Goal: Task Accomplishment & Management: Manage account settings

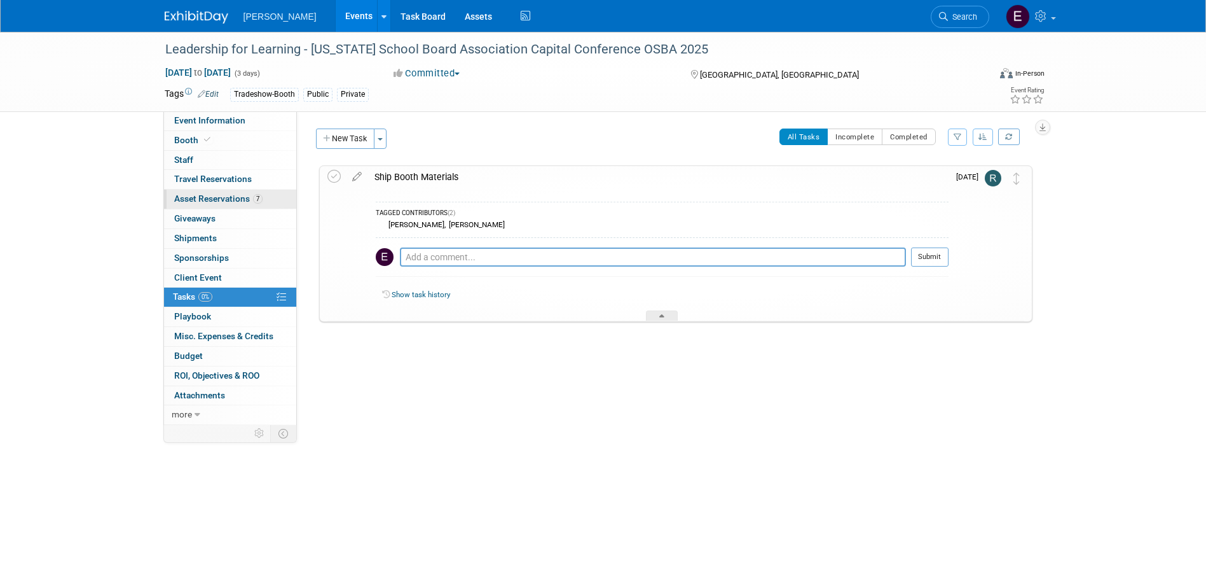
click at [240, 198] on span "Asset Reservations 7" at bounding box center [218, 198] width 88 height 10
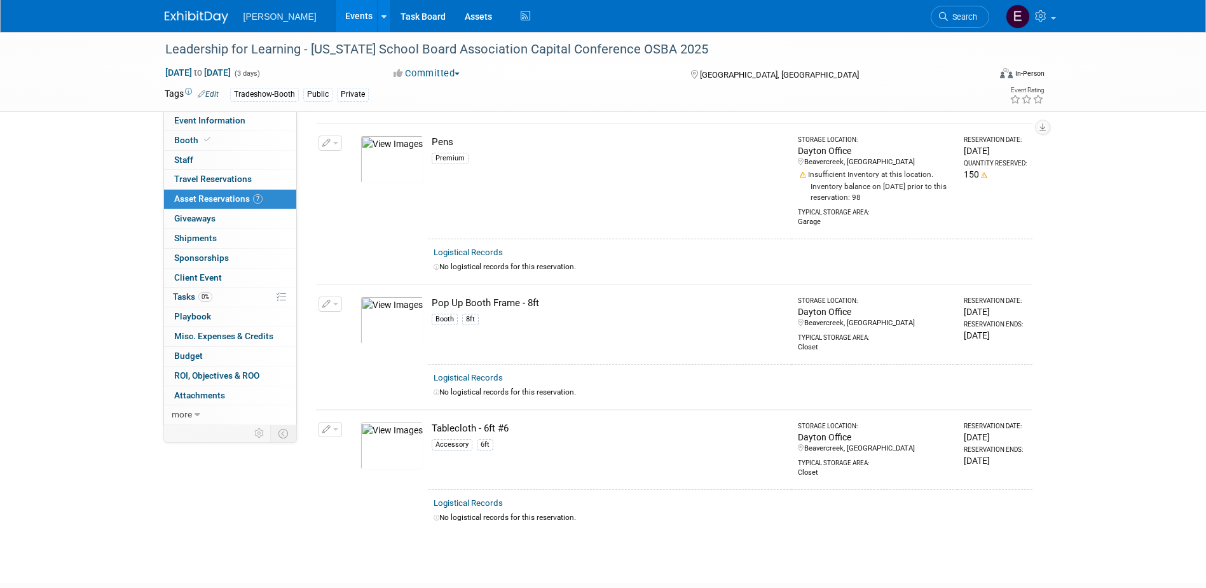
scroll to position [739, 0]
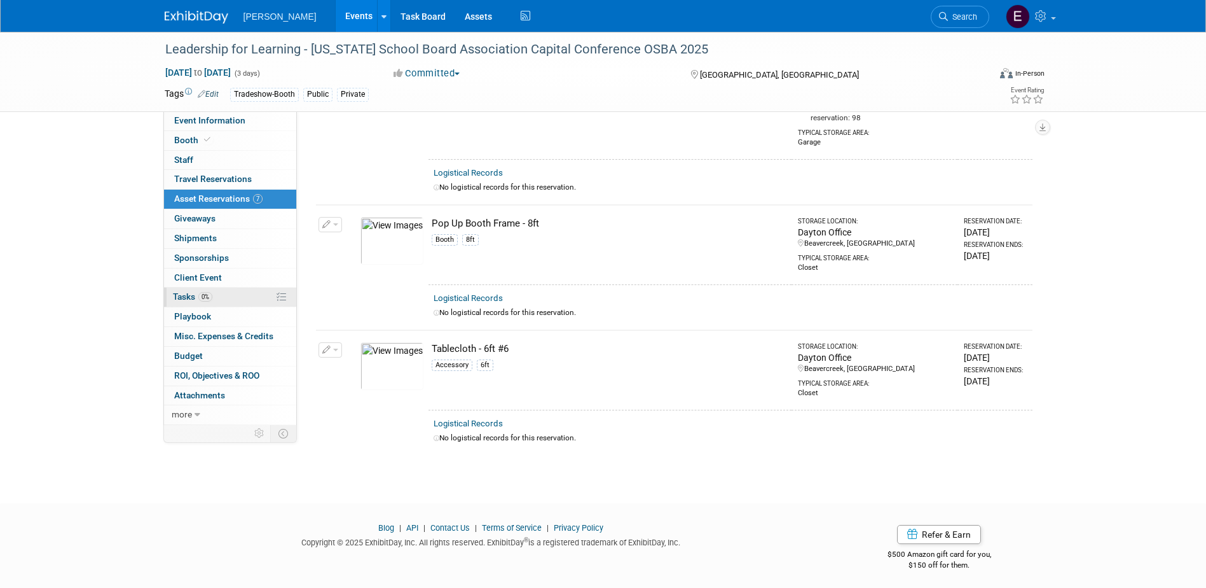
click at [205, 298] on span "0%" at bounding box center [205, 297] width 14 height 10
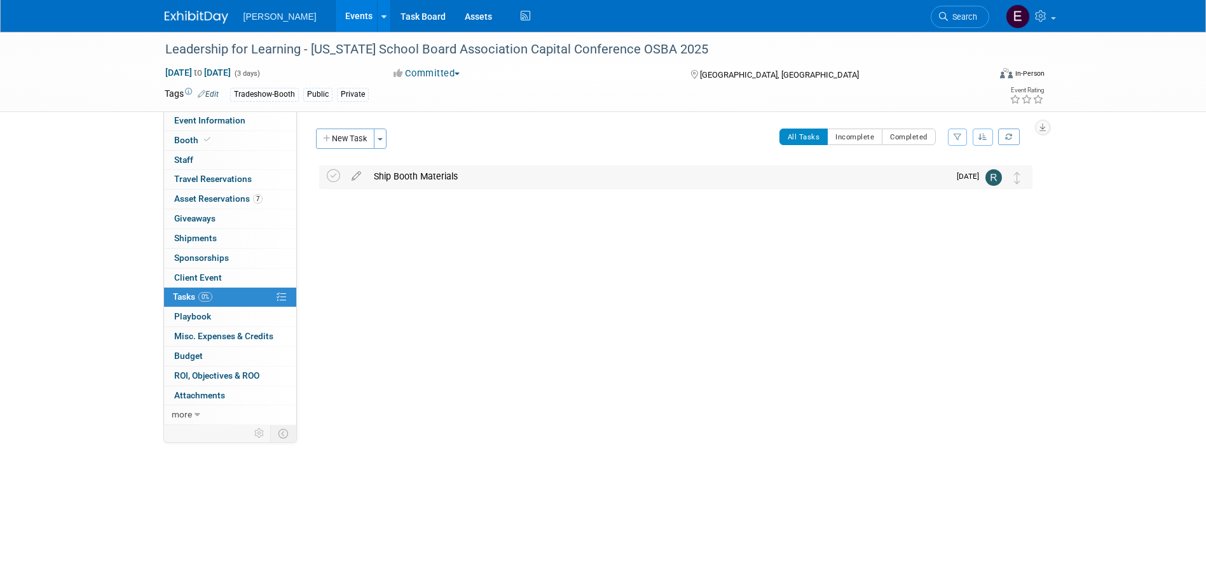
click at [388, 177] on div "Ship Booth Materials" at bounding box center [659, 176] width 582 height 22
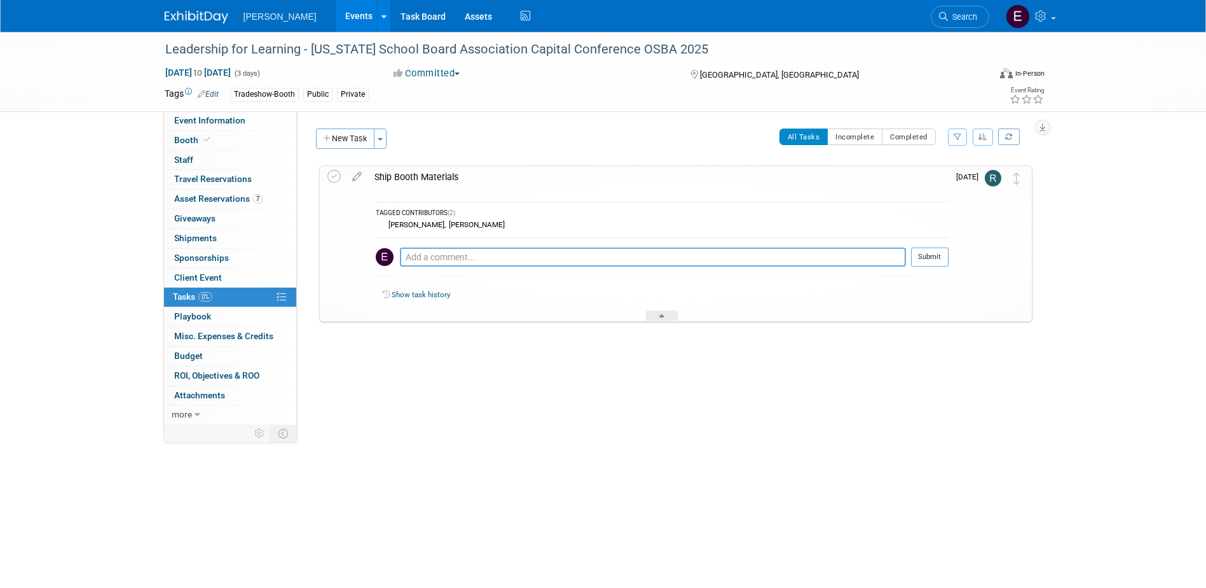
click at [440, 268] on div "Pro tip: Press Ctrl-Enter to submit comment." at bounding box center [653, 271] width 506 height 10
click at [433, 252] on textarea at bounding box center [653, 256] width 506 height 19
type textarea "I will be attending the conference and taking everything with me - no need to s…"
click at [923, 245] on div "I will be attending the conference and taking everything with me - no need to s…" at bounding box center [662, 260] width 573 height 46
click at [918, 257] on button "Submit" at bounding box center [930, 256] width 38 height 19
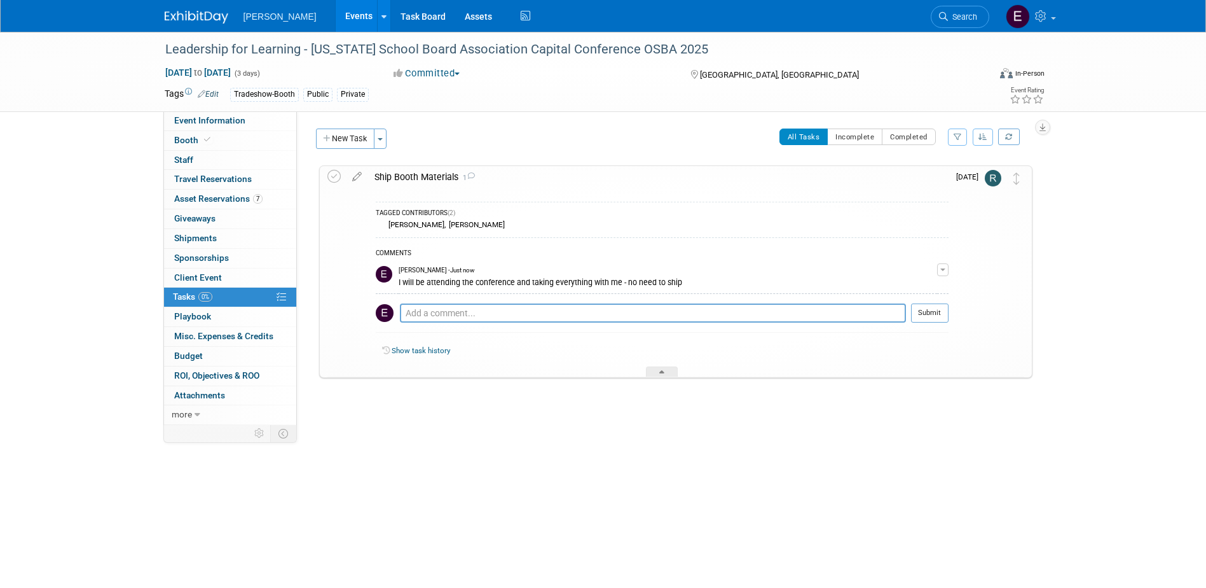
click at [962, 13] on span "Search" at bounding box center [962, 17] width 29 height 10
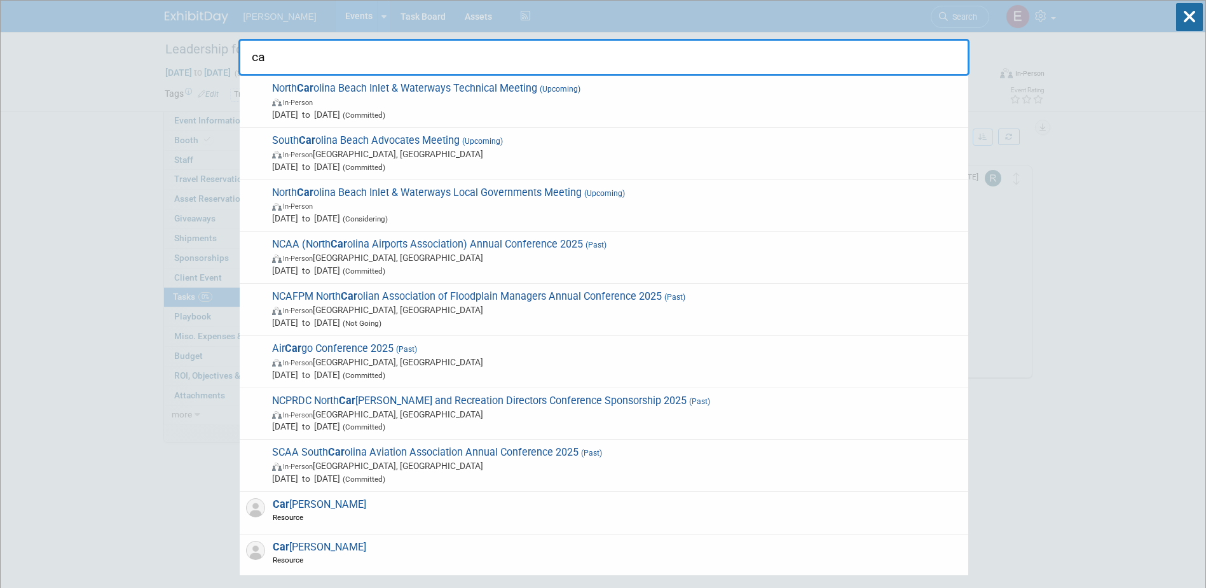
type input "c"
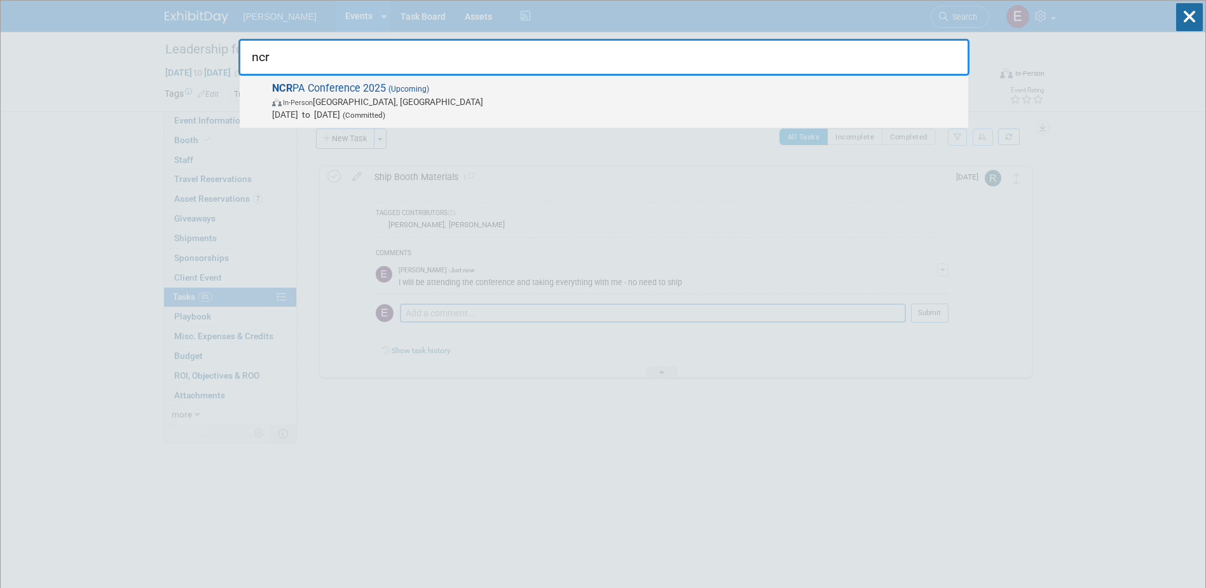
type input "ncr"
click at [311, 100] on span "In-Person" at bounding box center [298, 103] width 30 height 8
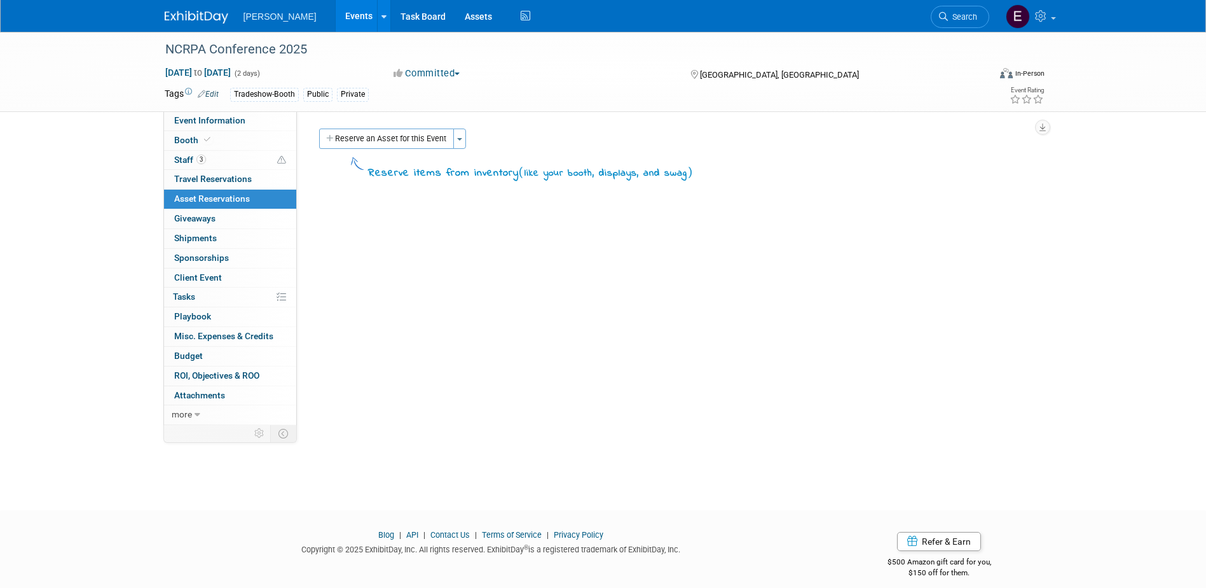
click at [158, 341] on div "Event Information Event Info Booth Booth 3 Staff 3 Staff 0 Travel Reservations …" at bounding box center [603, 228] width 897 height 393
click at [336, 13] on link "Events" at bounding box center [359, 16] width 46 height 32
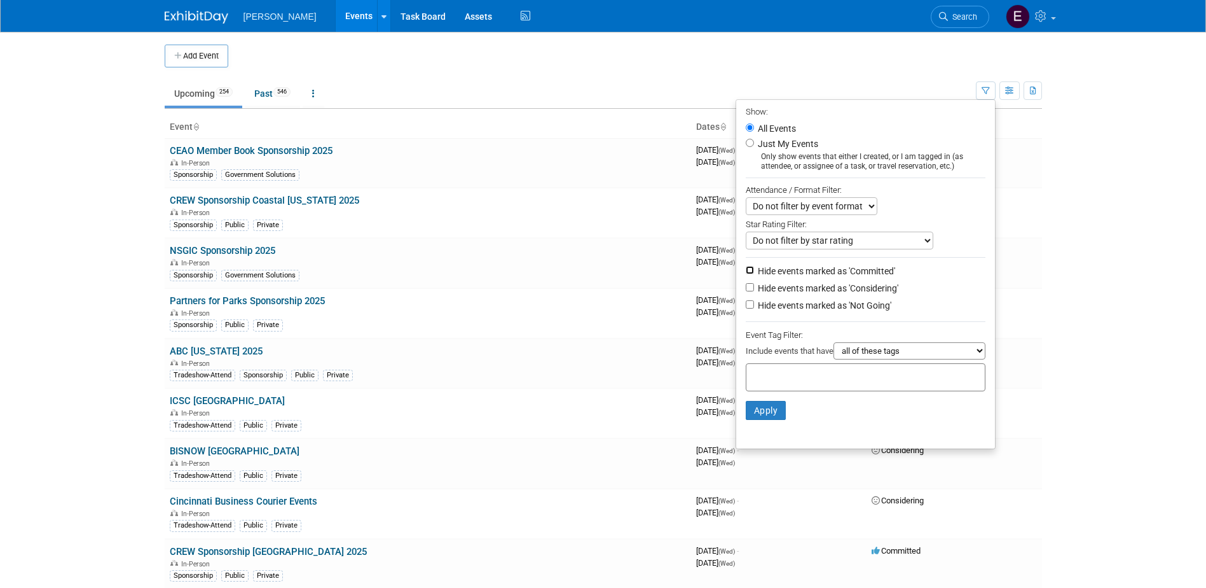
drag, startPoint x: 743, startPoint y: 271, endPoint x: 749, endPoint y: 274, distance: 6.5
click at [746, 271] on input "Hide events marked as 'Committed'" at bounding box center [750, 270] width 8 height 8
checkbox input "true"
click at [869, 357] on select "all of these tags any one of these tags only and exactly these specific tags" at bounding box center [910, 350] width 152 height 17
select select "any"
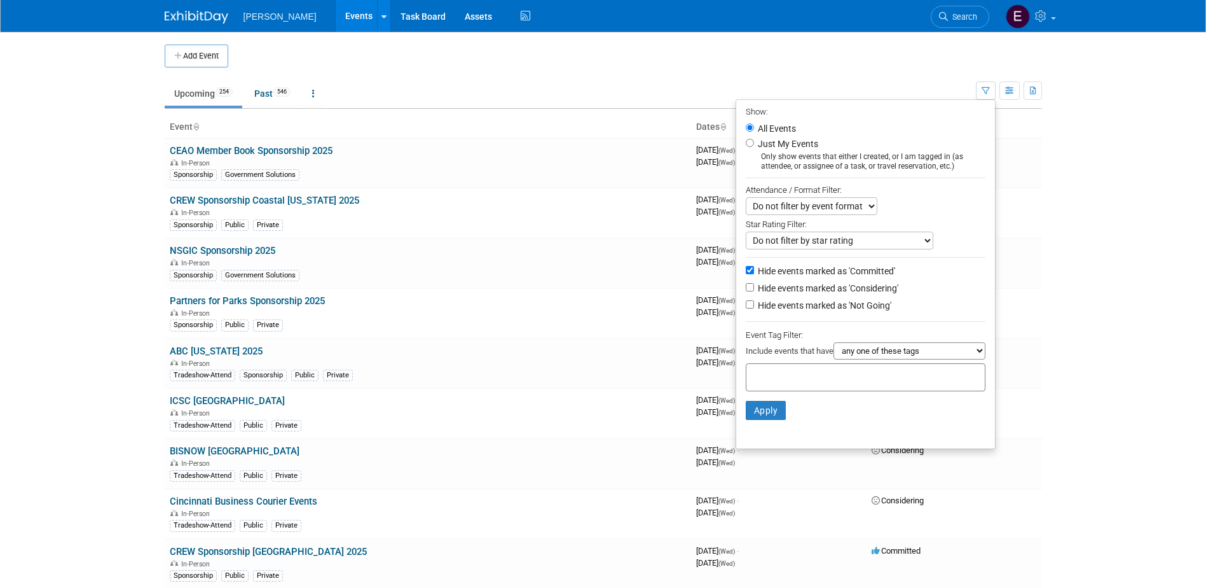
click at [834, 347] on select "all of these tags any one of these tags only and exactly these specific tags" at bounding box center [910, 350] width 152 height 17
click at [817, 382] on input "text" at bounding box center [803, 375] width 102 height 13
type input "boo"
click at [805, 408] on div "Tradeshow-Booth" at bounding box center [828, 407] width 177 height 17
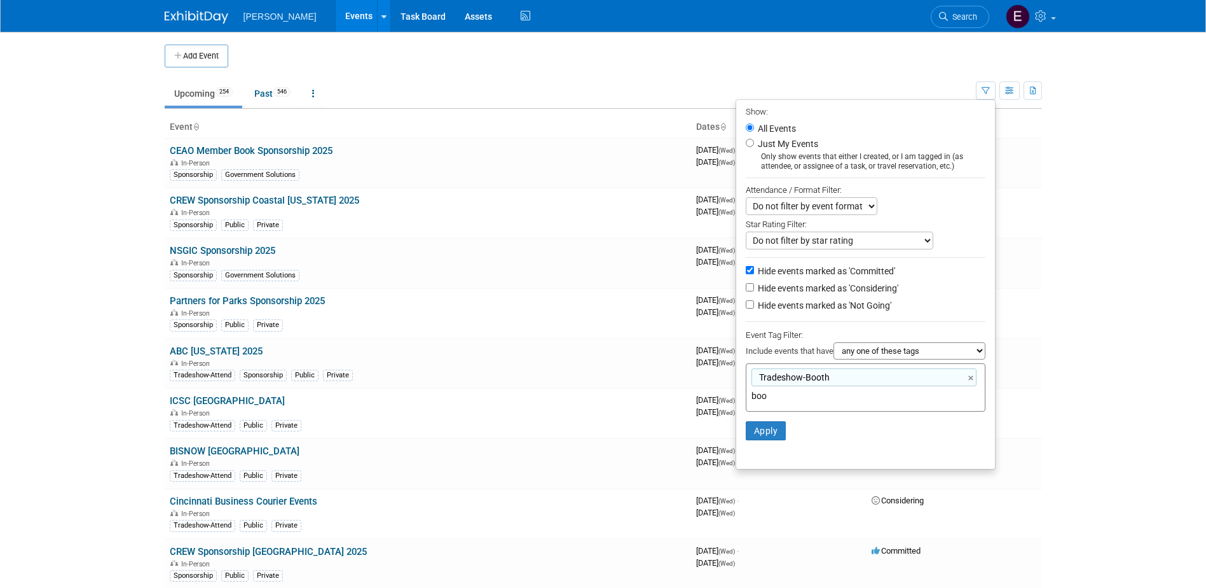
type input "Tradeshow-Booth"
click at [762, 438] on button "Apply" at bounding box center [766, 430] width 41 height 19
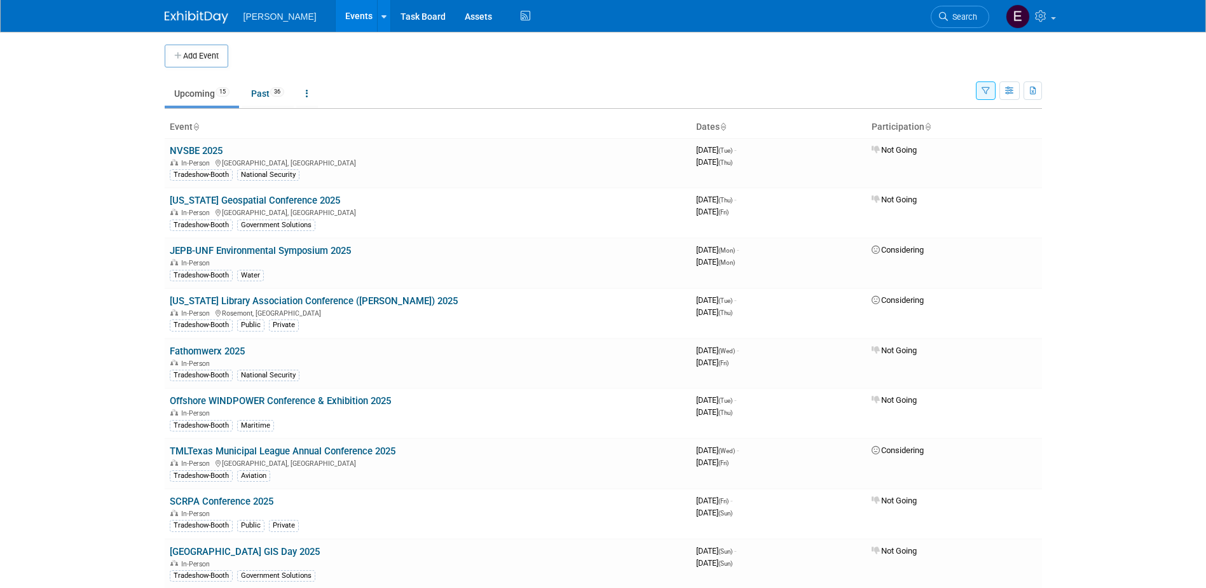
click at [984, 90] on icon "button" at bounding box center [986, 91] width 8 height 8
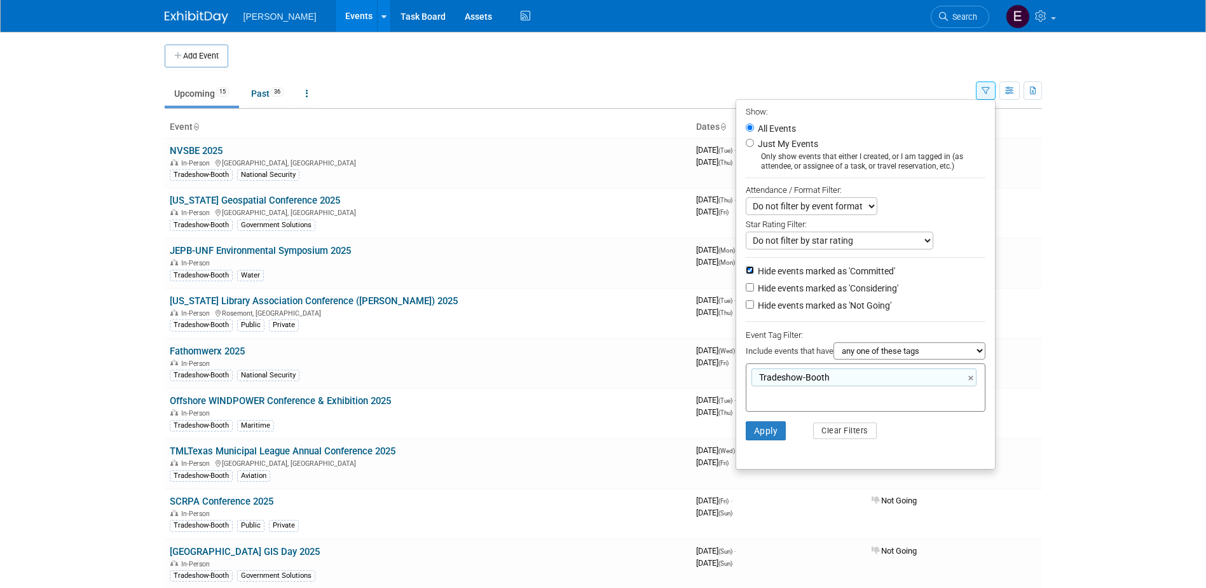
click at [746, 274] on input "Hide events marked as 'Committed'" at bounding box center [750, 270] width 8 height 8
checkbox input "false"
click at [746, 291] on input "Hide events marked as 'Considering'" at bounding box center [750, 287] width 8 height 8
checkbox input "true"
click at [746, 308] on input "Hide events marked as 'Not Going'" at bounding box center [750, 304] width 8 height 8
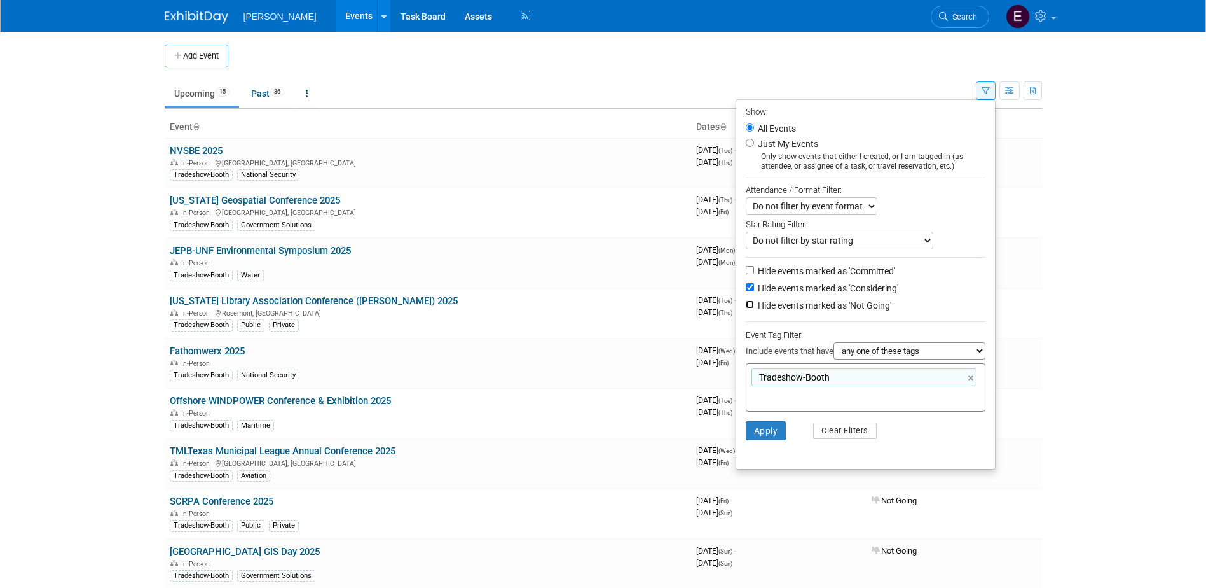
checkbox input "true"
click at [763, 427] on button "Apply" at bounding box center [766, 430] width 41 height 19
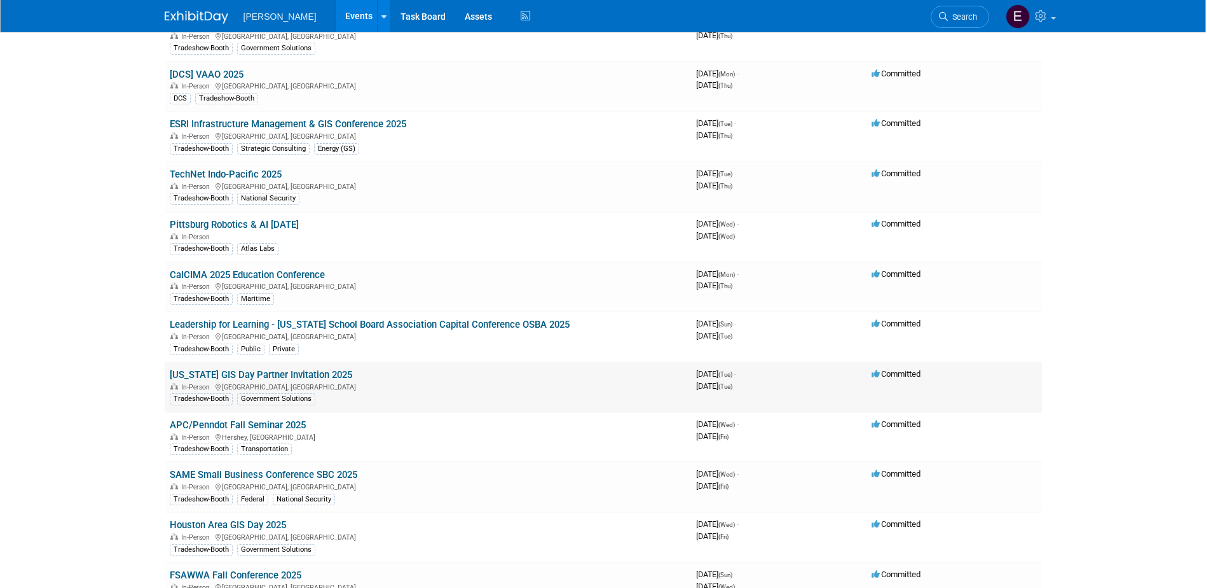
scroll to position [700, 0]
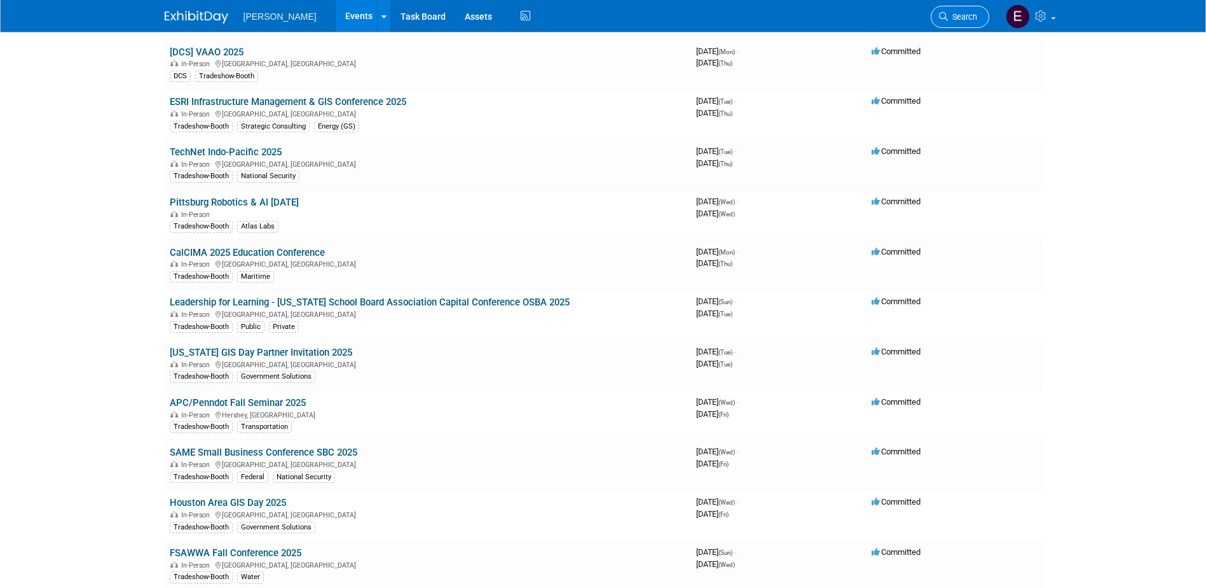
click at [959, 8] on link "Search" at bounding box center [960, 17] width 59 height 22
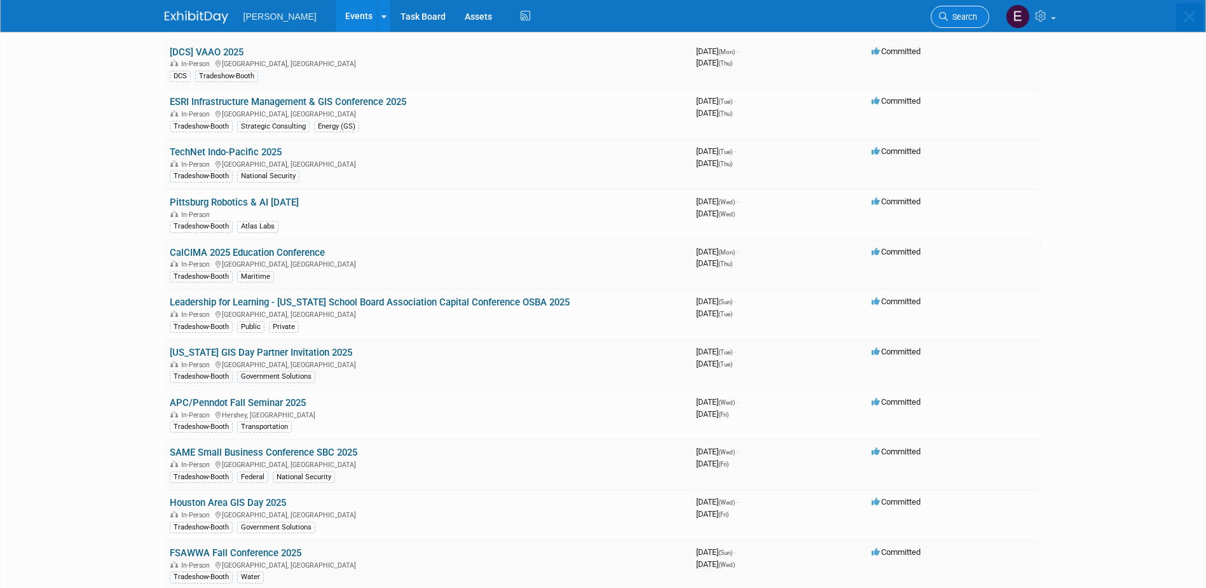
scroll to position [0, 0]
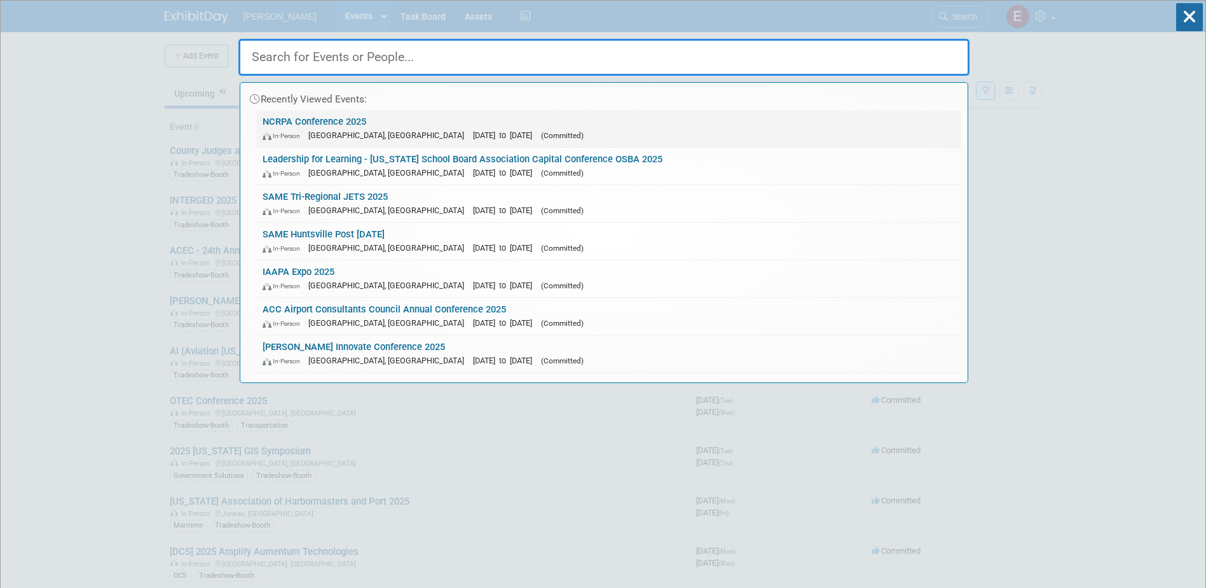
click at [275, 125] on link "NCRPA Conference 2025 In-Person North Charleston, SC Dec 1, 2025 to Dec 2, 2025…" at bounding box center [608, 128] width 705 height 37
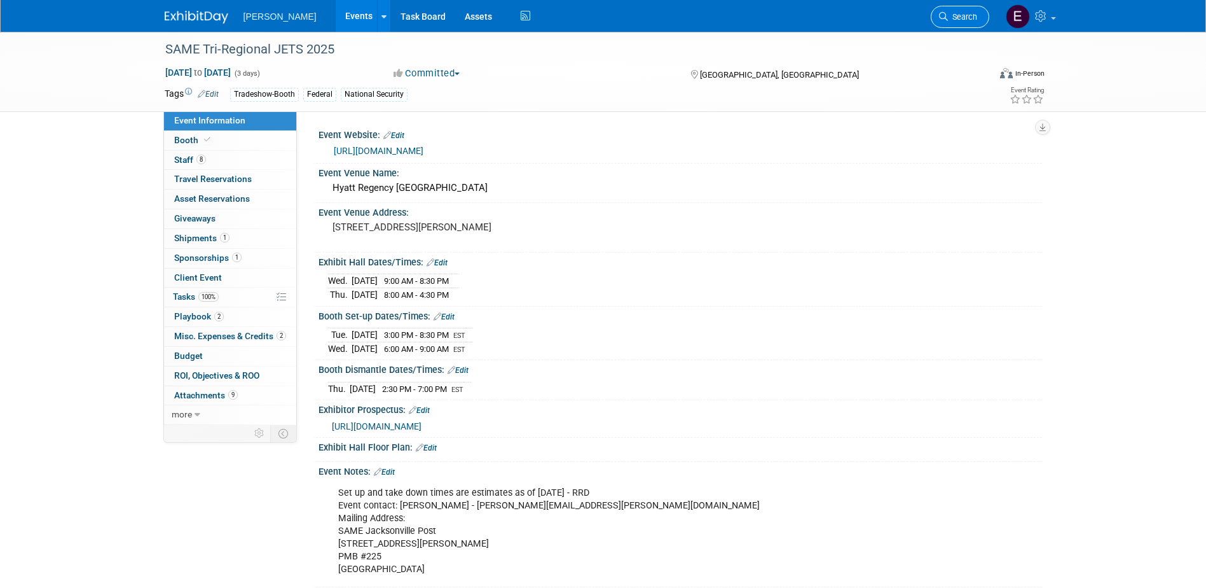
click at [946, 19] on icon at bounding box center [943, 16] width 9 height 9
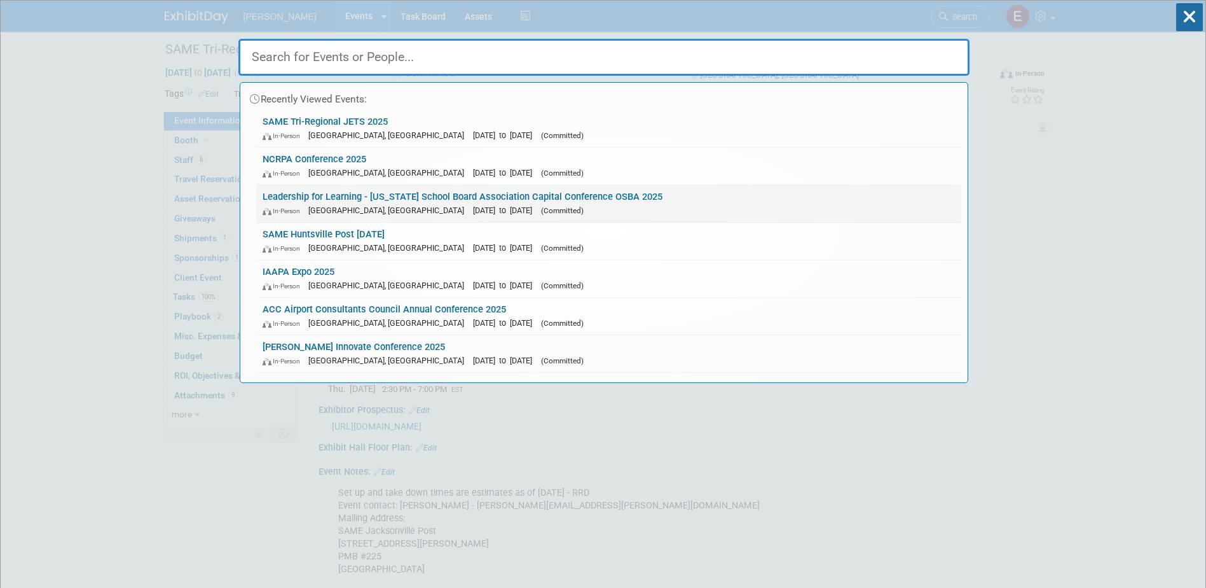
click at [523, 201] on link "Leadership for Learning - [US_STATE] School Board Association Capital Conferenc…" at bounding box center [608, 203] width 705 height 37
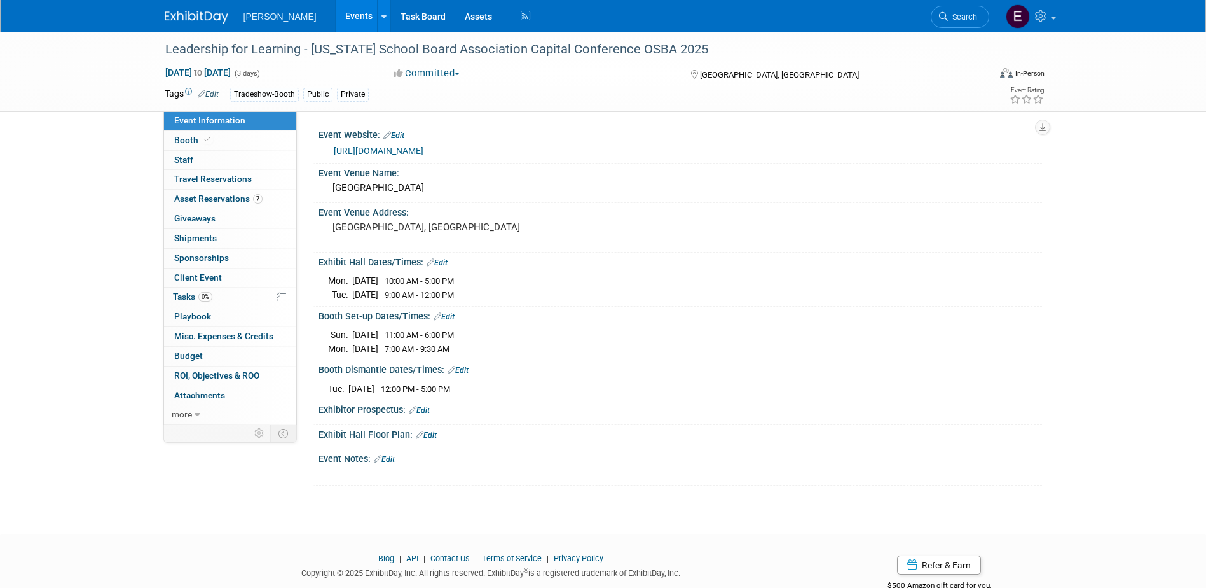
click at [233, 193] on span "Asset Reservations 7" at bounding box center [218, 198] width 88 height 10
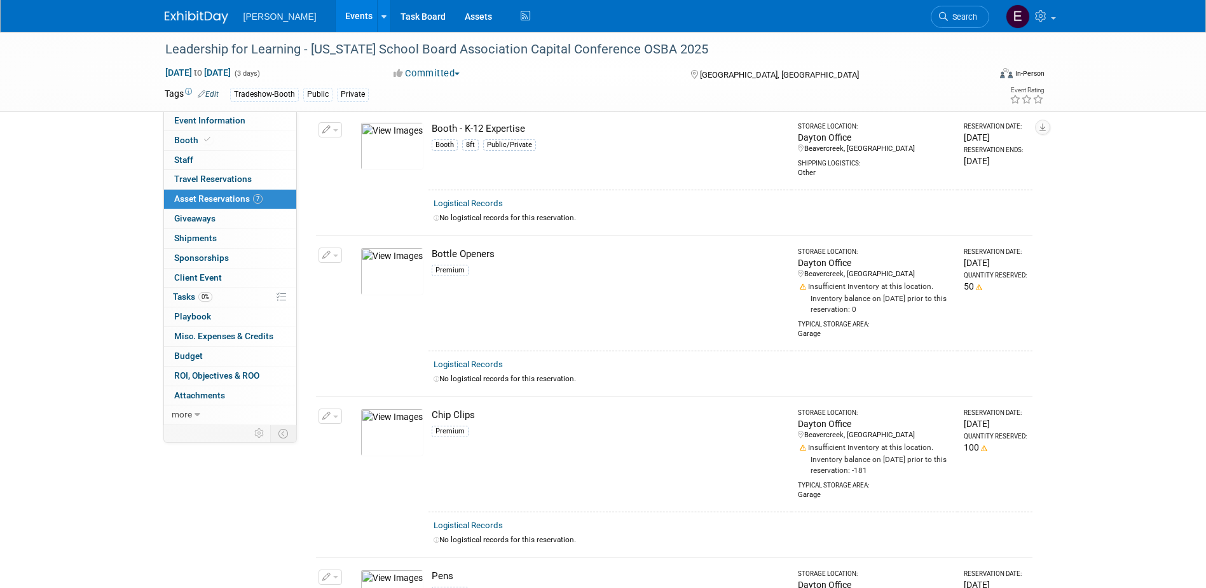
scroll to position [254, 0]
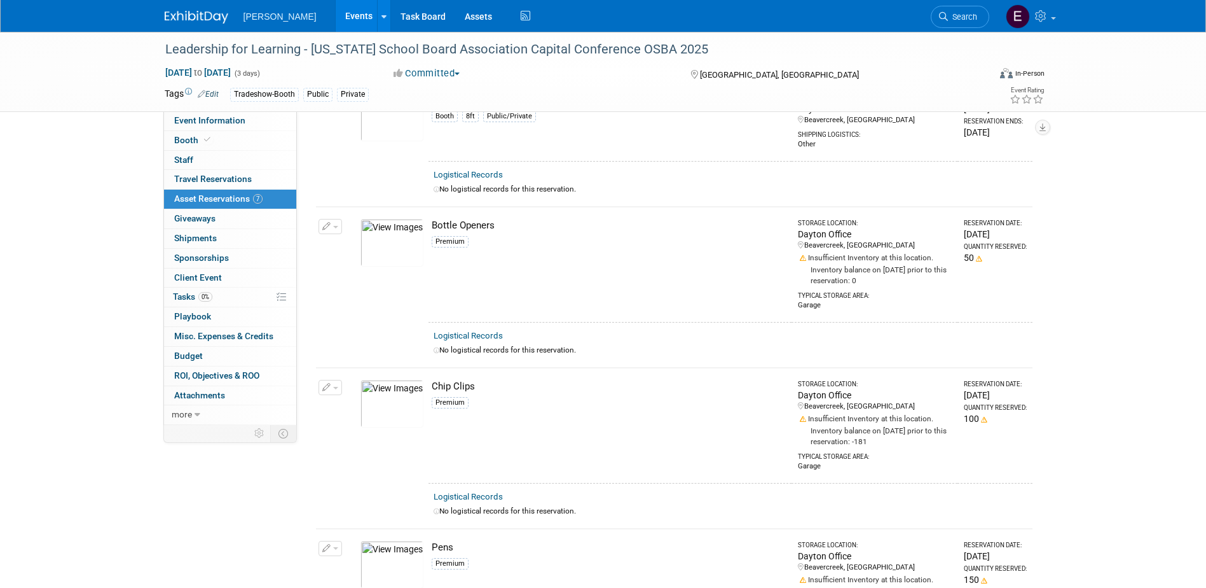
click at [328, 220] on button "button" at bounding box center [331, 226] width 24 height 15
click at [350, 279] on button "Cancel Reservation" at bounding box center [379, 286] width 106 height 17
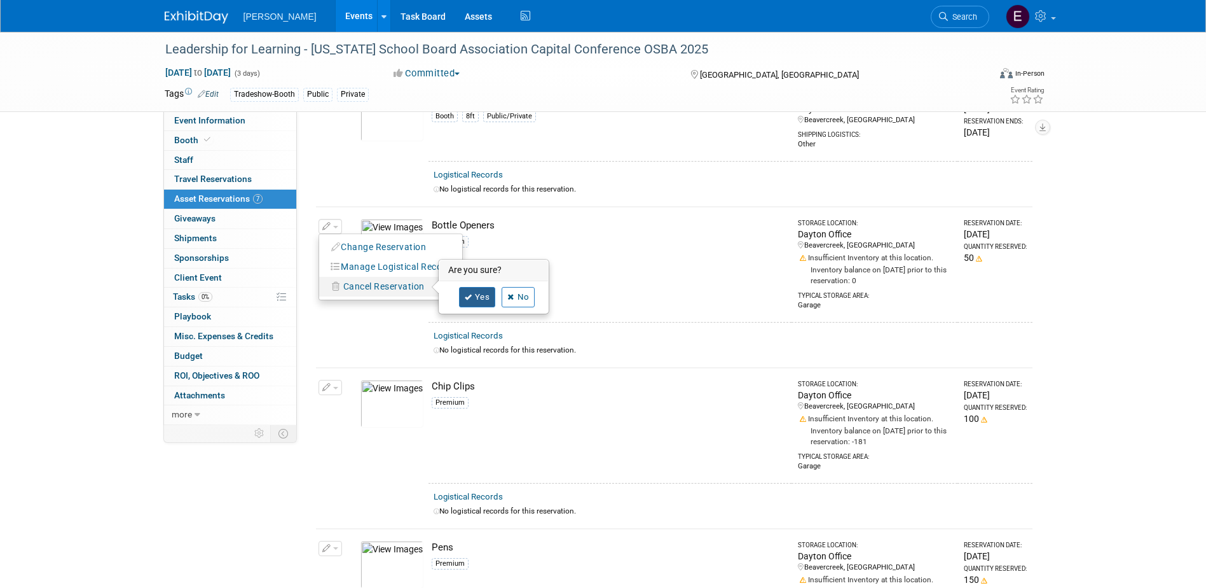
click at [483, 294] on link "Yes" at bounding box center [477, 297] width 37 height 20
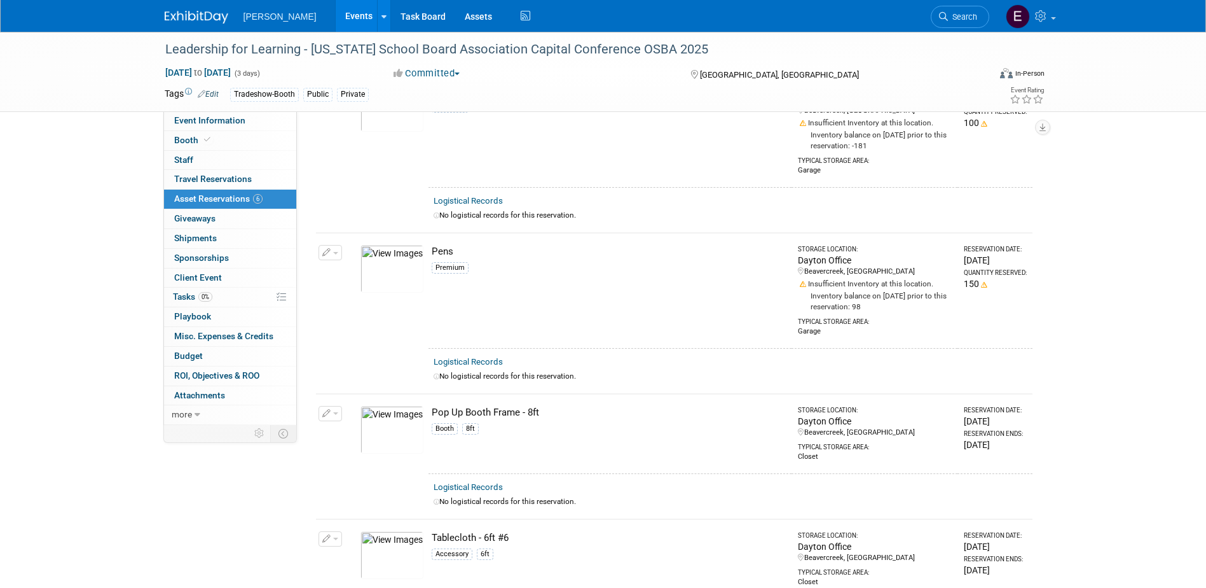
scroll to position [509, 0]
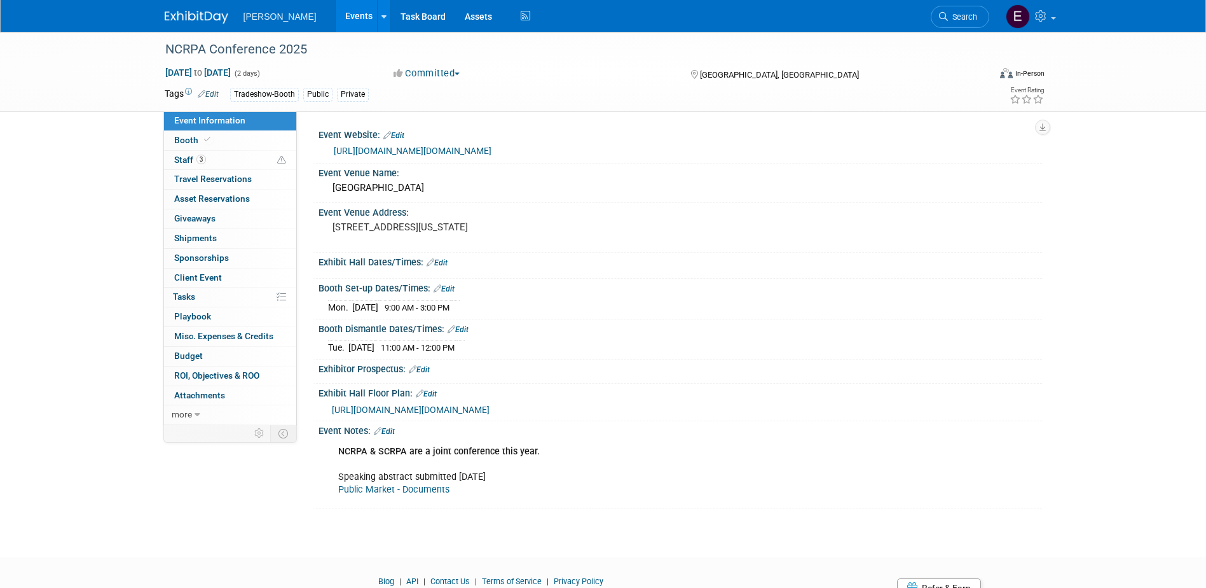
click at [223, 197] on span "Asset Reservations 0" at bounding box center [212, 198] width 76 height 10
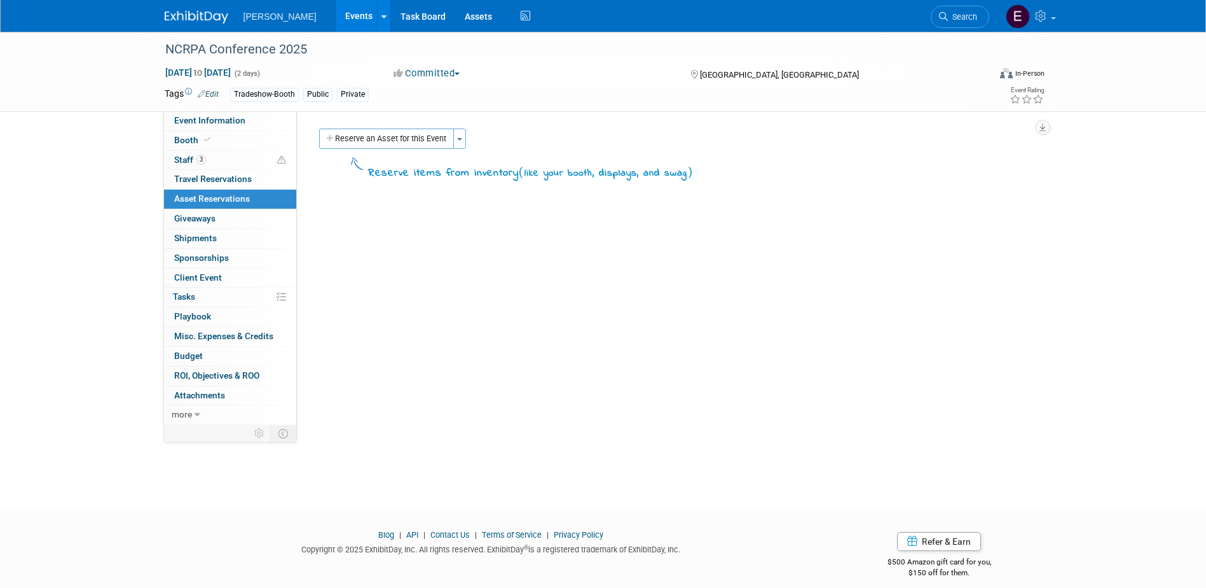
click at [413, 150] on div "Reserve an Asset for this Event Toggle Dropdown New asset reservation Copy asse…" at bounding box center [674, 140] width 717 height 24
click at [408, 143] on button "Reserve an Asset for this Event" at bounding box center [386, 138] width 135 height 20
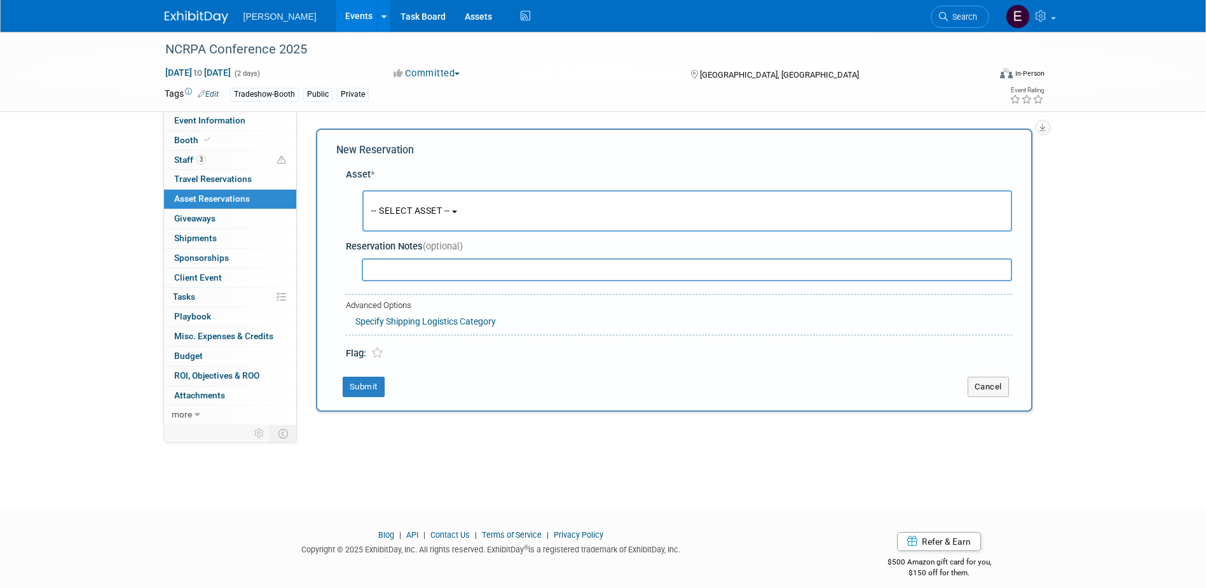
scroll to position [11, 0]
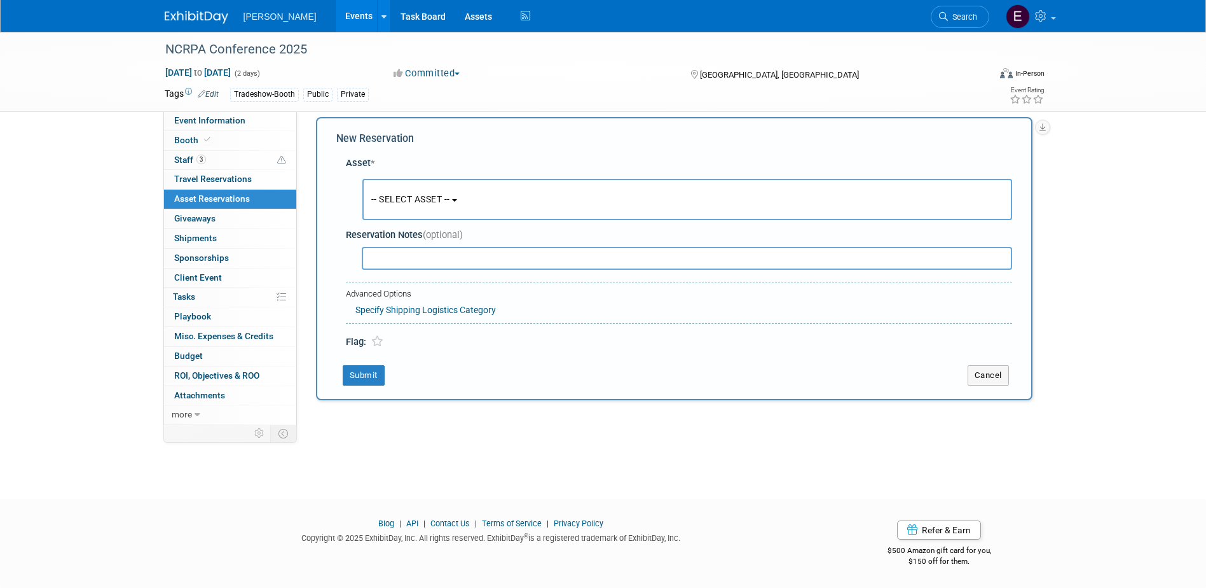
click at [406, 194] on span "-- SELECT ASSET --" at bounding box center [410, 199] width 79 height 10
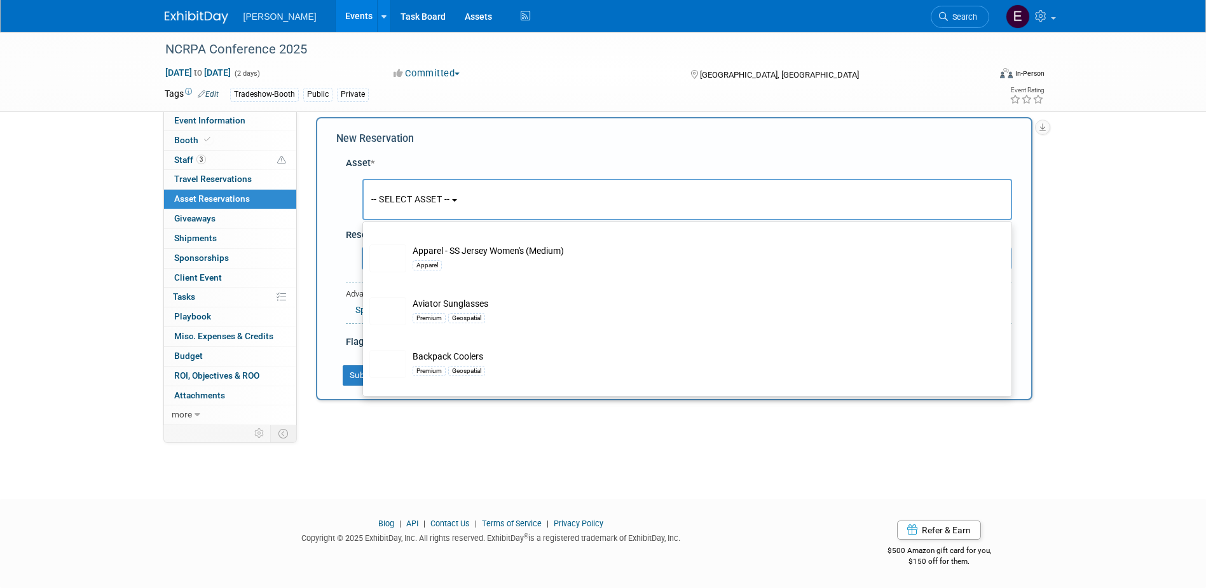
scroll to position [2735, 0]
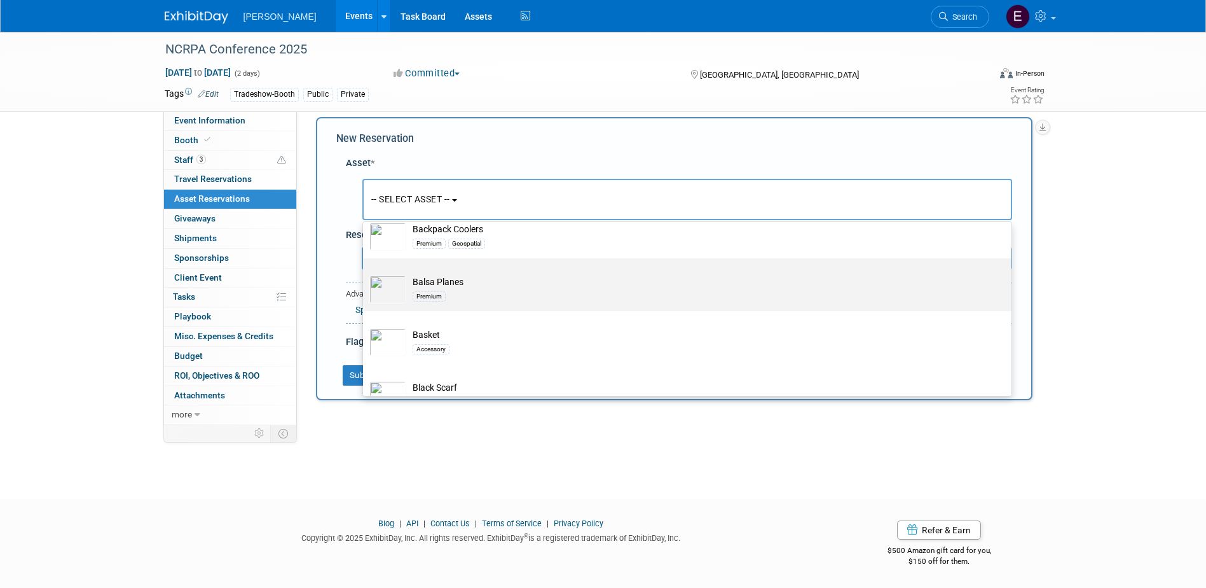
click at [464, 303] on div "Premium" at bounding box center [700, 295] width 574 height 15
click at [365, 273] on input "Balsa Planes Premium" at bounding box center [361, 269] width 8 height 8
select select "10723114"
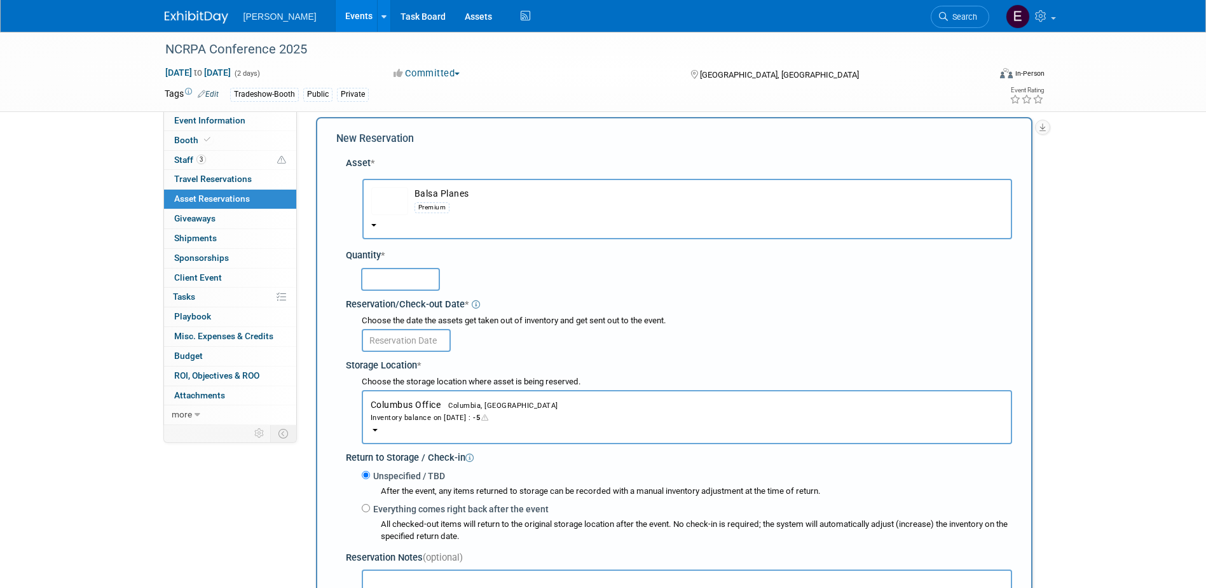
click at [399, 277] on input "text" at bounding box center [400, 279] width 79 height 23
type input "150"
click at [406, 336] on input "text" at bounding box center [406, 340] width 89 height 23
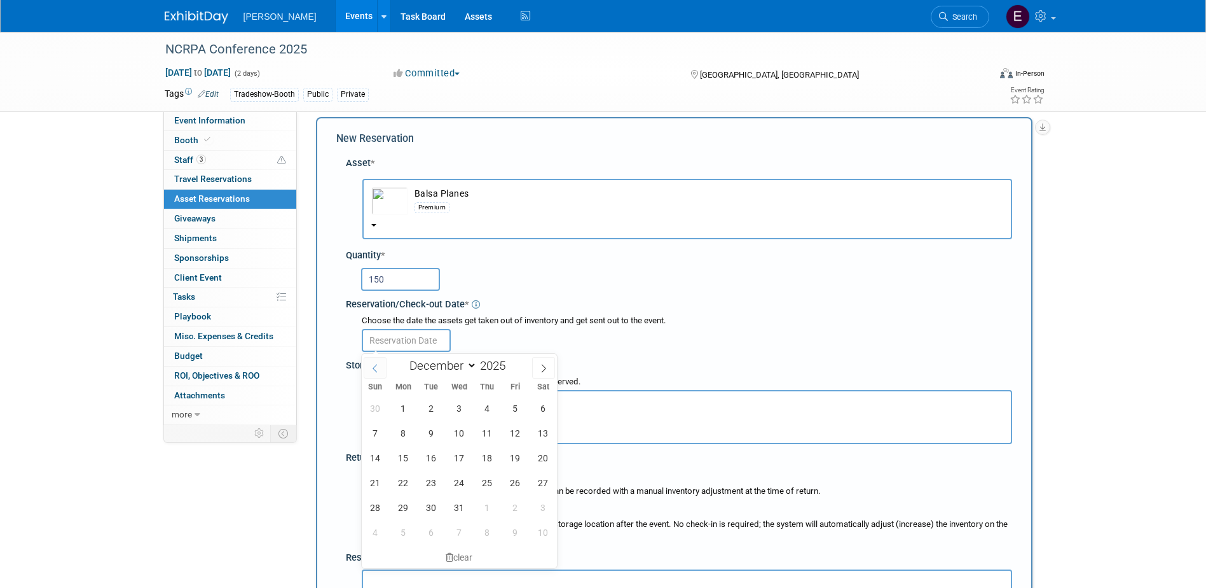
click at [376, 370] on icon at bounding box center [375, 368] width 9 height 9
select select "10"
click at [396, 486] on span "17" at bounding box center [403, 482] width 25 height 25
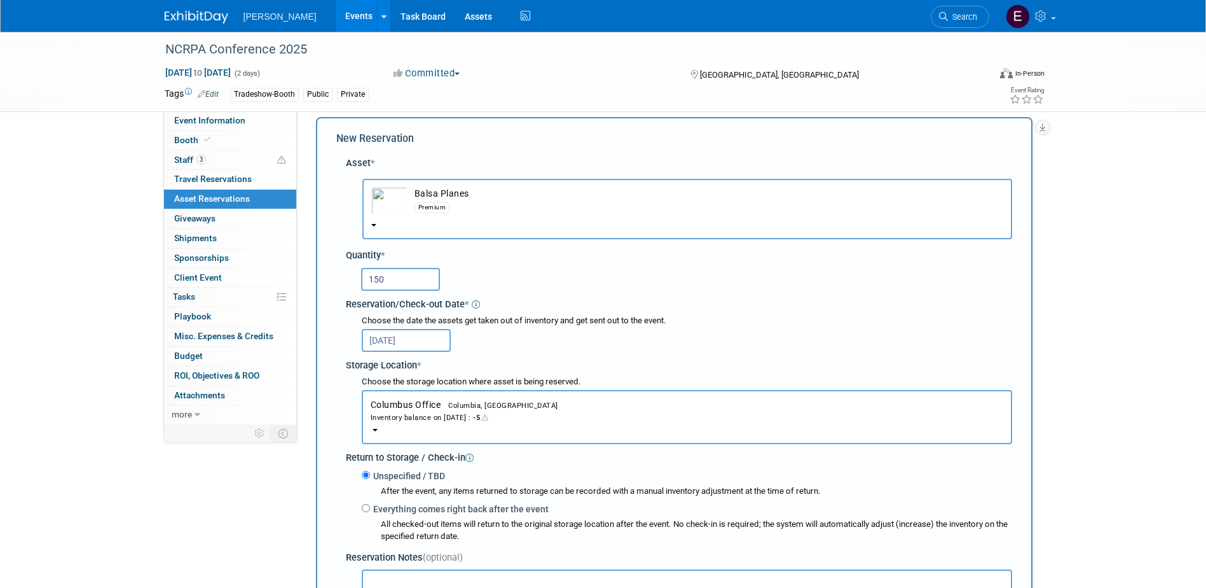
click at [423, 345] on input "Nov 17, 2025" at bounding box center [406, 340] width 89 height 23
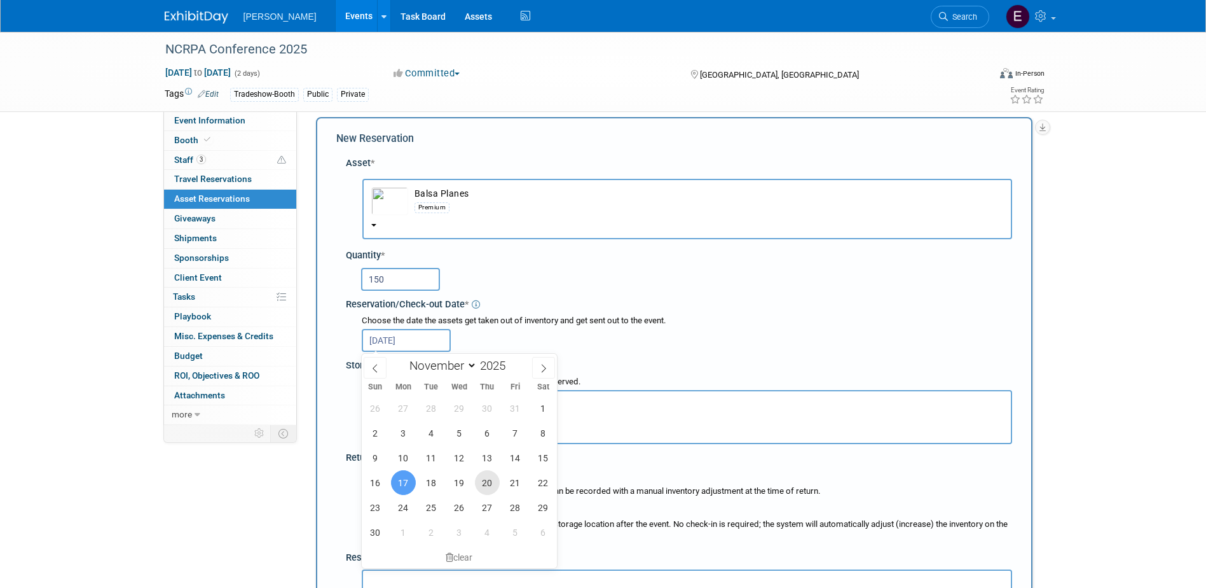
click at [486, 483] on span "20" at bounding box center [487, 482] width 25 height 25
type input "Nov 20, 2025"
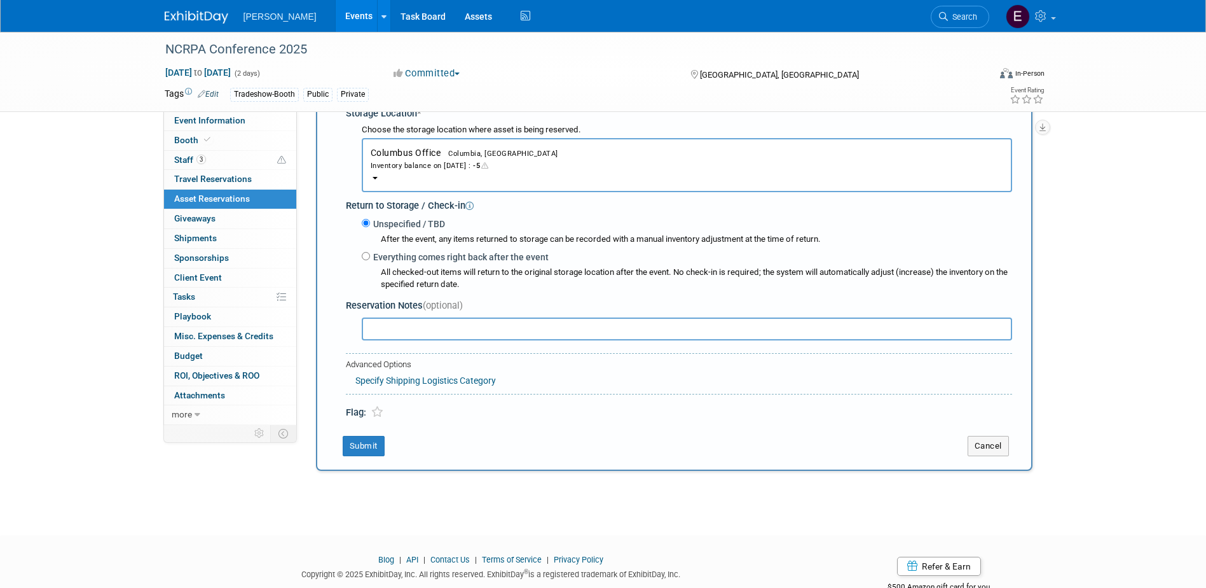
scroll to position [266, 0]
click at [376, 445] on button "Submit" at bounding box center [364, 443] width 42 height 20
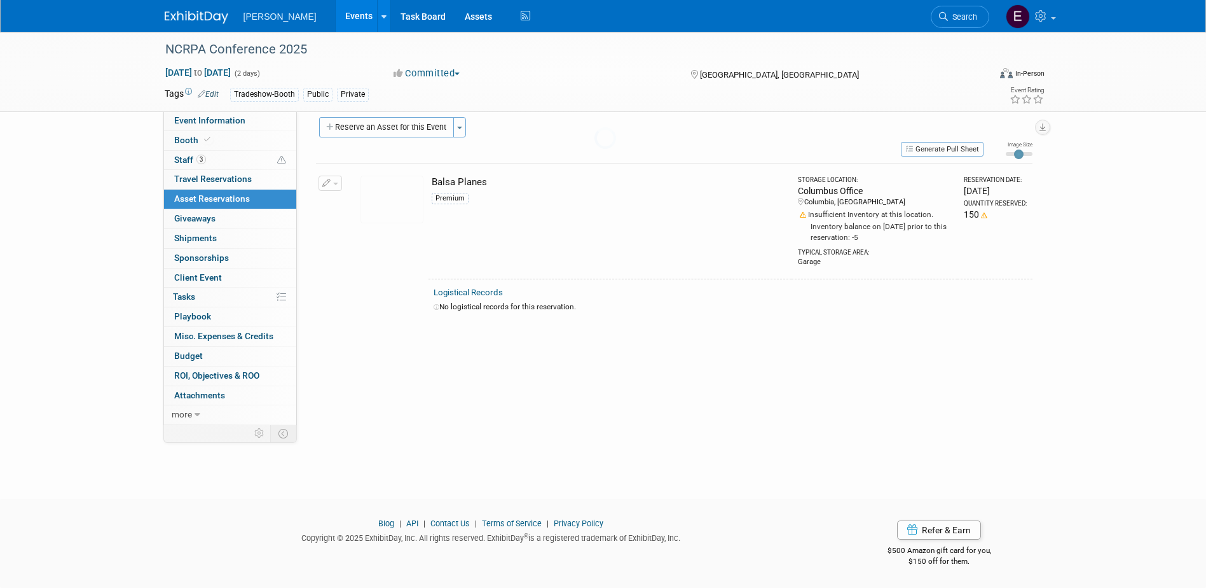
scroll to position [11, 0]
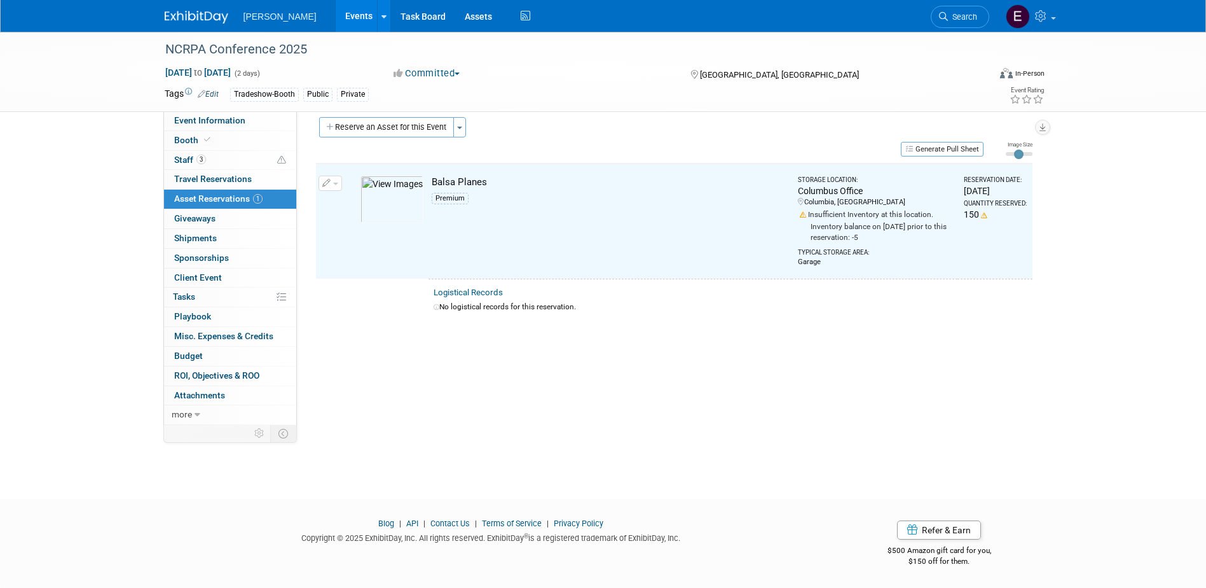
click at [334, 183] on span "button" at bounding box center [335, 184] width 5 height 3
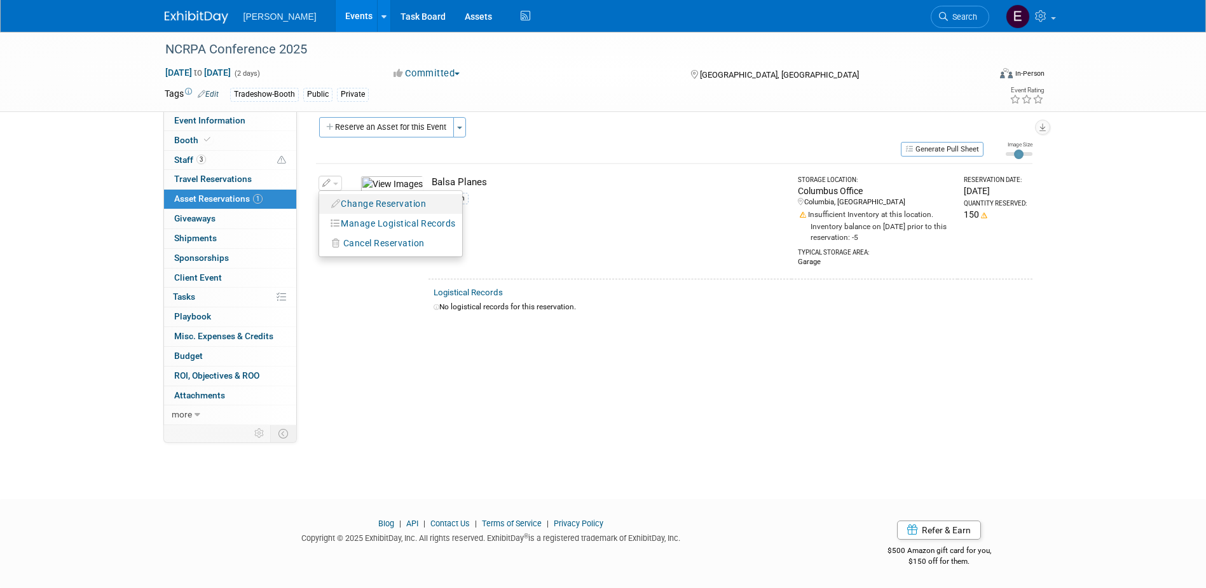
click at [354, 204] on button "Change Reservation" at bounding box center [379, 203] width 107 height 17
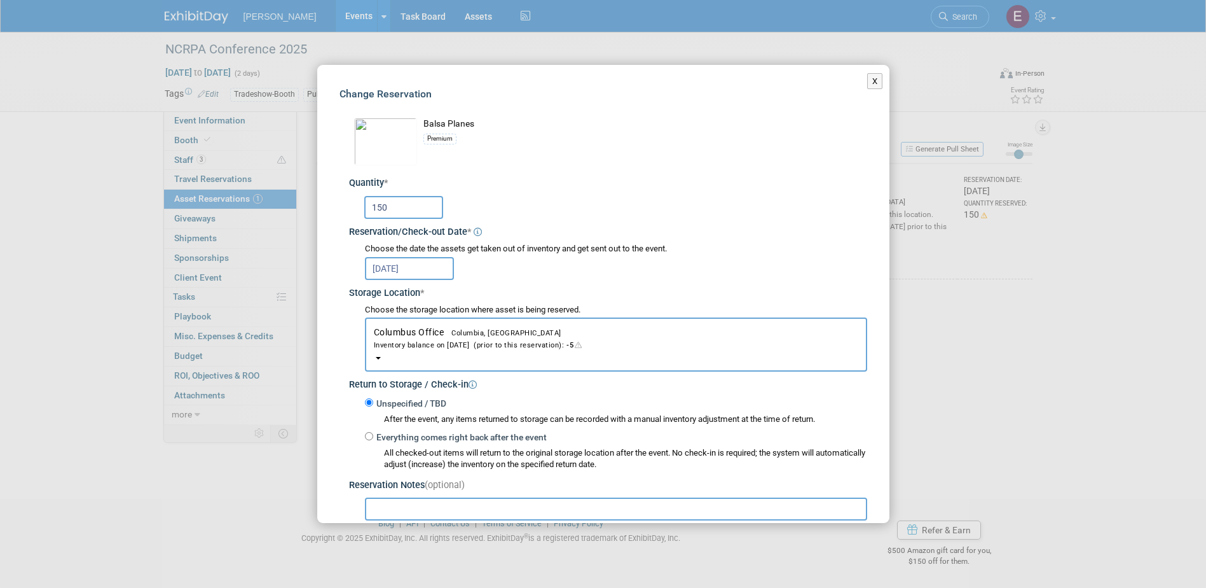
click at [412, 331] on span "Columbus Office Columbia, SC Inventory balance on Nov 20, 2025 (prior to this r…" at bounding box center [616, 339] width 485 height 24
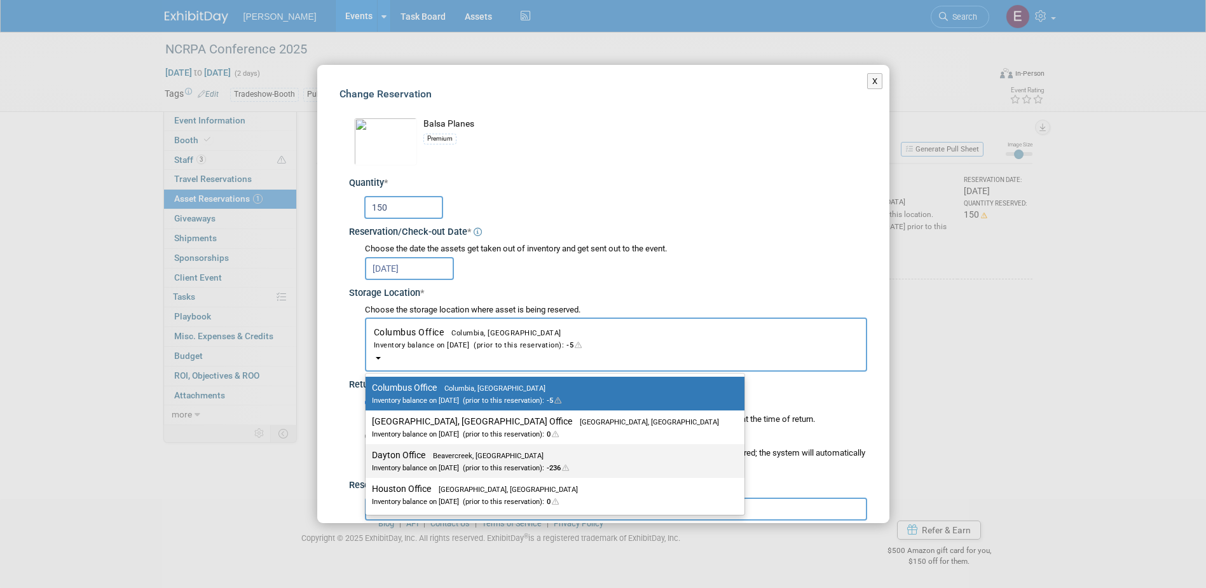
click at [436, 454] on span "Beavercreek, [GEOGRAPHIC_DATA]" at bounding box center [484, 456] width 118 height 8
click at [368, 454] on input "Dayton Office Beavercreek, OH Inventory balance on Nov 20, 2025 (prior to this …" at bounding box center [363, 455] width 8 height 8
select select "11223930"
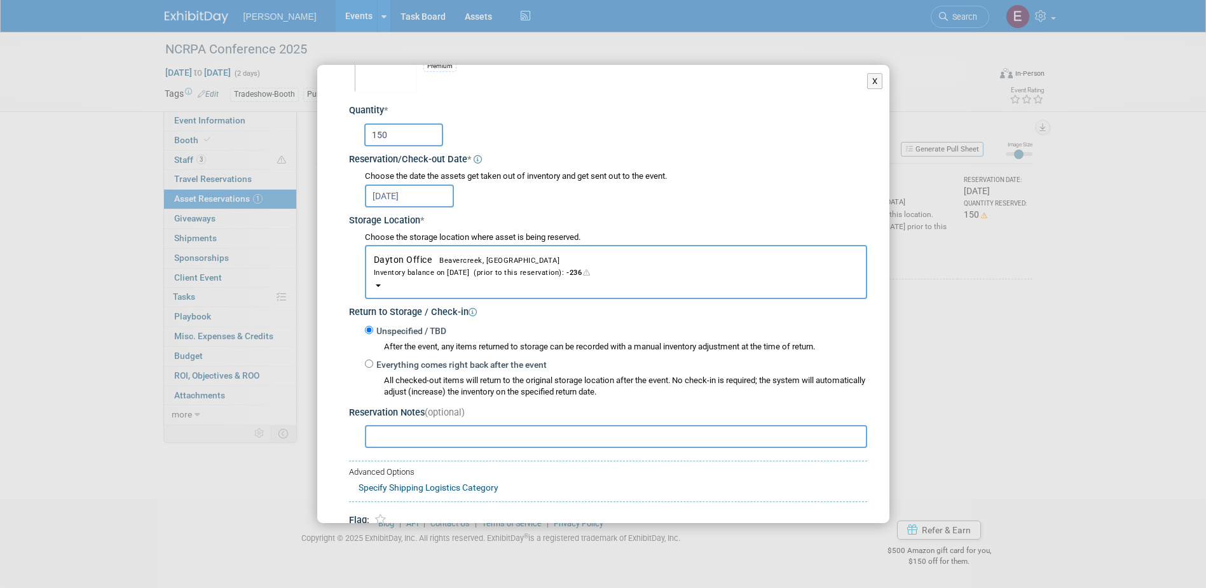
scroll to position [127, 0]
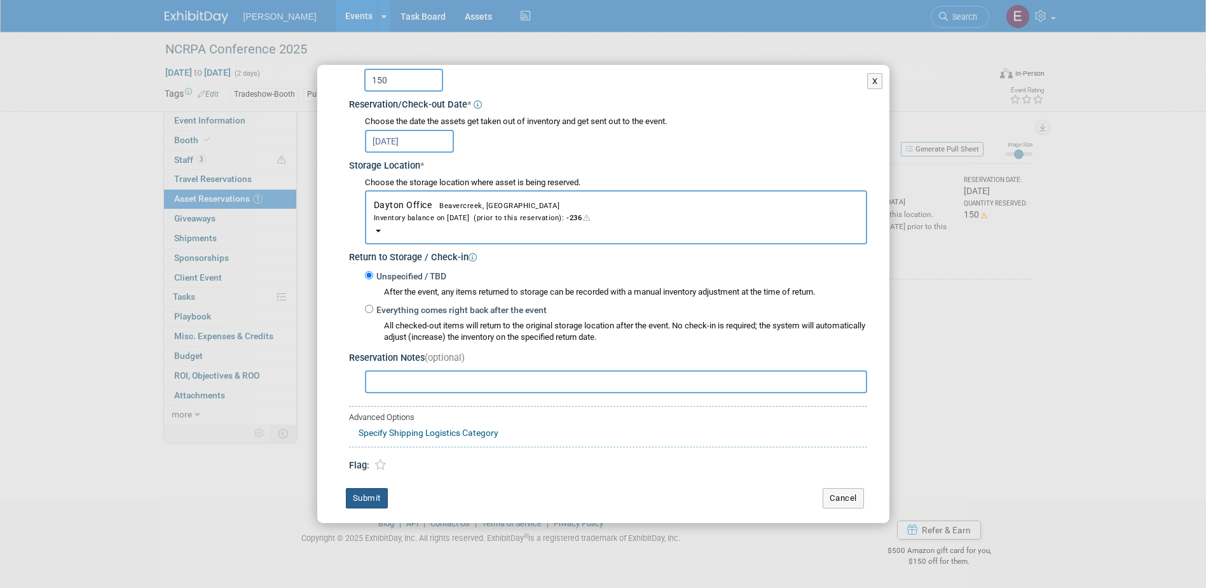
click at [376, 496] on button "Submit" at bounding box center [367, 498] width 42 height 20
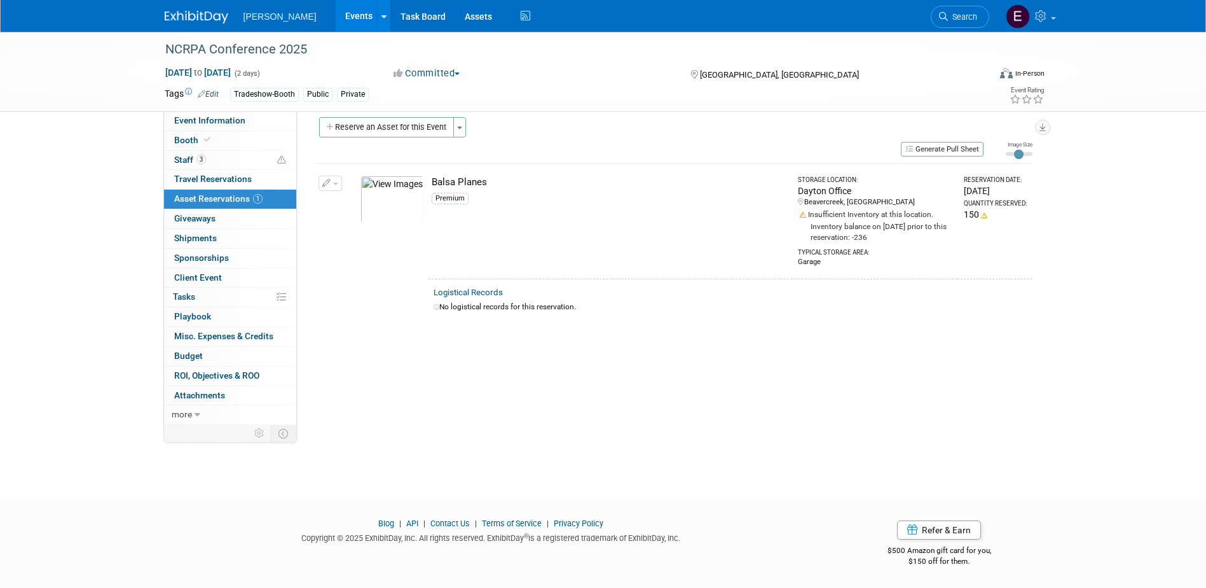
click at [354, 126] on button "Reserve an Asset for this Event" at bounding box center [386, 127] width 135 height 20
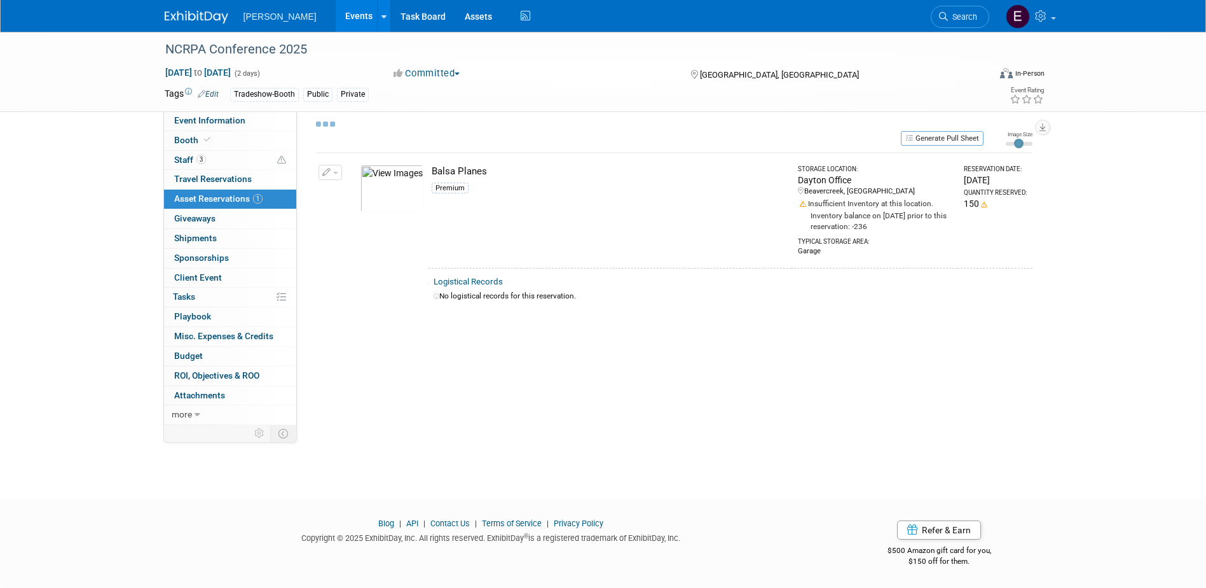
select select "11"
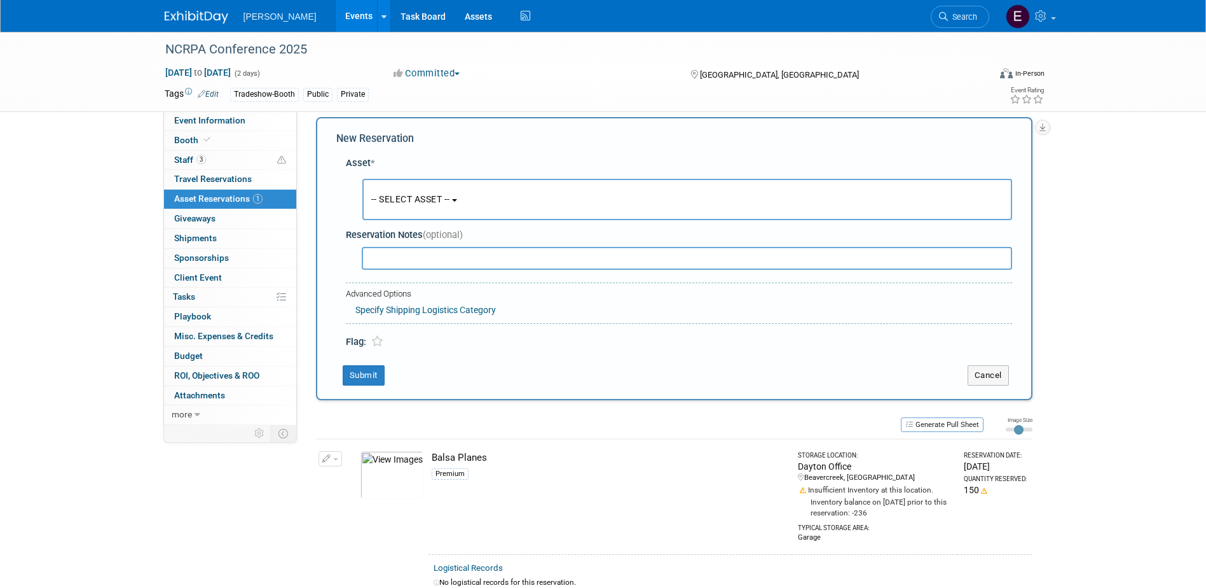
scroll to position [12, 0]
click at [418, 195] on span "-- SELECT ASSET --" at bounding box center [410, 198] width 79 height 10
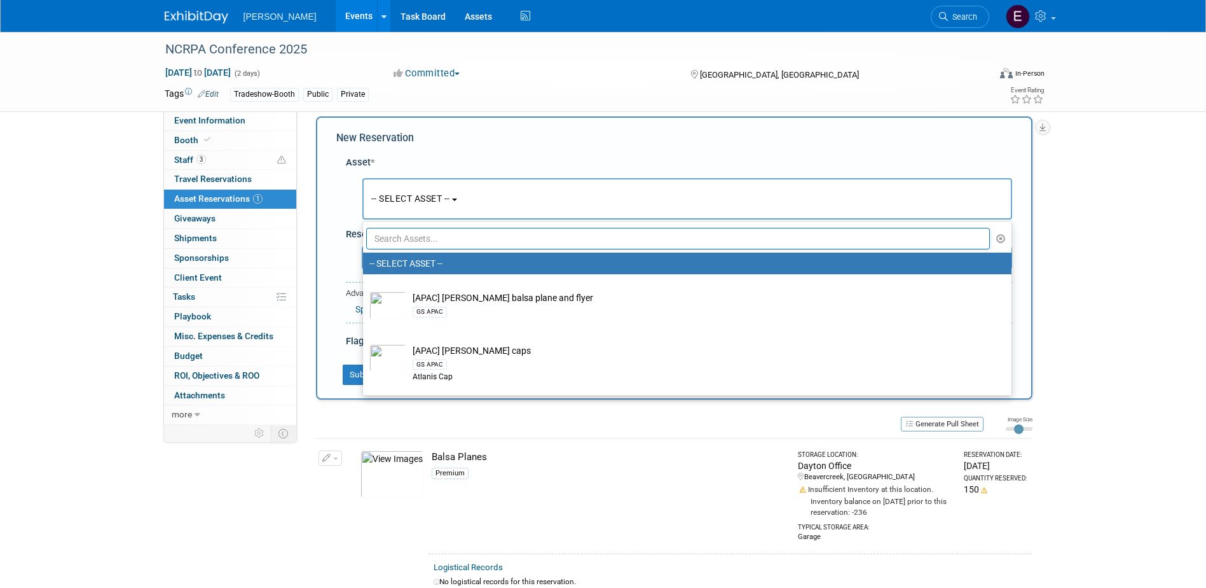
click at [408, 236] on input "text" at bounding box center [678, 239] width 625 height 22
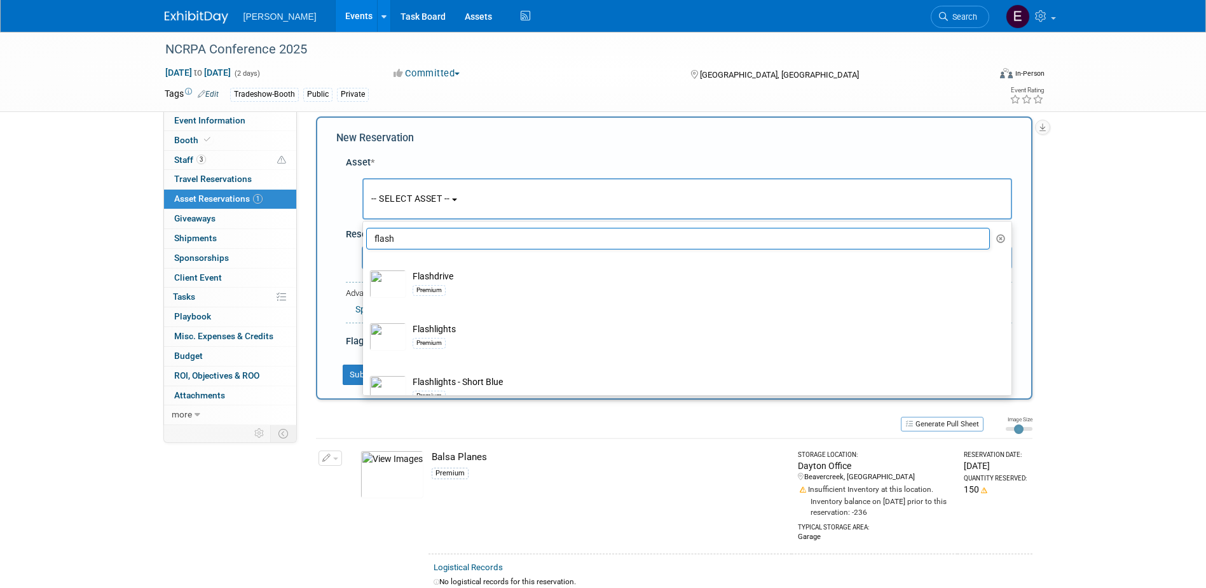
type input "flash"
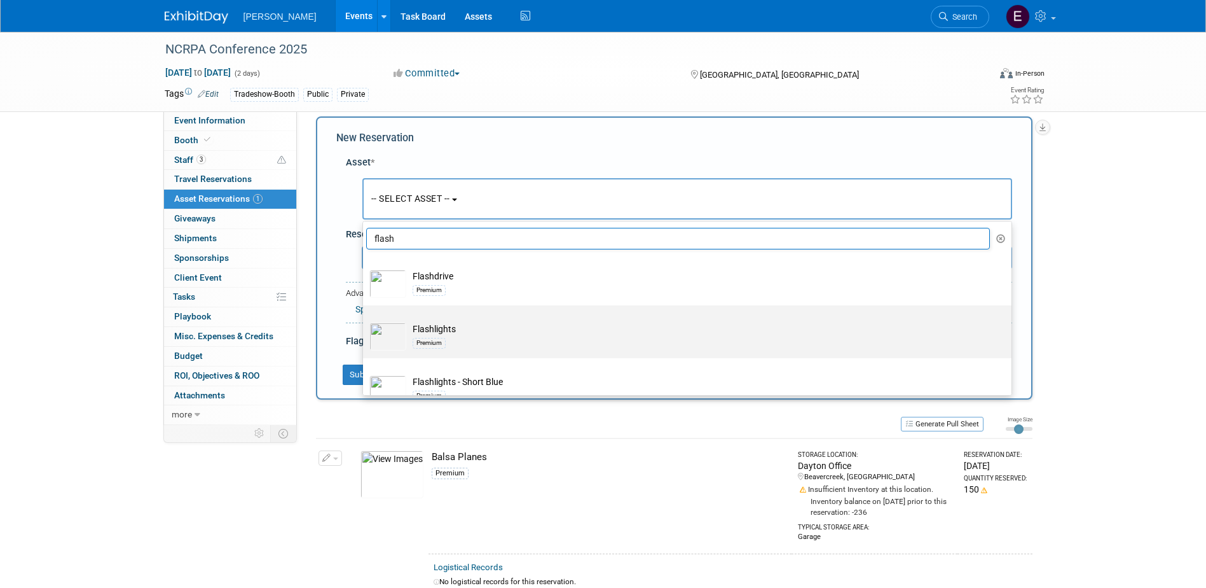
click at [436, 329] on td "Flashlights Premium" at bounding box center [696, 336] width 580 height 28
click at [365, 321] on input "Flashlights Premium" at bounding box center [361, 316] width 8 height 8
select select "10723119"
select select "11"
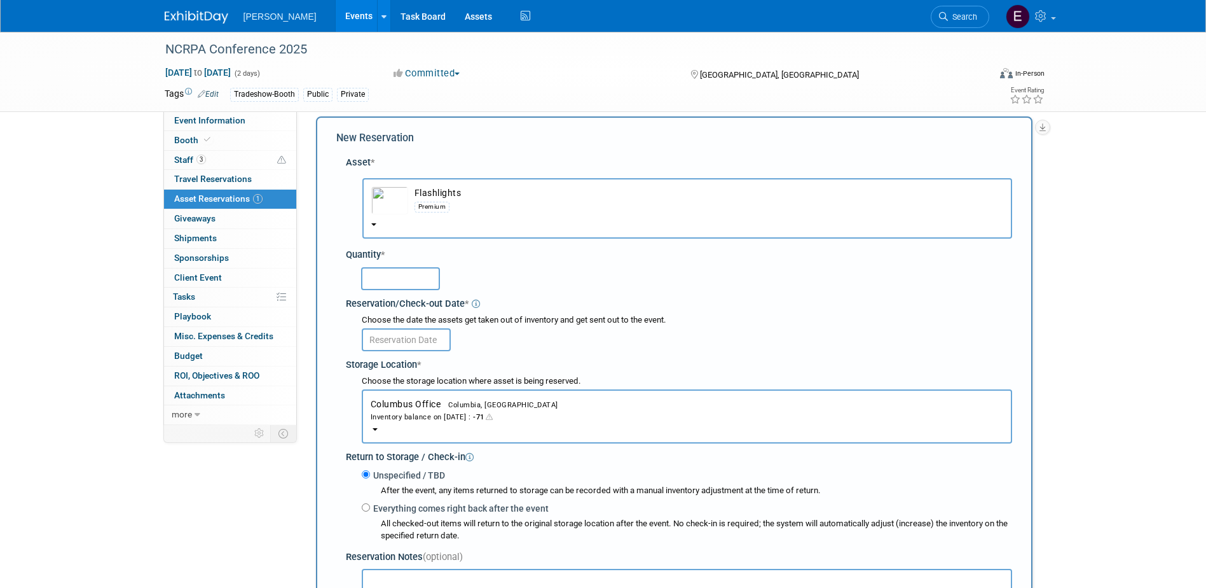
click at [385, 275] on input "text" at bounding box center [400, 278] width 79 height 23
type input "50"
click at [389, 348] on body "Woolpert Events Add Event Bulk Upload Events Shareable Event Boards Recently Vi…" at bounding box center [603, 282] width 1206 height 588
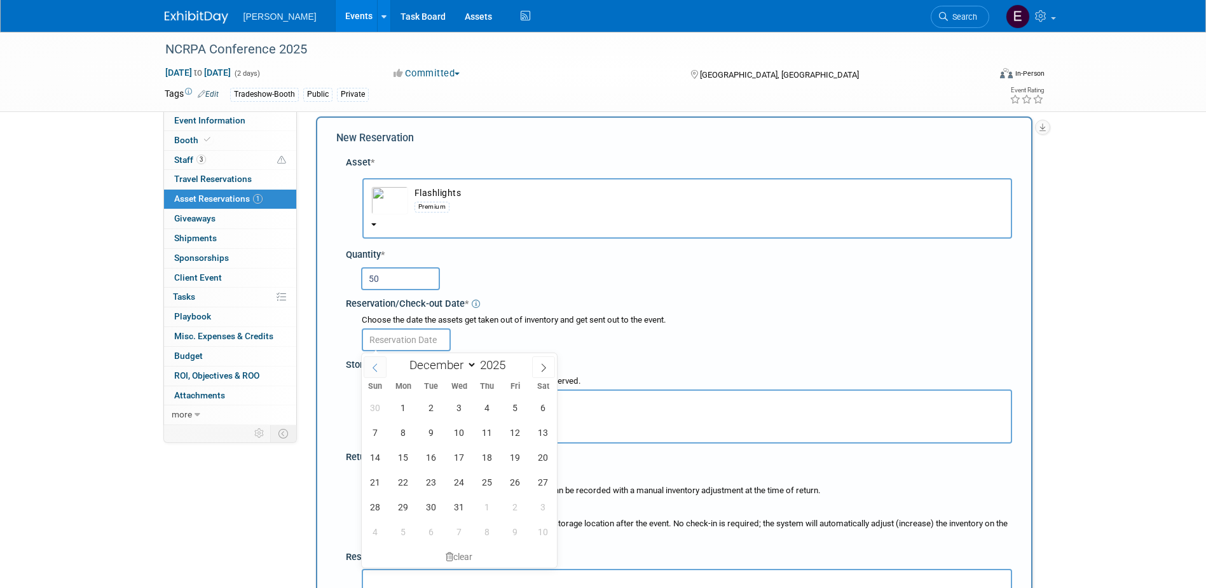
click at [379, 366] on icon at bounding box center [375, 367] width 9 height 9
select select "10"
drag, startPoint x: 490, startPoint y: 484, endPoint x: 494, endPoint y: 476, distance: 8.5
click at [490, 484] on span "20" at bounding box center [487, 481] width 25 height 25
type input "Nov 20, 2025"
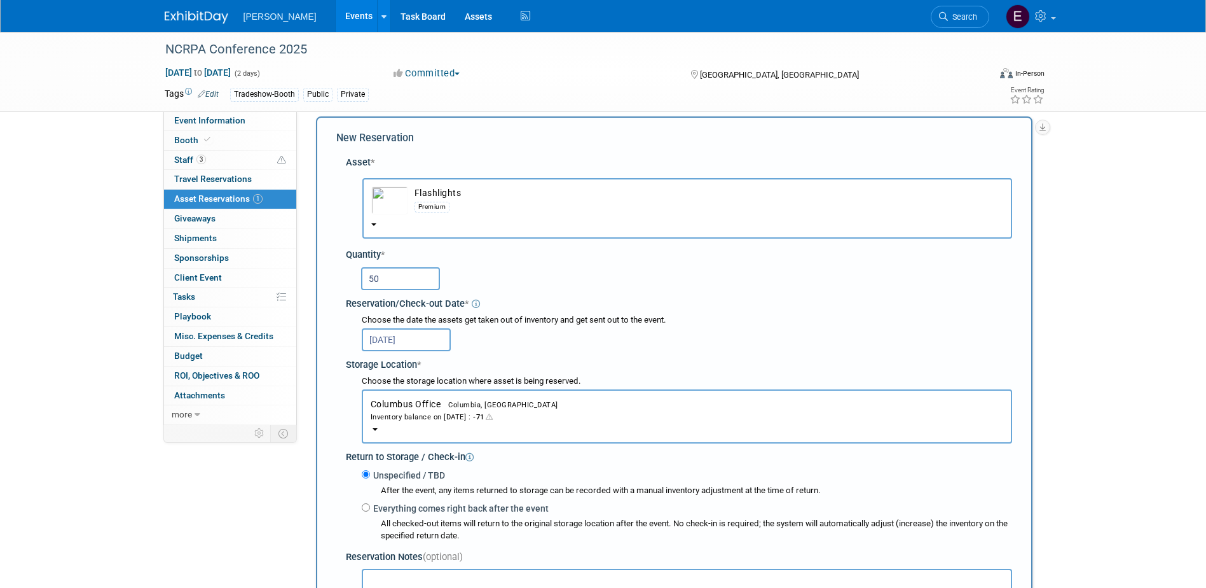
click at [457, 408] on span "Columbia, [GEOGRAPHIC_DATA]" at bounding box center [500, 405] width 118 height 8
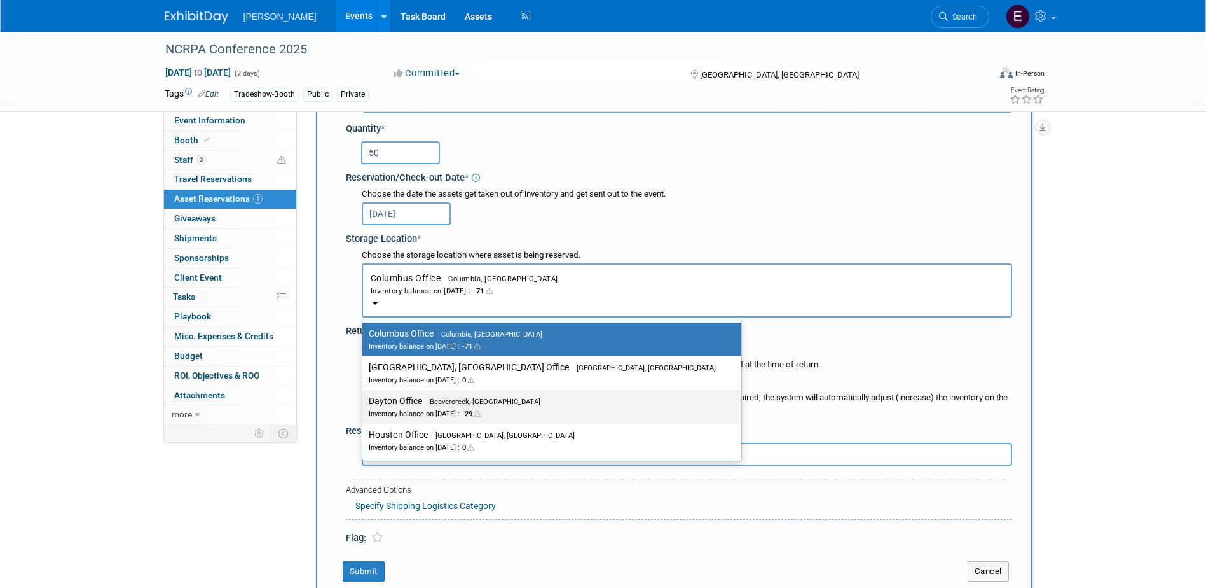
scroll to position [139, 0]
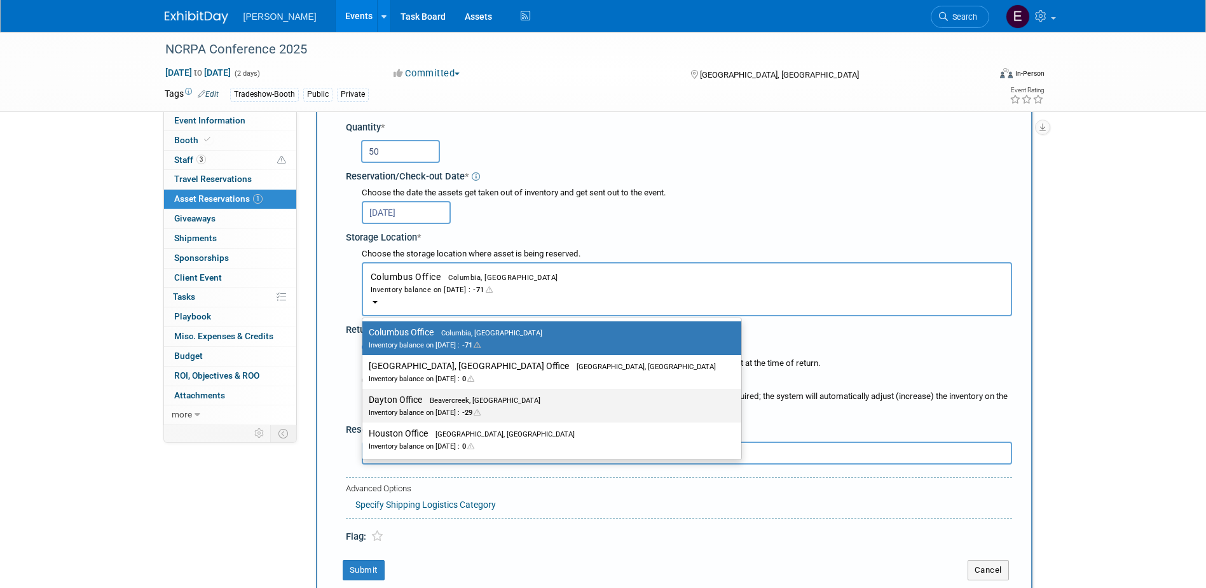
click at [412, 403] on label "Dayton Office Beavercreek, OH Inventory balance on Nov 20, 2025 : -29" at bounding box center [549, 405] width 360 height 29
click at [364, 403] on input "Dayton Office Beavercreek, OH Inventory balance on Nov 20, 2025 : -29" at bounding box center [360, 400] width 8 height 8
select select "11223930"
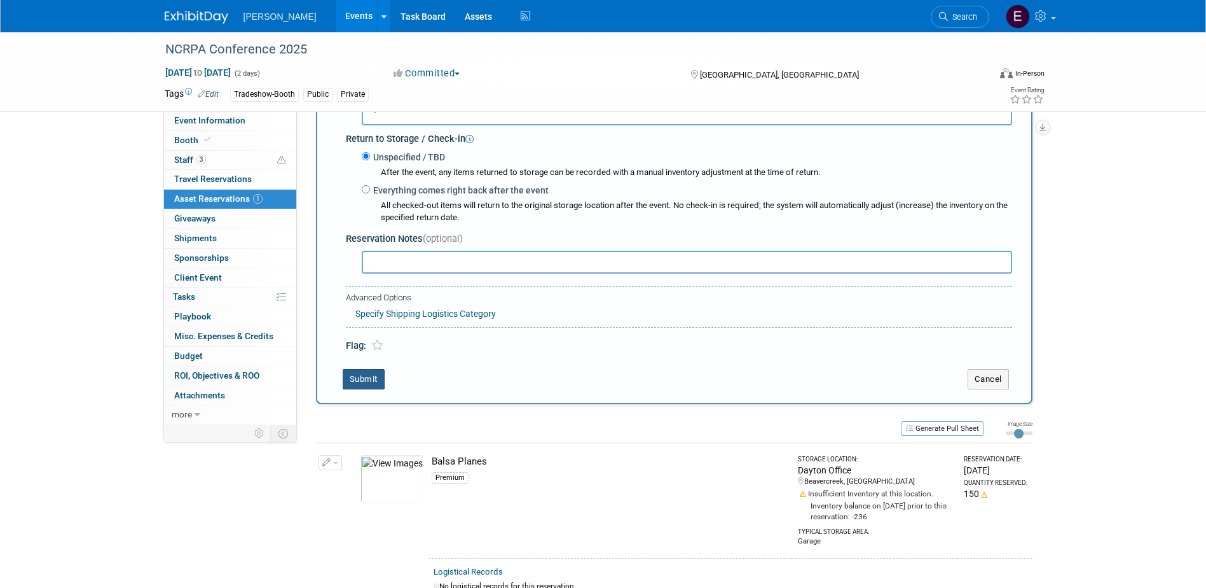
click at [361, 378] on button "Submit" at bounding box center [364, 379] width 42 height 20
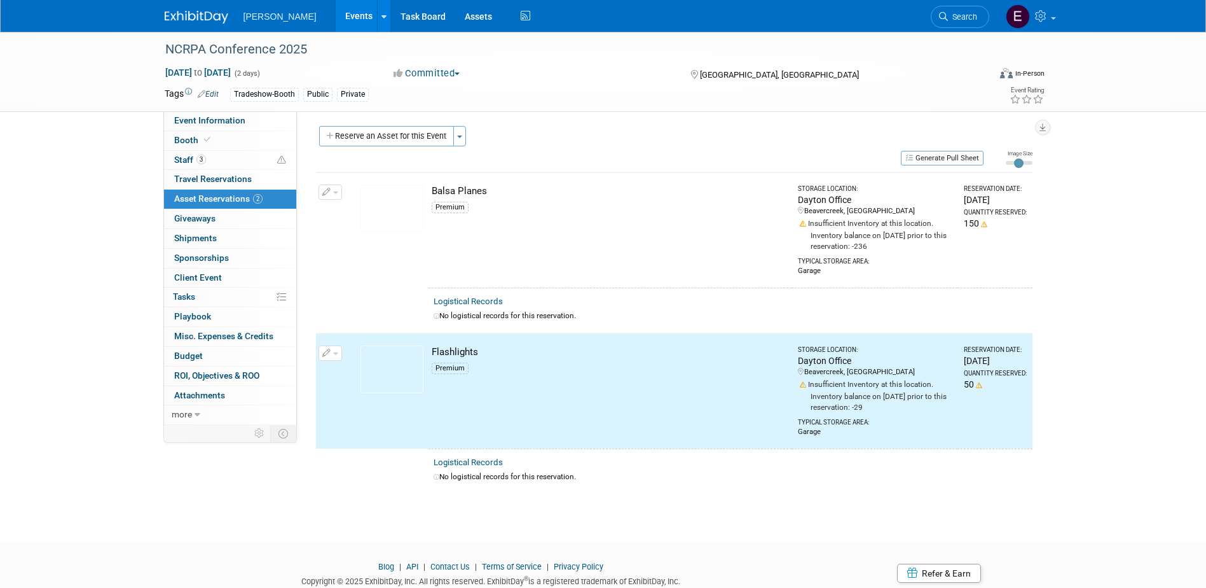
scroll to position [0, 0]
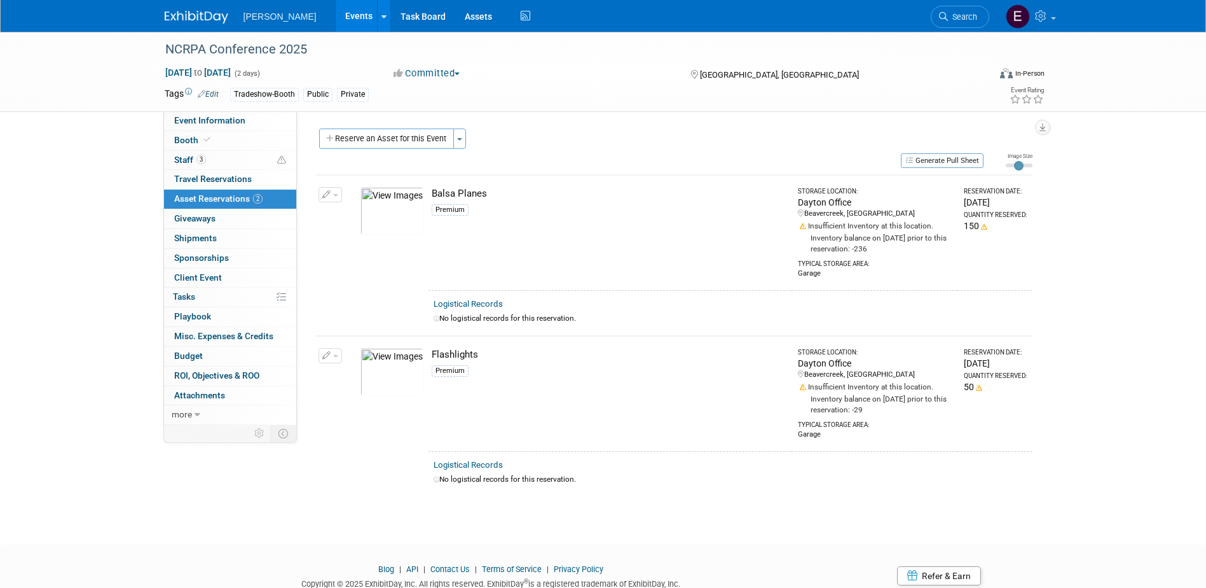
click at [333, 353] on button "button" at bounding box center [331, 355] width 24 height 15
click at [364, 378] on button "Change Reservation" at bounding box center [379, 376] width 107 height 17
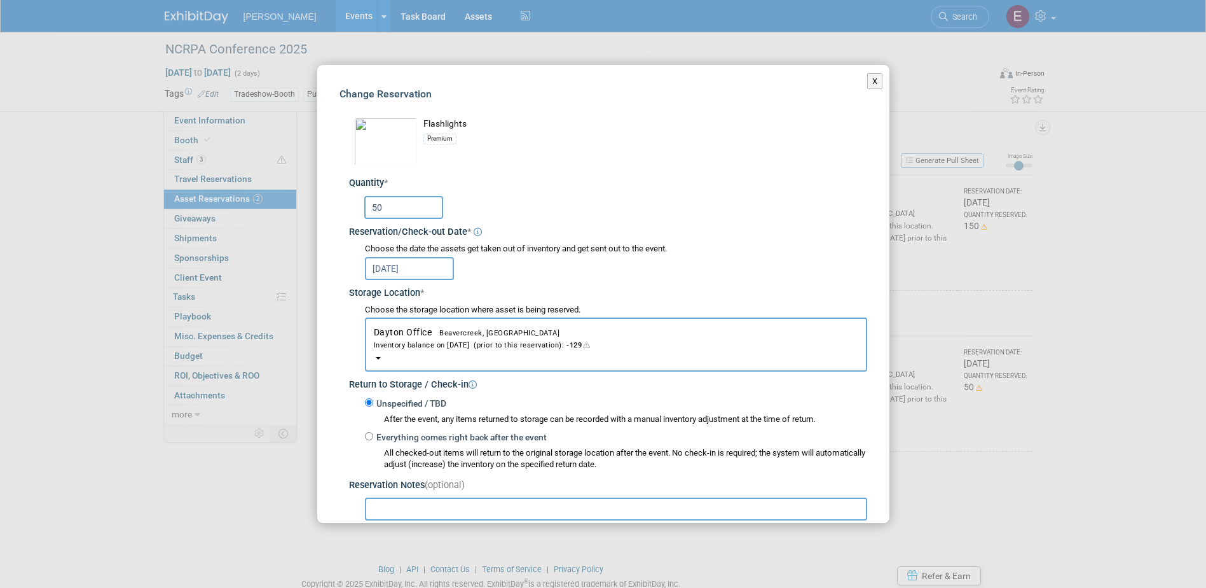
drag, startPoint x: 404, startPoint y: 212, endPoint x: 211, endPoint y: 189, distance: 194.8
click at [322, 207] on div "Change Reservation Flashlights Premium * * 50 * *" at bounding box center [603, 361] width 572 height 593
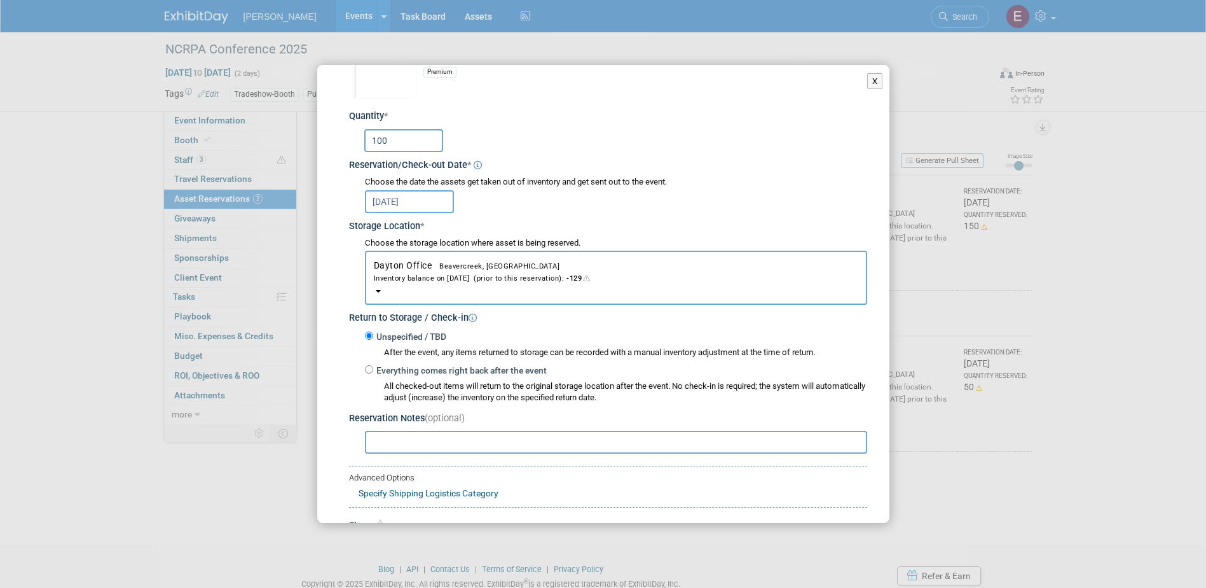
scroll to position [134, 0]
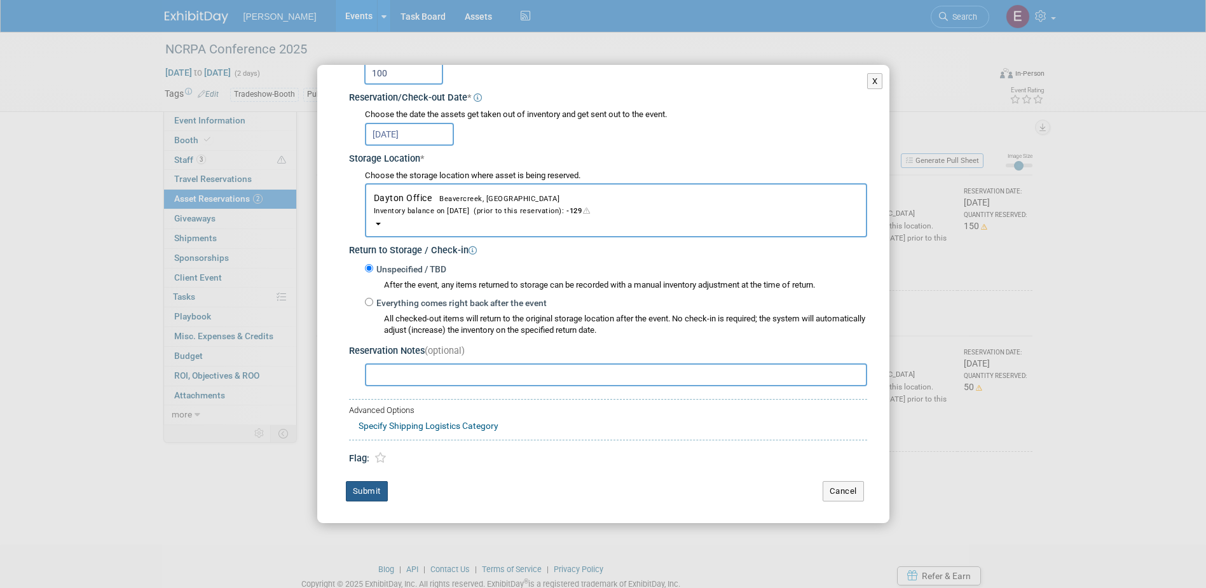
type input "100"
click at [363, 483] on button "Submit" at bounding box center [367, 491] width 42 height 20
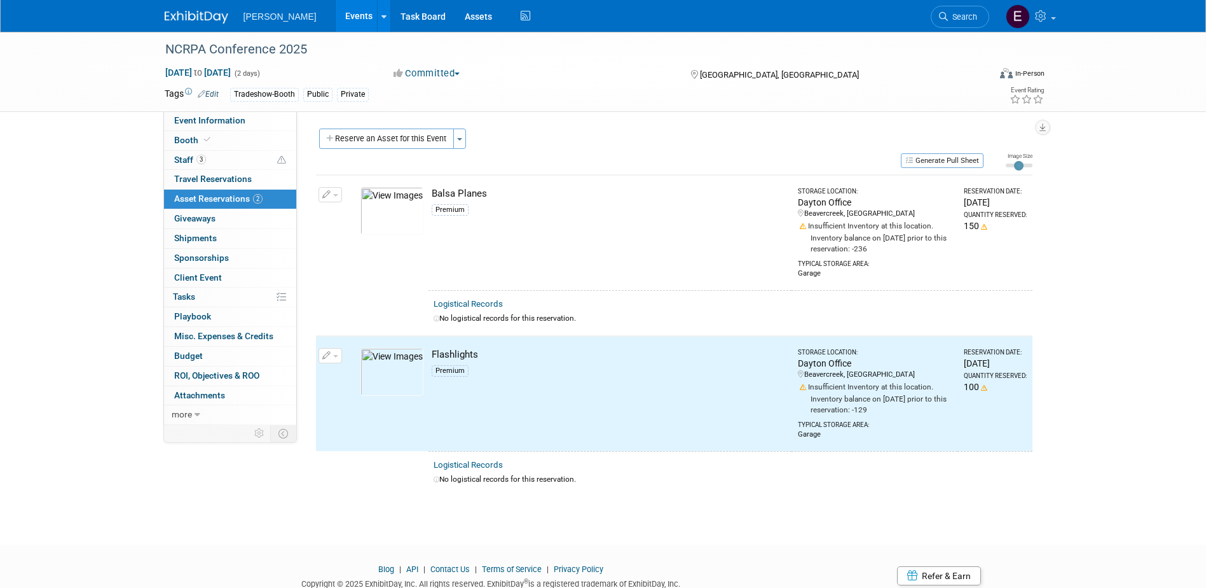
click at [372, 137] on button "Reserve an Asset for this Event" at bounding box center [386, 138] width 135 height 20
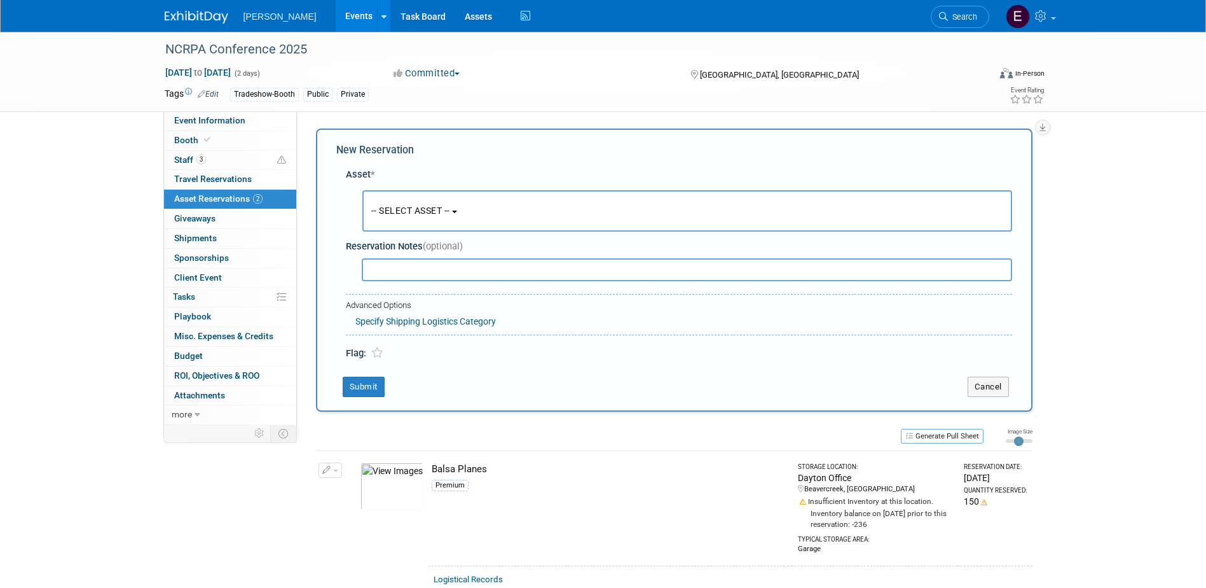
scroll to position [12, 0]
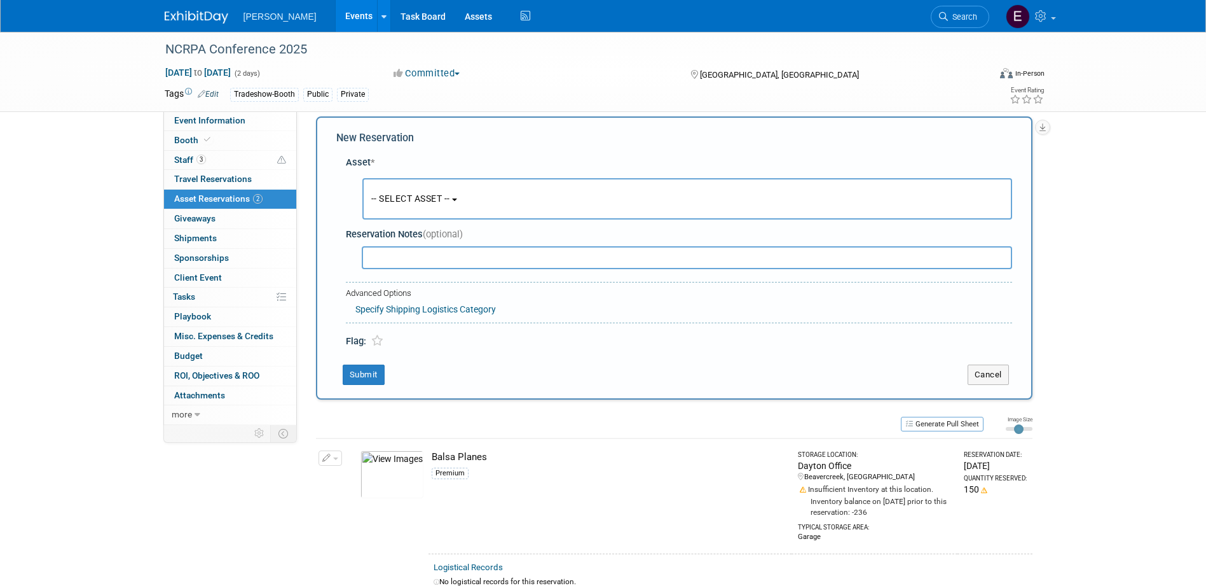
click at [395, 191] on button "-- SELECT ASSET --" at bounding box center [688, 198] width 650 height 41
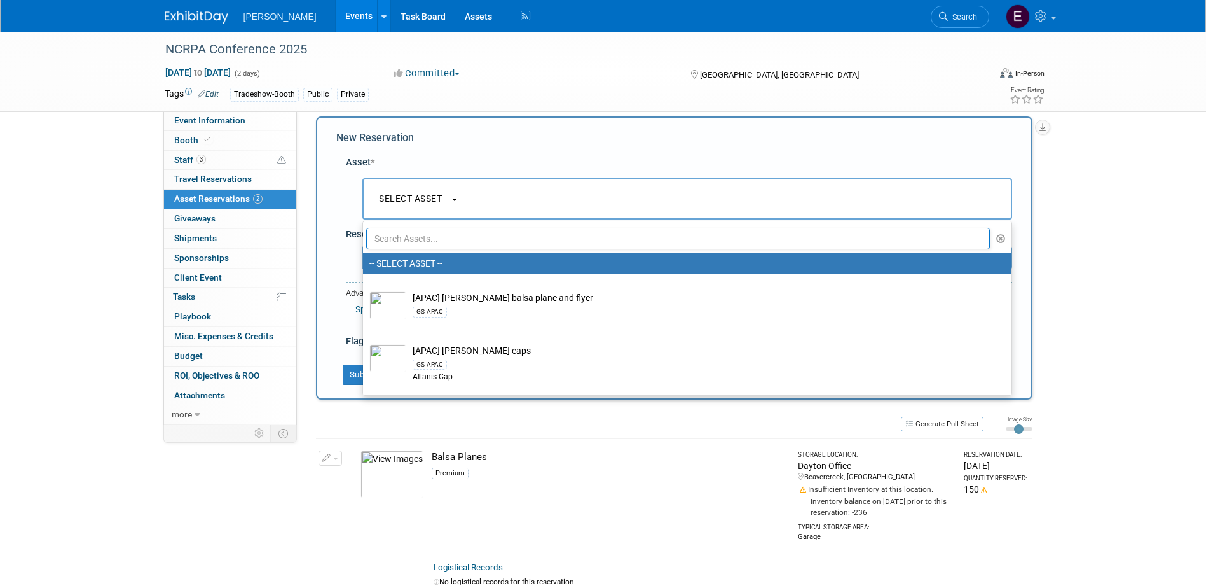
click at [410, 236] on input "text" at bounding box center [678, 239] width 625 height 22
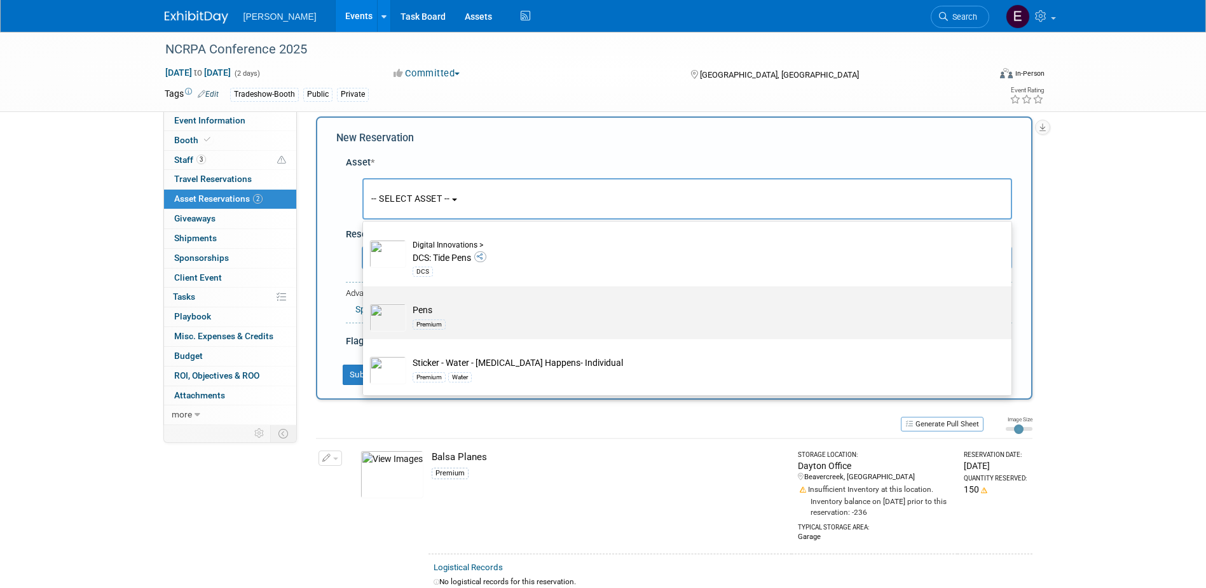
scroll to position [522, 0]
type input "pens"
click at [406, 316] on td "Pens Premium" at bounding box center [696, 317] width 580 height 28
click at [365, 301] on input "Pens Premium" at bounding box center [361, 297] width 8 height 8
select select "10723113"
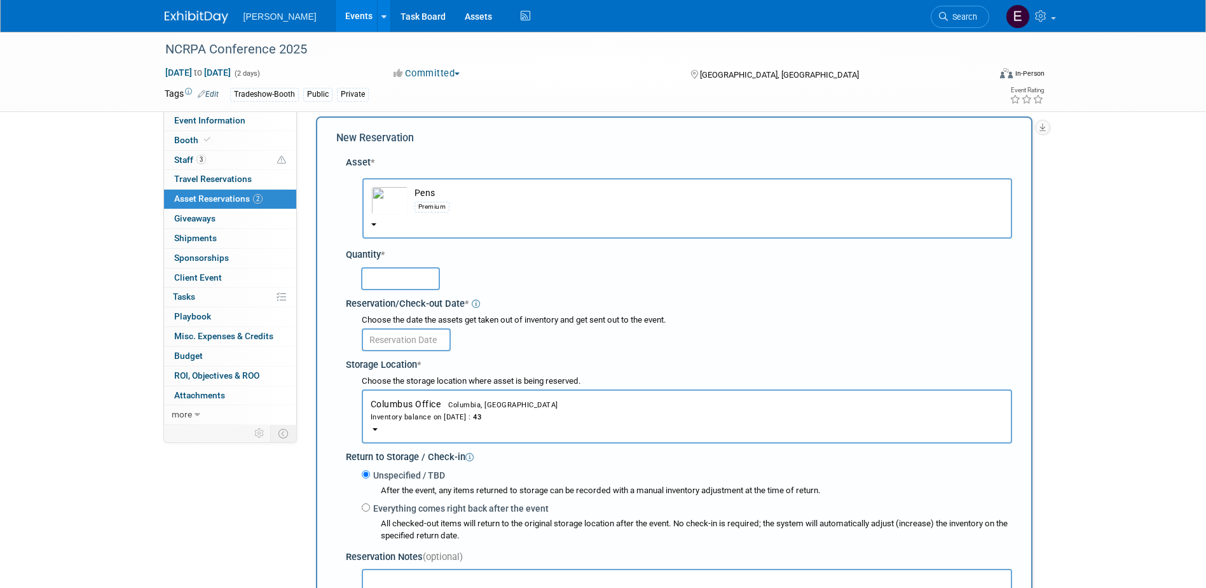
click at [394, 277] on input "text" at bounding box center [400, 278] width 79 height 23
type input "100"
click at [404, 343] on body "Woolpert Events Add Event Bulk Upload Events Shareable Event Boards Recently Vi…" at bounding box center [603, 282] width 1206 height 588
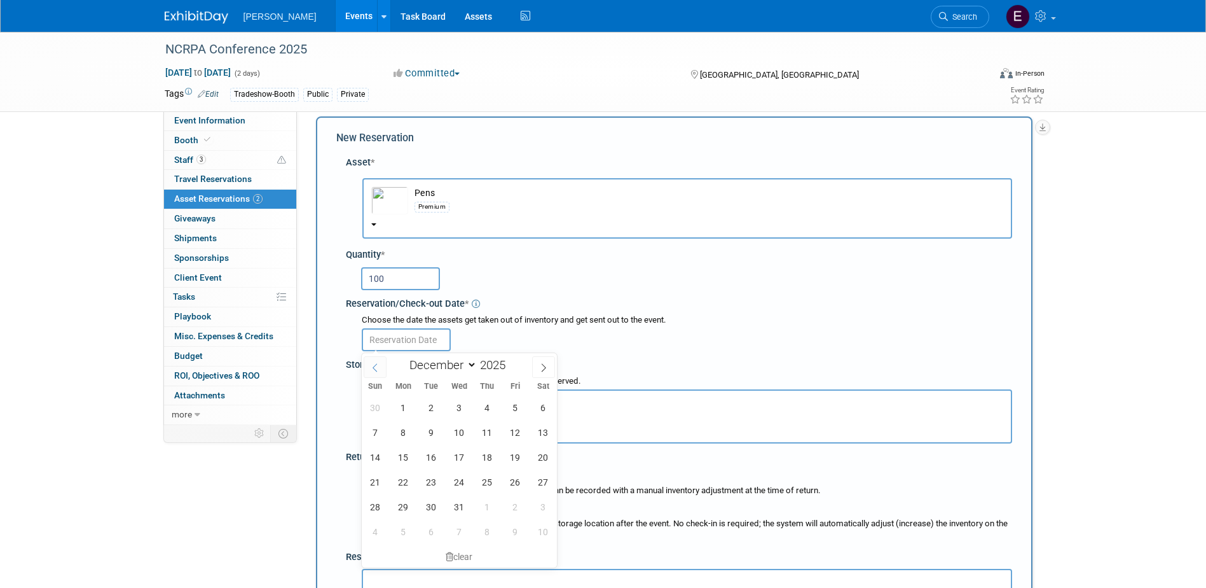
click at [378, 363] on icon at bounding box center [375, 367] width 9 height 9
select select "10"
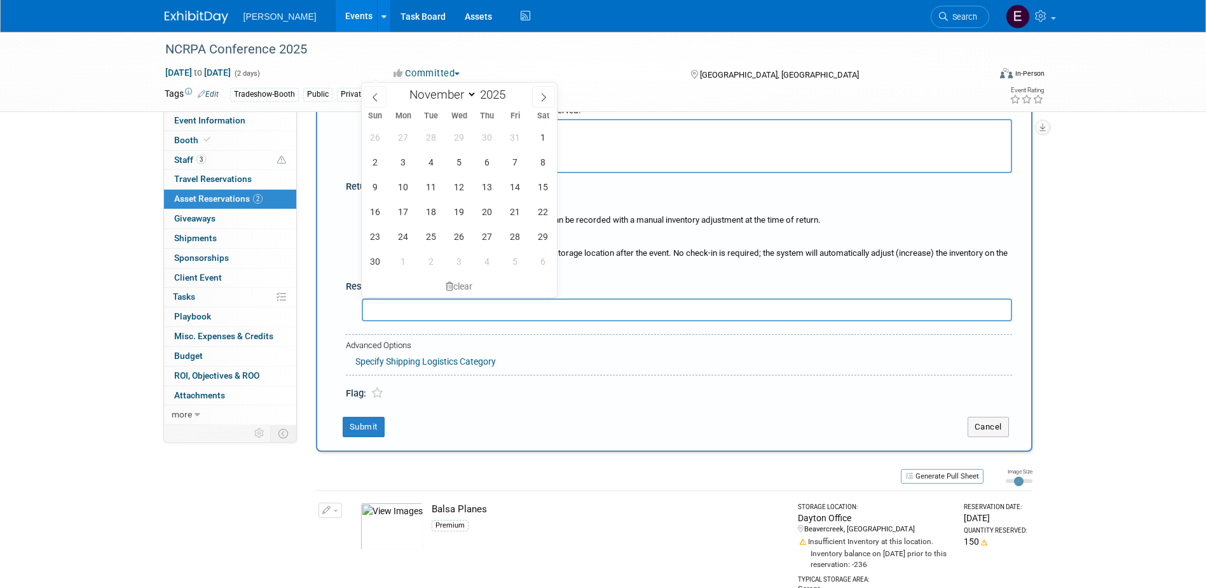
scroll to position [266, 0]
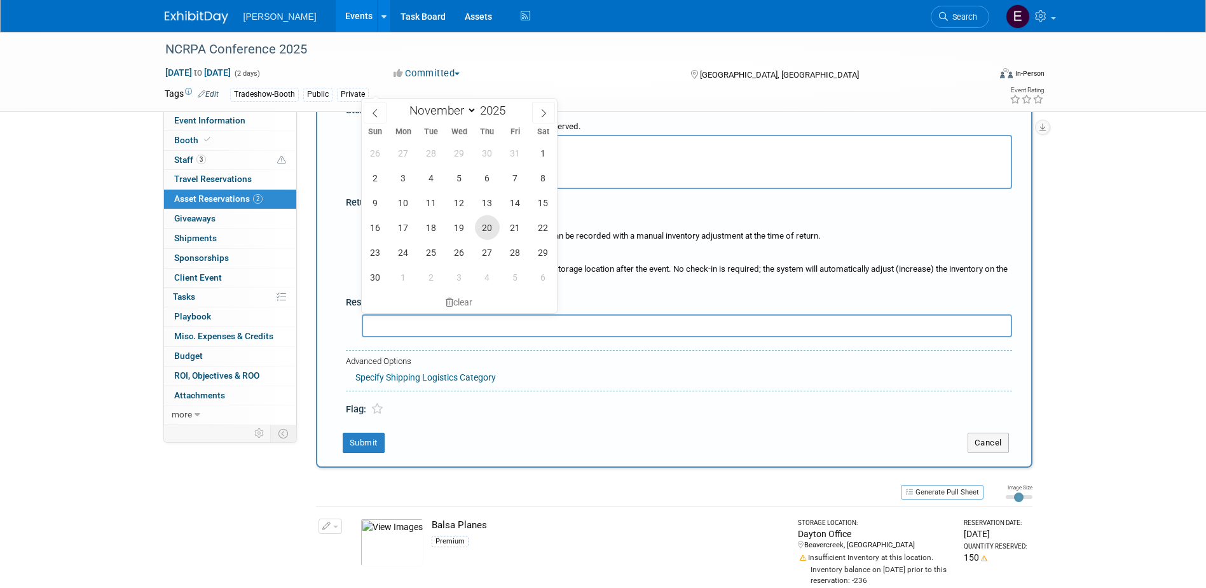
click at [489, 228] on span "20" at bounding box center [487, 227] width 25 height 25
type input "Nov 20, 2025"
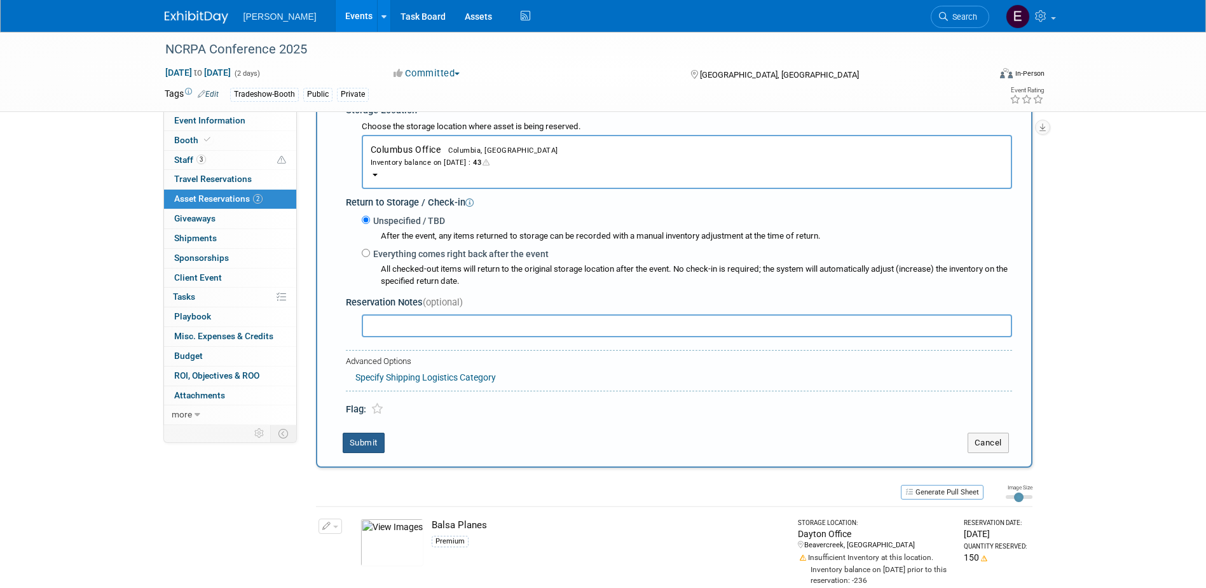
drag, startPoint x: 365, startPoint y: 446, endPoint x: 377, endPoint y: 447, distance: 12.1
click at [365, 446] on button "Submit" at bounding box center [364, 442] width 42 height 20
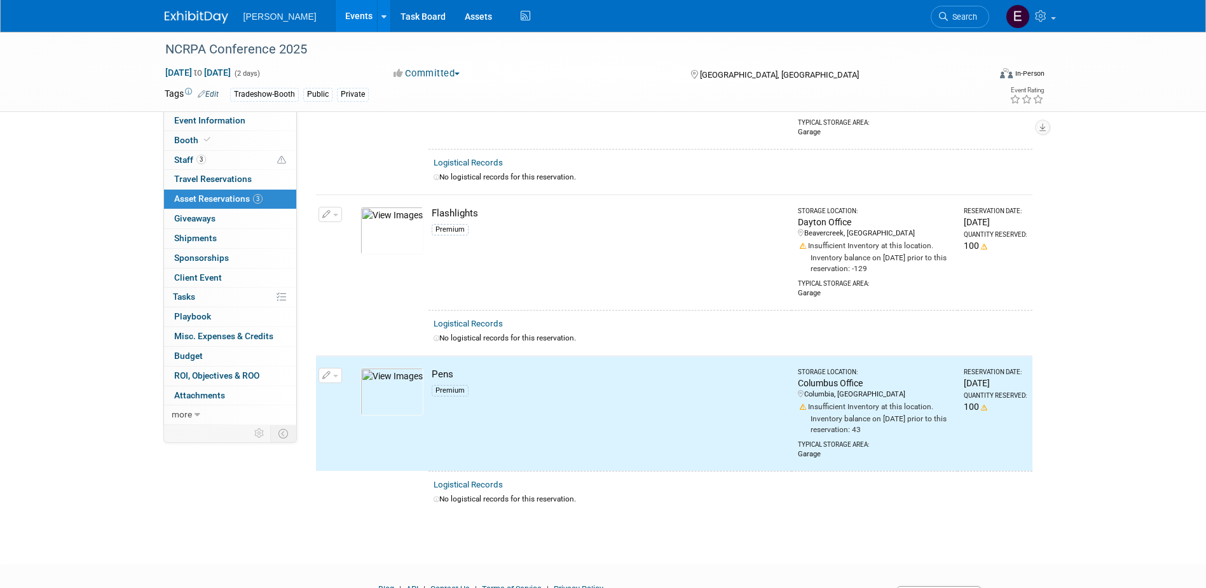
scroll to position [0, 0]
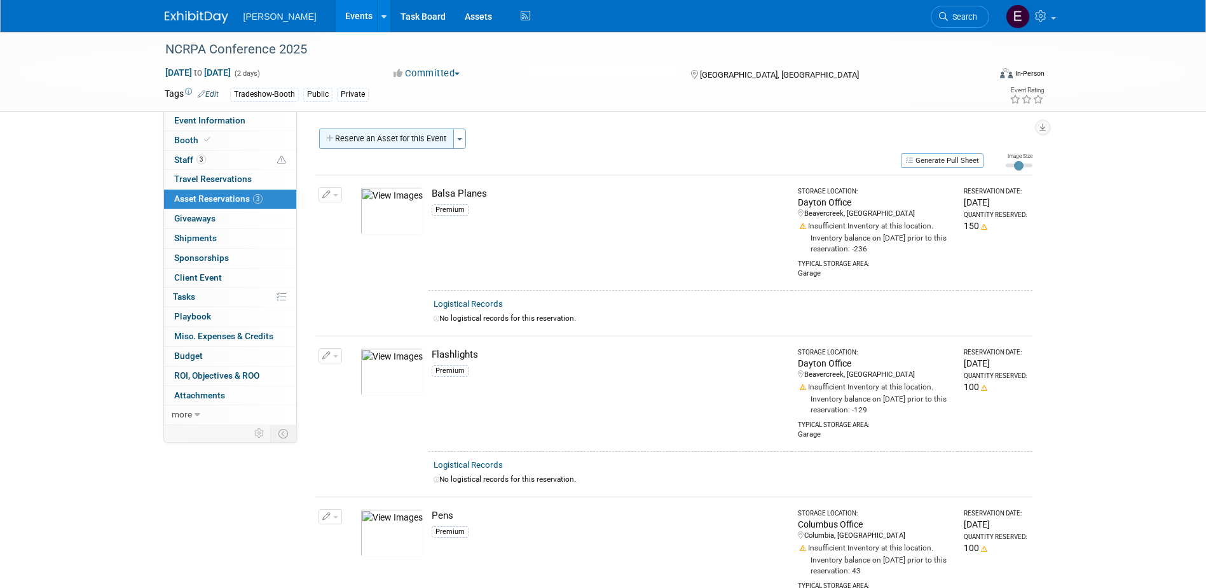
click at [397, 137] on button "Reserve an Asset for this Event" at bounding box center [386, 138] width 135 height 20
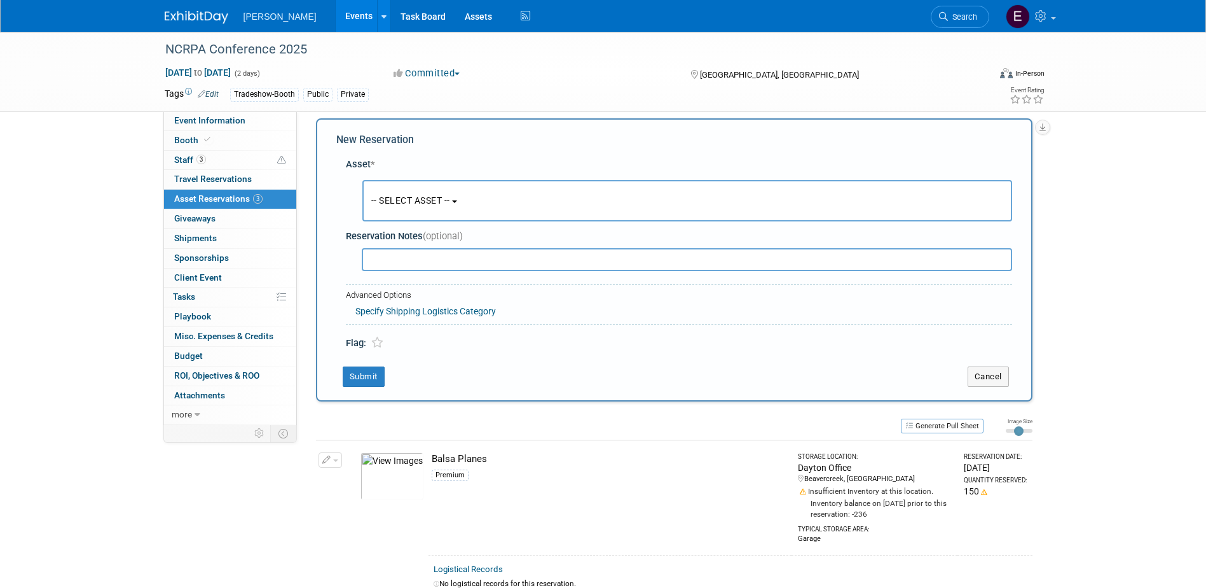
scroll to position [12, 0]
drag, startPoint x: 419, startPoint y: 204, endPoint x: 420, endPoint y: 211, distance: 7.1
click at [419, 204] on button "-- SELECT ASSET --" at bounding box center [688, 198] width 650 height 41
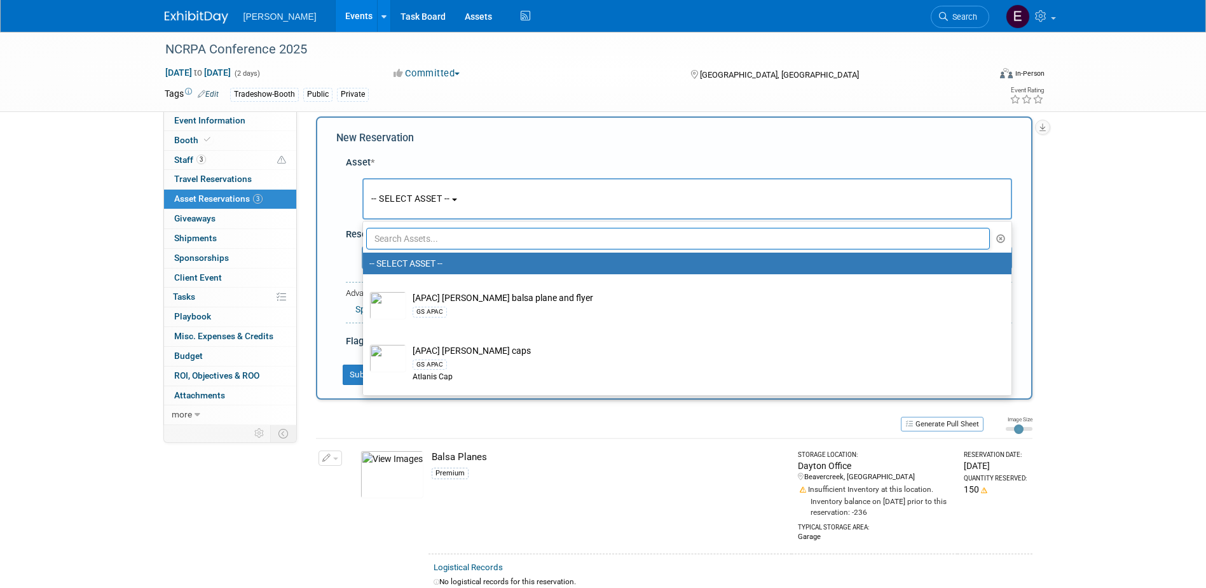
click at [426, 235] on input "text" at bounding box center [678, 239] width 625 height 22
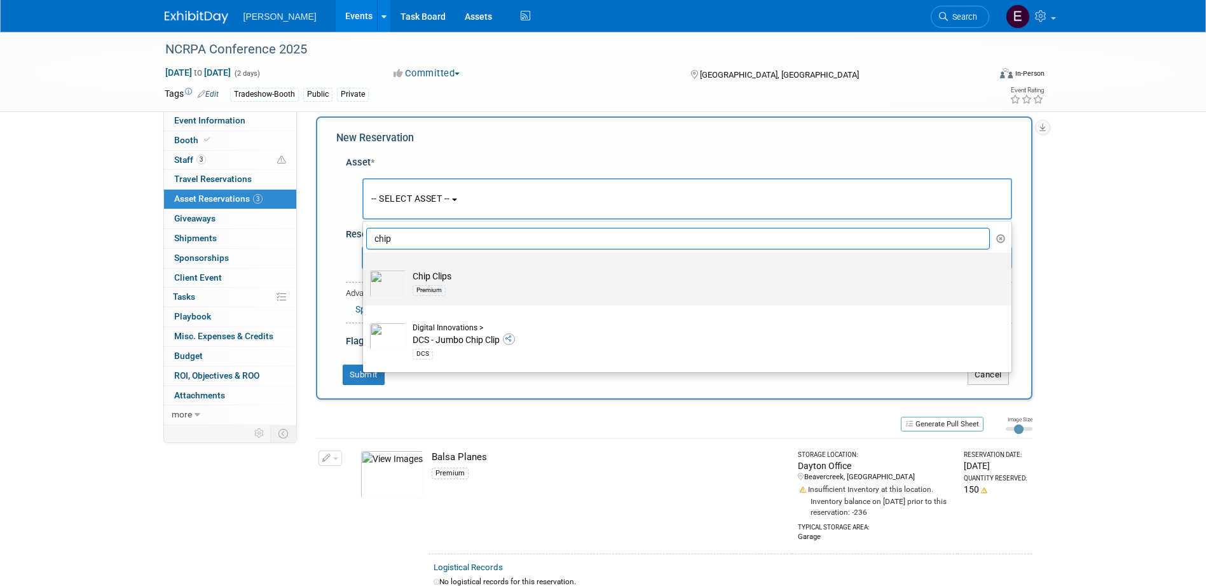
type input "chip"
click at [436, 288] on div "Premium" at bounding box center [429, 290] width 33 height 10
drag, startPoint x: 436, startPoint y: 288, endPoint x: 425, endPoint y: 286, distance: 11.0
click at [425, 286] on div "Premium" at bounding box center [429, 290] width 33 height 10
click at [365, 268] on input "Chip Clips Premium" at bounding box center [361, 263] width 8 height 8
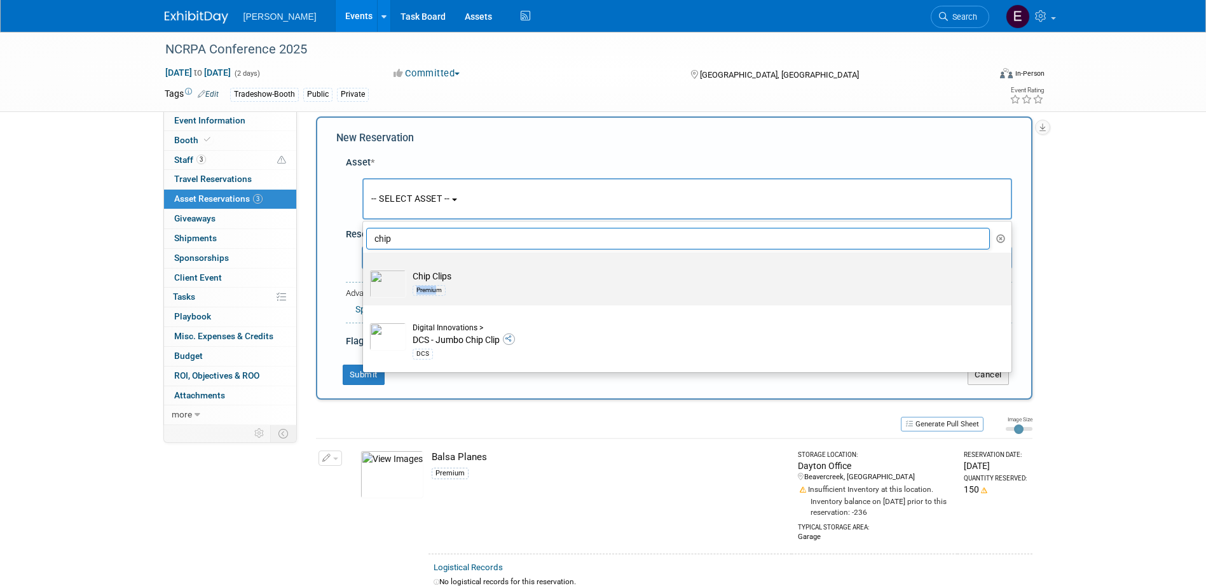
select select "10723115"
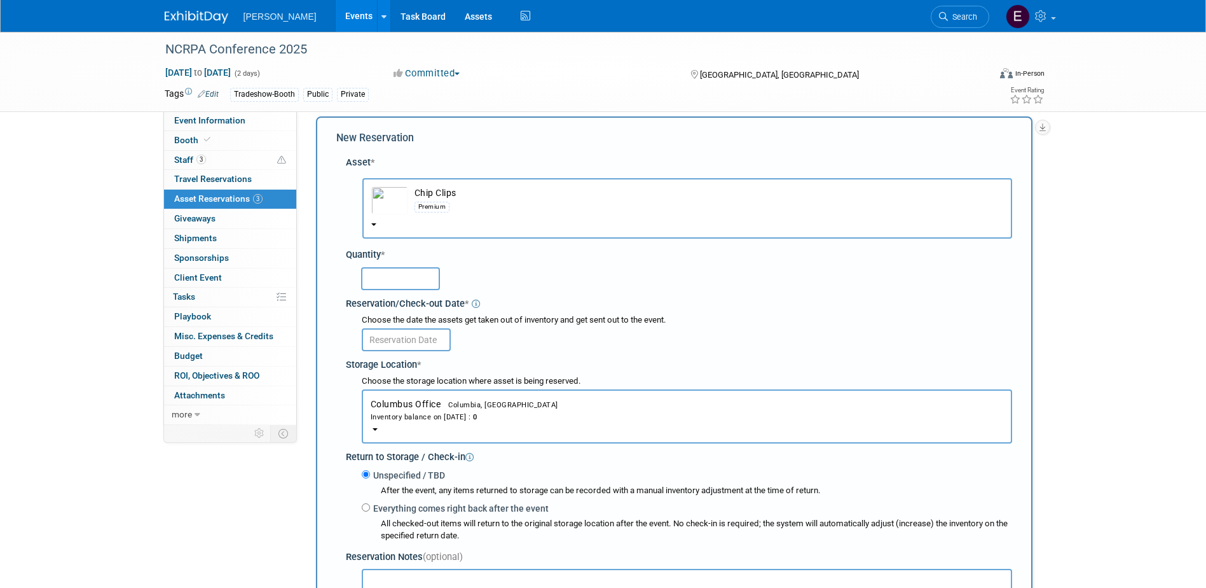
click at [402, 280] on input "text" at bounding box center [400, 278] width 79 height 23
type input "100"
click at [389, 340] on input "text" at bounding box center [406, 339] width 89 height 23
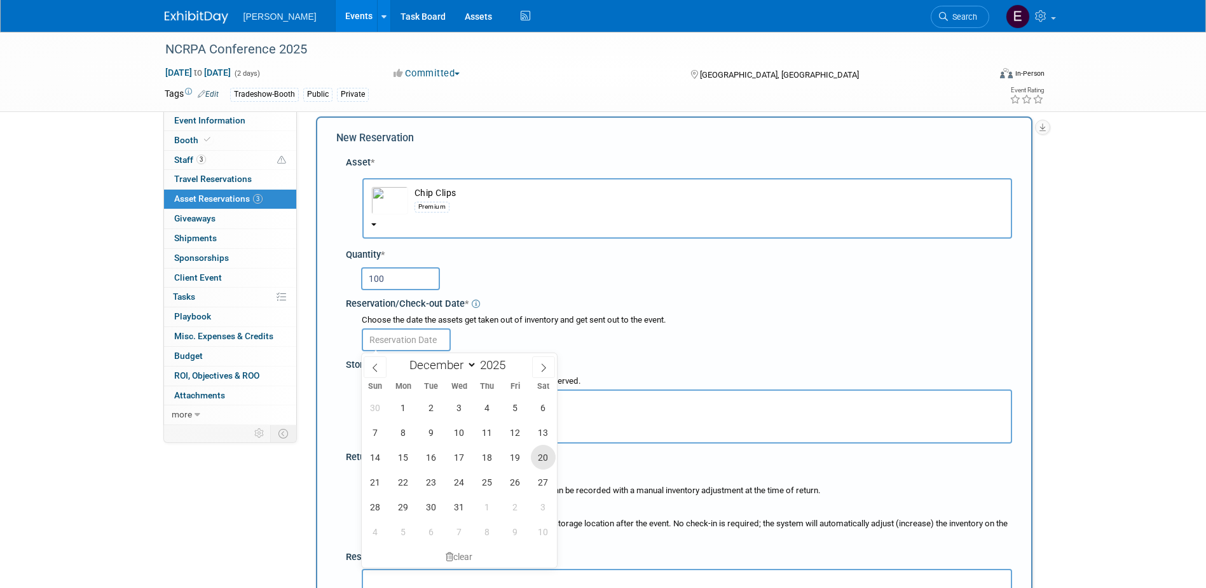
click at [538, 460] on span "20" at bounding box center [543, 457] width 25 height 25
type input "Dec 20, 2025"
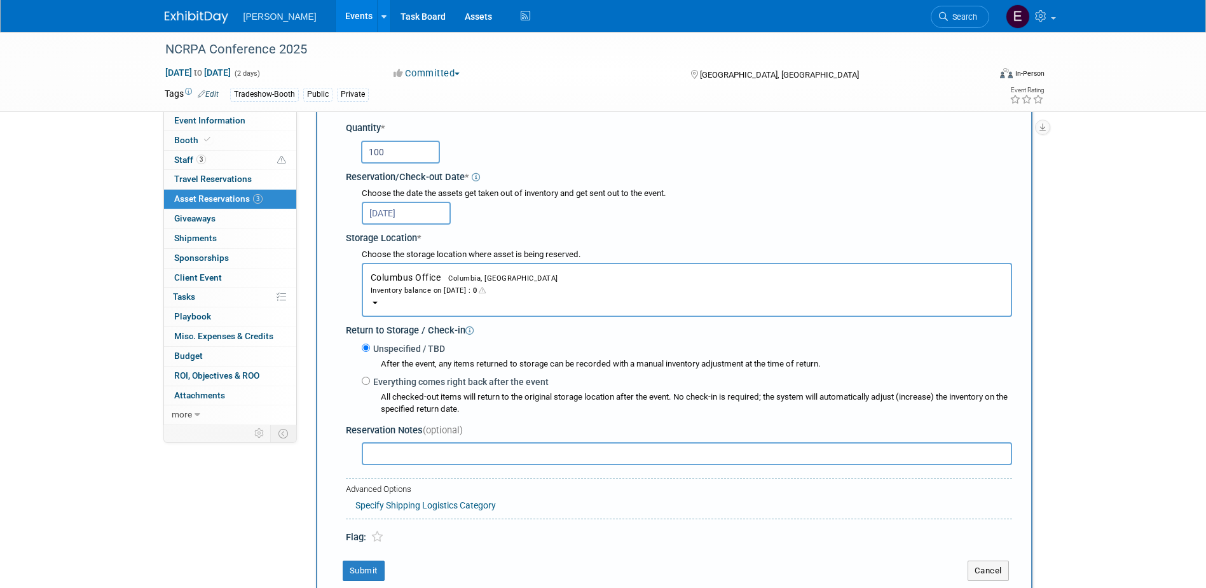
scroll to position [203, 0]
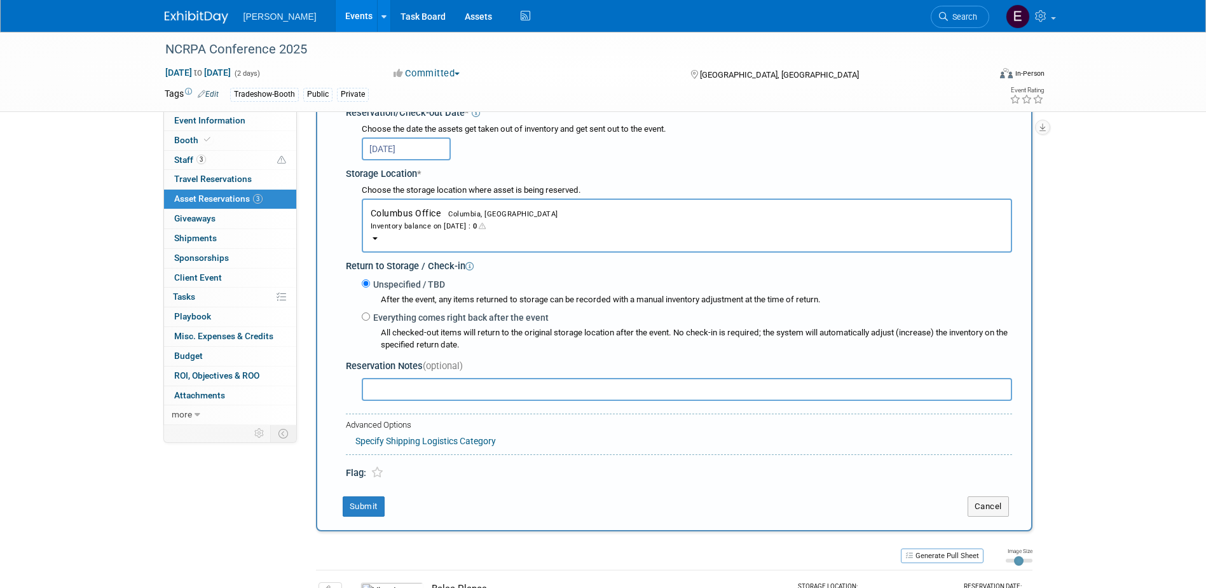
click at [410, 210] on span "Columbus Office Columbia, SC Inventory balance on Dec 20, 2025 : 0" at bounding box center [687, 220] width 633 height 24
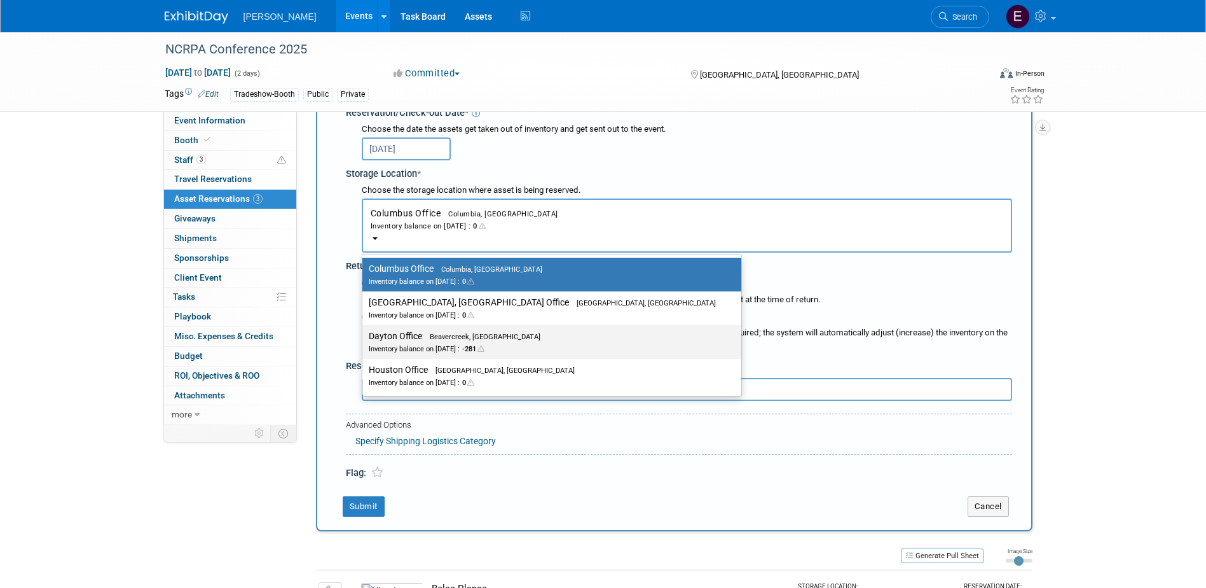
click at [417, 338] on label "Dayton Office Beavercreek, OH Inventory balance on Dec 20, 2025 : -281" at bounding box center [549, 342] width 360 height 29
click at [364, 338] on input "Dayton Office Beavercreek, OH Inventory balance on Dec 20, 2025 : -281" at bounding box center [360, 336] width 8 height 8
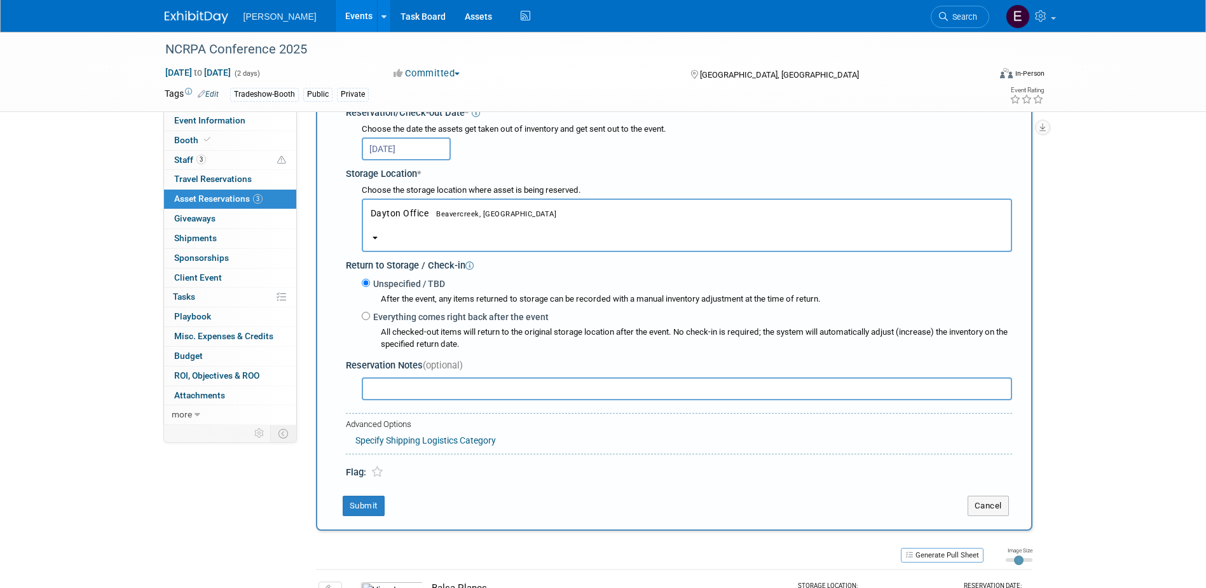
select select "11223930"
click at [366, 508] on button "Submit" at bounding box center [364, 506] width 42 height 20
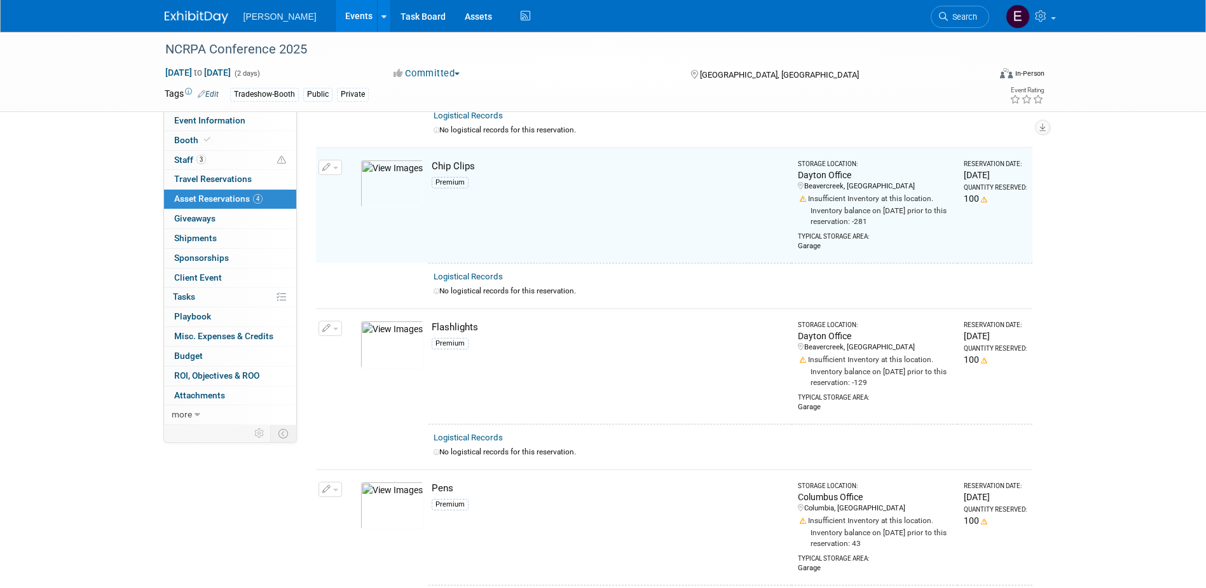
scroll to position [176, 0]
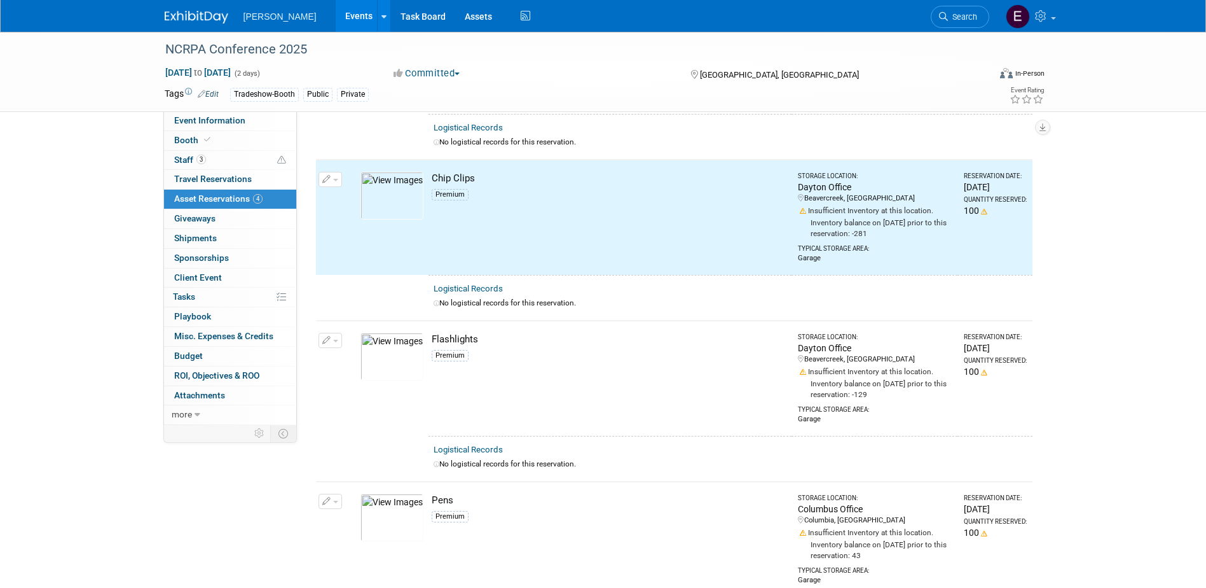
click at [329, 177] on icon "button" at bounding box center [326, 180] width 9 height 8
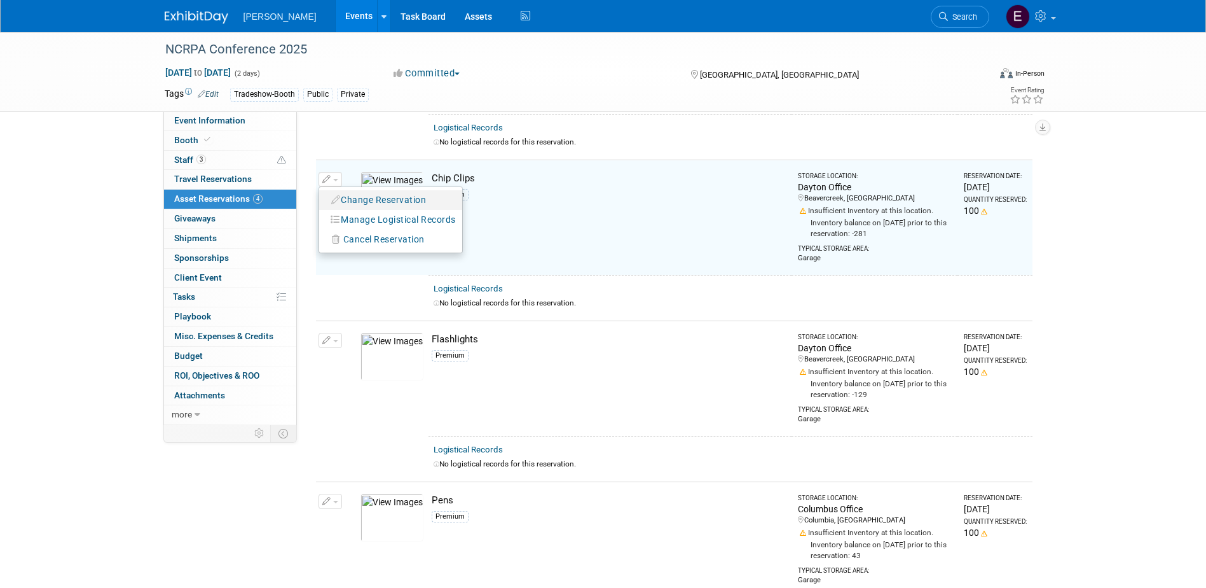
click at [392, 200] on button "Change Reservation" at bounding box center [379, 199] width 107 height 17
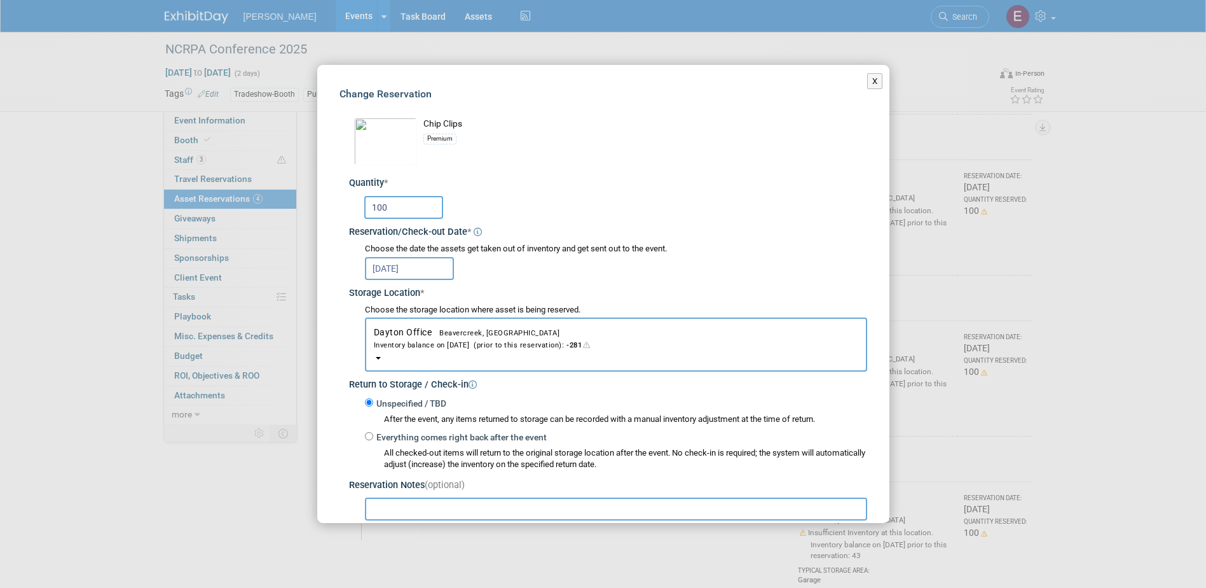
click at [411, 268] on input "Dec 20, 2025" at bounding box center [409, 268] width 89 height 23
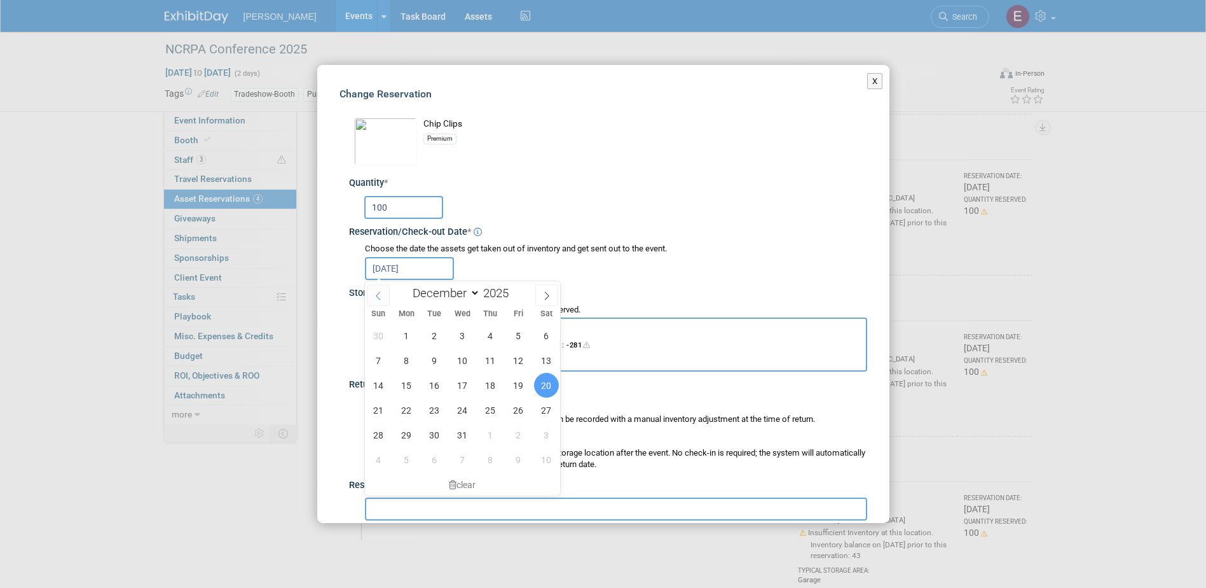
click at [375, 293] on icon at bounding box center [378, 295] width 9 height 9
select select "10"
click at [488, 407] on span "20" at bounding box center [490, 409] width 25 height 25
type input "Nov 20, 2025"
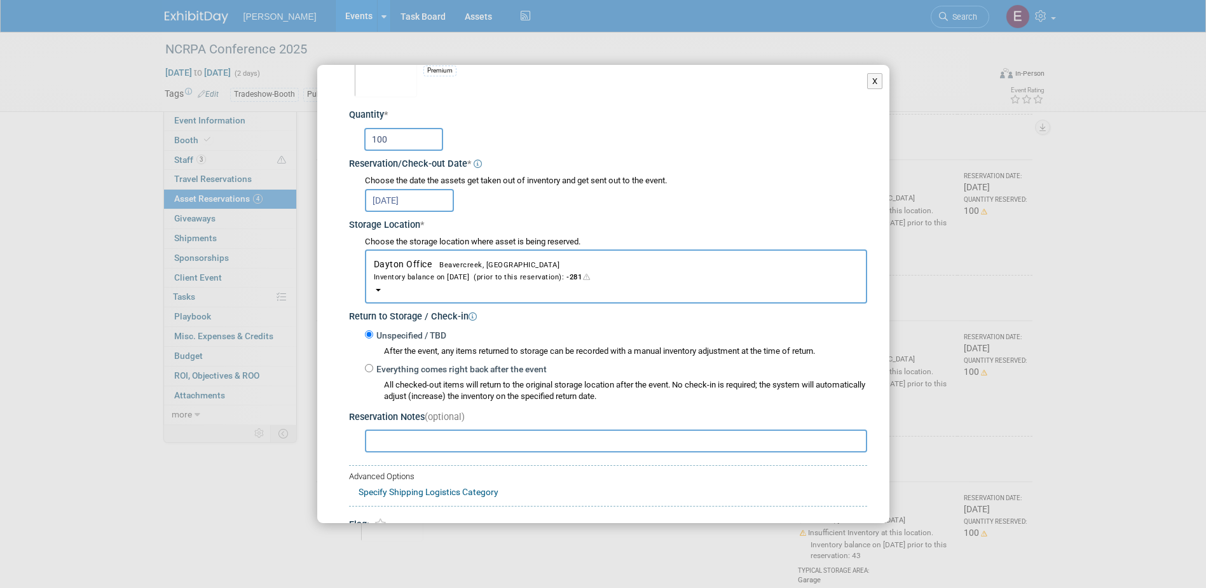
scroll to position [134, 0]
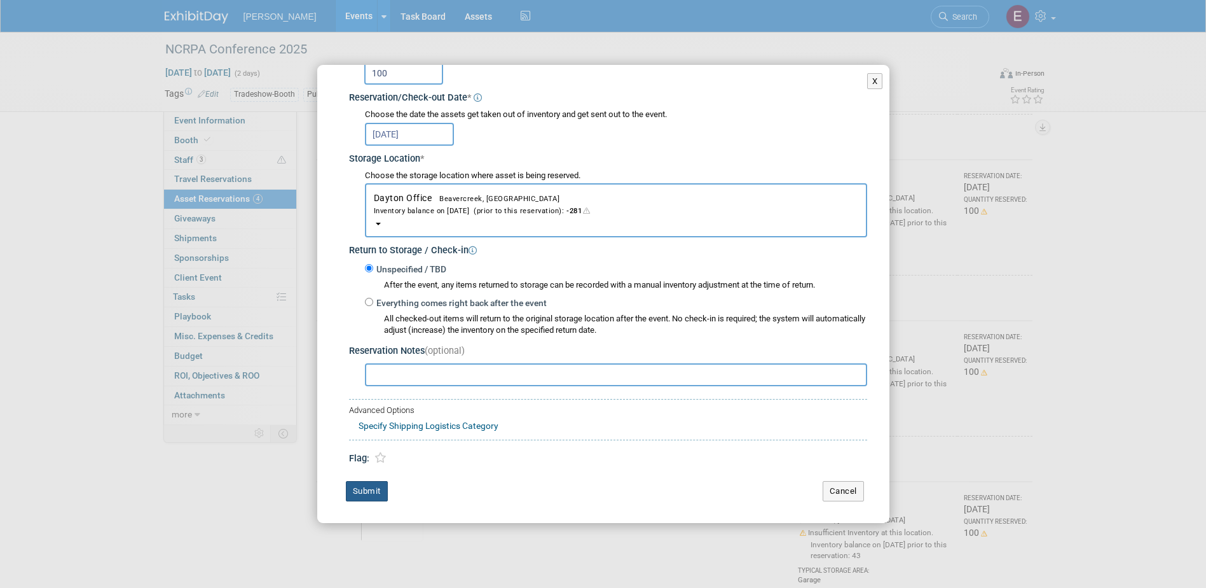
click at [377, 484] on button "Submit" at bounding box center [367, 491] width 42 height 20
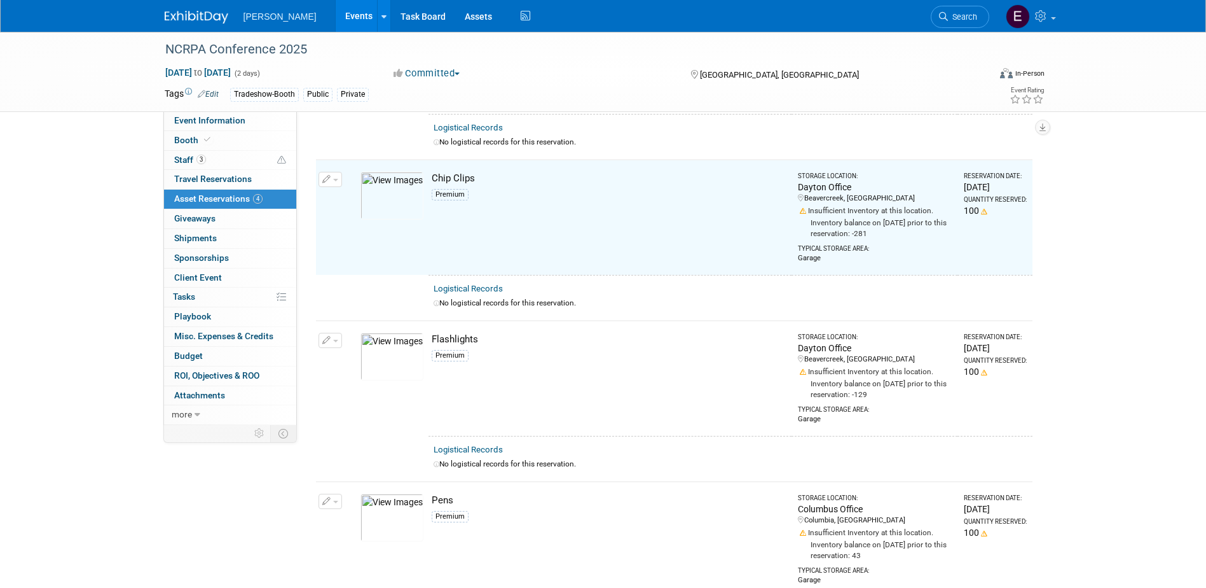
click at [331, 496] on button "button" at bounding box center [331, 501] width 24 height 15
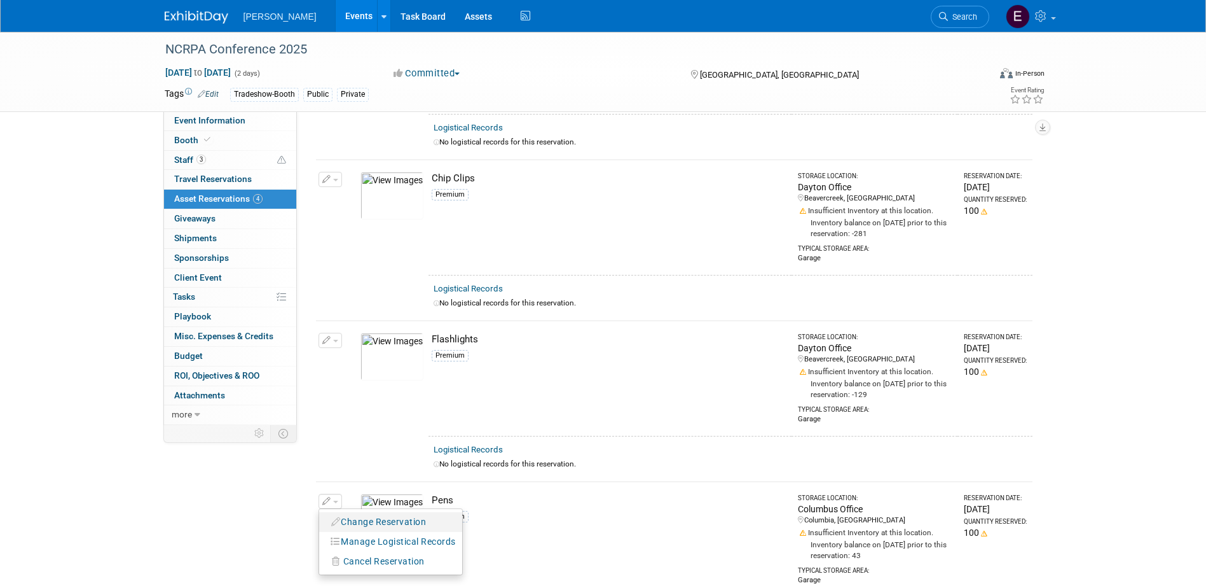
click at [364, 515] on button "Change Reservation" at bounding box center [379, 521] width 107 height 17
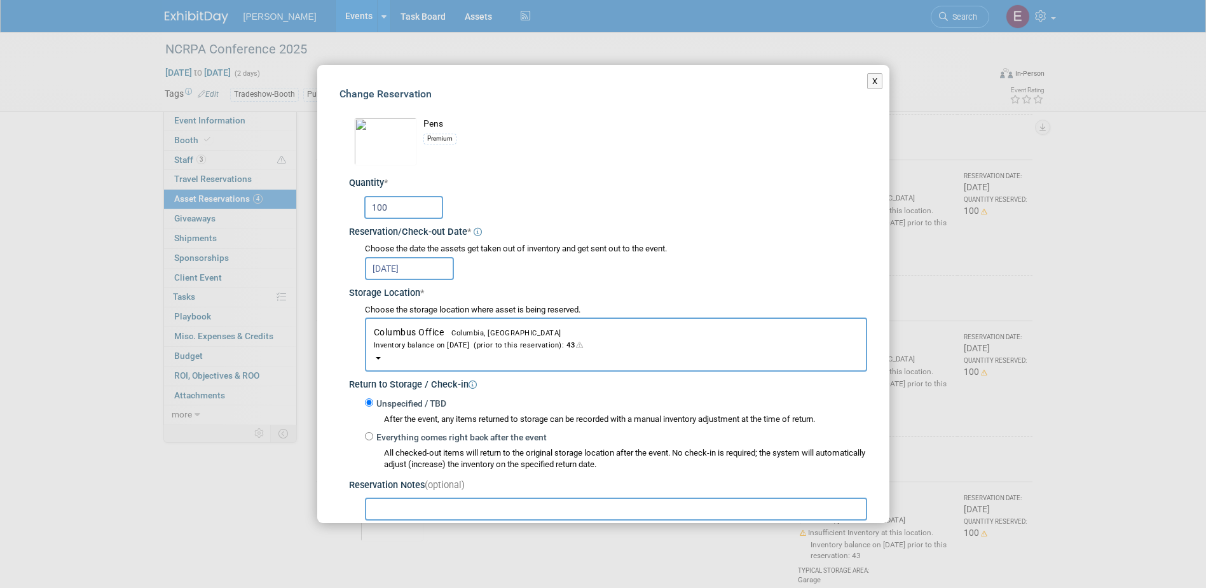
click at [403, 336] on span "Columbus Office Columbia, SC Inventory balance on Nov 20, 2025 (prior to this r…" at bounding box center [616, 339] width 485 height 24
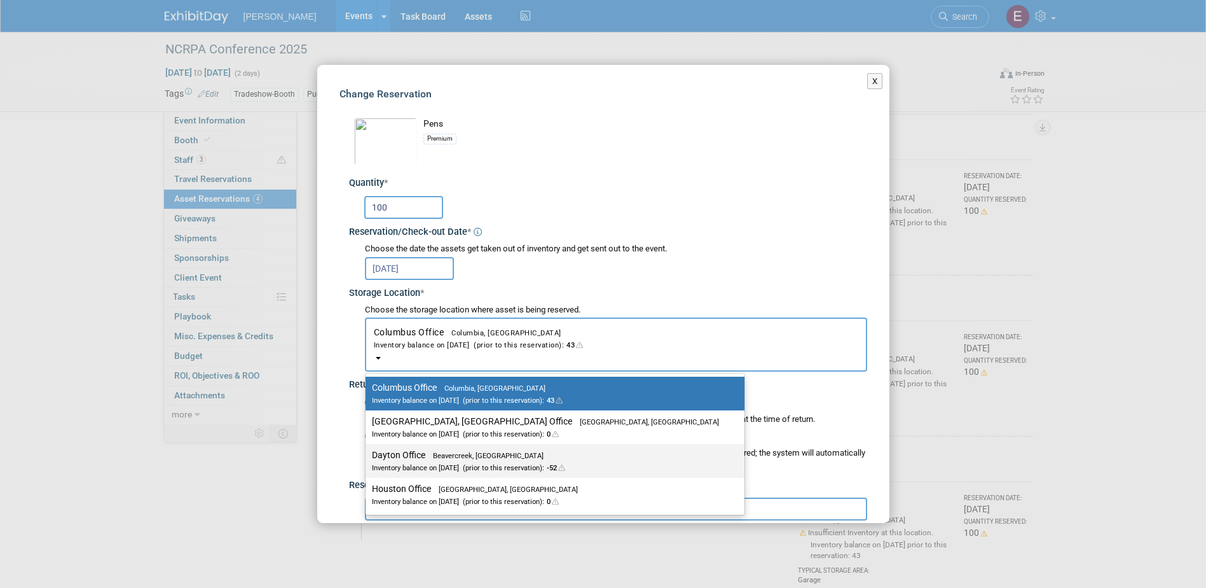
click at [408, 460] on label "Dayton Office Beavercreek, OH Inventory balance on Nov 20, 2025 (prior to this …" at bounding box center [552, 460] width 360 height 29
click at [368, 459] on input "Dayton Office Beavercreek, OH Inventory balance on Nov 20, 2025 (prior to this …" at bounding box center [363, 455] width 8 height 8
select select "11223930"
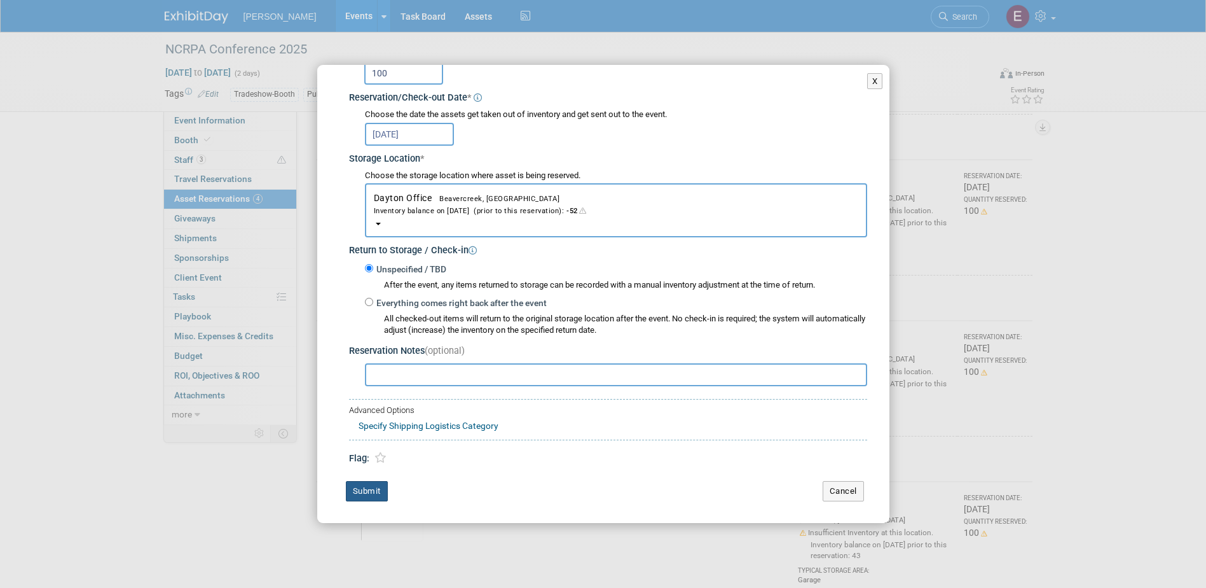
click at [365, 484] on button "Submit" at bounding box center [367, 491] width 42 height 20
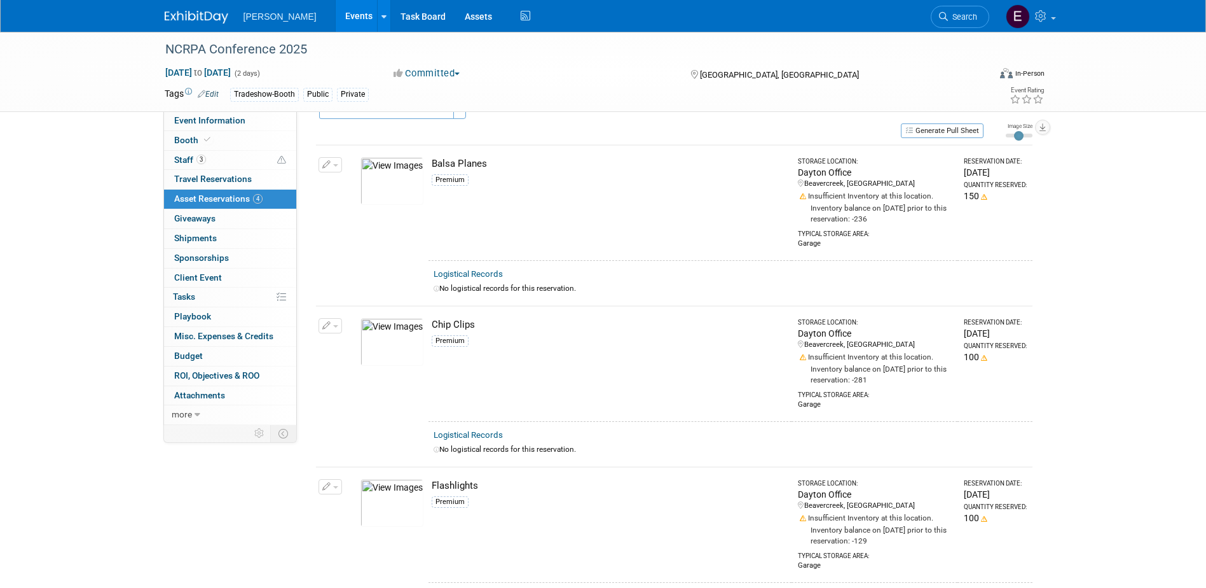
scroll to position [0, 0]
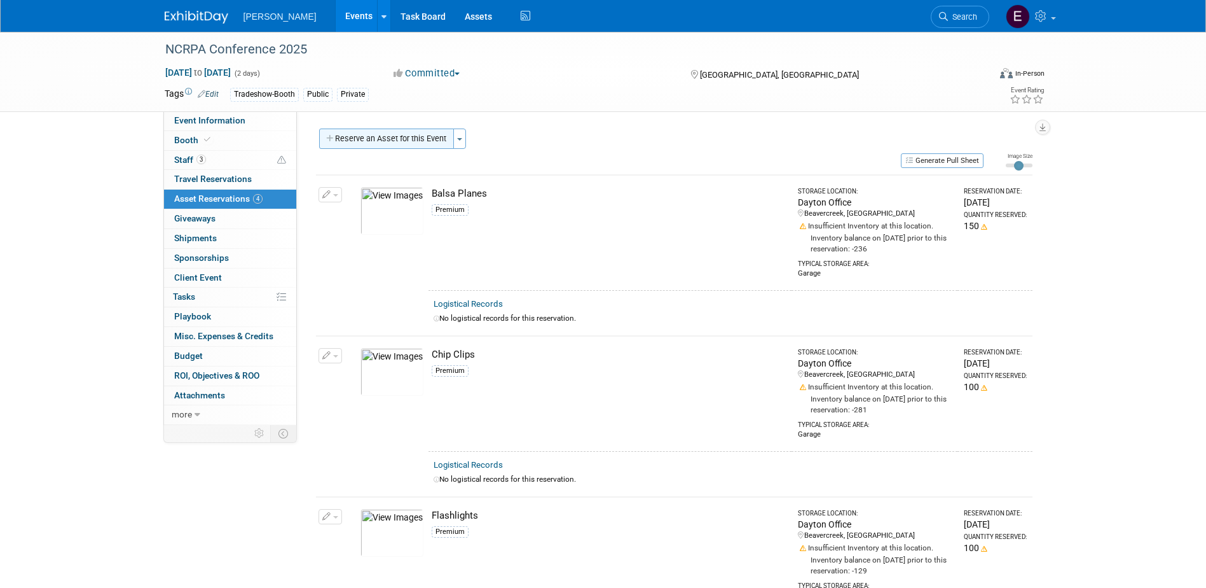
click at [373, 135] on button "Reserve an Asset for this Event" at bounding box center [386, 138] width 135 height 20
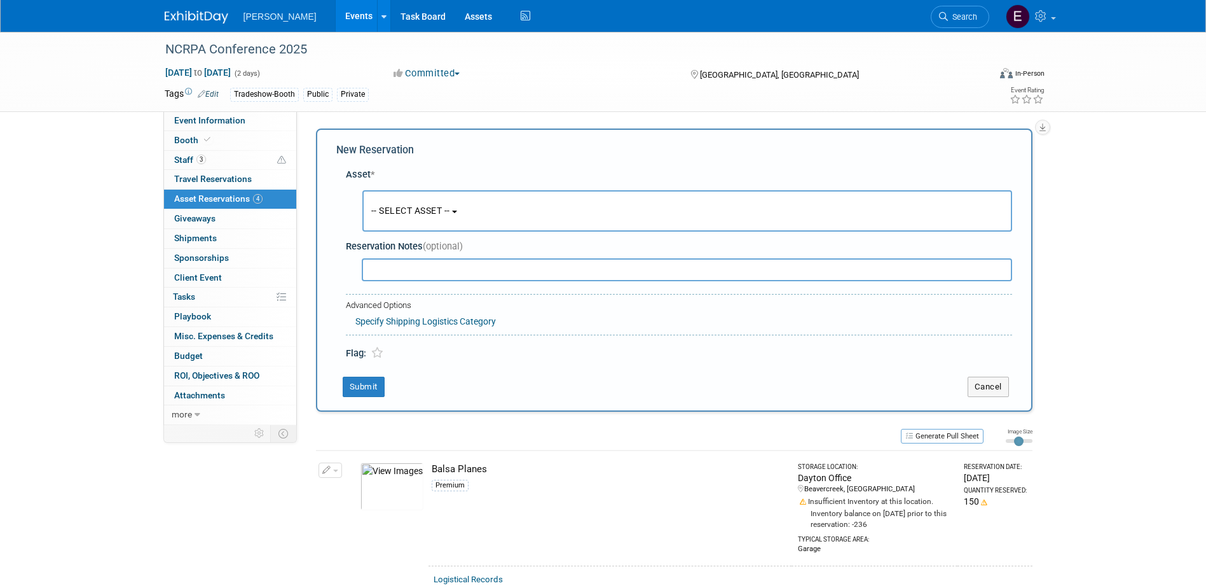
scroll to position [12, 0]
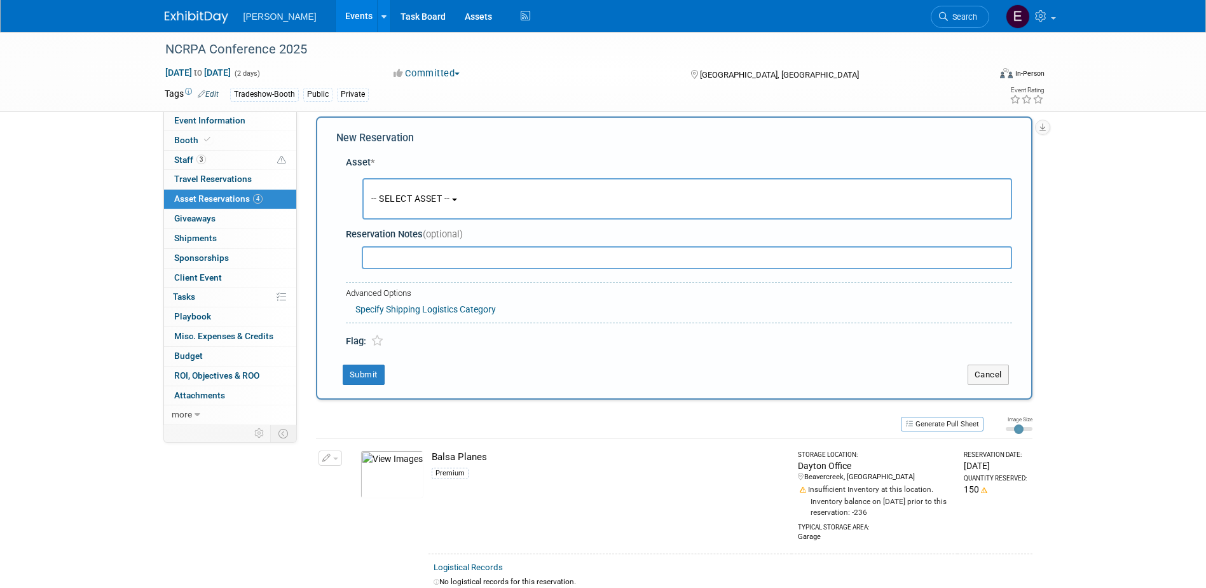
click at [424, 187] on button "-- SELECT ASSET --" at bounding box center [688, 198] width 650 height 41
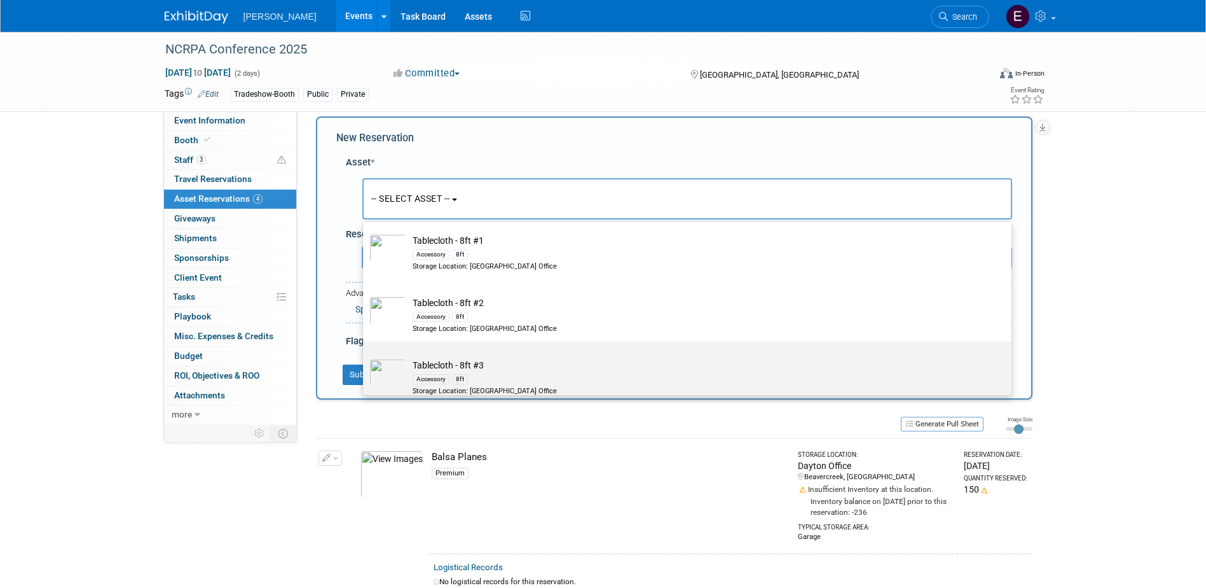
scroll to position [21121, 0]
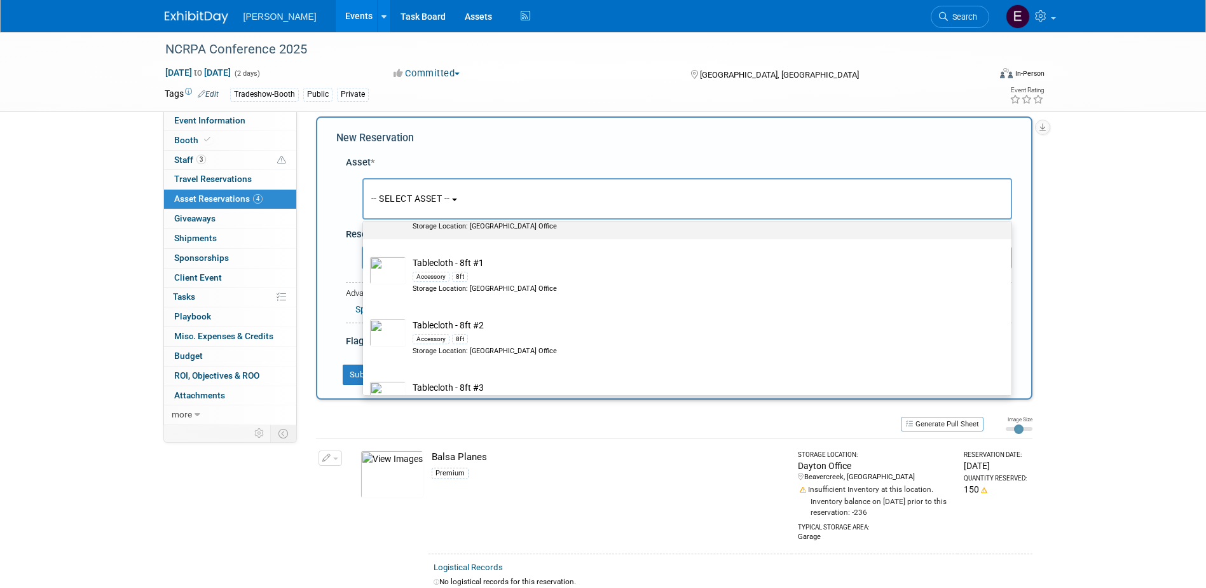
click at [474, 221] on div "Accessory 6ft" at bounding box center [700, 213] width 574 height 15
click at [365, 191] on input "Tablecloth - 6ft #8 Accessory 6ft Storage Location: Dayton Office" at bounding box center [361, 187] width 8 height 8
select select "10726647"
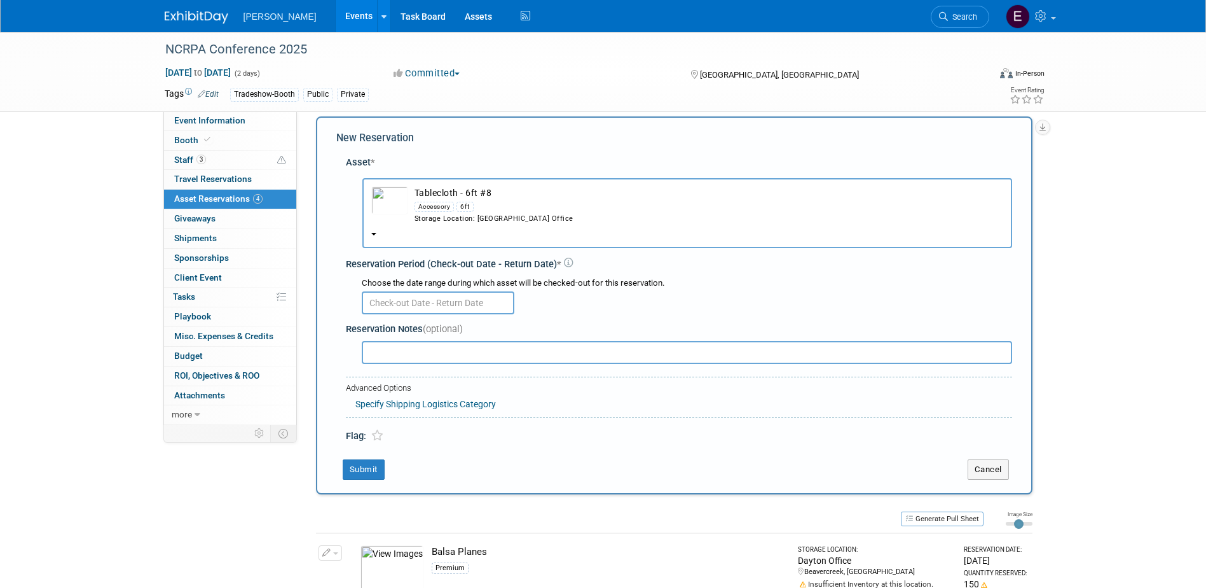
click at [429, 307] on input "text" at bounding box center [438, 302] width 153 height 23
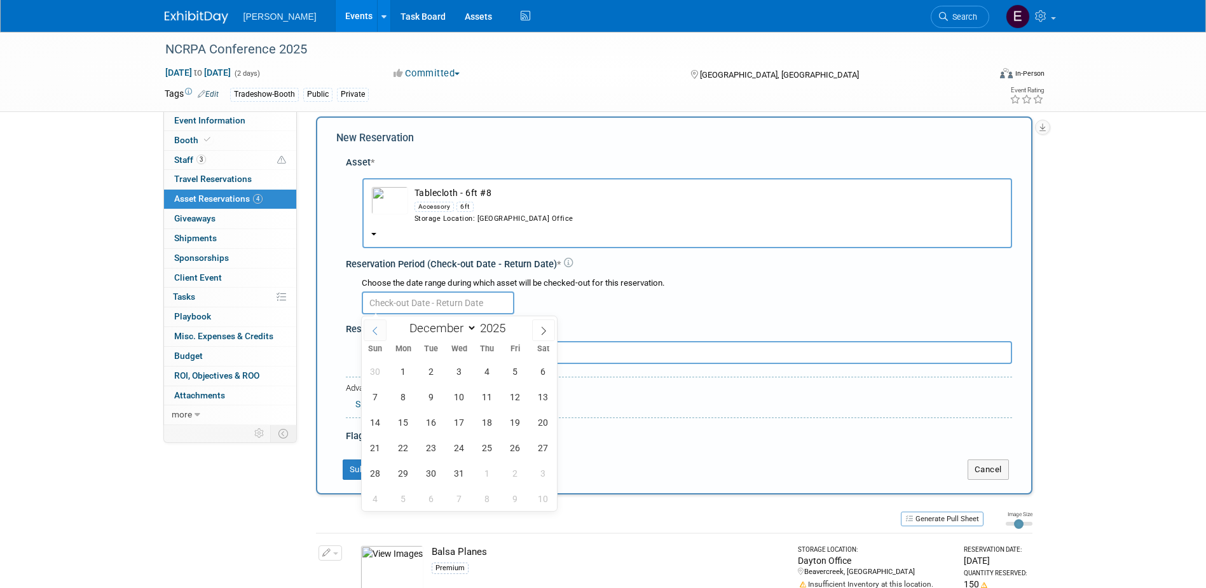
click at [373, 329] on icon at bounding box center [375, 330] width 4 height 8
select select "10"
click at [487, 443] on span "20" at bounding box center [487, 447] width 25 height 25
click at [483, 446] on span "20" at bounding box center [487, 447] width 25 height 25
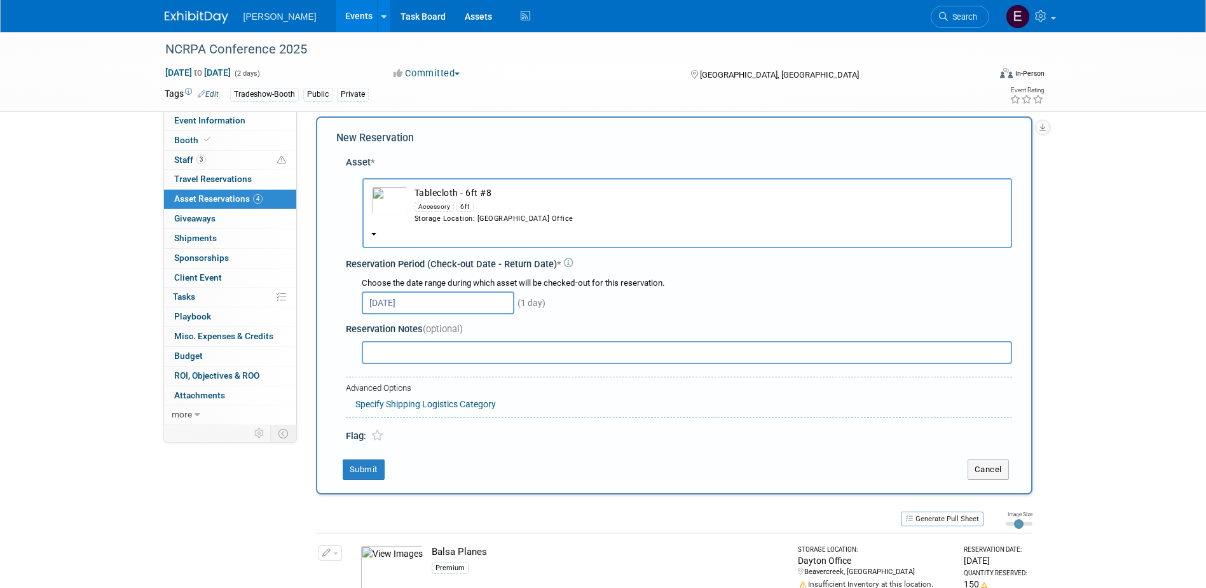
click at [482, 443] on div "Flag:" at bounding box center [679, 430] width 667 height 25
click at [450, 304] on input "Nov 20, 2025" at bounding box center [438, 302] width 153 height 23
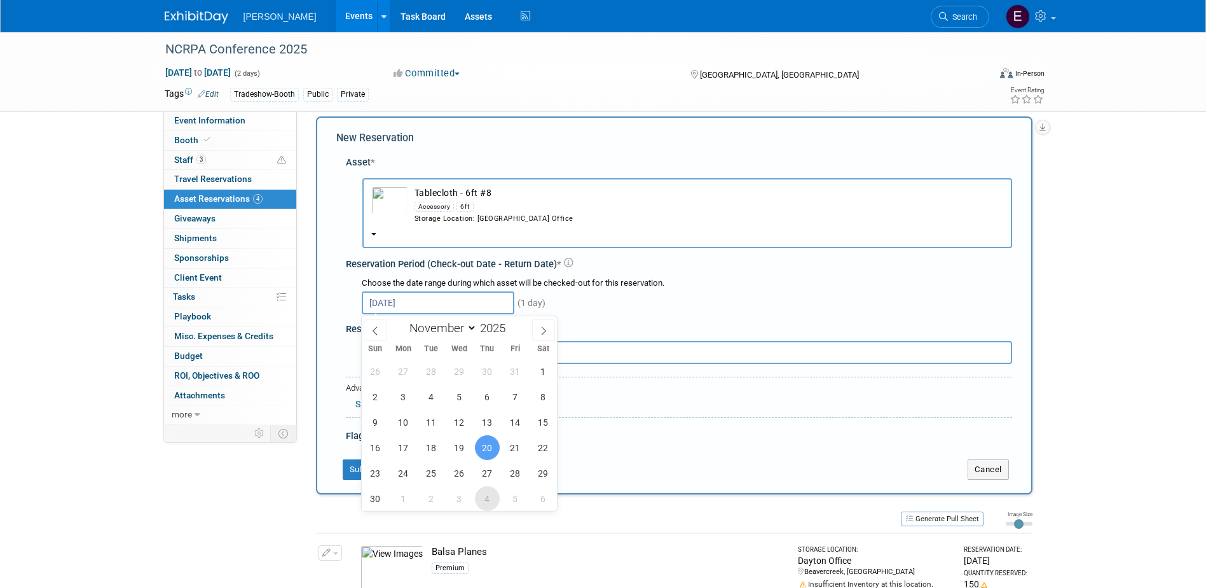
click at [492, 495] on span "4" at bounding box center [487, 498] width 25 height 25
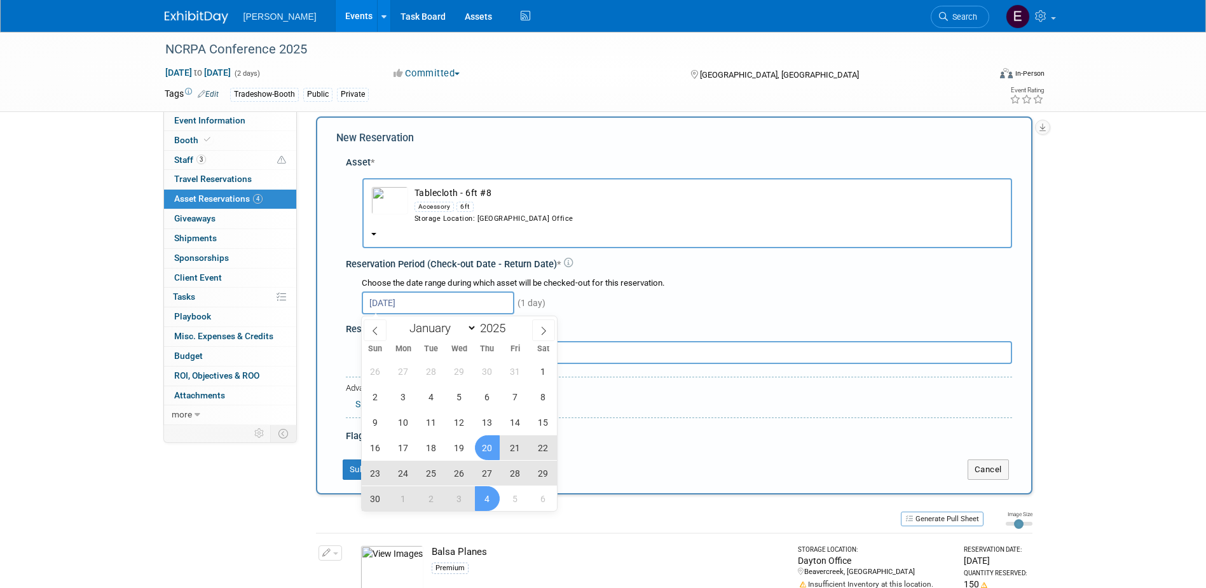
click at [491, 448] on span "20" at bounding box center [487, 447] width 25 height 25
type input "Nov 20, 2025 to Dec 4, 2025"
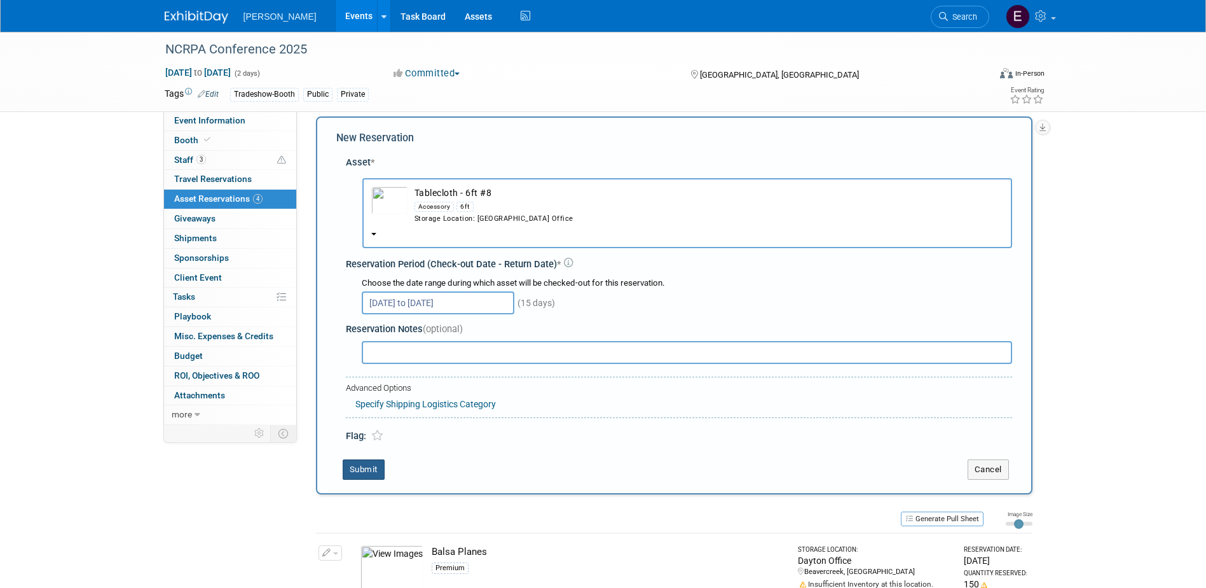
click at [375, 469] on button "Submit" at bounding box center [364, 469] width 42 height 20
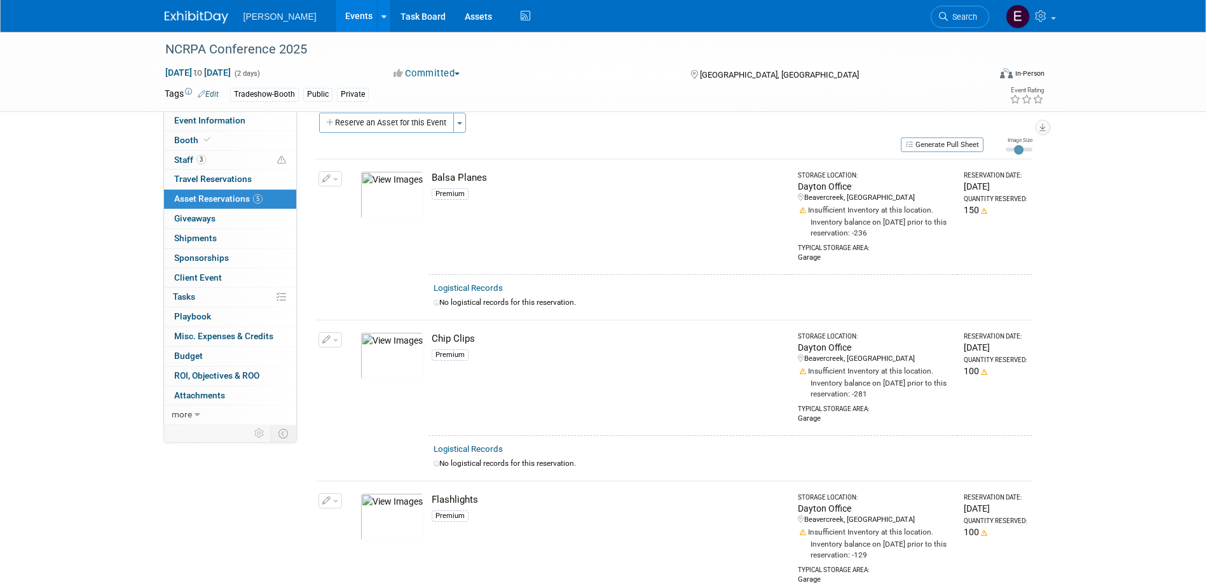
scroll to position [0, 0]
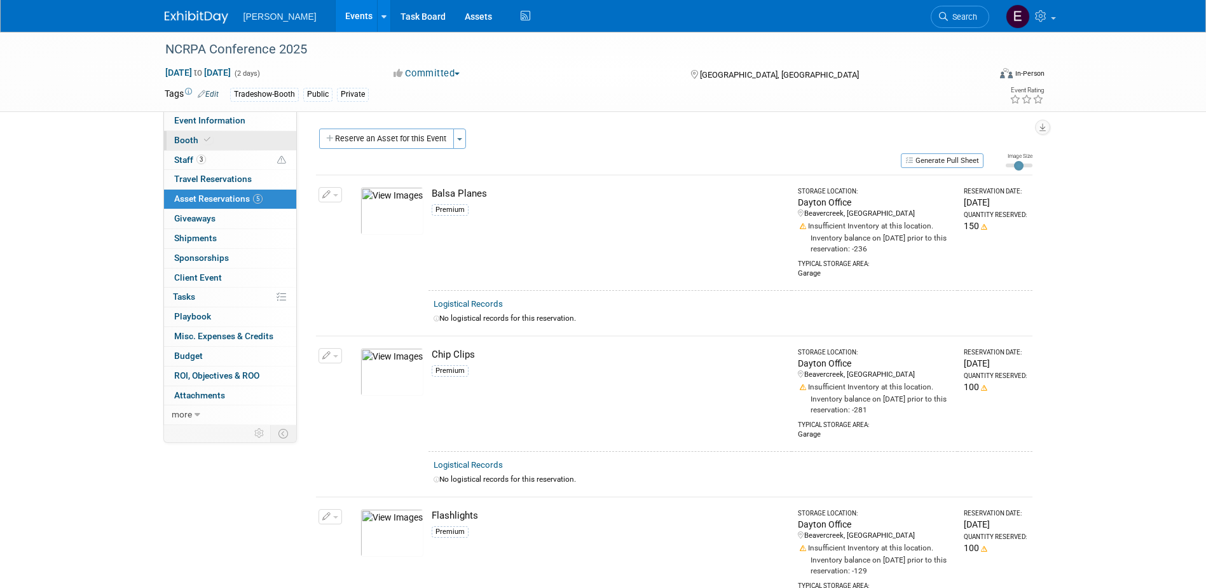
click at [193, 143] on span "Booth" at bounding box center [193, 140] width 39 height 10
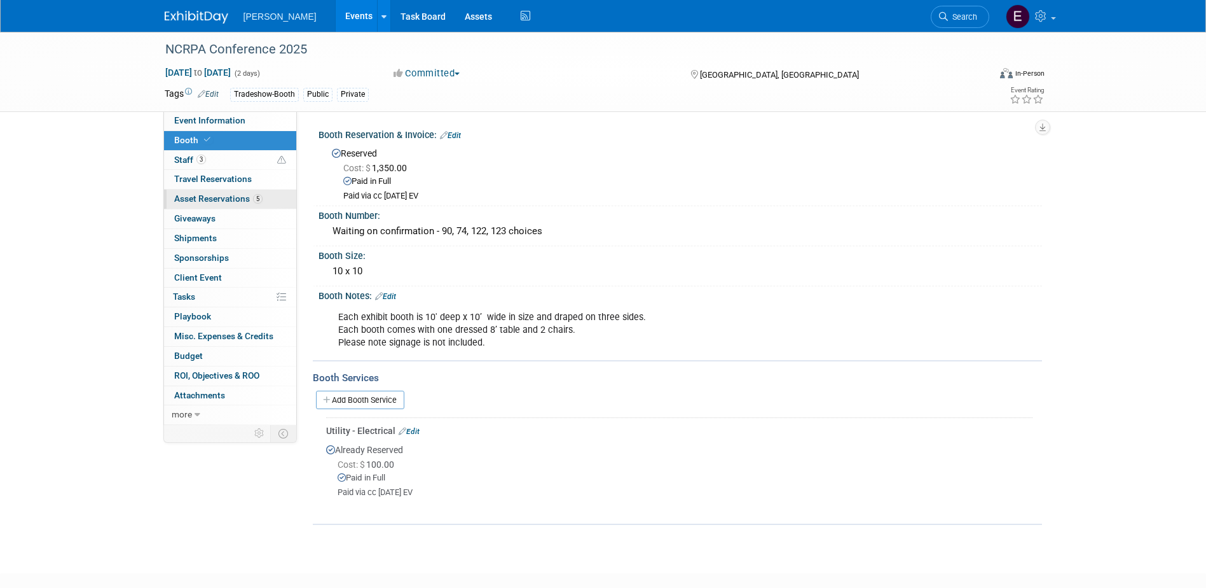
click at [214, 198] on span "Asset Reservations 5" at bounding box center [218, 198] width 88 height 10
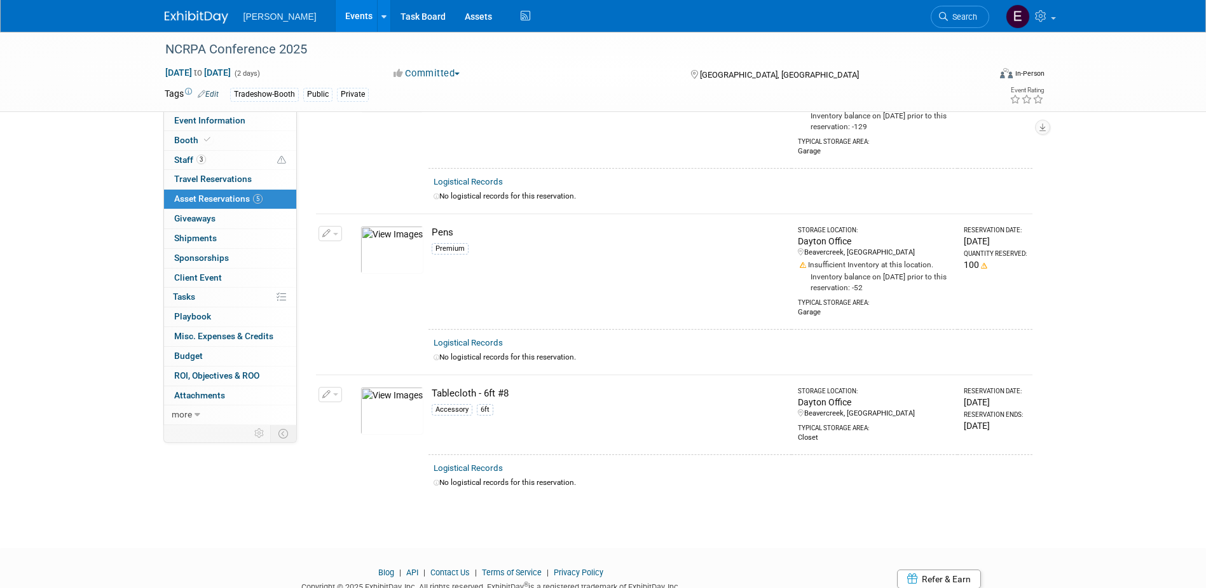
scroll to position [490, 0]
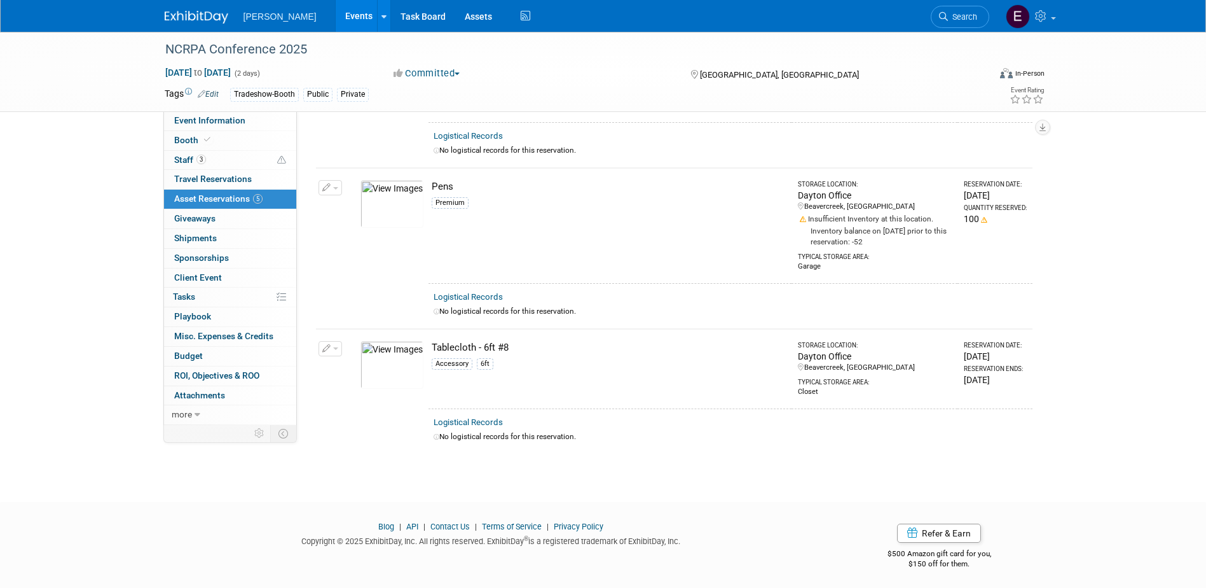
click at [333, 344] on button "button" at bounding box center [331, 348] width 24 height 15
click at [350, 362] on button "Change Reservation" at bounding box center [379, 369] width 107 height 17
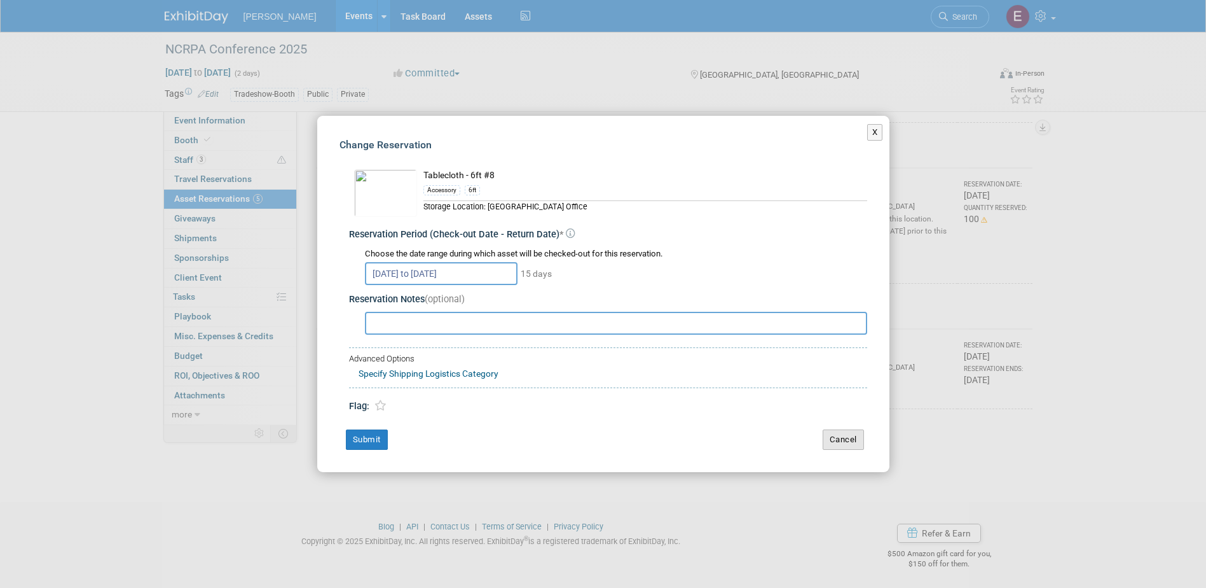
click at [854, 439] on button "Cancel" at bounding box center [843, 439] width 41 height 20
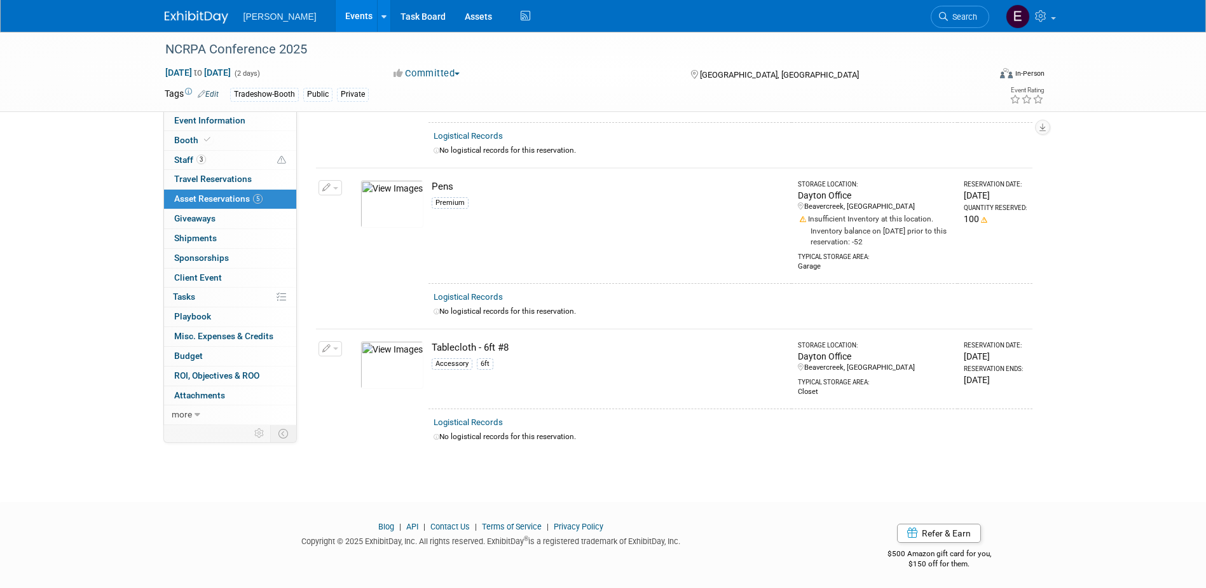
click at [327, 345] on icon "button" at bounding box center [326, 349] width 9 height 8
click at [385, 411] on button "Cancel Reservation" at bounding box center [379, 408] width 106 height 17
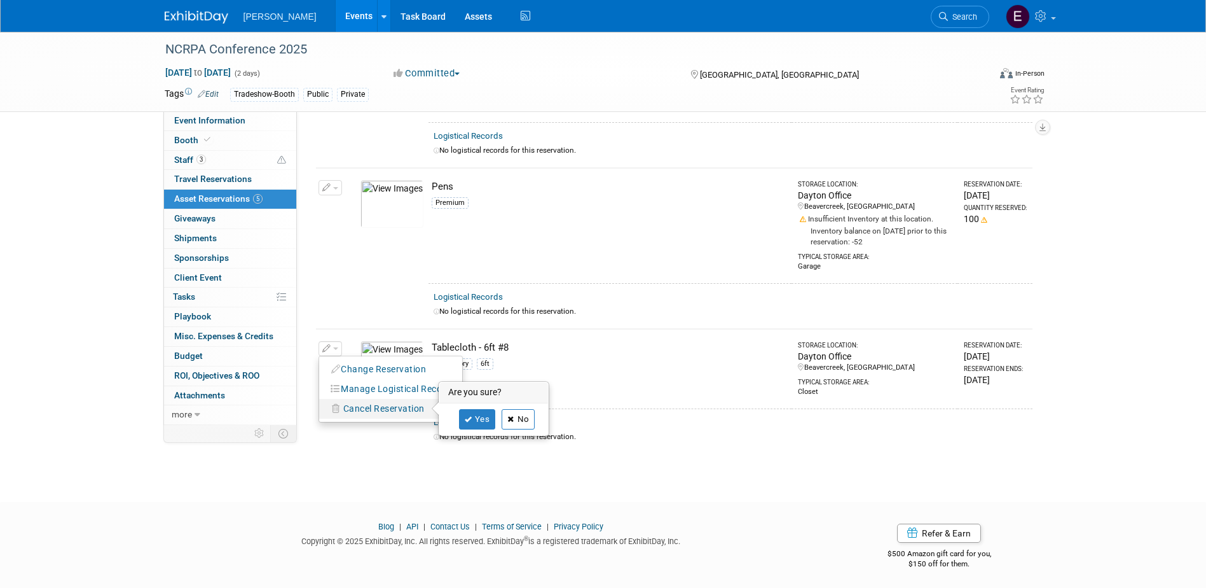
click at [506, 419] on link "No" at bounding box center [518, 419] width 33 height 20
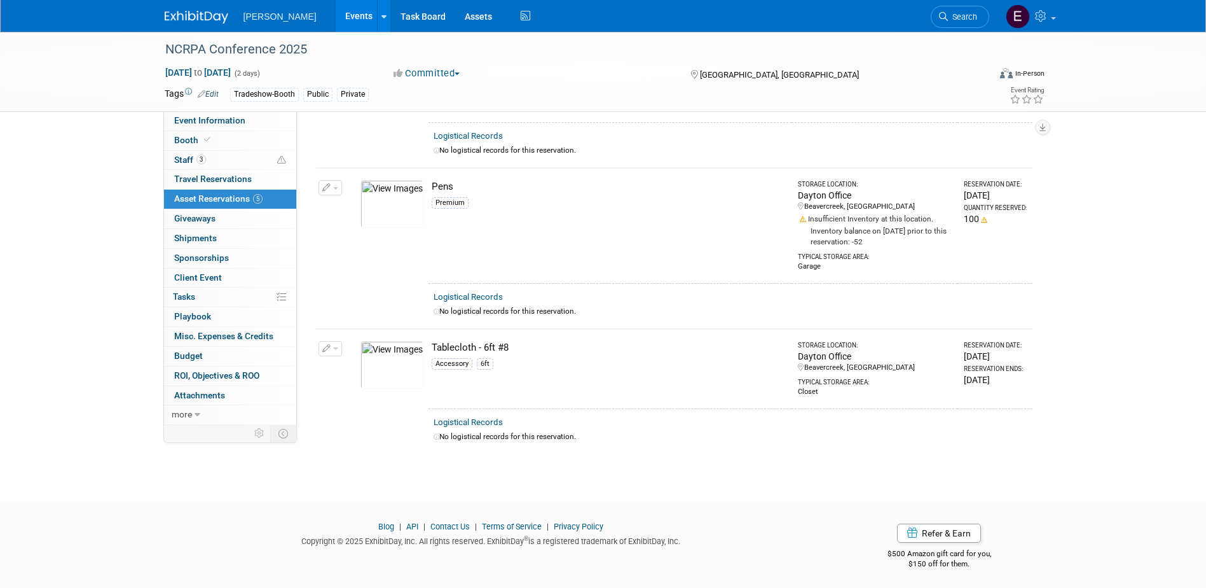
click at [333, 347] on span "button" at bounding box center [335, 348] width 5 height 3
click at [378, 405] on span "Cancel Reservation" at bounding box center [383, 408] width 81 height 10
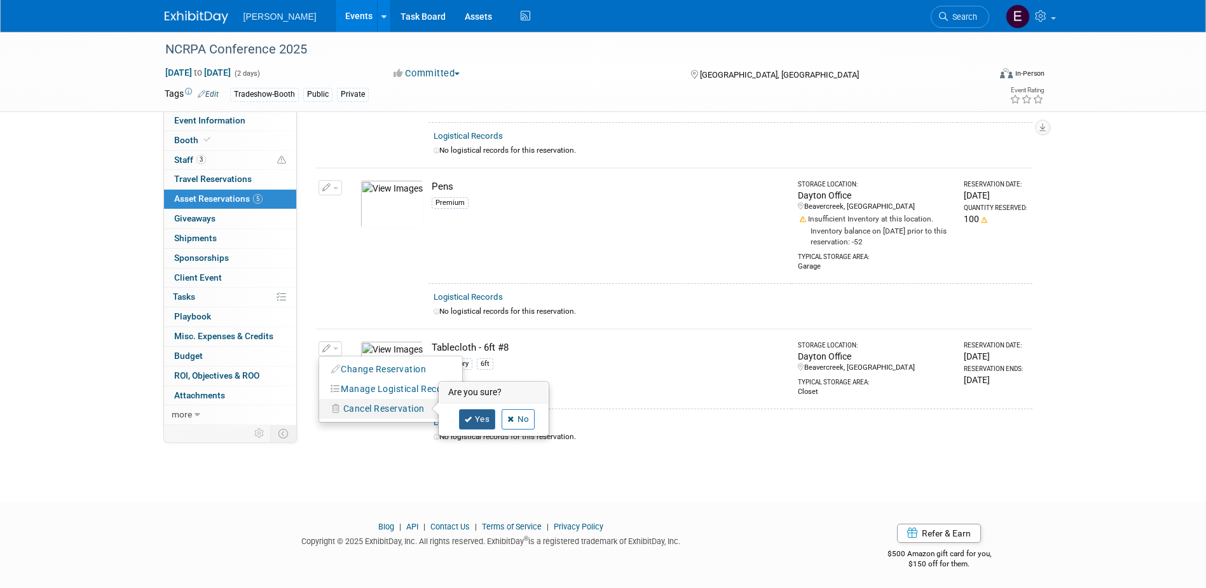
click at [473, 418] on link "Yes" at bounding box center [477, 419] width 37 height 20
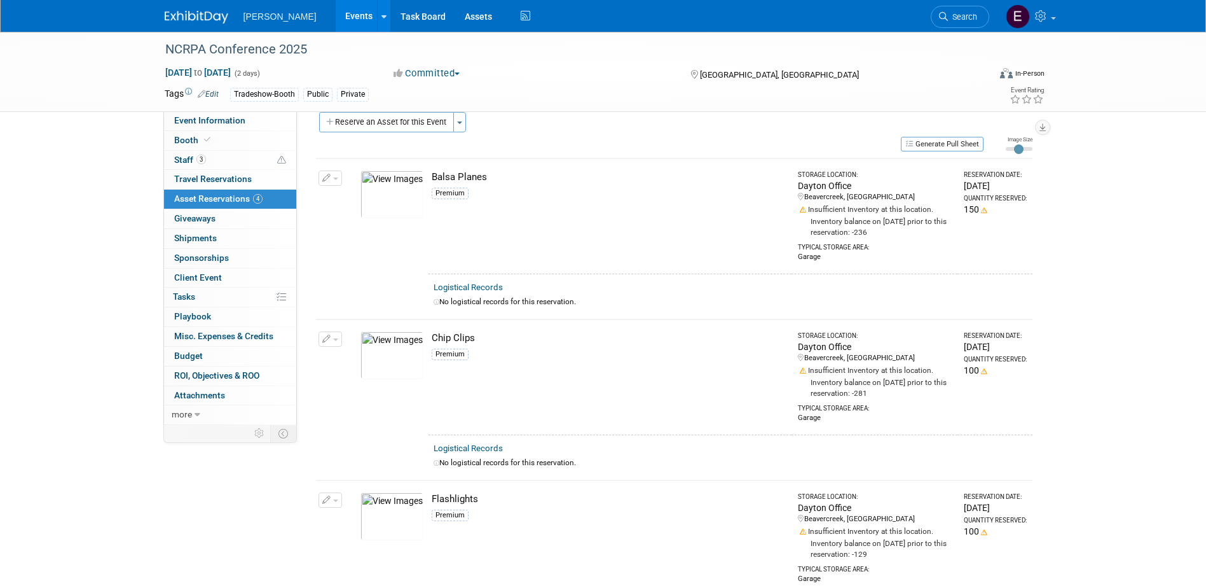
scroll to position [0, 0]
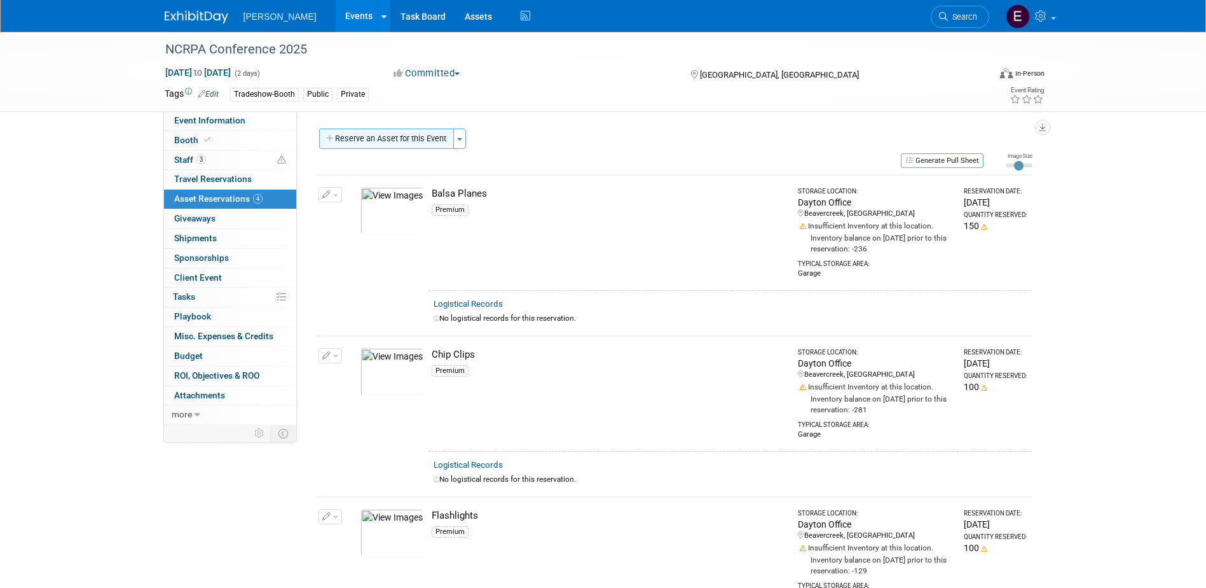
click at [383, 138] on button "Reserve an Asset for this Event" at bounding box center [386, 138] width 135 height 20
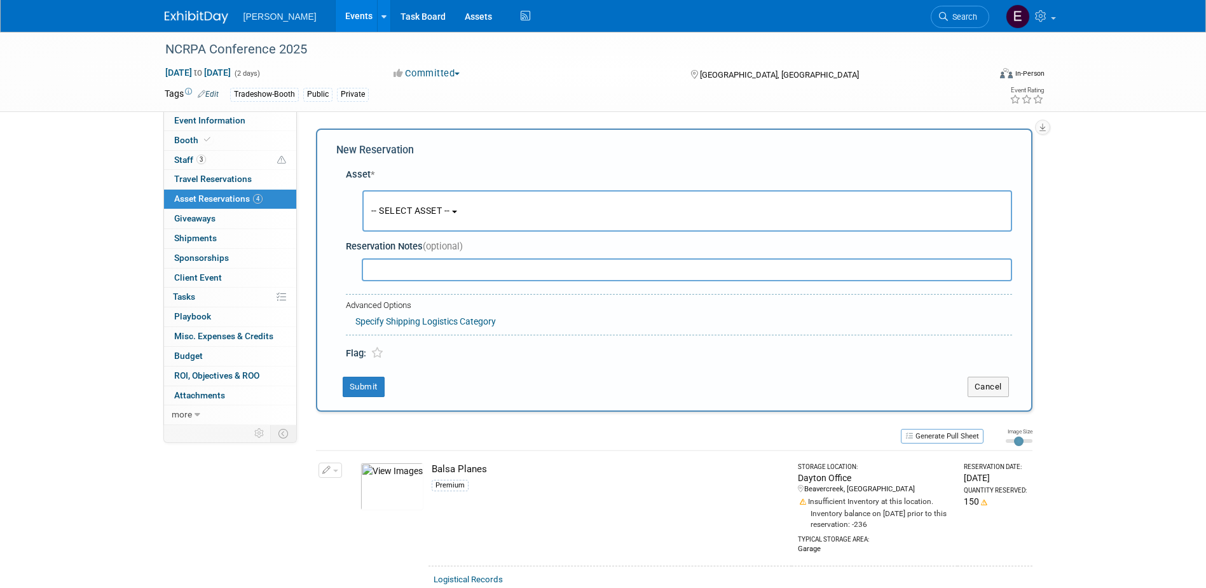
scroll to position [12, 0]
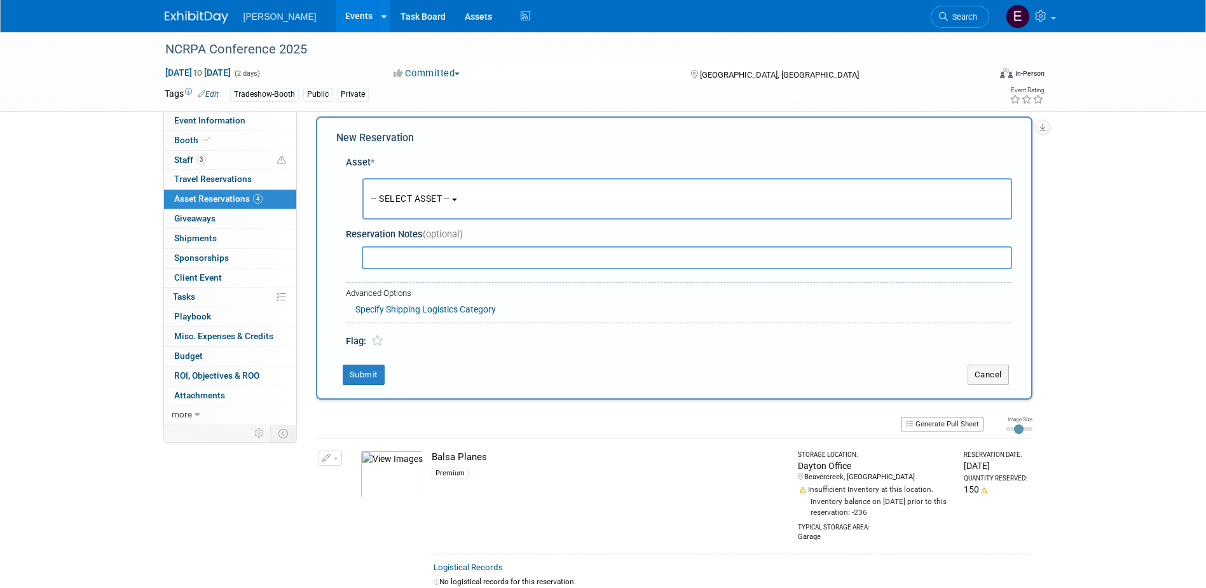
click at [408, 194] on span "-- SELECT ASSET --" at bounding box center [410, 198] width 79 height 10
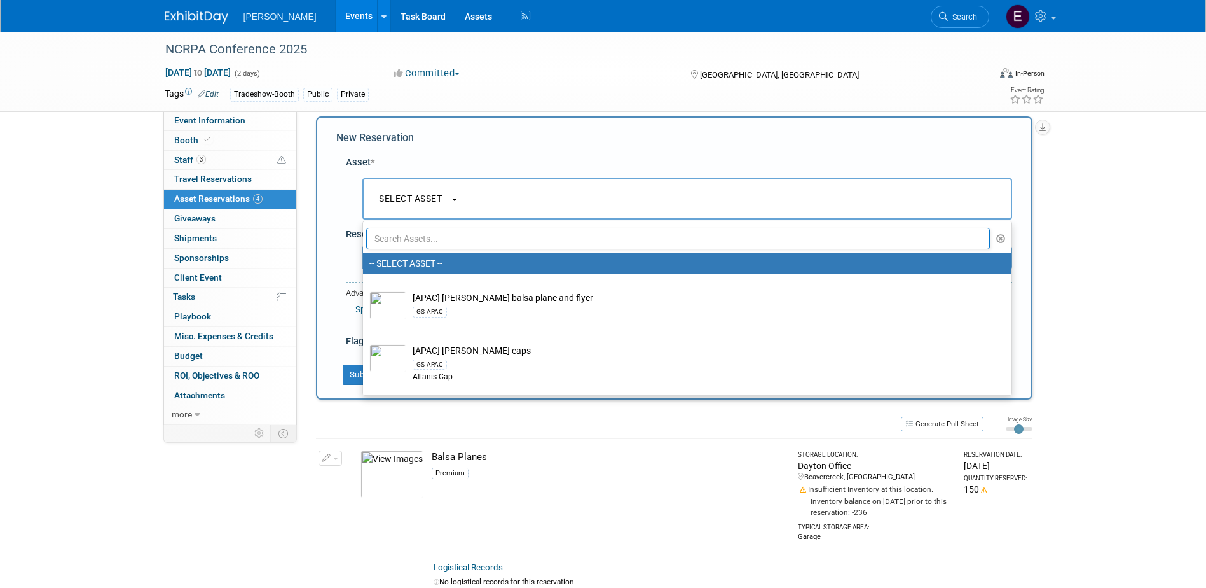
click at [418, 226] on ul "-- SELECT ASSET -- [APAC] Woolpert balsa plane and flyer GS APAC [APAC] Woolper…" at bounding box center [688, 308] width 650 height 175
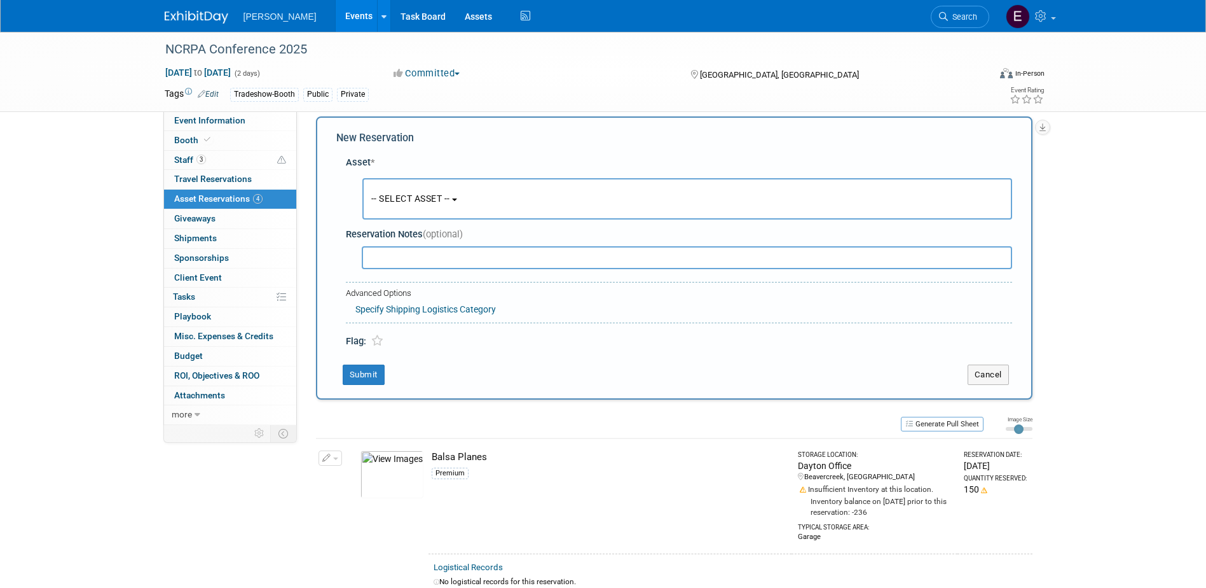
click at [424, 214] on button "-- SELECT ASSET --" at bounding box center [688, 198] width 650 height 41
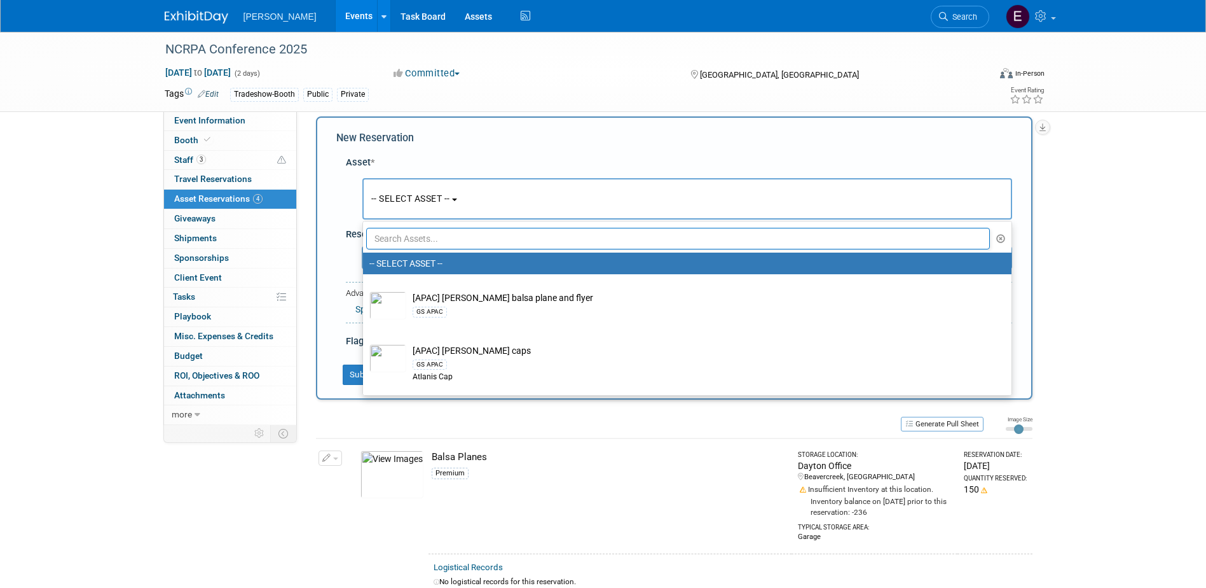
click at [424, 231] on input "text" at bounding box center [678, 239] width 625 height 22
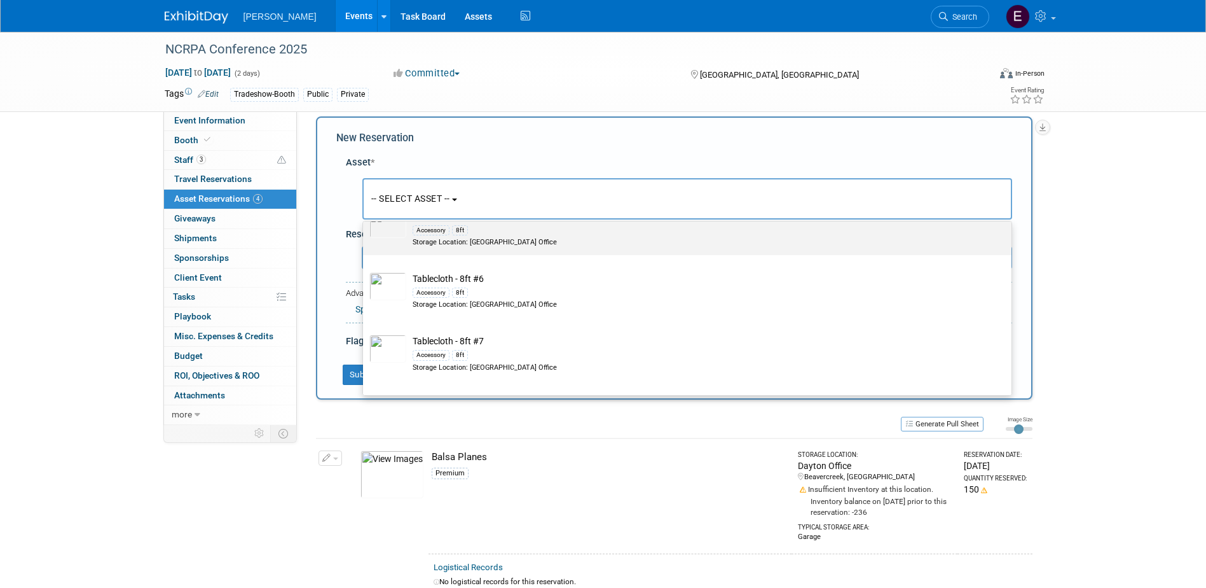
scroll to position [1018, 0]
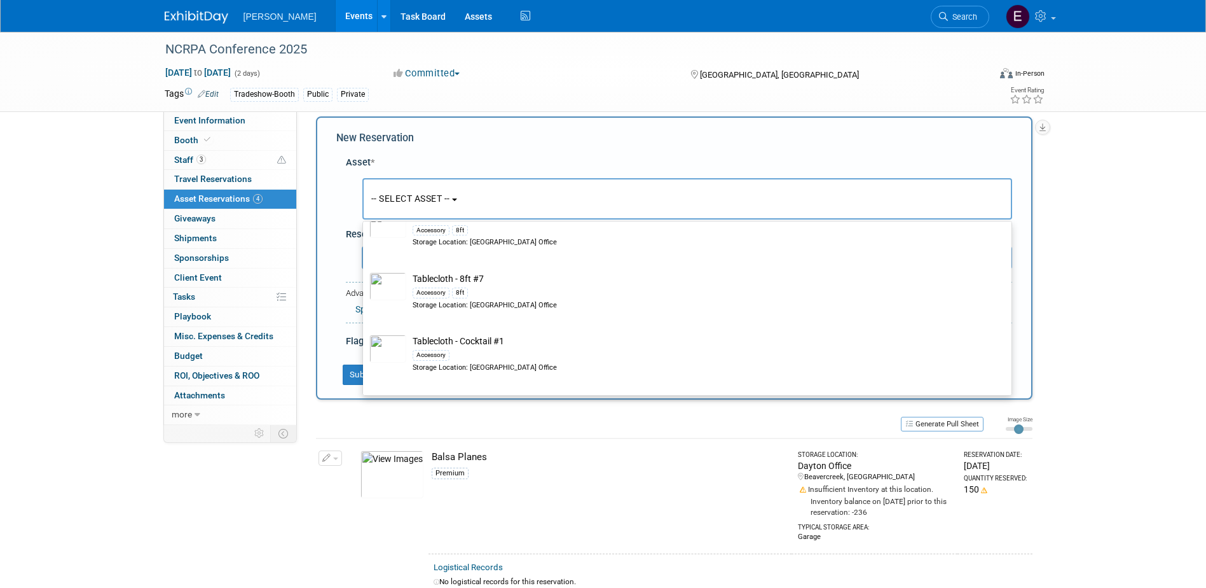
type input "tablecl"
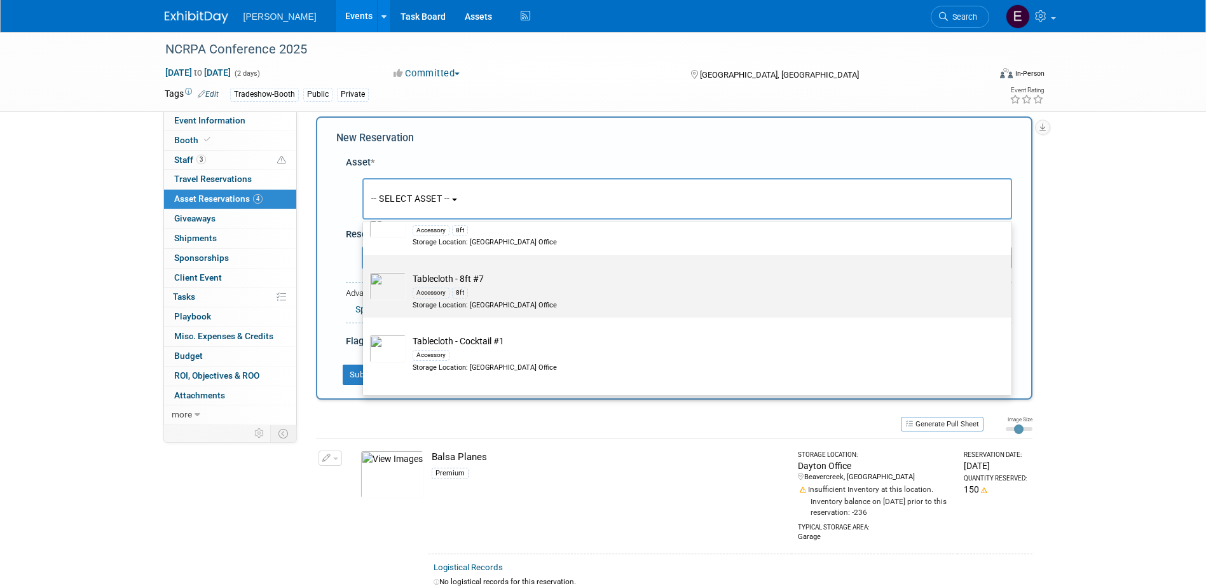
click at [460, 293] on div "8ft" at bounding box center [460, 292] width 16 height 10
click at [365, 270] on input "Tablecloth - 8ft #7 Accessory 8ft Storage Location: Dayton Office" at bounding box center [361, 266] width 8 height 8
select select "10726271"
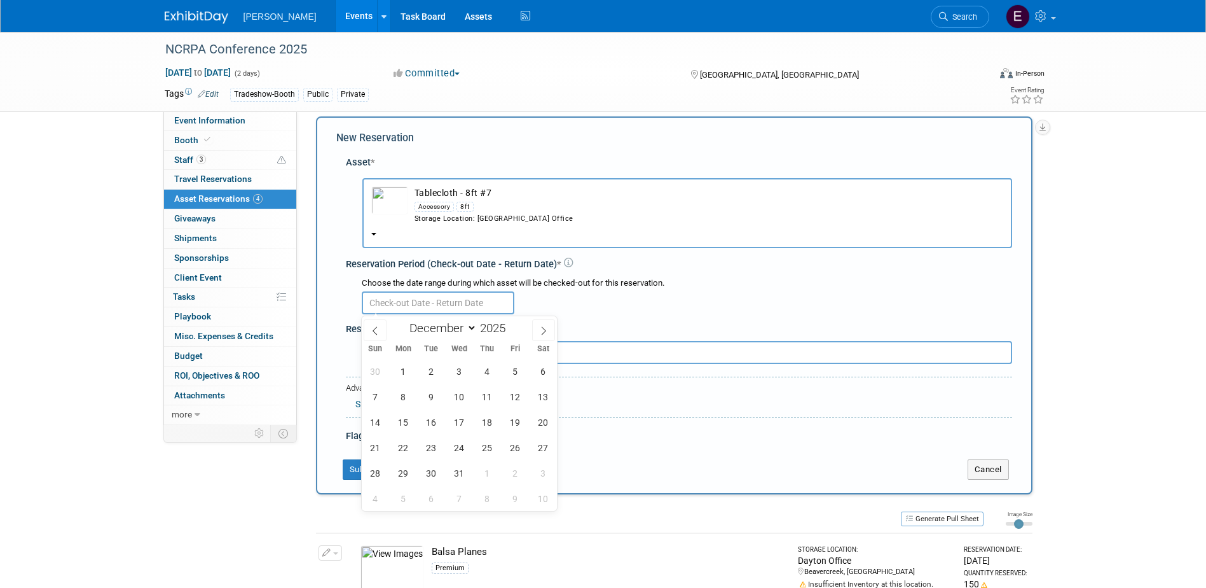
click at [453, 308] on input "text" at bounding box center [438, 302] width 153 height 23
click at [372, 319] on span at bounding box center [375, 330] width 23 height 22
select select "10"
click at [484, 447] on span "20" at bounding box center [487, 447] width 25 height 25
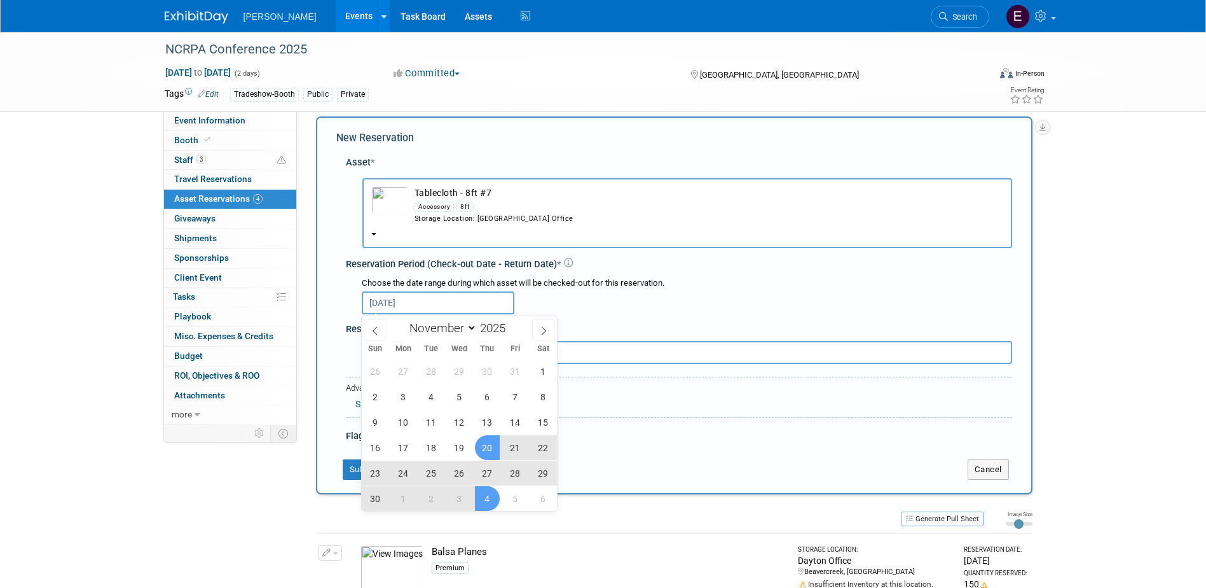
click at [483, 492] on span "4" at bounding box center [487, 498] width 25 height 25
type input "Nov 20, 2025 to Dec 4, 2025"
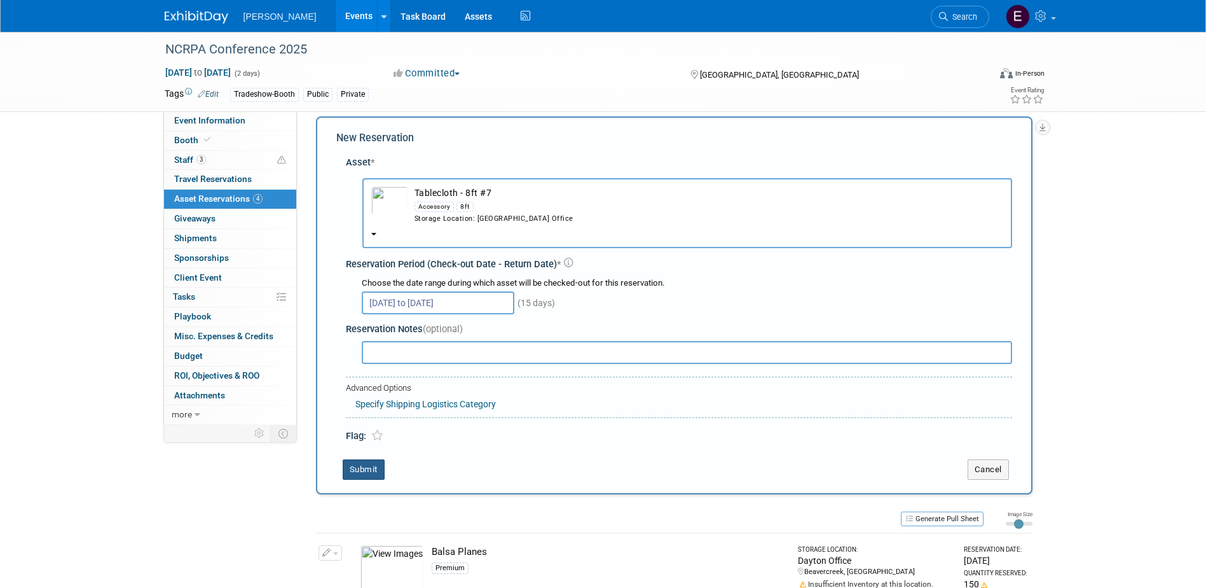
click at [368, 468] on button "Submit" at bounding box center [364, 469] width 42 height 20
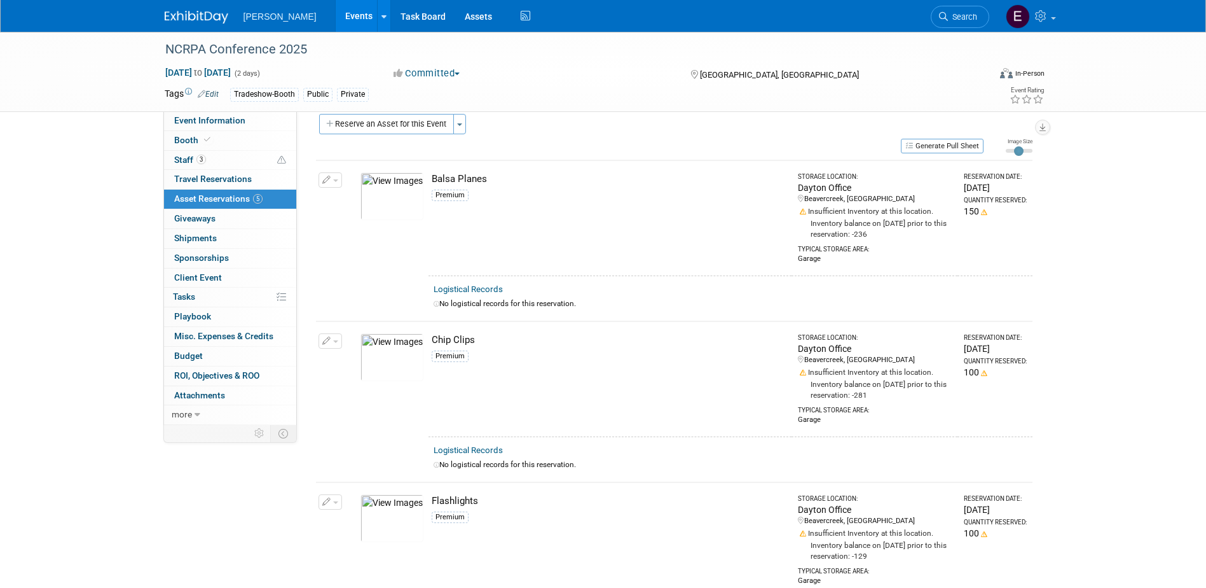
scroll to position [0, 0]
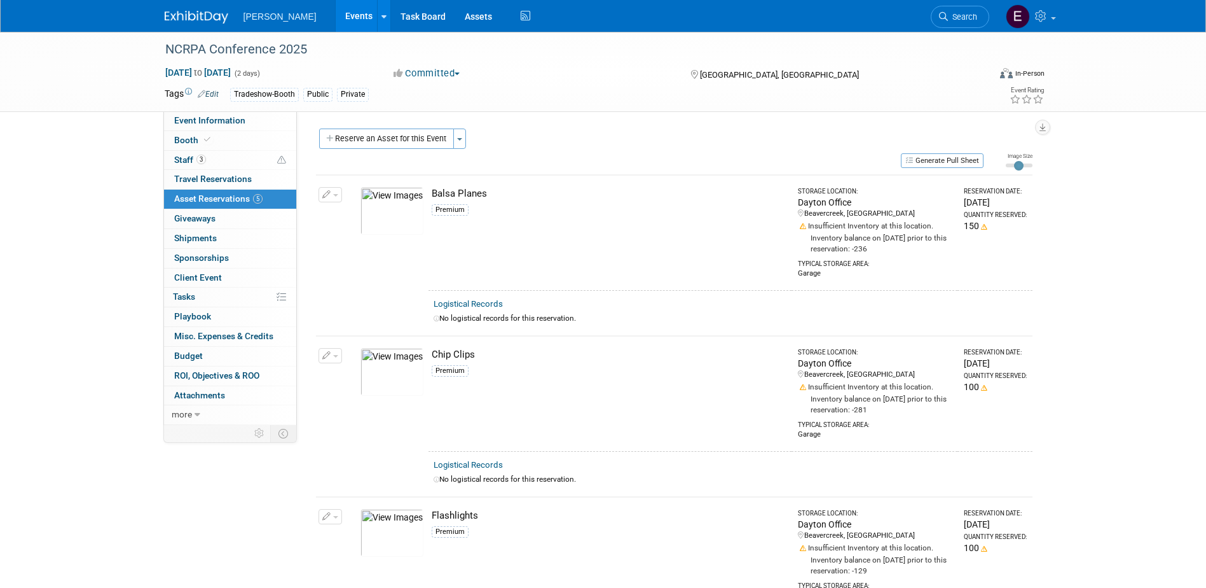
click at [336, 11] on link "Events" at bounding box center [359, 16] width 46 height 32
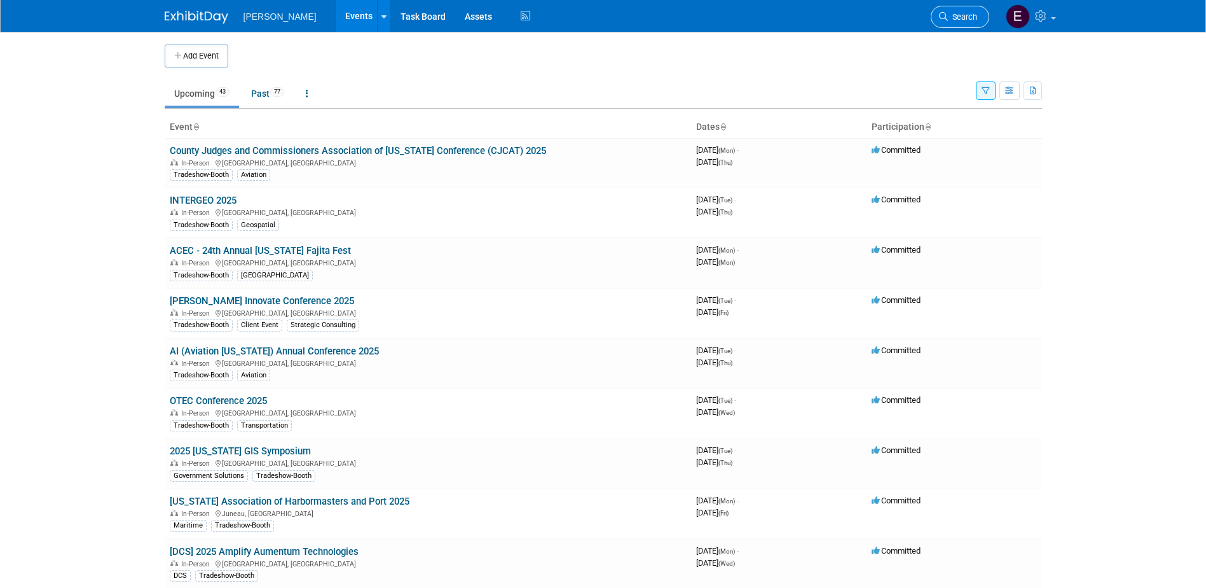
click at [972, 13] on span "Search" at bounding box center [962, 17] width 29 height 10
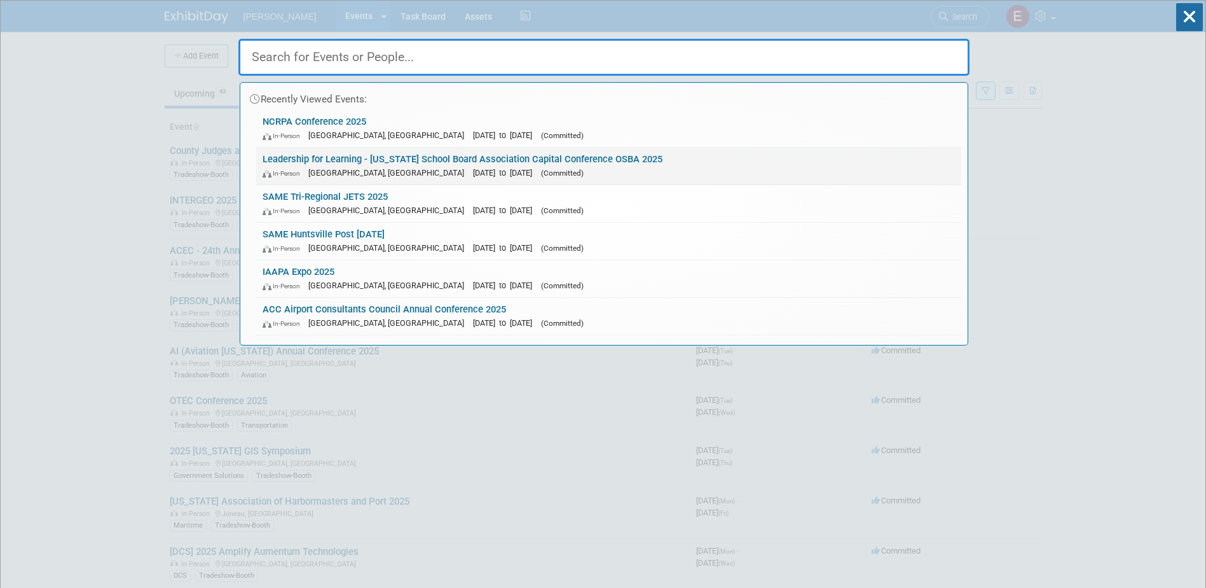
click at [415, 160] on link "Leadership for Learning - [US_STATE] School Board Association Capital Conferenc…" at bounding box center [608, 166] width 705 height 37
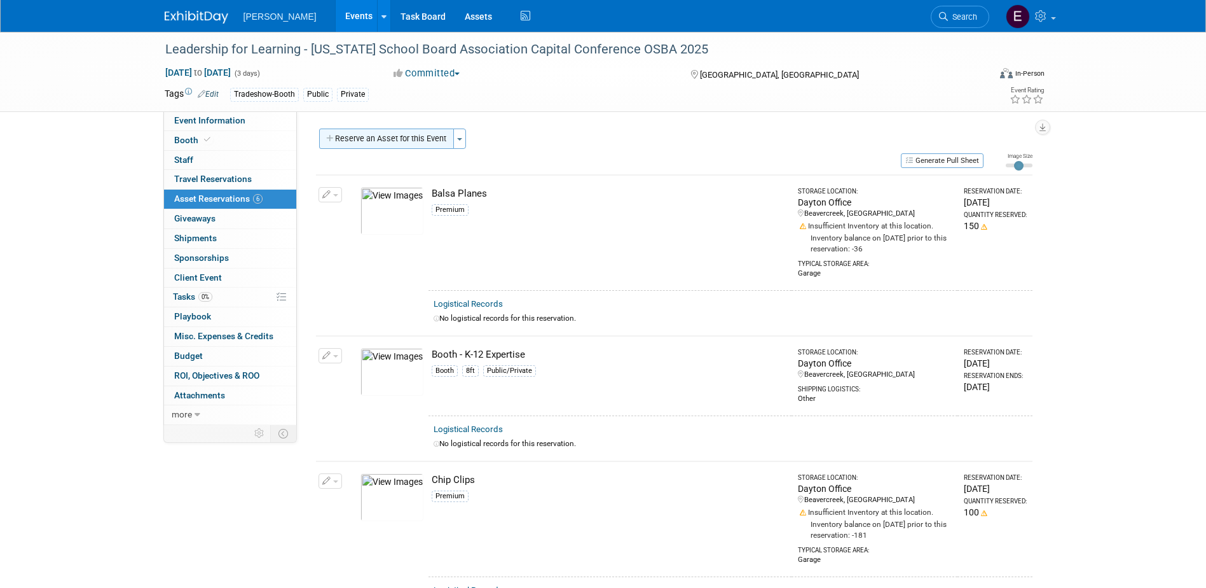
click at [389, 138] on button "Reserve an Asset for this Event" at bounding box center [386, 138] width 135 height 20
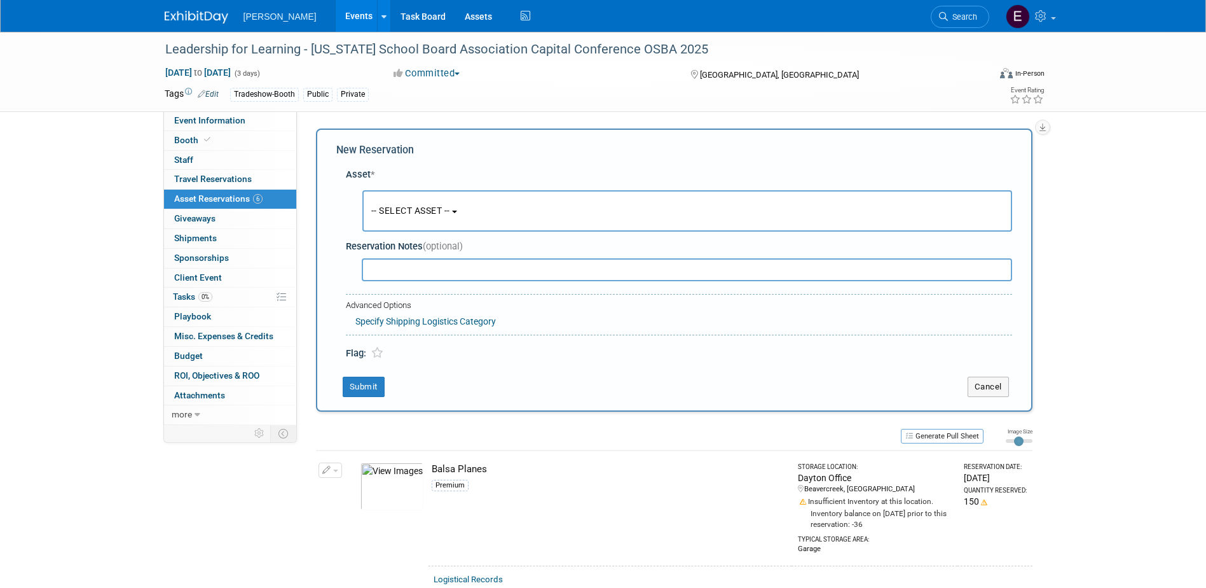
scroll to position [12, 0]
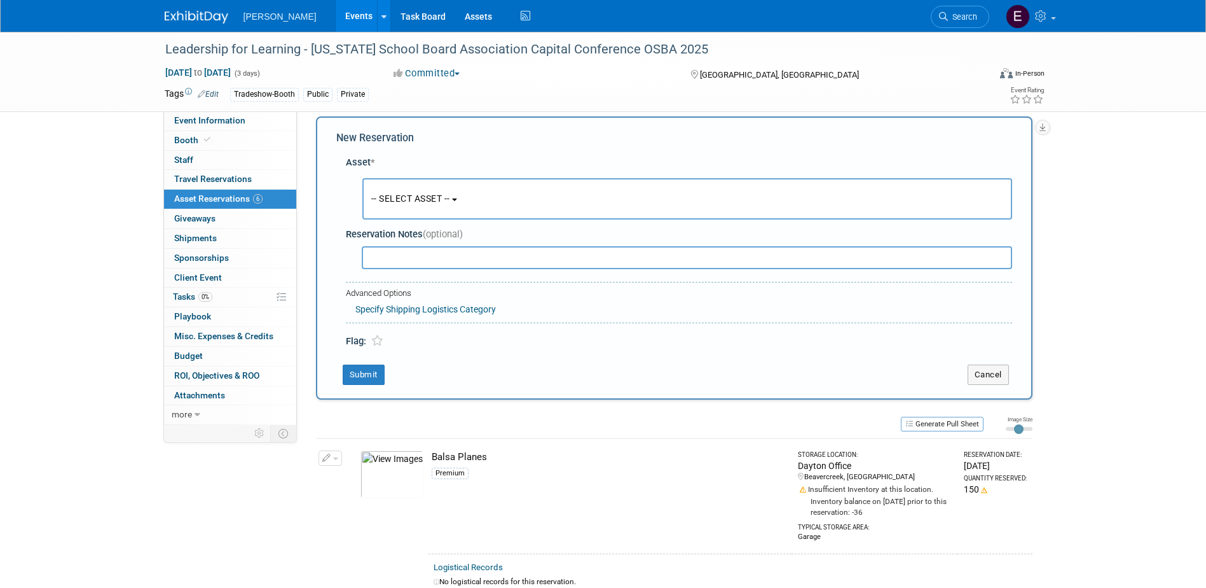
click at [423, 206] on button "-- SELECT ASSET --" at bounding box center [688, 198] width 650 height 41
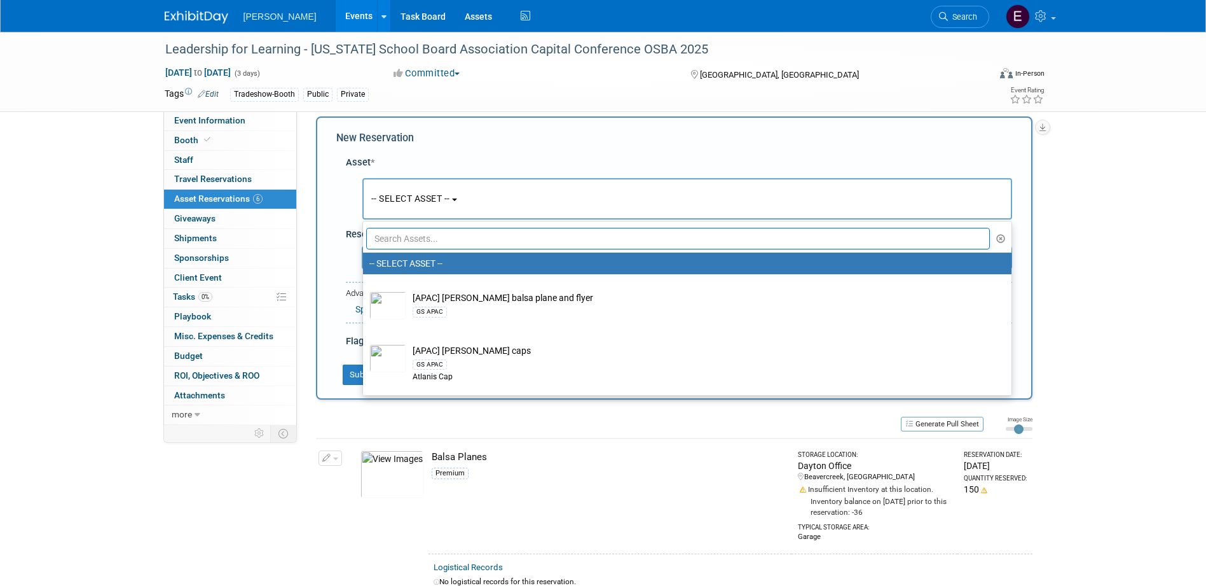
click at [428, 234] on input "text" at bounding box center [678, 239] width 625 height 22
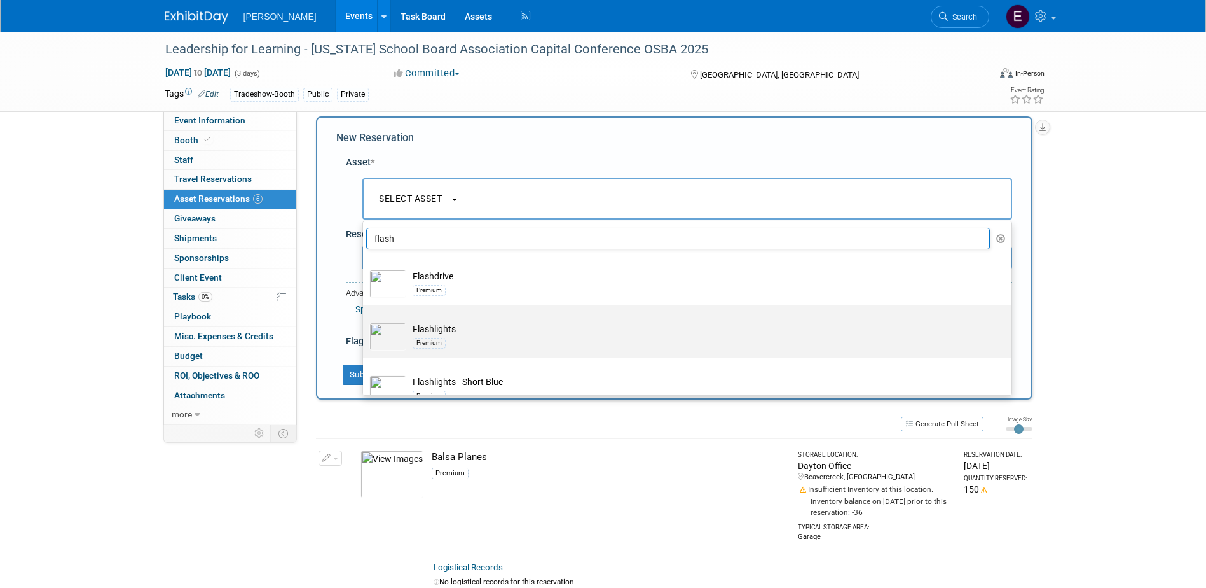
type input "flash"
click at [430, 329] on td "Flashlights Premium" at bounding box center [696, 336] width 580 height 28
click at [365, 321] on input "Flashlights Premium" at bounding box center [361, 316] width 8 height 8
select select "10723119"
select select "10"
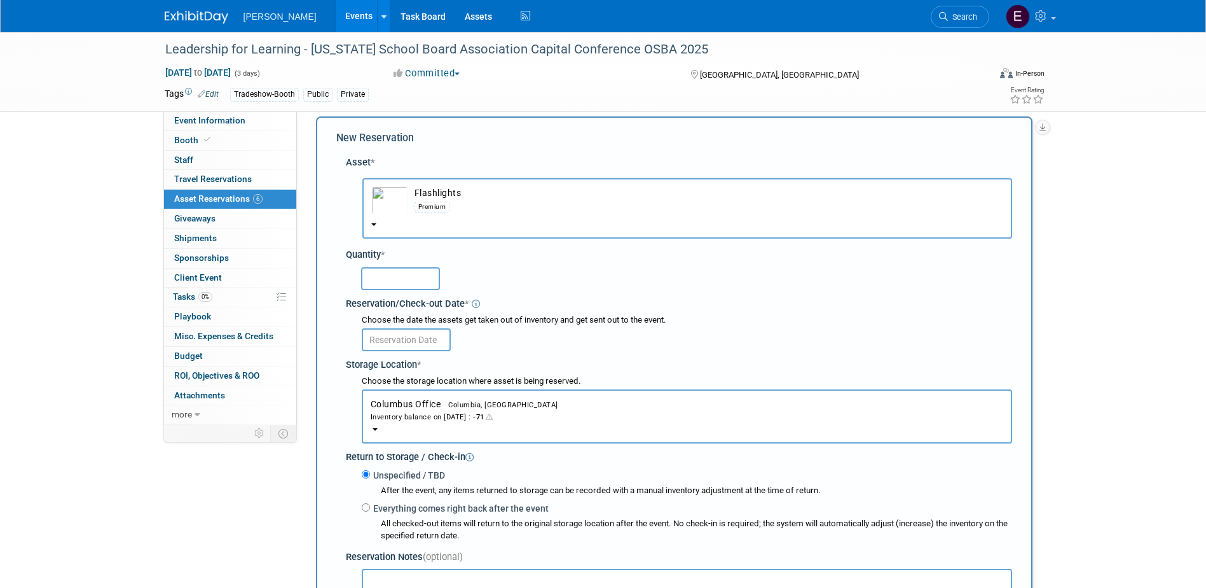
click at [411, 275] on input "text" at bounding box center [400, 278] width 79 height 23
type input "100"
click at [391, 341] on input "text" at bounding box center [406, 339] width 89 height 23
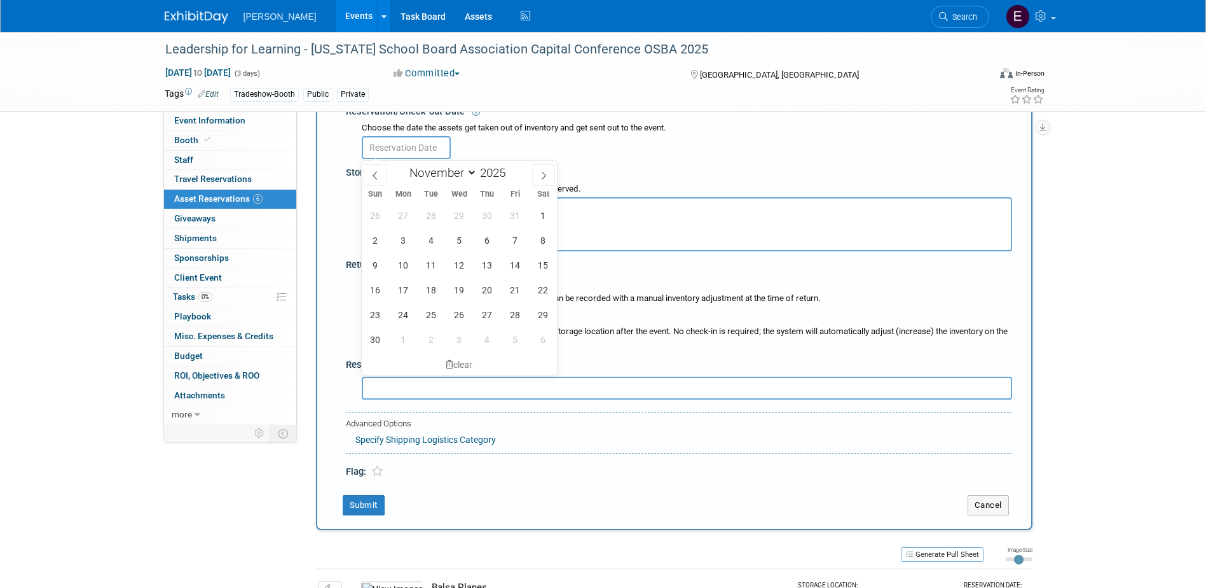
scroll to position [203, 0]
click at [408, 261] on span "10" at bounding box center [403, 266] width 25 height 25
type input "Nov 10, 2025"
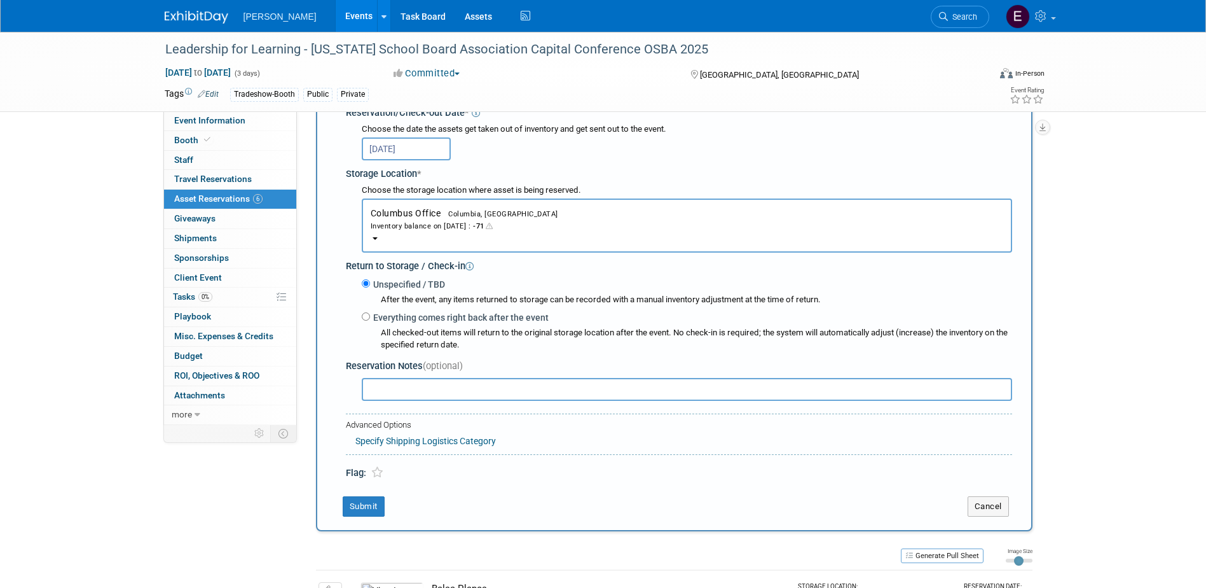
click at [434, 223] on div "Inventory balance on Nov 10, 2025 : -71" at bounding box center [687, 225] width 633 height 12
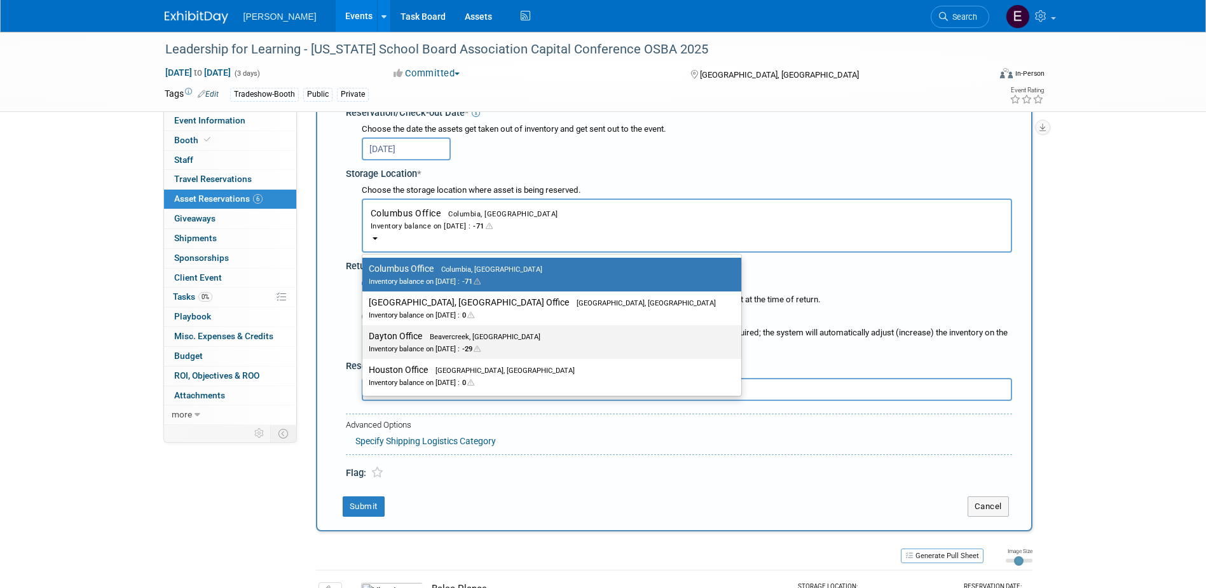
click at [411, 342] on label "Dayton Office Beavercreek, OH Inventory balance on Nov 10, 2025 : -29" at bounding box center [549, 342] width 360 height 29
click at [364, 340] on input "Dayton Office Beavercreek, OH Inventory balance on Nov 10, 2025 : -29" at bounding box center [360, 336] width 8 height 8
select select "11223930"
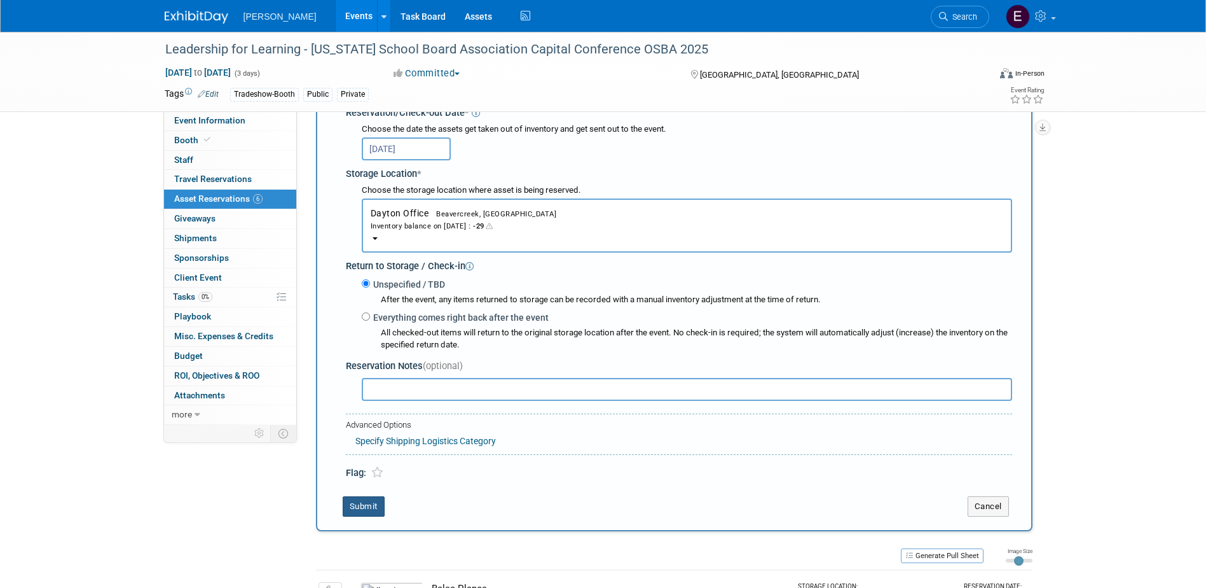
click at [358, 502] on button "Submit" at bounding box center [364, 506] width 42 height 20
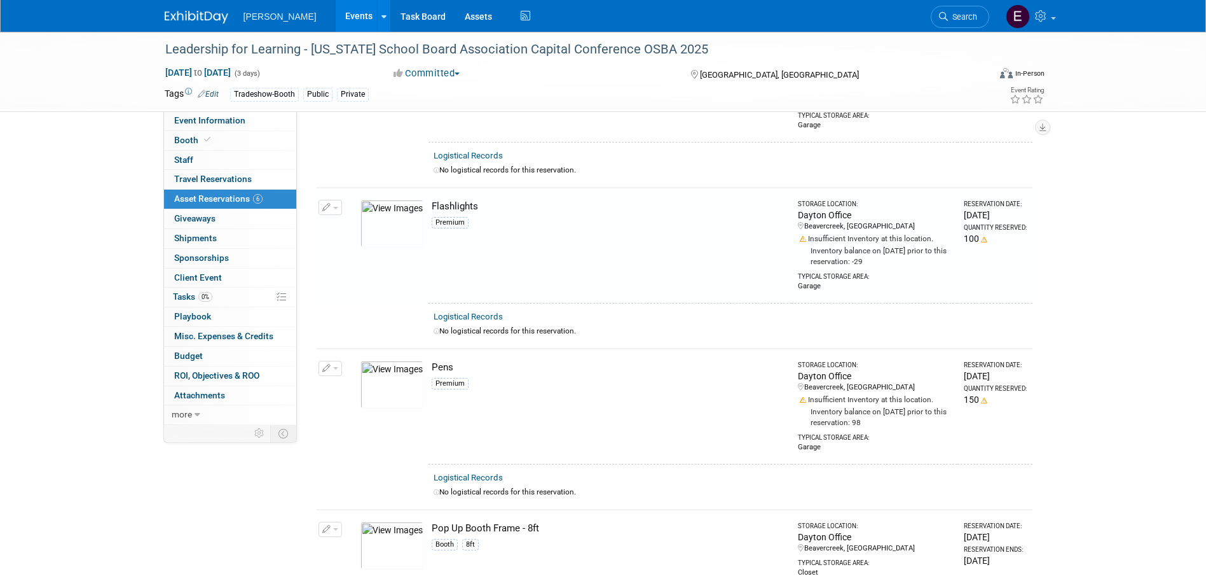
scroll to position [461, 0]
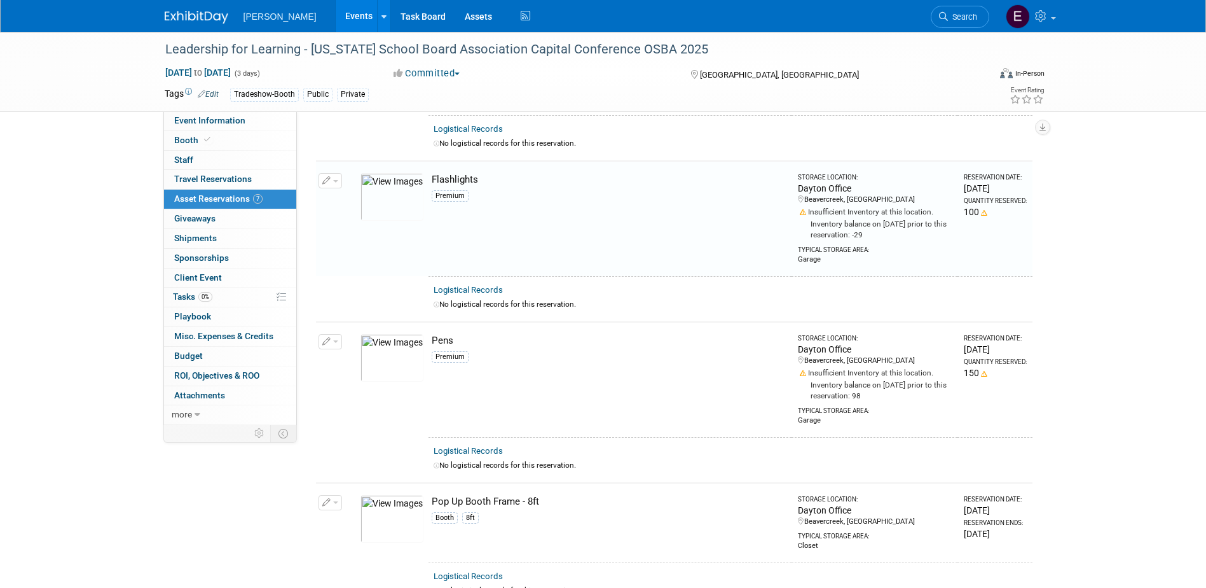
click at [324, 338] on icon "button" at bounding box center [326, 342] width 9 height 8
click at [349, 357] on button "Change Reservation" at bounding box center [379, 362] width 107 height 17
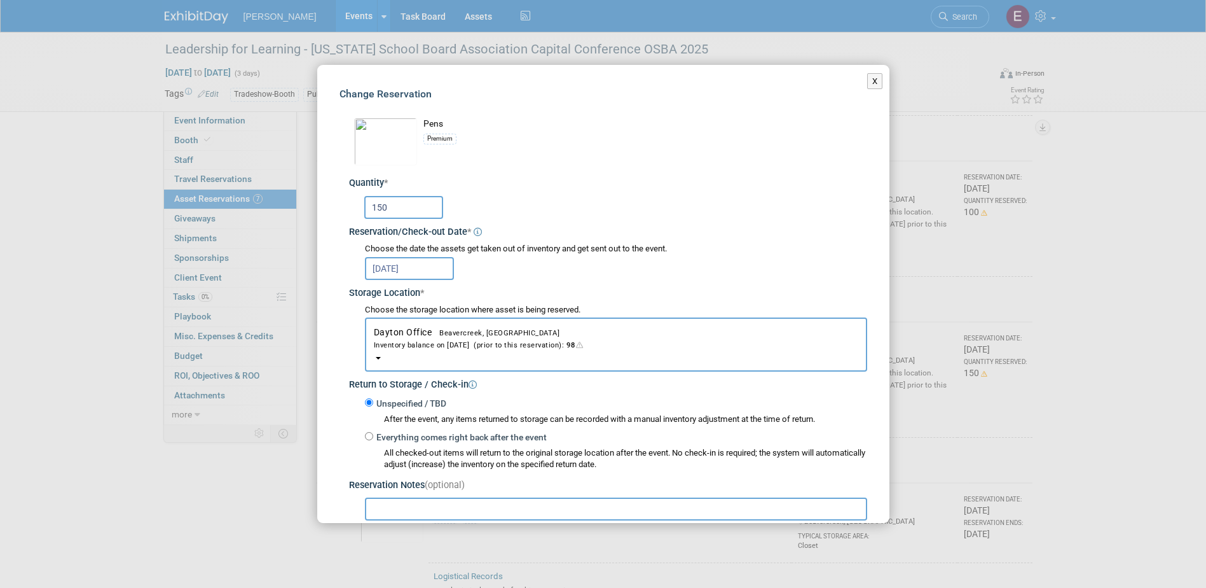
click at [389, 270] on input "Nov 14, 2025" at bounding box center [409, 268] width 89 height 23
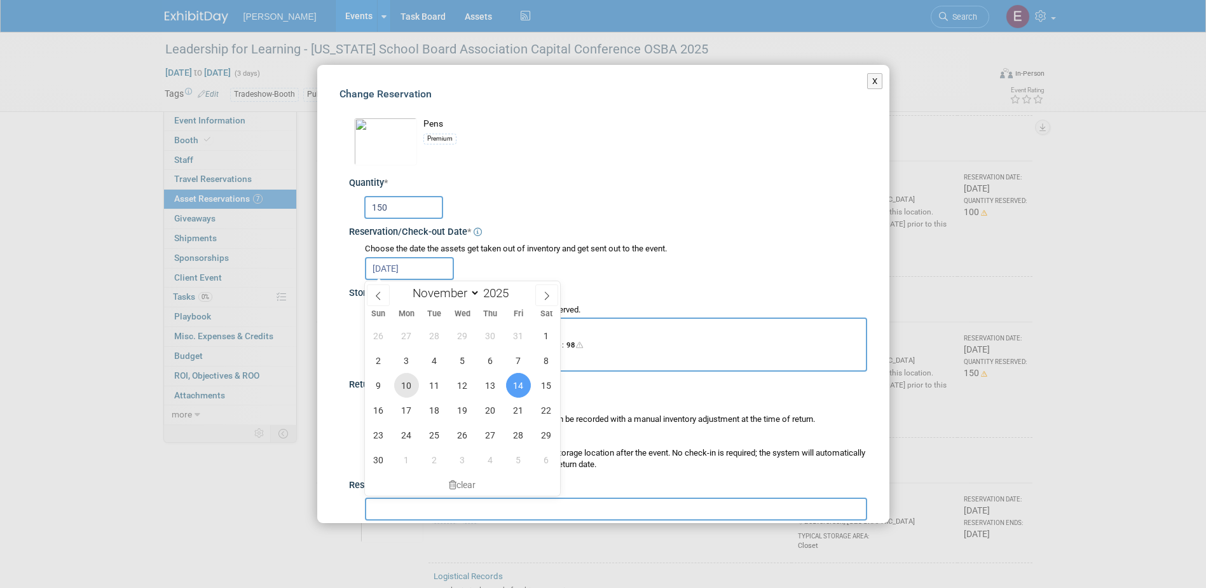
click at [413, 389] on span "10" at bounding box center [406, 385] width 25 height 25
type input "Nov 10, 2025"
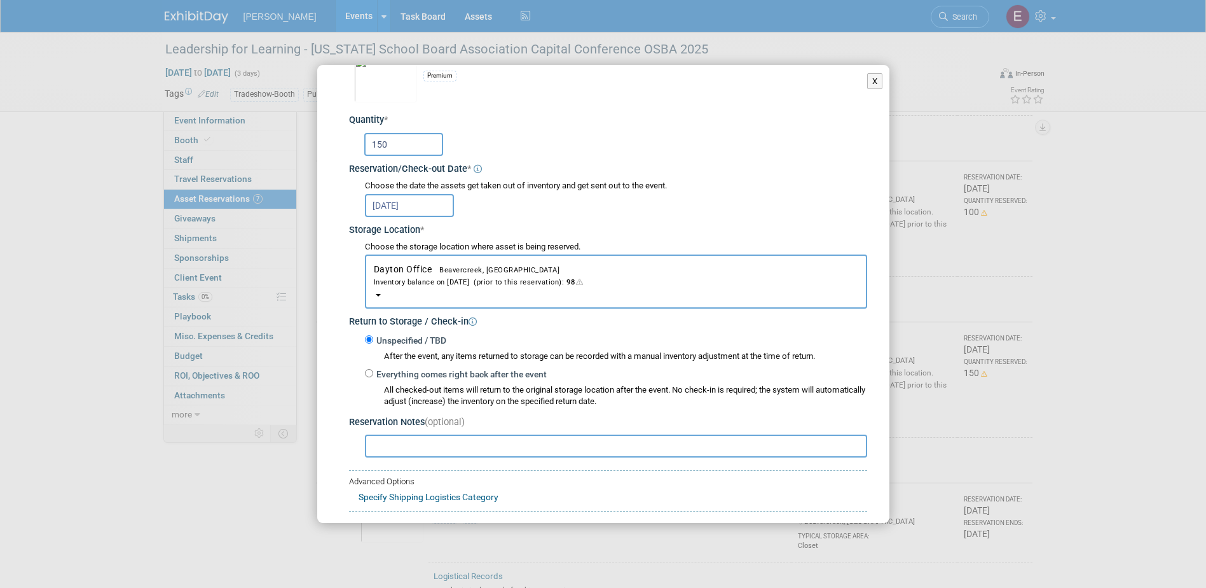
scroll to position [134, 0]
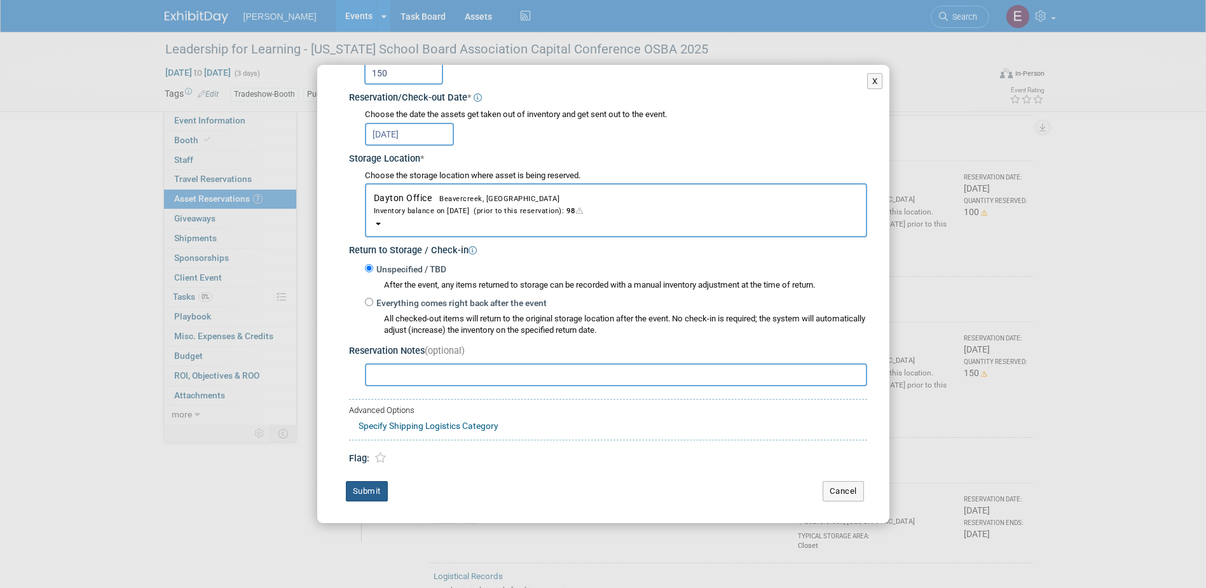
click at [377, 485] on button "Submit" at bounding box center [367, 491] width 42 height 20
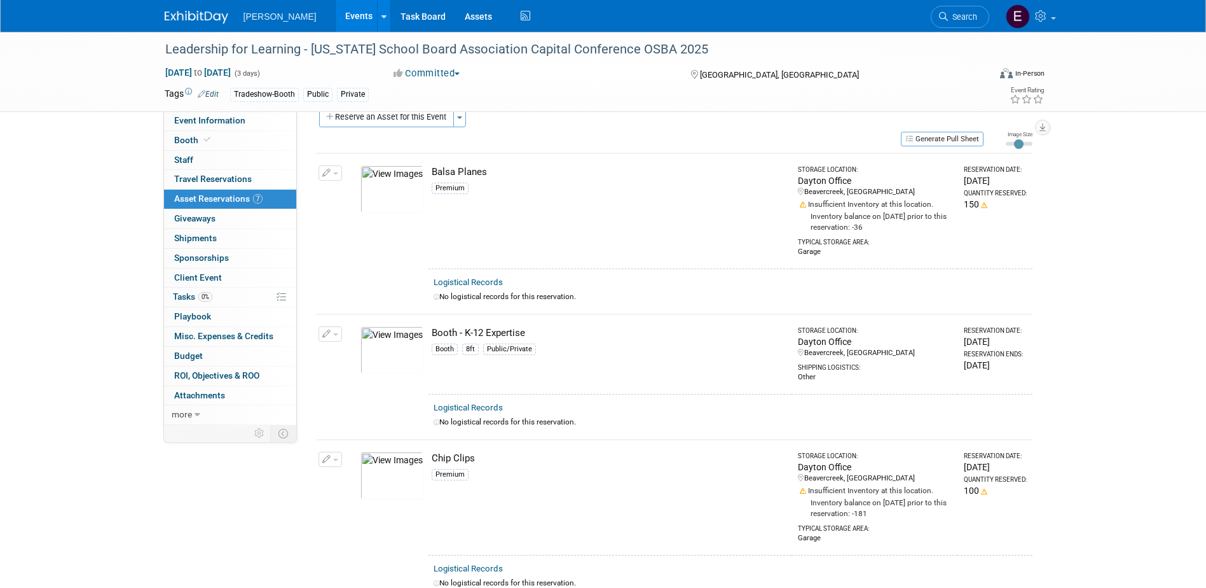
scroll to position [16, 0]
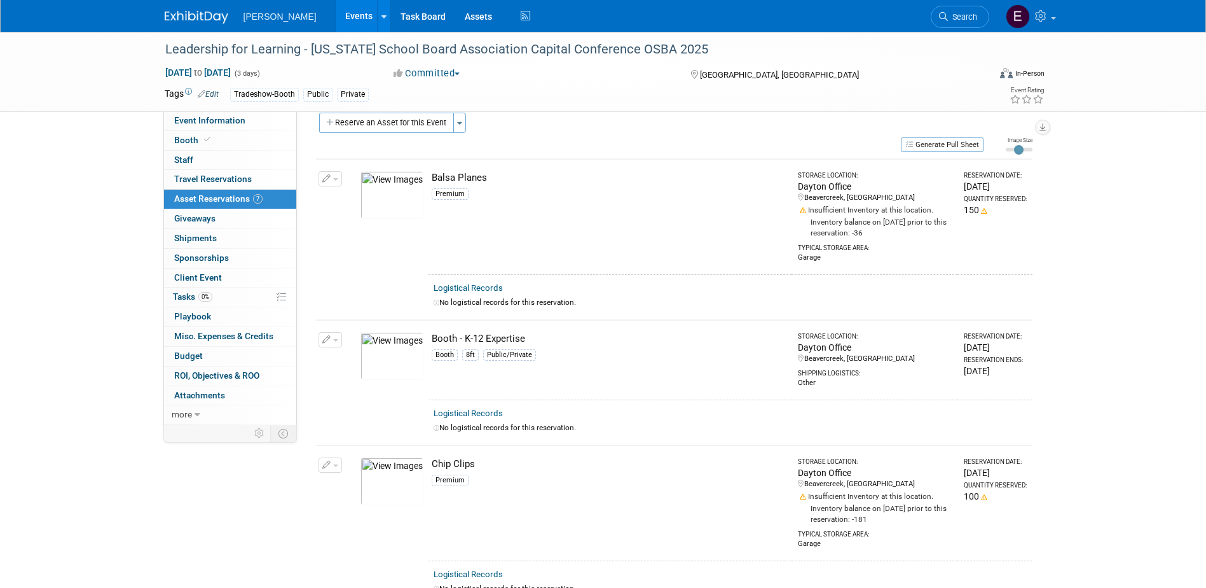
click at [333, 339] on span "button" at bounding box center [335, 340] width 5 height 3
click at [343, 360] on button "Change Reservation" at bounding box center [379, 360] width 107 height 17
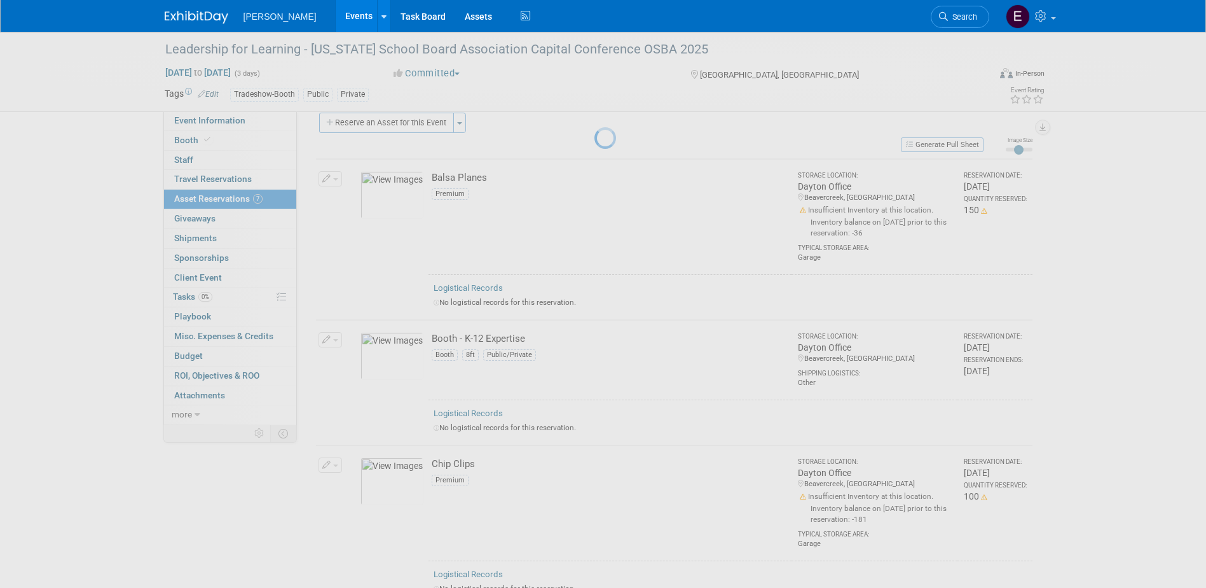
select select "10"
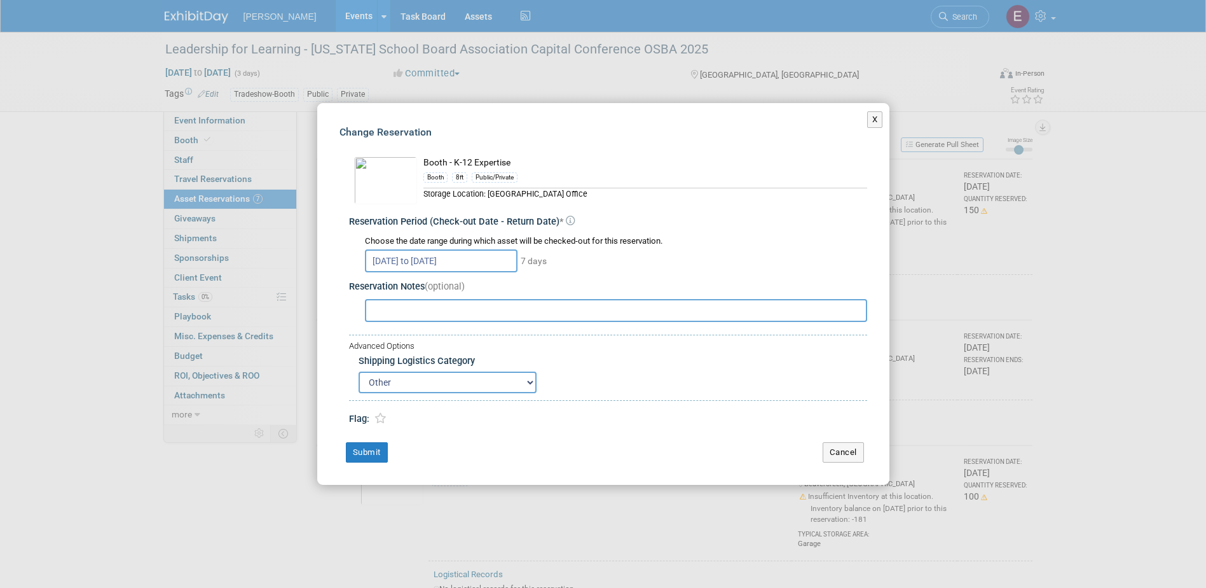
click at [390, 261] on input "Nov 14, 2025 to Nov 20, 2025" at bounding box center [441, 260] width 153 height 23
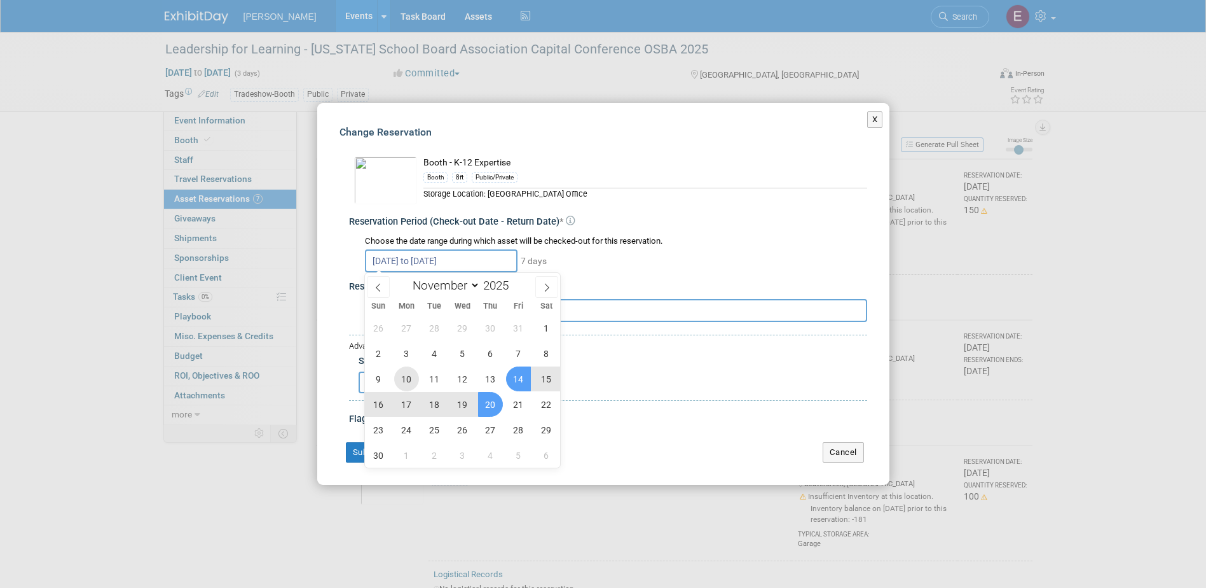
click at [409, 378] on span "10" at bounding box center [406, 378] width 25 height 25
click at [490, 409] on span "20" at bounding box center [490, 404] width 25 height 25
type input "Nov 10, 2025 to Nov 20, 2025"
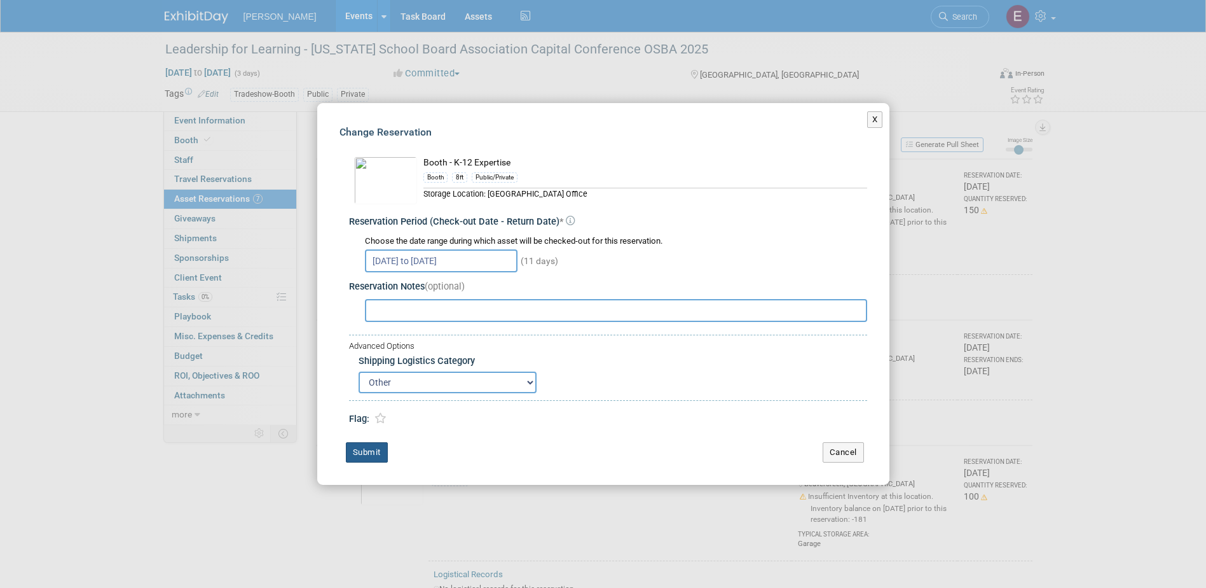
click at [369, 450] on button "Submit" at bounding box center [367, 452] width 42 height 20
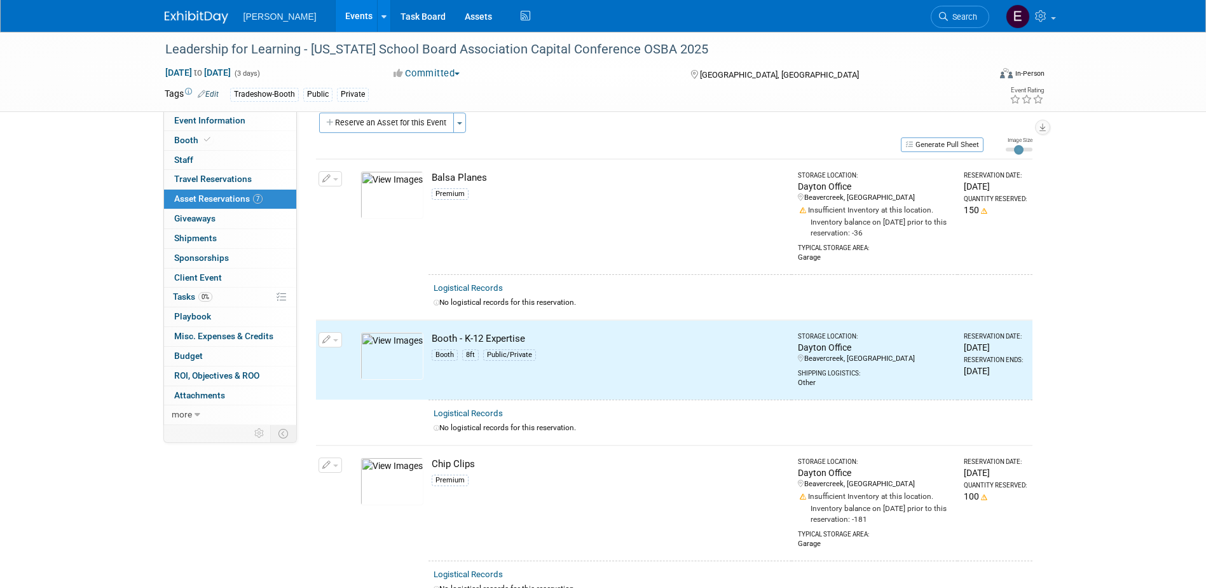
click at [324, 170] on td "Change Reservation Manage Logistical Records" at bounding box center [330, 216] width 29 height 115
click at [324, 176] on icon "button" at bounding box center [326, 179] width 9 height 8
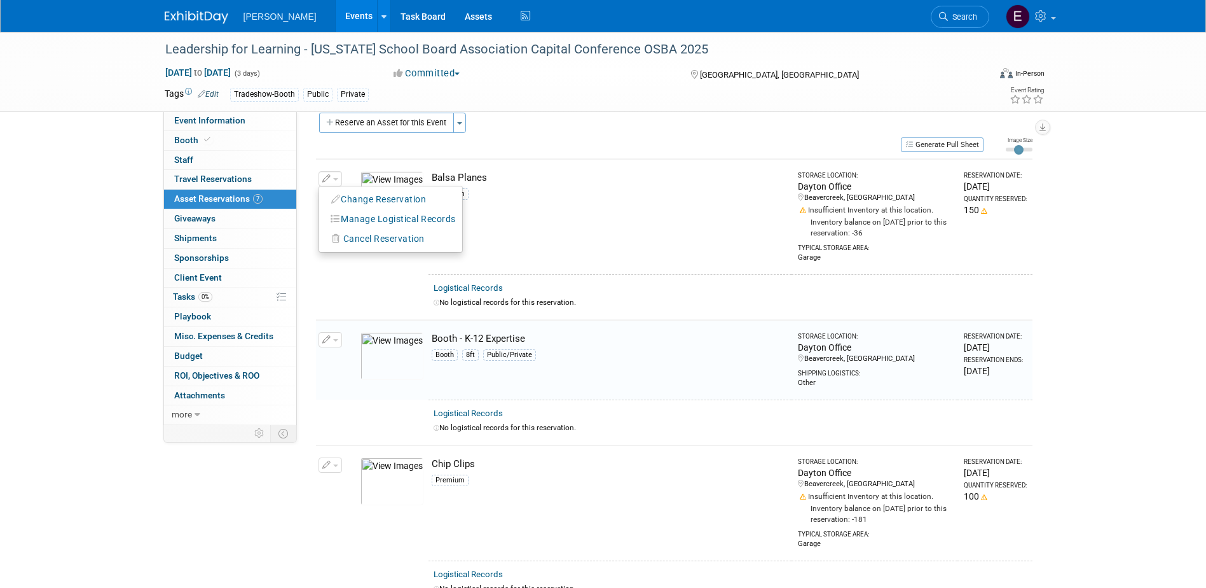
click at [346, 195] on button "Change Reservation" at bounding box center [379, 199] width 107 height 17
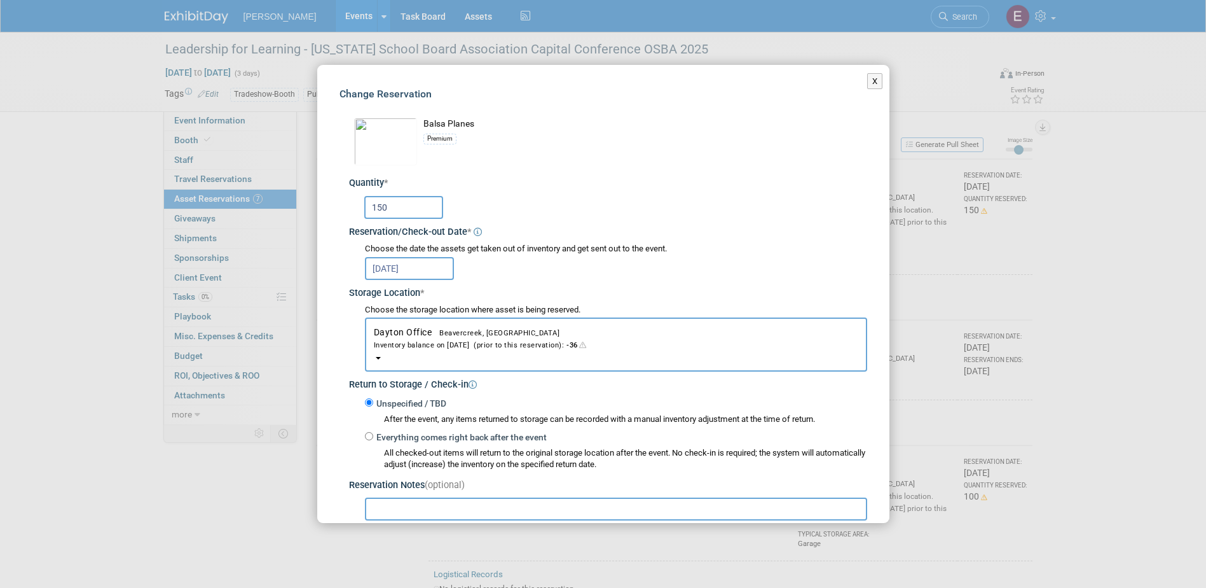
click at [390, 263] on input "Nov 14, 2025" at bounding box center [409, 268] width 89 height 23
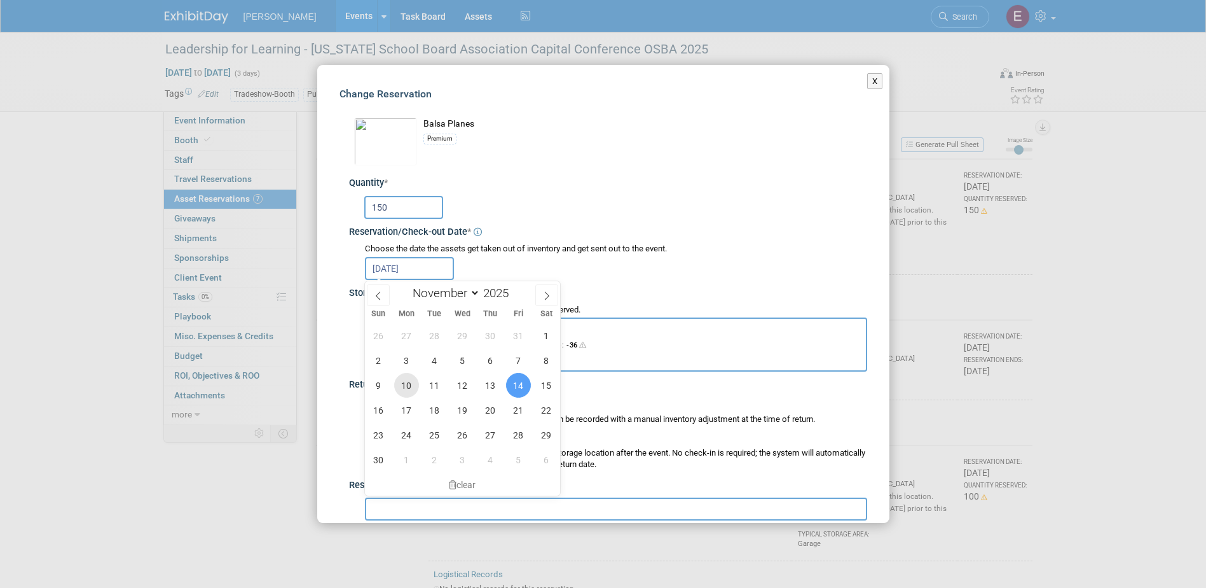
click at [408, 388] on span "10" at bounding box center [406, 385] width 25 height 25
type input "Nov 10, 2025"
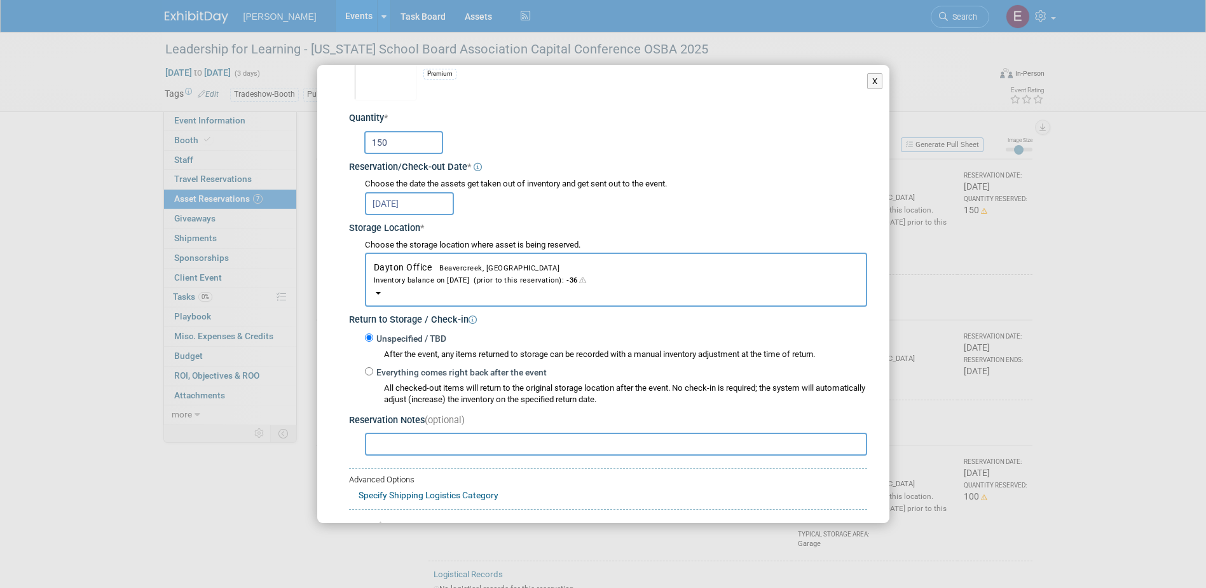
scroll to position [134, 0]
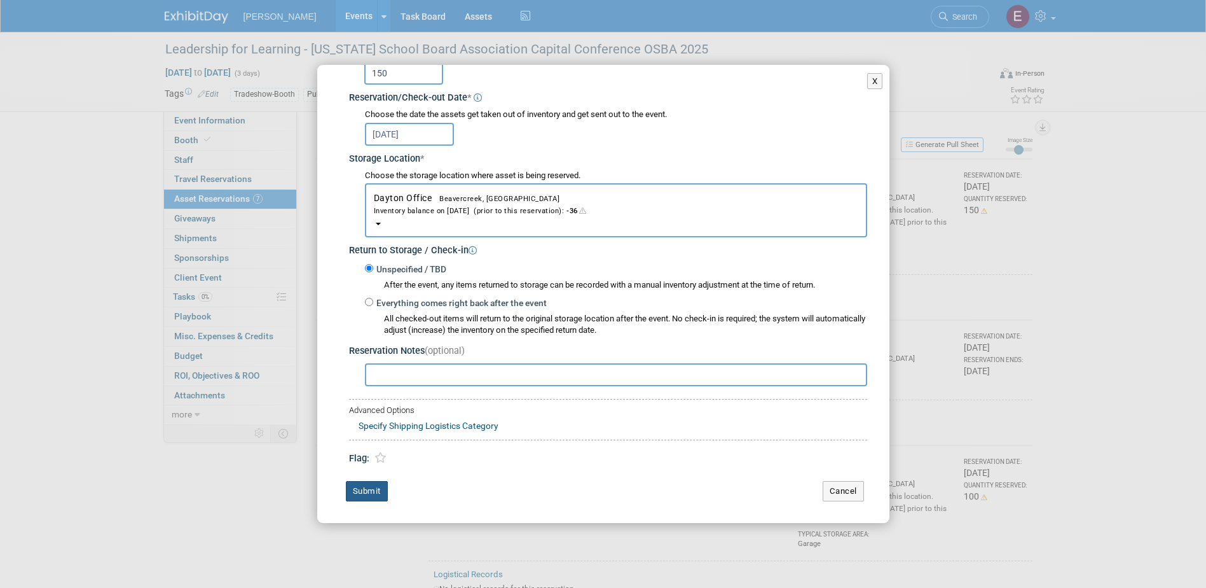
click at [366, 493] on button "Submit" at bounding box center [367, 491] width 42 height 20
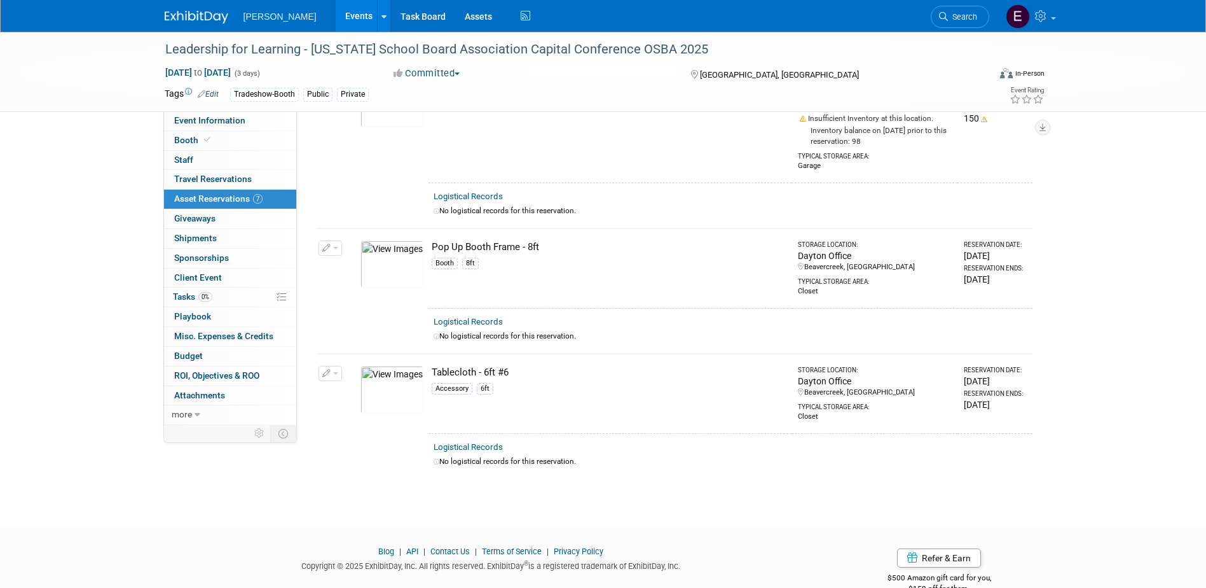
scroll to position [739, 0]
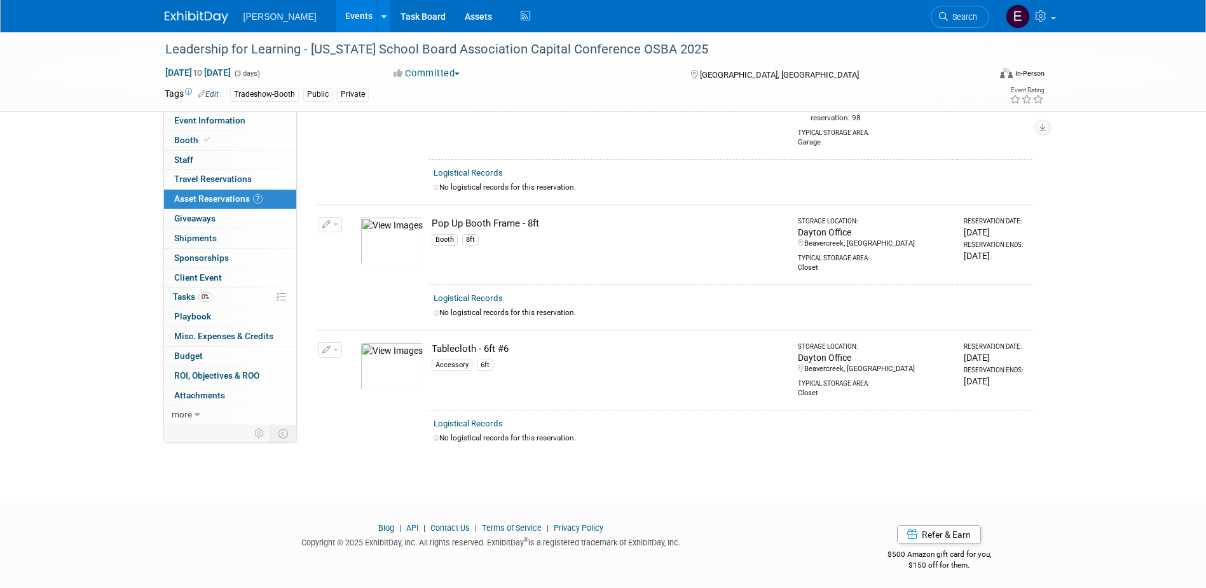
click at [321, 222] on button "button" at bounding box center [331, 224] width 24 height 15
click at [338, 242] on icon "button" at bounding box center [336, 244] width 10 height 9
select select "10"
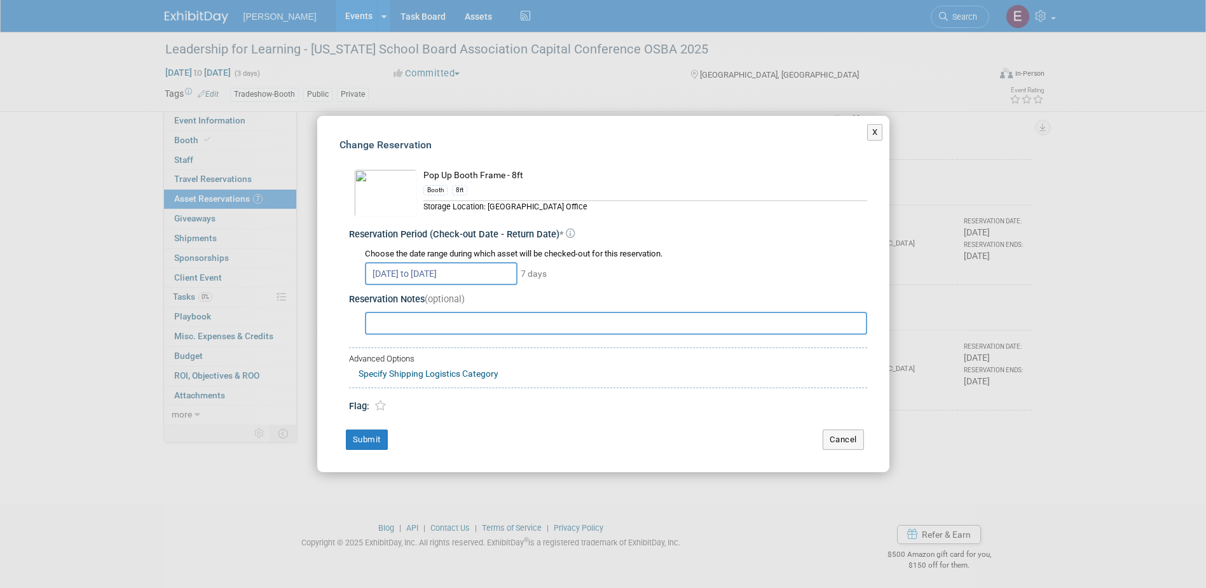
click at [408, 269] on input "Nov 14, 2025 to Nov 20, 2025" at bounding box center [441, 273] width 153 height 23
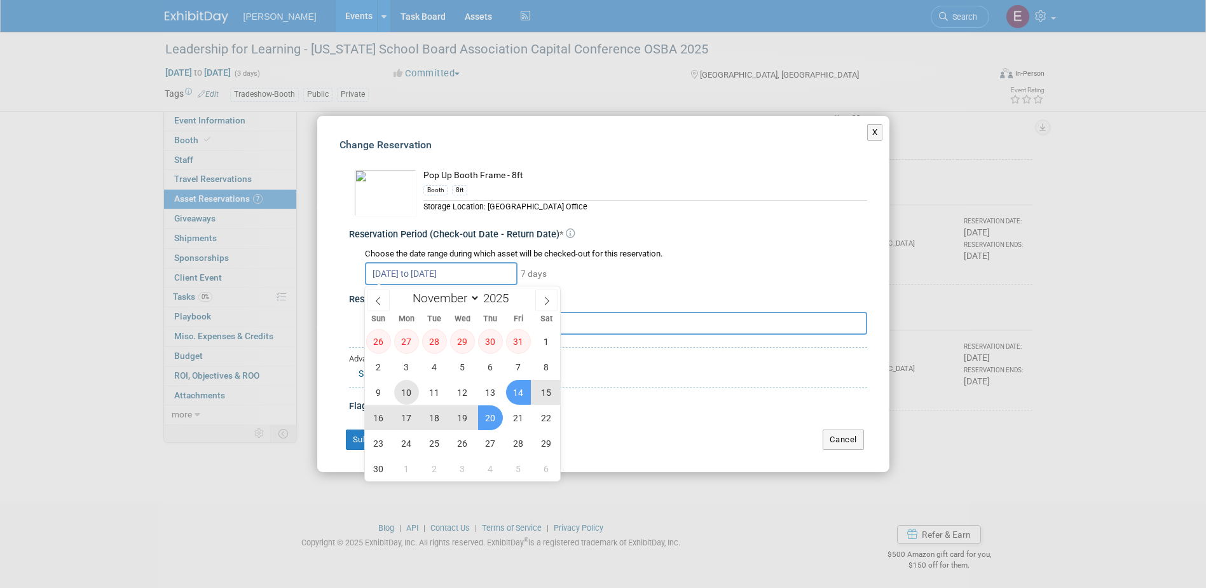
click at [404, 392] on span "10" at bounding box center [406, 392] width 25 height 25
click at [493, 417] on span "20" at bounding box center [490, 417] width 25 height 25
type input "Nov 10, 2025 to Nov 20, 2025"
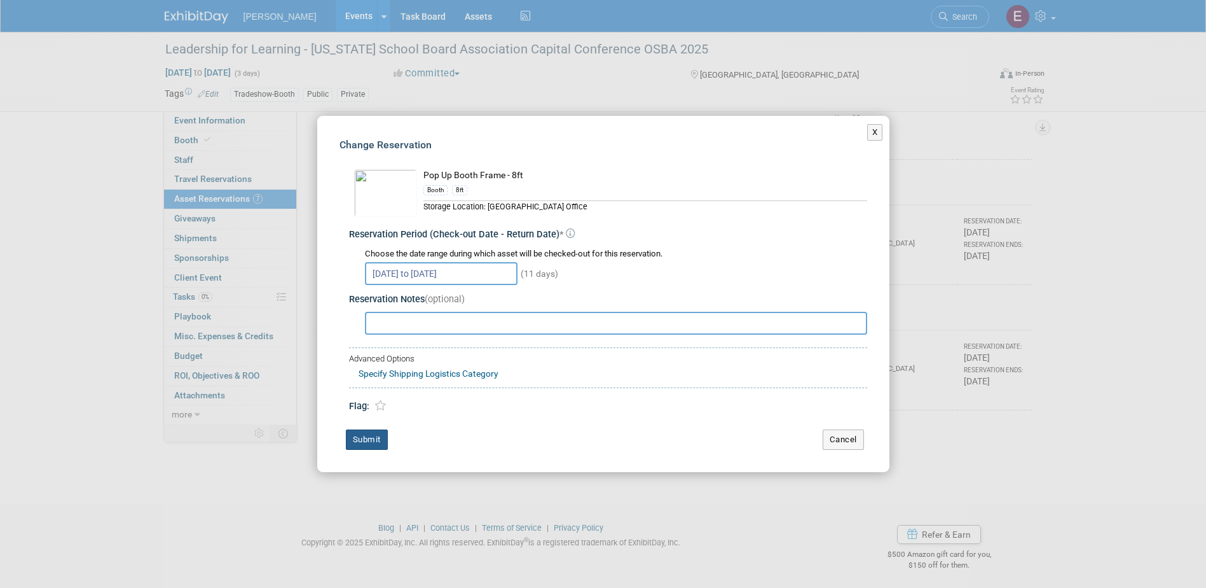
click at [374, 439] on button "Submit" at bounding box center [367, 439] width 42 height 20
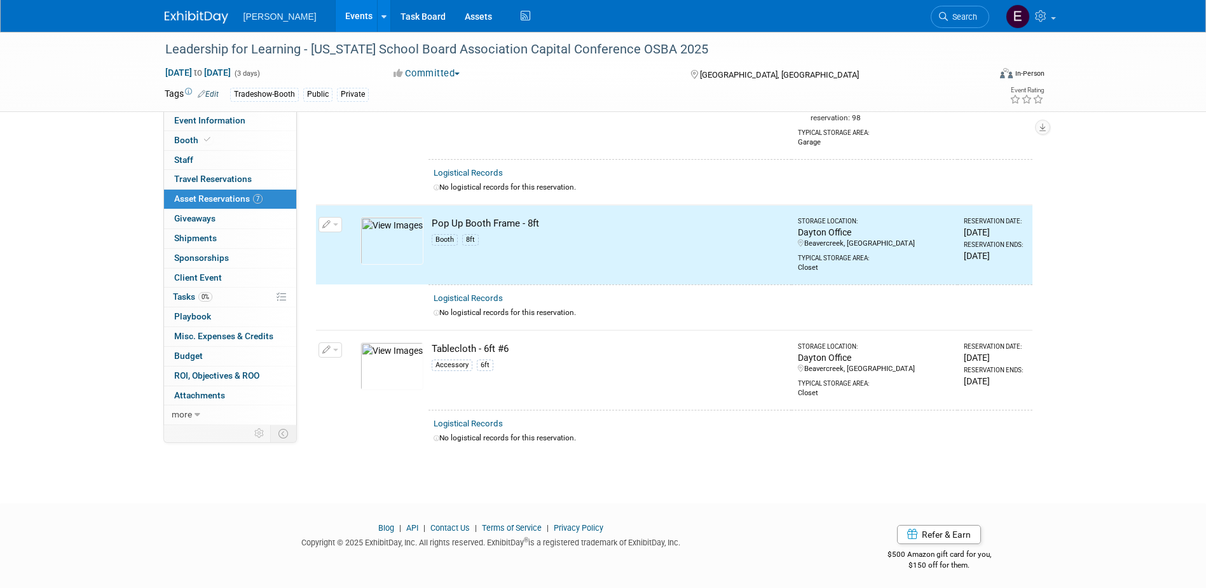
click at [331, 342] on button "button" at bounding box center [331, 349] width 24 height 15
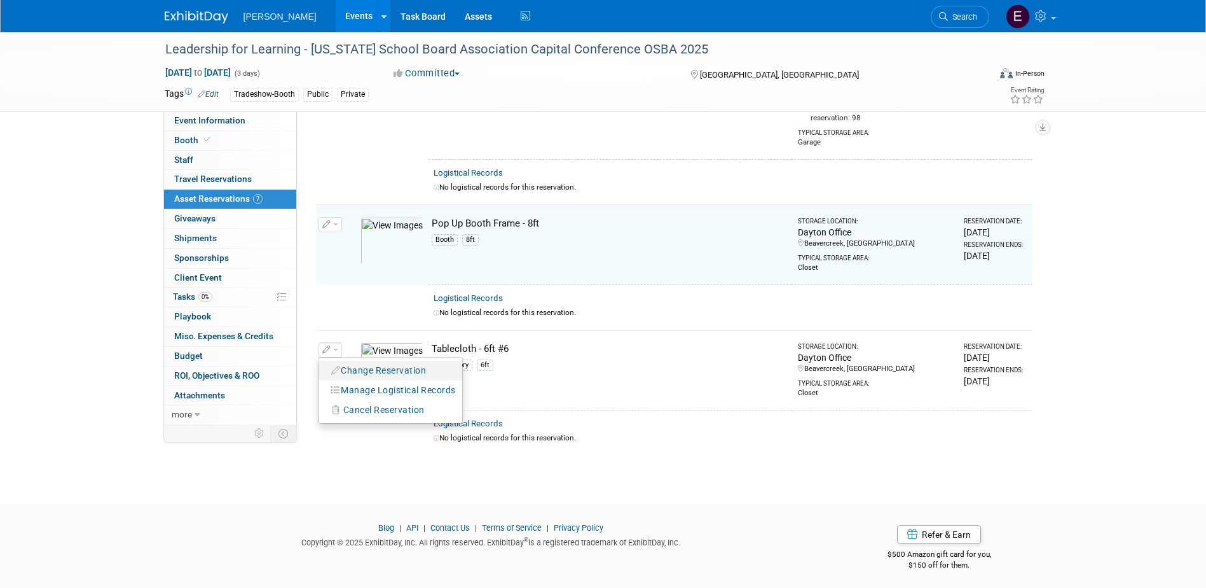
click at [371, 366] on button "Change Reservation" at bounding box center [379, 370] width 107 height 17
select select "10"
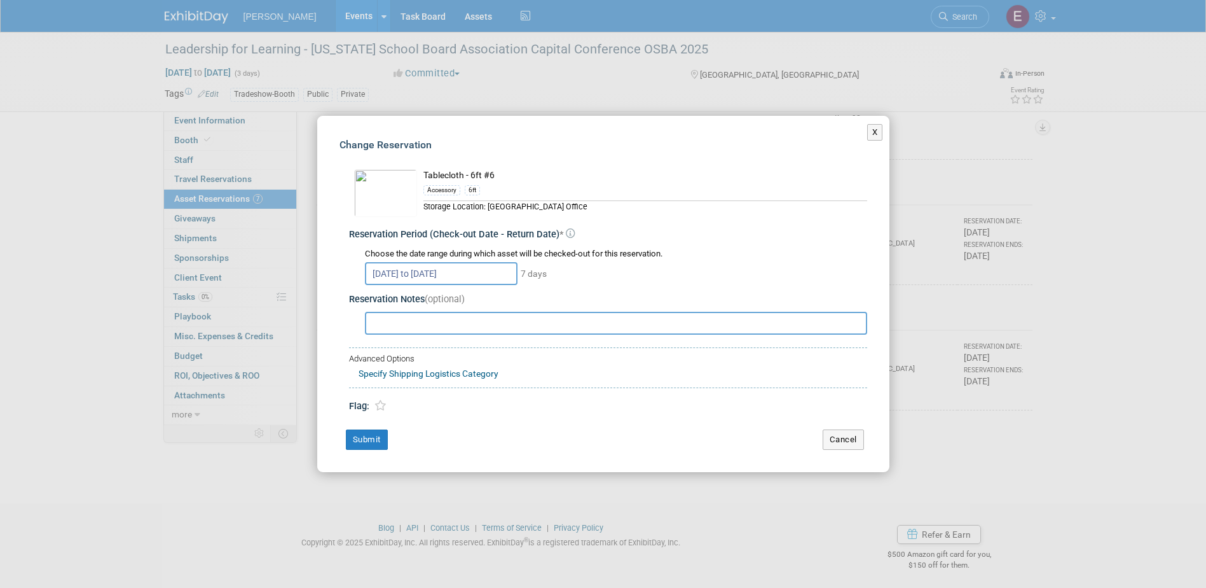
click at [443, 270] on input "Nov 14, 2025 to Nov 20, 2025" at bounding box center [441, 273] width 153 height 23
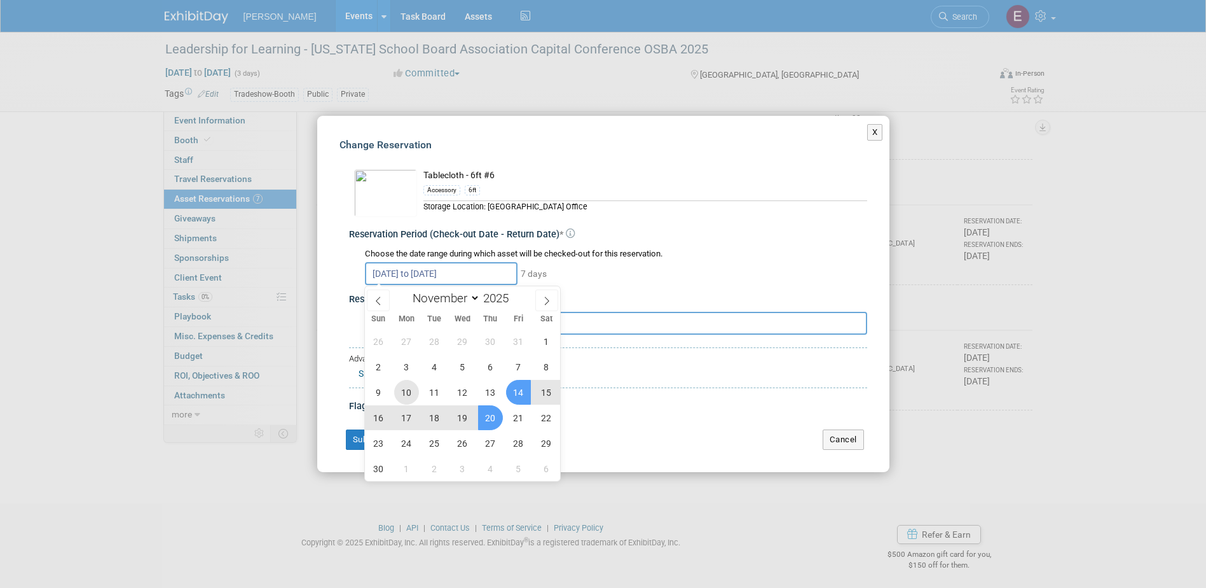
click at [410, 392] on span "10" at bounding box center [406, 392] width 25 height 25
click at [485, 411] on span "20" at bounding box center [490, 417] width 25 height 25
type input "Nov 10, 2025 to Nov 20, 2025"
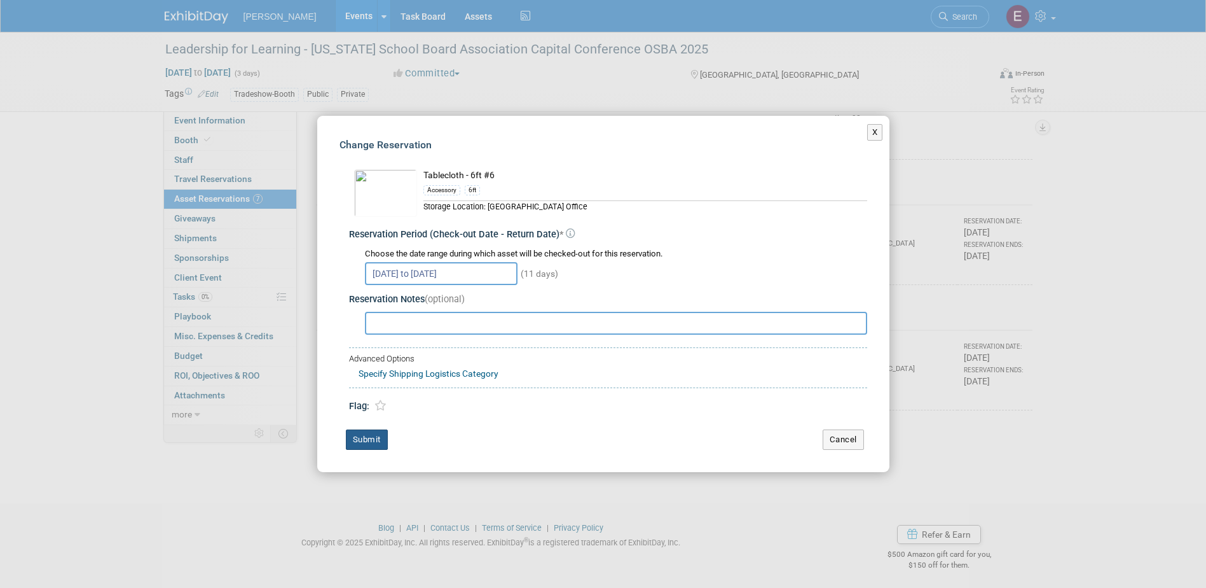
click at [378, 435] on button "Submit" at bounding box center [367, 439] width 42 height 20
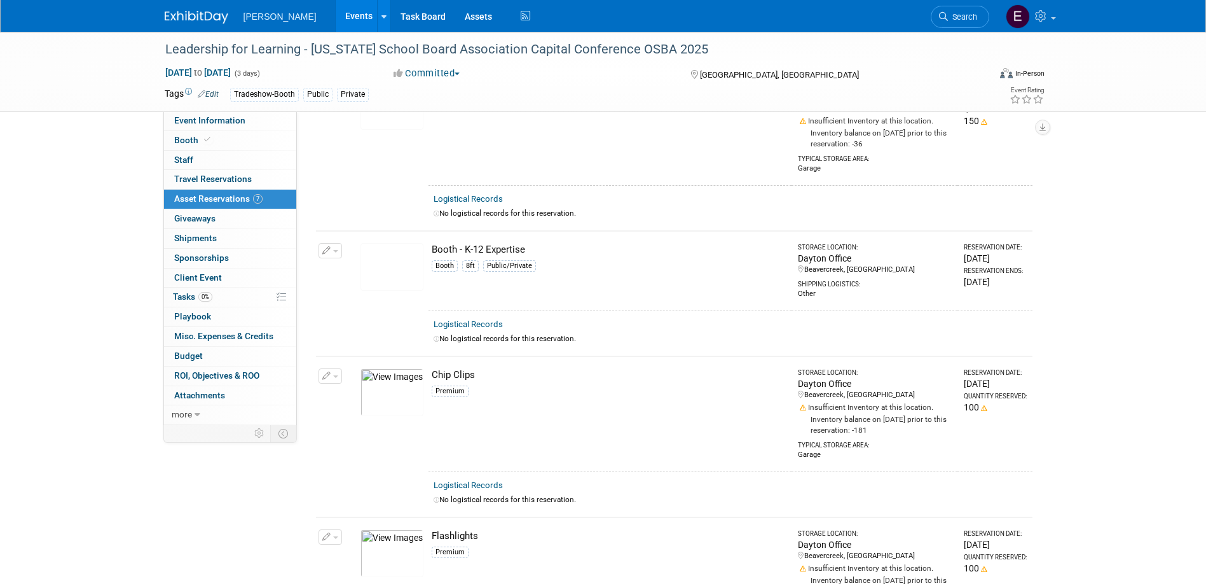
scroll to position [254, 0]
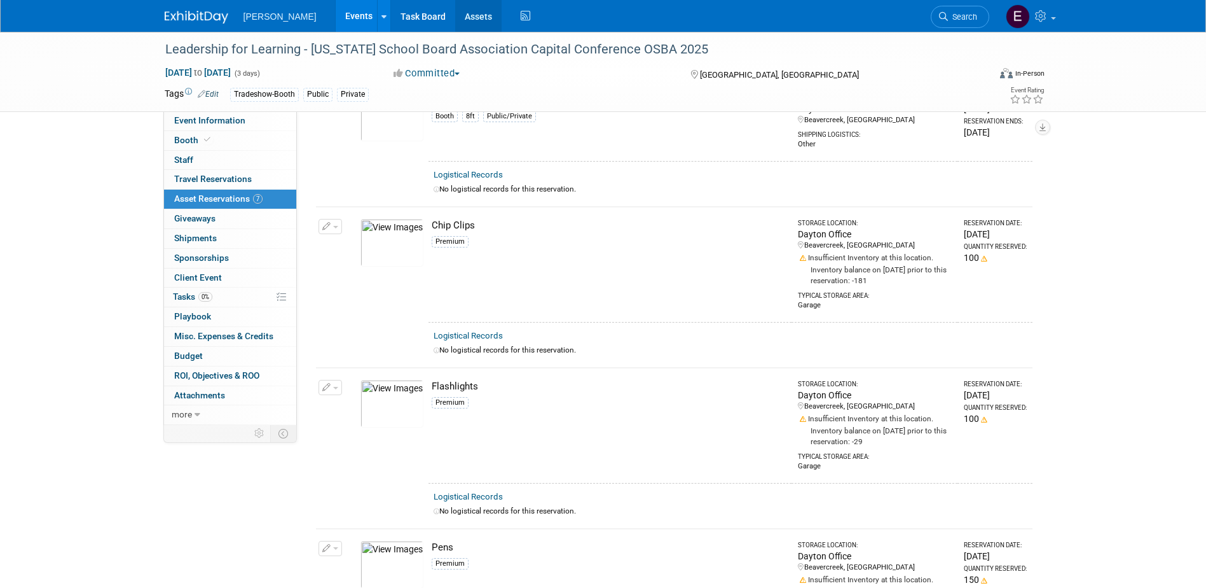
click at [455, 11] on link "Assets" at bounding box center [478, 16] width 46 height 32
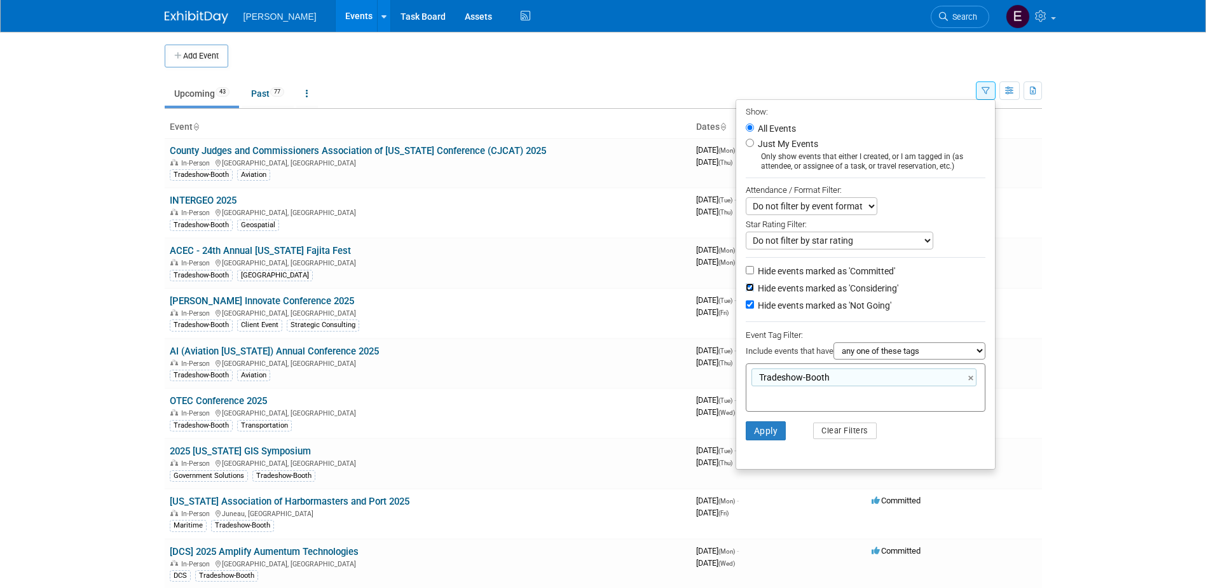
click at [746, 291] on input "Hide events marked as 'Considering'" at bounding box center [750, 287] width 8 height 8
checkbox input "false"
click at [746, 307] on input "Hide events marked as 'Not Going'" at bounding box center [750, 304] width 8 height 8
checkbox input "false"
click at [972, 384] on link "×" at bounding box center [973, 378] width 8 height 15
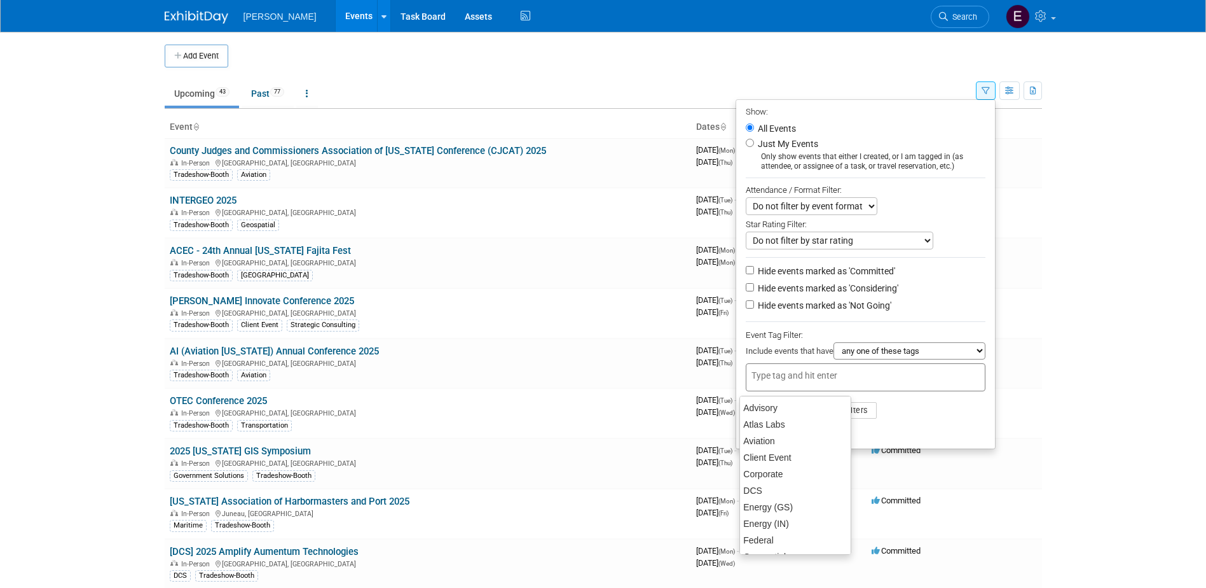
click at [925, 214] on div "Do not filter by event format Only show In-Person events Only show Virtual even…" at bounding box center [866, 206] width 240 height 18
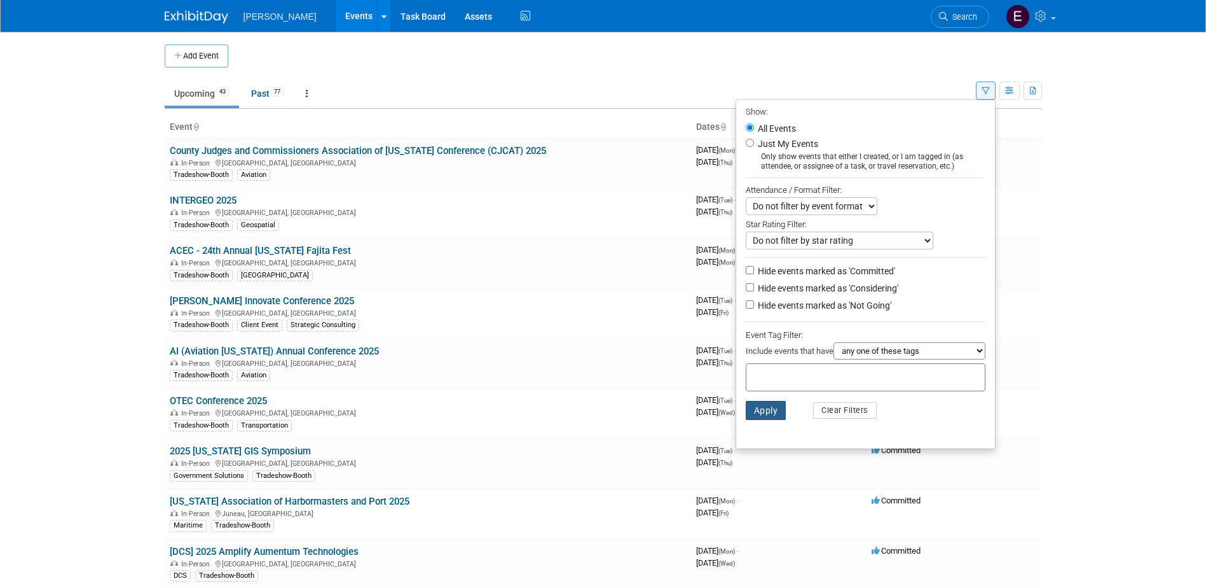
click at [762, 420] on button "Apply" at bounding box center [766, 410] width 41 height 19
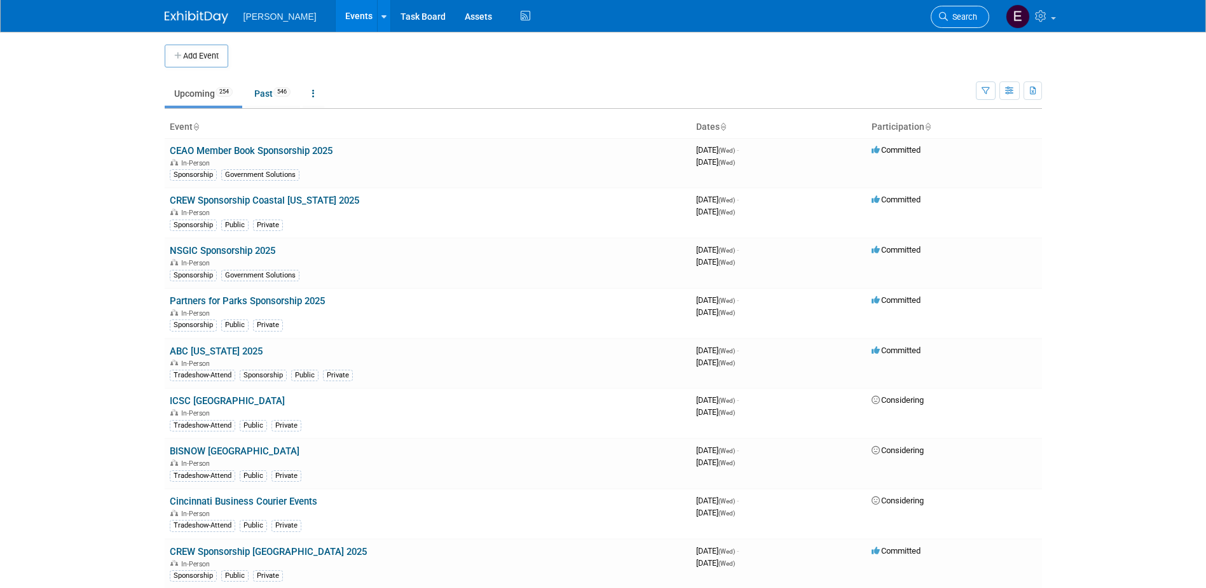
drag, startPoint x: 962, startPoint y: 12, endPoint x: 971, endPoint y: 12, distance: 8.9
click at [963, 12] on span "Search" at bounding box center [962, 17] width 29 height 10
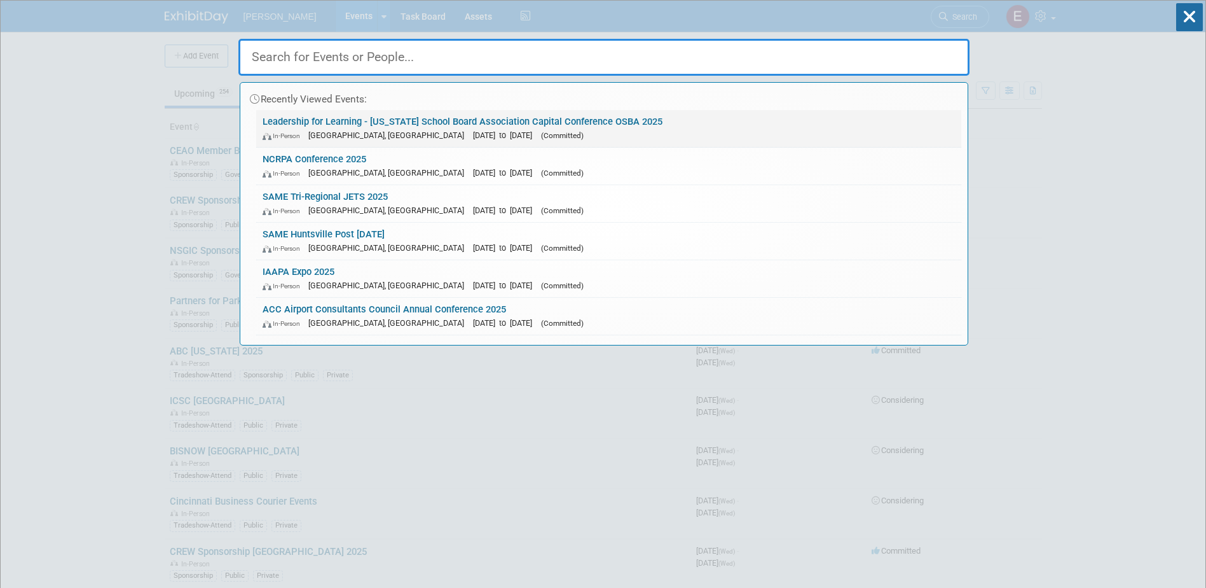
click at [397, 117] on link "Leadership for Learning - [US_STATE] School Board Association Capital Conferenc…" at bounding box center [608, 128] width 705 height 37
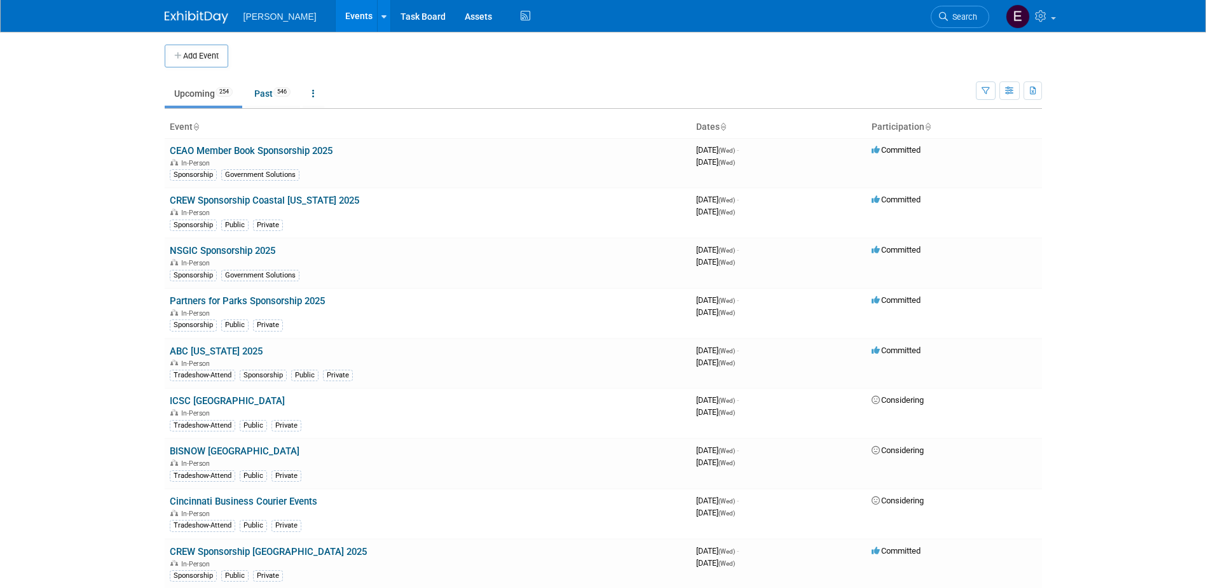
click at [966, 17] on span "Search" at bounding box center [962, 17] width 29 height 10
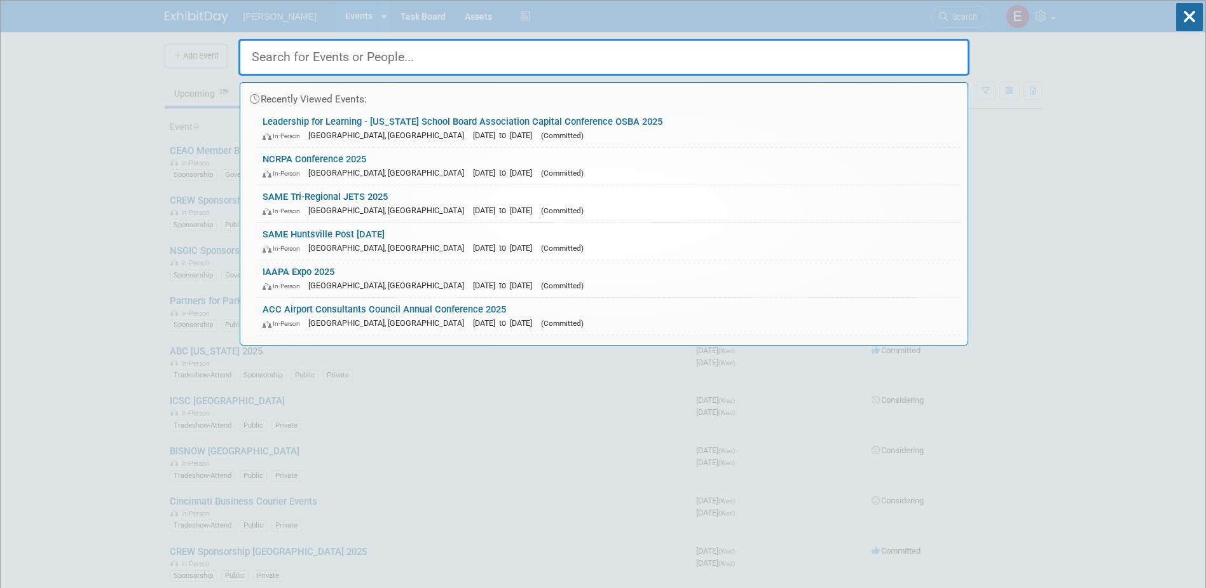
click at [300, 163] on link "NCRPA Conference 2025 In-Person [GEOGRAPHIC_DATA], [GEOGRAPHIC_DATA] [DATE] to …" at bounding box center [608, 166] width 705 height 37
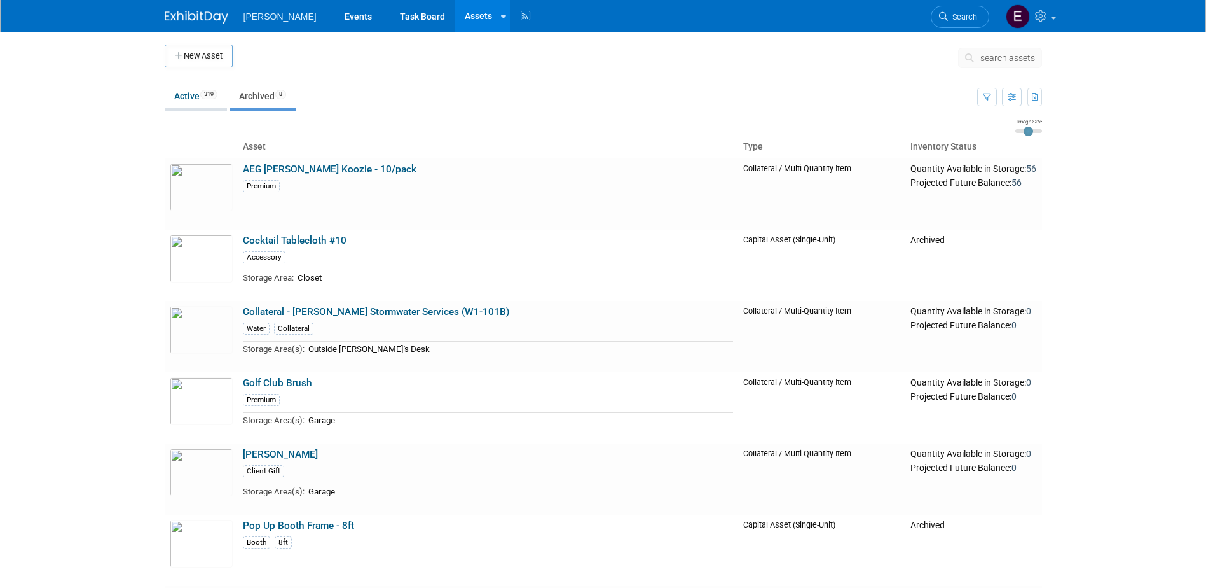
click at [195, 93] on link "Active 319" at bounding box center [196, 96] width 62 height 24
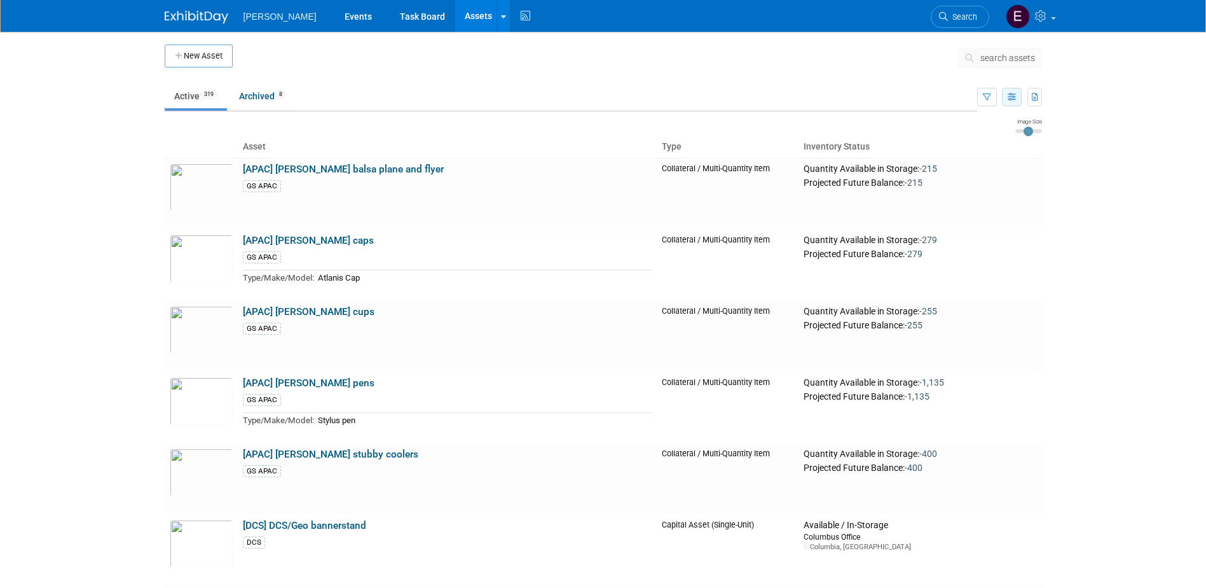
click at [1016, 95] on button "button" at bounding box center [1012, 97] width 20 height 18
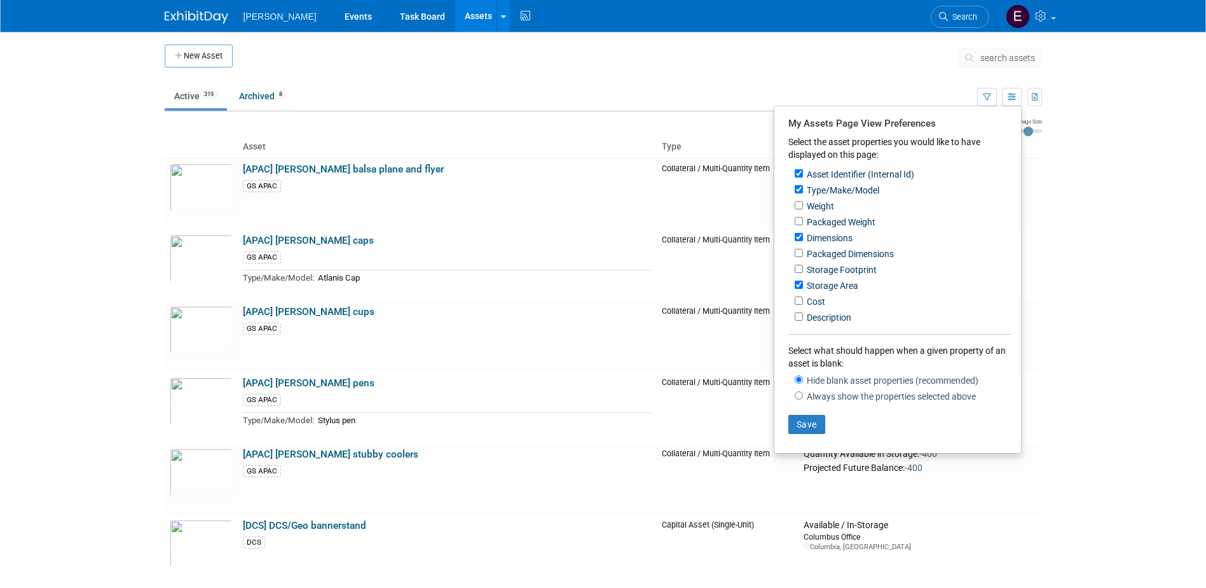
click at [1082, 406] on body "[PERSON_NAME] Events Task Board Assets New Asset Search Assets Bulk Upload Asse…" at bounding box center [603, 294] width 1206 height 588
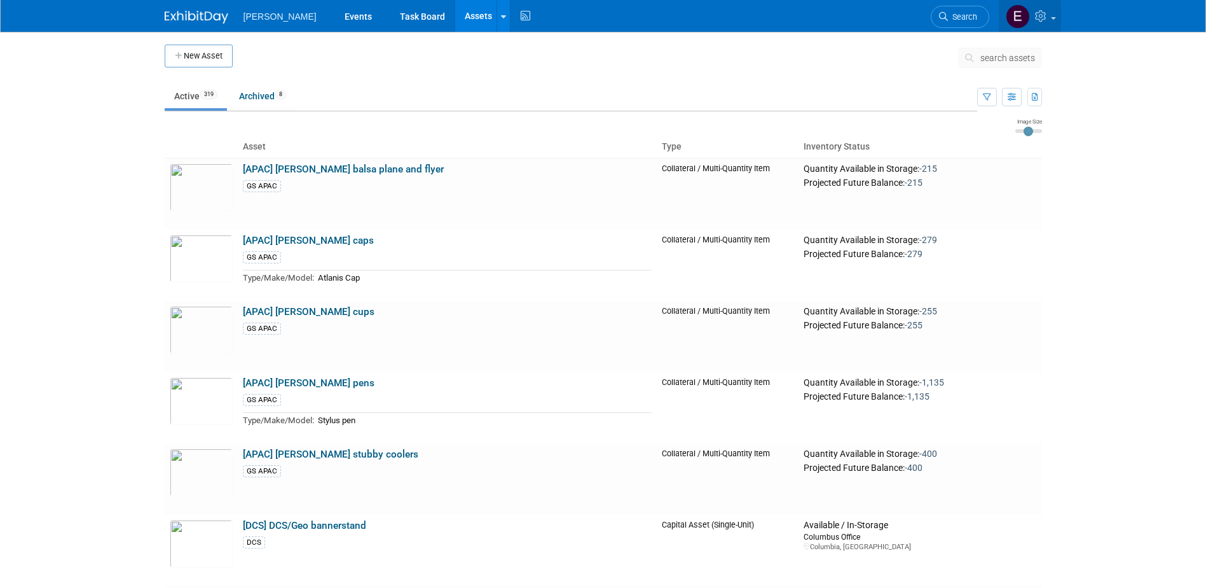
click at [1049, 8] on link at bounding box center [1030, 16] width 62 height 32
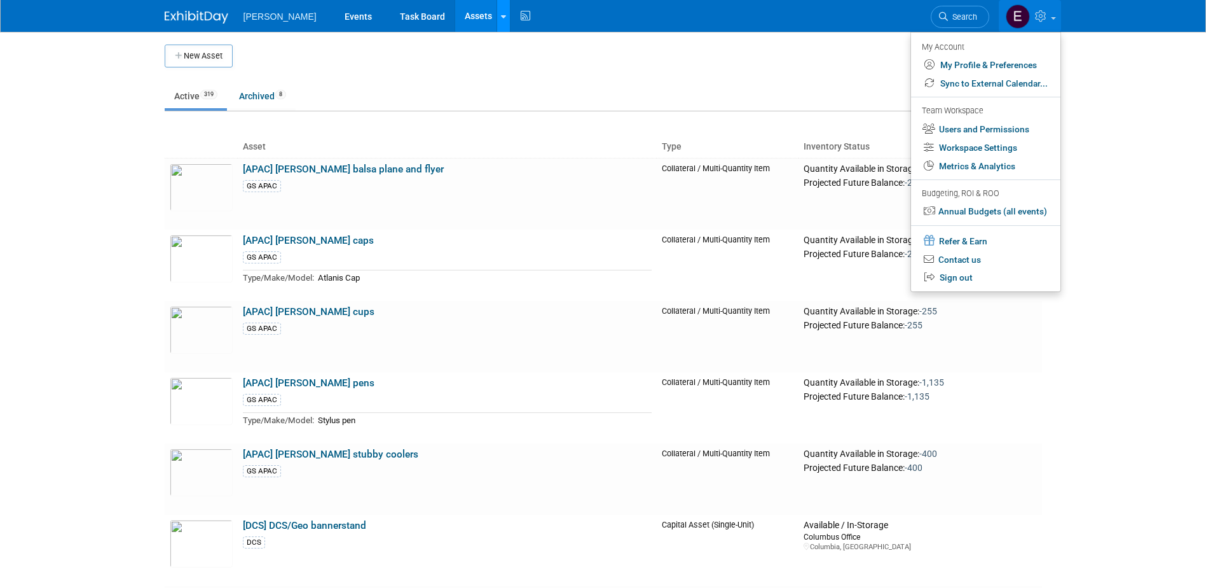
click at [501, 14] on icon at bounding box center [503, 17] width 5 height 8
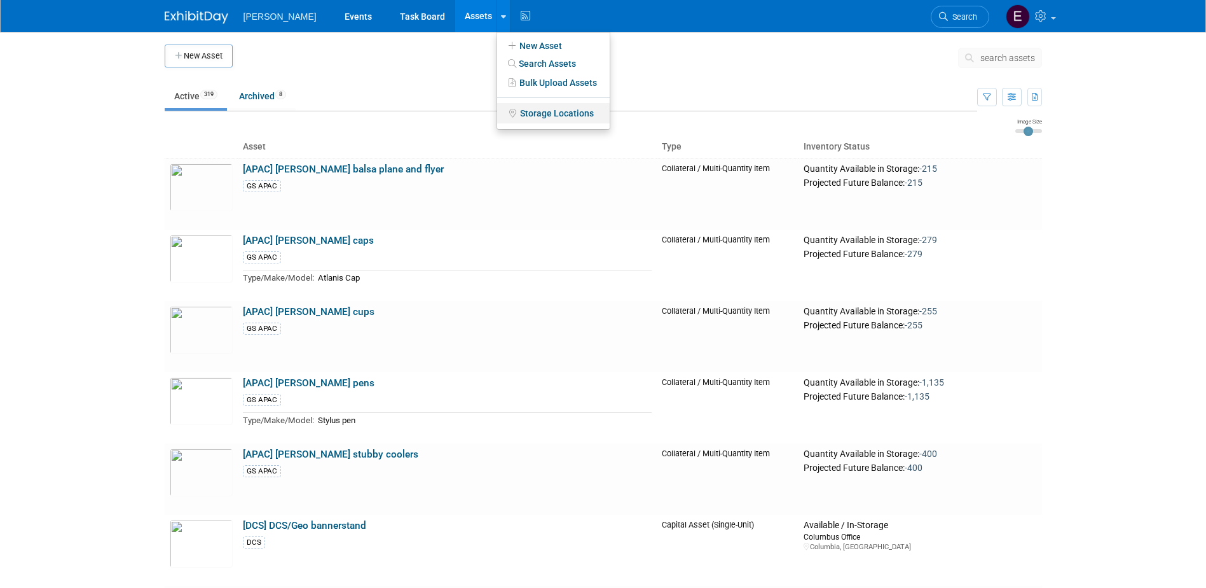
click at [511, 110] on link "Storage Locations" at bounding box center [553, 113] width 113 height 20
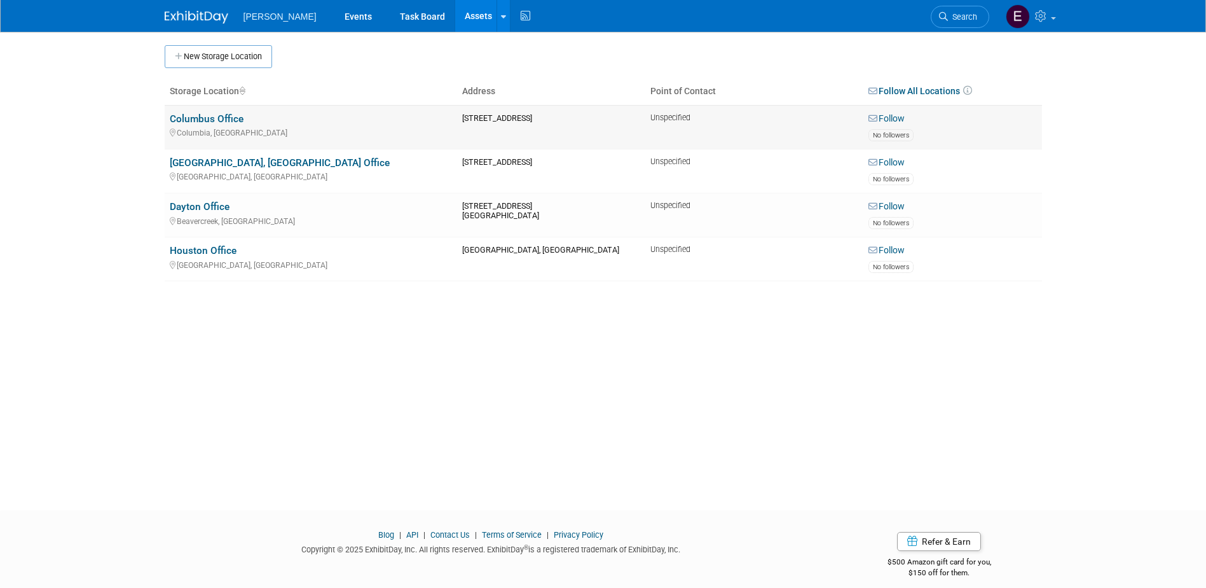
click at [216, 120] on link "Columbus Office" at bounding box center [207, 118] width 74 height 11
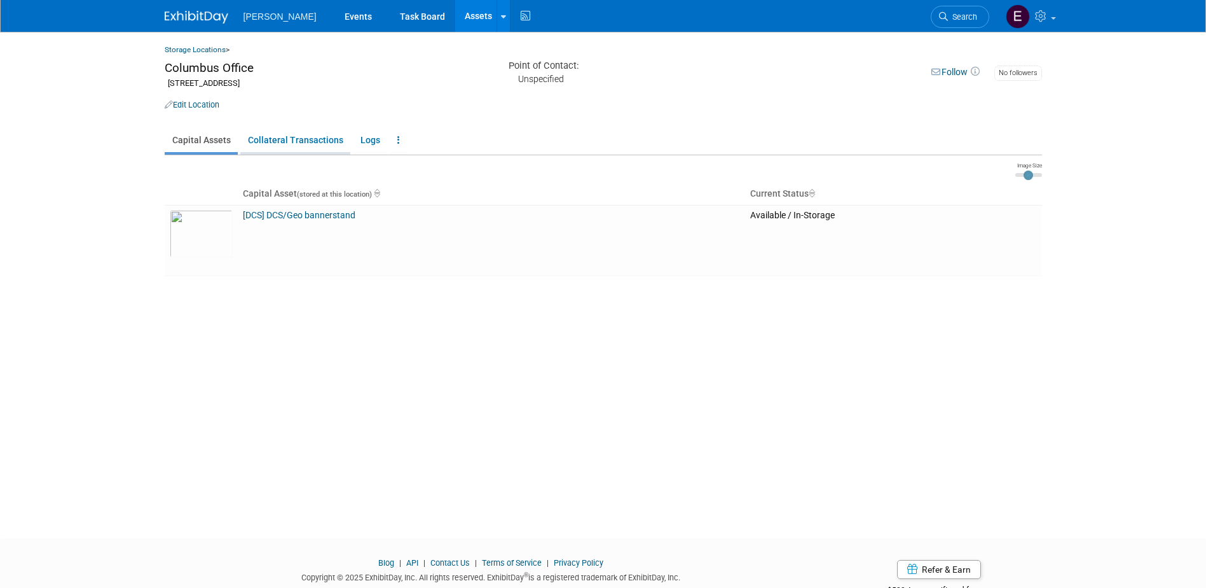
click at [275, 146] on link "Collateral Transactions" at bounding box center [295, 140] width 110 height 24
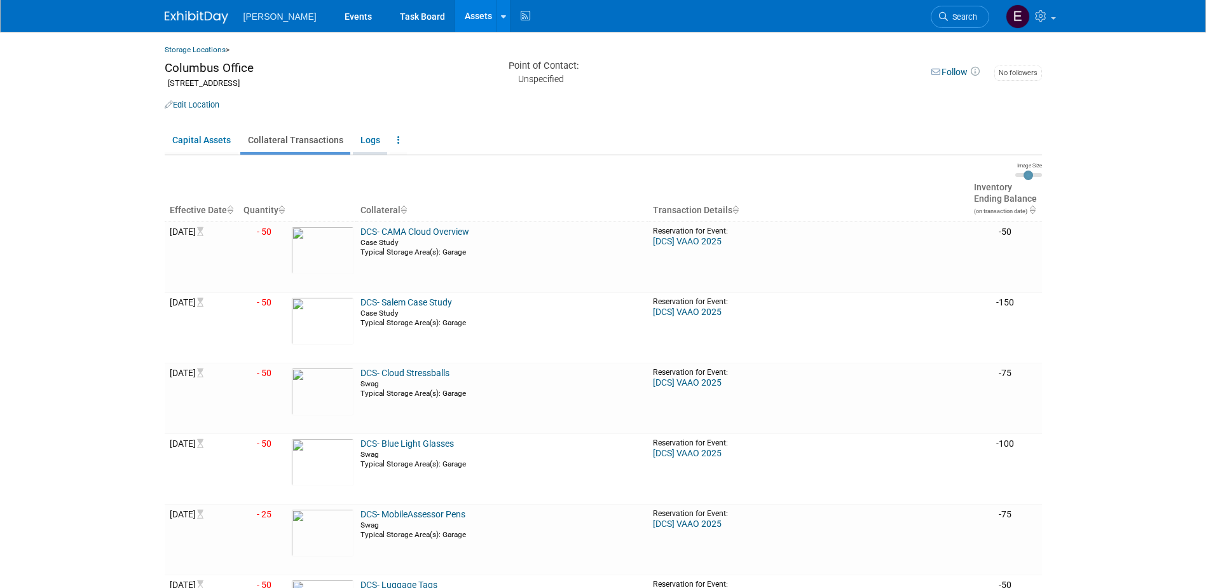
click at [356, 145] on link "Logs" at bounding box center [370, 140] width 34 height 24
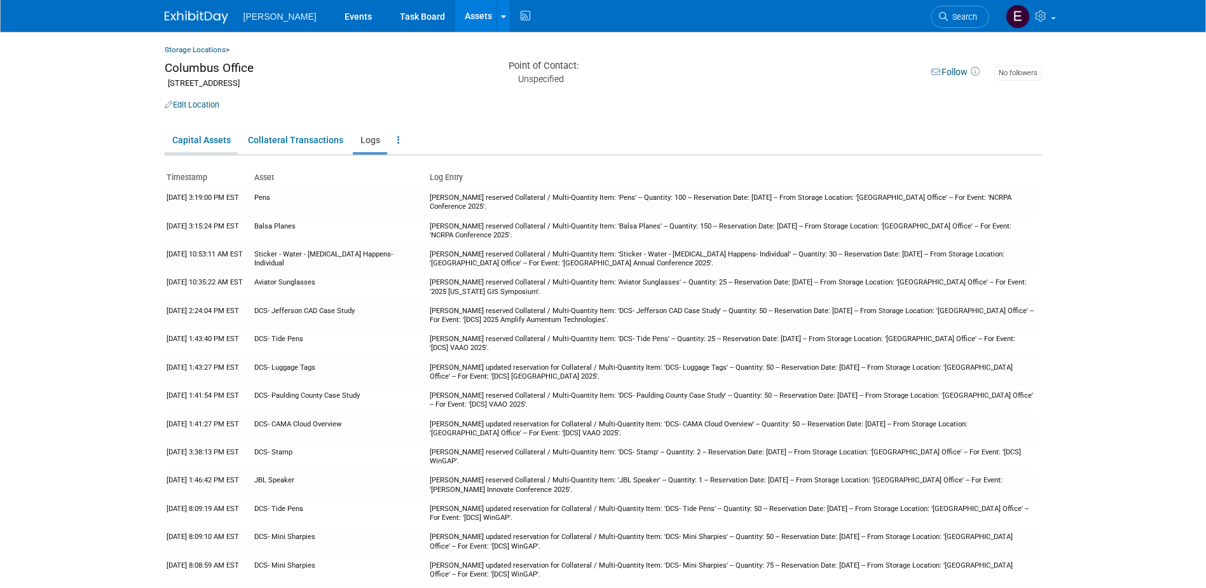
click at [207, 139] on link "Capital Assets" at bounding box center [201, 140] width 73 height 24
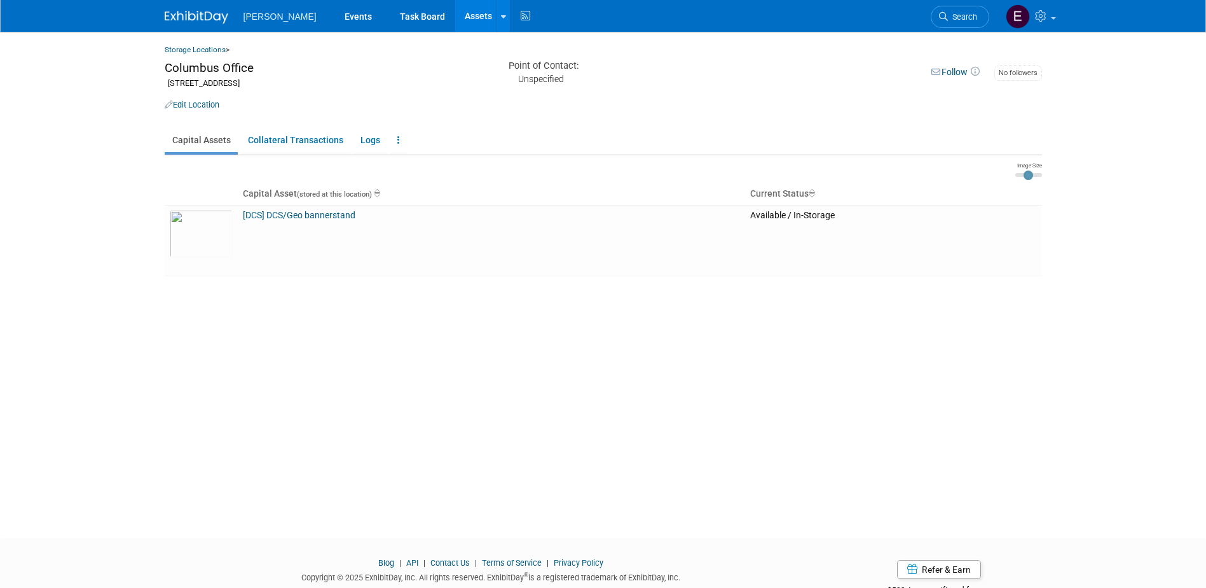
click at [195, 104] on link "Edit Location" at bounding box center [192, 105] width 55 height 10
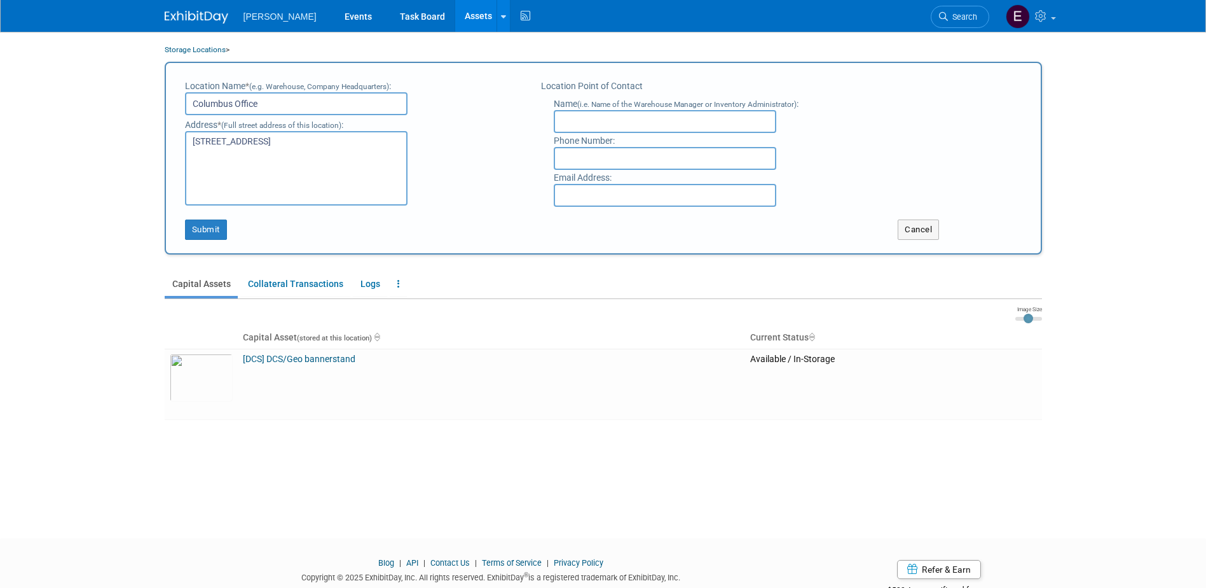
click at [232, 104] on input "Columbus Office" at bounding box center [296, 103] width 223 height 23
type input "Columbia Office"
click at [214, 227] on button "Submit" at bounding box center [206, 229] width 42 height 20
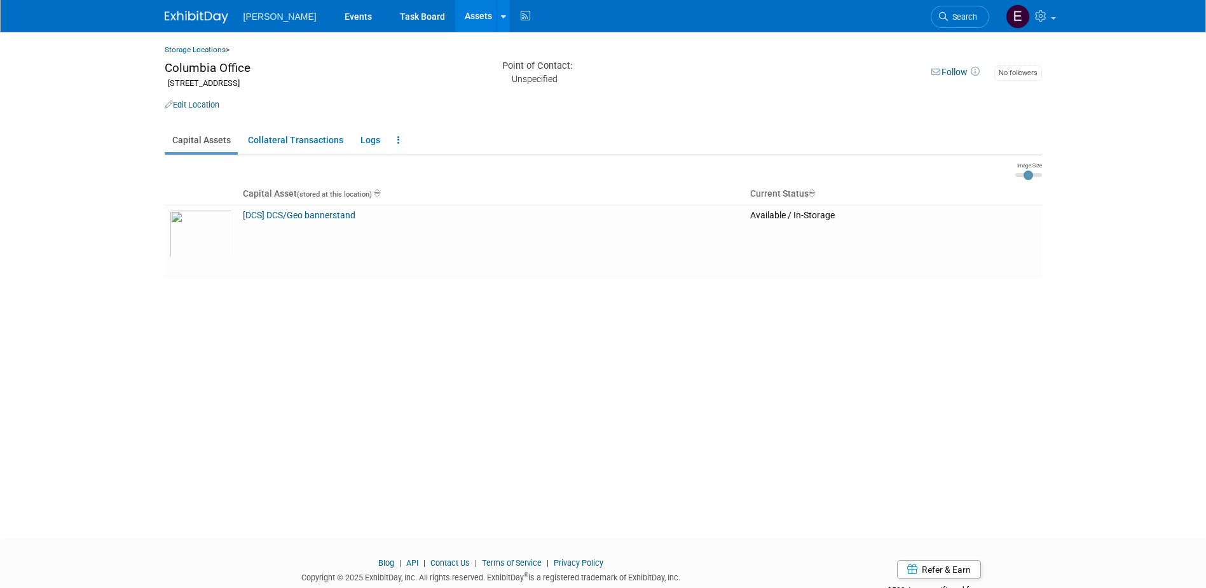
click at [455, 10] on link "Assets" at bounding box center [478, 16] width 46 height 32
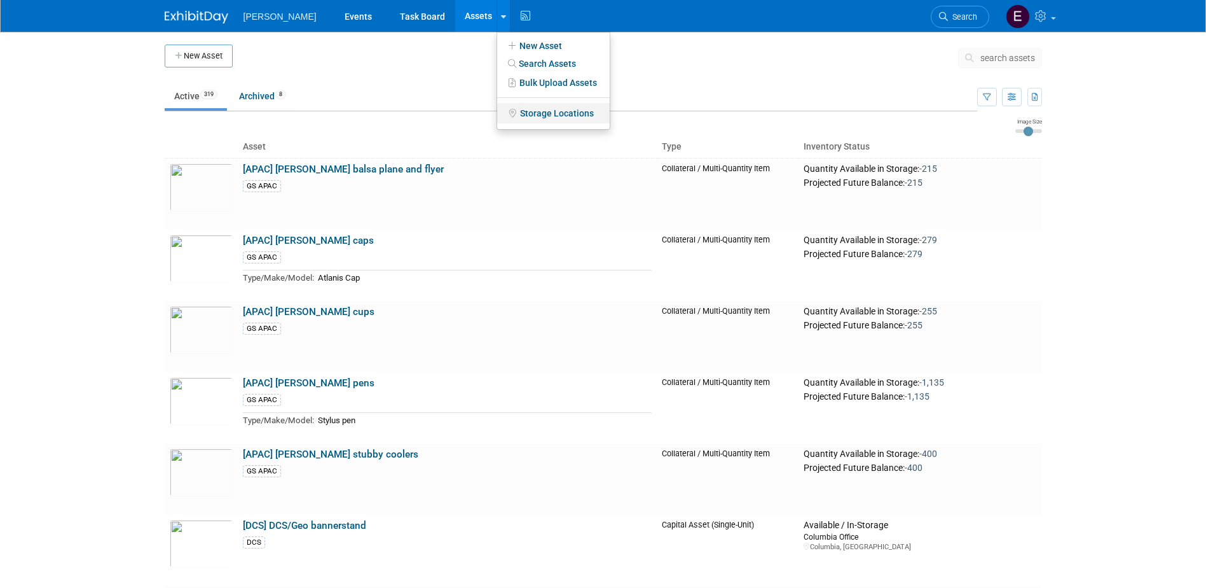
click at [506, 114] on link "Storage Locations" at bounding box center [553, 113] width 113 height 20
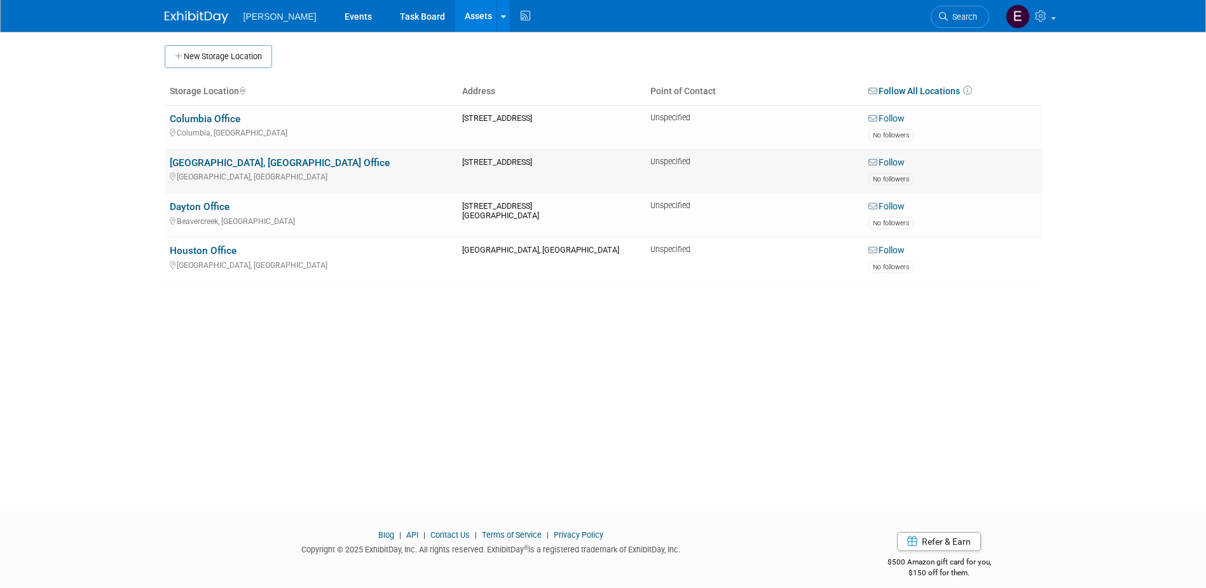
click at [183, 157] on link "[GEOGRAPHIC_DATA], [GEOGRAPHIC_DATA] Office" at bounding box center [280, 162] width 220 height 11
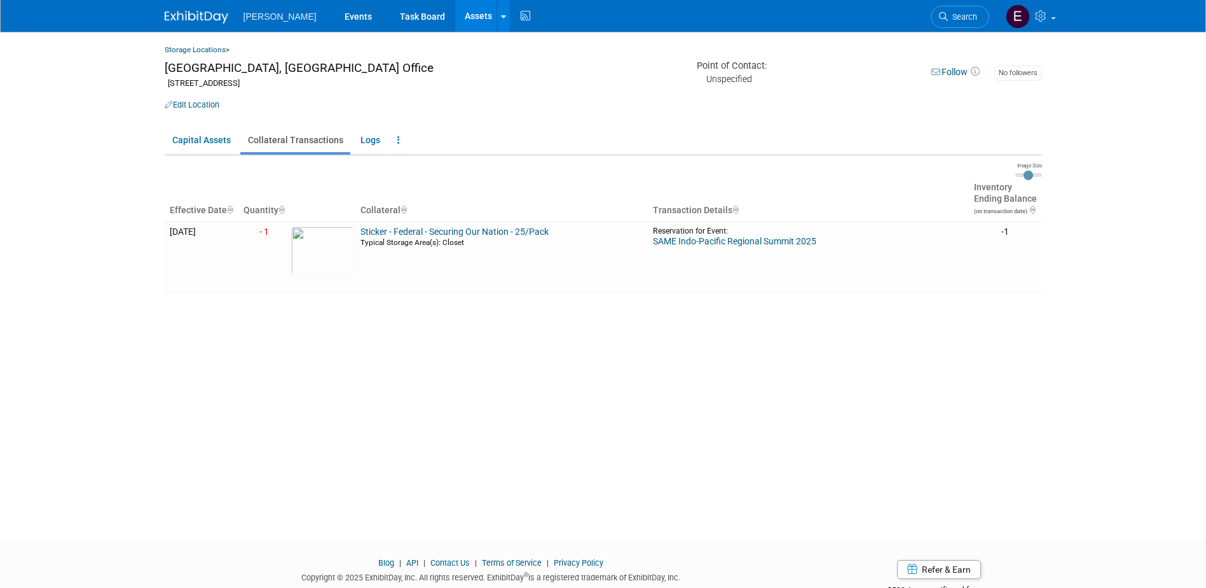
click at [367, 142] on link "Logs" at bounding box center [370, 140] width 34 height 24
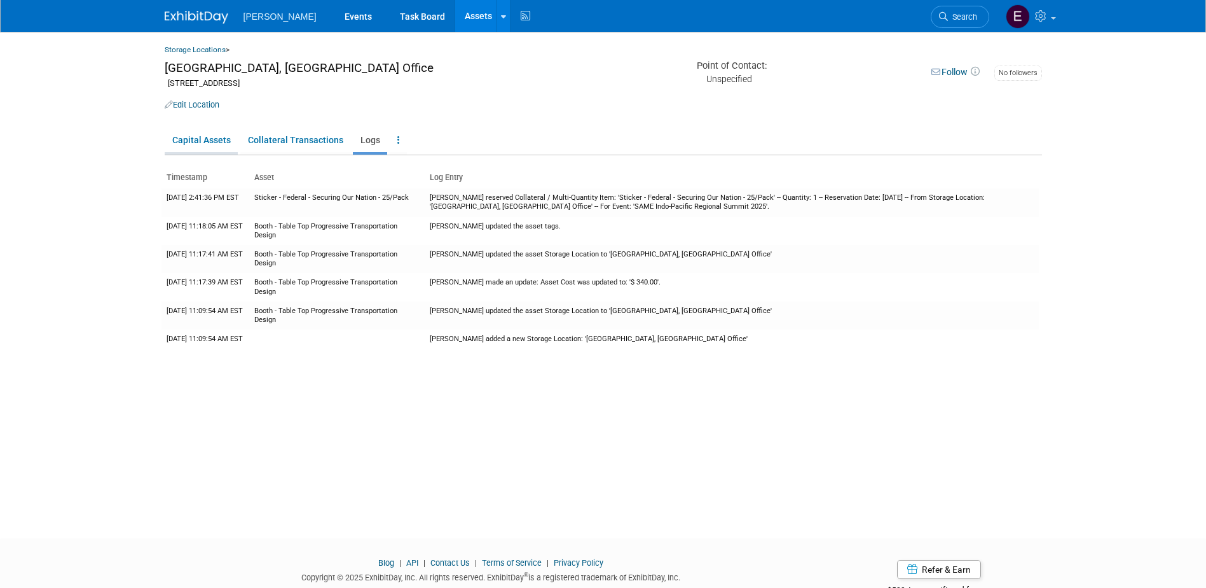
click at [198, 151] on link "Capital Assets" at bounding box center [201, 140] width 73 height 24
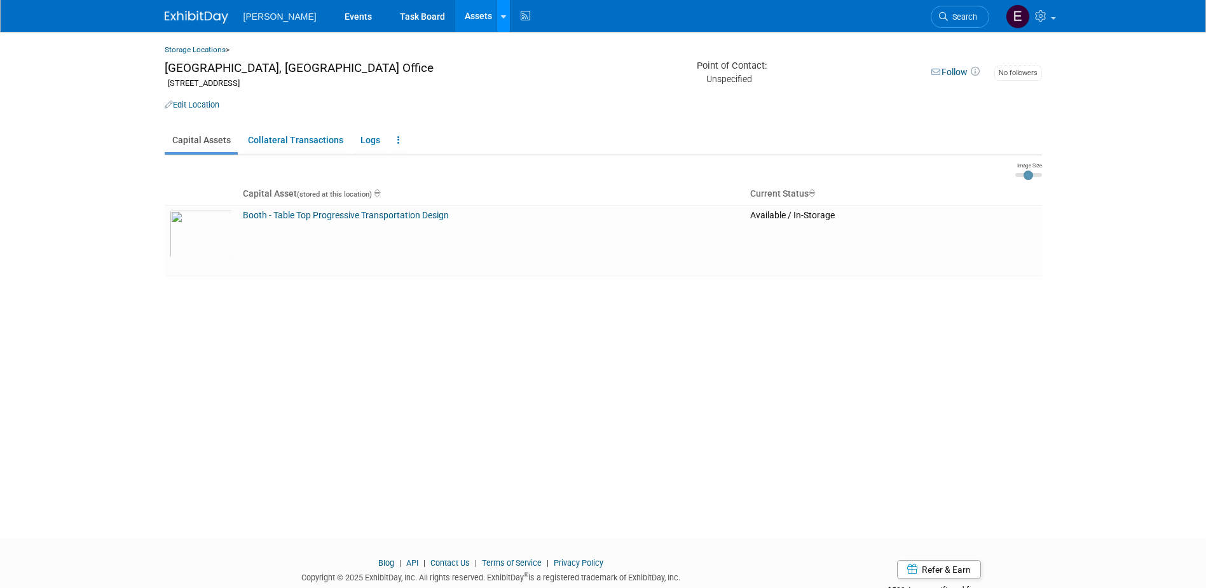
click at [501, 15] on icon at bounding box center [503, 17] width 5 height 8
click at [497, 110] on link "Storage Locations" at bounding box center [553, 113] width 113 height 20
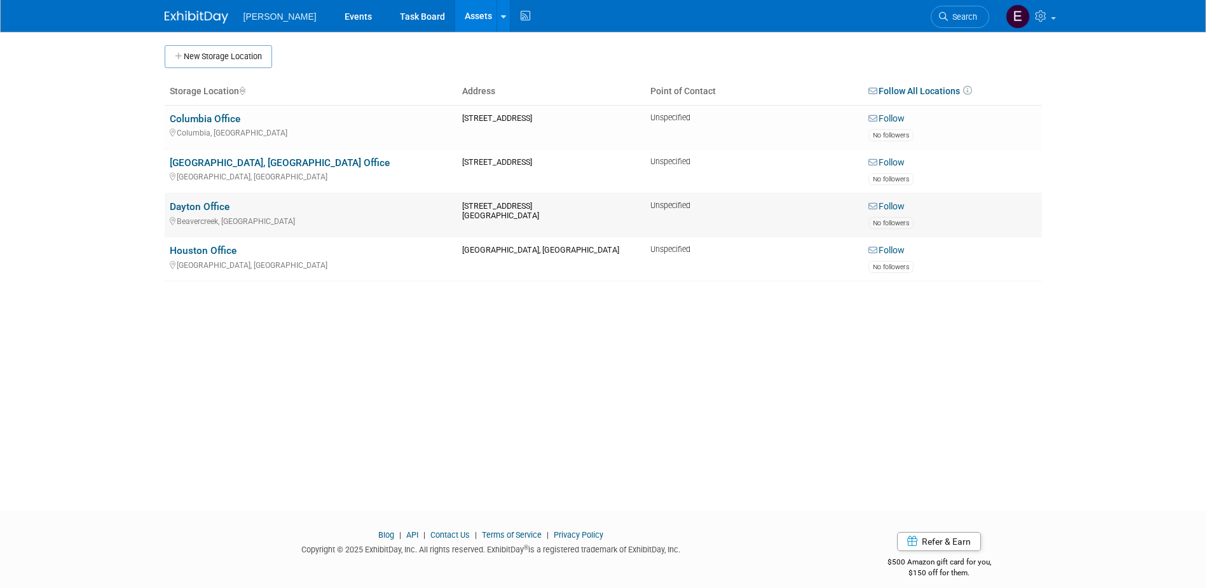
click at [210, 204] on link "Dayton Office" at bounding box center [200, 206] width 60 height 11
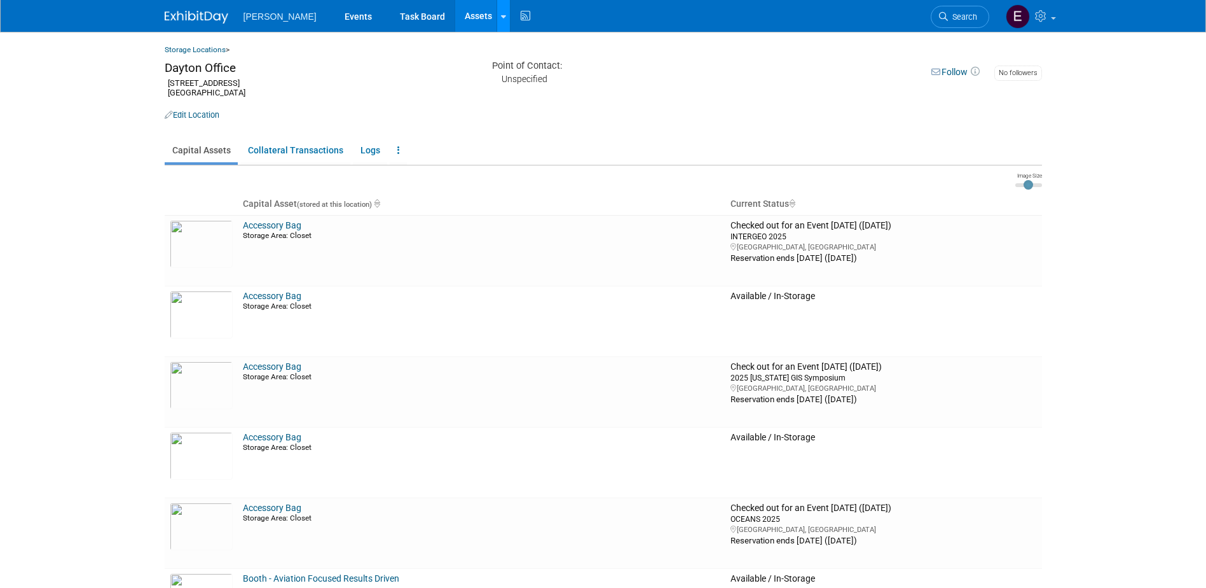
click at [501, 14] on icon at bounding box center [503, 17] width 5 height 8
click at [497, 106] on link "Storage Locations" at bounding box center [553, 113] width 113 height 20
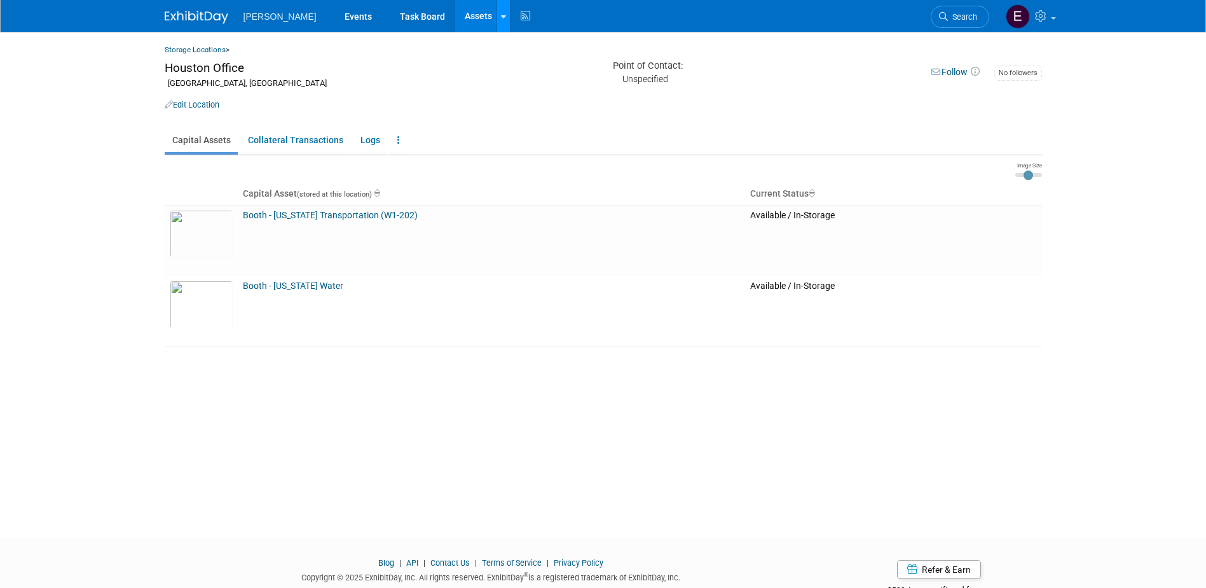
click at [497, 10] on link at bounding box center [503, 16] width 13 height 32
click at [497, 108] on link "Storage Locations" at bounding box center [553, 113] width 113 height 20
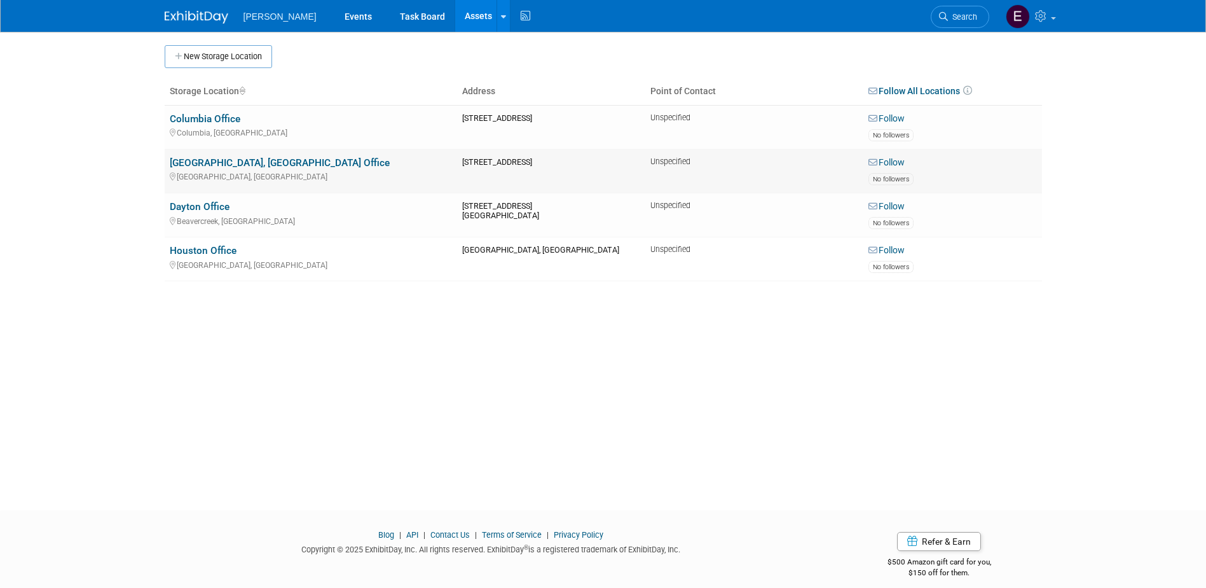
click at [226, 161] on link "[GEOGRAPHIC_DATA], [GEOGRAPHIC_DATA] Office" at bounding box center [280, 162] width 220 height 11
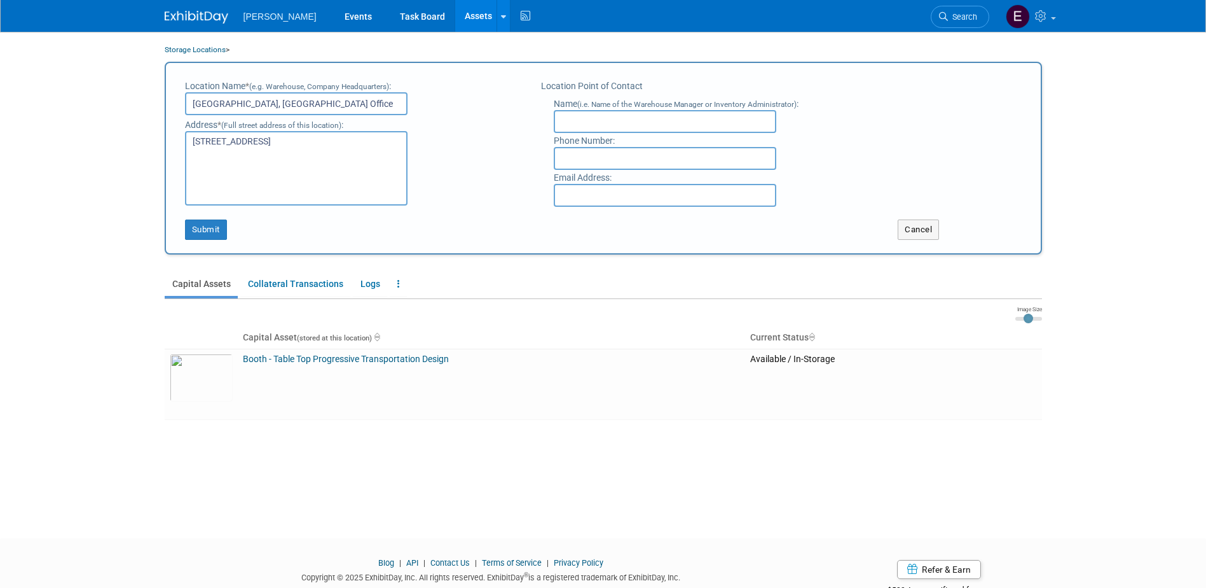
drag, startPoint x: 0, startPoint y: 0, endPoint x: 240, endPoint y: 102, distance: 260.5
click at [232, 102] on input "Columbus, OH Office" at bounding box center [296, 103] width 223 height 23
type input "Columbus Office"
click at [197, 226] on button "Submit" at bounding box center [206, 229] width 42 height 20
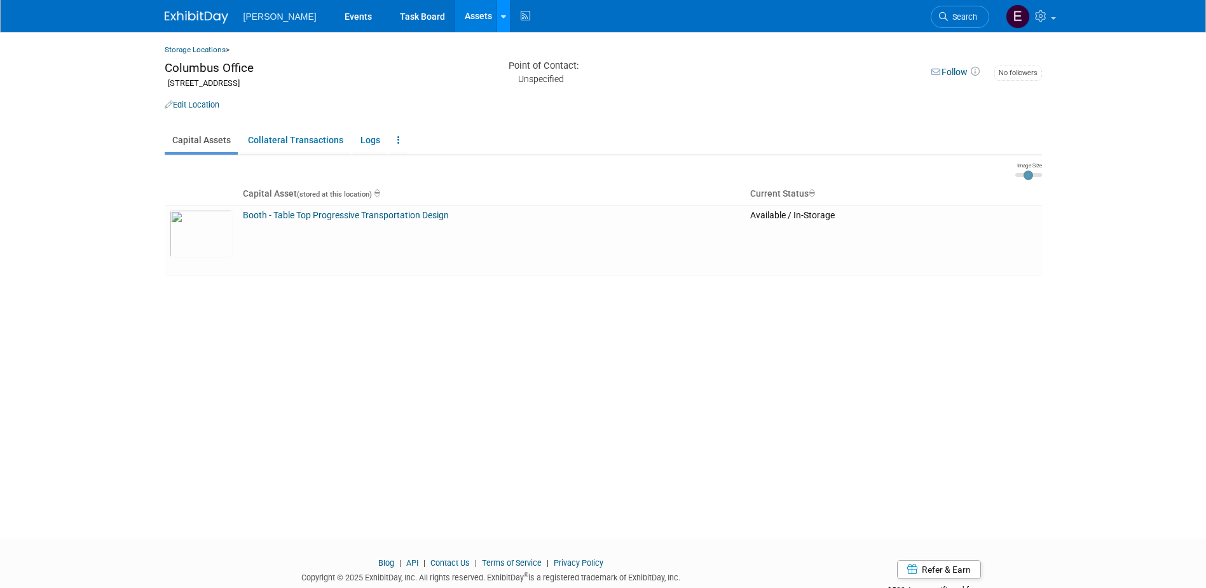
click at [501, 14] on icon at bounding box center [503, 17] width 5 height 8
click at [497, 109] on link "Storage Locations" at bounding box center [553, 113] width 113 height 20
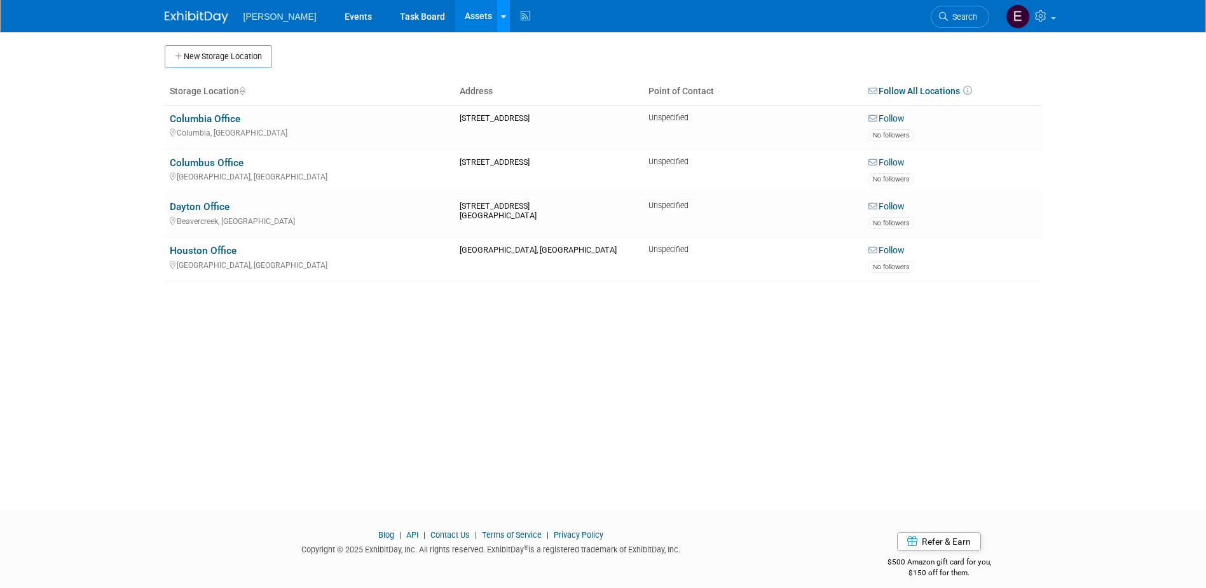
click at [497, 18] on link at bounding box center [503, 16] width 13 height 32
click at [455, 14] on link "Assets" at bounding box center [478, 16] width 46 height 32
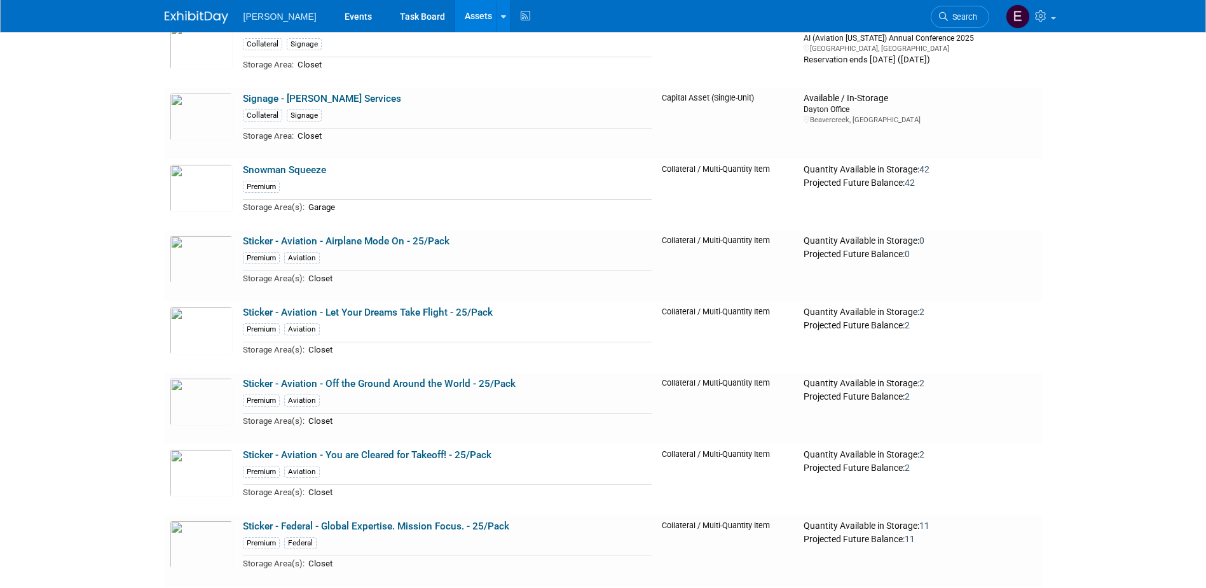
scroll to position [19762, 0]
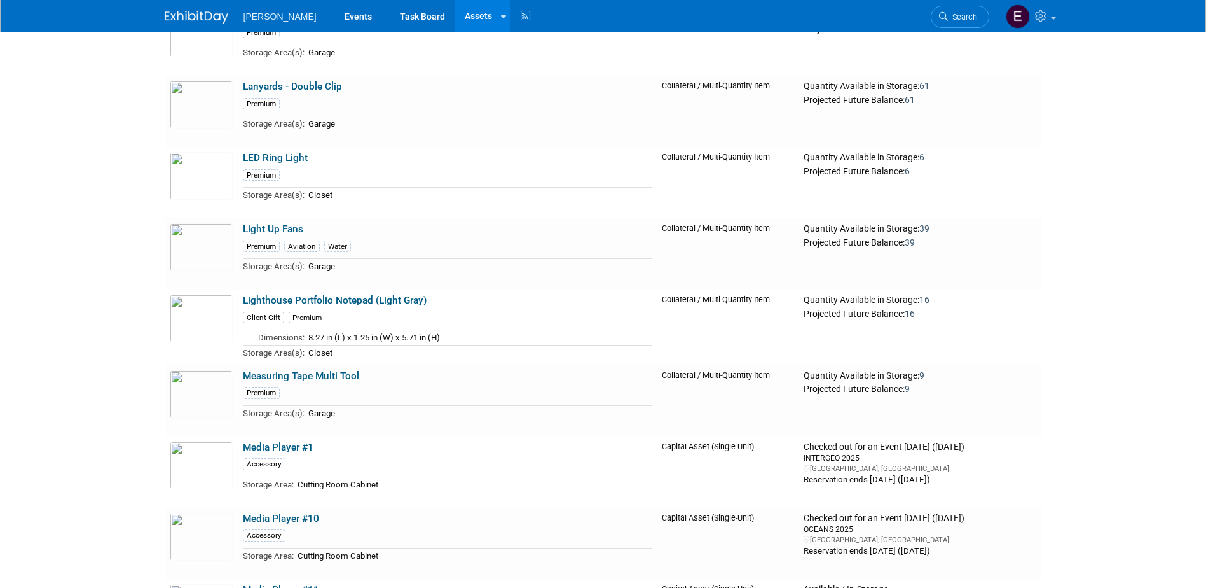
drag, startPoint x: 147, startPoint y: 311, endPoint x: 149, endPoint y: 106, distance: 204.8
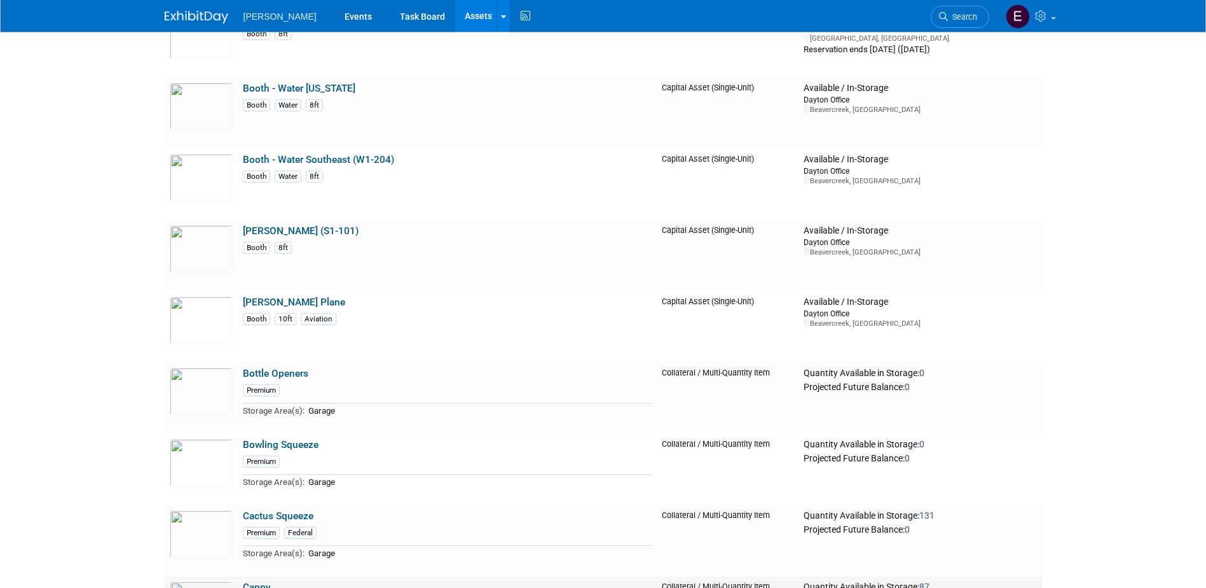
scroll to position [6623, 0]
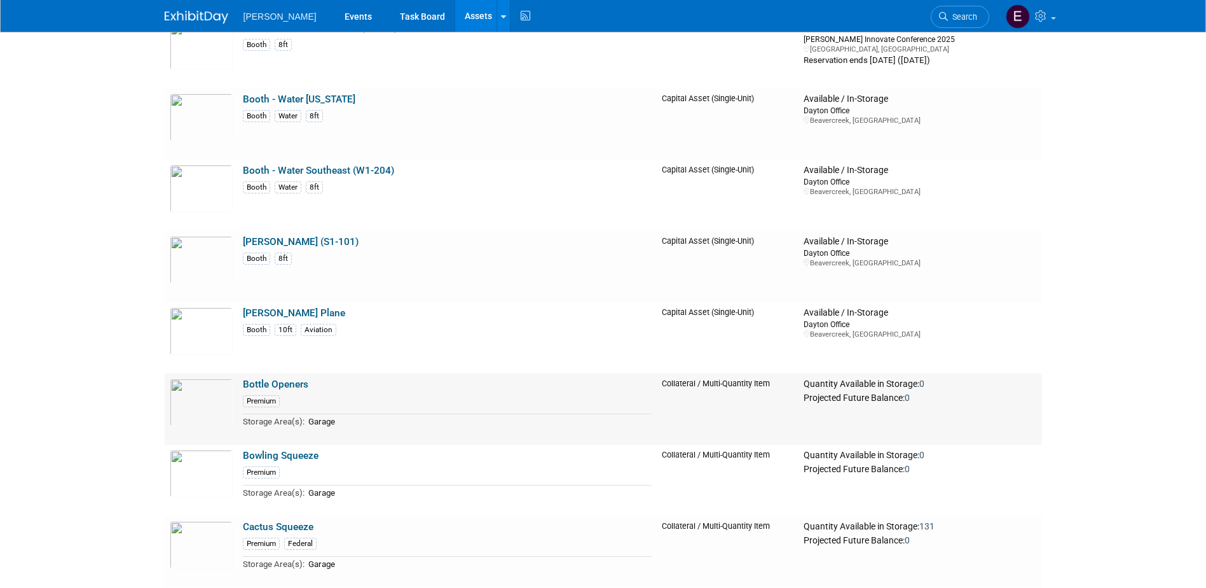
click at [283, 379] on link "Bottle Openers" at bounding box center [276, 383] width 66 height 11
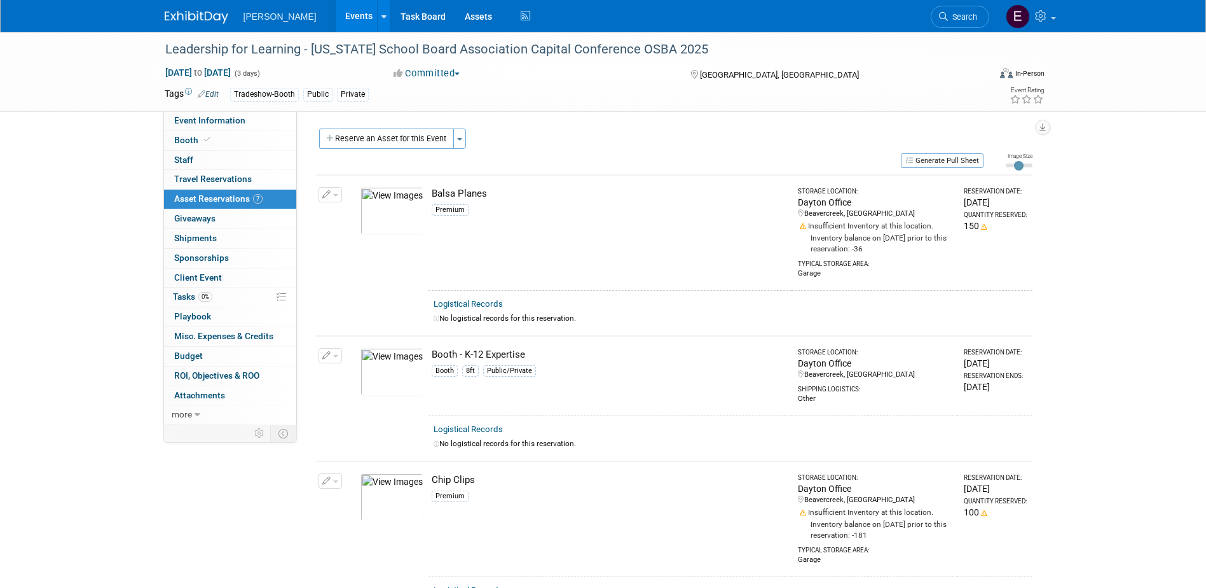
click at [419, 139] on button "Reserve an Asset for this Event" at bounding box center [386, 138] width 135 height 20
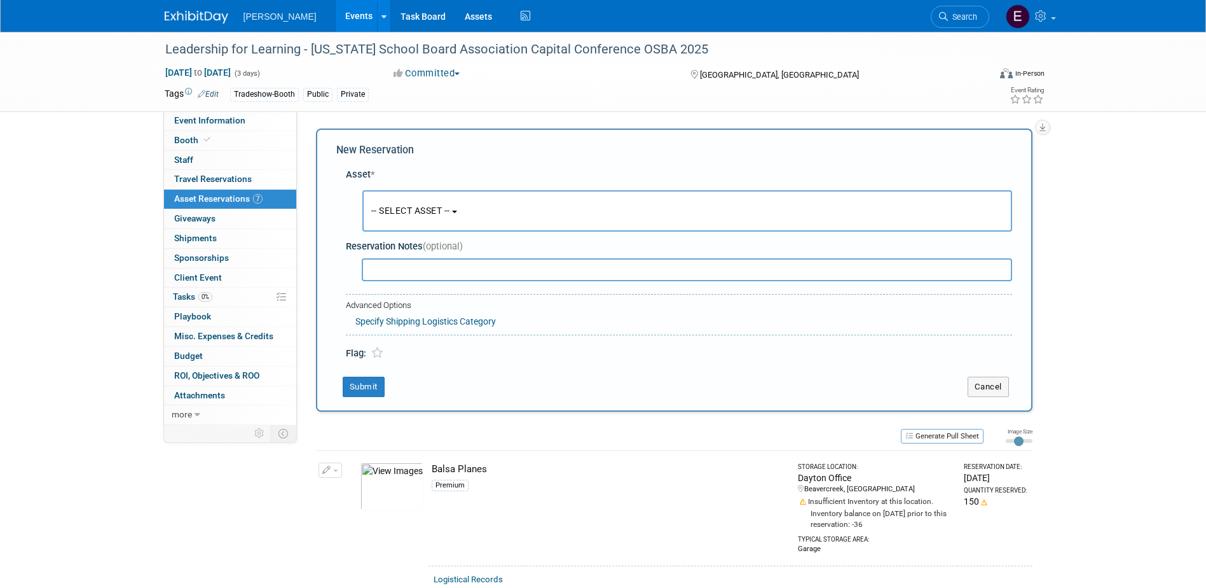
scroll to position [12, 0]
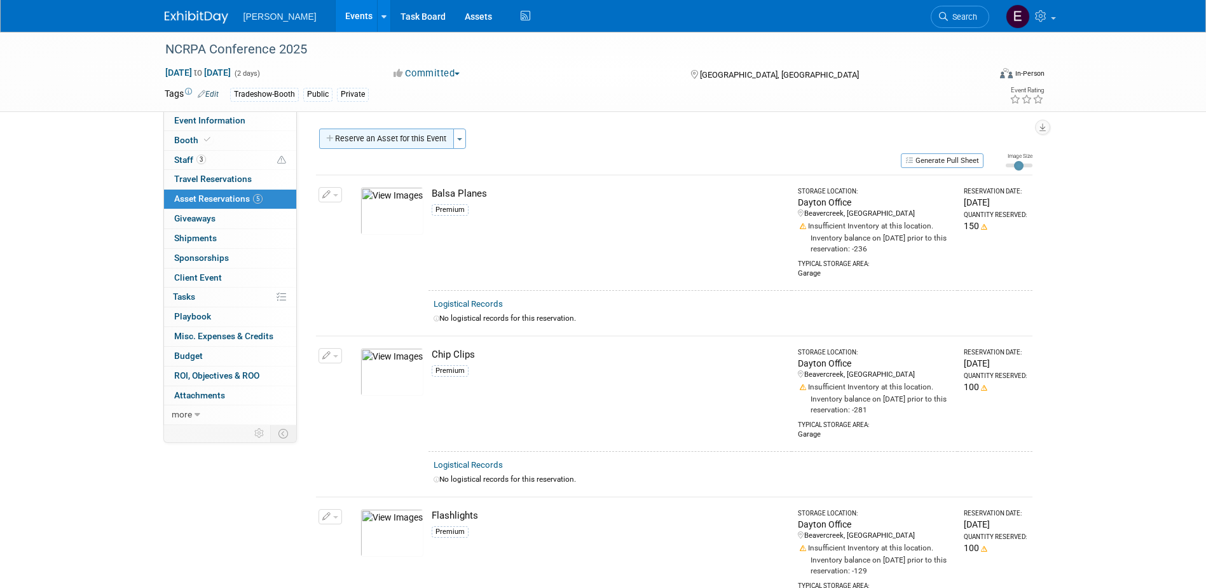
click at [407, 135] on button "Reserve an Asset for this Event" at bounding box center [386, 138] width 135 height 20
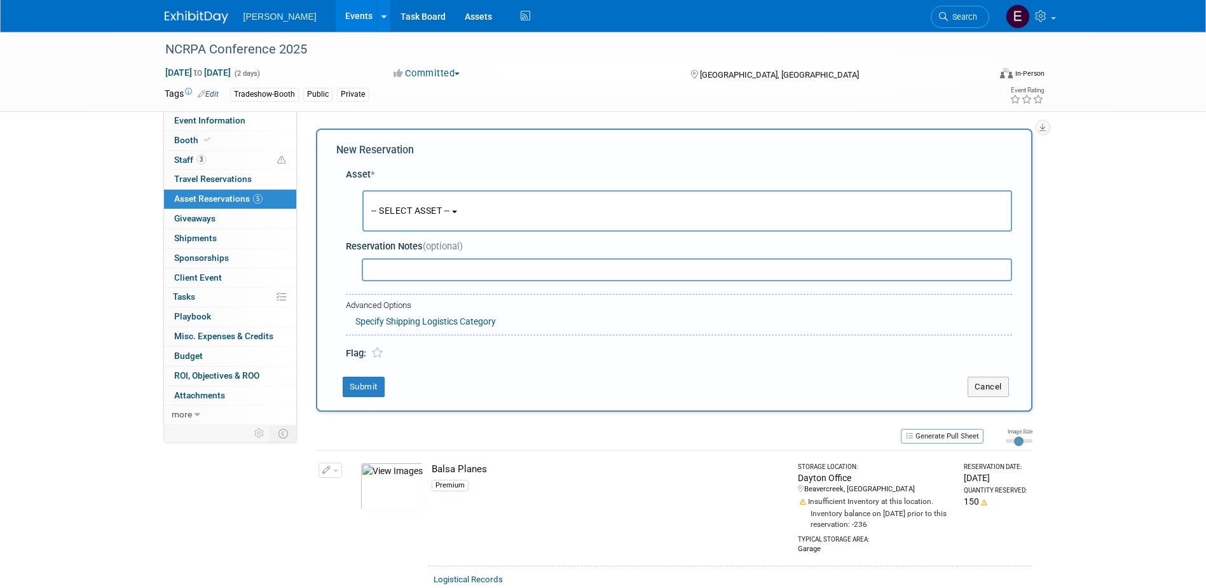
scroll to position [12, 0]
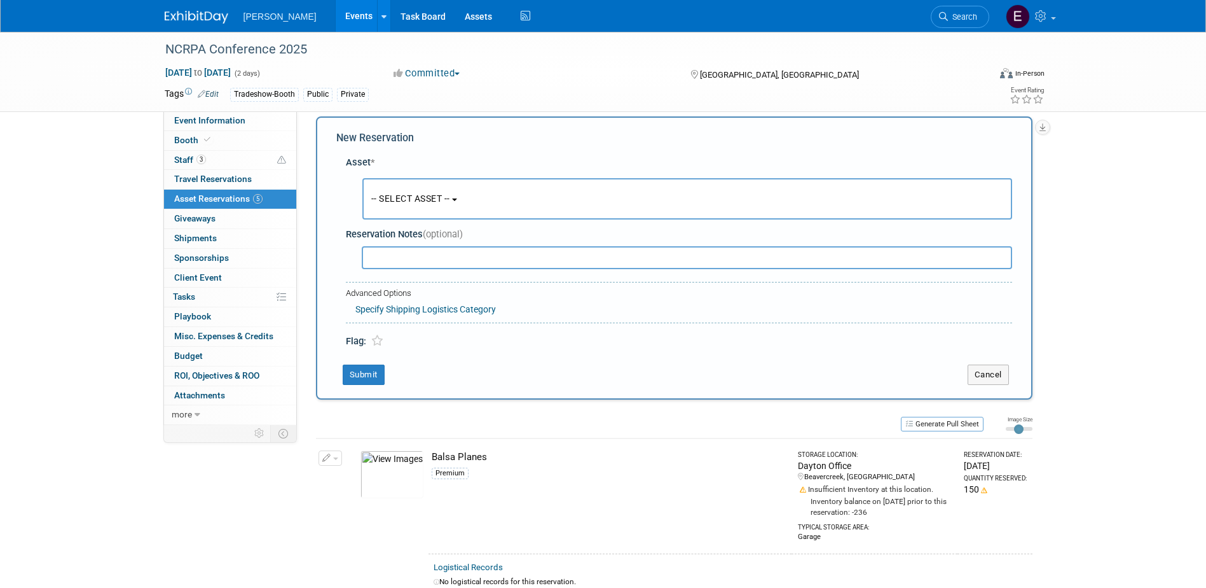
click at [445, 204] on span "-- SELECT ASSET --" at bounding box center [410, 198] width 79 height 10
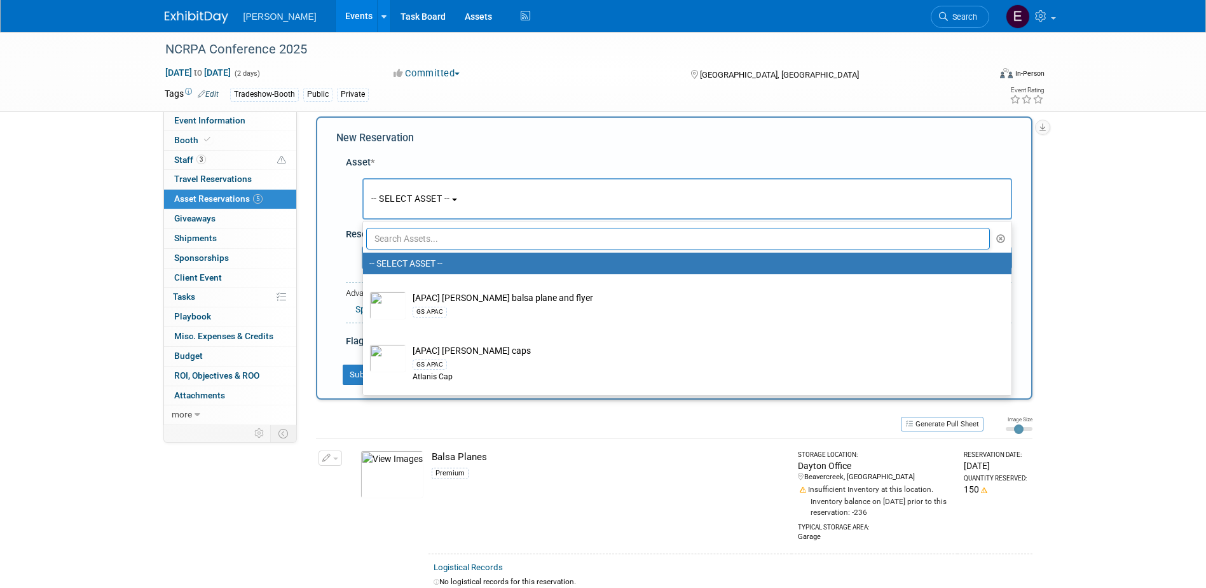
click at [429, 244] on input "text" at bounding box center [678, 239] width 625 height 22
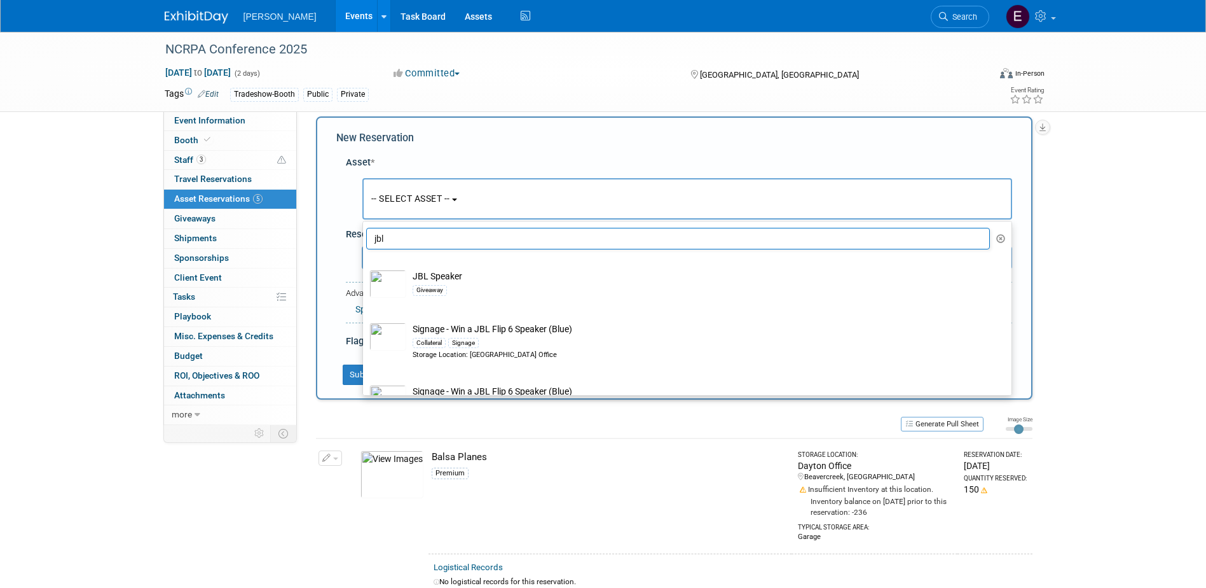
type input "jbl"
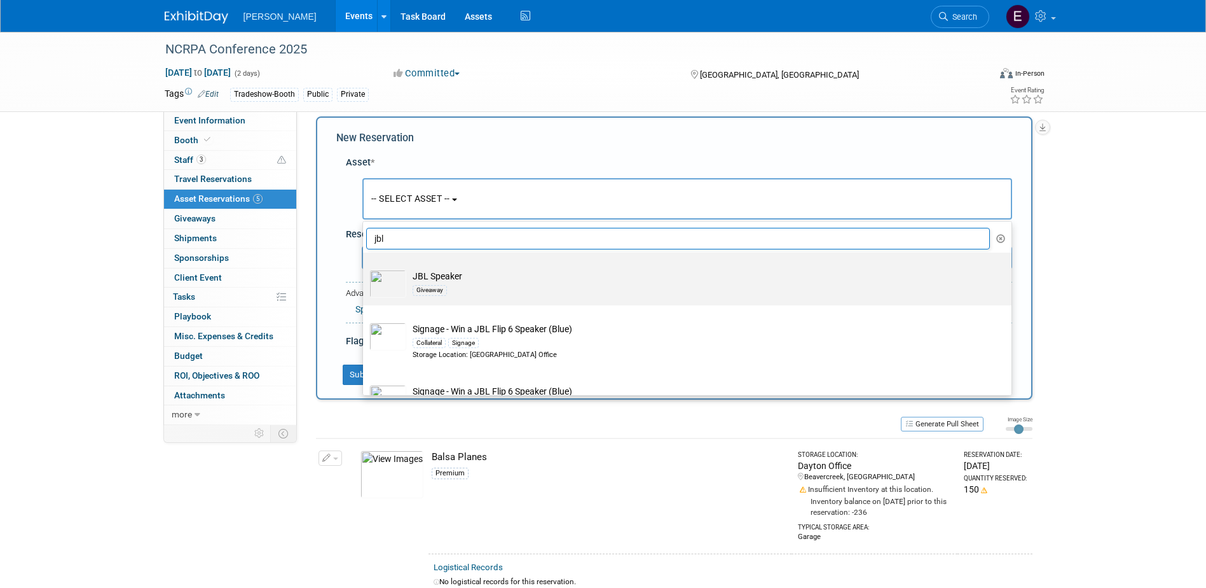
click at [430, 287] on div "Giveaway" at bounding box center [430, 290] width 34 height 10
click at [365, 268] on input "JBL Speaker Giveaway" at bounding box center [361, 263] width 8 height 8
select select "10723120"
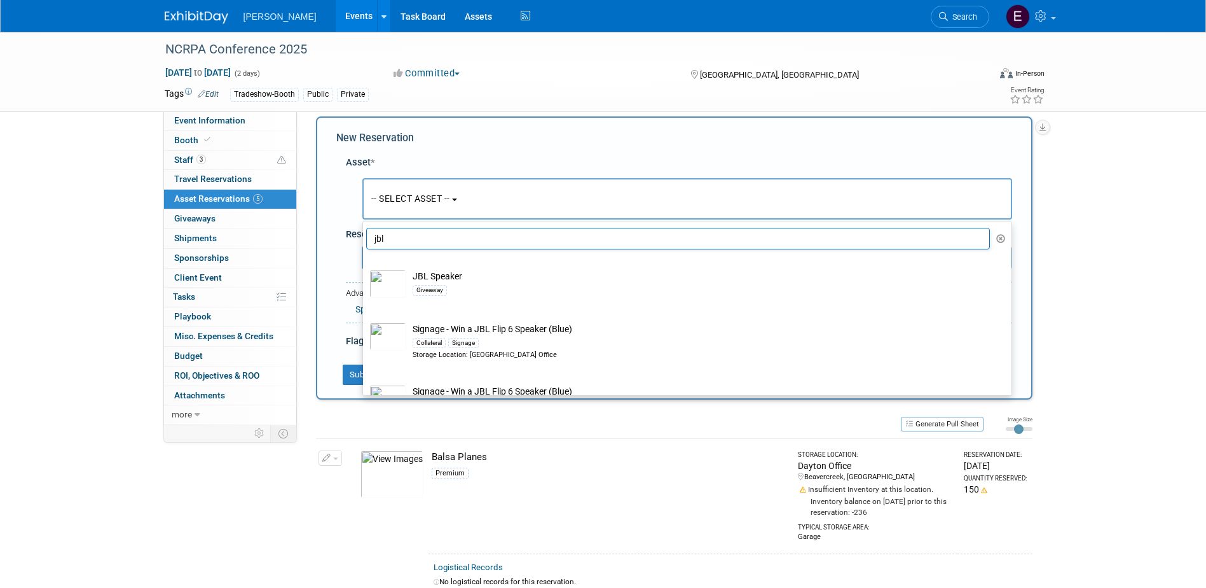
select select "11"
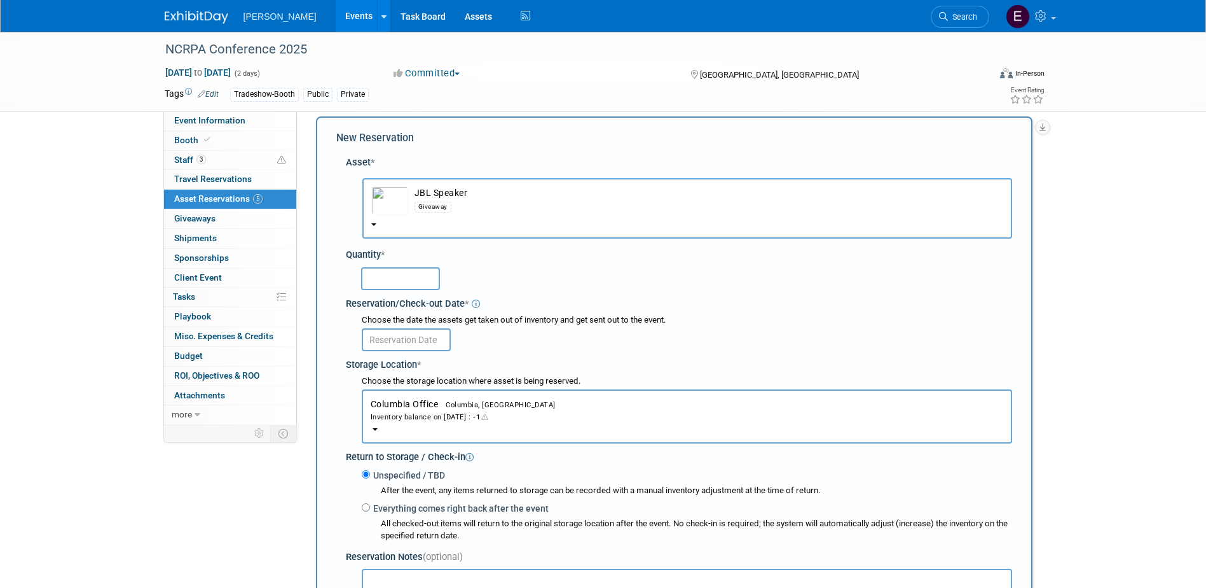
click at [419, 279] on input "text" at bounding box center [400, 278] width 79 height 23
type input "1"
click at [407, 343] on input "text" at bounding box center [406, 339] width 89 height 23
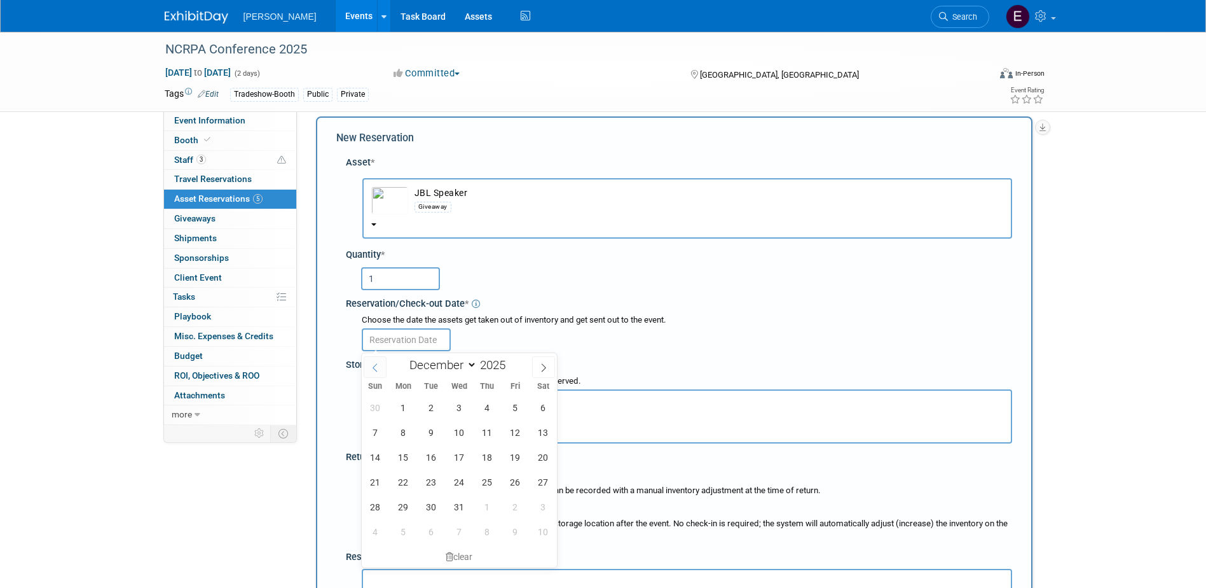
click at [383, 368] on span at bounding box center [375, 367] width 23 height 22
select select "10"
click at [476, 480] on span "20" at bounding box center [487, 481] width 25 height 25
type input "[DATE]"
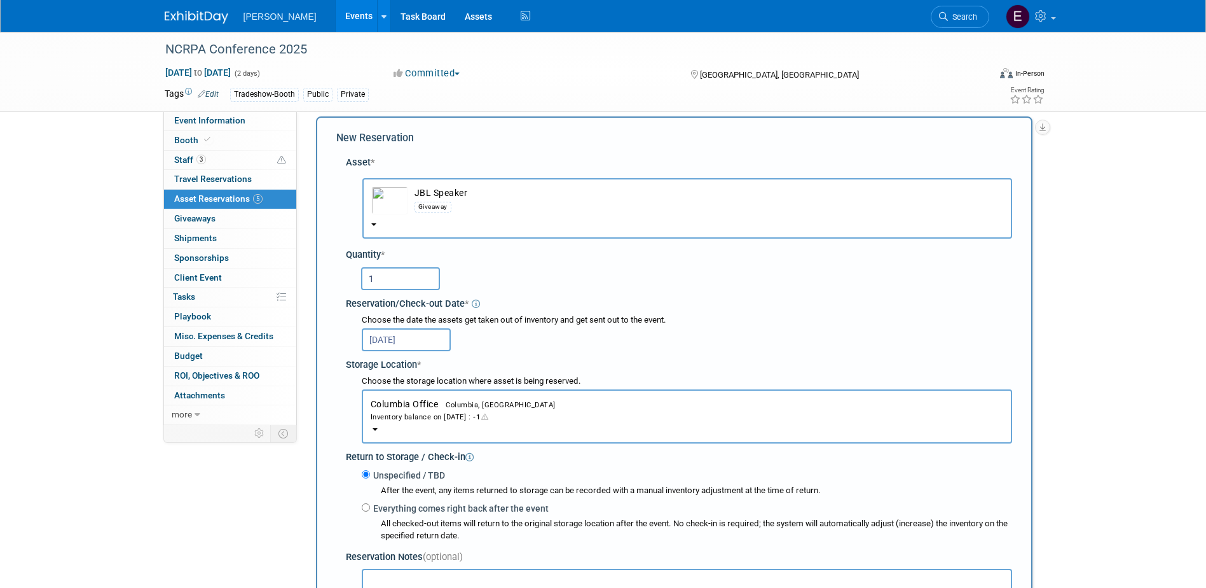
click at [435, 412] on div "Inventory balance on Nov 20, 2025 : -1" at bounding box center [687, 416] width 633 height 12
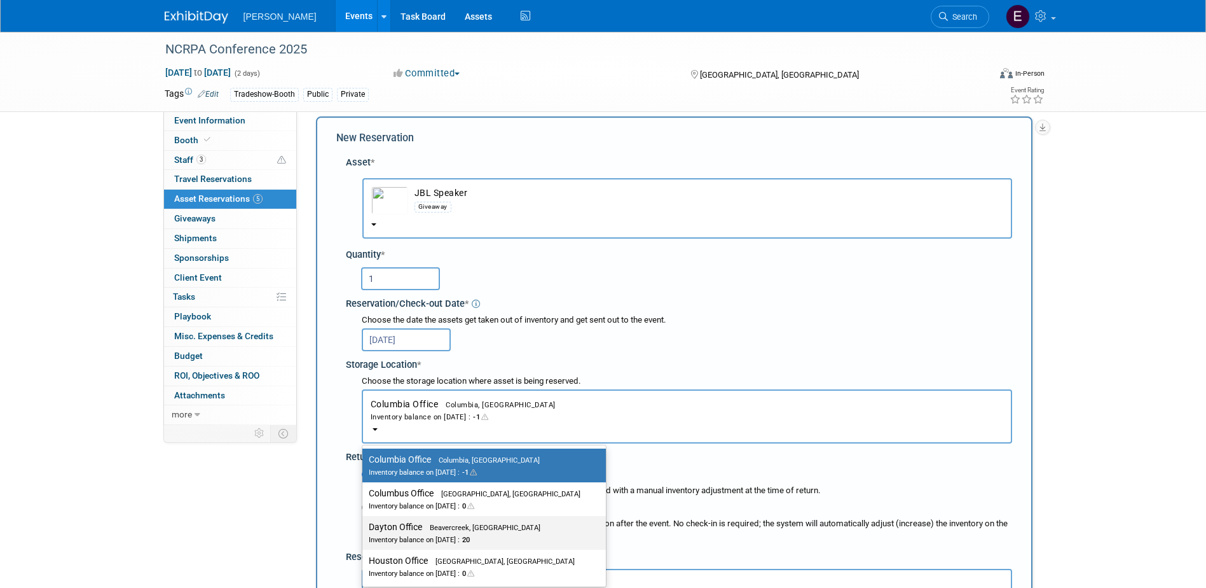
click at [447, 532] on label "Dayton Office Beavercreek, OH Inventory balance on Nov 20, 2025 : 20" at bounding box center [481, 532] width 225 height 29
click at [364, 531] on input "Dayton Office Beavercreek, OH Inventory balance on Nov 20, 2025 : 20" at bounding box center [360, 527] width 8 height 8
select select "11223930"
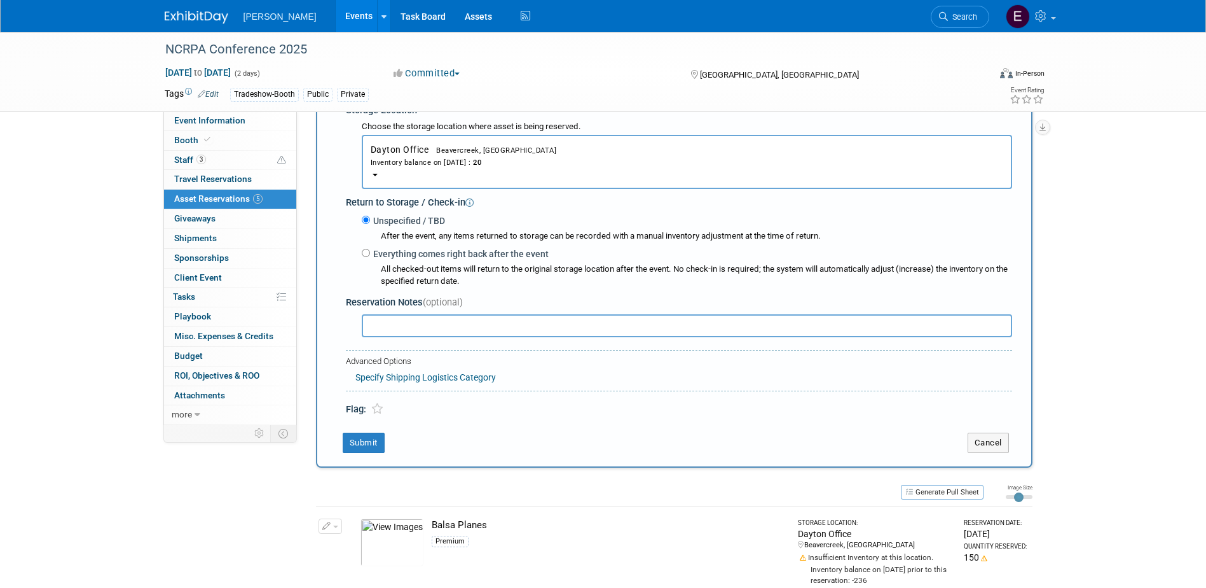
scroll to position [330, 0]
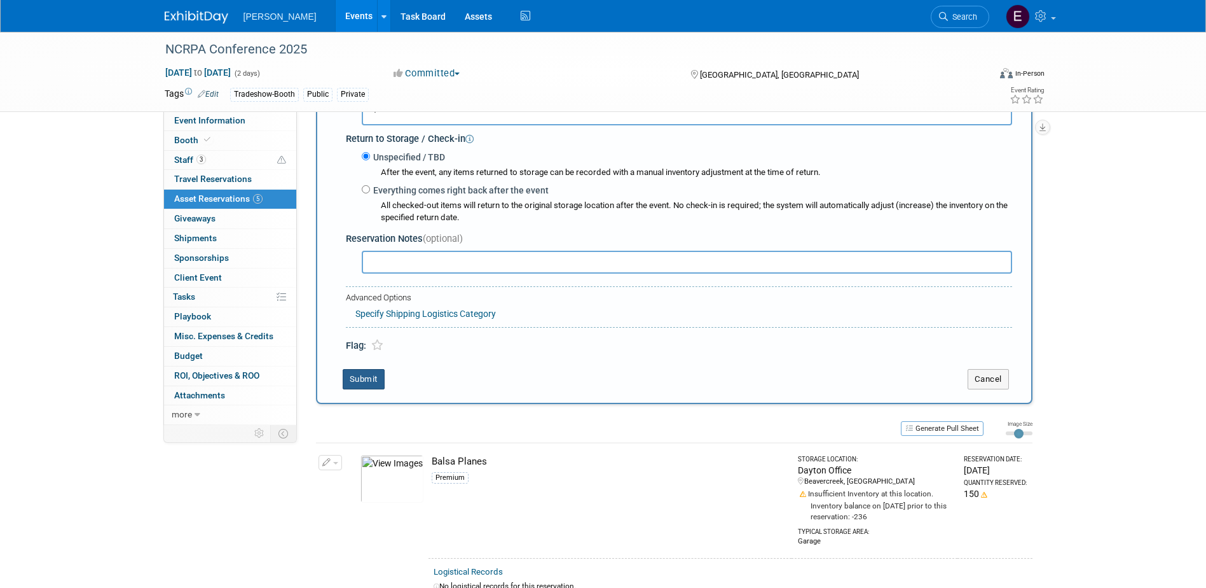
click at [374, 386] on button "Submit" at bounding box center [364, 379] width 42 height 20
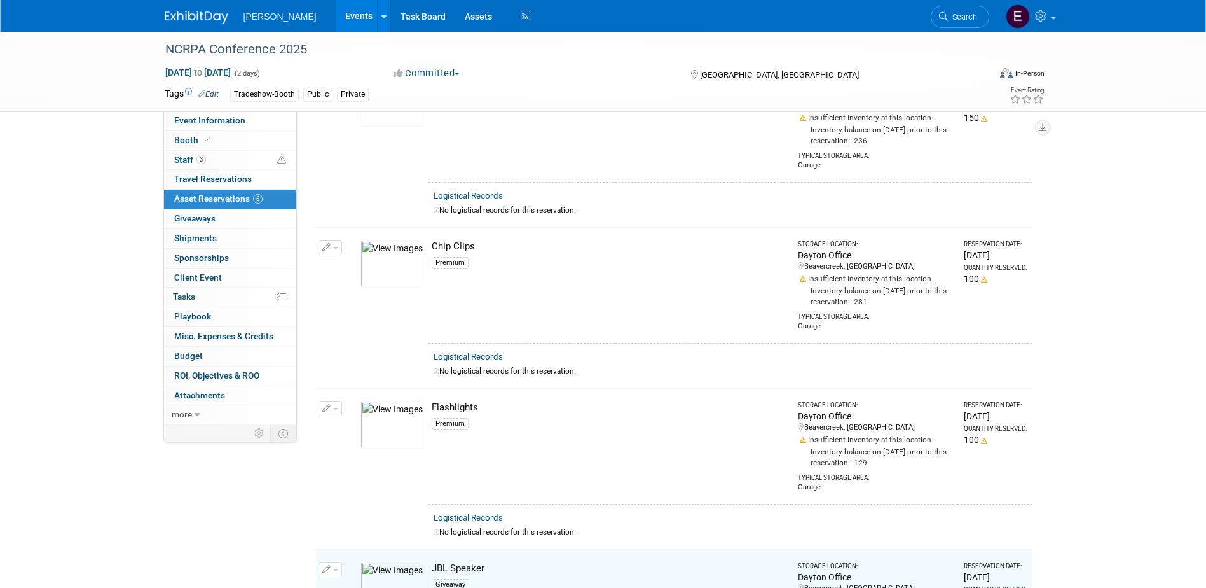
scroll to position [0, 0]
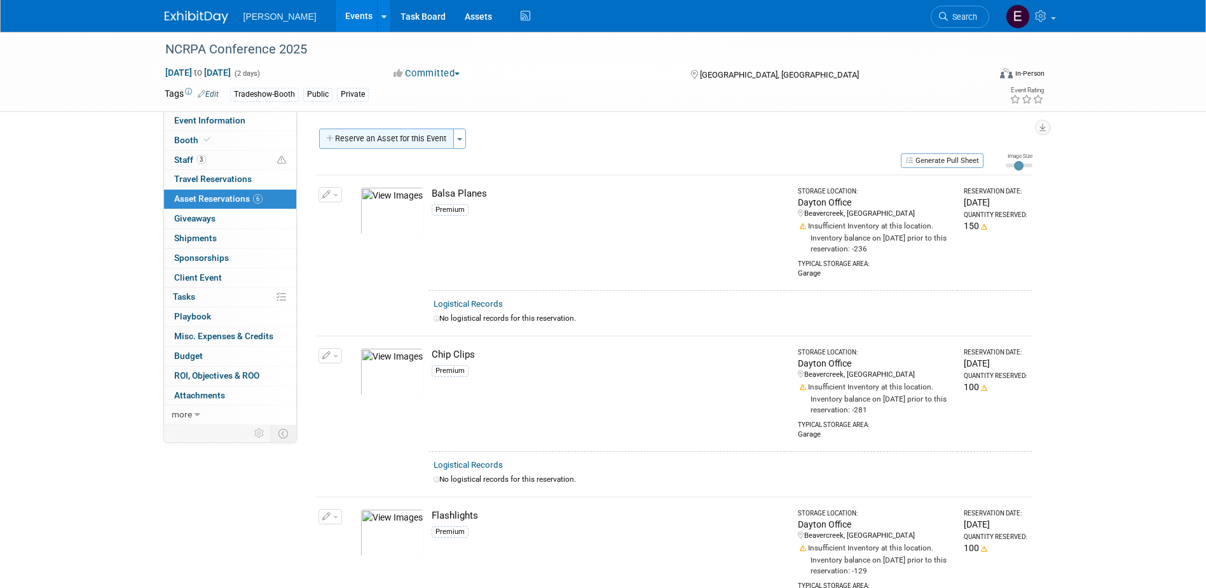
click at [399, 134] on button "Reserve an Asset for this Event" at bounding box center [386, 138] width 135 height 20
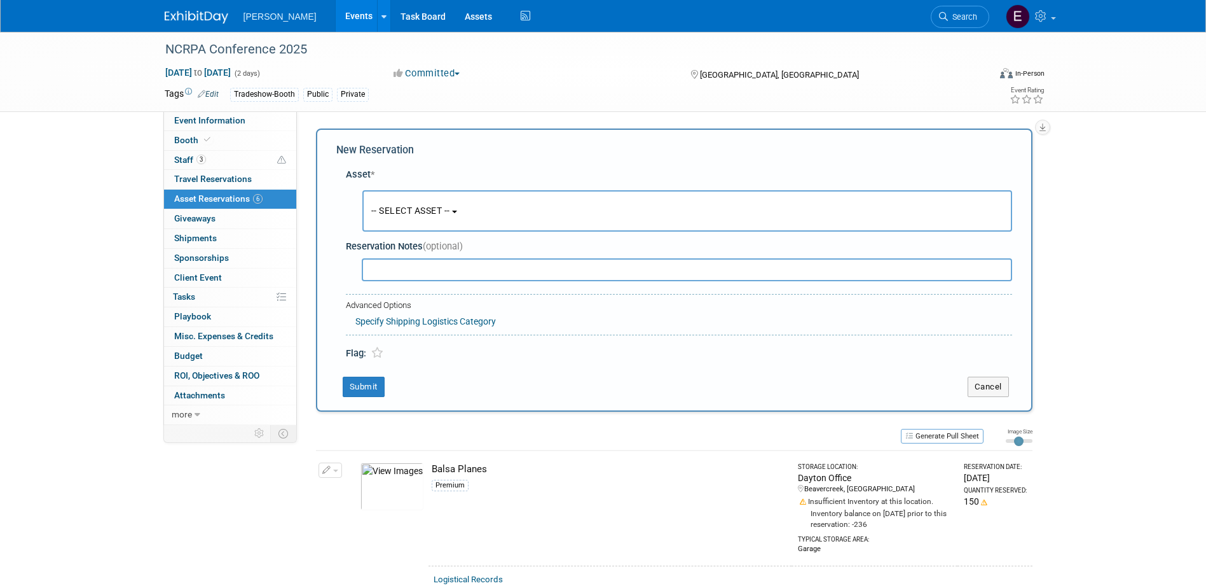
scroll to position [12, 0]
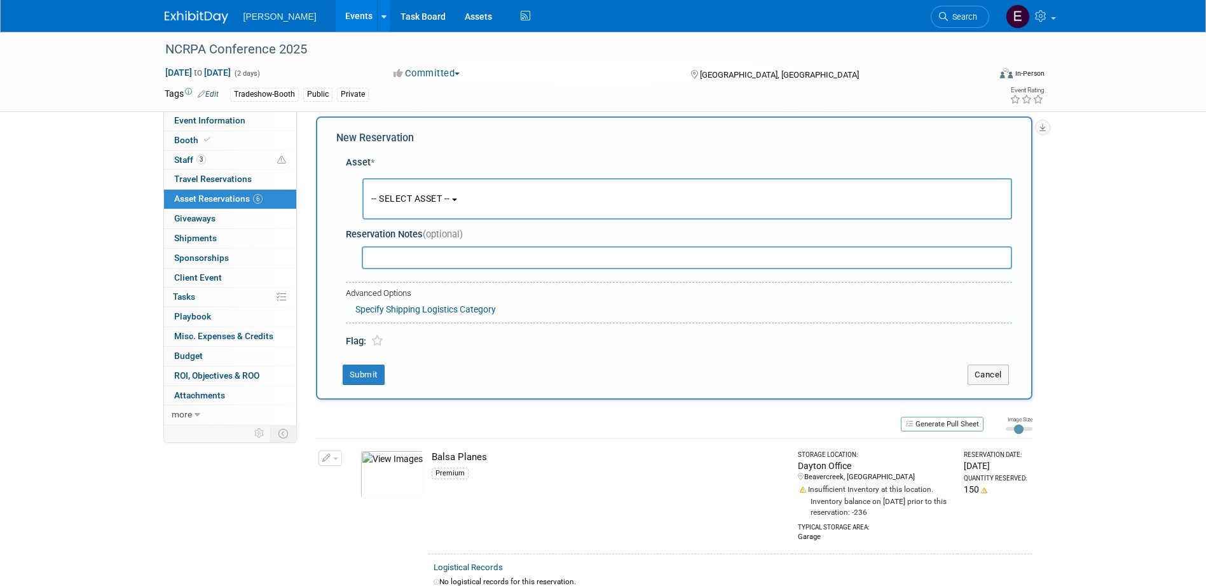
click at [418, 188] on button "-- SELECT ASSET --" at bounding box center [688, 198] width 650 height 41
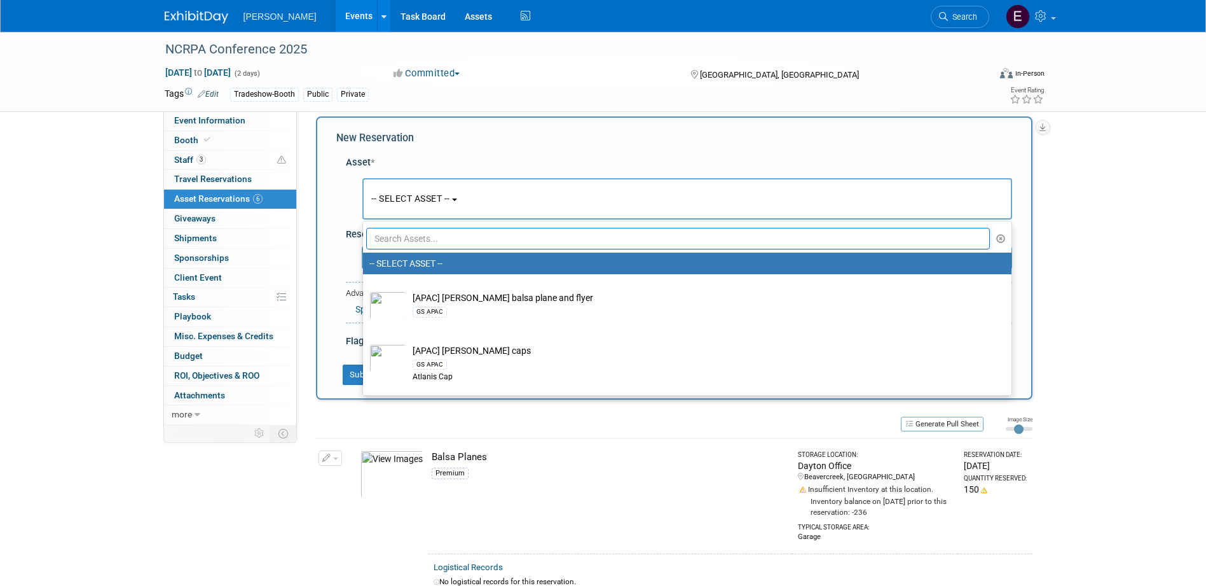
click at [427, 239] on input "text" at bounding box center [678, 239] width 625 height 22
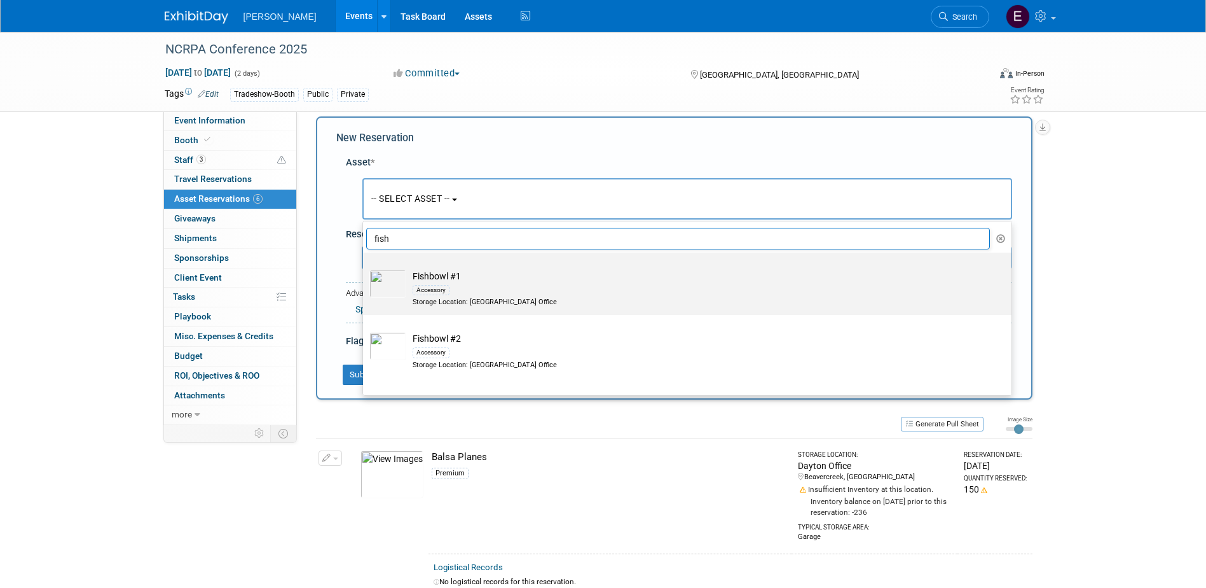
type input "fish"
click at [438, 287] on div "Accessory" at bounding box center [431, 290] width 37 height 10
click at [365, 268] on input "Fishbowl #1 Accessory Storage Location: Dayton Office" at bounding box center [361, 263] width 8 height 8
select select "10724482"
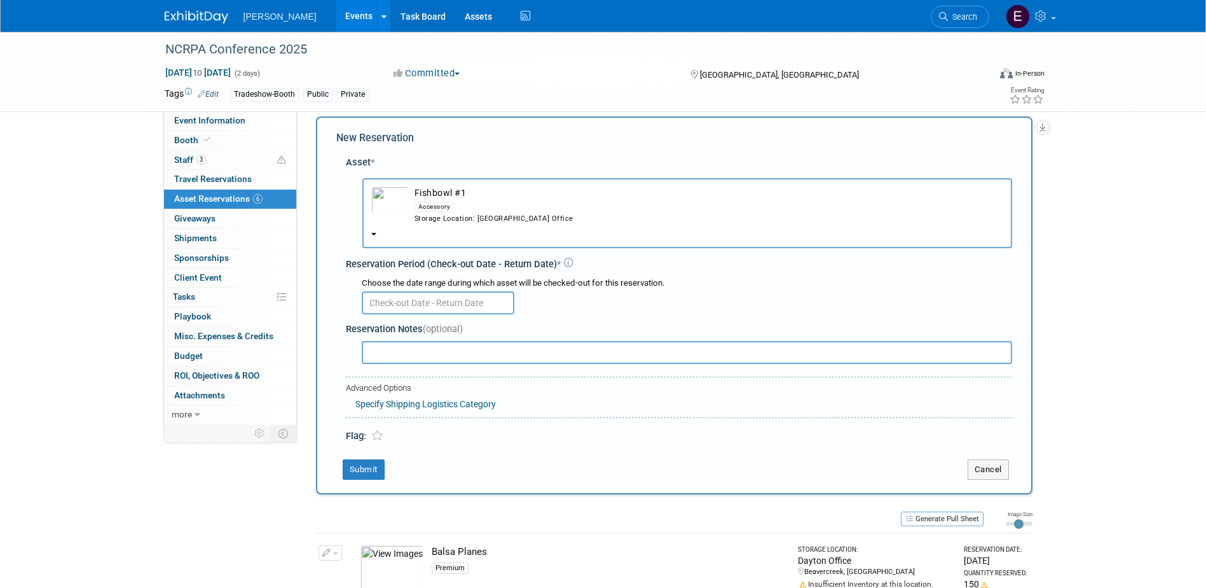
click at [426, 294] on input "text" at bounding box center [438, 302] width 153 height 23
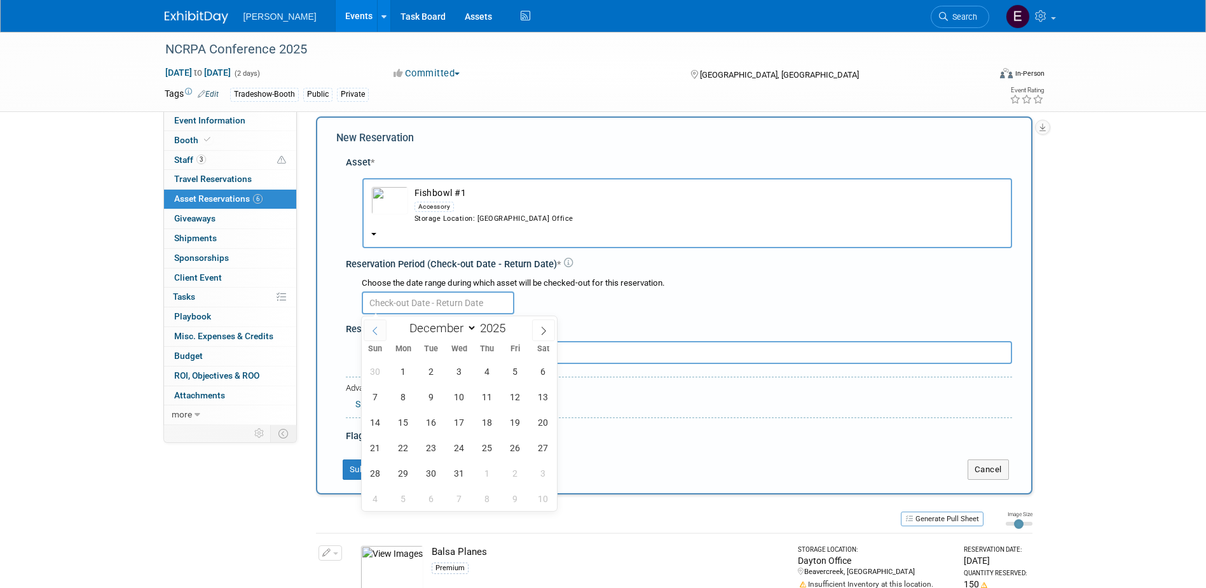
click at [373, 331] on icon at bounding box center [375, 330] width 9 height 9
select select "10"
click at [481, 444] on span "20" at bounding box center [487, 447] width 25 height 25
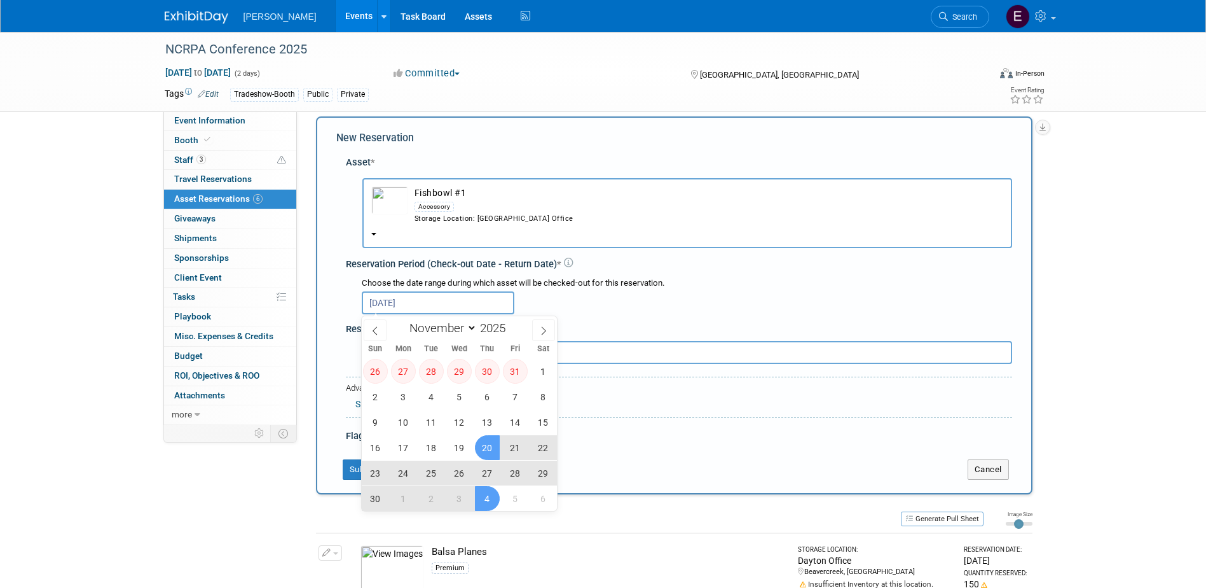
click at [490, 493] on span "4" at bounding box center [487, 498] width 25 height 25
type input "Nov 20, 2025 to Dec 4, 2025"
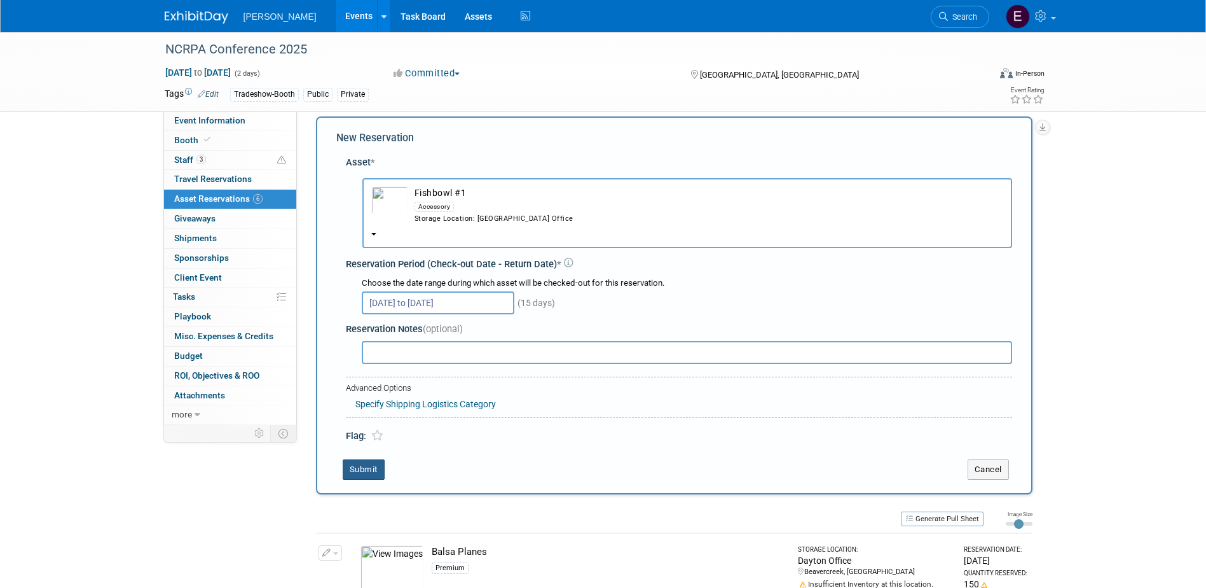
click at [373, 469] on button "Submit" at bounding box center [364, 469] width 42 height 20
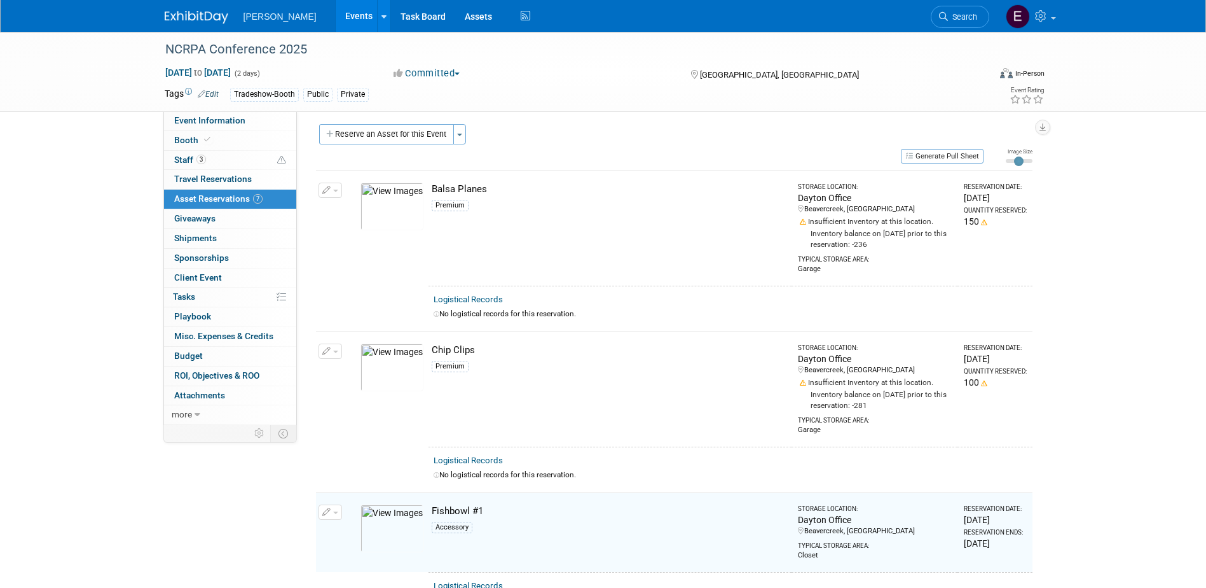
scroll to position [0, 0]
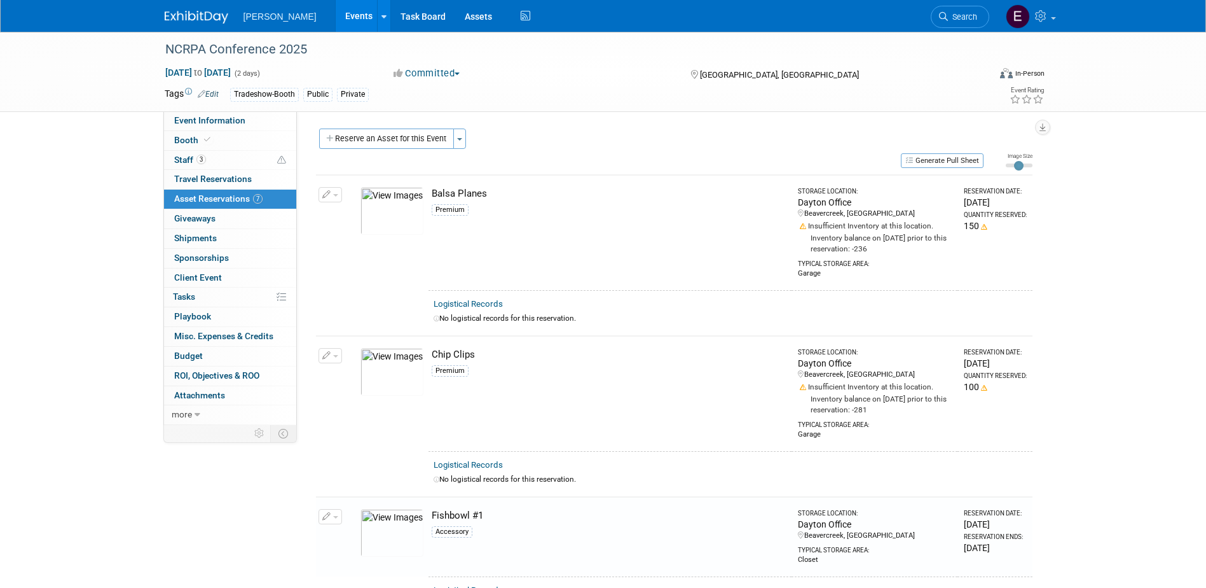
click at [386, 139] on button "Reserve an Asset for this Event" at bounding box center [386, 138] width 135 height 20
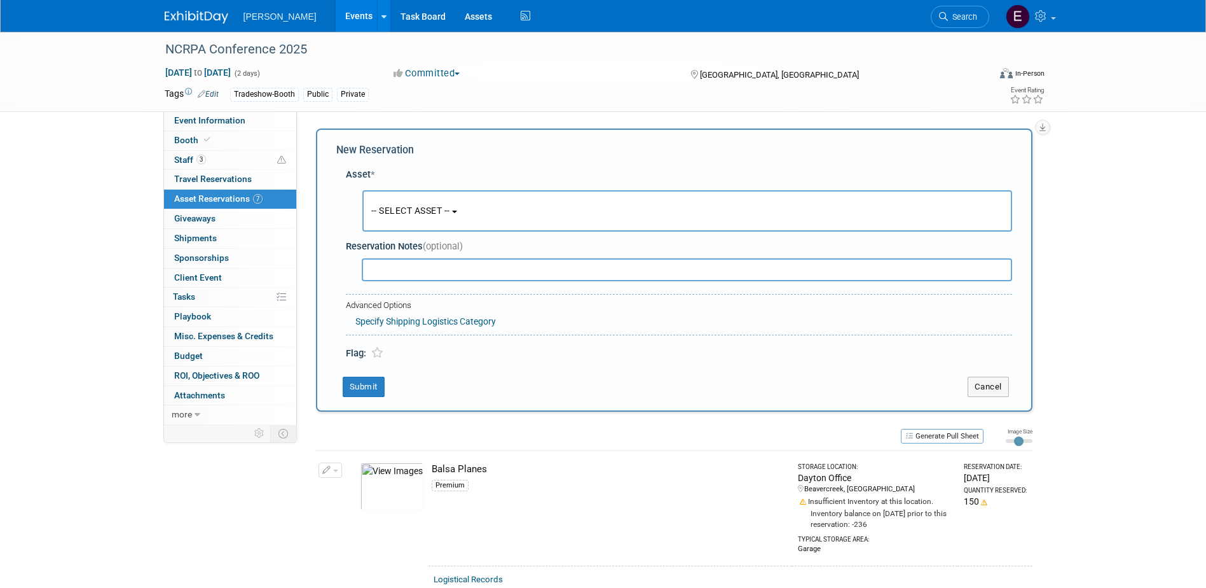
scroll to position [12, 0]
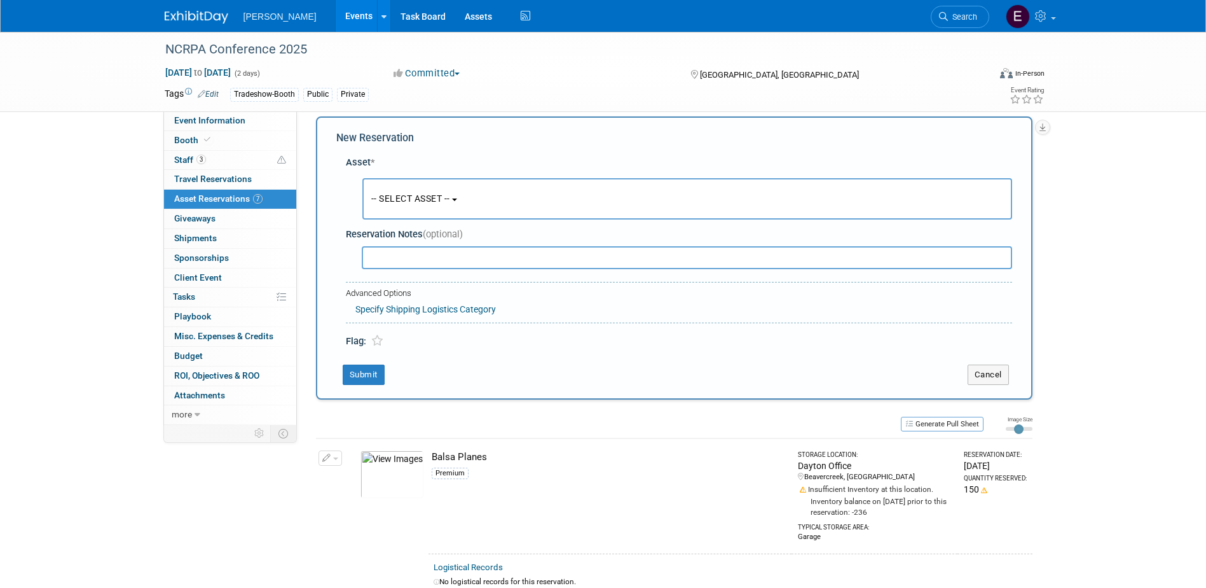
click at [408, 201] on span "-- SELECT ASSET --" at bounding box center [410, 198] width 79 height 10
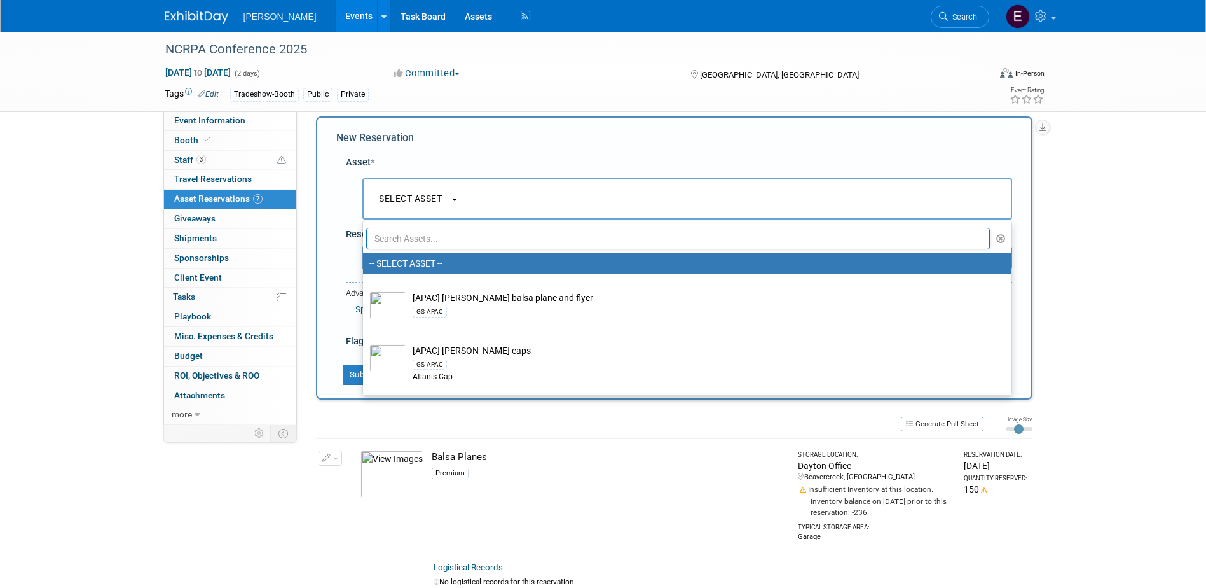
click at [412, 235] on input "text" at bounding box center [678, 239] width 625 height 22
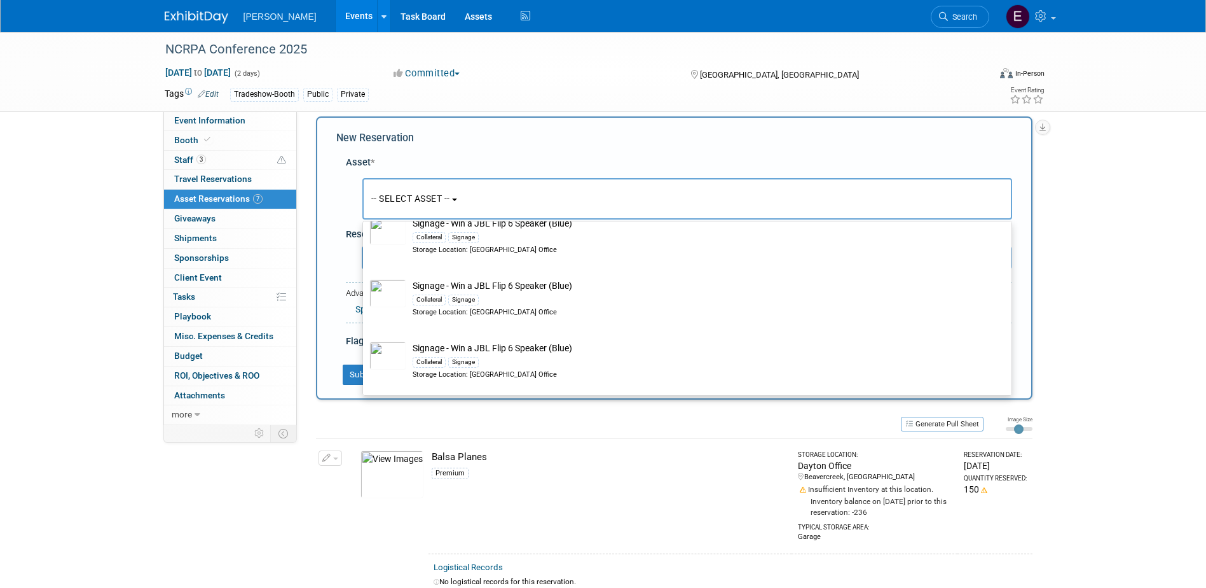
scroll to position [862, 0]
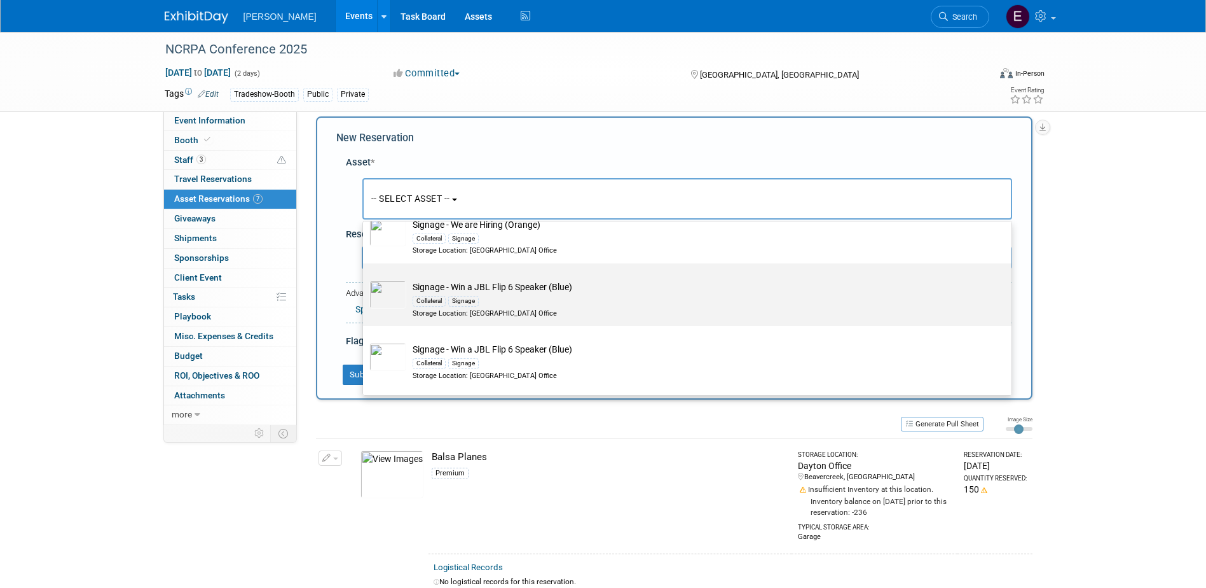
type input "signage"
click at [450, 305] on div "Signage" at bounding box center [463, 301] width 31 height 10
click at [365, 279] on input "Signage - Win a JBL Flip 6 Speaker (Blue) Collateral Signage Storage Location: …" at bounding box center [361, 274] width 8 height 8
select select "10729417"
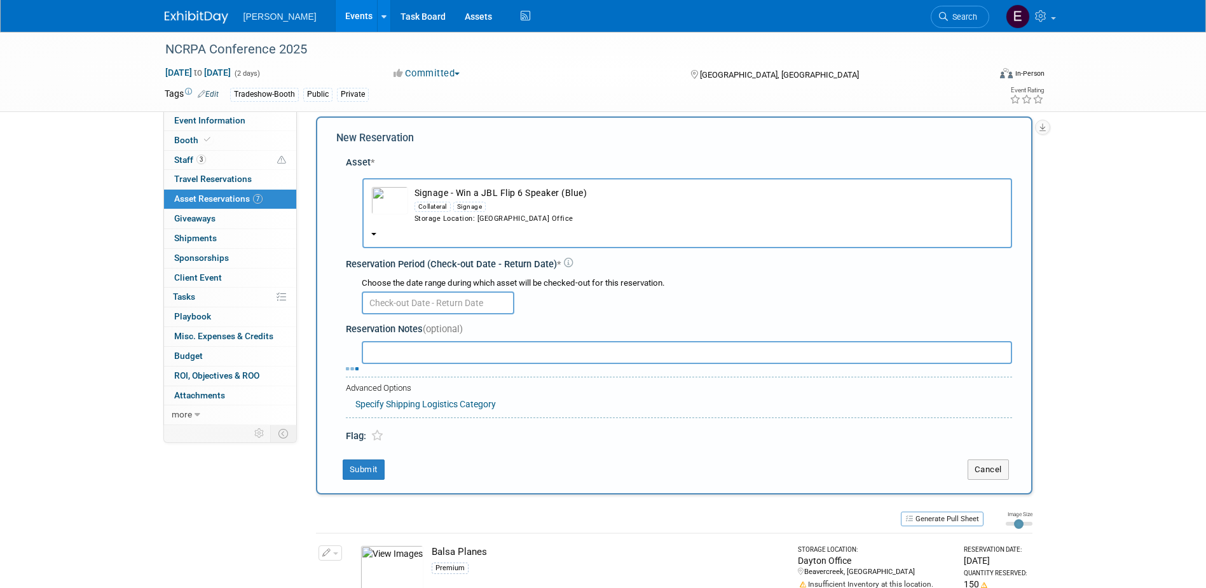
click at [450, 305] on input "text" at bounding box center [438, 302] width 153 height 23
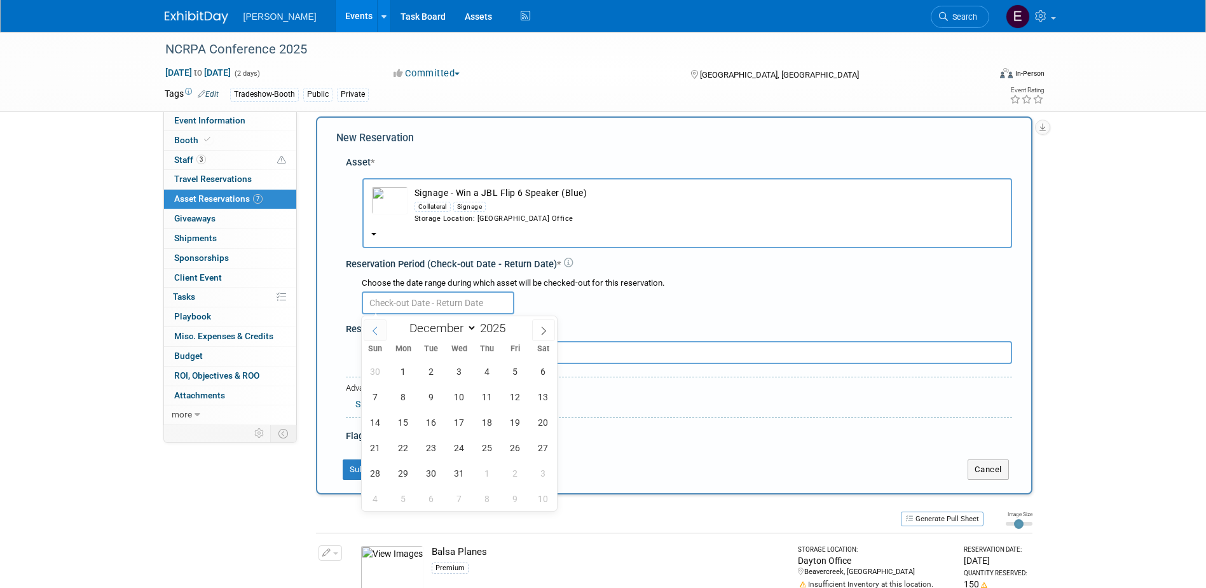
click at [381, 328] on span at bounding box center [375, 330] width 23 height 22
select select "10"
click at [485, 445] on span "20" at bounding box center [487, 447] width 25 height 25
type input "[DATE]"
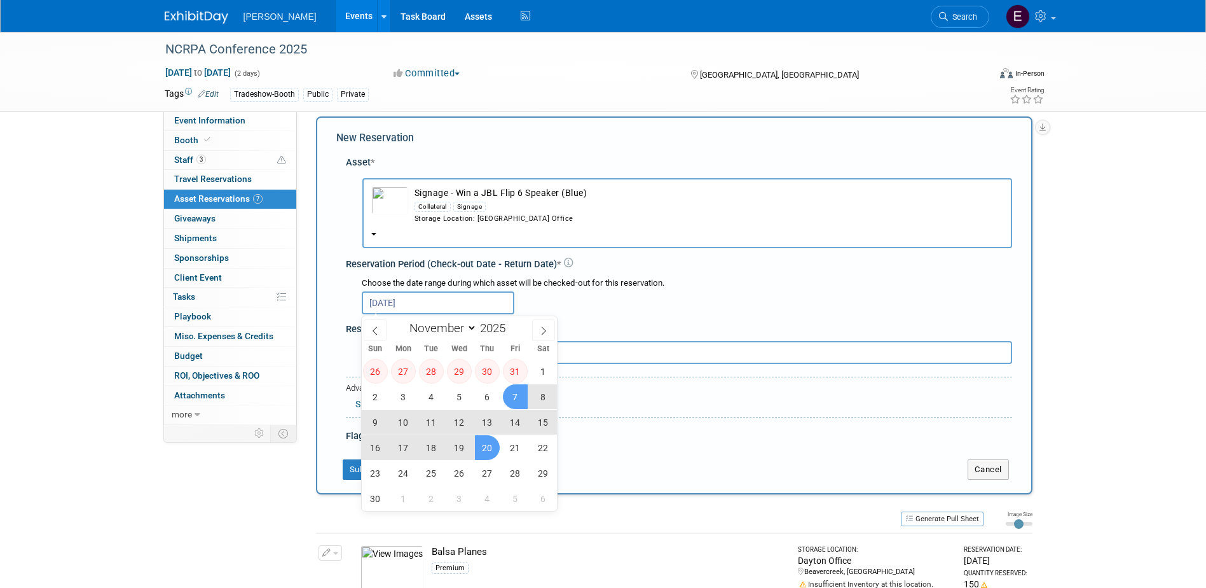
click at [581, 258] on div "Reservation Period (Check-out Date - Return Date) *" at bounding box center [679, 264] width 667 height 13
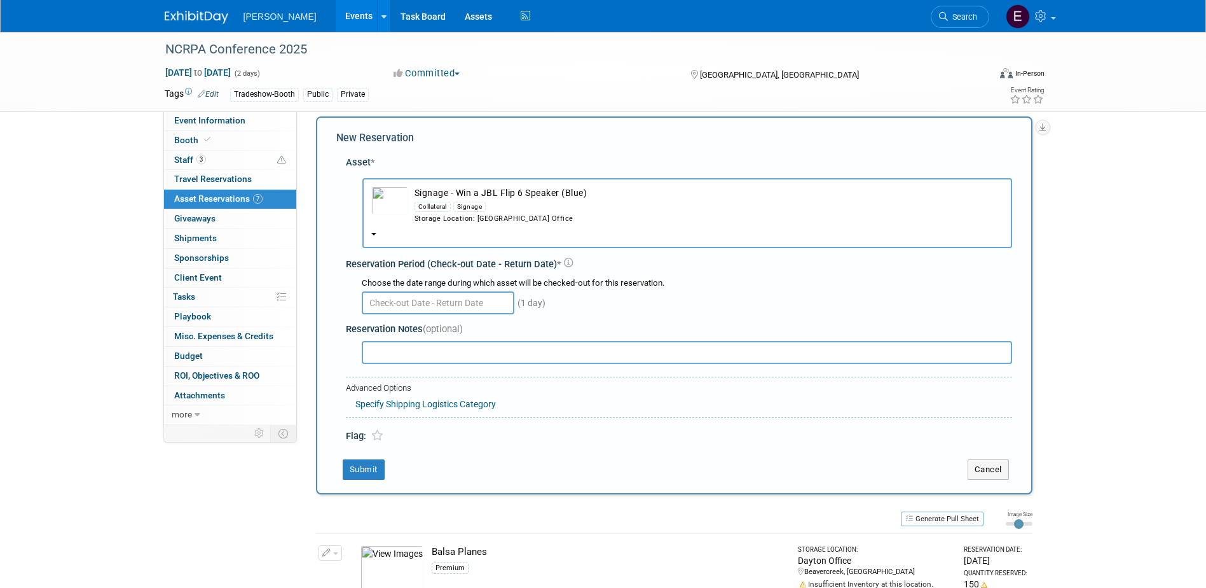
click at [395, 222] on td "button" at bounding box center [389, 205] width 37 height 38
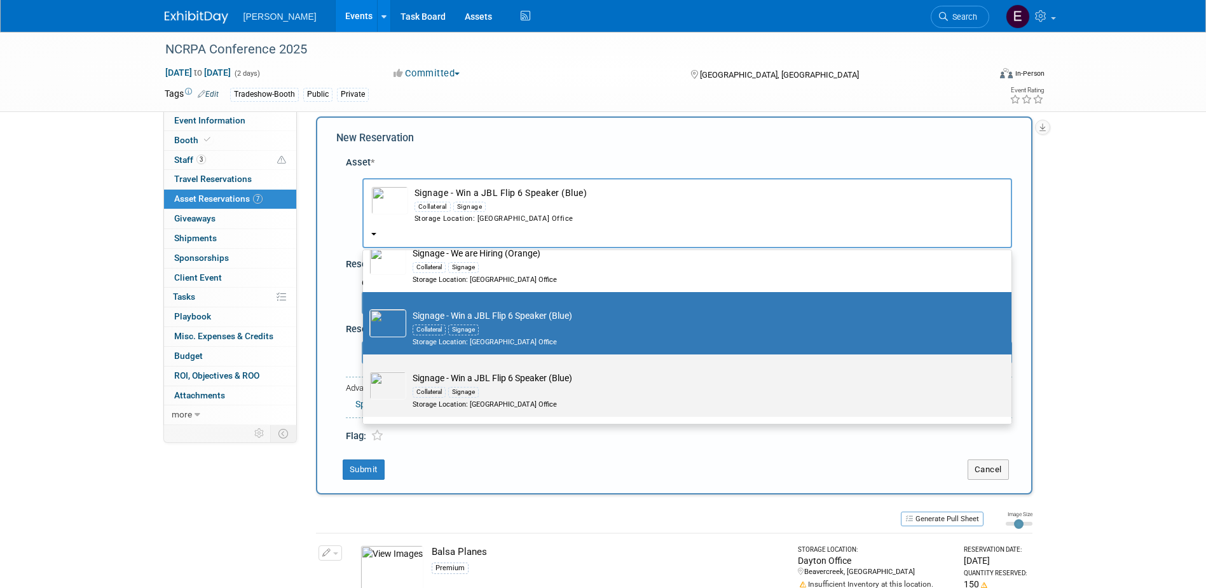
scroll to position [926, 0]
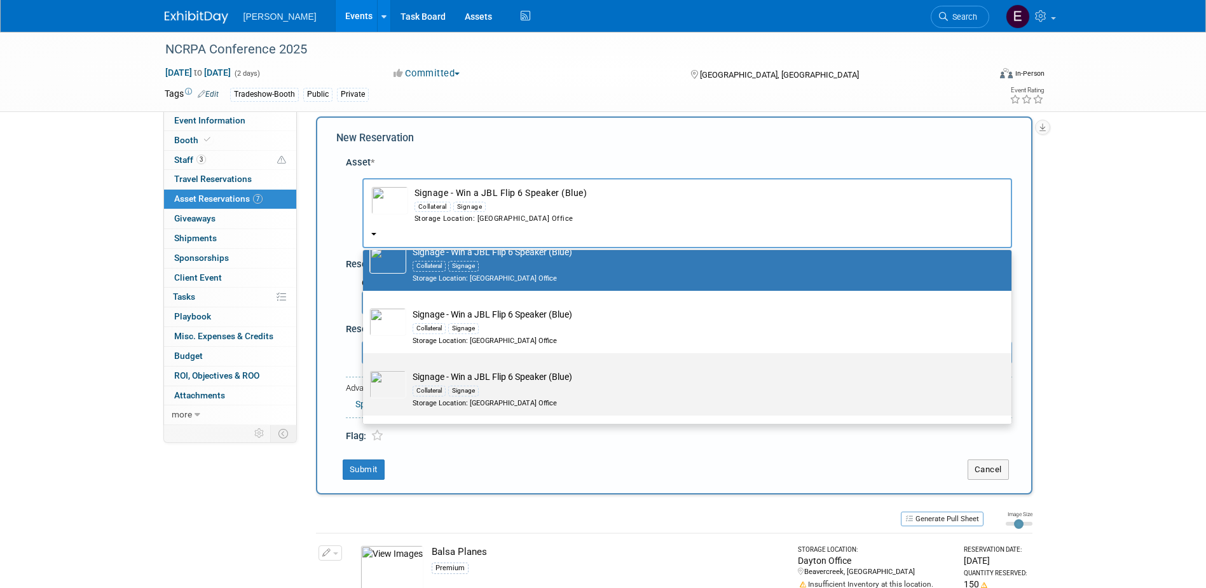
click at [453, 396] on div "Signage" at bounding box center [463, 390] width 31 height 10
click at [365, 368] on input "Signage - Win a JBL Flip 6 Speaker (Blue) Collateral Signage Storage Location: …" at bounding box center [361, 364] width 8 height 8
select select "10728416"
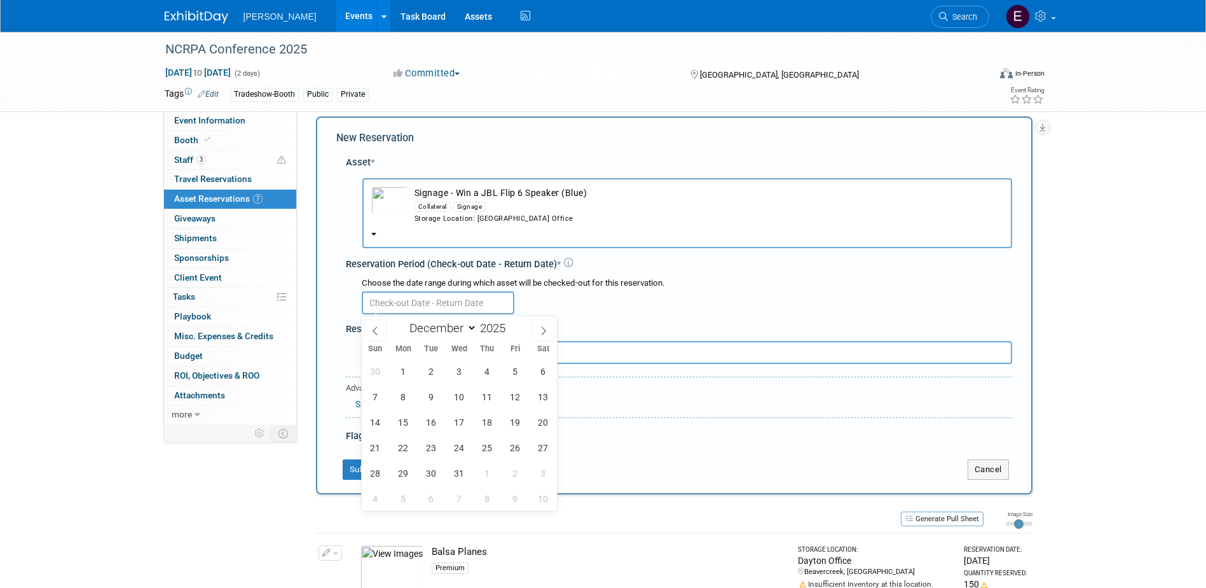
click at [435, 298] on input "text" at bounding box center [438, 302] width 153 height 23
click at [375, 326] on icon at bounding box center [375, 330] width 9 height 9
select select "10"
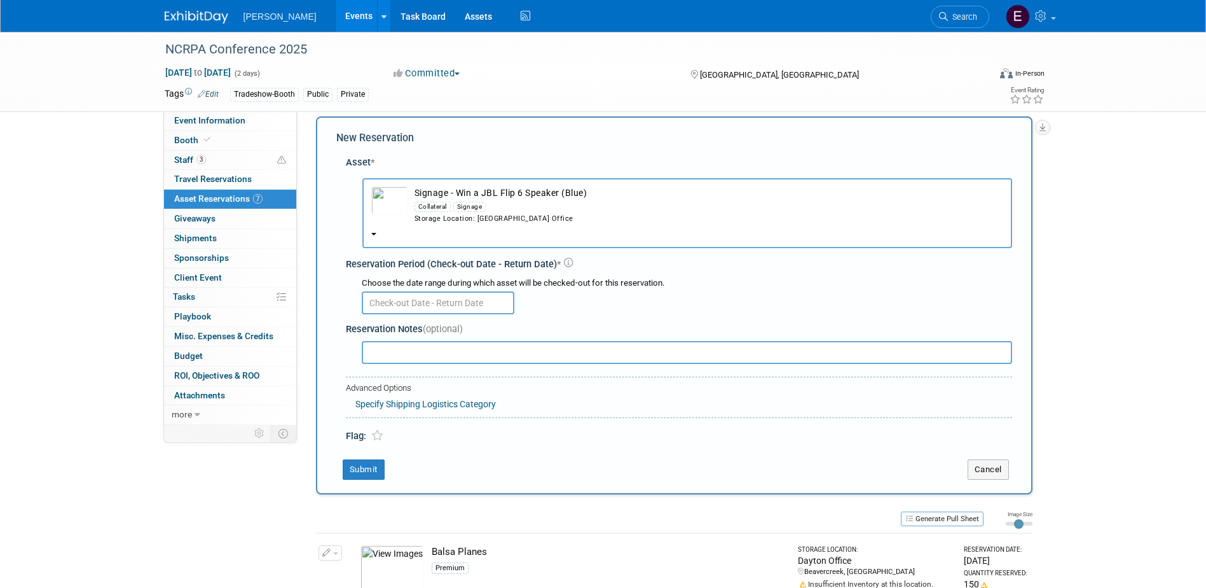
click at [473, 209] on div "Signage" at bounding box center [469, 207] width 33 height 10
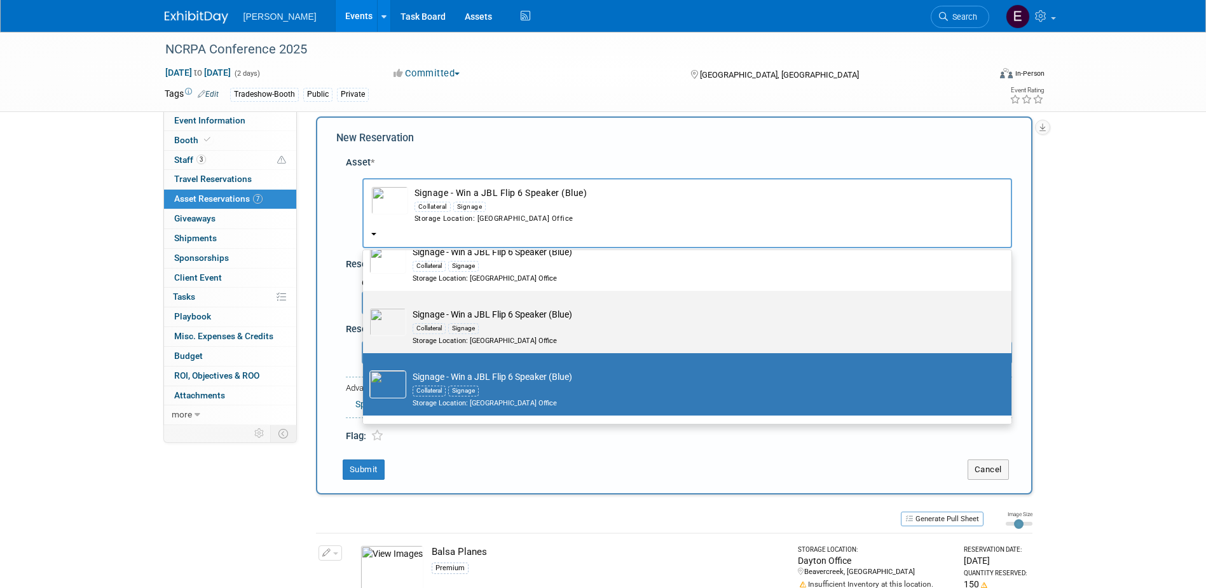
click at [478, 323] on td "Signage - Win a JBL Flip 6 Speaker (Blue) Collateral Signage Storage Location: …" at bounding box center [696, 327] width 580 height 38
click at [365, 306] on input "Signage - Win a JBL Flip 6 Speaker (Blue) Collateral Signage Storage Location: …" at bounding box center [361, 302] width 8 height 8
select select "10729416"
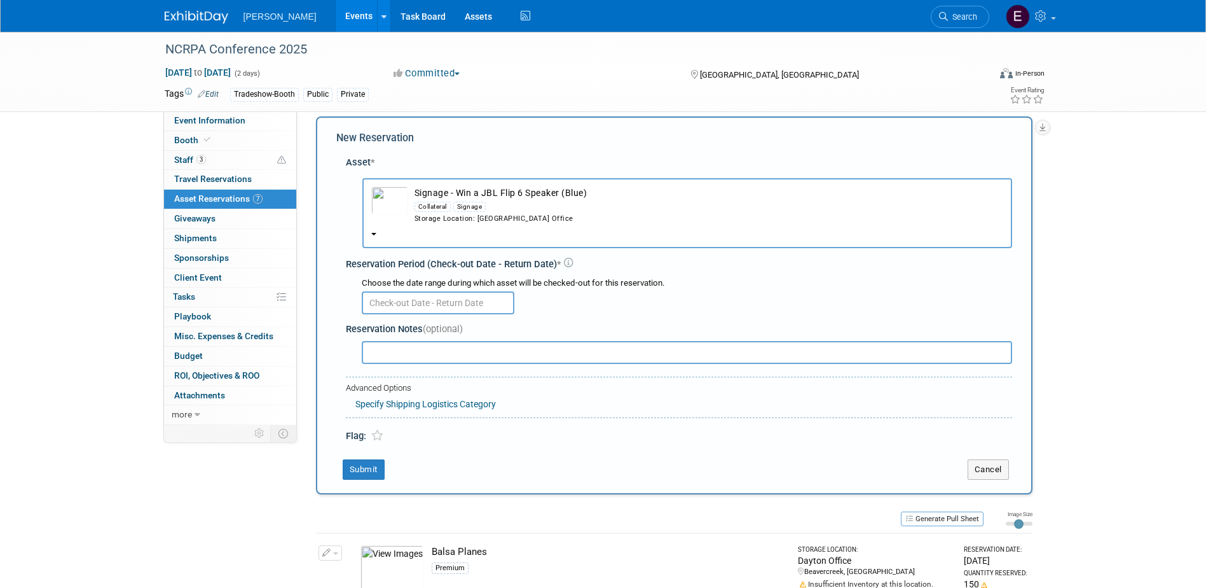
click at [436, 292] on input "text" at bounding box center [438, 302] width 153 height 23
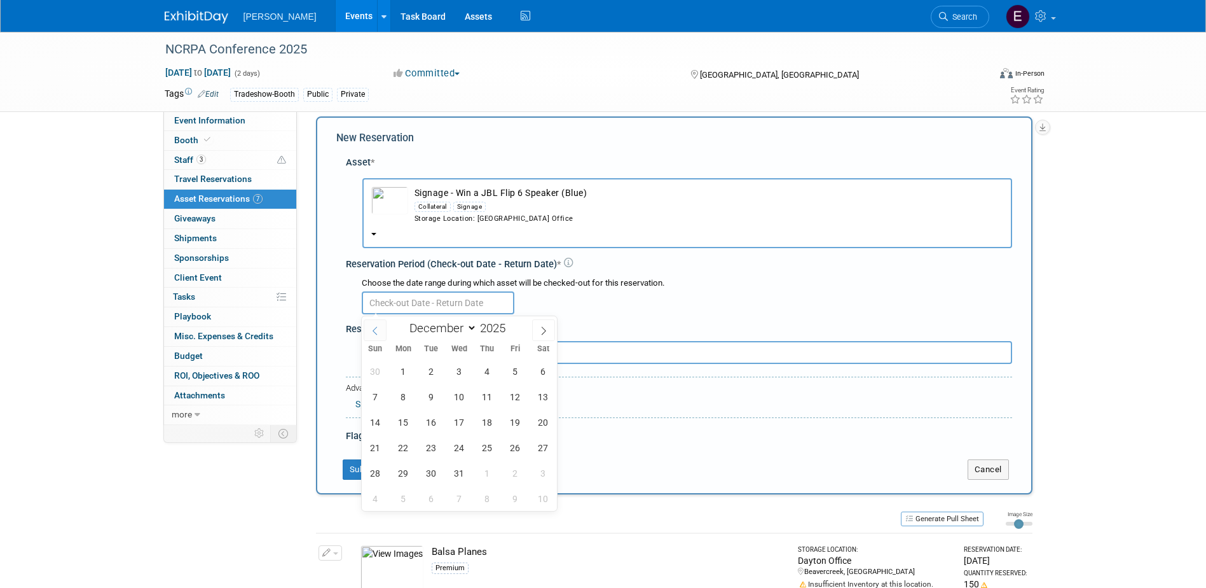
click at [381, 324] on span at bounding box center [375, 330] width 23 height 22
select select "10"
click at [485, 446] on span "20" at bounding box center [487, 447] width 25 height 25
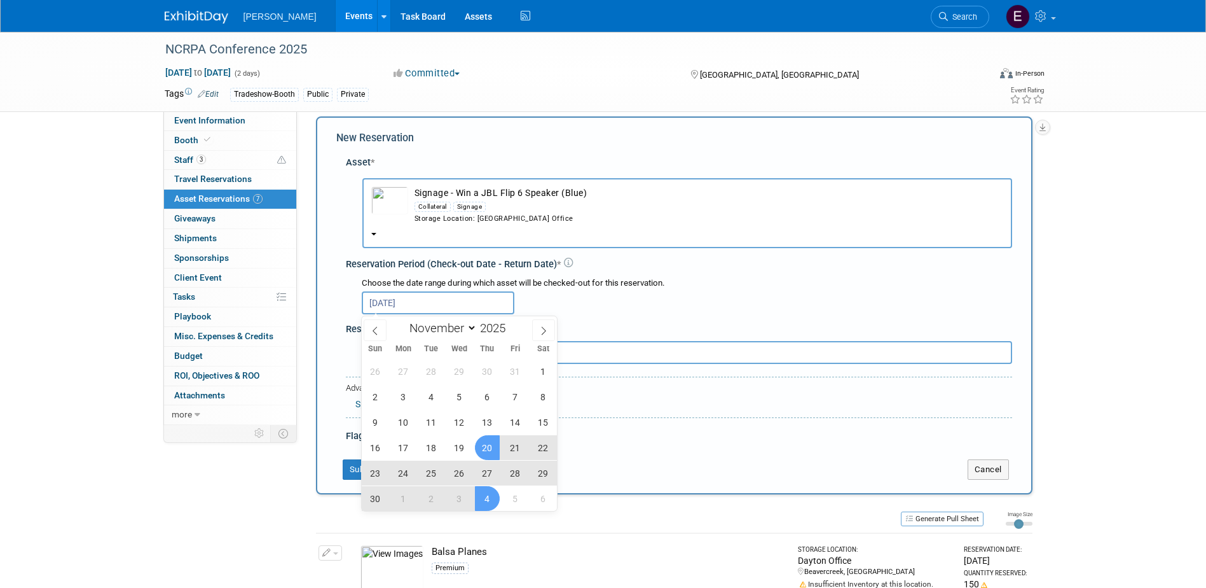
click at [490, 494] on span "4" at bounding box center [487, 498] width 25 height 25
type input "Nov 20, 2025 to Dec 4, 2025"
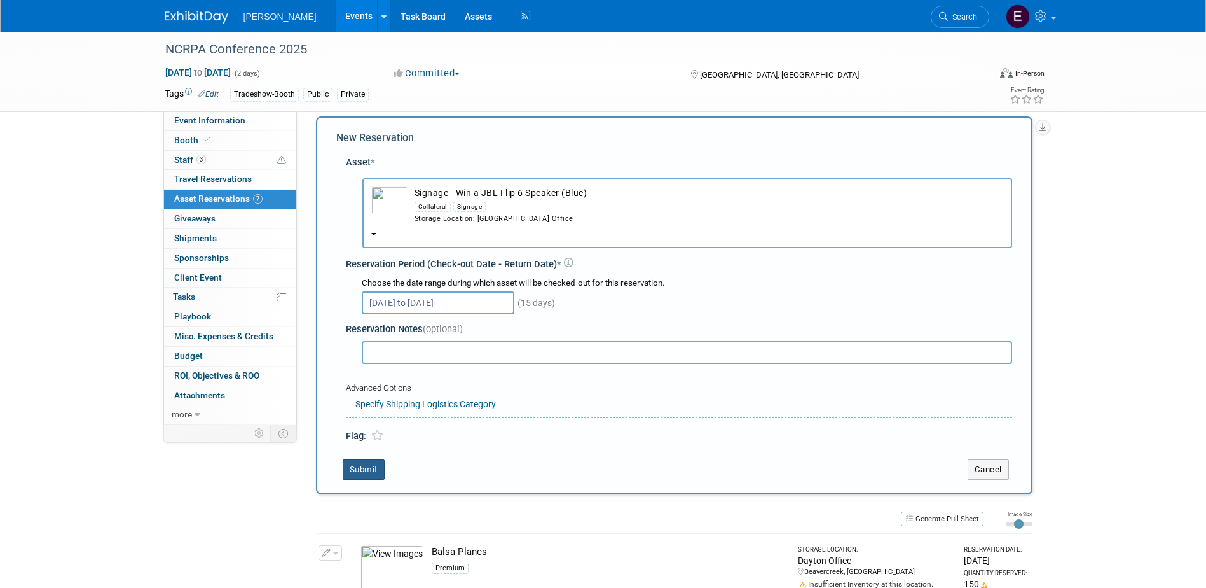
click at [370, 466] on button "Submit" at bounding box center [364, 469] width 42 height 20
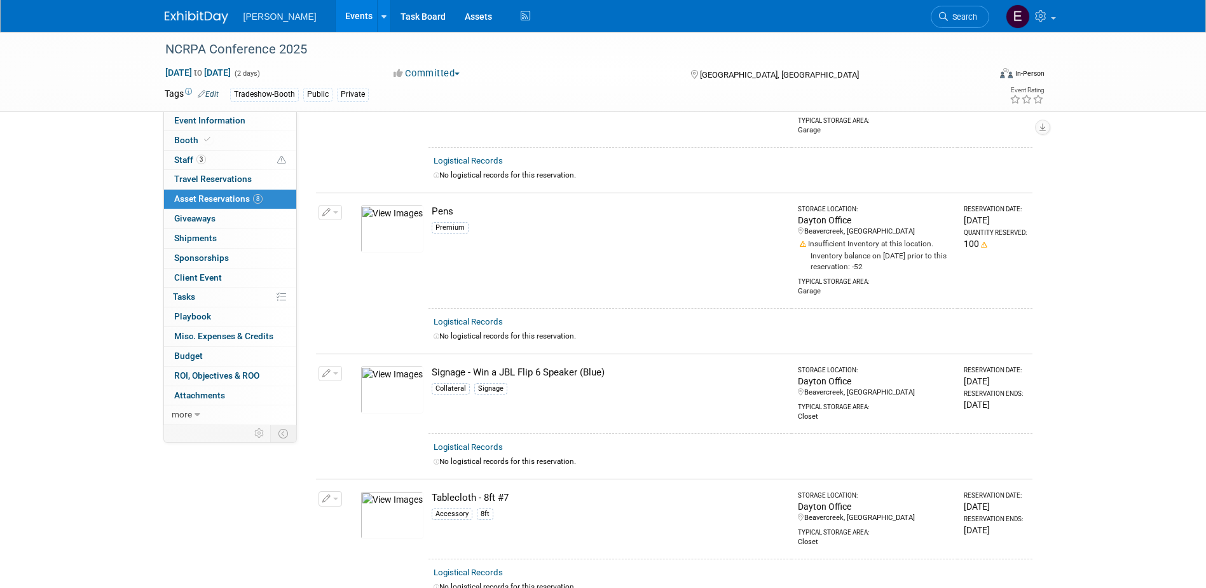
scroll to position [887, 0]
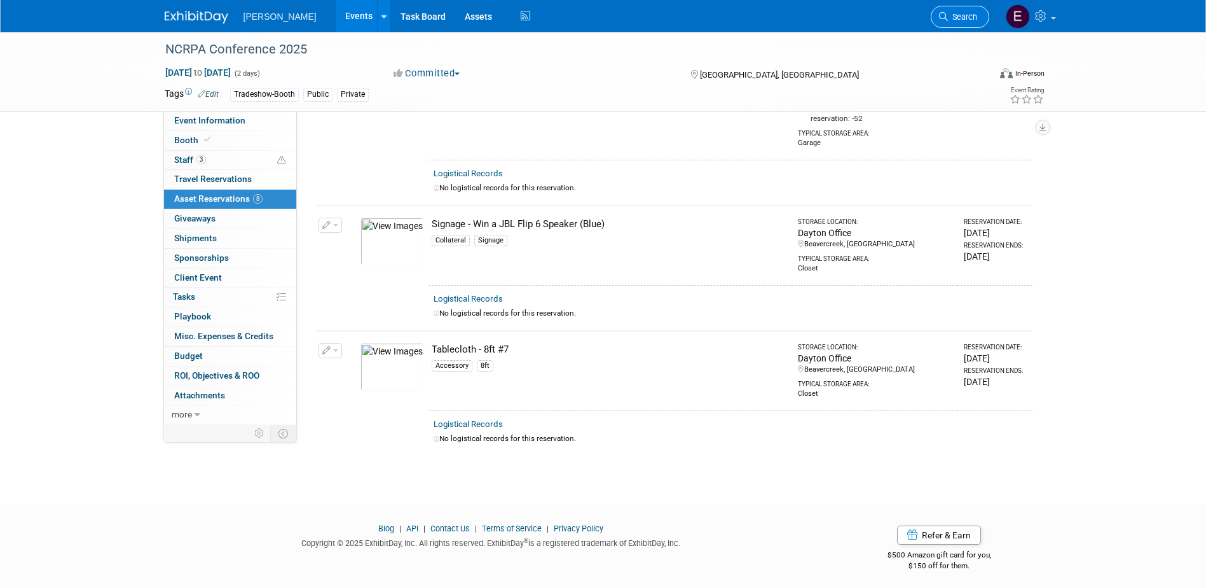
click at [960, 17] on span "Search" at bounding box center [962, 17] width 29 height 10
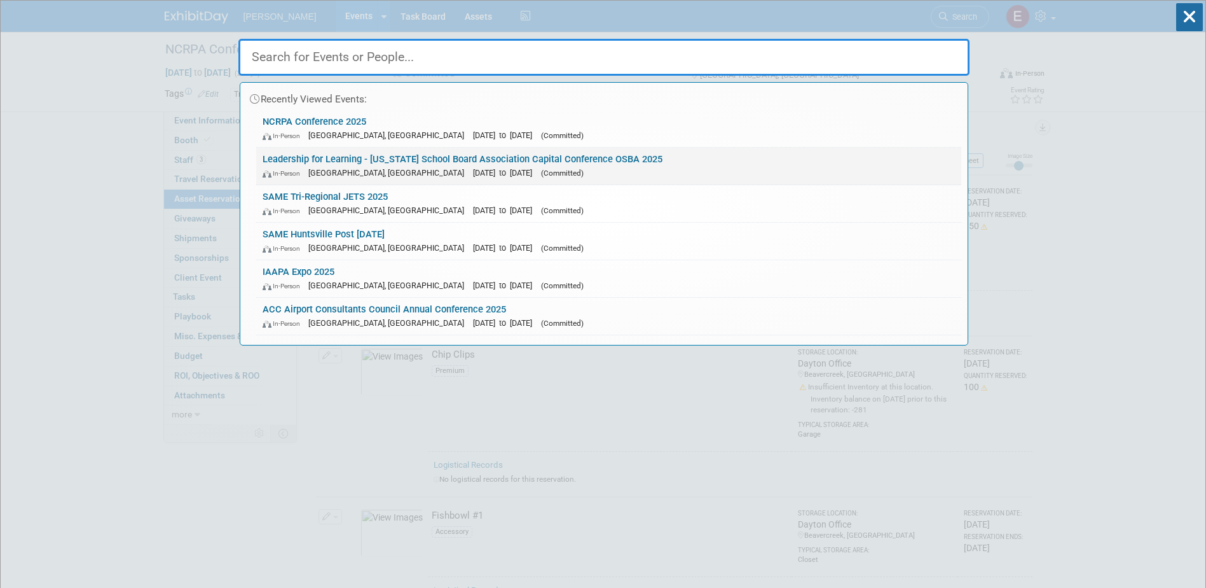
click at [339, 152] on link "Leadership for Learning - Ohio School Board Association Capital Conference OSBA…" at bounding box center [608, 166] width 705 height 37
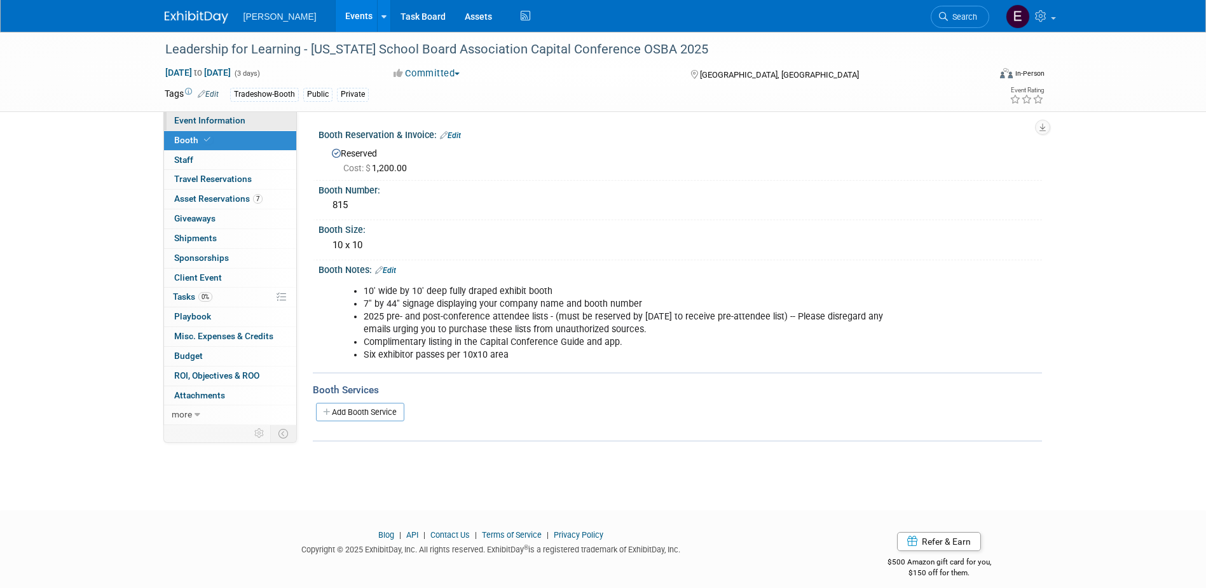
click at [242, 123] on span "Event Information" at bounding box center [209, 120] width 71 height 10
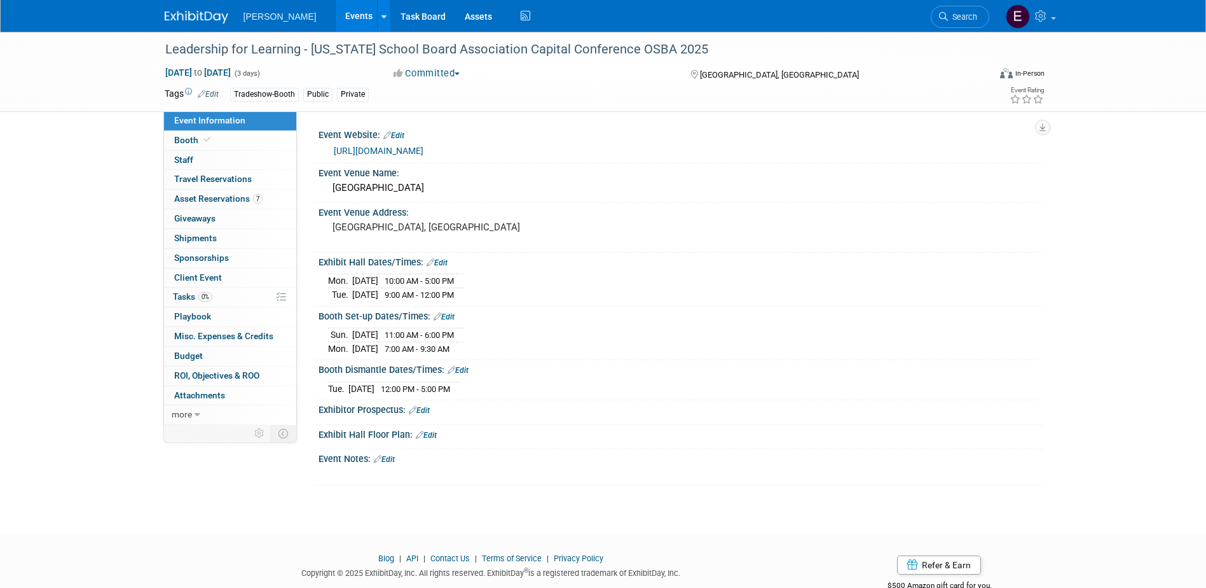
click at [384, 151] on link "[URL][DOMAIN_NAME]" at bounding box center [379, 151] width 90 height 10
click at [254, 154] on link "0 Staff 0" at bounding box center [230, 160] width 132 height 19
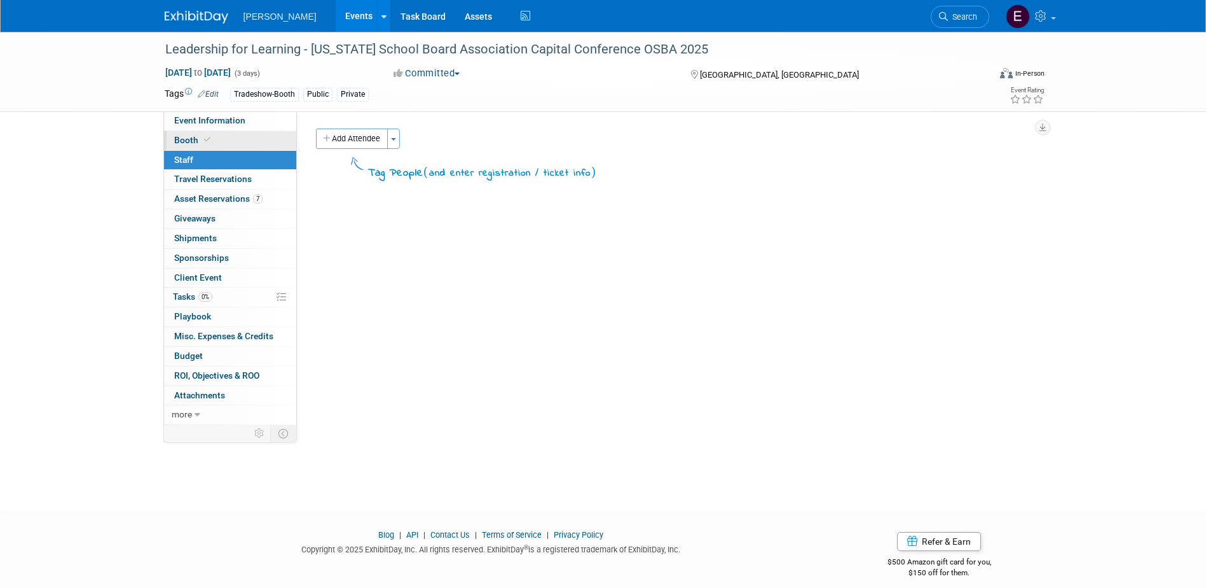
click at [250, 137] on link "Booth" at bounding box center [230, 140] width 132 height 19
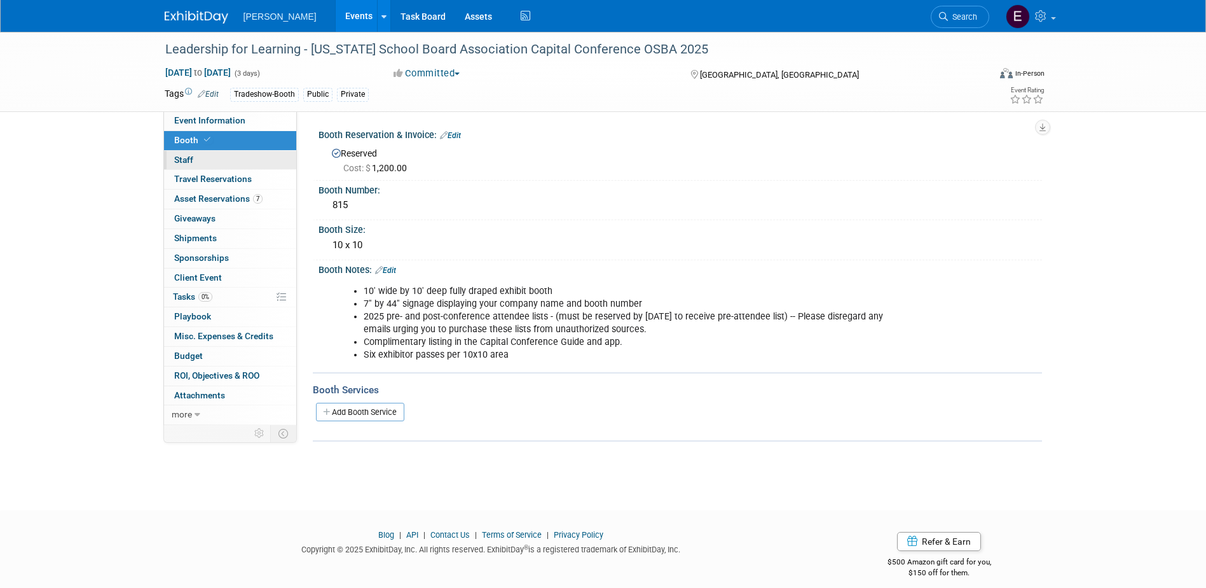
click at [185, 166] on link "0 Staff 0" at bounding box center [230, 160] width 132 height 19
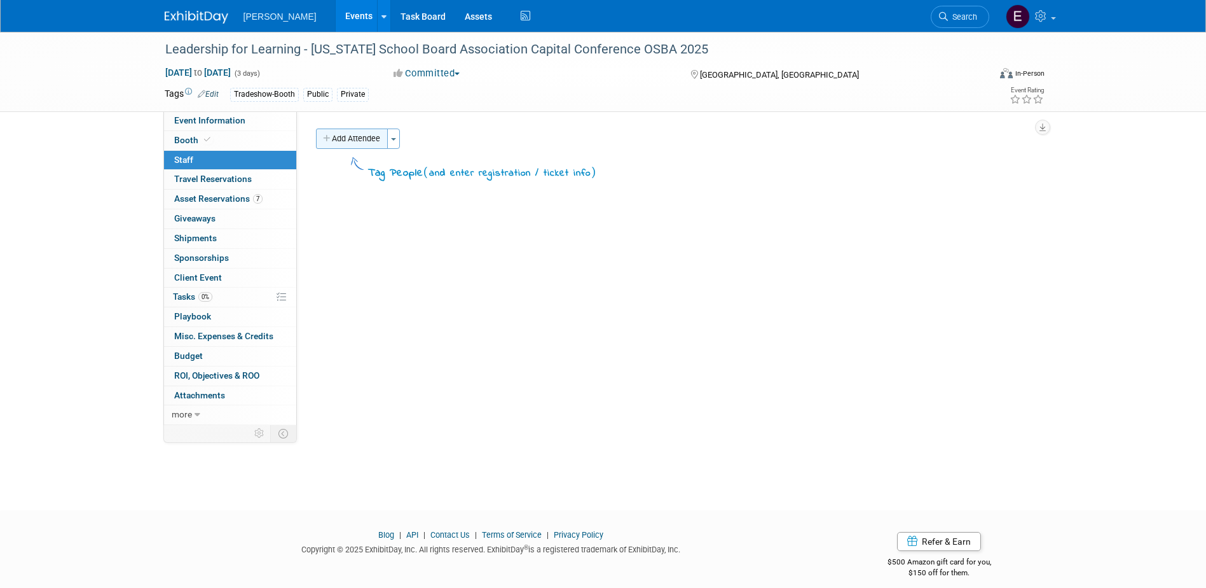
click at [355, 141] on button "Add Attendee" at bounding box center [352, 138] width 72 height 20
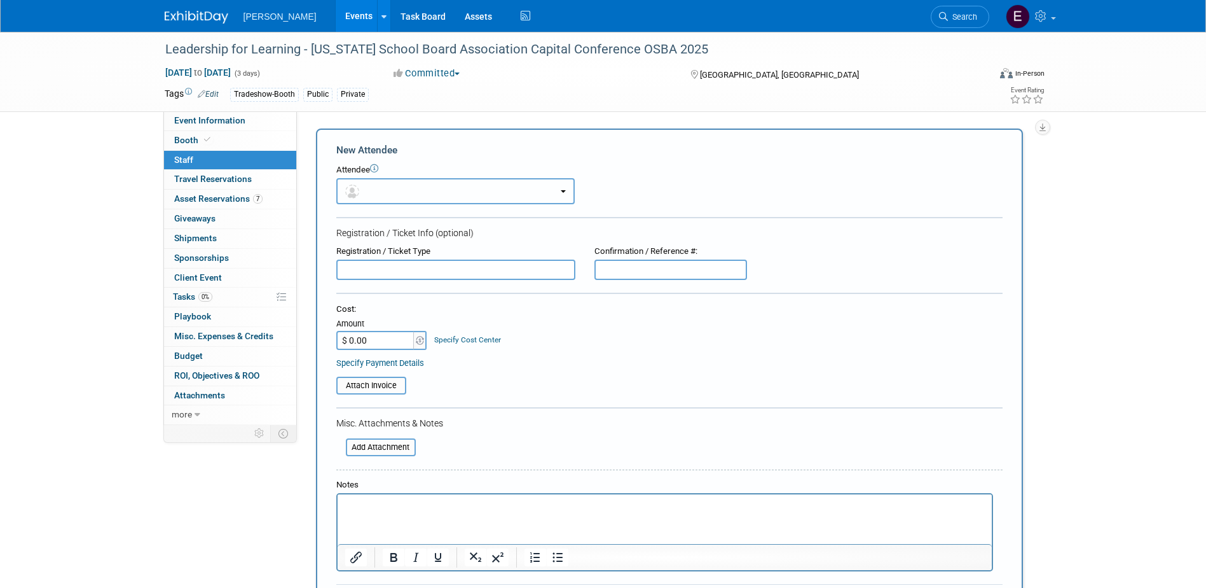
click at [371, 186] on button "button" at bounding box center [455, 191] width 238 height 26
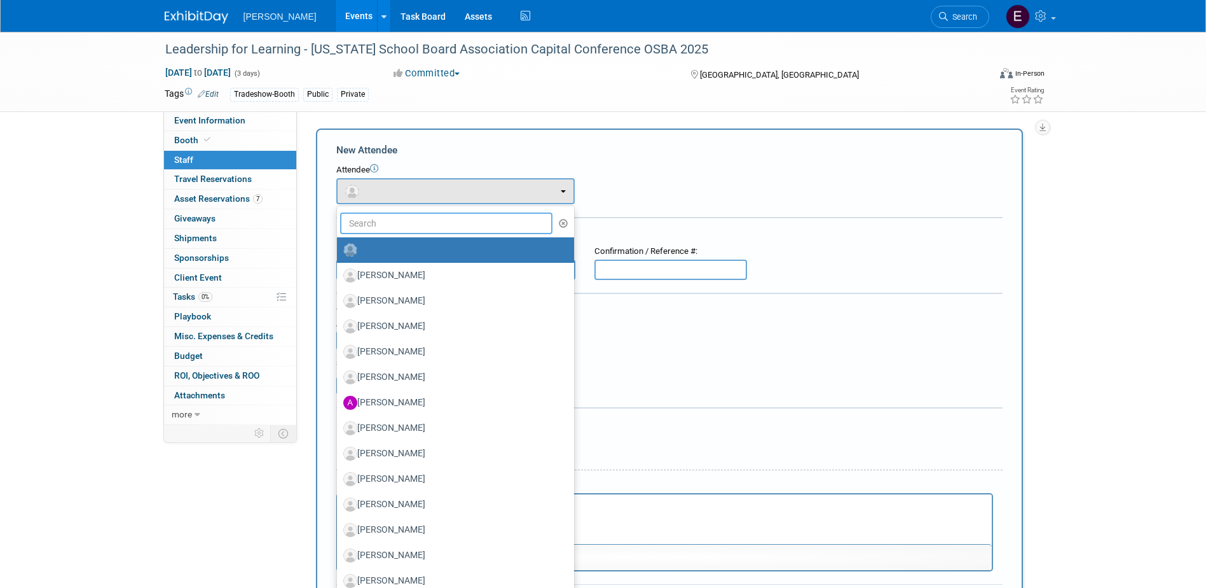
click at [384, 223] on input "text" at bounding box center [446, 223] width 213 height 22
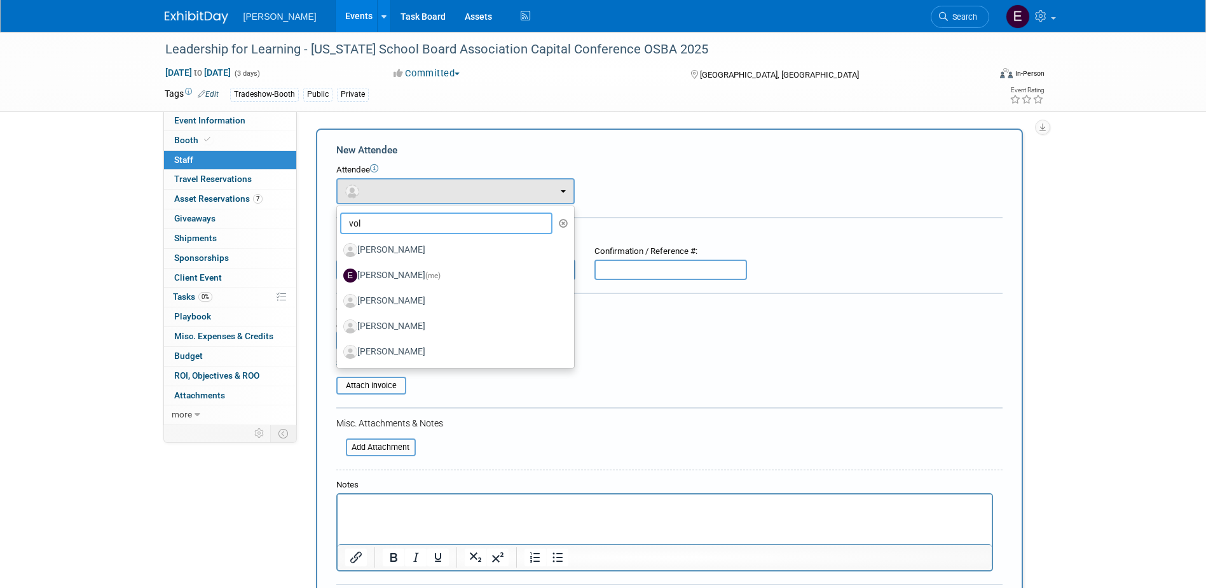
type input "[PERSON_NAME]"
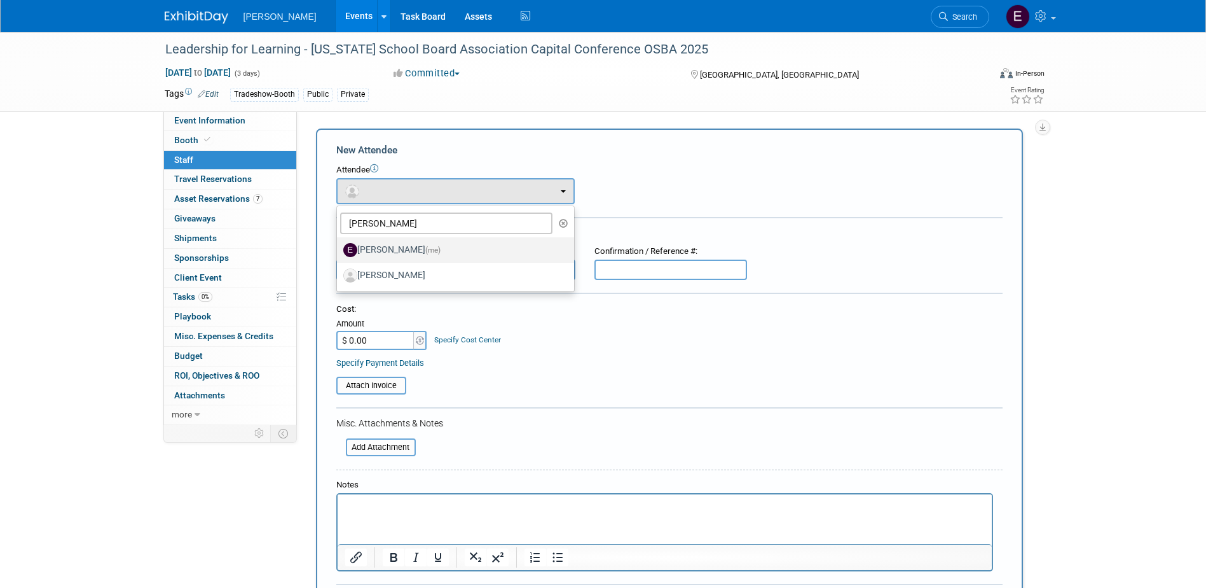
click at [382, 248] on label "[PERSON_NAME] (me)" at bounding box center [452, 250] width 218 height 20
click at [339, 248] on input "[PERSON_NAME] (me)" at bounding box center [335, 248] width 8 height 8
select select "120ddee5-d8a4-4b60-82eb-45c9a3dd4d29"
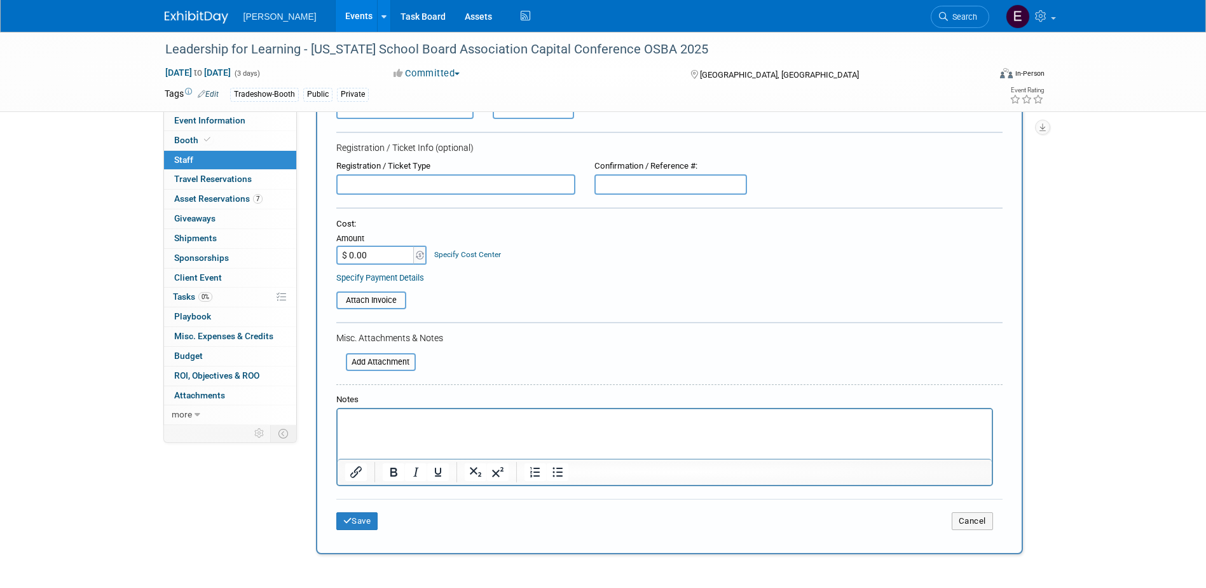
scroll to position [116, 0]
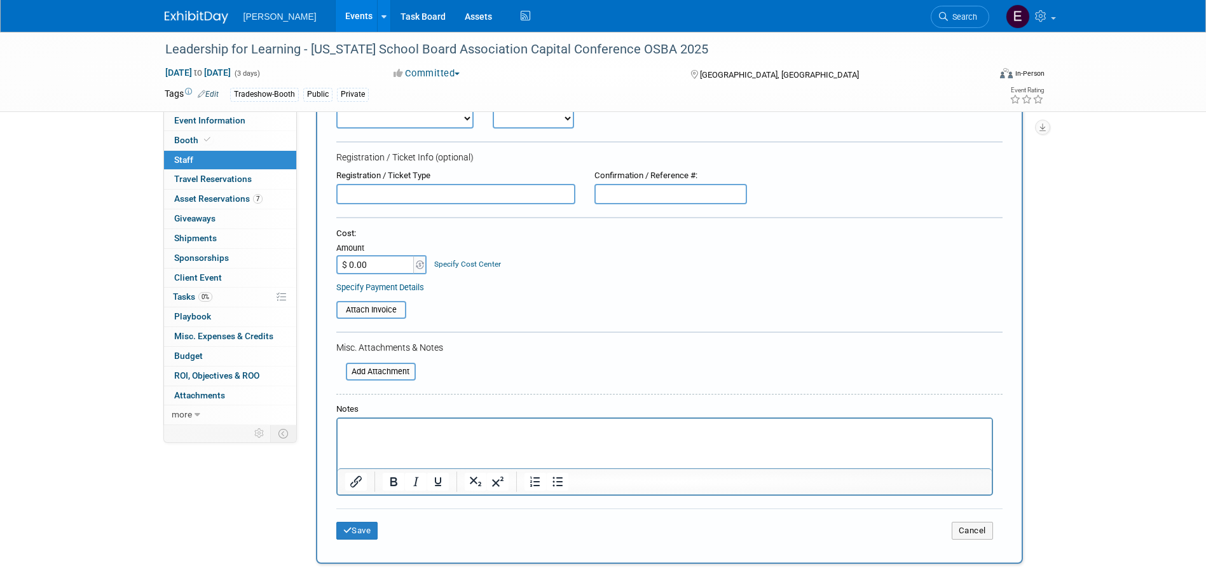
click at [380, 193] on input "text" at bounding box center [455, 194] width 239 height 20
type input "Free w/ booth"
click at [459, 259] on link "Specify Cost Center" at bounding box center [467, 263] width 67 height 9
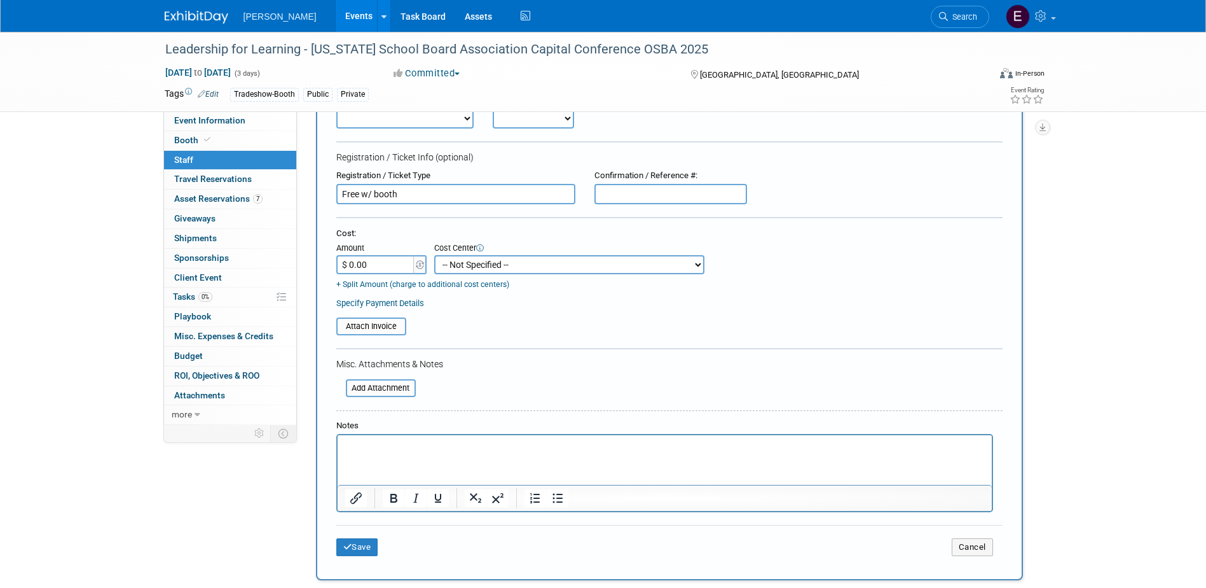
click at [413, 301] on link "Specify Payment Details" at bounding box center [380, 303] width 88 height 10
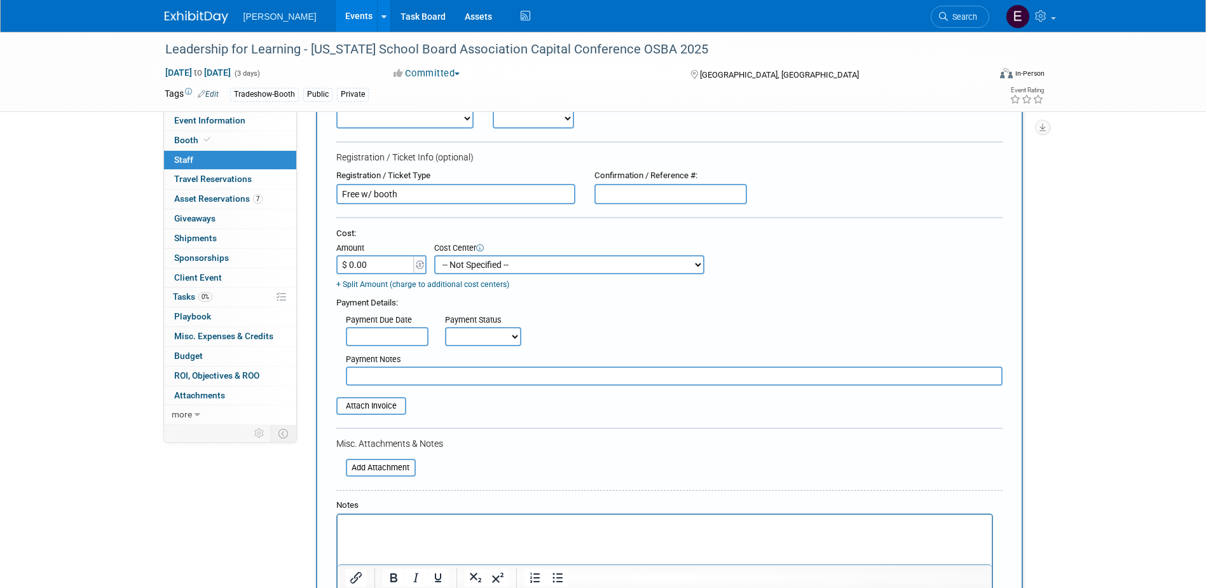
click at [414, 370] on input "text" at bounding box center [674, 375] width 657 height 19
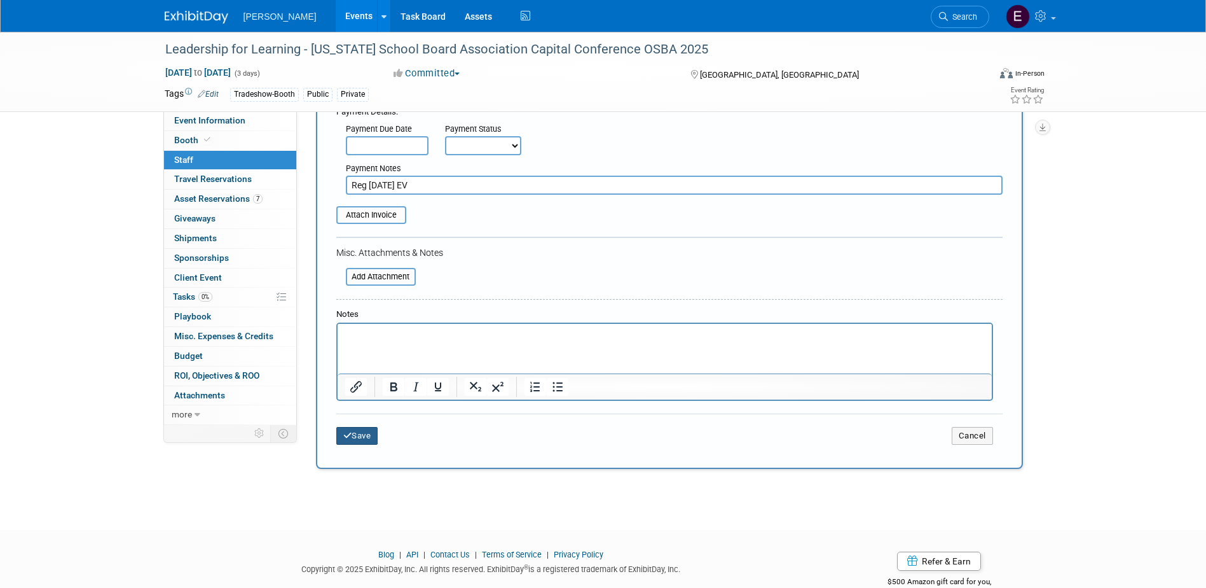
type input "Reg [DATE] EV"
click at [356, 441] on button "Save" at bounding box center [357, 436] width 42 height 18
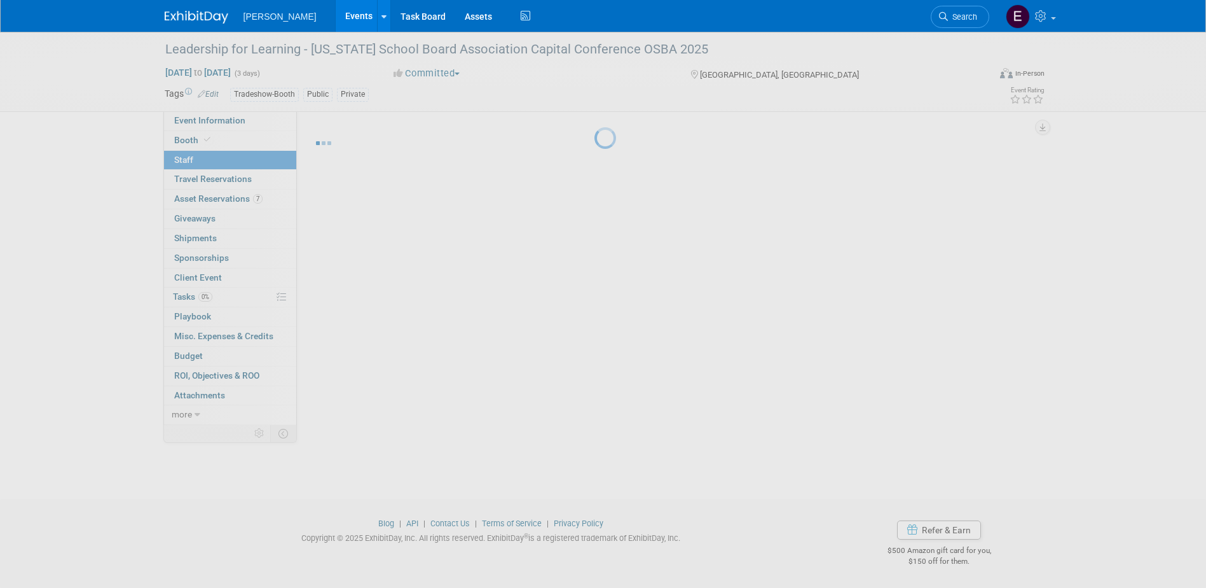
scroll to position [11, 0]
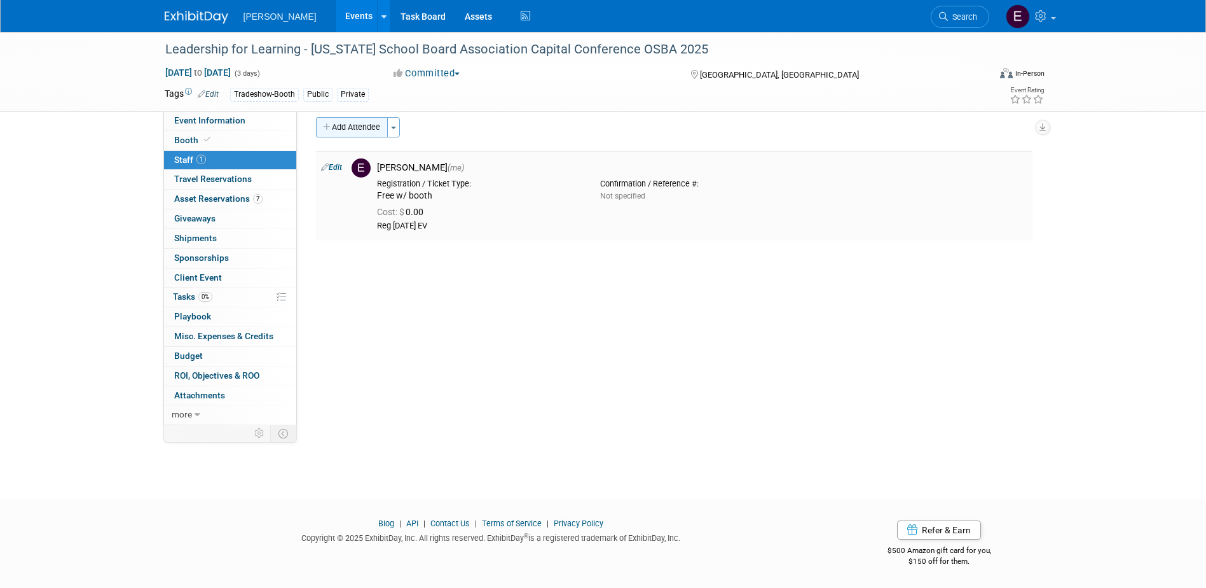
click at [340, 116] on div "Event Website: Edit [URL][DOMAIN_NAME] Event Venue Name: [GEOGRAPHIC_DATA]" at bounding box center [669, 257] width 745 height 314
click at [346, 125] on button "Add Attendee" at bounding box center [352, 127] width 72 height 20
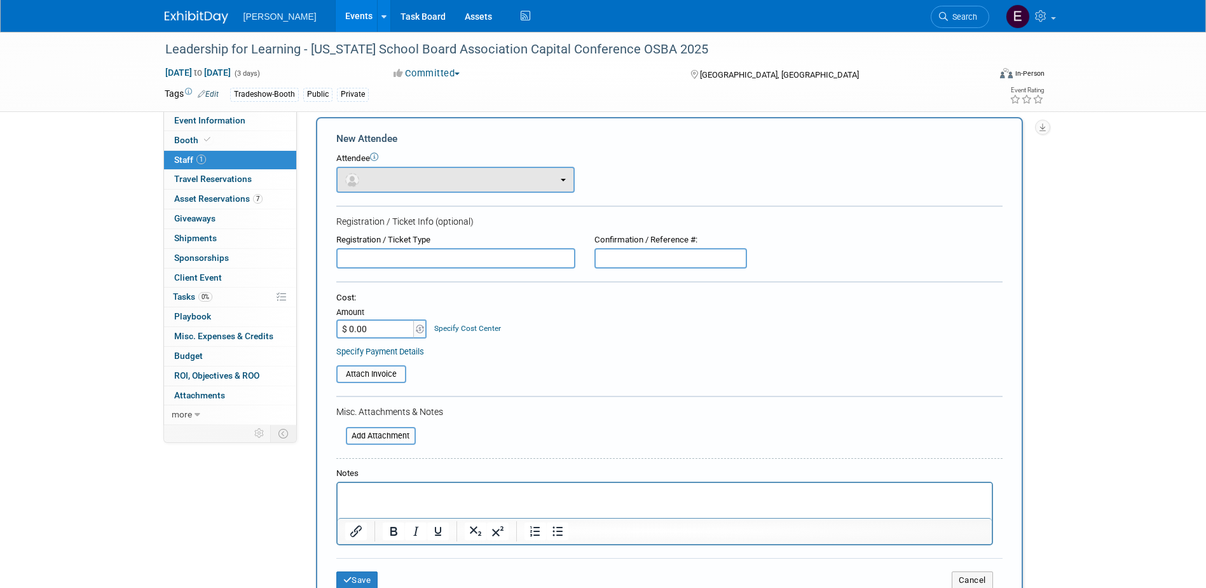
scroll to position [0, 0]
click at [395, 177] on button "button" at bounding box center [455, 180] width 238 height 26
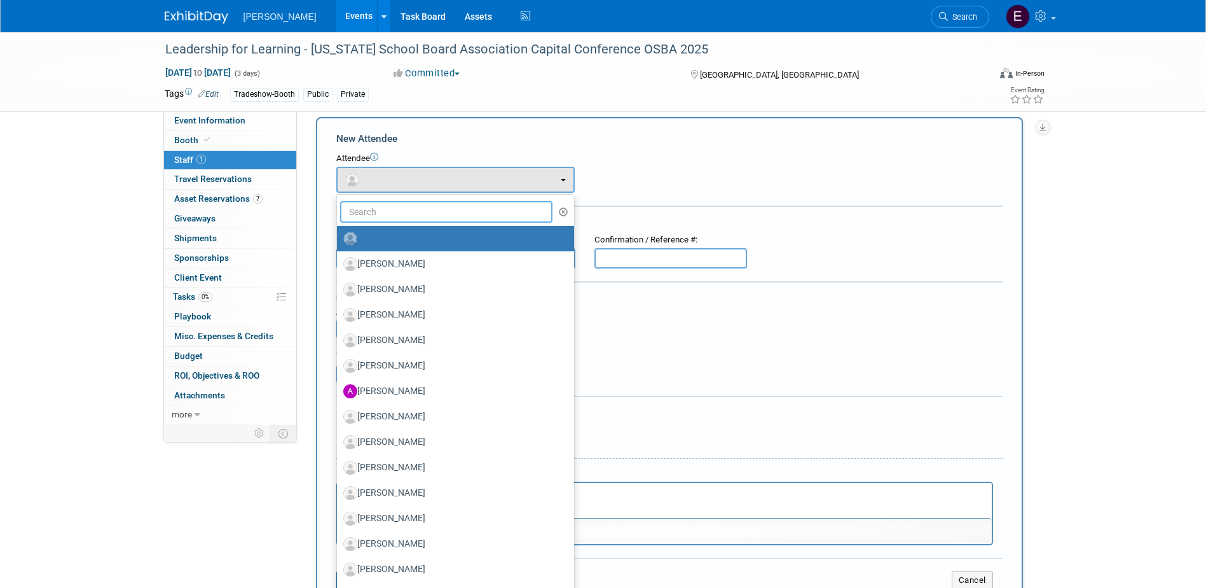
click at [399, 209] on input "text" at bounding box center [446, 212] width 213 height 22
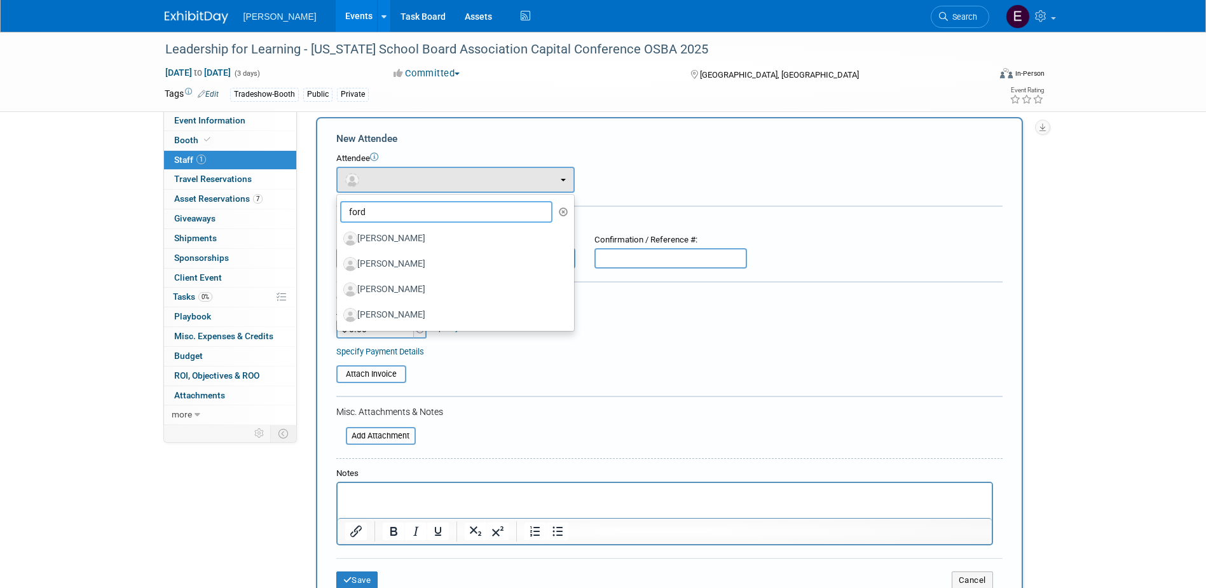
type input "ford"
click at [399, 311] on label "Todd Ford" at bounding box center [452, 315] width 218 height 20
click at [339, 311] on input "Todd Ford" at bounding box center [335, 313] width 8 height 8
select select "076028ae-7309-4ac0-9c7c-4aff7e6bbc4c"
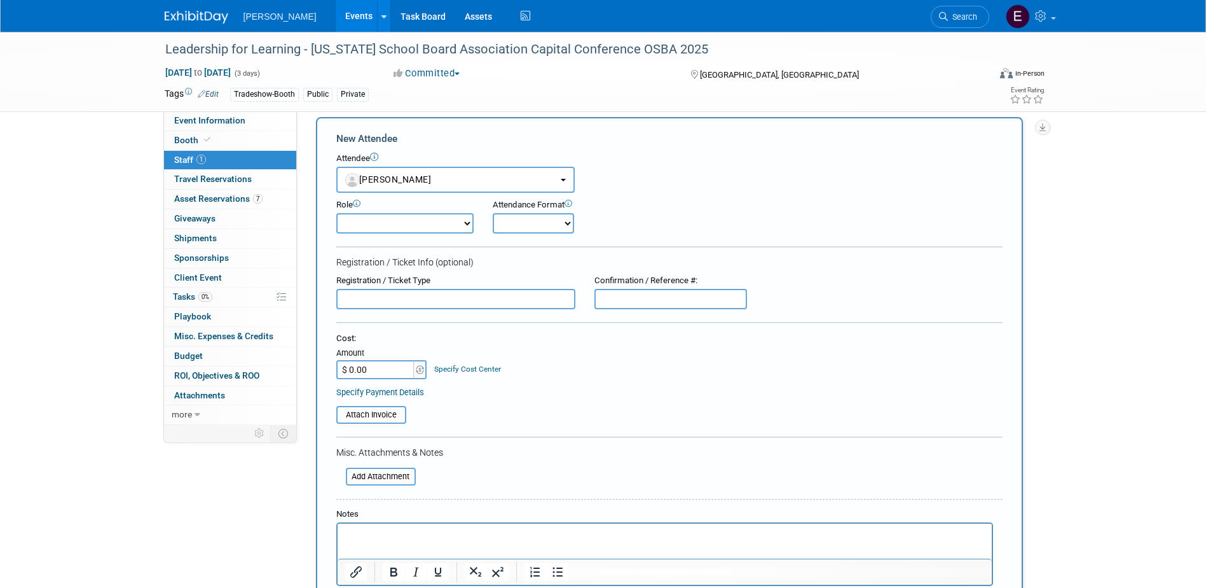
click at [381, 299] on input "text" at bounding box center [455, 299] width 239 height 20
type input "Free w/ booth"
click at [396, 396] on link "Specify Payment Details" at bounding box center [380, 392] width 88 height 10
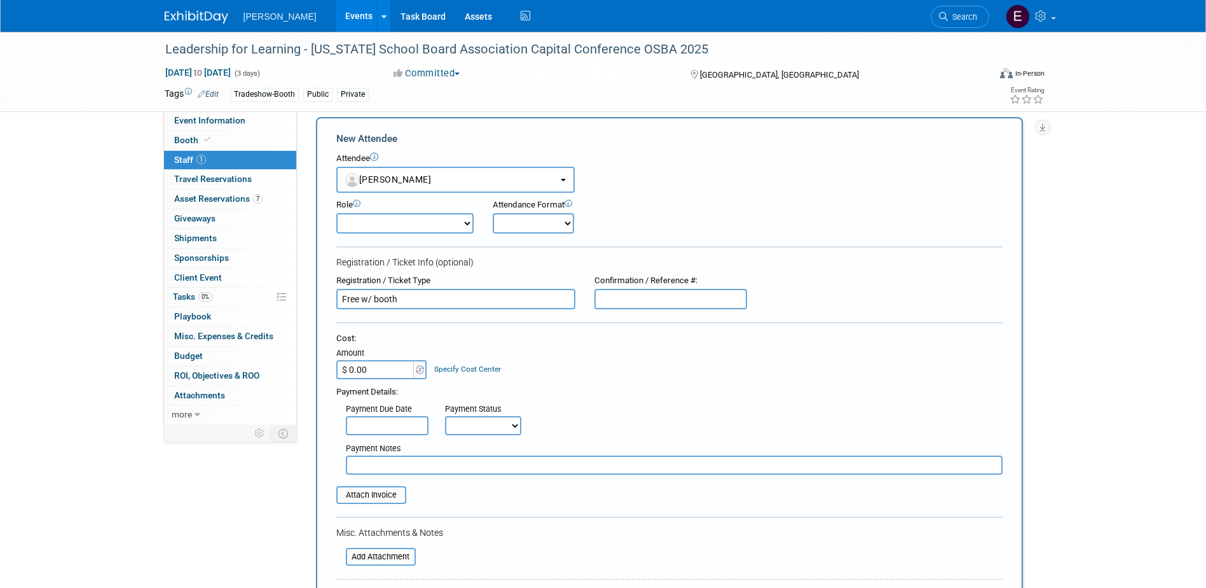
click at [469, 437] on div "Payment Notes" at bounding box center [670, 454] width 686 height 39
click at [470, 427] on select "Not Paid Yet Partially Paid Paid in Full" at bounding box center [483, 425] width 76 height 19
click at [391, 460] on input "text" at bounding box center [674, 464] width 657 height 19
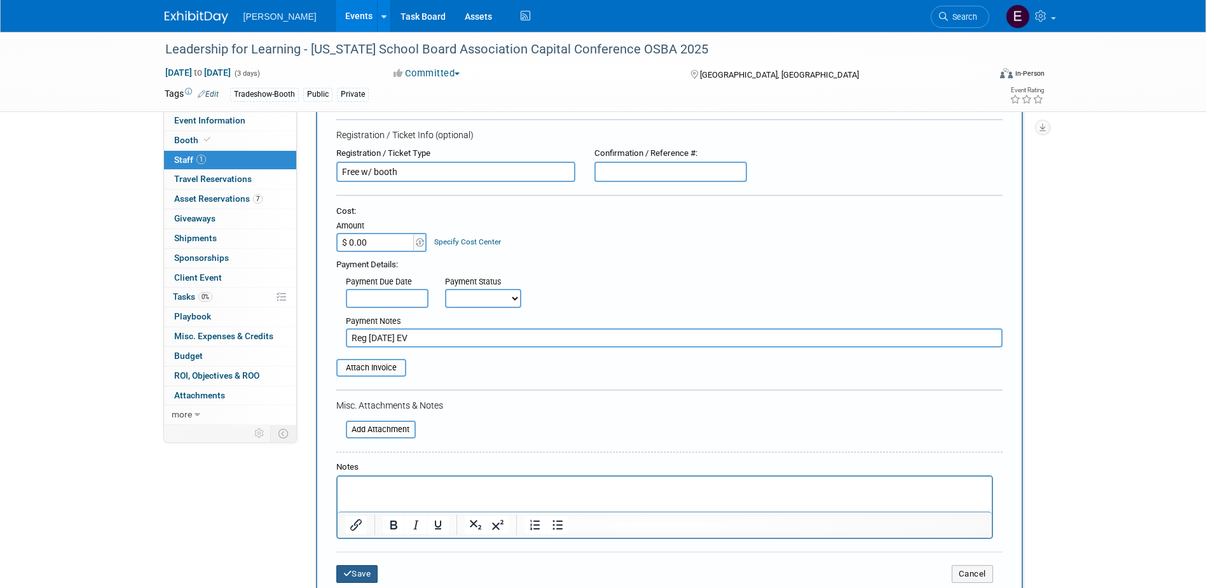
type input "Reg [DATE] EV"
click at [359, 570] on button "Save" at bounding box center [357, 574] width 42 height 18
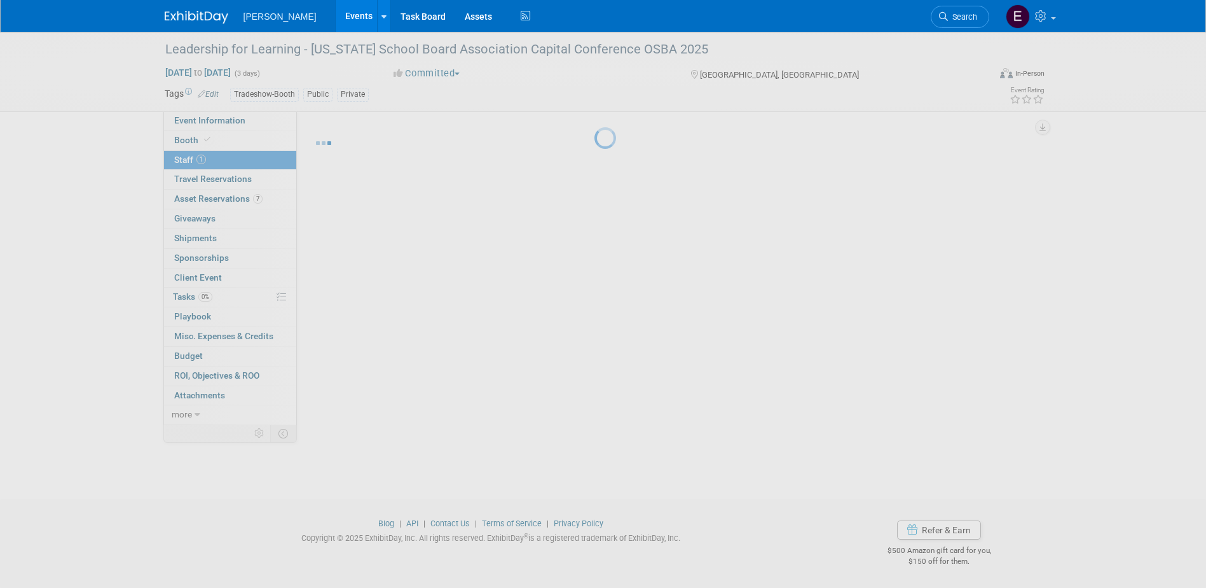
scroll to position [11, 0]
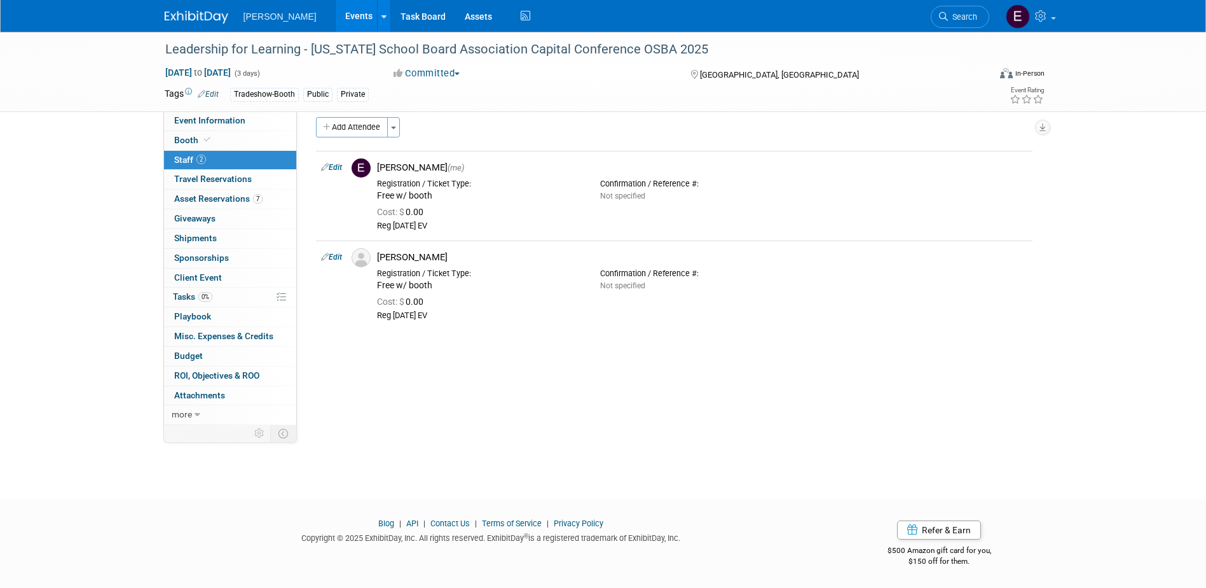
click at [336, 17] on link "Events" at bounding box center [359, 16] width 46 height 32
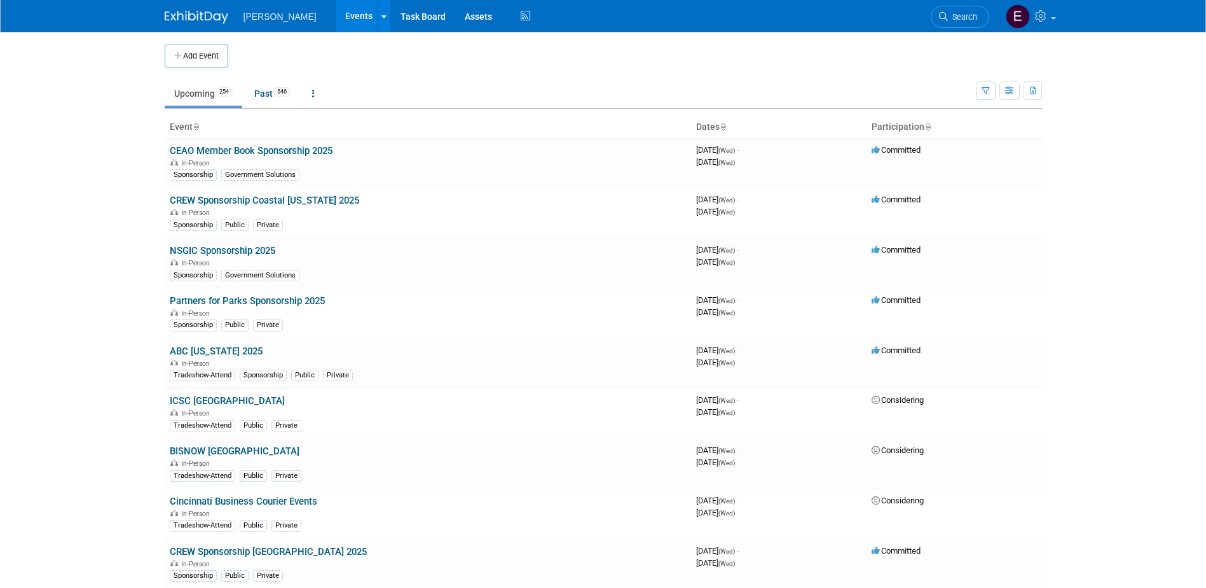
click at [968, 13] on span "Search" at bounding box center [962, 17] width 29 height 10
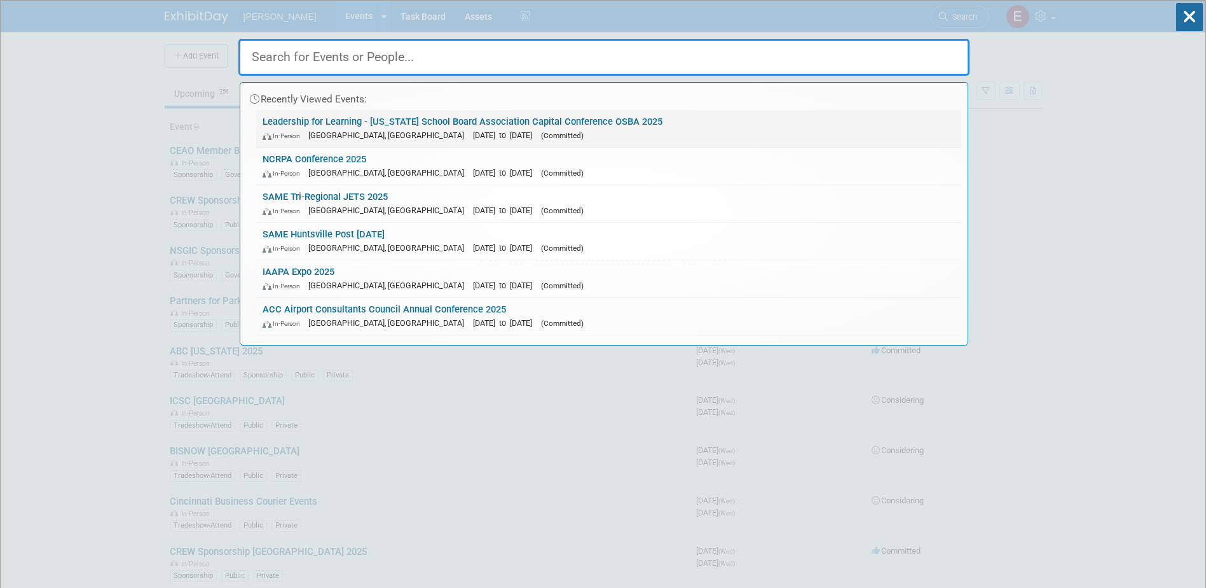
click at [356, 129] on div "In-Person [GEOGRAPHIC_DATA], [GEOGRAPHIC_DATA] [DATE] to [DATE] (Committed)" at bounding box center [609, 134] width 693 height 13
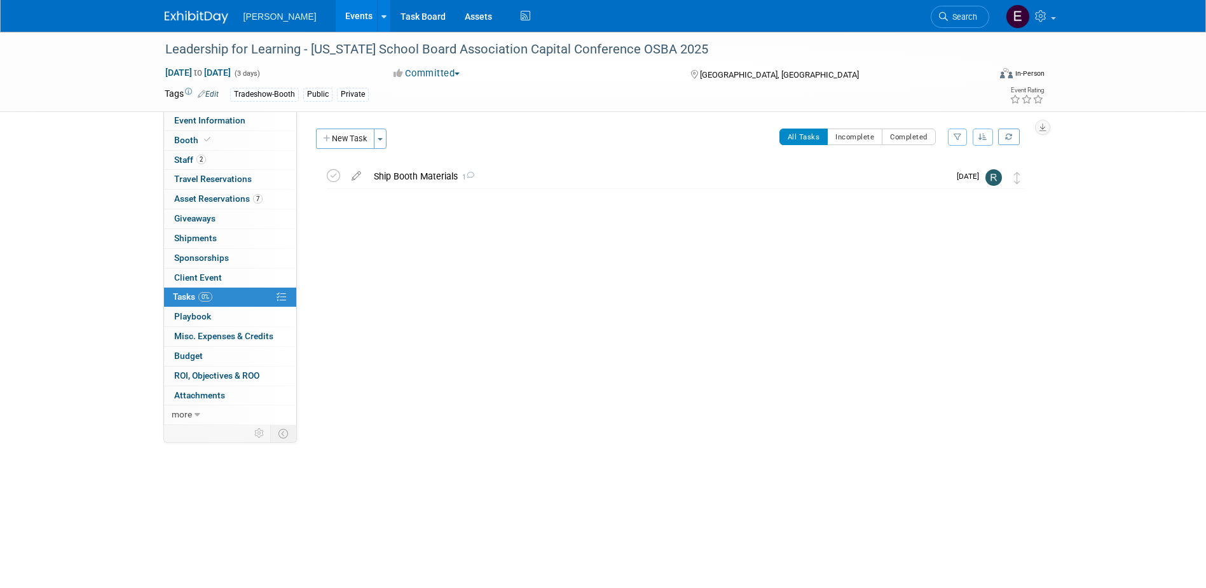
drag, startPoint x: 340, startPoint y: 140, endPoint x: 346, endPoint y: 146, distance: 8.1
click at [342, 141] on button "New Task" at bounding box center [345, 138] width 59 height 20
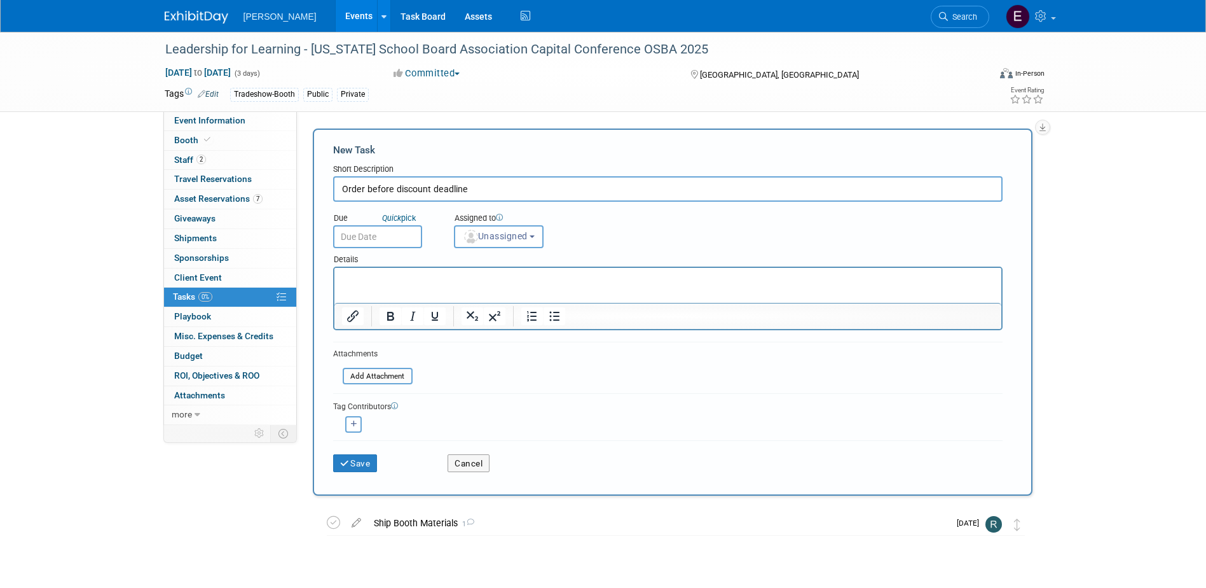
click at [363, 188] on input "Order before discount deadline" at bounding box center [668, 188] width 670 height 25
type input "Order booth furnishings before discount deadline"
click at [404, 241] on input "text" at bounding box center [377, 236] width 89 height 23
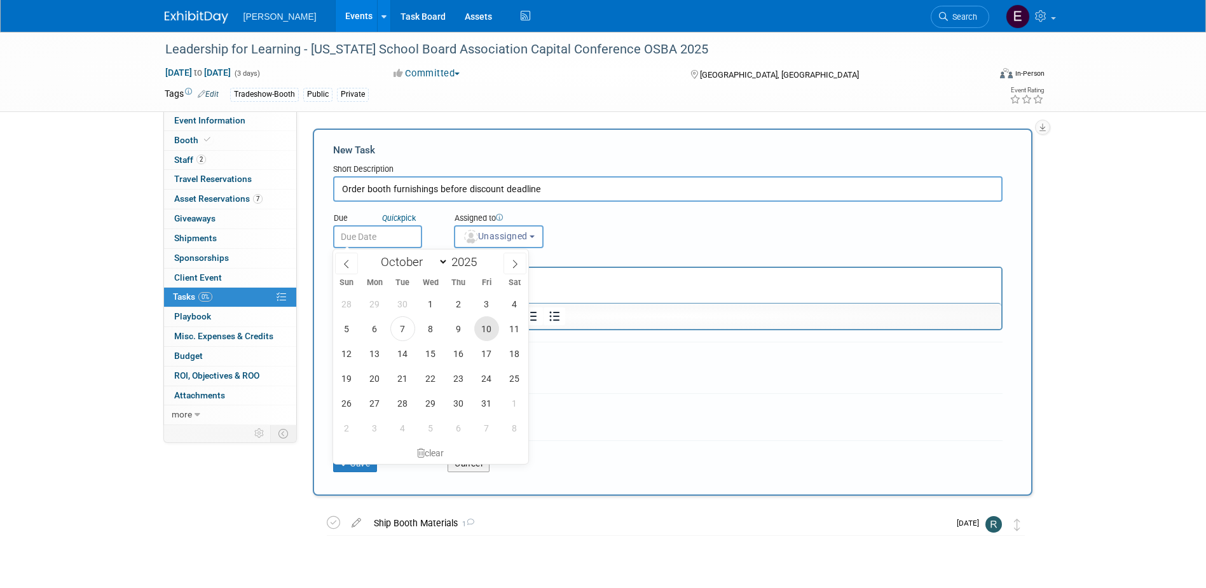
click at [482, 328] on span "10" at bounding box center [486, 328] width 25 height 25
type input "Oct 10, 2025"
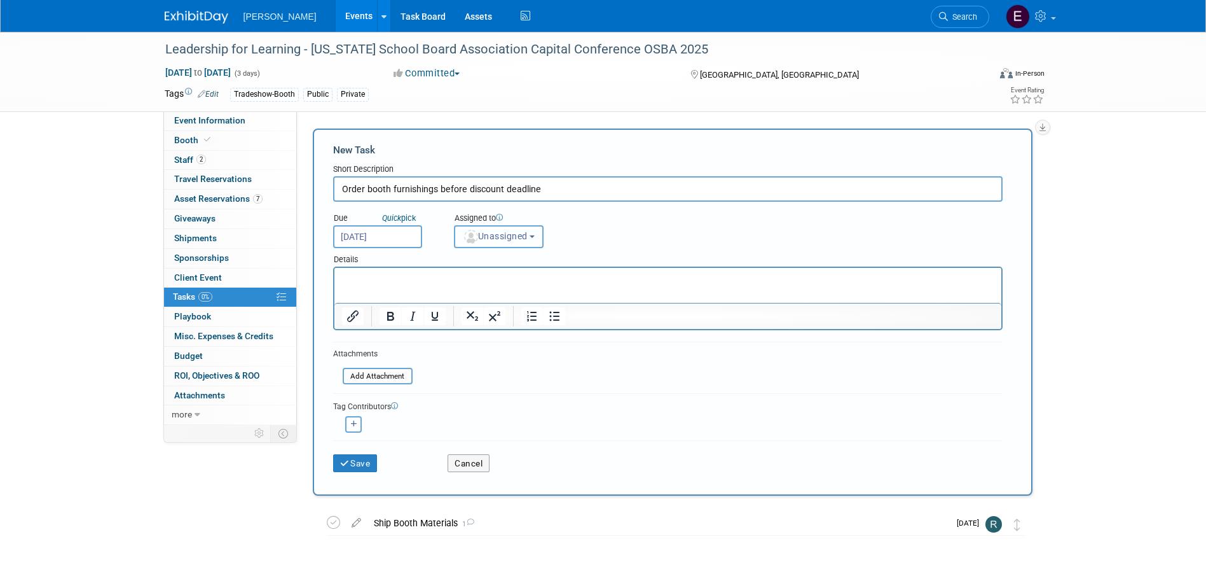
click at [507, 231] on button "Unassigned" at bounding box center [499, 236] width 90 height 23
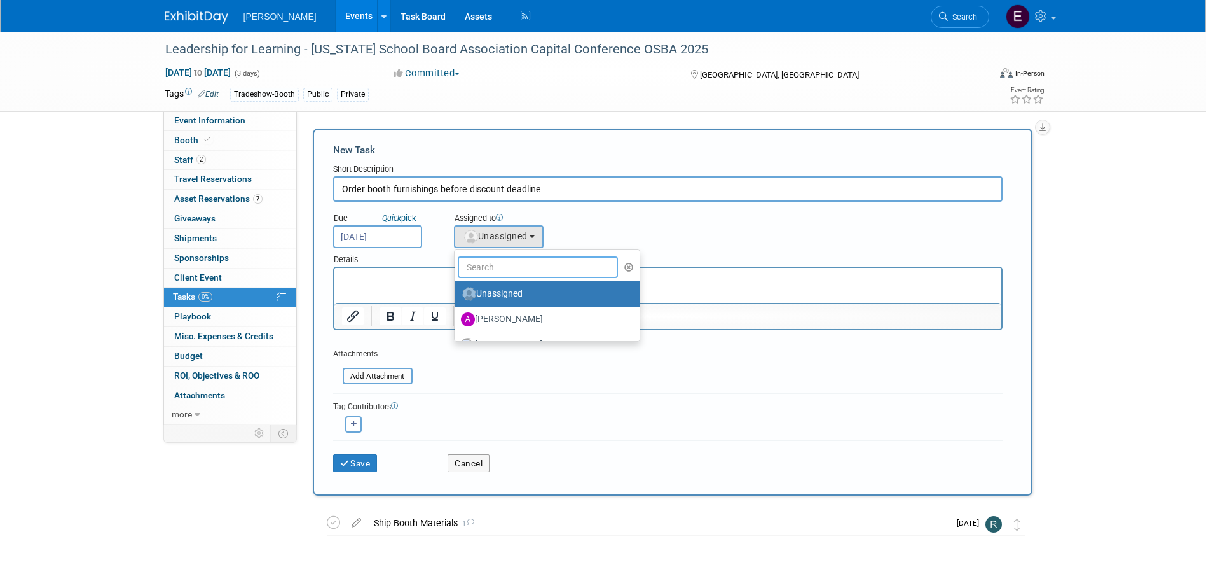
click at [505, 268] on input "text" at bounding box center [538, 267] width 161 height 22
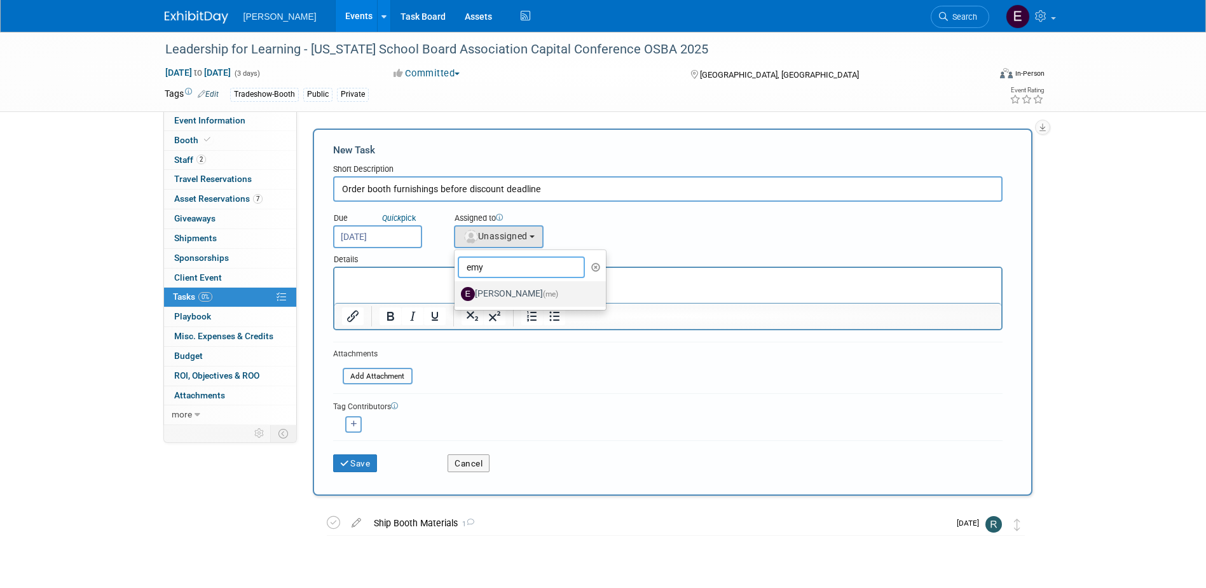
type input "emy"
click at [506, 291] on label "Emy Volk (me)" at bounding box center [527, 294] width 133 height 20
click at [457, 291] on input "Emy Volk (me)" at bounding box center [452, 292] width 8 height 8
select select "120ddee5-d8a4-4b60-82eb-45c9a3dd4d29"
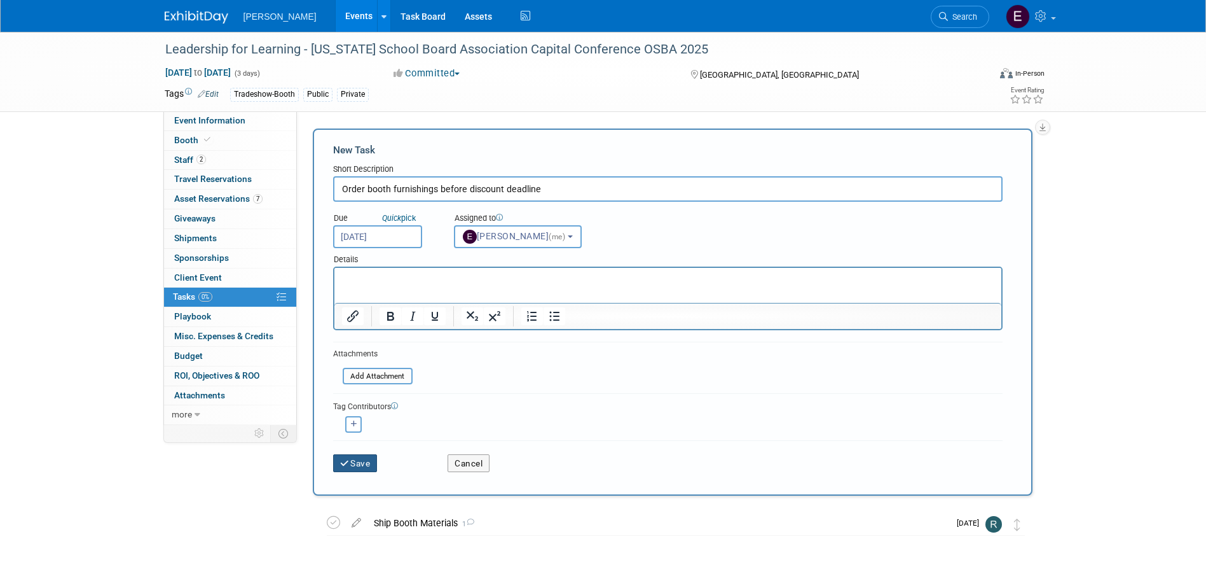
click at [355, 464] on button "Save" at bounding box center [355, 463] width 45 height 18
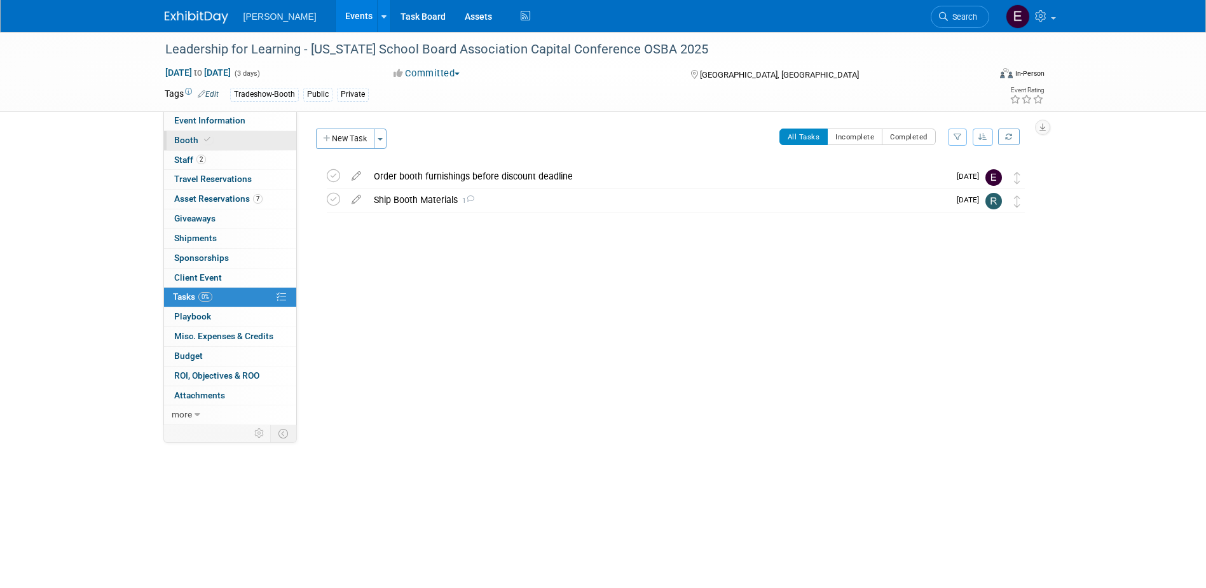
click at [204, 141] on icon at bounding box center [207, 139] width 6 height 7
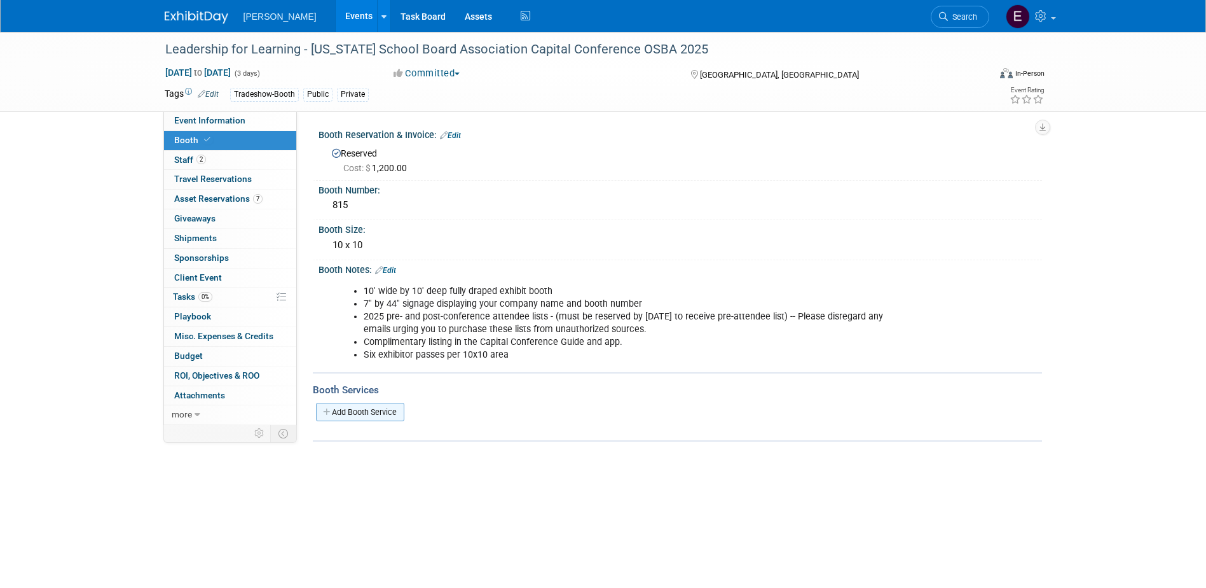
click at [364, 412] on link "Add Booth Service" at bounding box center [360, 412] width 88 height 18
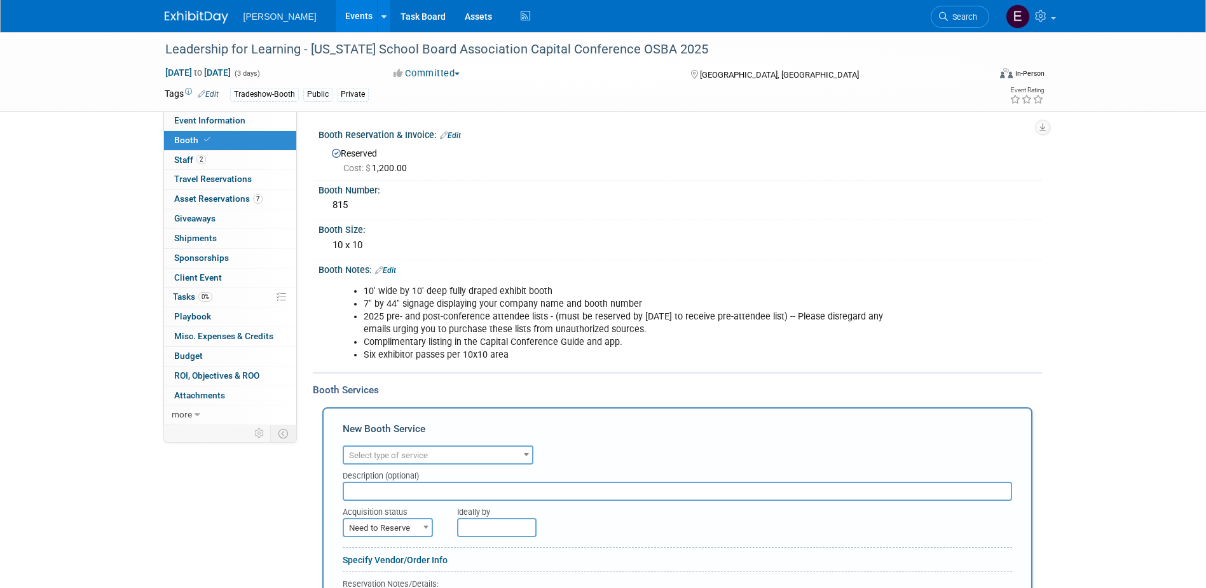
click at [375, 457] on span "Select type of service" at bounding box center [388, 455] width 79 height 10
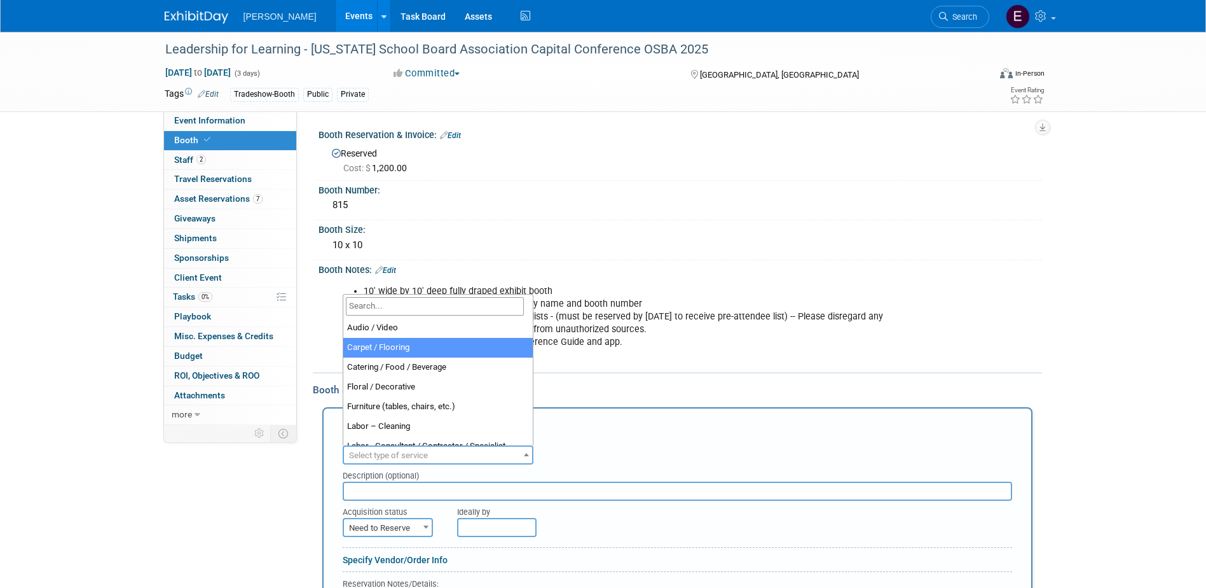
select select "4"
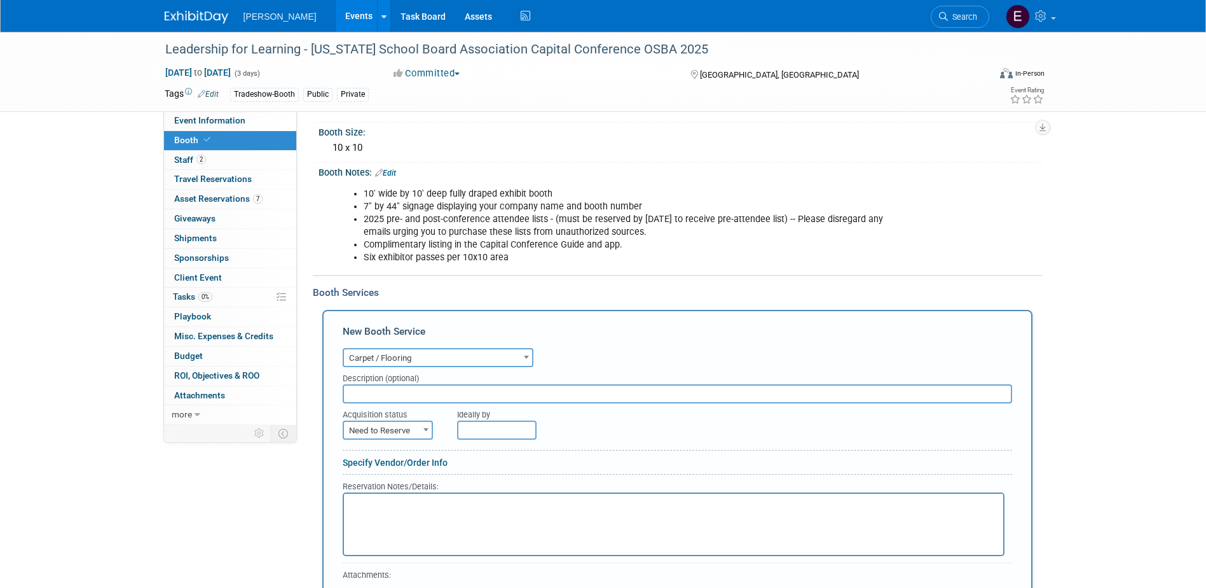
scroll to position [223, 0]
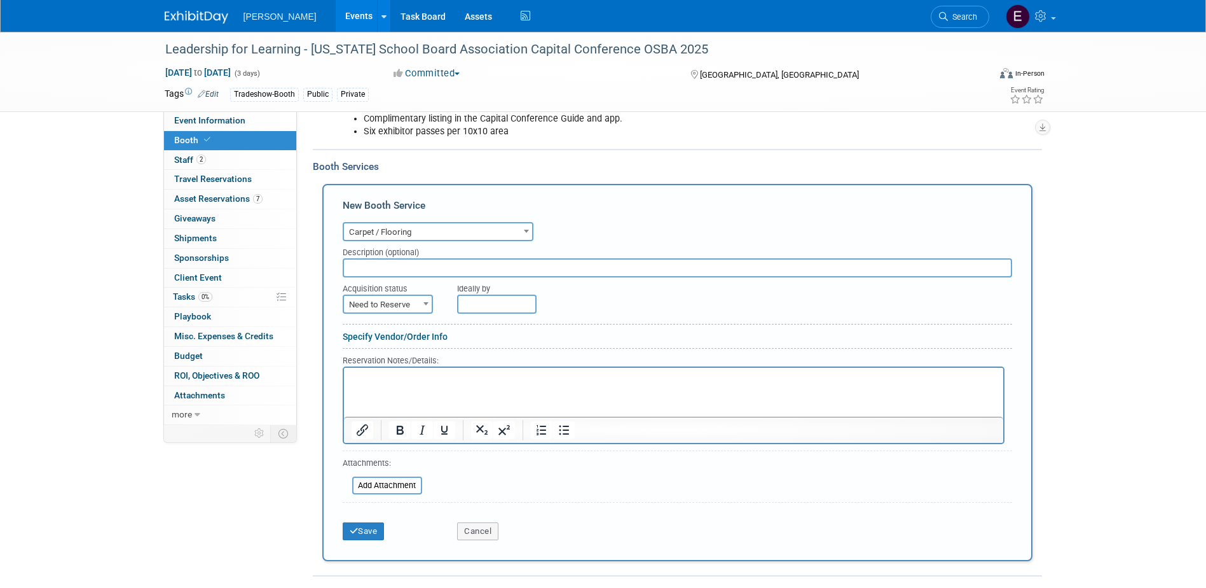
click at [404, 363] on div "Reservation Notes/Details:" at bounding box center [674, 360] width 662 height 13
click at [492, 308] on input "text" at bounding box center [496, 303] width 79 height 19
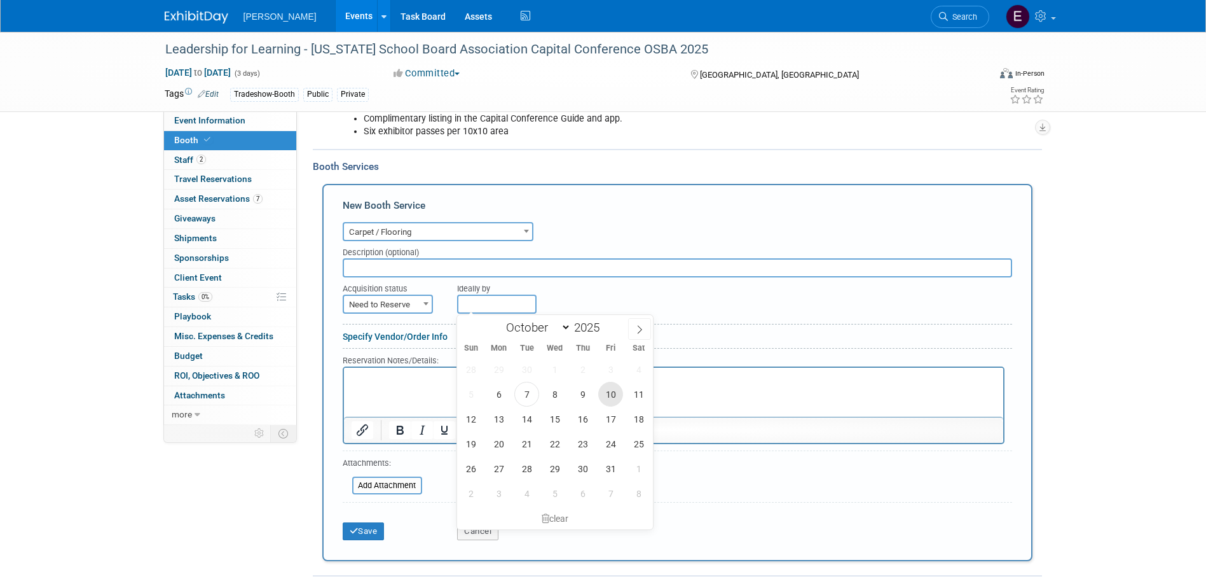
click at [612, 402] on span "10" at bounding box center [610, 394] width 25 height 25
type input "Oct 10, 2025"
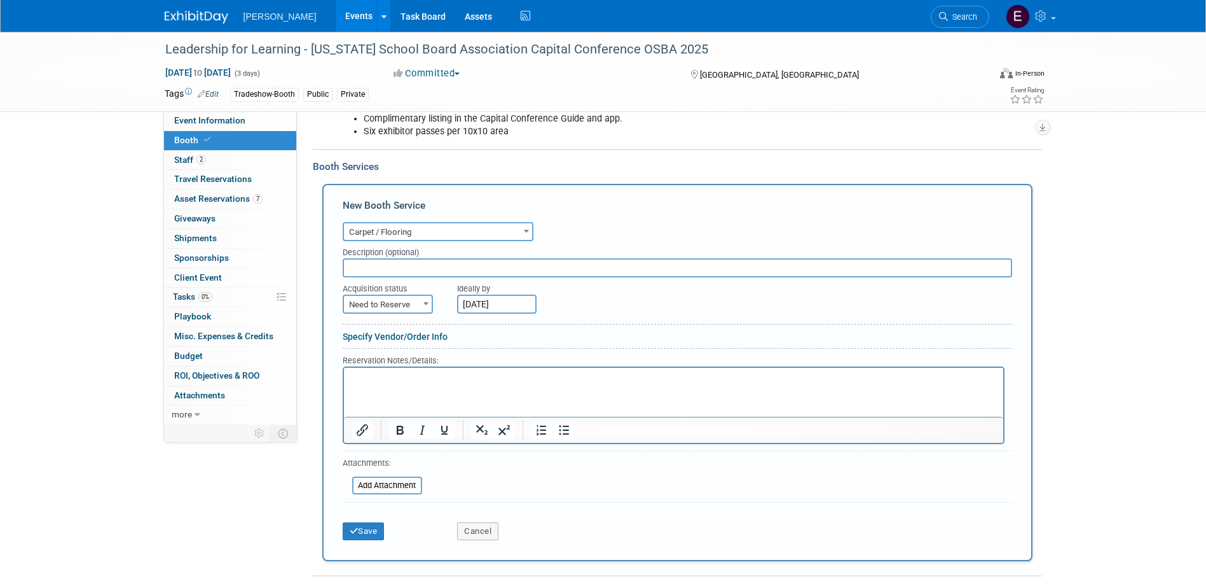
click at [388, 336] on link "Specify Vendor/Order Info" at bounding box center [395, 336] width 105 height 10
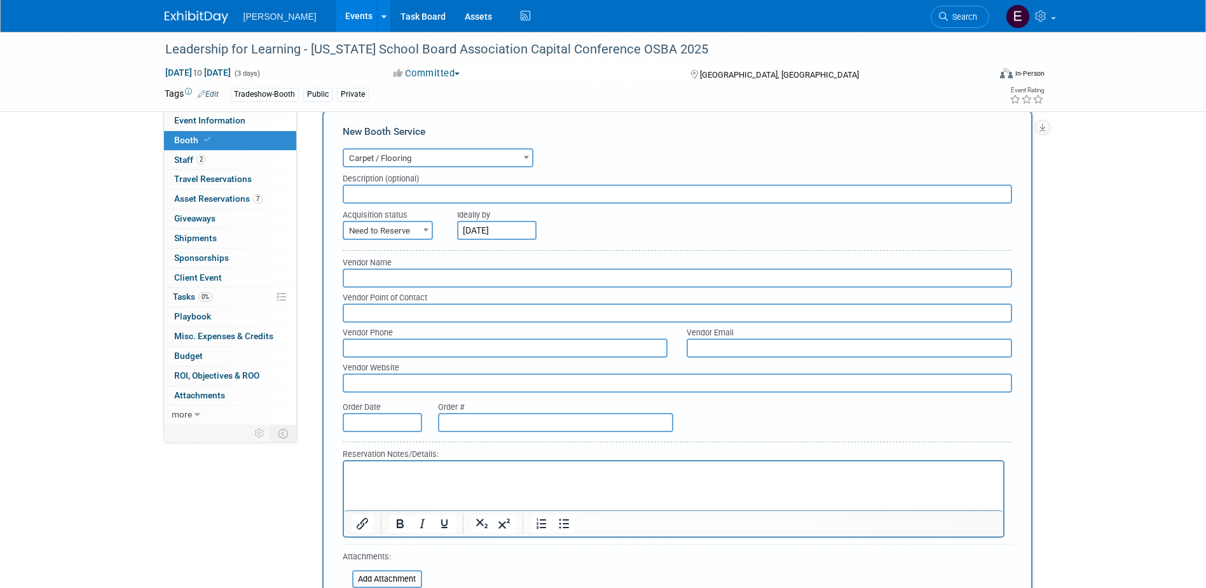
scroll to position [404, 0]
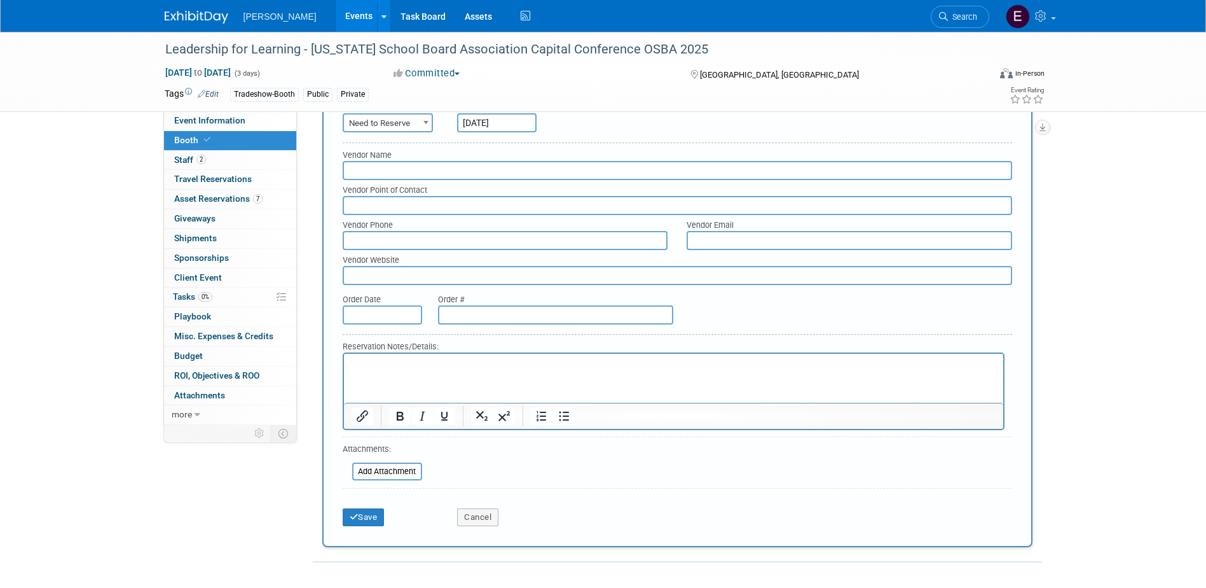
click at [396, 368] on p "Rich Text Area. Press ALT-0 for help." at bounding box center [673, 365] width 645 height 12
click at [374, 516] on button "Save" at bounding box center [364, 517] width 42 height 18
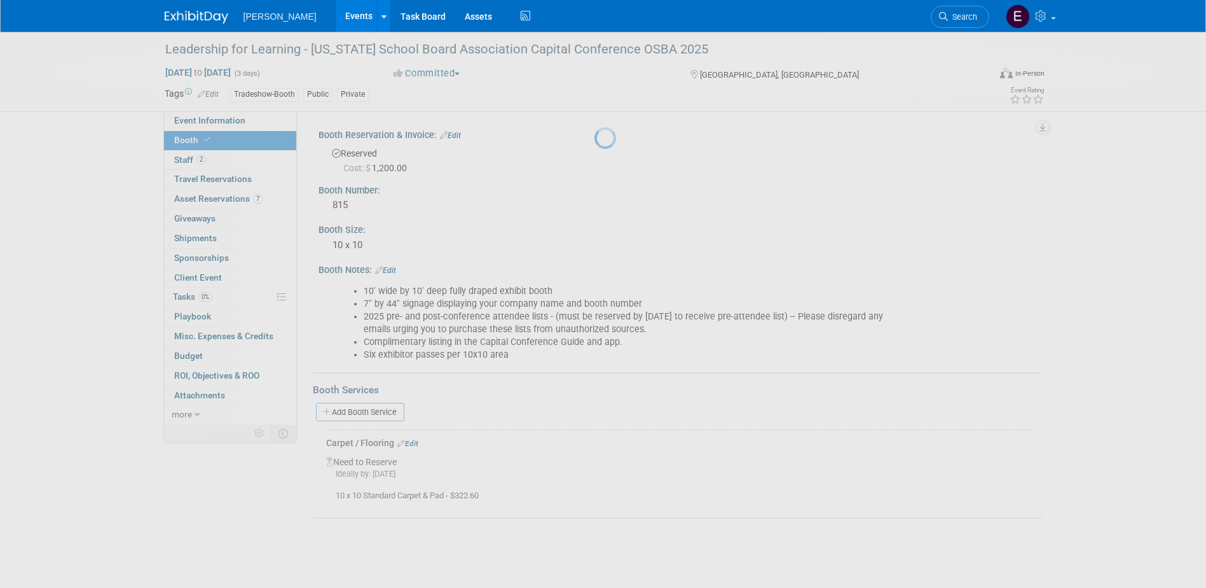
scroll to position [0, 0]
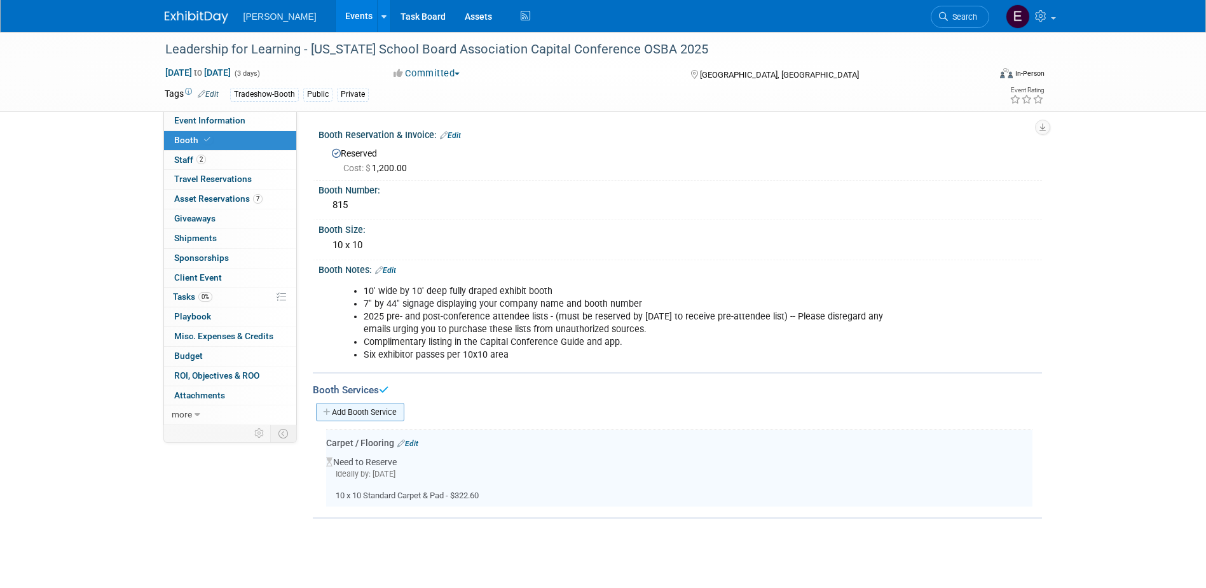
click at [367, 406] on link "Add Booth Service" at bounding box center [360, 412] width 88 height 18
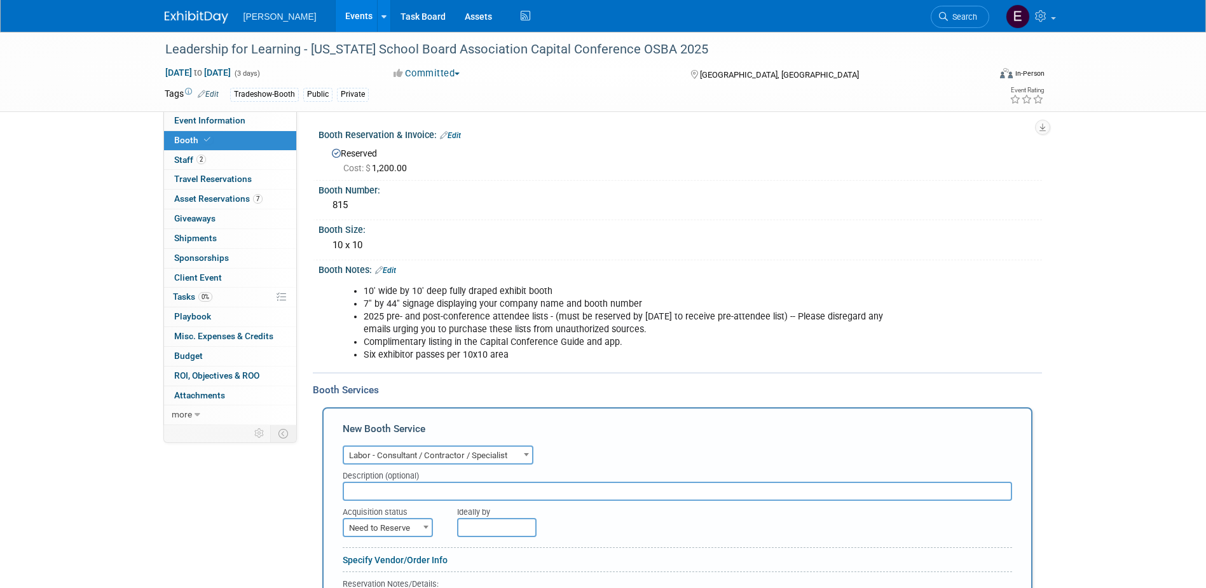
click at [398, 455] on span "Labor - Consultant / Contractor / Specialist" at bounding box center [438, 455] width 188 height 18
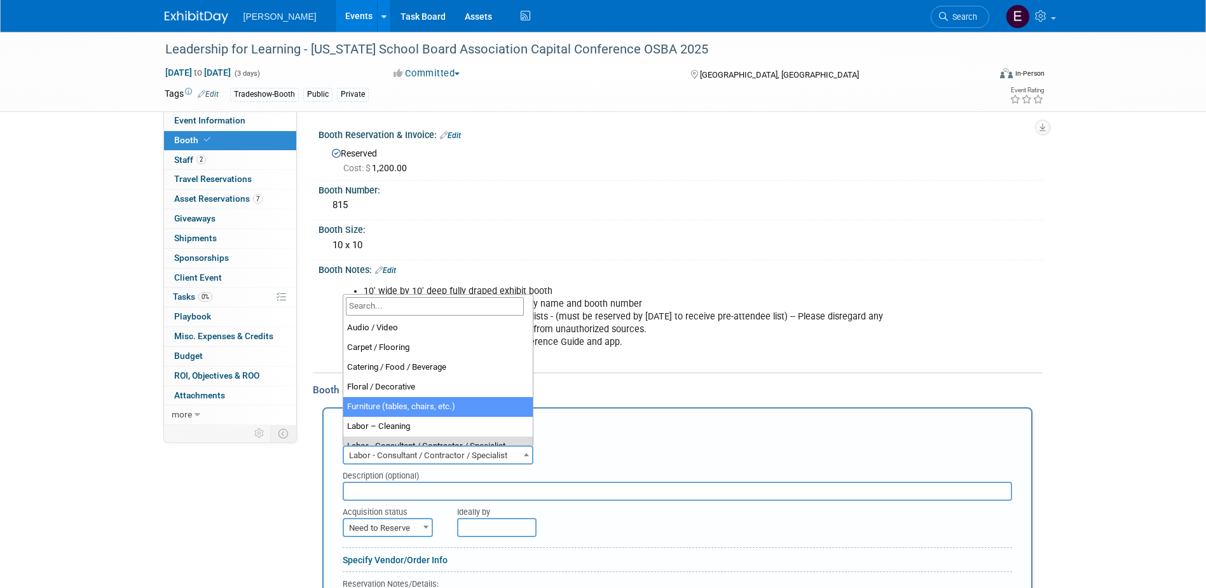
select select "6"
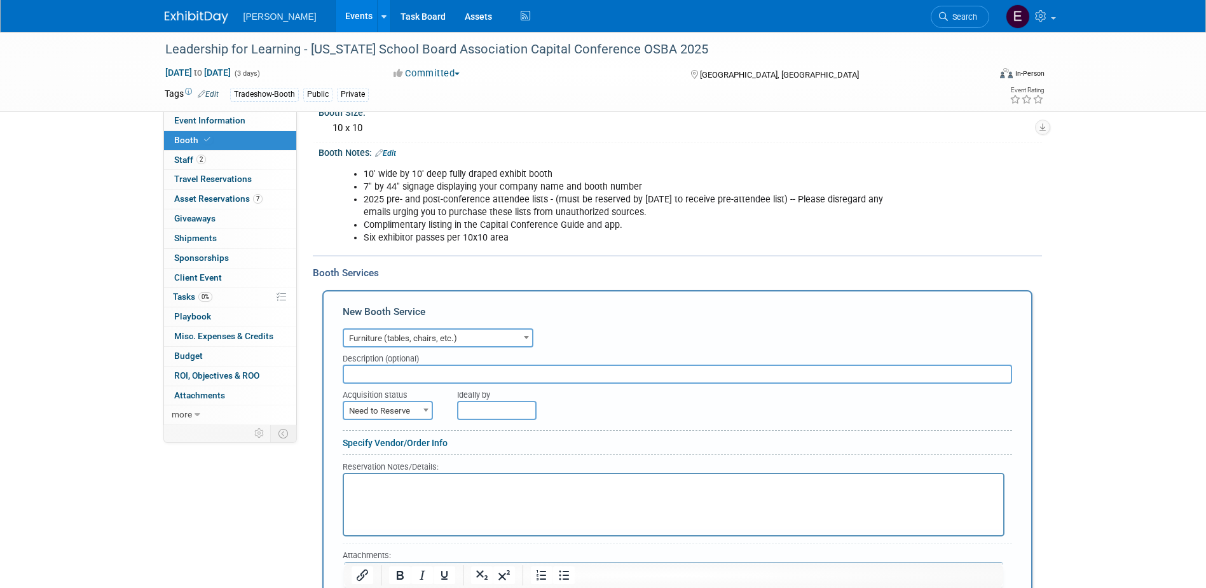
scroll to position [127, 0]
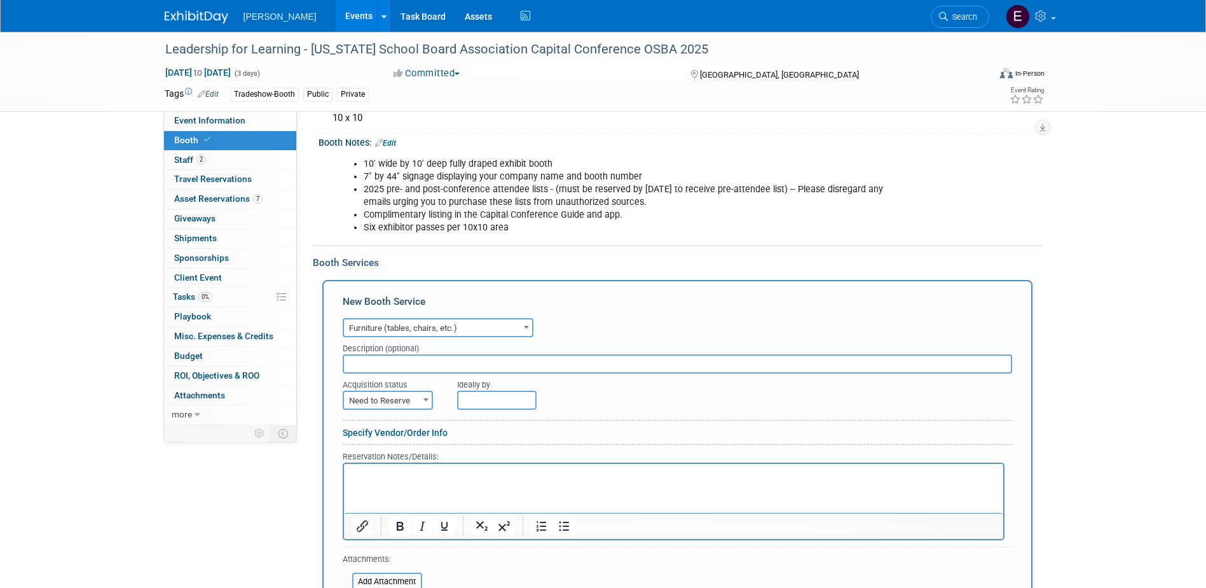
click at [370, 362] on input "text" at bounding box center [678, 363] width 670 height 19
type input "C"
click at [466, 481] on html at bounding box center [673, 472] width 660 height 17
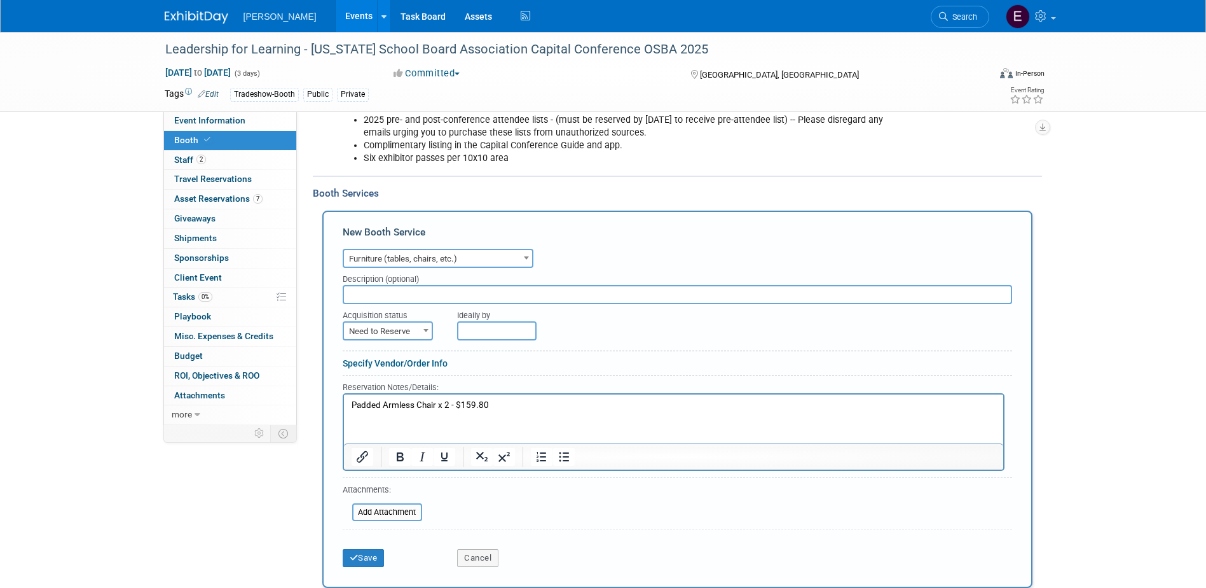
scroll to position [314, 0]
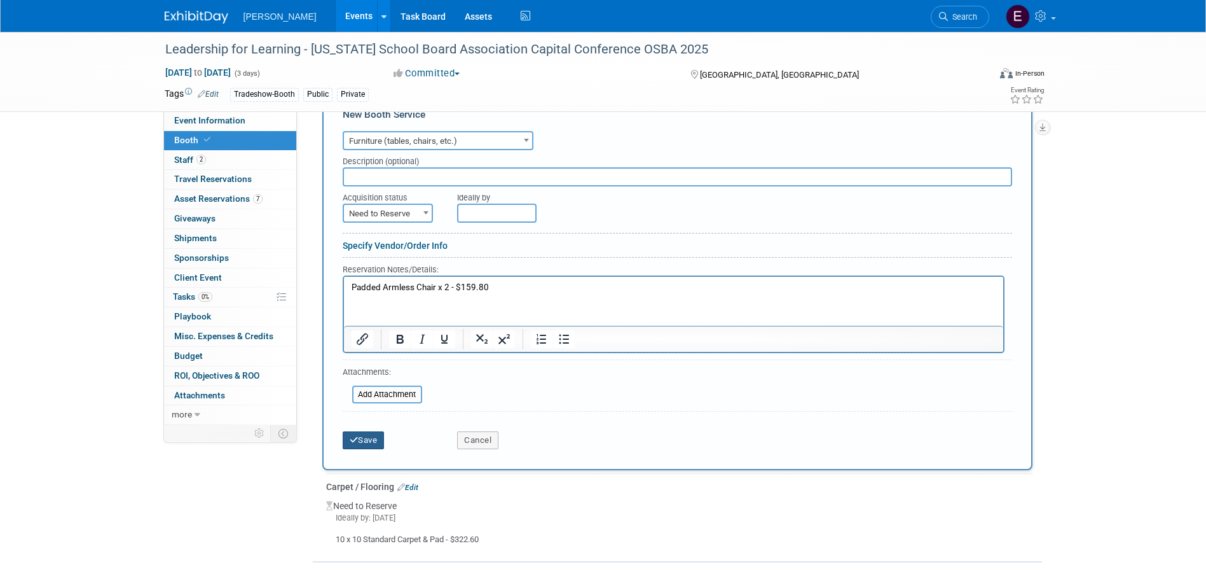
click at [371, 439] on button "Save" at bounding box center [364, 440] width 42 height 18
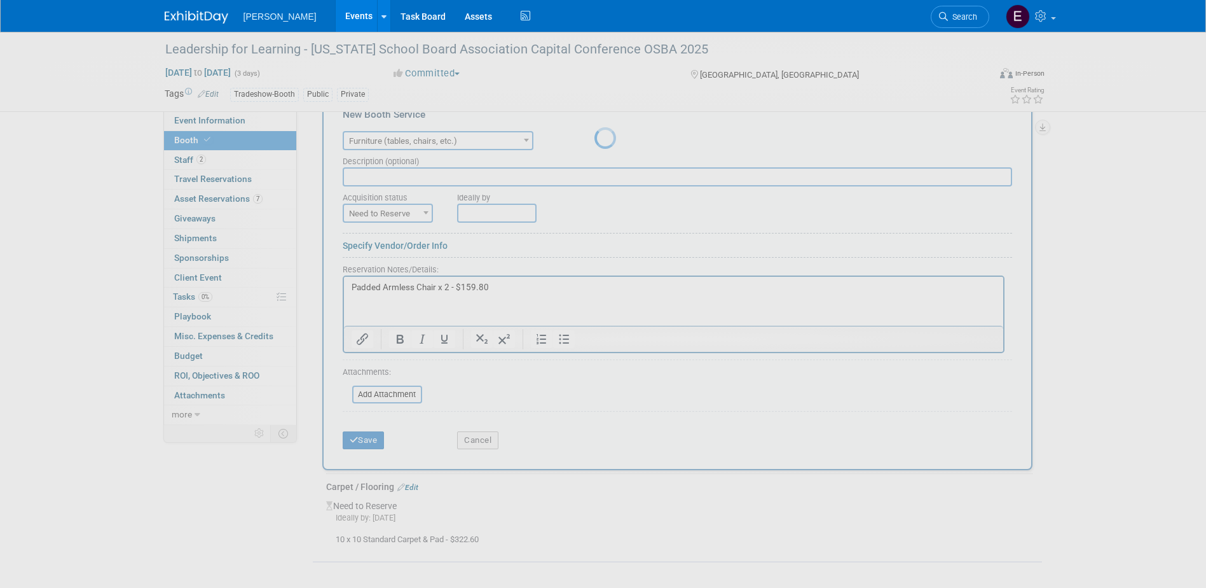
scroll to position [32, 0]
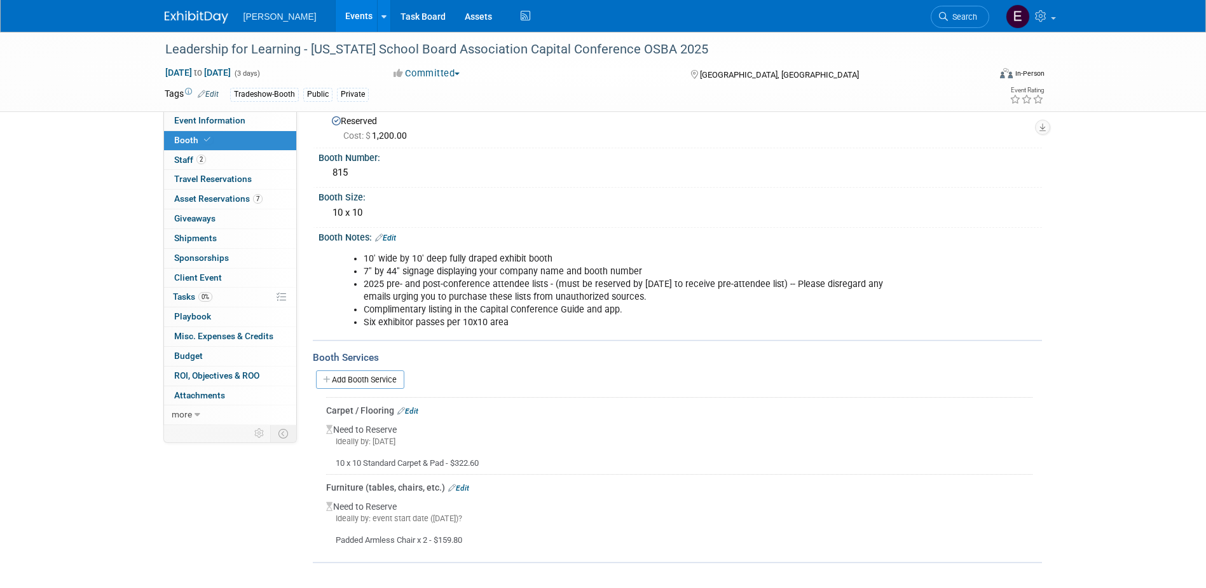
click at [462, 489] on link "Edit" at bounding box center [458, 487] width 21 height 9
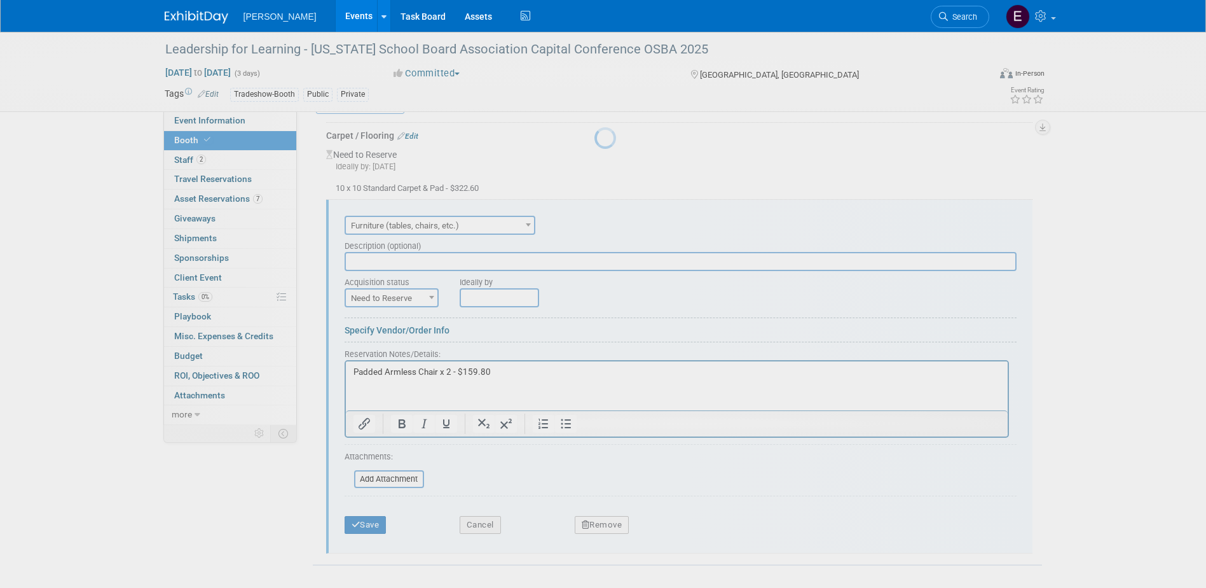
scroll to position [310, 0]
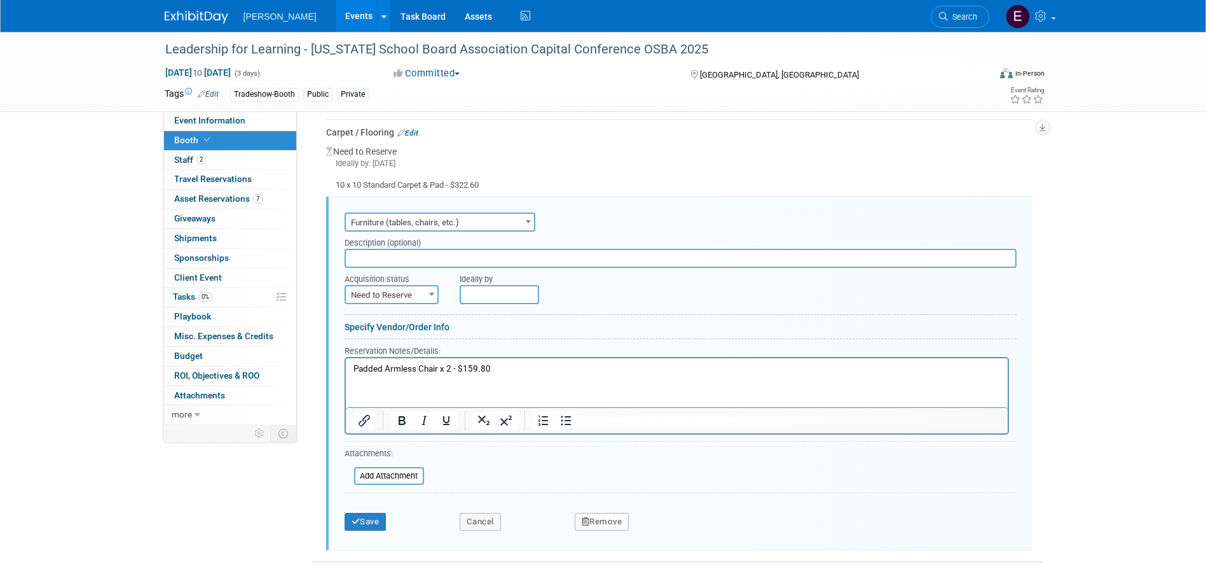
click at [495, 294] on input "text" at bounding box center [499, 294] width 79 height 19
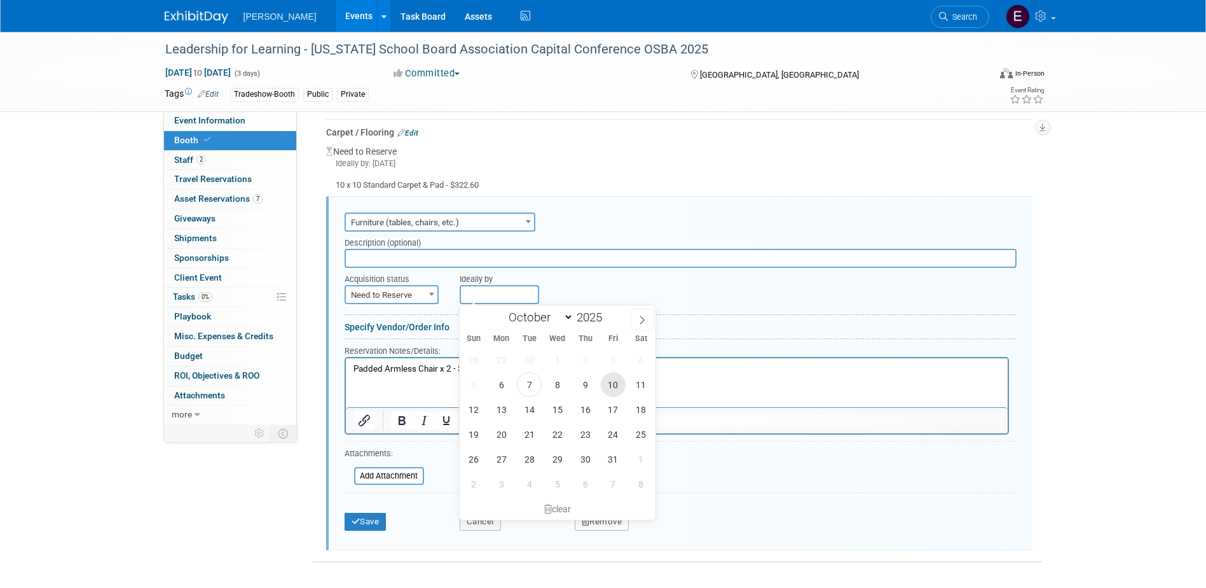
click at [614, 387] on span "10" at bounding box center [613, 384] width 25 height 25
type input "[DATE]"
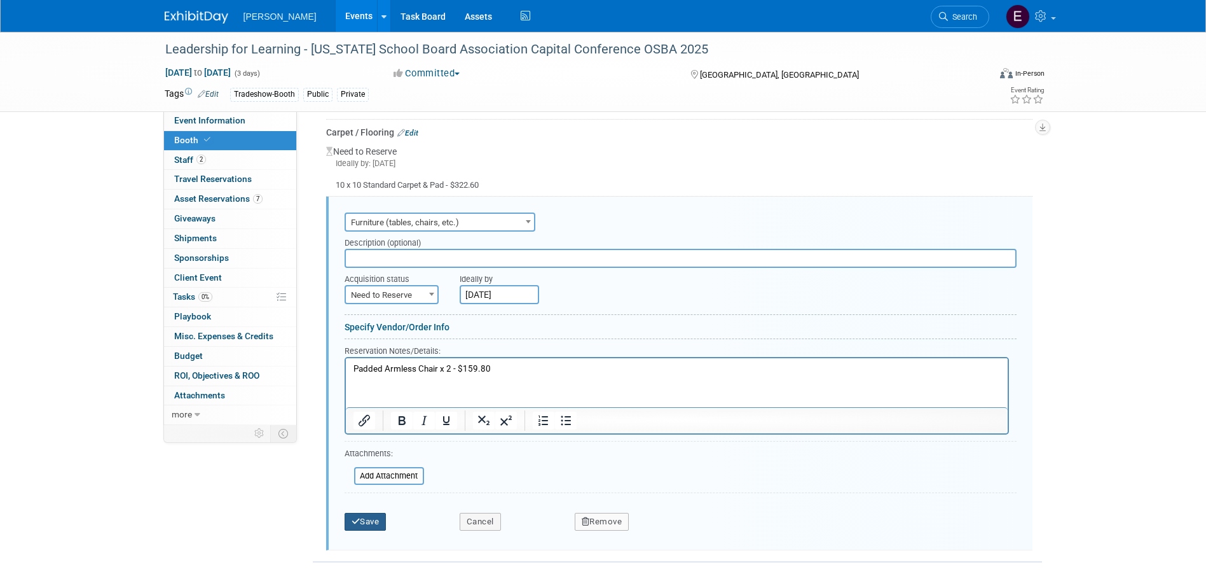
click at [366, 516] on button "Save" at bounding box center [366, 522] width 42 height 18
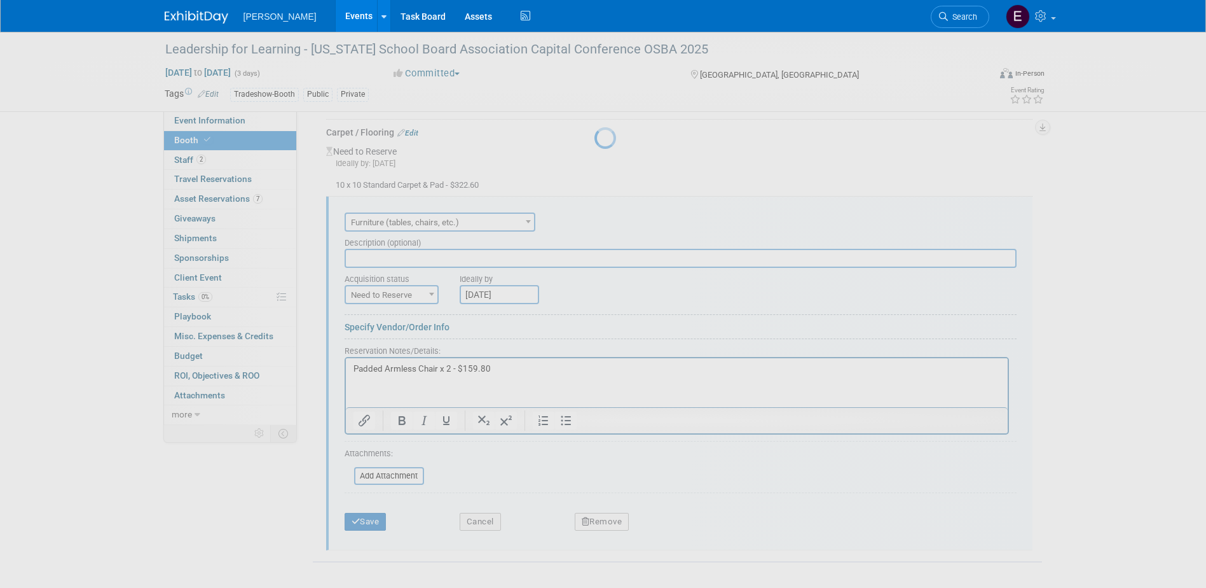
scroll to position [32, 0]
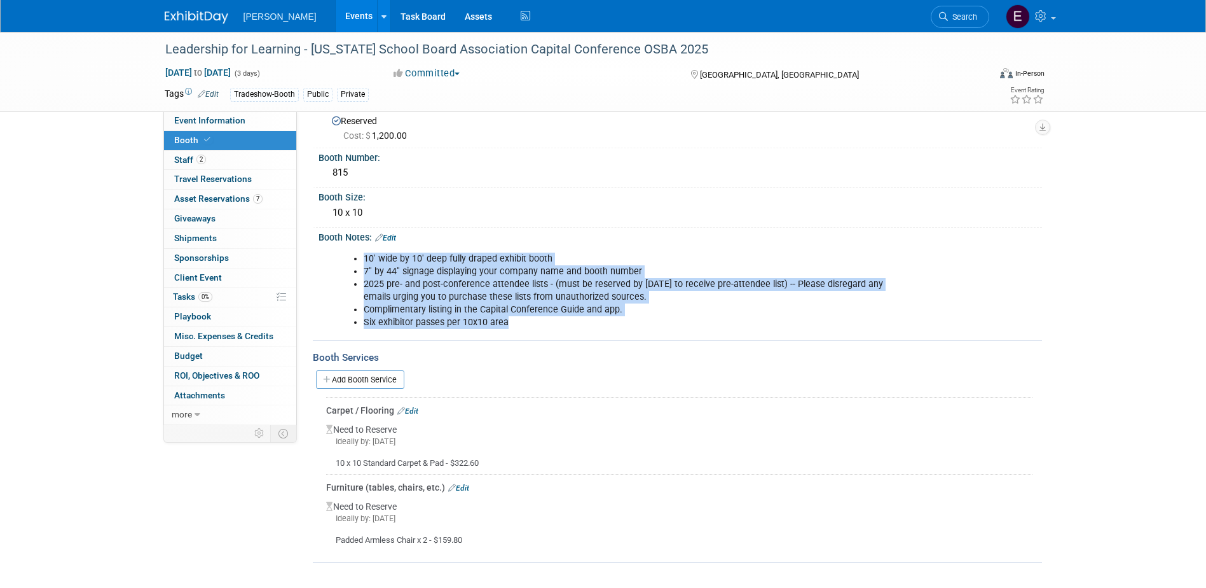
drag, startPoint x: 534, startPoint y: 322, endPoint x: 351, endPoint y: 258, distance: 193.5
click at [351, 258] on ul "10′ wide by 10′ deep fully draped exhibit booth 7″ by 44″ signage displaying yo…" at bounding box center [616, 290] width 556 height 76
click at [607, 313] on li "Complimentary listing in the Capital Conference Guide and app." at bounding box center [629, 309] width 531 height 13
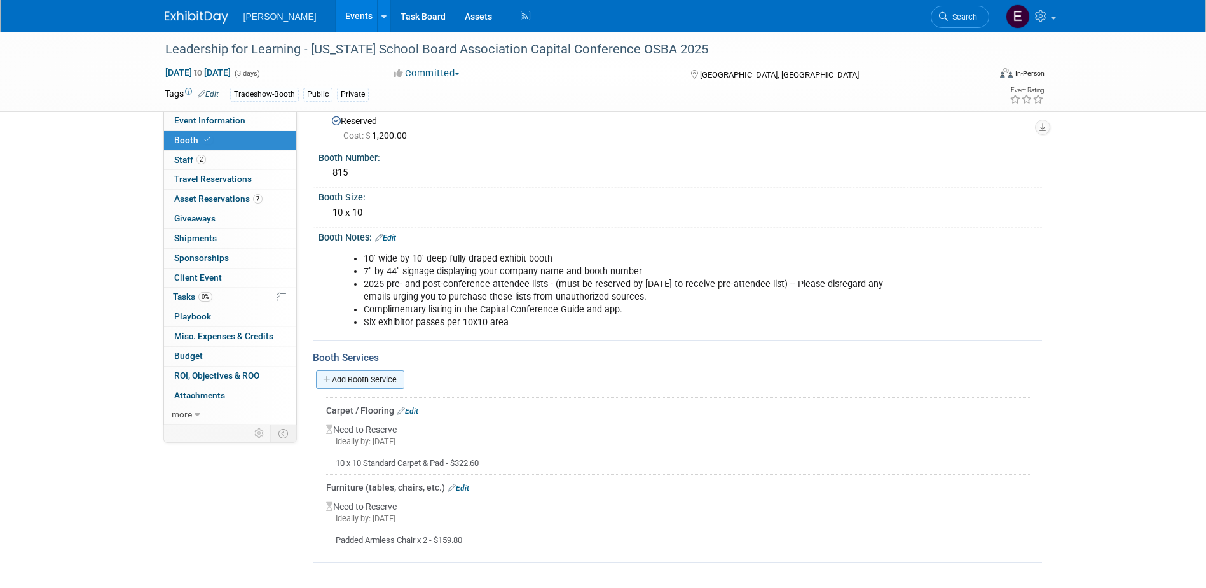
click at [355, 374] on link "Add Booth Service" at bounding box center [360, 379] width 88 height 18
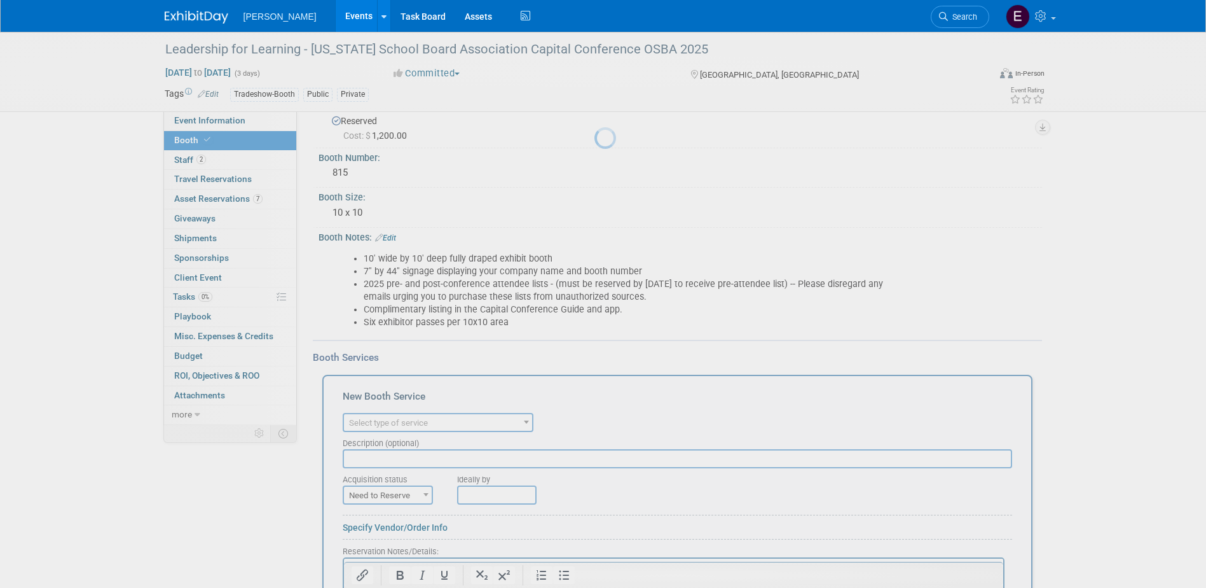
scroll to position [0, 0]
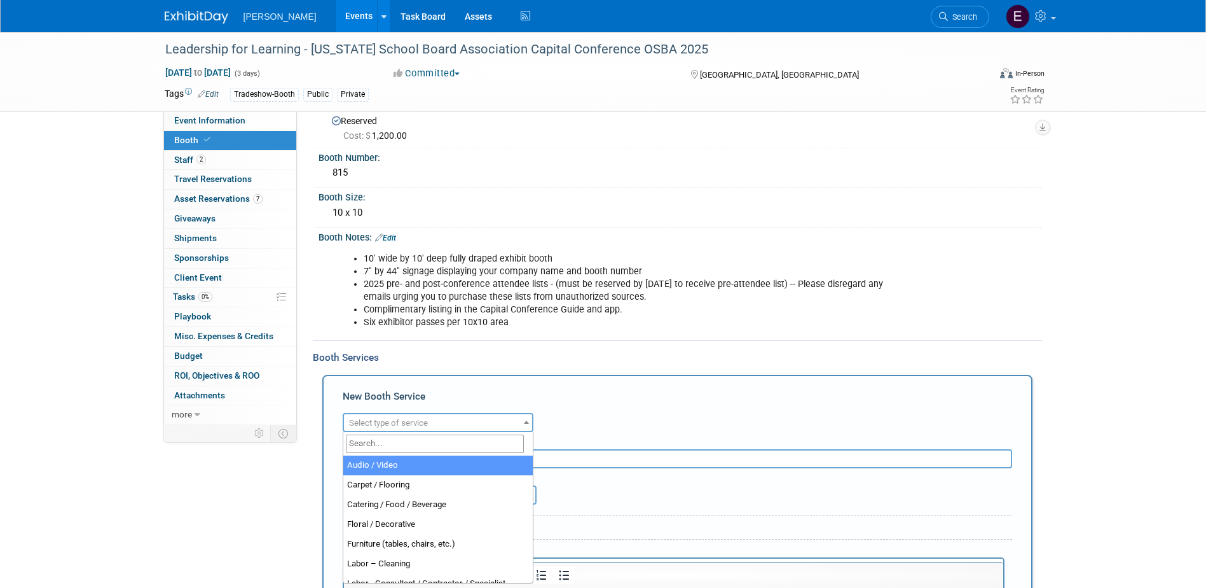
click at [394, 417] on span "Select type of service" at bounding box center [438, 423] width 188 height 18
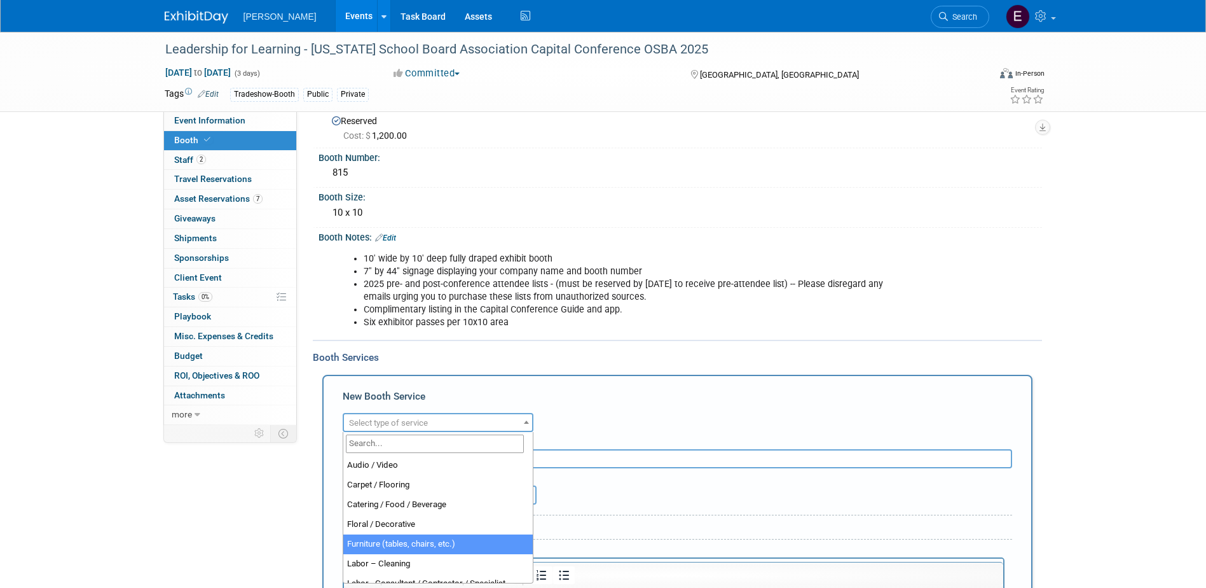
select select "6"
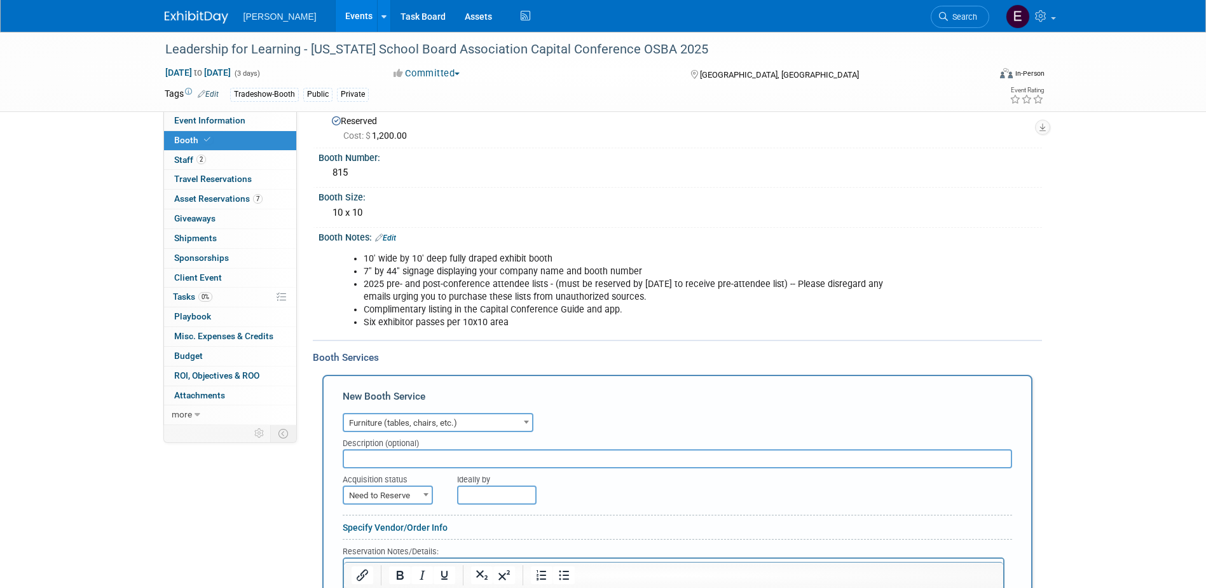
click at [404, 460] on input "text" at bounding box center [678, 458] width 670 height 19
type input "Table"
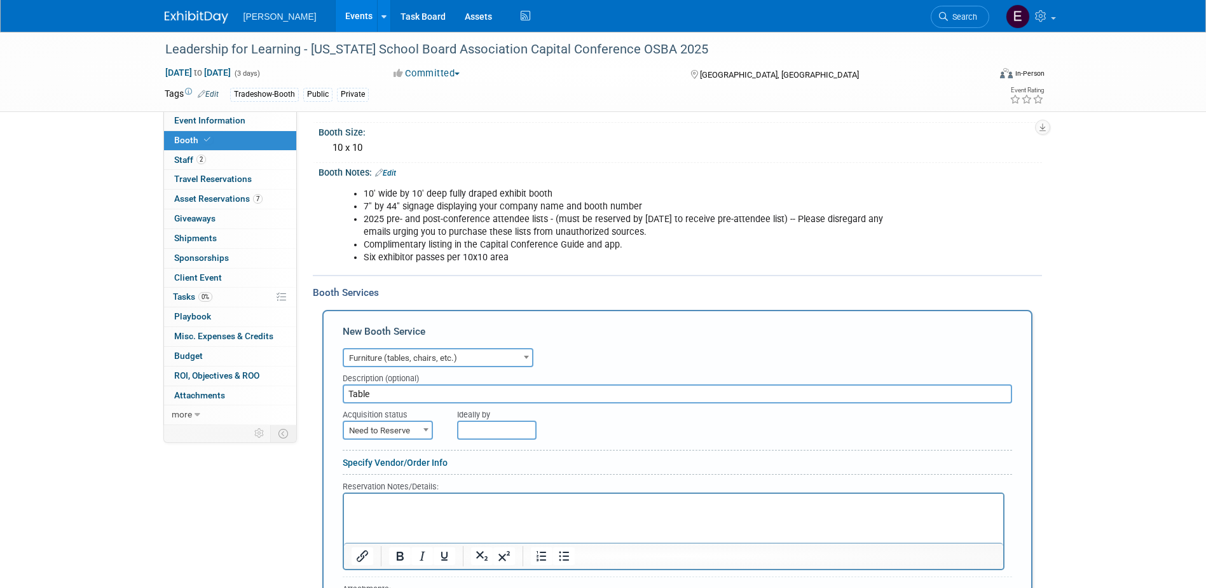
scroll to position [223, 0]
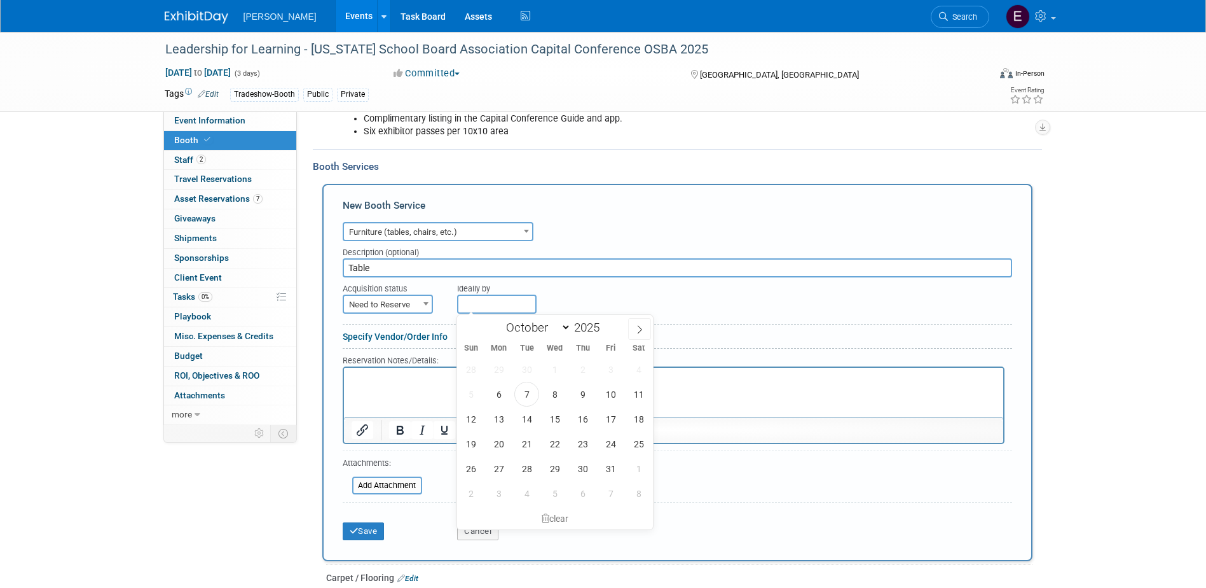
click at [462, 295] on input "text" at bounding box center [496, 303] width 79 height 19
click at [615, 392] on span "10" at bounding box center [610, 394] width 25 height 25
type input "[DATE]"
click at [478, 385] on html at bounding box center [673, 376] width 660 height 17
paste body "Rich Text Area. Press ALT-0 for help."
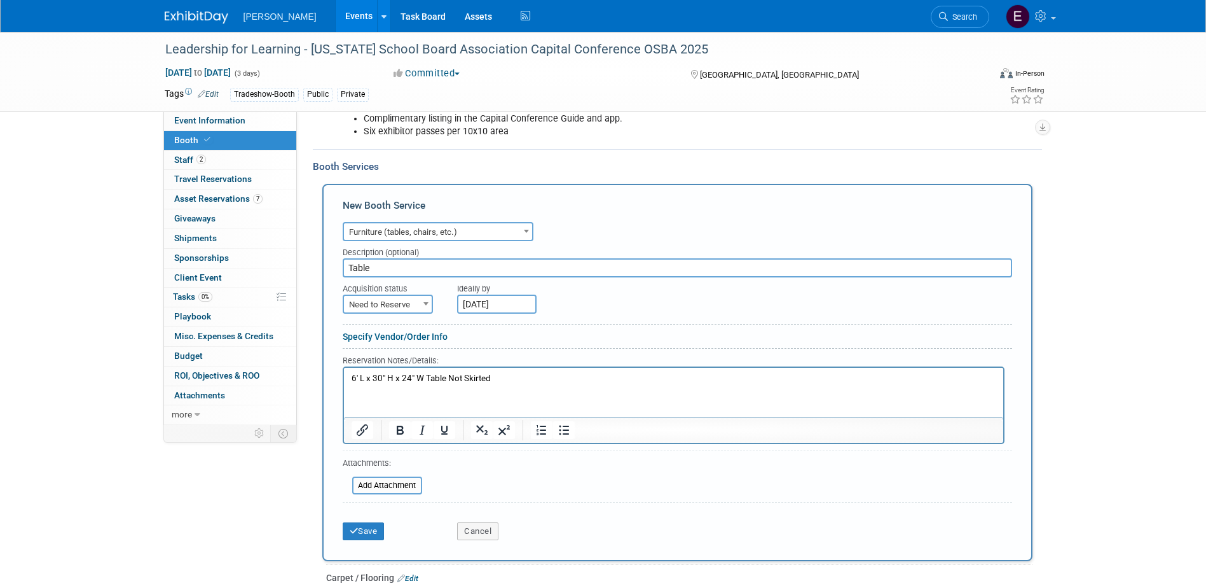
click at [503, 383] on p "6' L x 30" H x 24" W Table Not Skirted" at bounding box center [673, 379] width 645 height 12
click at [380, 535] on button "Save" at bounding box center [364, 531] width 42 height 18
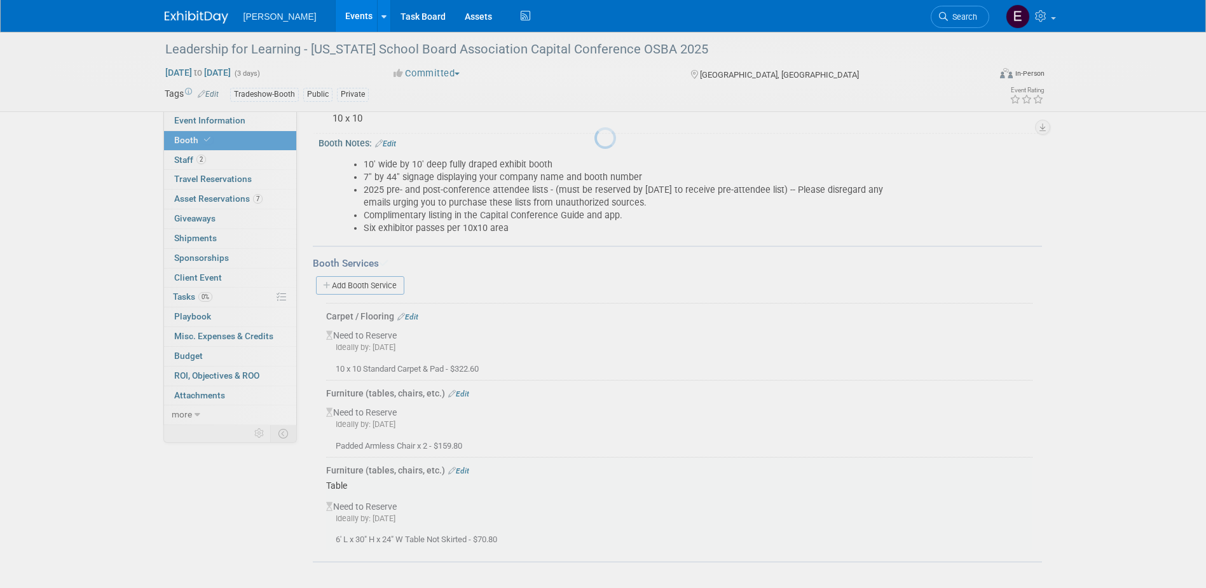
scroll to position [127, 0]
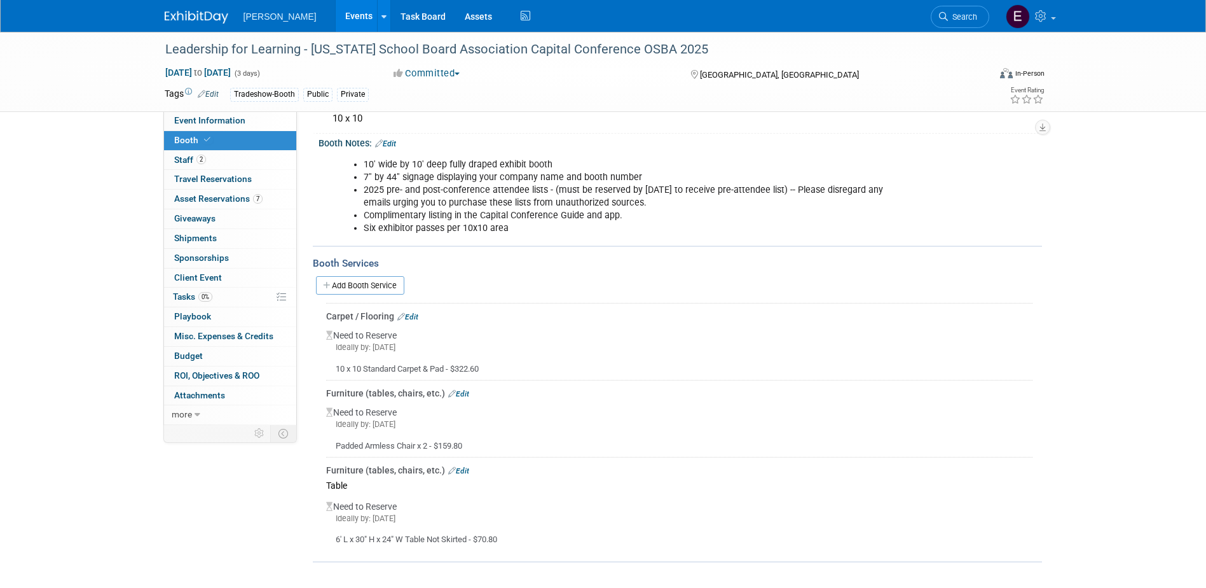
click at [456, 390] on link "Edit" at bounding box center [458, 393] width 21 height 9
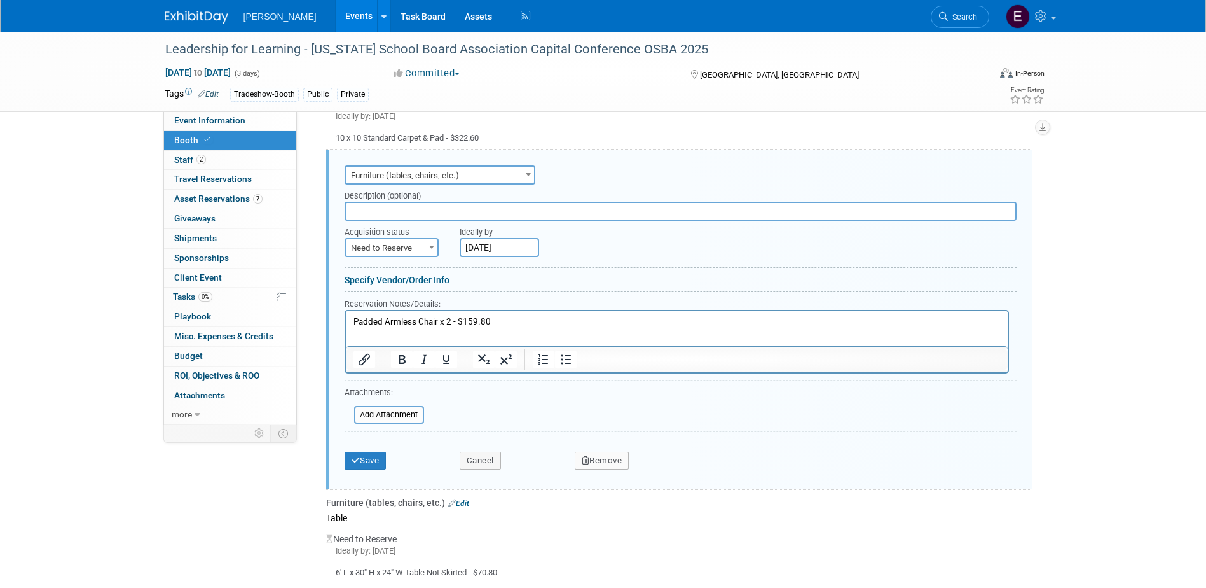
scroll to position [362, 0]
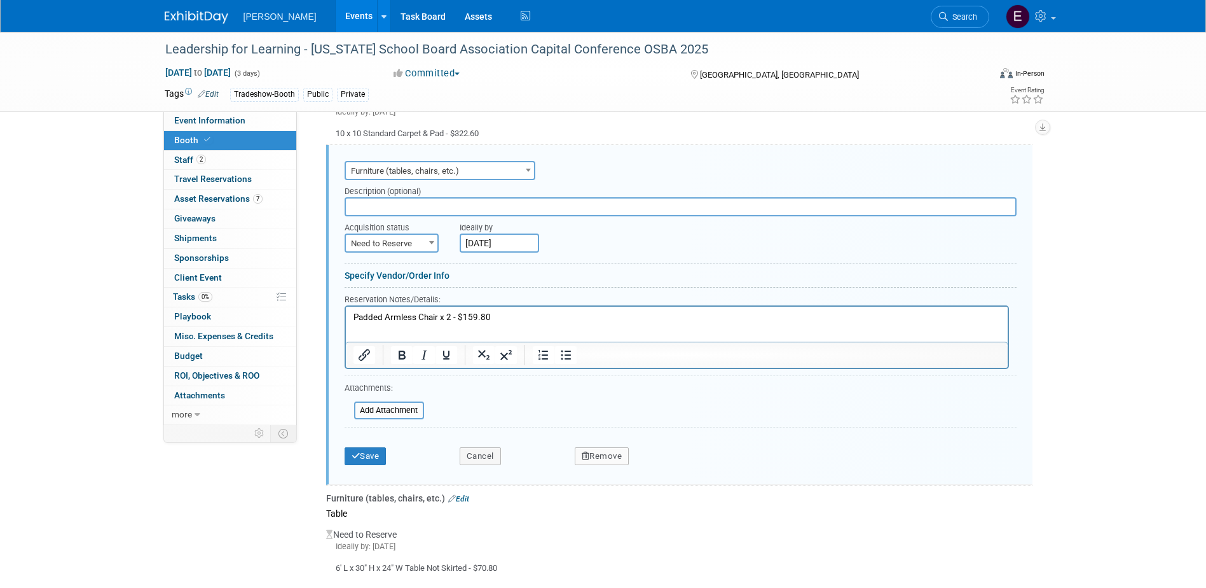
click at [370, 199] on input "text" at bounding box center [681, 206] width 672 height 19
type input "Chairs"
click at [354, 448] on div "Save" at bounding box center [392, 452] width 115 height 26
click at [356, 450] on button "Save" at bounding box center [366, 456] width 42 height 18
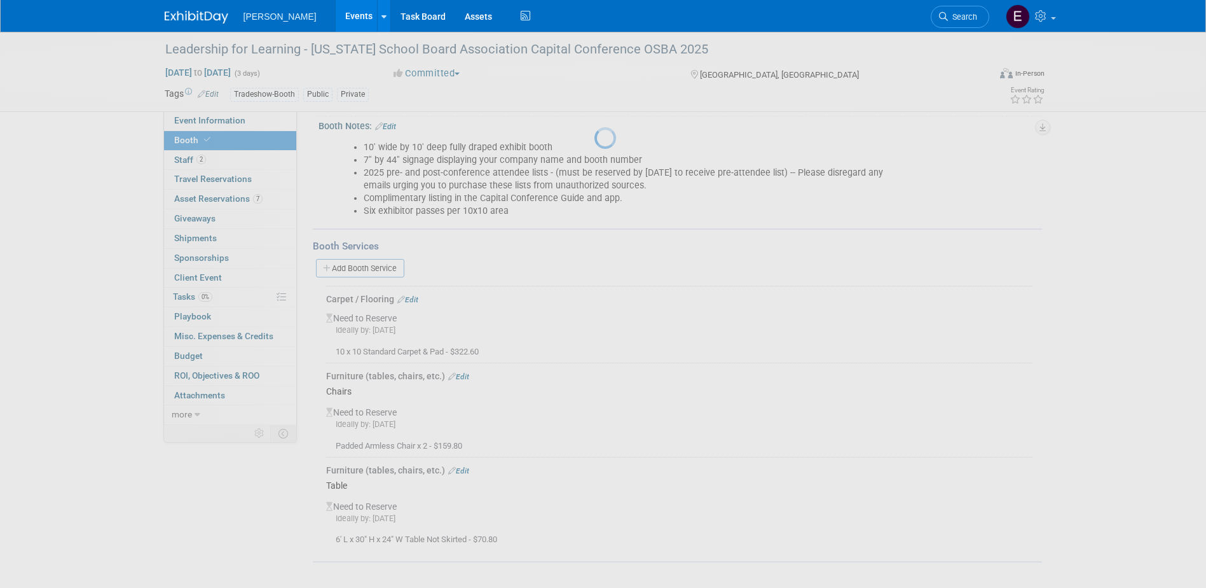
scroll to position [144, 0]
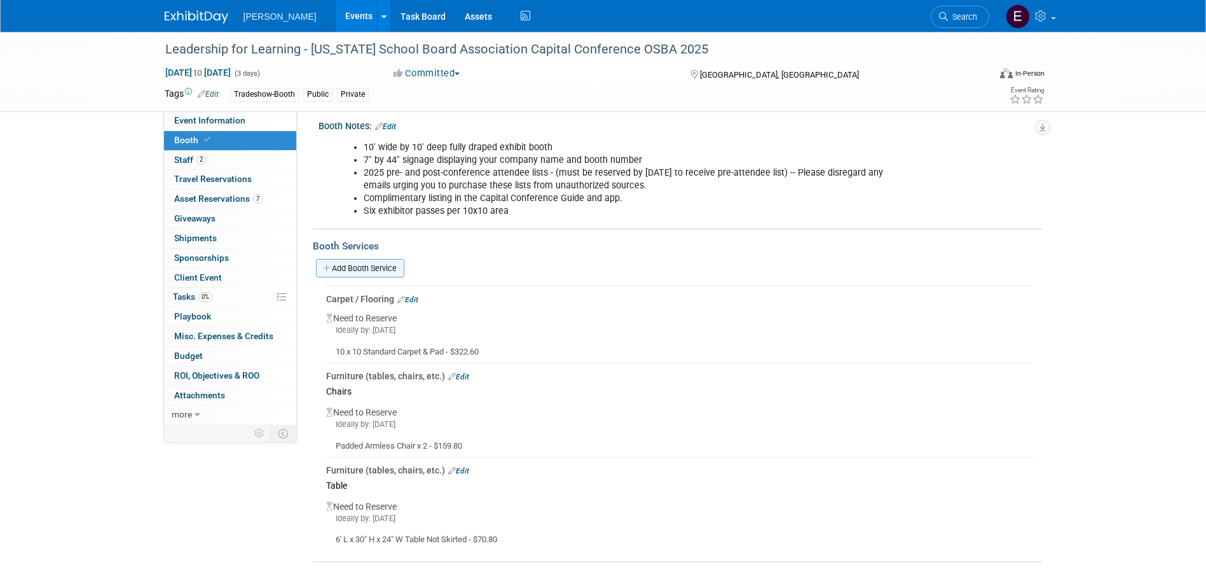
click at [370, 271] on link "Add Booth Service" at bounding box center [360, 268] width 88 height 18
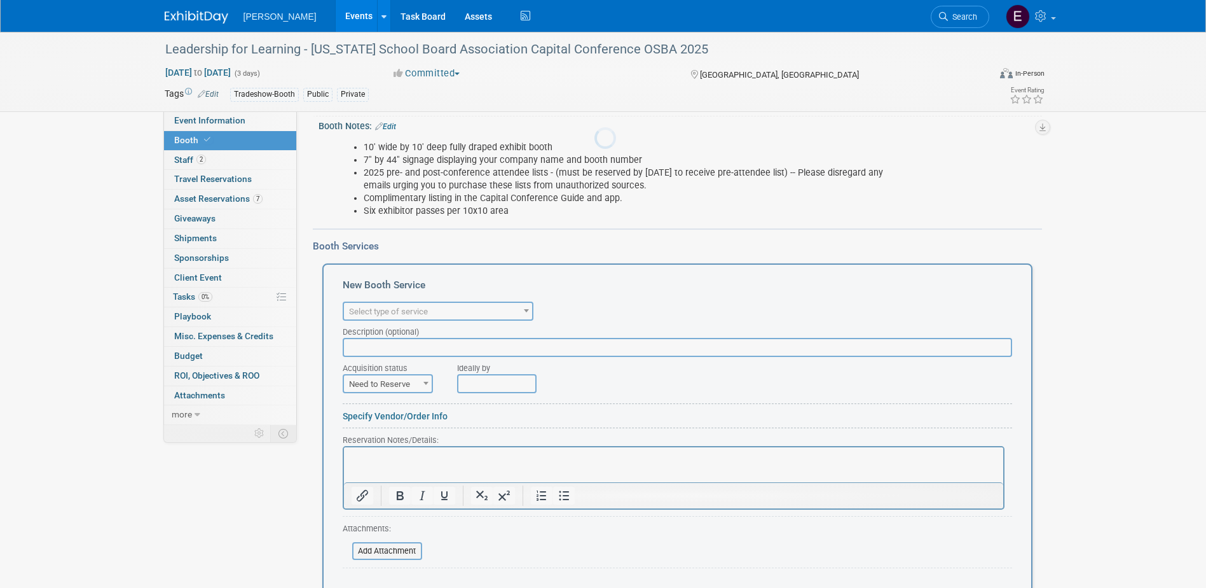
scroll to position [0, 0]
click at [418, 308] on span "Select type of service" at bounding box center [388, 312] width 79 height 10
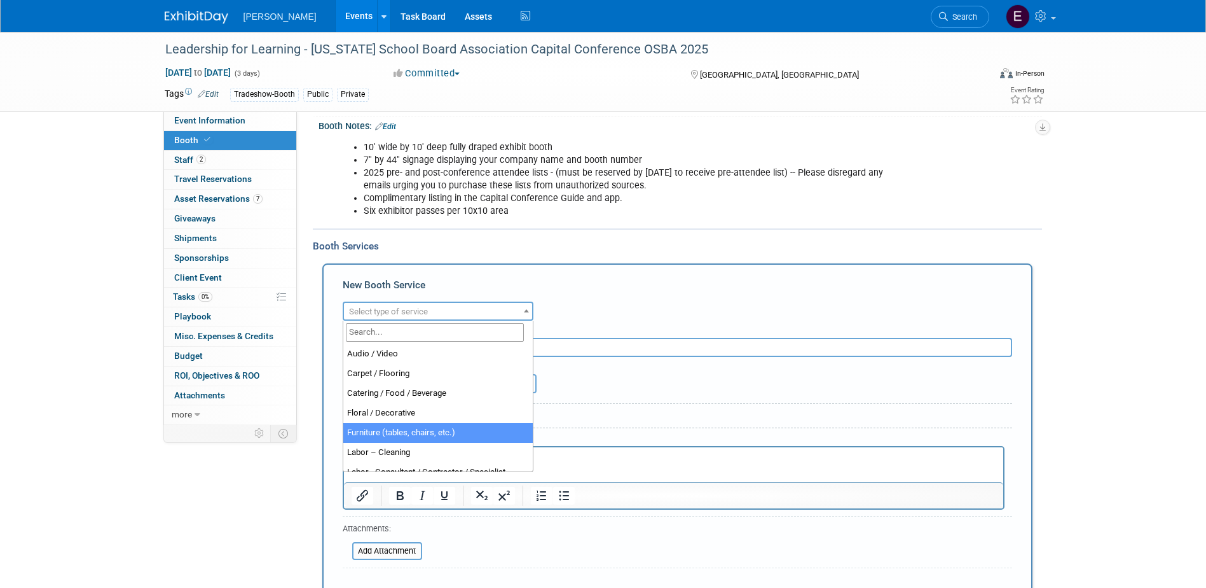
select select "6"
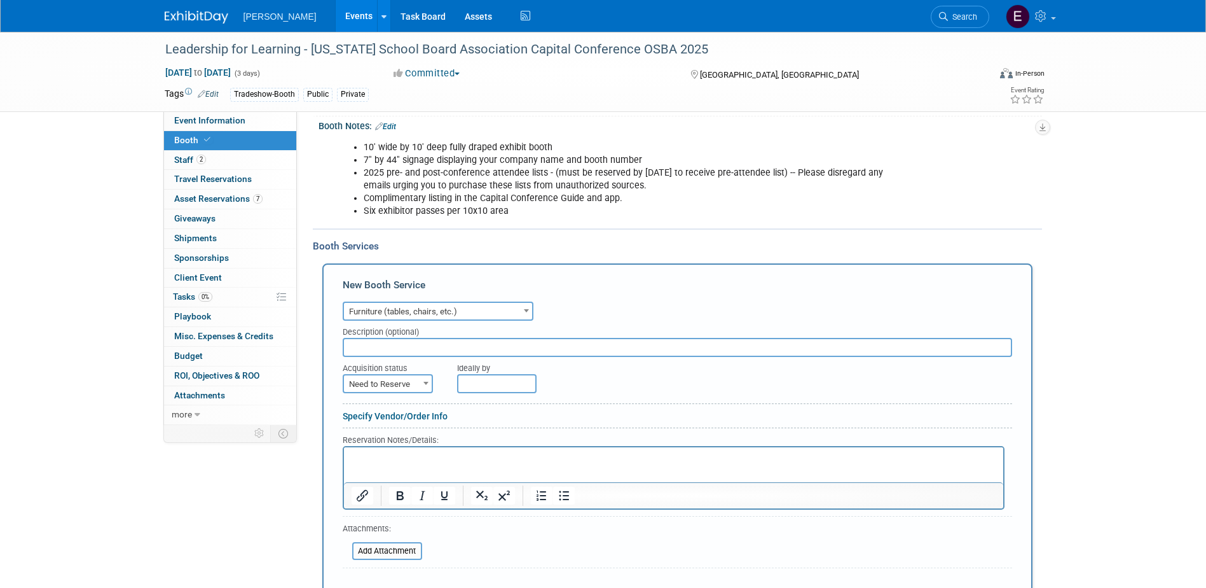
click at [424, 344] on input "text" at bounding box center [678, 347] width 670 height 19
type input "Wastebasket"
click at [485, 385] on input "text" at bounding box center [496, 383] width 79 height 19
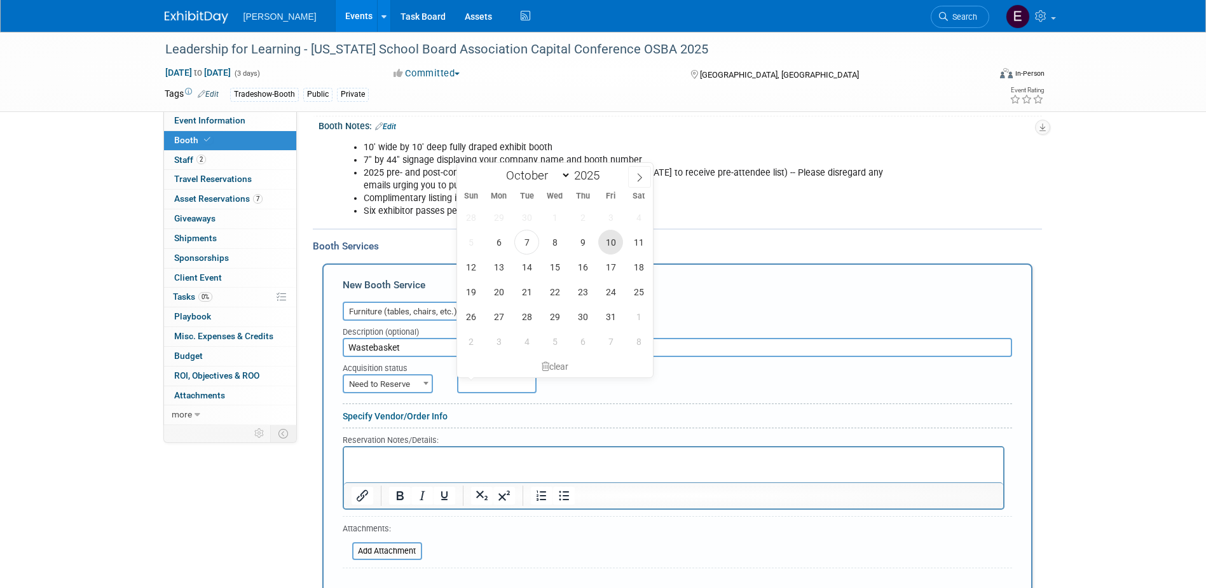
click at [608, 235] on span "10" at bounding box center [610, 242] width 25 height 25
type input "[DATE]"
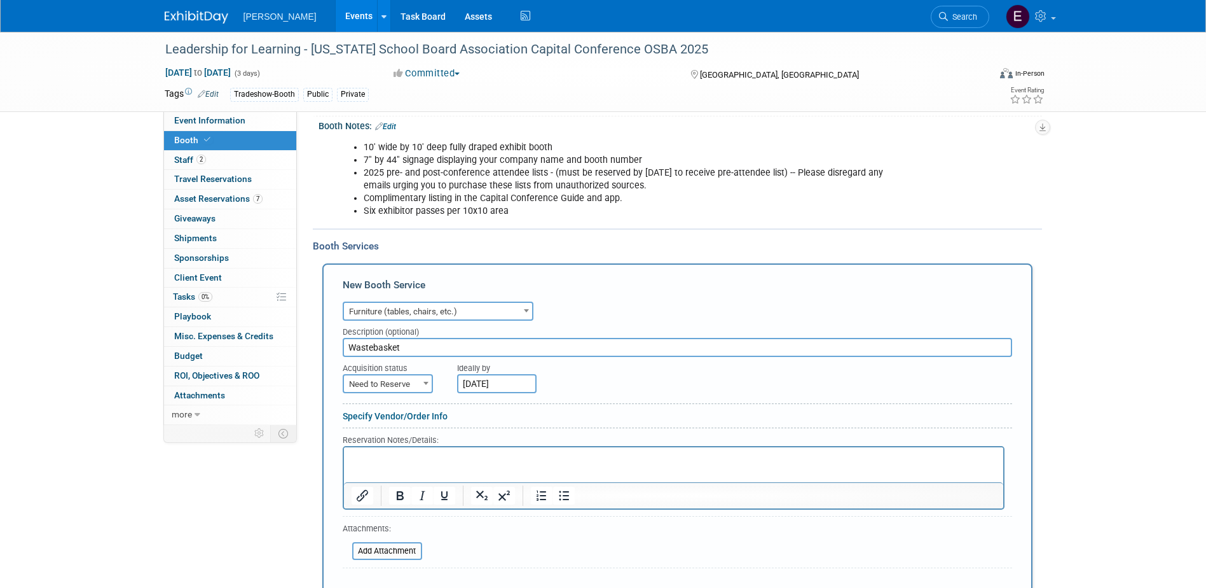
scroll to position [271, 0]
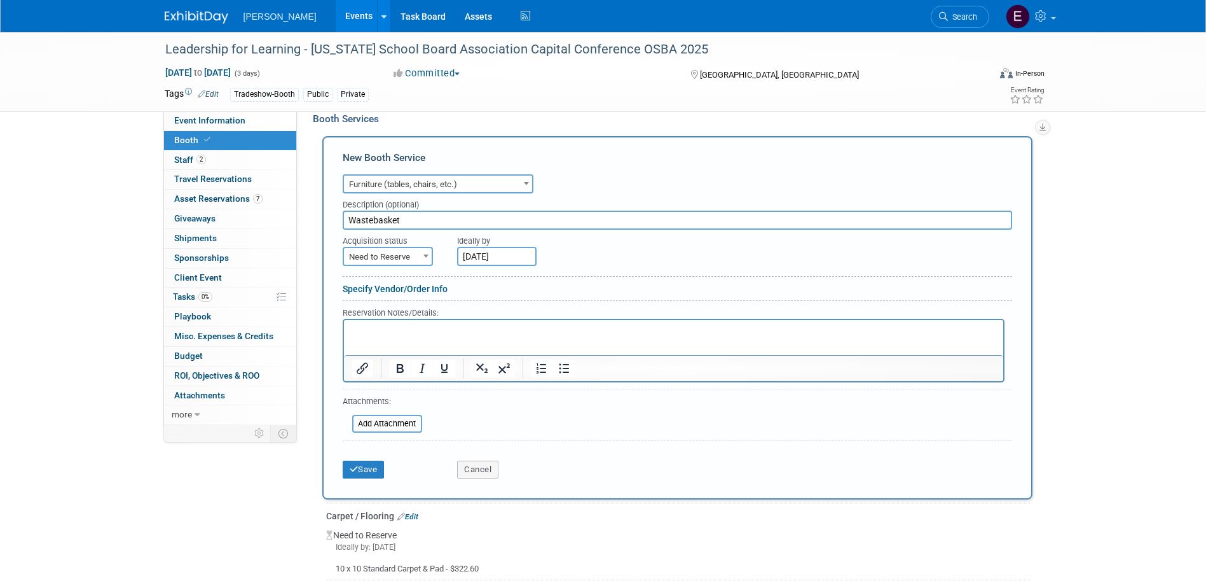
click at [415, 337] on html at bounding box center [673, 328] width 660 height 17
click at [478, 337] on p "$25.65" at bounding box center [673, 343] width 645 height 12
drag, startPoint x: 446, startPoint y: 330, endPoint x: 640, endPoint y: 638, distance: 363.5
click at [343, 320] on html "Wastebasket With Liner﻿ $25.65" at bounding box center [673, 334] width 660 height 29
click at [351, 345] on p "$25.65" at bounding box center [673, 343] width 645 height 12
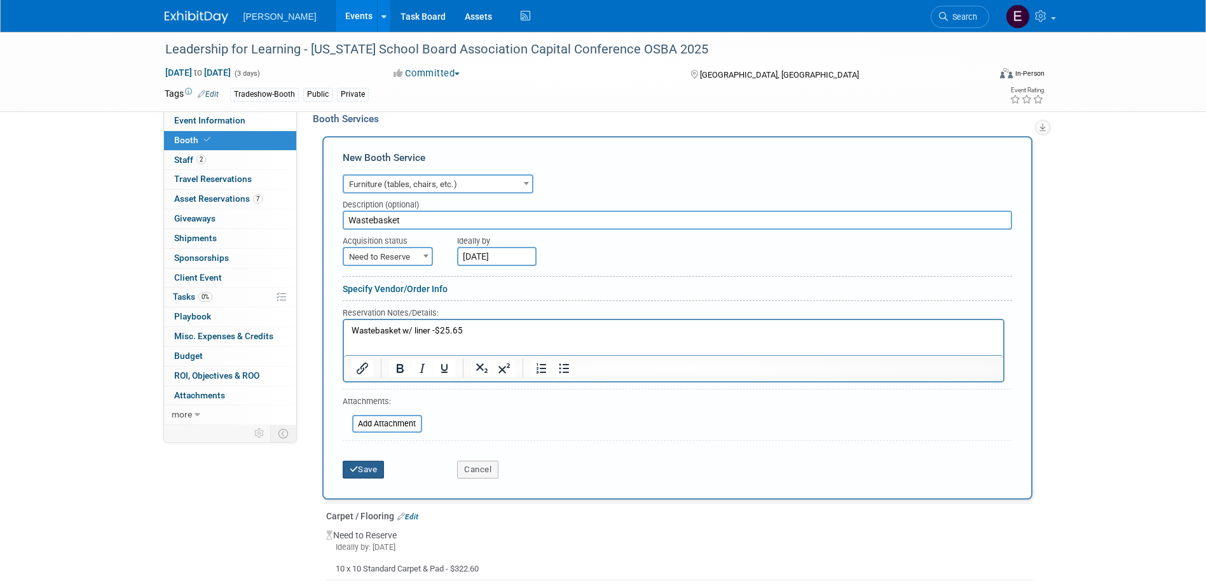
click at [377, 473] on button "Save" at bounding box center [364, 469] width 42 height 18
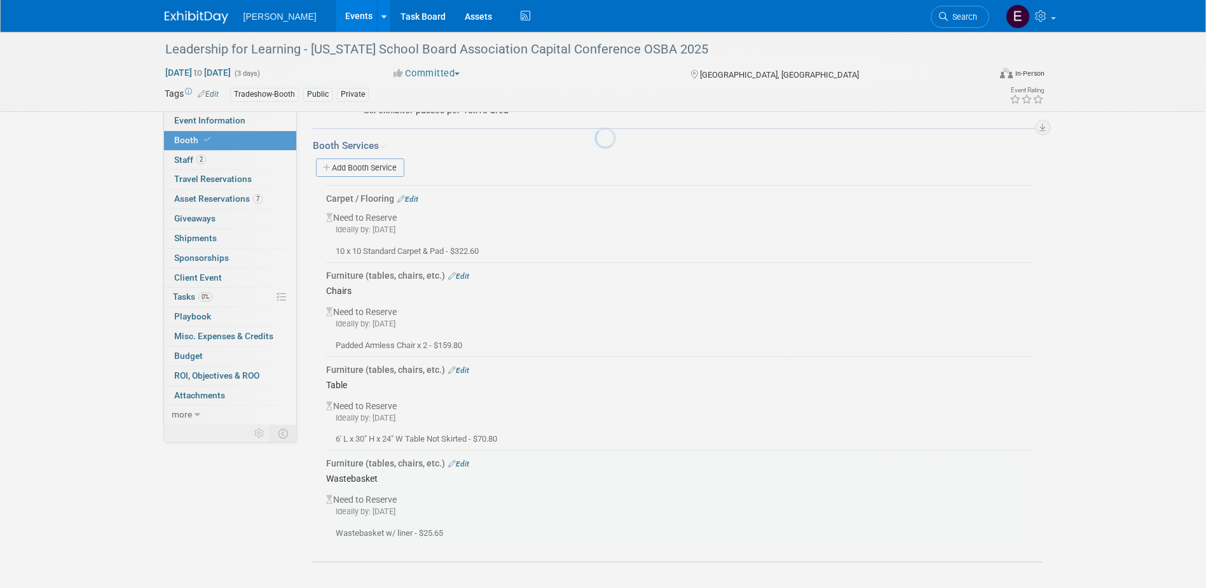
scroll to position [244, 0]
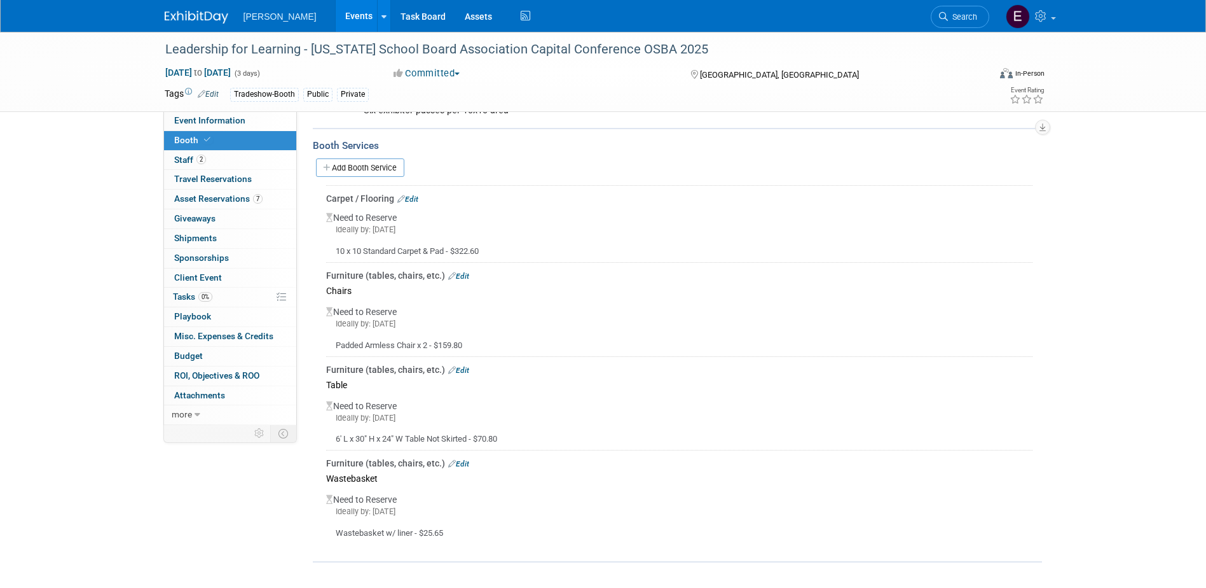
click at [461, 465] on link "Edit" at bounding box center [458, 463] width 21 height 9
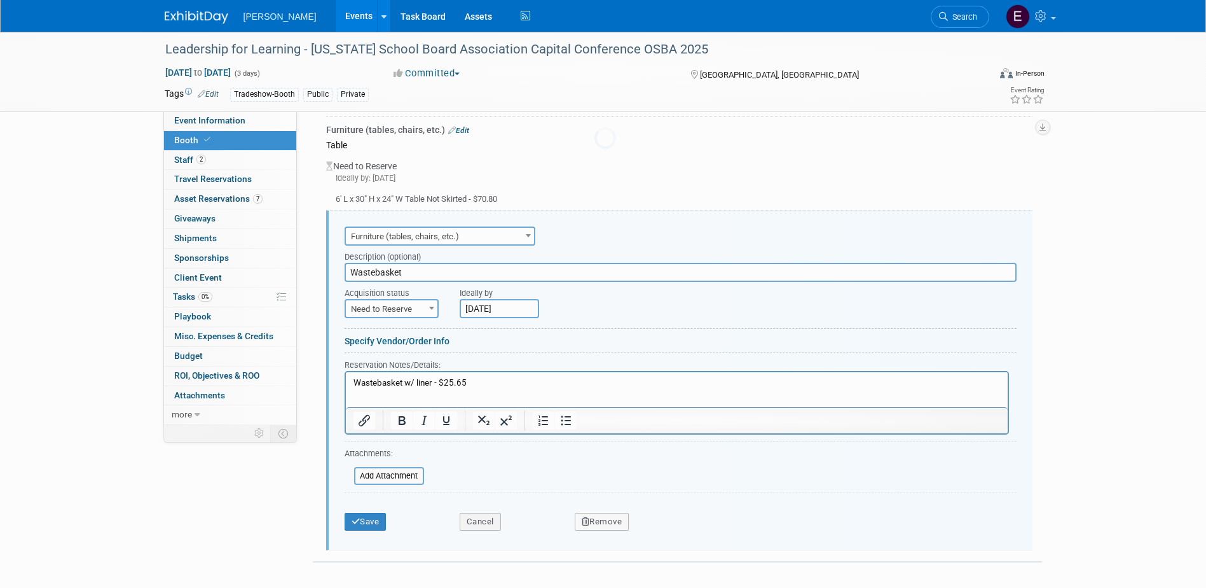
scroll to position [0, 0]
click at [427, 235] on span "Furniture (tables, chairs, etc.)" at bounding box center [440, 237] width 188 height 18
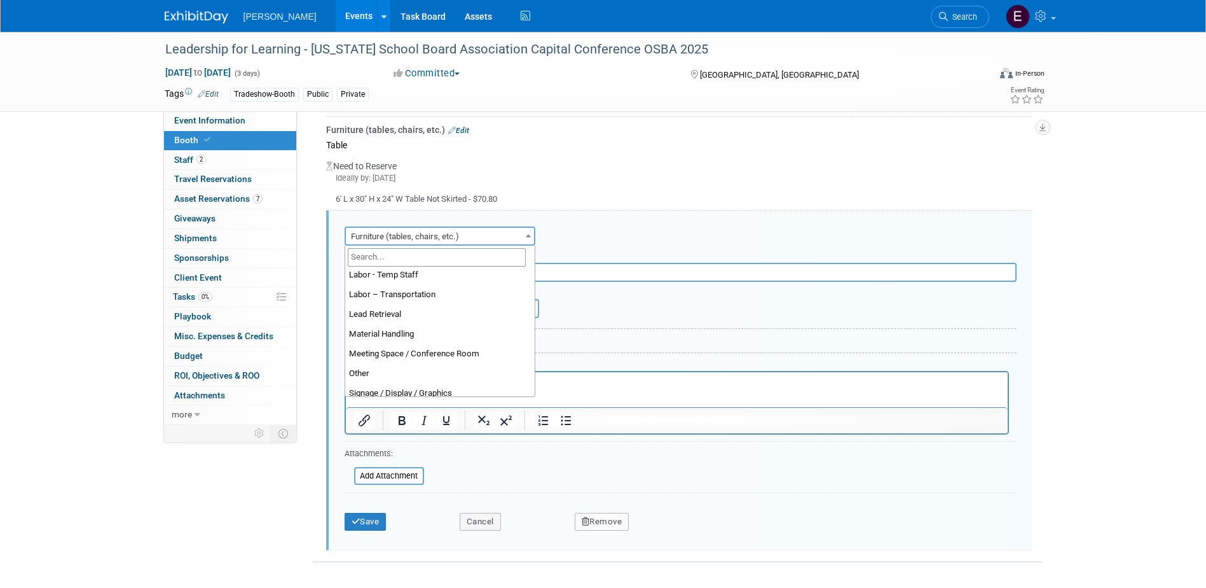
scroll to position [254, 0]
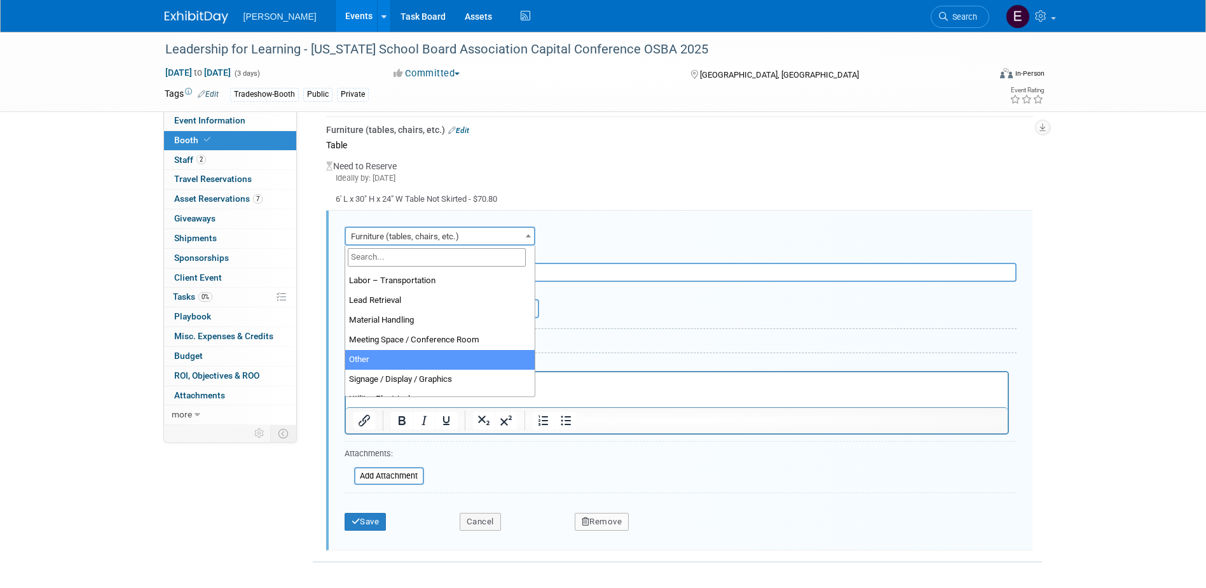
select select "1"
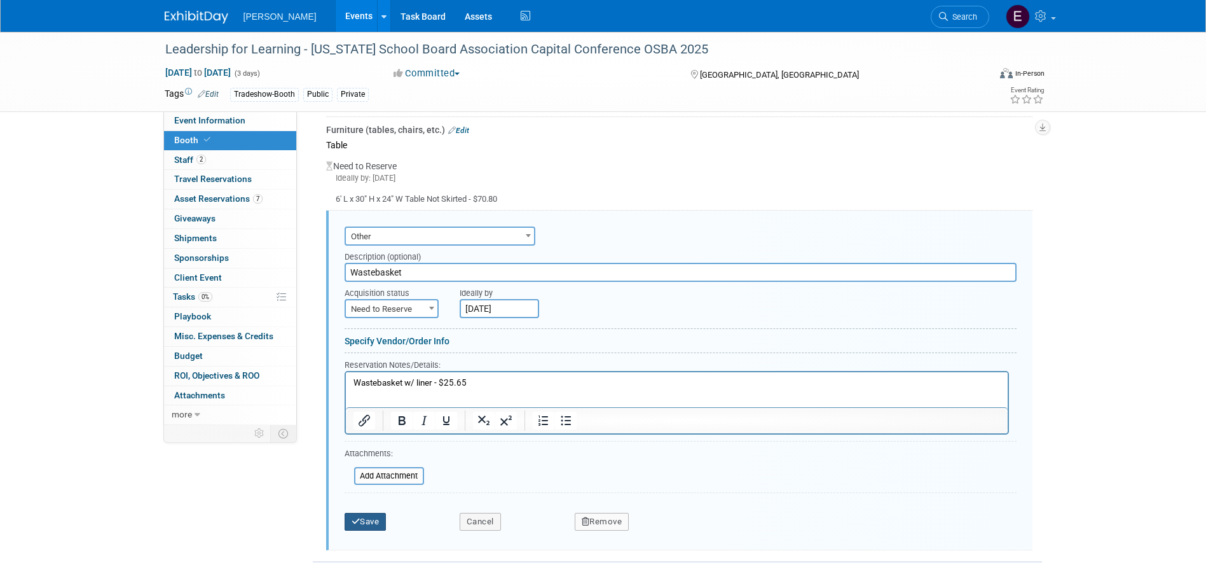
click at [368, 525] on button "Save" at bounding box center [366, 522] width 42 height 18
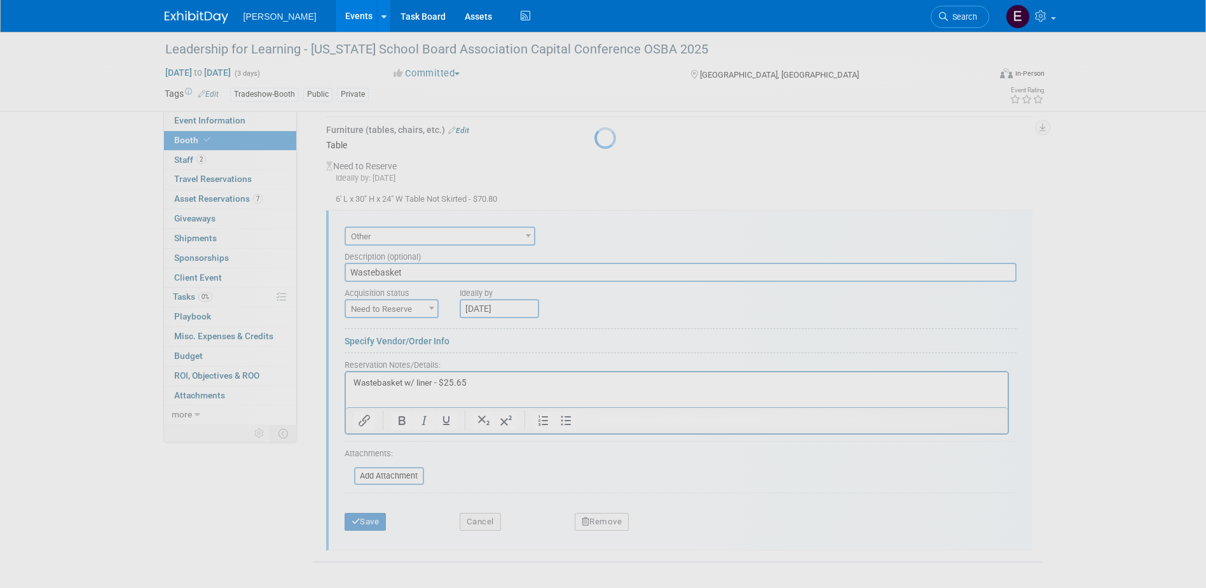
scroll to position [244, 0]
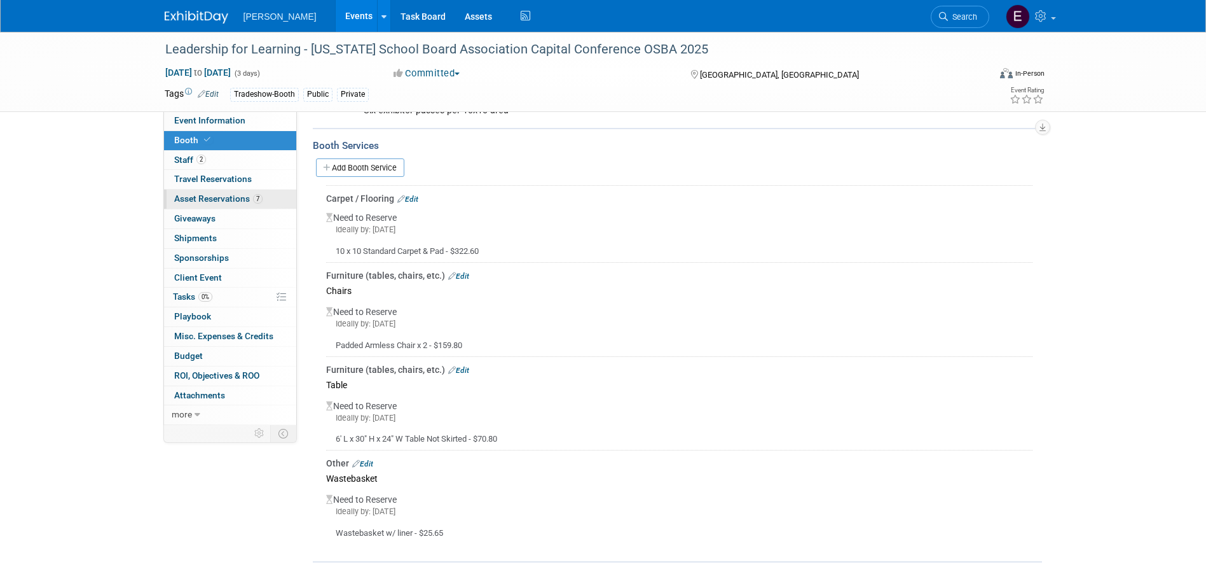
click at [256, 199] on span "7" at bounding box center [258, 199] width 10 height 10
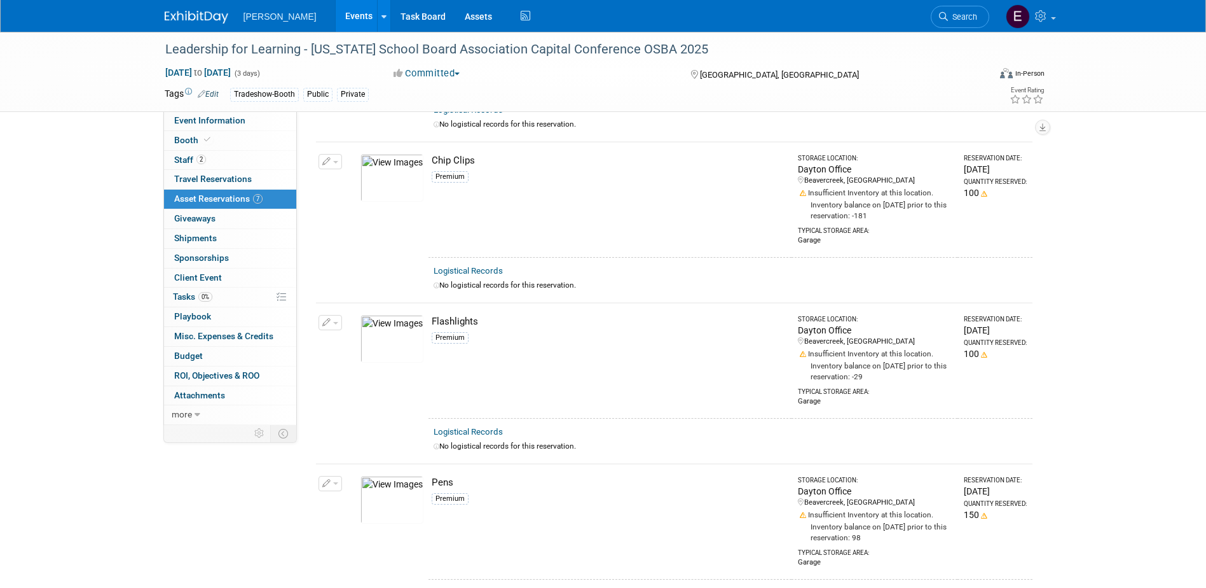
scroll to position [103, 0]
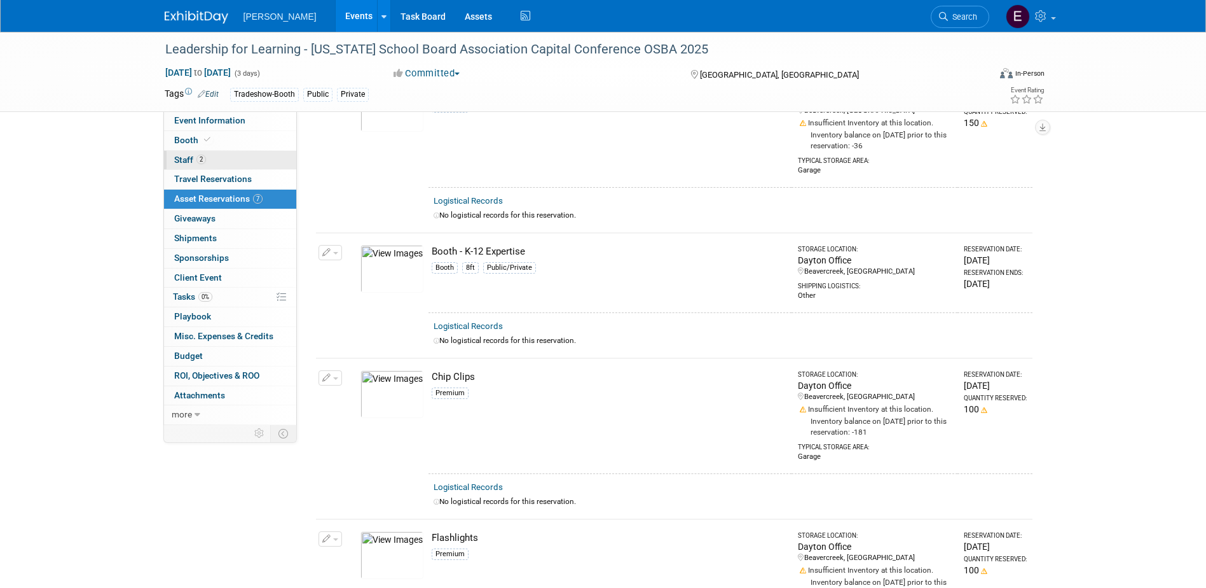
click at [225, 162] on link "2 Staff 2" at bounding box center [230, 160] width 132 height 19
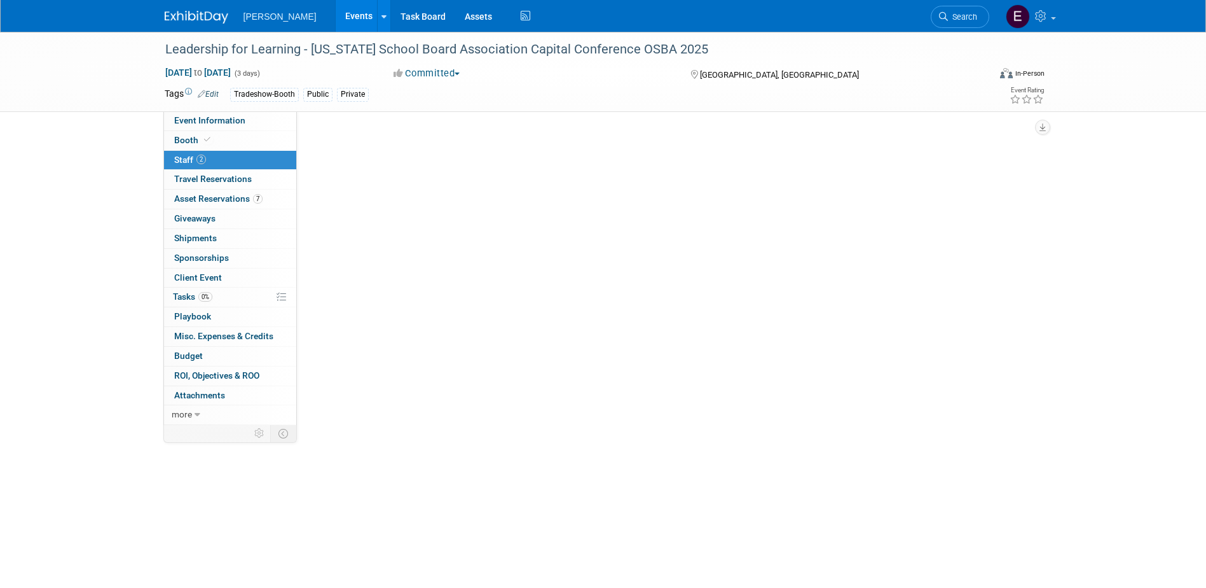
scroll to position [0, 0]
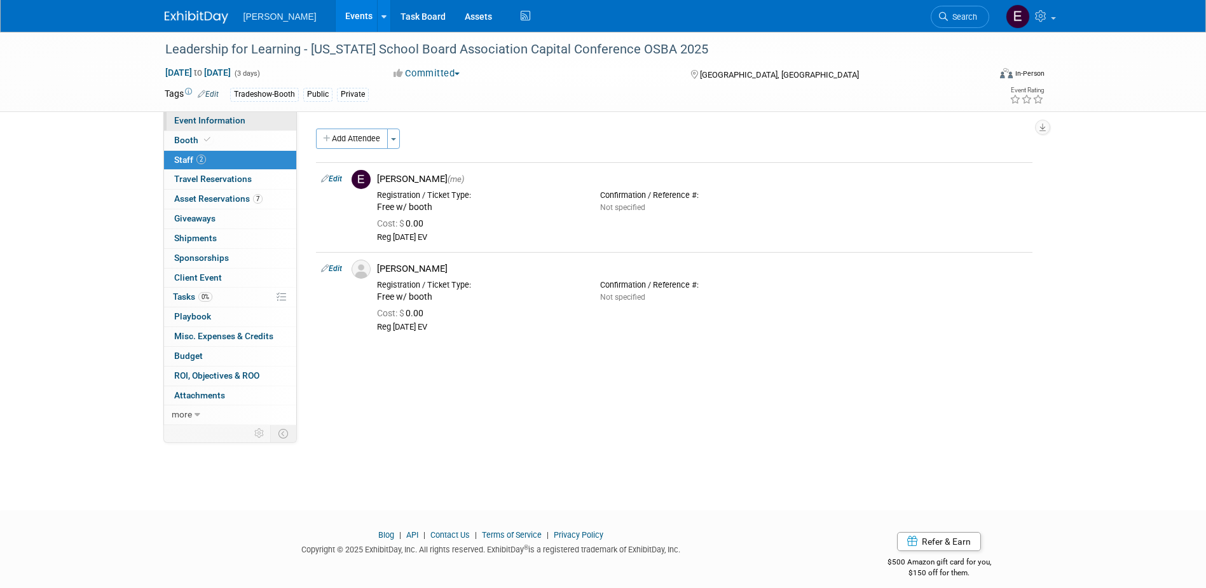
click at [212, 119] on span "Event Information" at bounding box center [209, 120] width 71 height 10
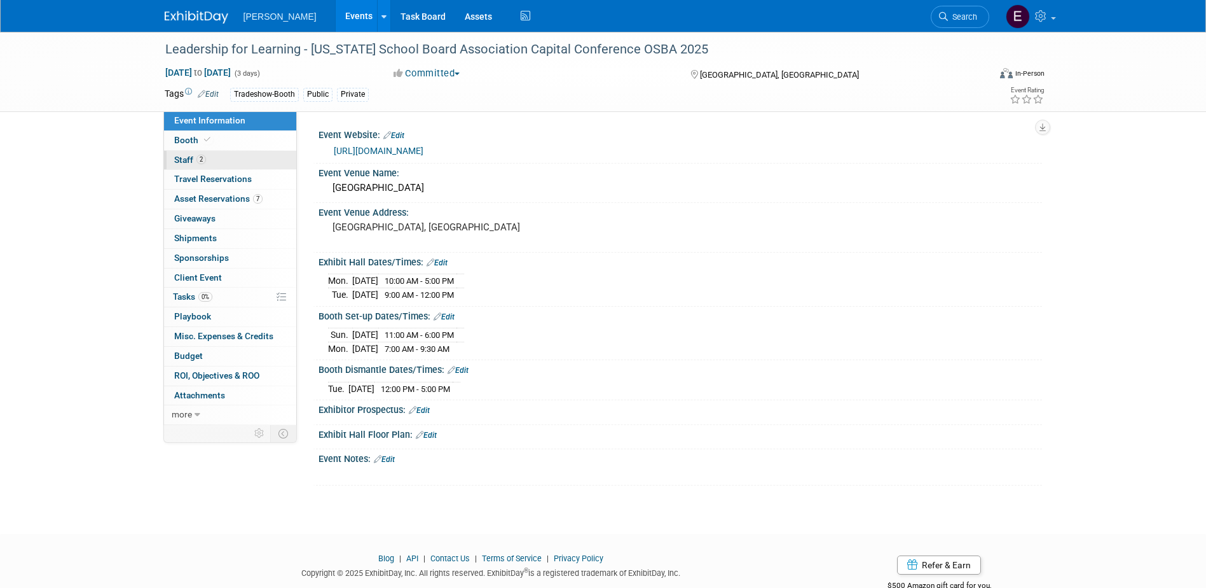
click at [272, 154] on link "2 Staff 2" at bounding box center [230, 160] width 132 height 19
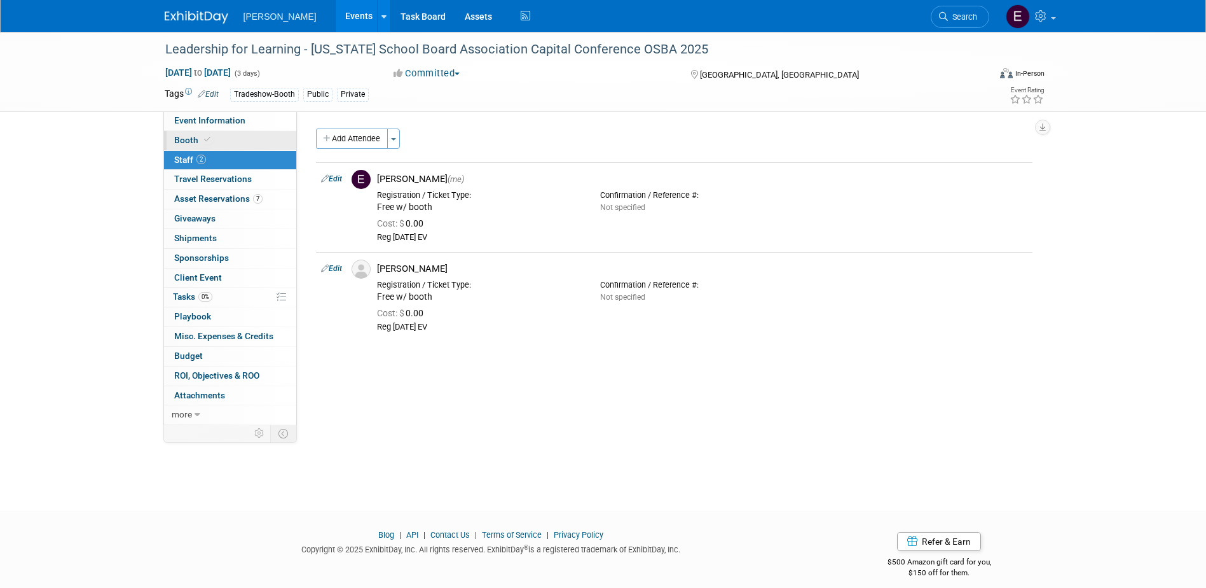
click at [266, 142] on link "Booth" at bounding box center [230, 140] width 132 height 19
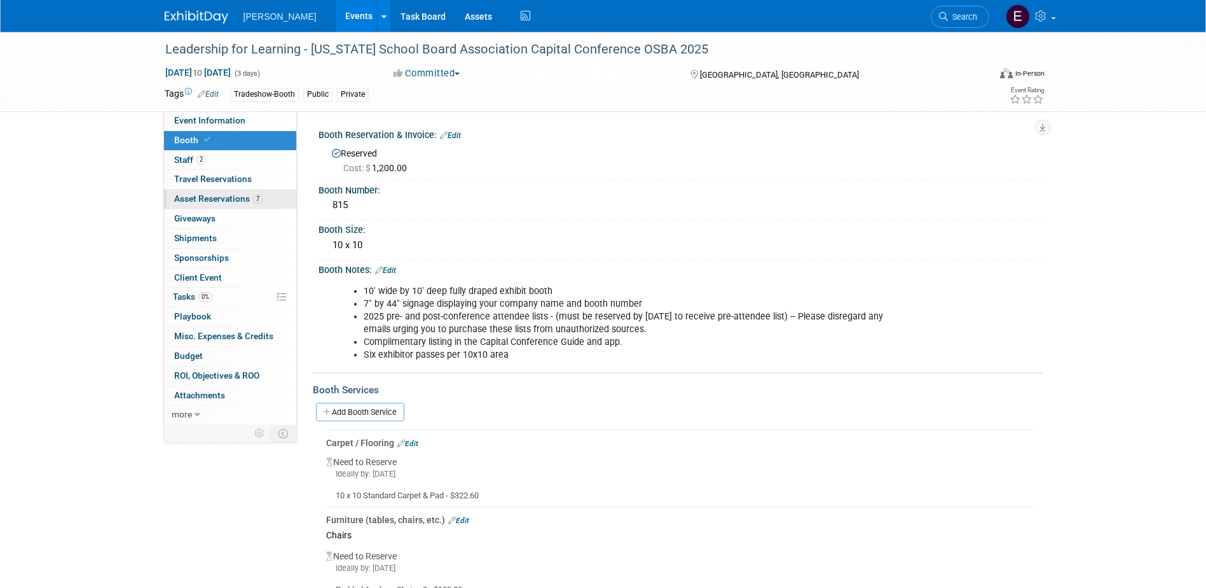
click at [204, 197] on span "Asset Reservations 7" at bounding box center [218, 198] width 88 height 10
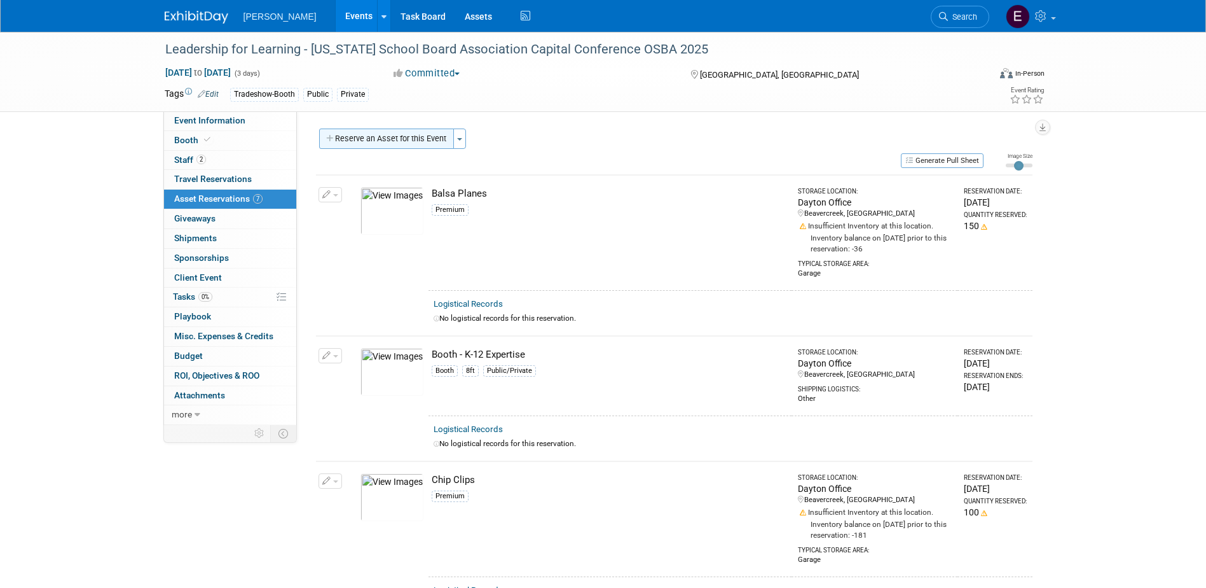
click at [373, 135] on button "Reserve an Asset for this Event" at bounding box center [386, 138] width 135 height 20
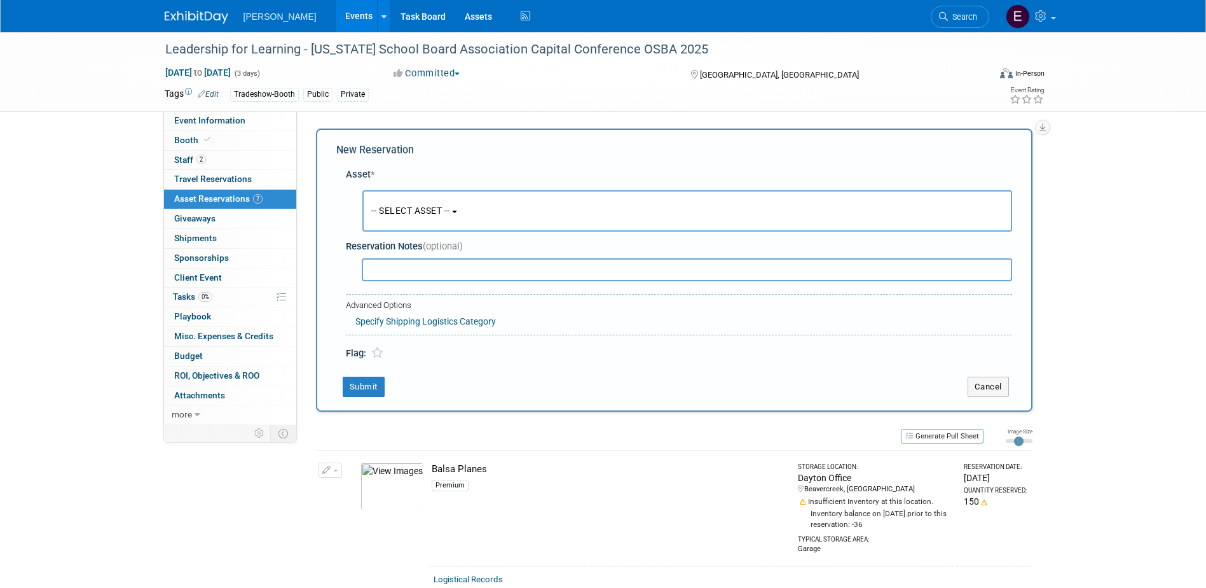
scroll to position [12, 0]
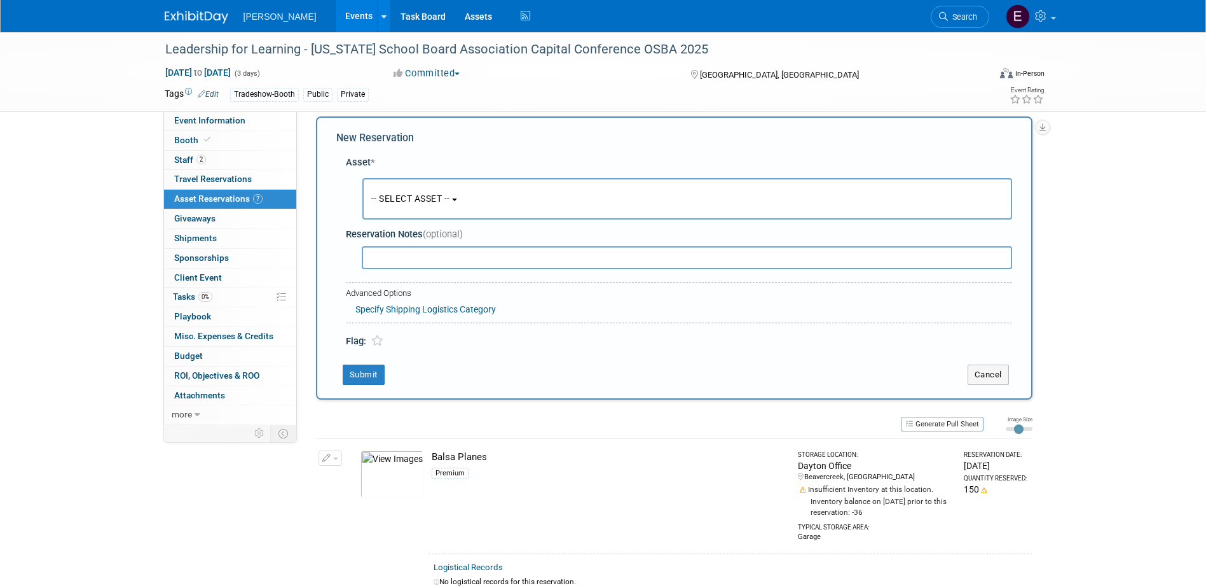
click at [428, 212] on button "-- SELECT ASSET --" at bounding box center [688, 198] width 650 height 41
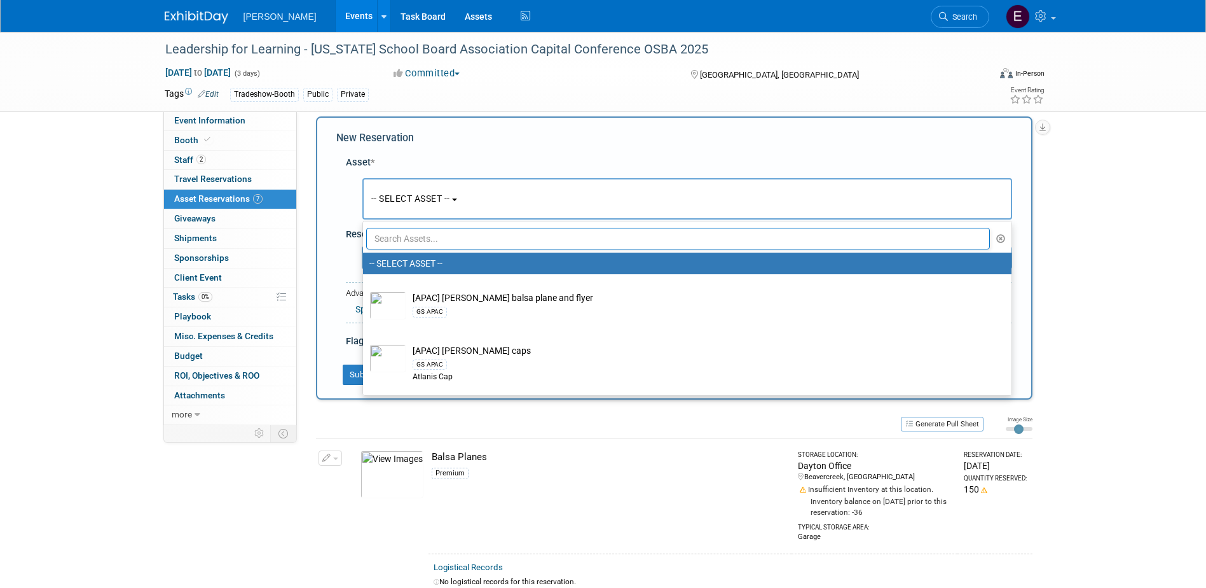
click at [429, 248] on ul "-- SELECT ASSET -- [APAC] Woolpert balsa plane and flyer GS APAC [APAC] Woolper…" at bounding box center [688, 308] width 650 height 175
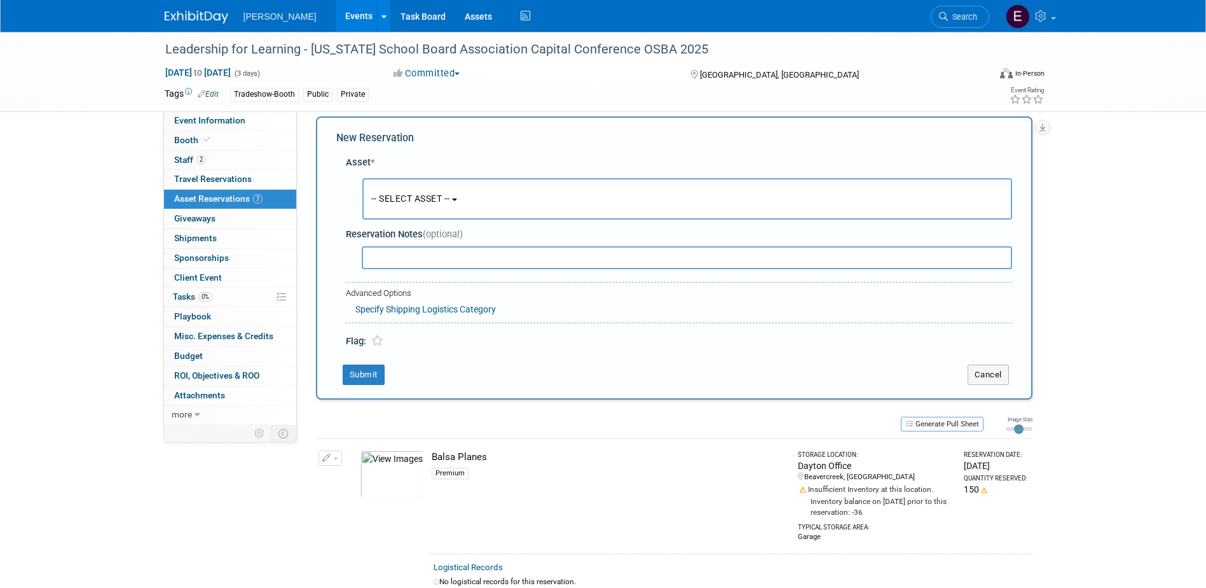
click at [430, 206] on button "-- SELECT ASSET --" at bounding box center [688, 198] width 650 height 41
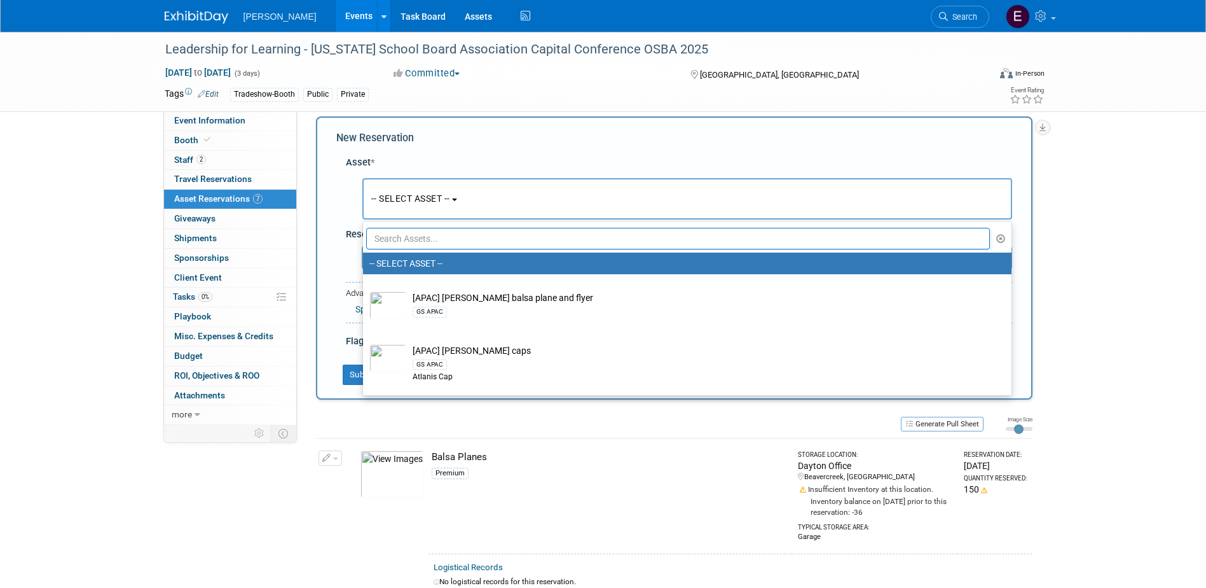
click at [417, 237] on input "text" at bounding box center [678, 239] width 625 height 22
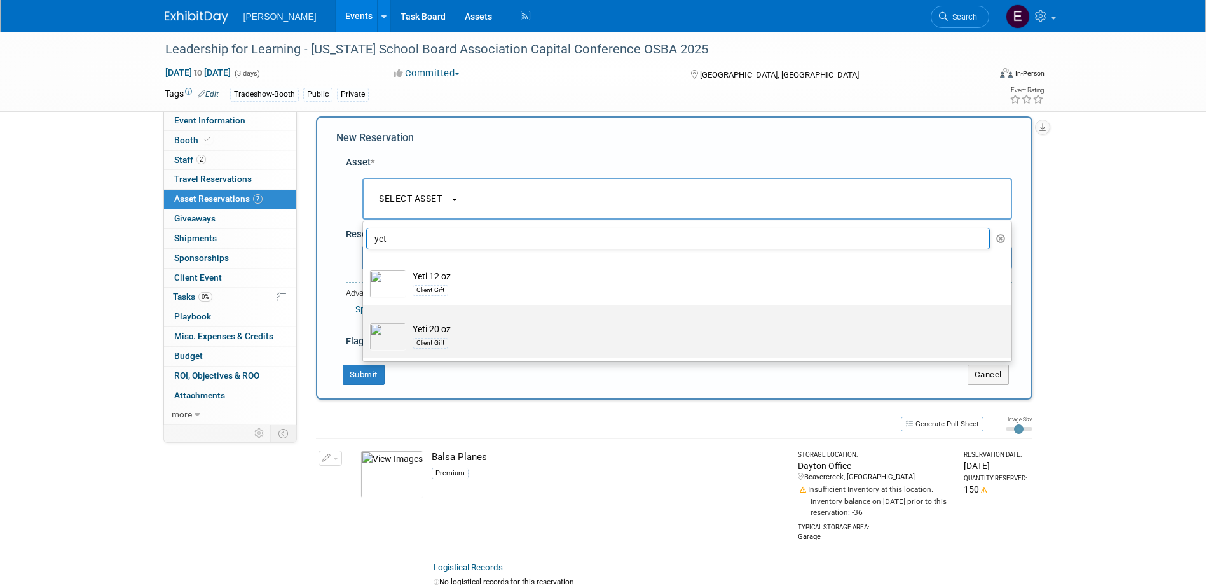
type input "yet"
click at [411, 328] on td "Yeti 20 oz Client Gift" at bounding box center [696, 336] width 580 height 28
click at [365, 321] on input "Yeti 20 oz Client Gift" at bounding box center [361, 316] width 8 height 8
select select "10723127"
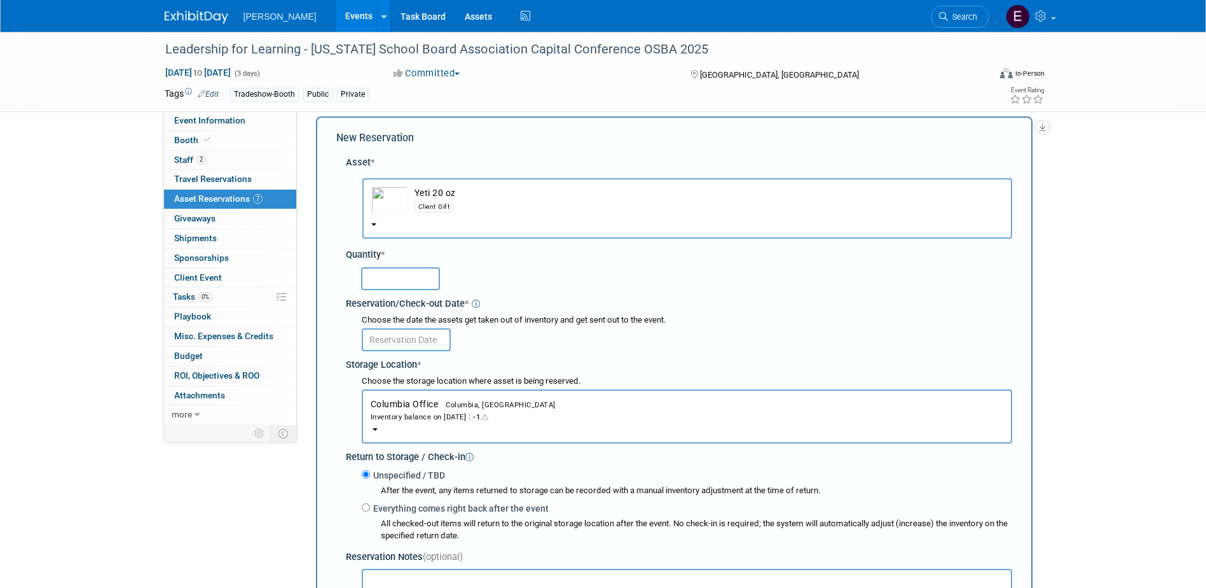
click at [417, 283] on input "text" at bounding box center [400, 278] width 79 height 23
type input "8"
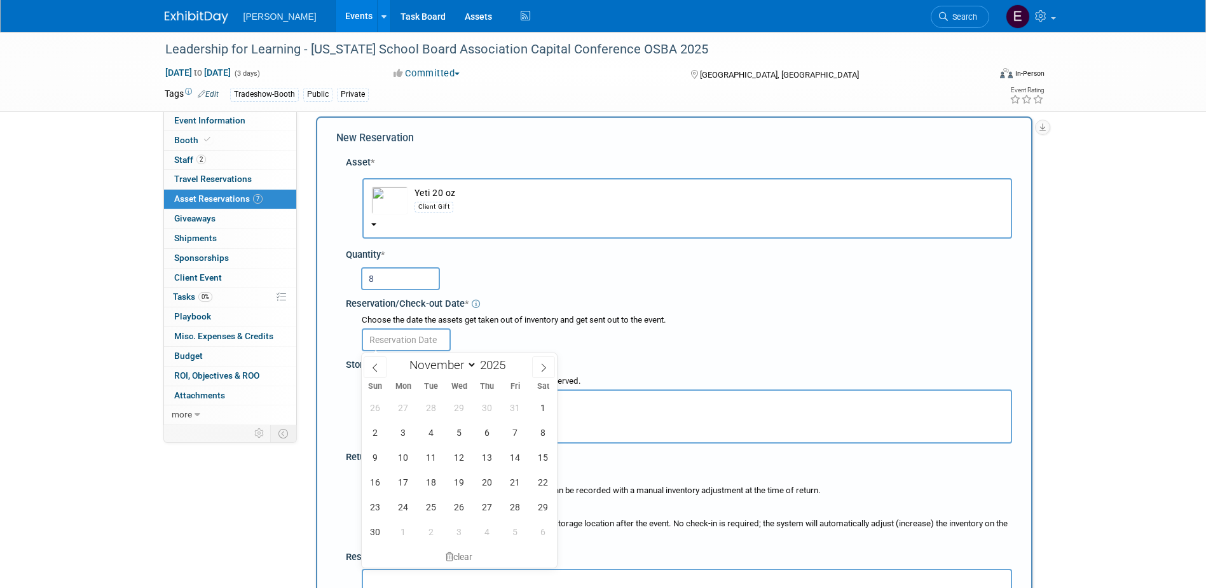
click at [398, 339] on input "text" at bounding box center [406, 339] width 89 height 23
click at [490, 476] on span "20" at bounding box center [487, 481] width 25 height 25
type input "[DATE]"
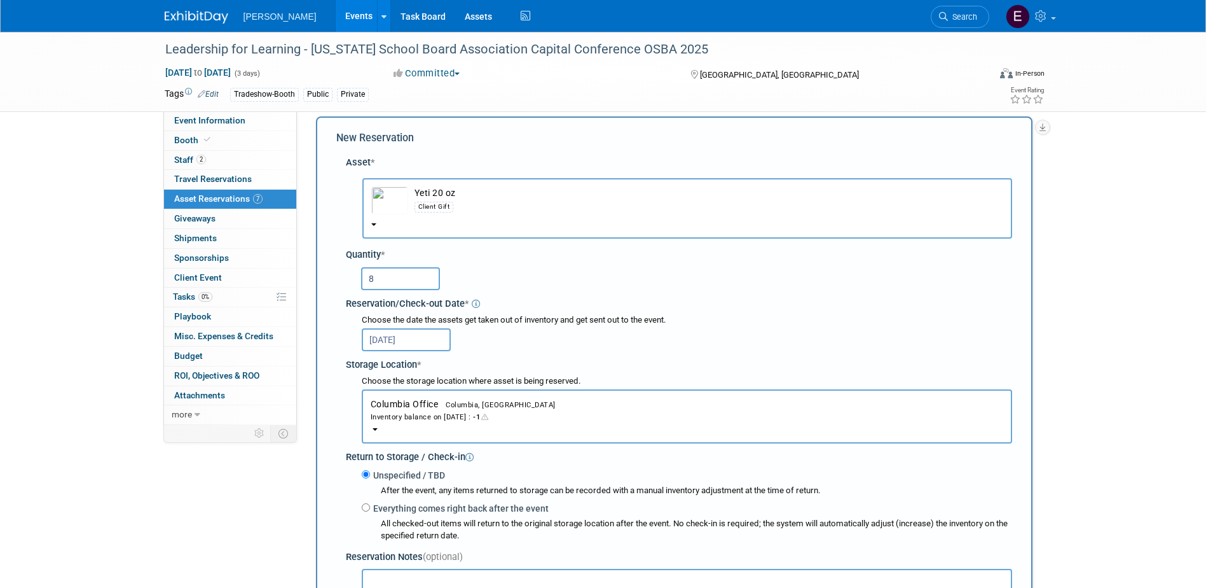
click at [417, 418] on div "Inventory balance on Nov 20, 2025 : -1" at bounding box center [687, 416] width 633 height 12
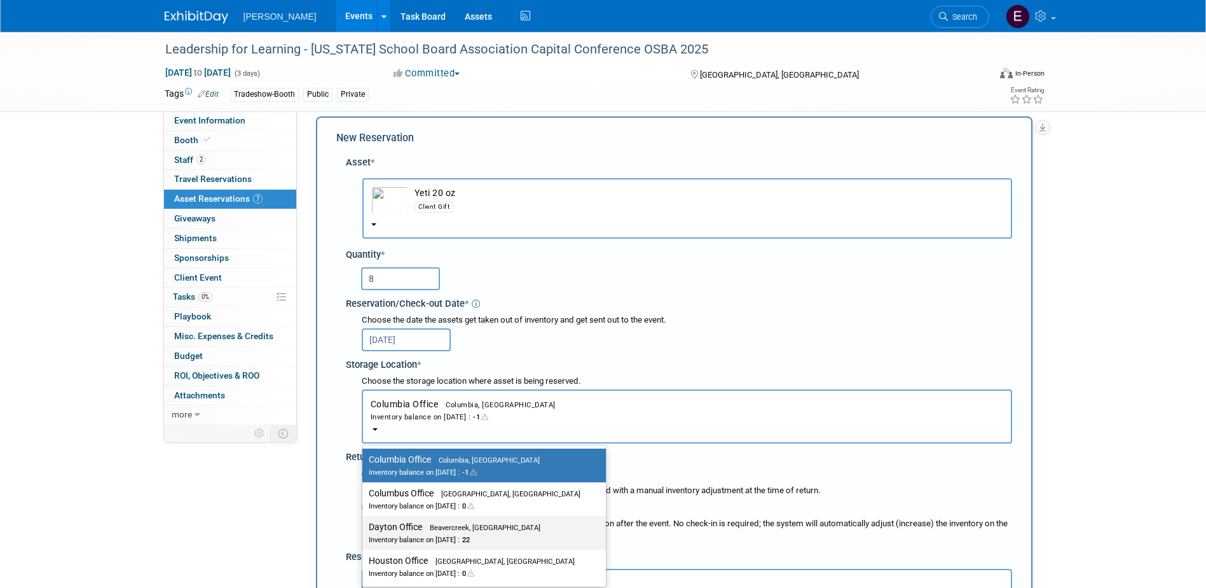
click at [420, 530] on label "Dayton Office Beavercreek, OH Inventory balance on Nov 20, 2025 : 22" at bounding box center [481, 532] width 225 height 29
click at [364, 530] on input "Dayton Office Beavercreek, OH Inventory balance on Nov 20, 2025 : 22" at bounding box center [360, 527] width 8 height 8
select select "11223930"
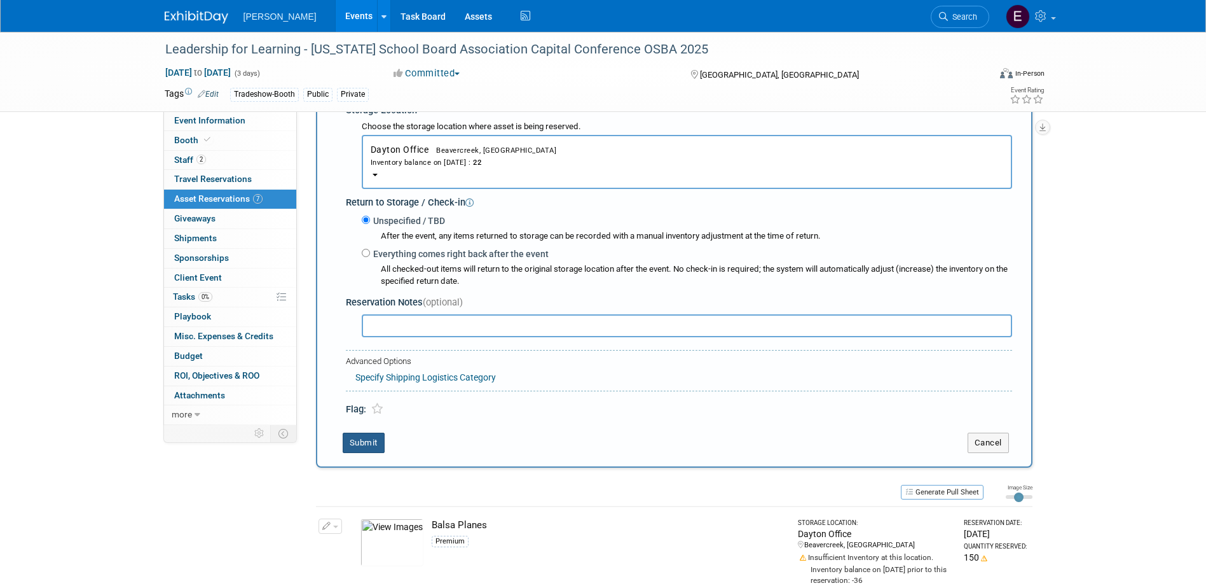
click at [373, 444] on button "Submit" at bounding box center [364, 442] width 42 height 20
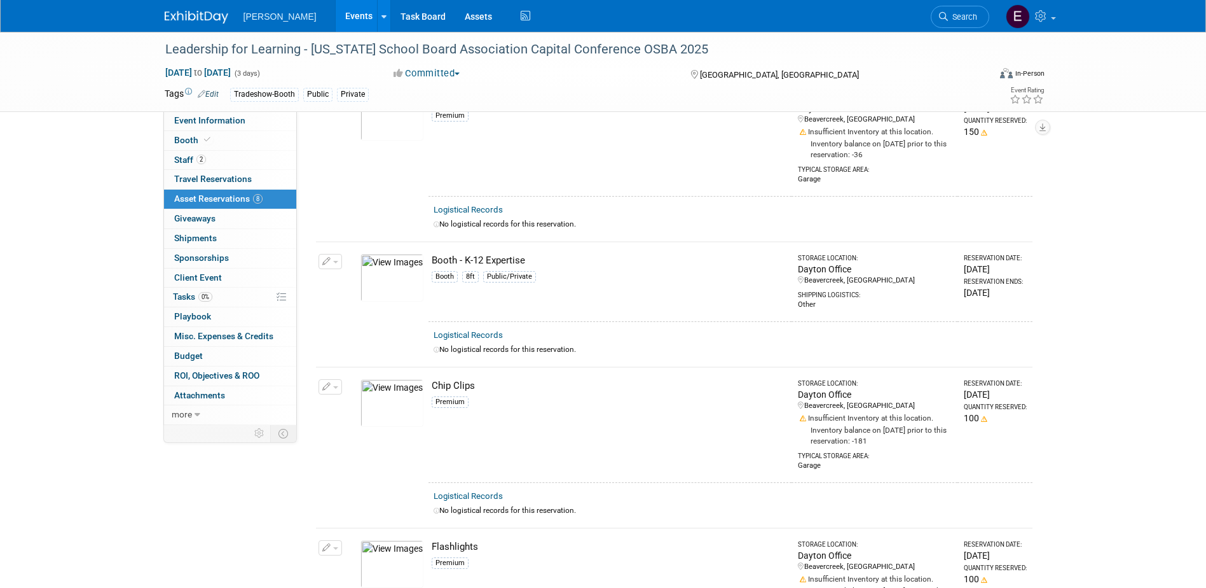
scroll to position [0, 0]
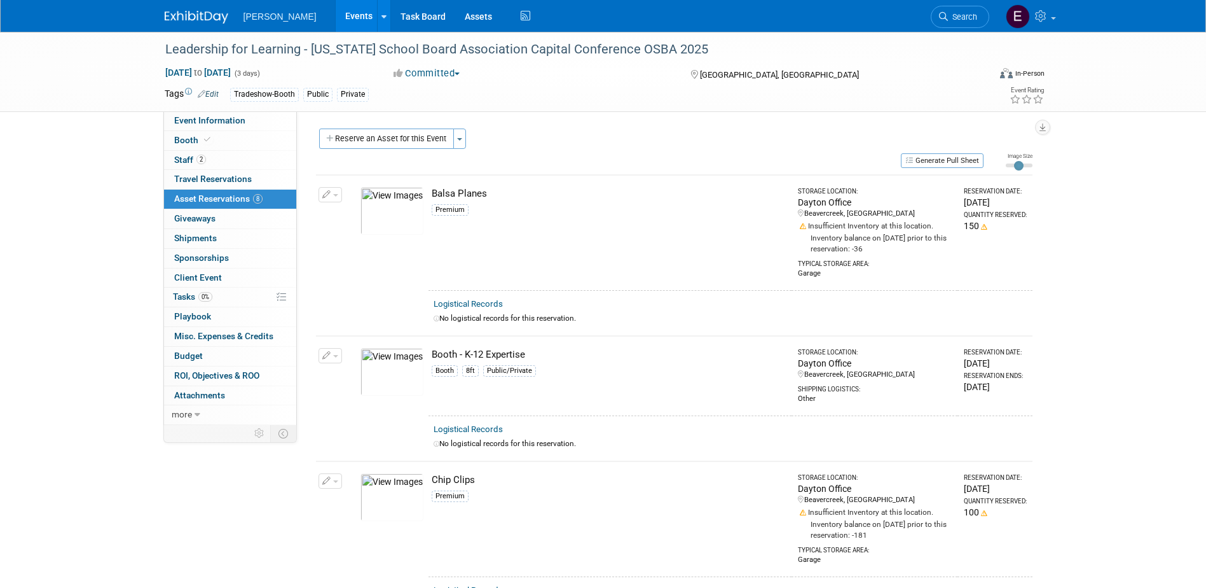
click at [397, 131] on button "Reserve an Asset for this Event" at bounding box center [386, 138] width 135 height 20
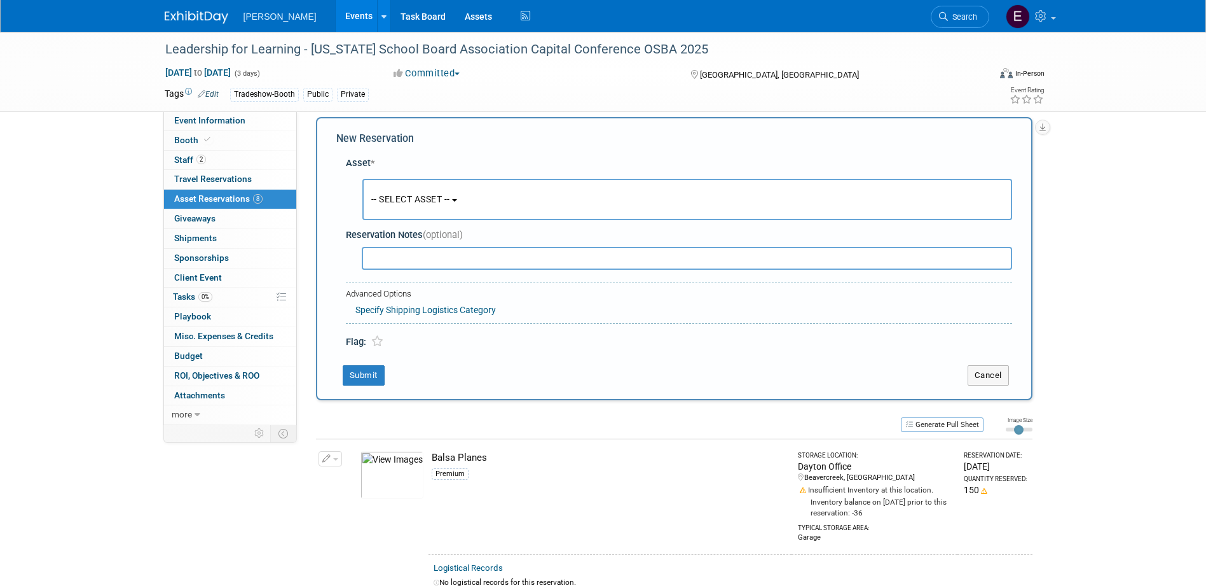
scroll to position [12, 0]
click at [403, 190] on button "-- SELECT ASSET --" at bounding box center [688, 198] width 650 height 41
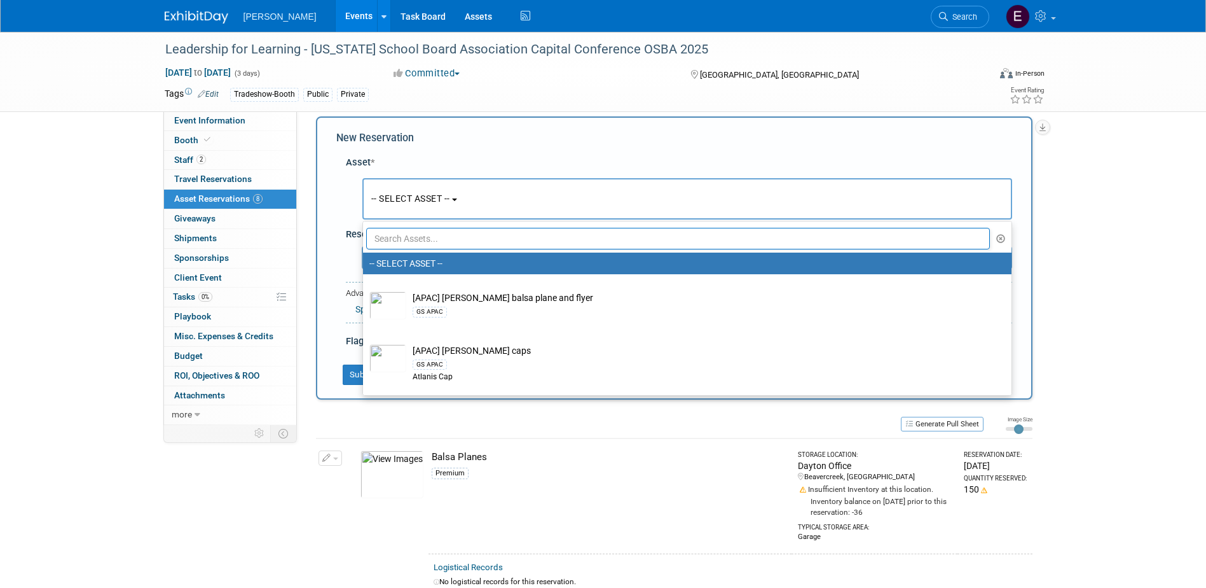
click at [421, 239] on input "text" at bounding box center [678, 239] width 625 height 22
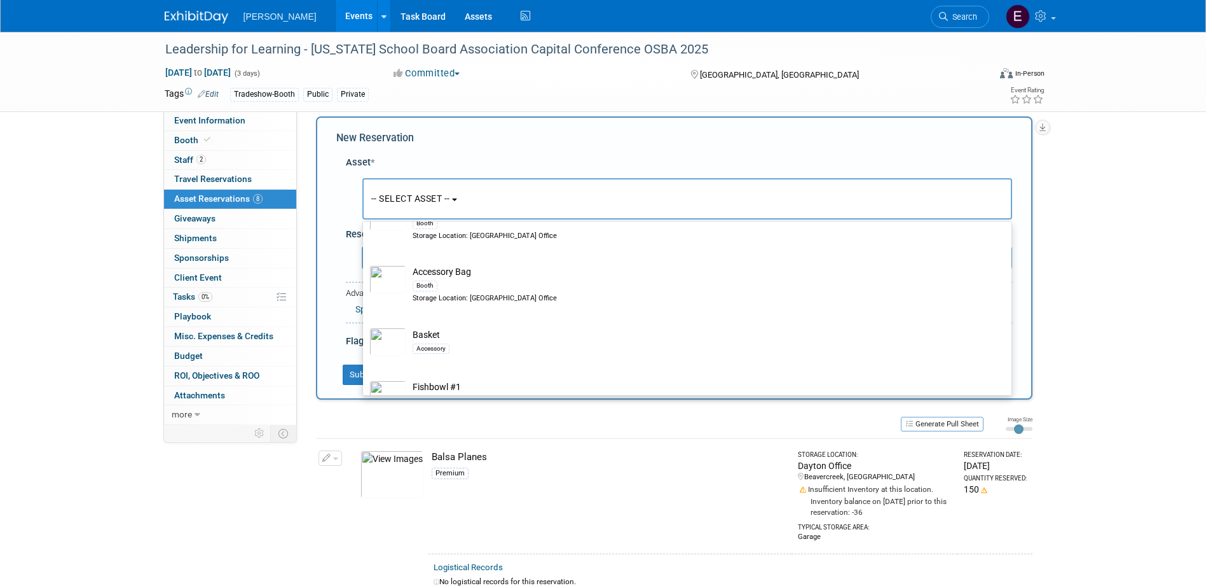
scroll to position [254, 0]
type input "acc"
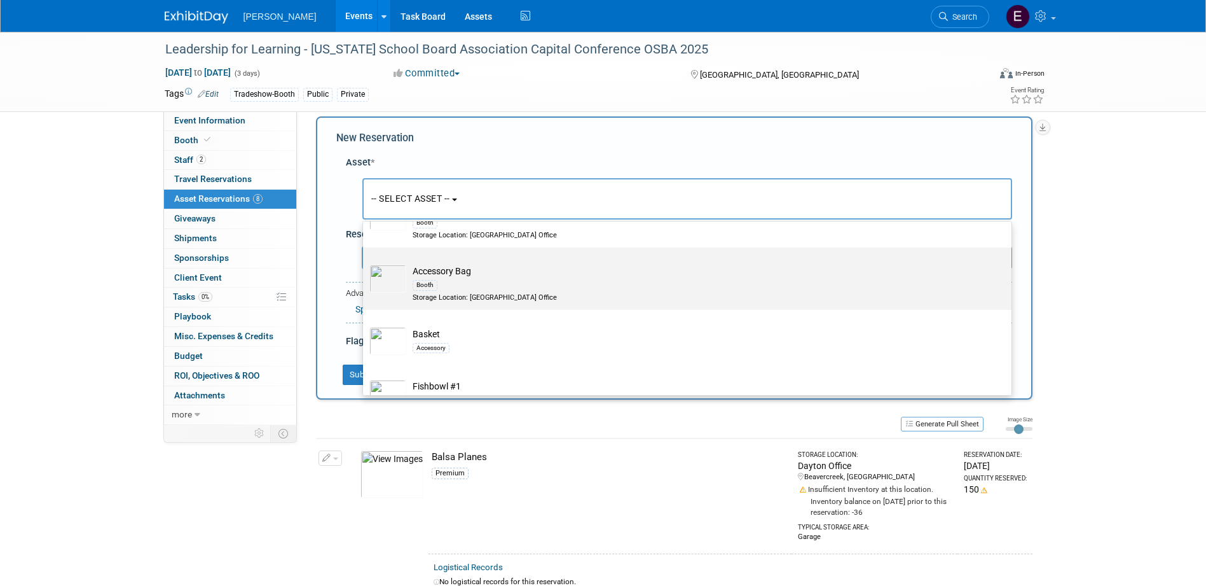
click at [436, 284] on div "Booth" at bounding box center [425, 285] width 25 height 10
click at [365, 263] on input "Accessory Bag Booth Storage Location: Dayton Office" at bounding box center [361, 258] width 8 height 8
select select "10728475"
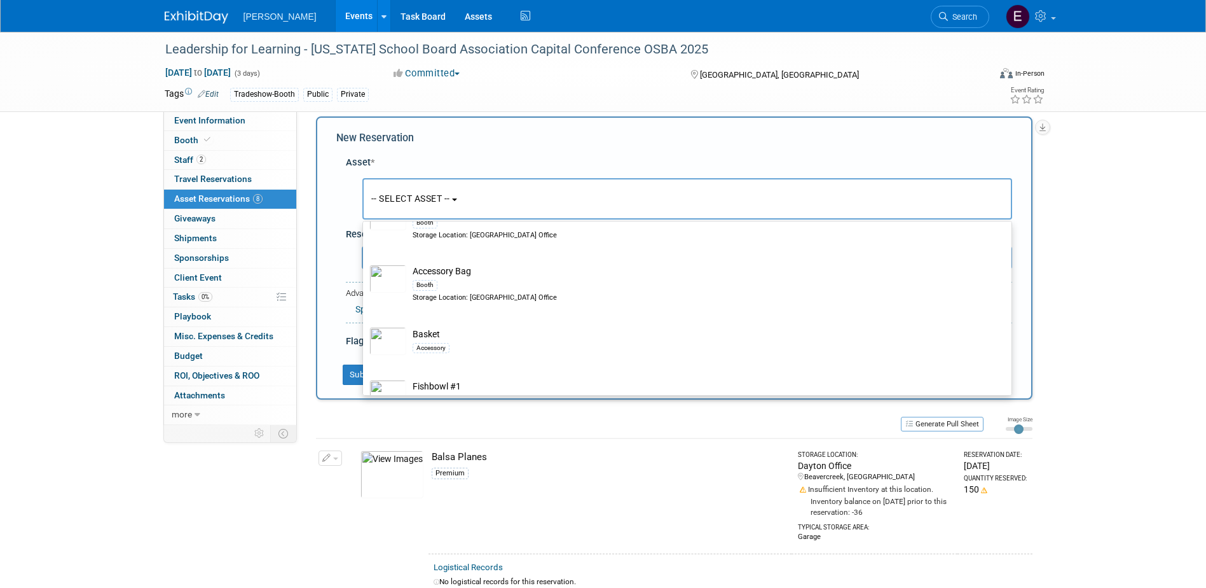
select select "10"
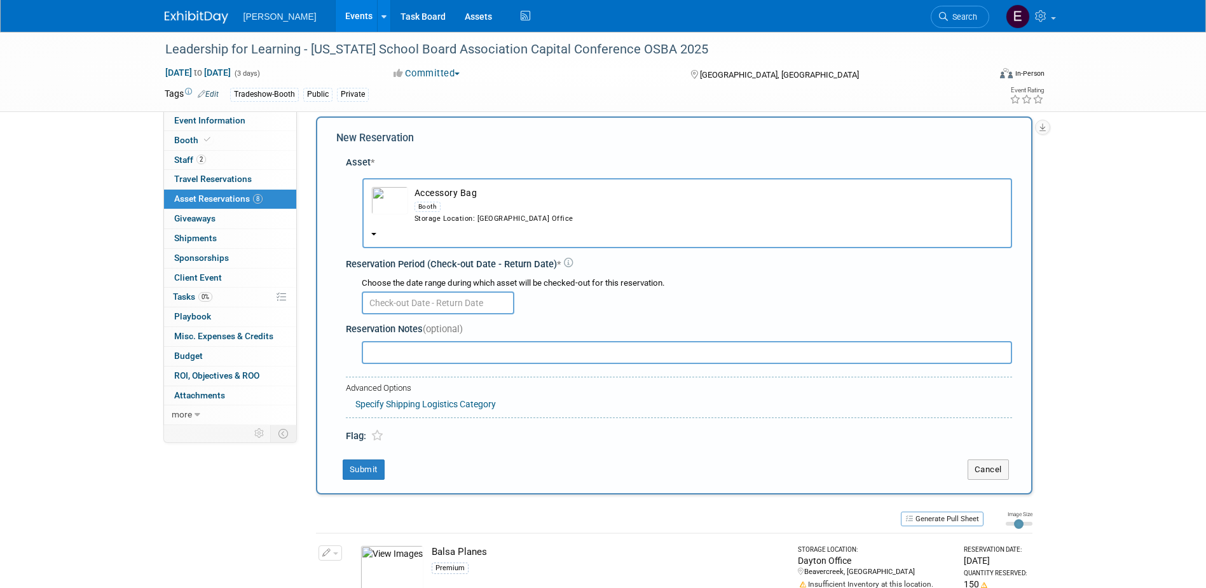
click at [434, 311] on input "text" at bounding box center [438, 302] width 153 height 23
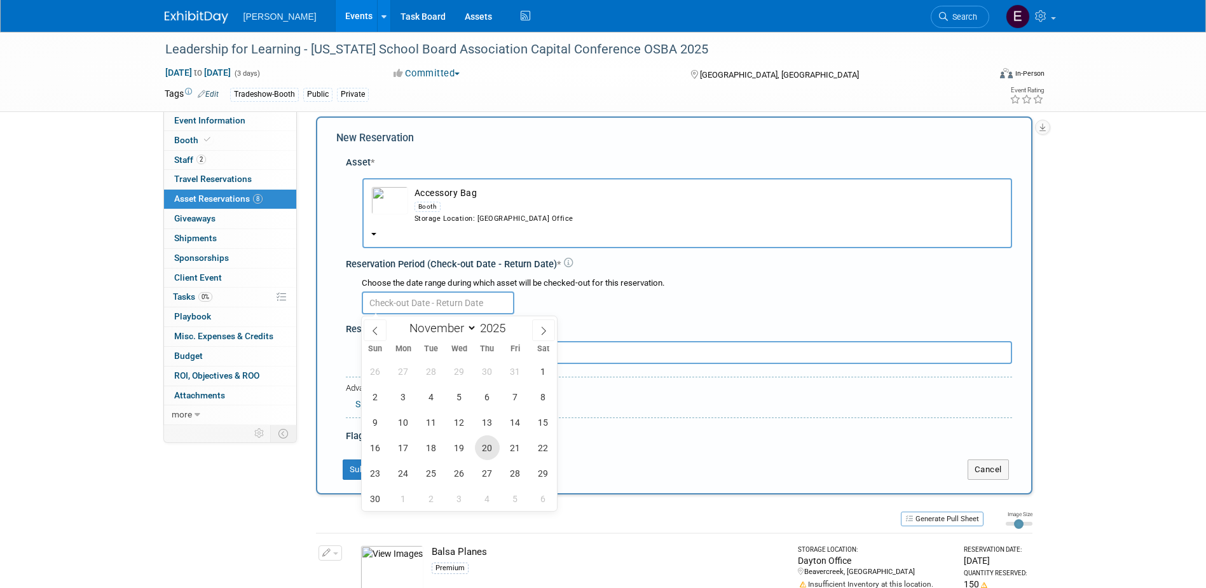
click at [485, 441] on span "20" at bounding box center [487, 447] width 25 height 25
click at [407, 422] on span "10" at bounding box center [403, 422] width 25 height 25
type input "Nov 10, 2025 to Nov 20, 2025"
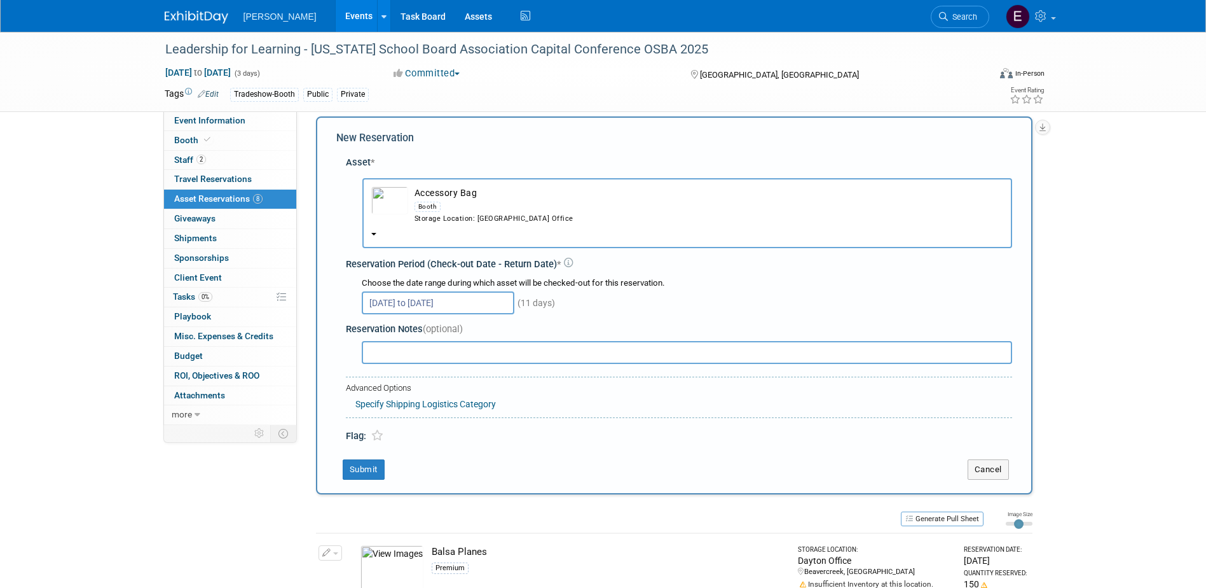
click at [395, 309] on input "Nov 10, 2025 to Nov 20, 2025" at bounding box center [438, 302] width 153 height 23
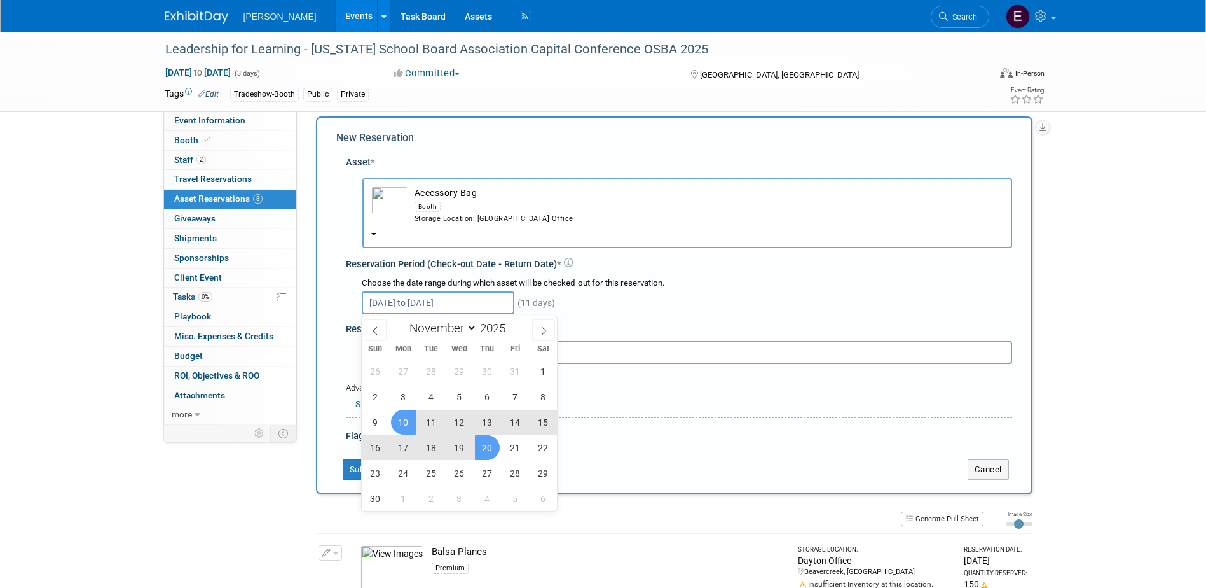
click at [708, 223] on div "Storage Location: Dayton Office" at bounding box center [709, 219] width 589 height 10
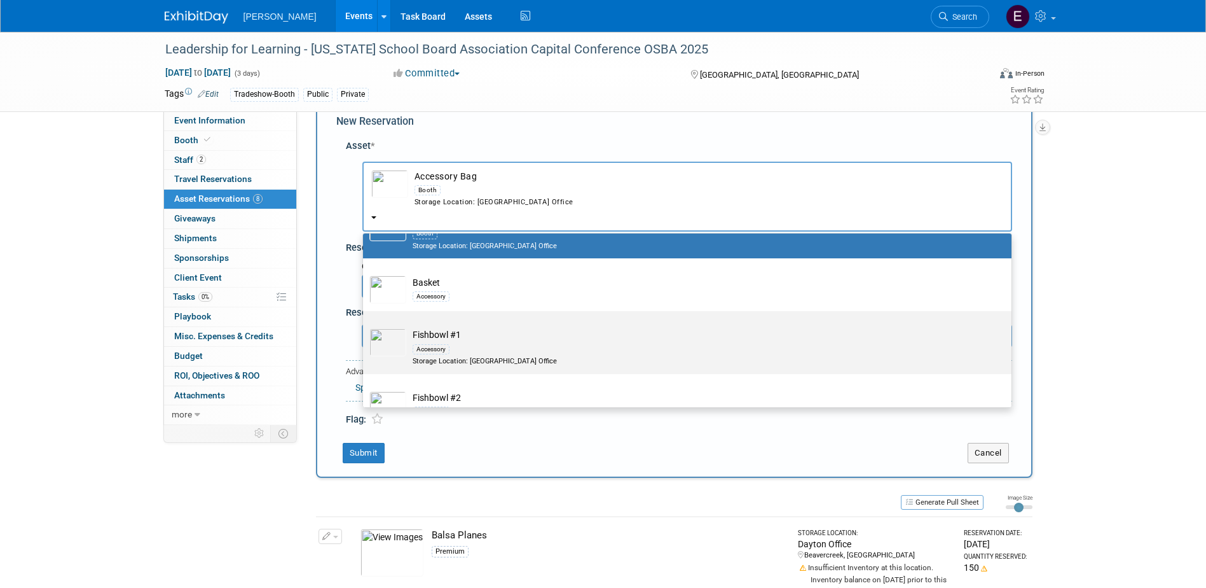
scroll to position [12, 0]
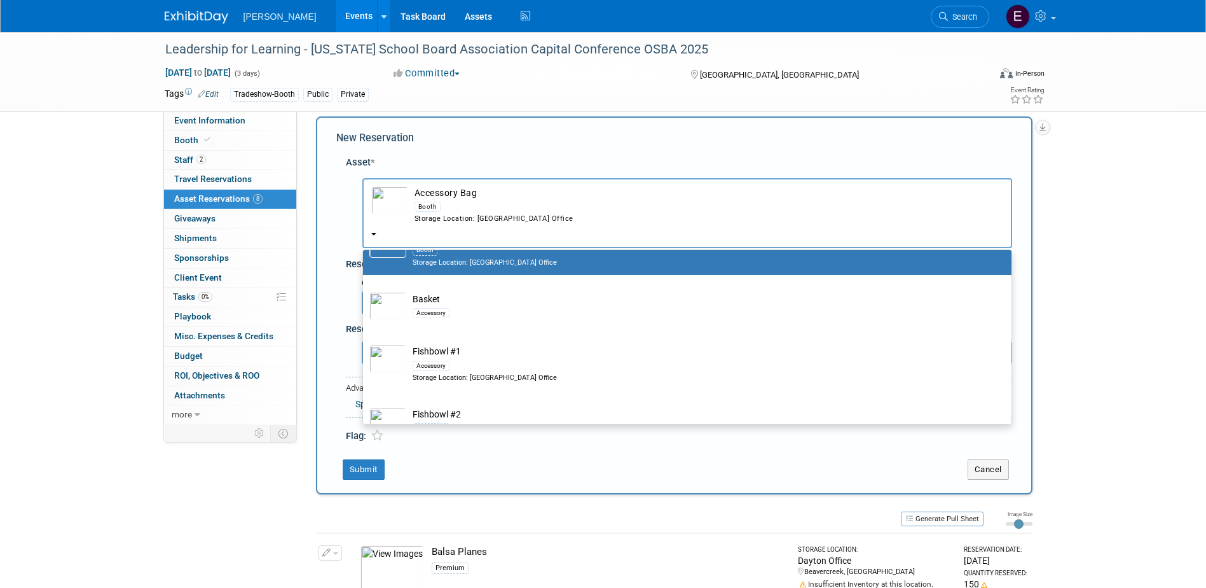
click at [575, 164] on div "Asset *" at bounding box center [679, 162] width 667 height 13
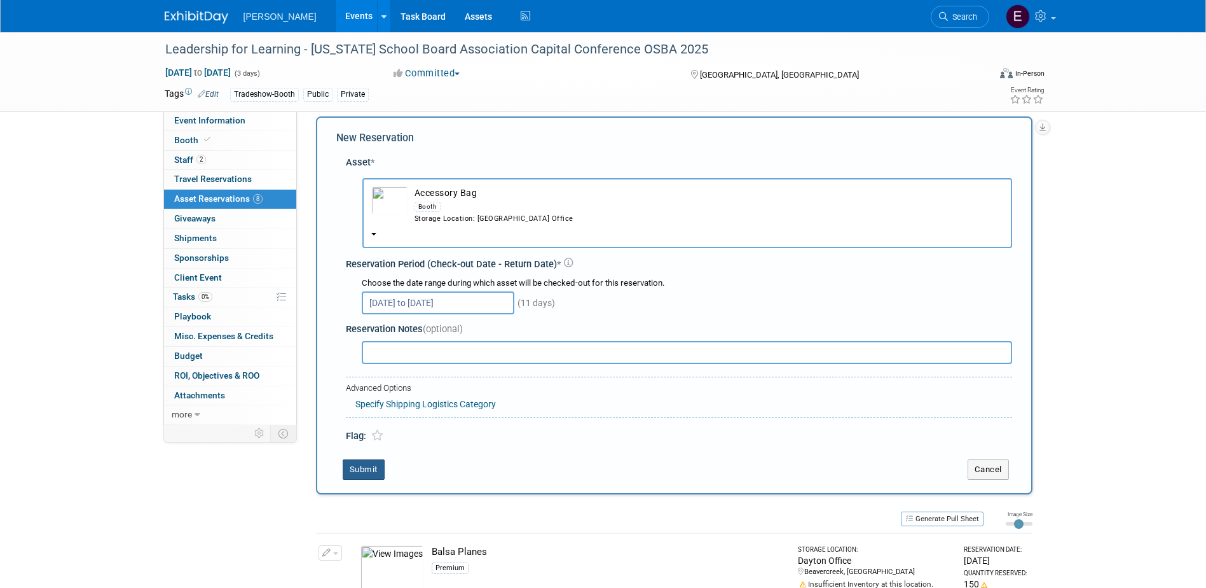
click at [370, 467] on button "Submit" at bounding box center [364, 469] width 42 height 20
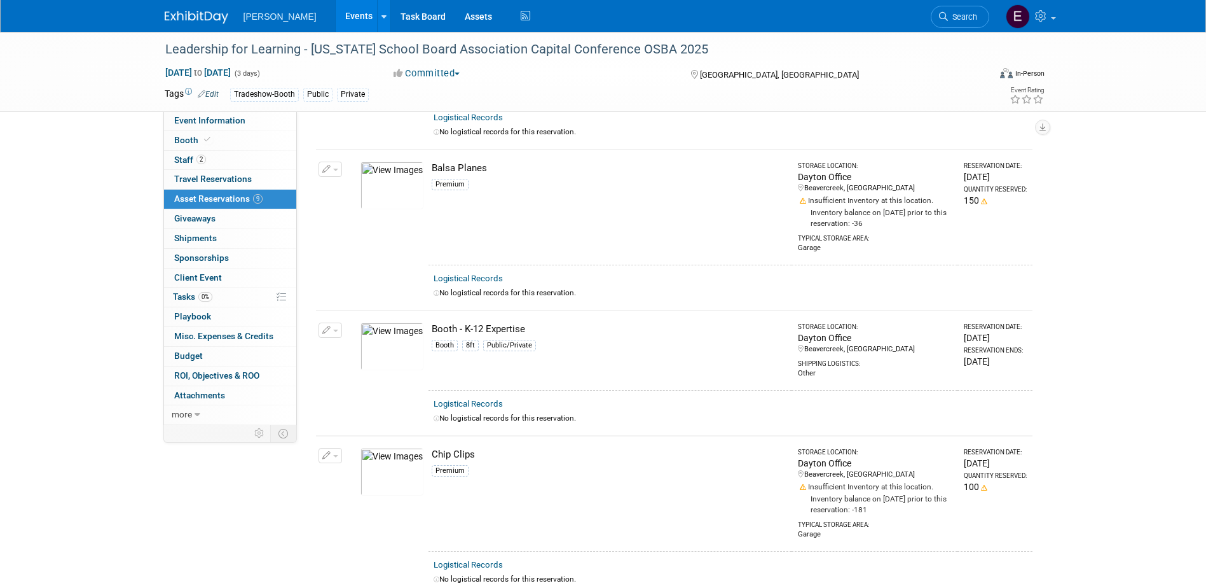
scroll to position [334, 0]
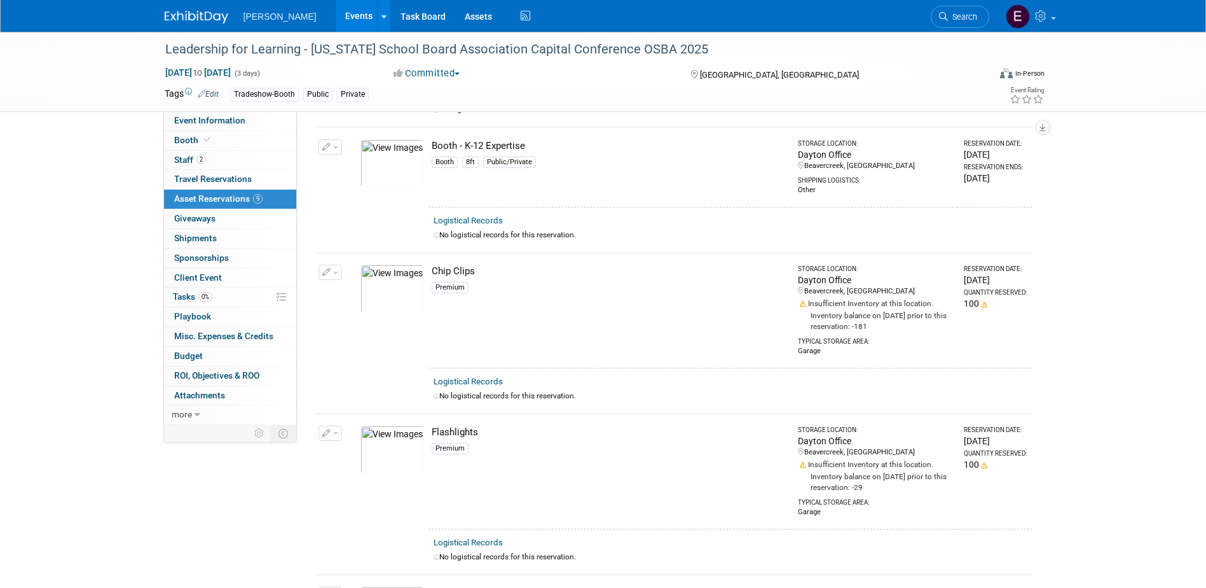
click at [409, 142] on img at bounding box center [392, 163] width 63 height 48
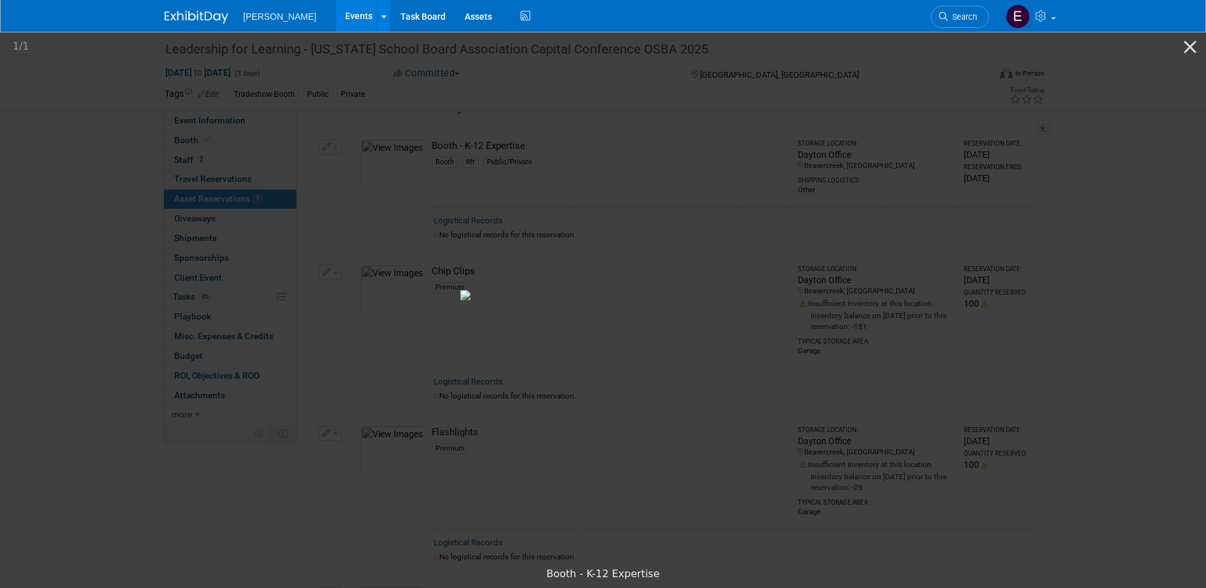
click at [1080, 240] on picture at bounding box center [603, 295] width 1206 height 530
click at [1192, 50] on button "Close gallery" at bounding box center [1191, 47] width 32 height 30
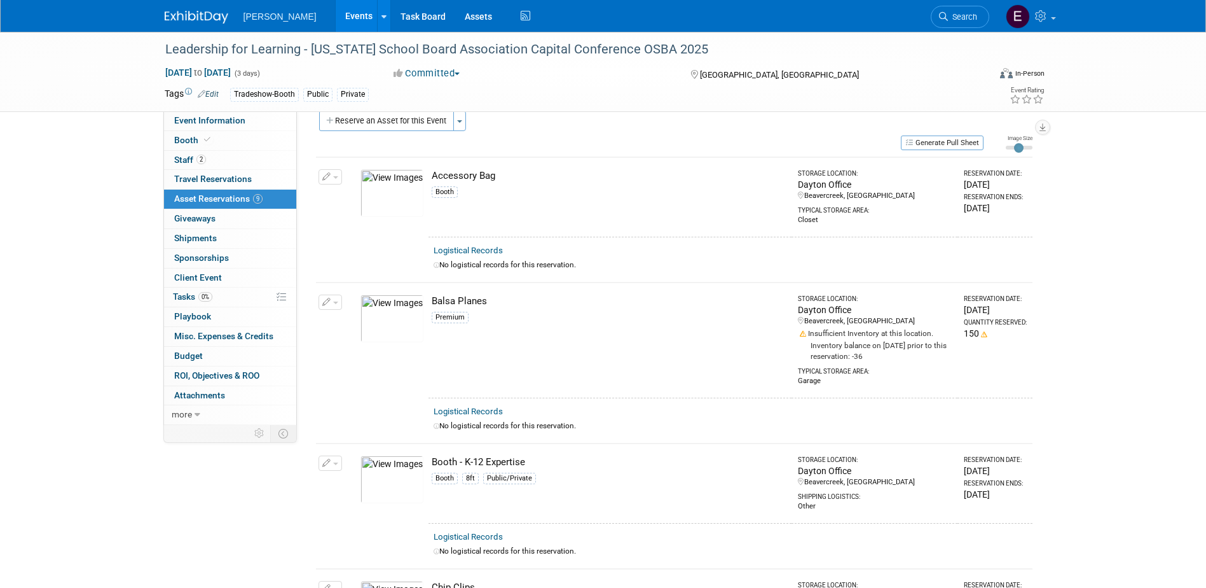
scroll to position [0, 0]
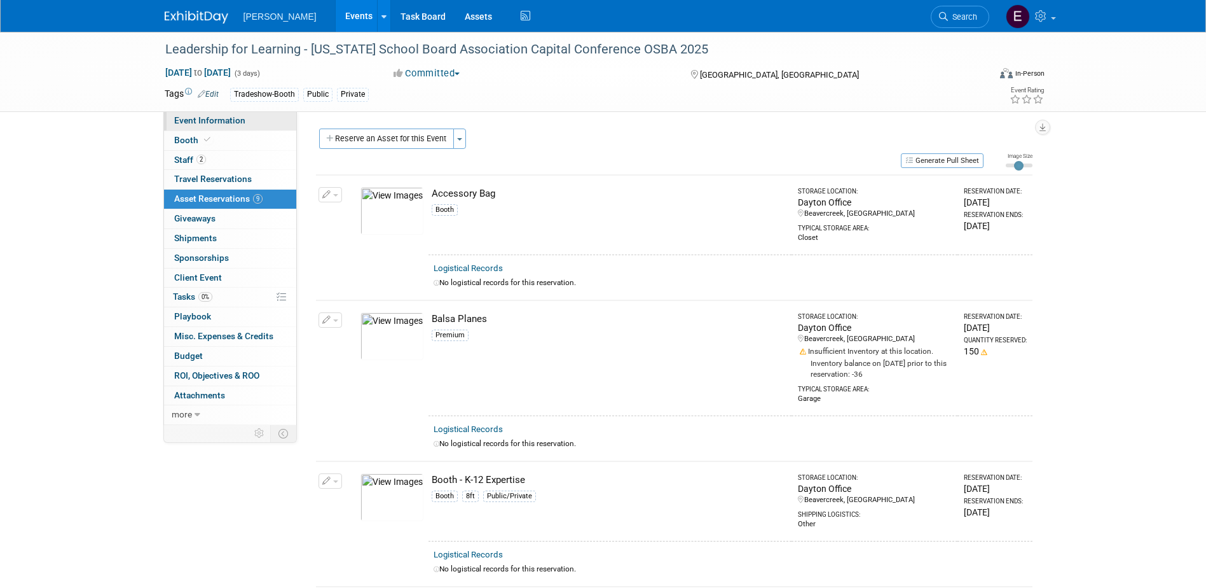
click at [211, 119] on span "Event Information" at bounding box center [209, 120] width 71 height 10
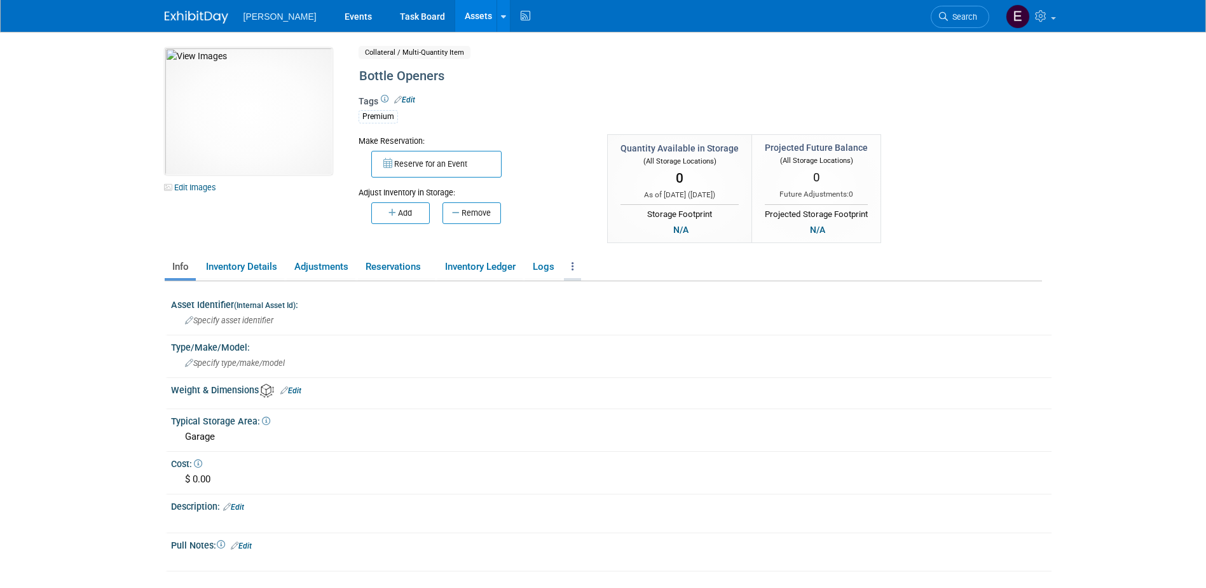
click at [574, 266] on icon at bounding box center [573, 266] width 3 height 10
click at [579, 314] on icon at bounding box center [574, 312] width 11 height 9
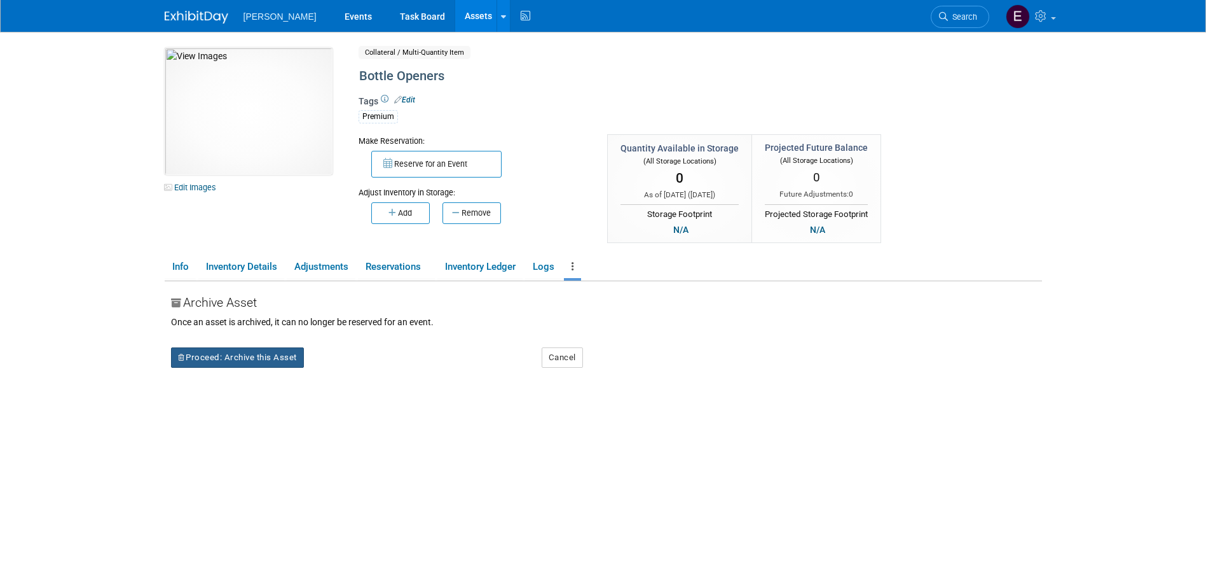
click at [294, 362] on button "Proceed: Archive this Asset" at bounding box center [237, 357] width 133 height 20
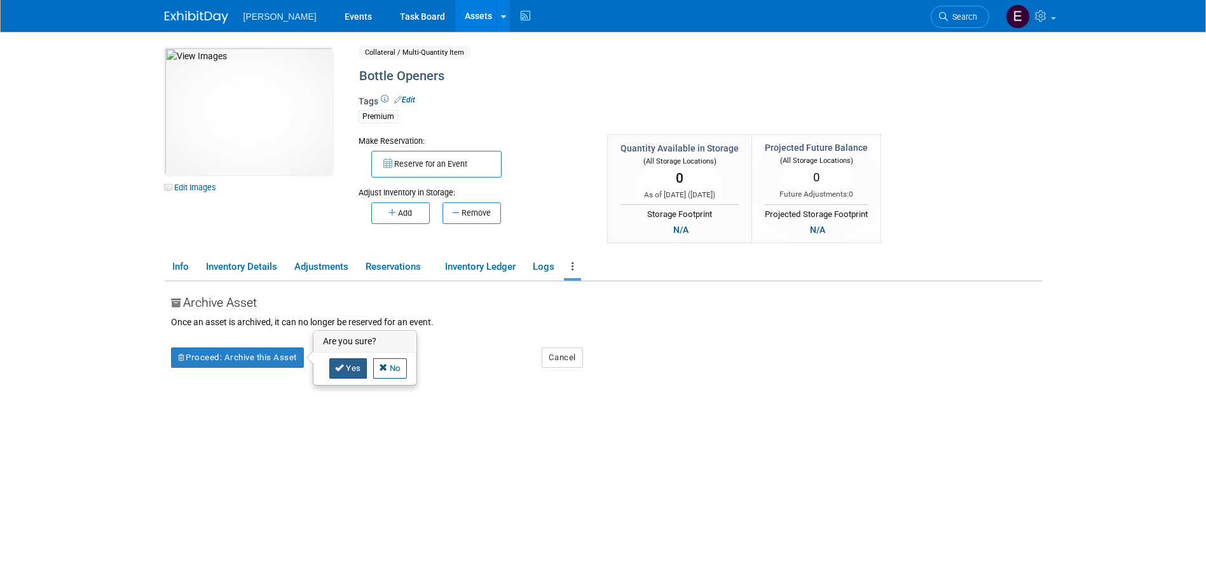
click at [352, 365] on link "Yes" at bounding box center [348, 368] width 38 height 20
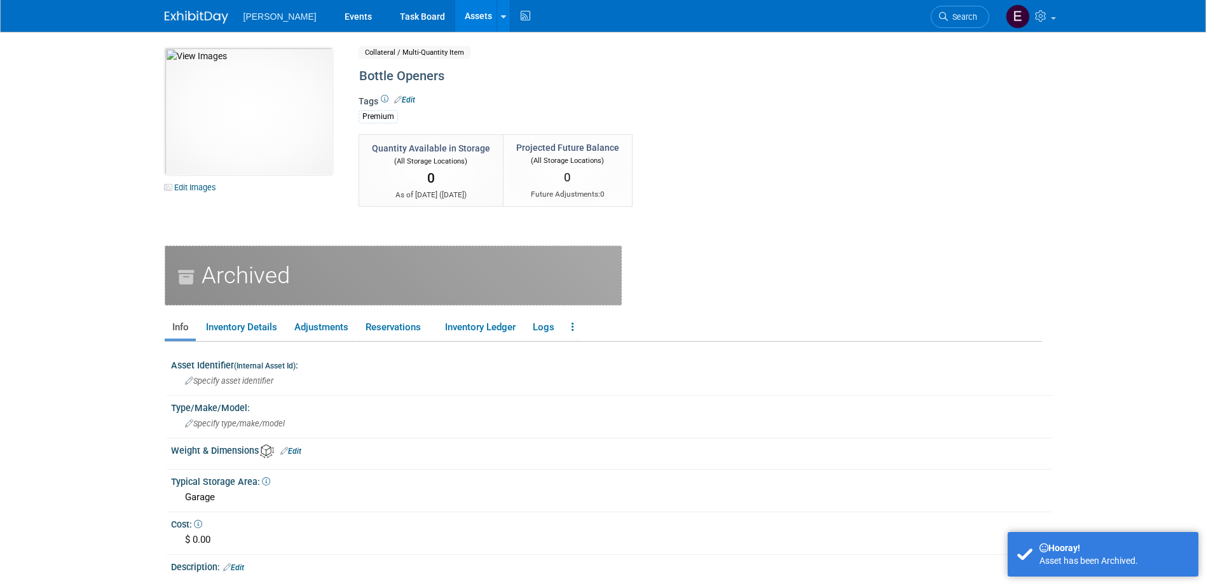
click at [455, 27] on link "Assets" at bounding box center [478, 16] width 46 height 32
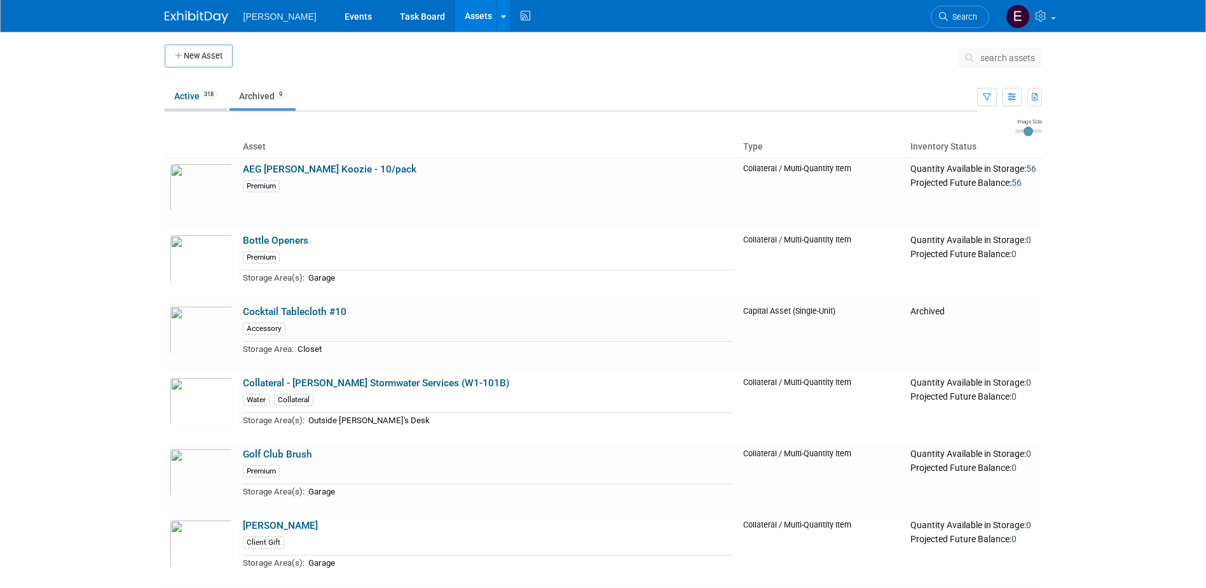
click at [180, 94] on link "Active 318" at bounding box center [196, 96] width 62 height 24
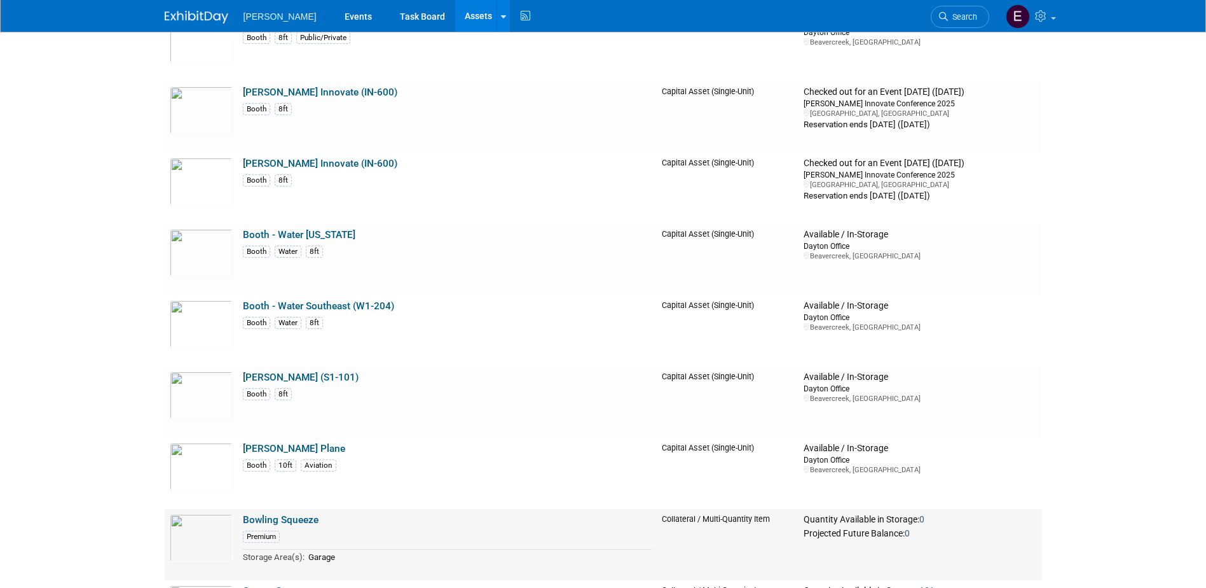
scroll to position [6487, 0]
click at [202, 396] on img at bounding box center [201, 396] width 63 height 48
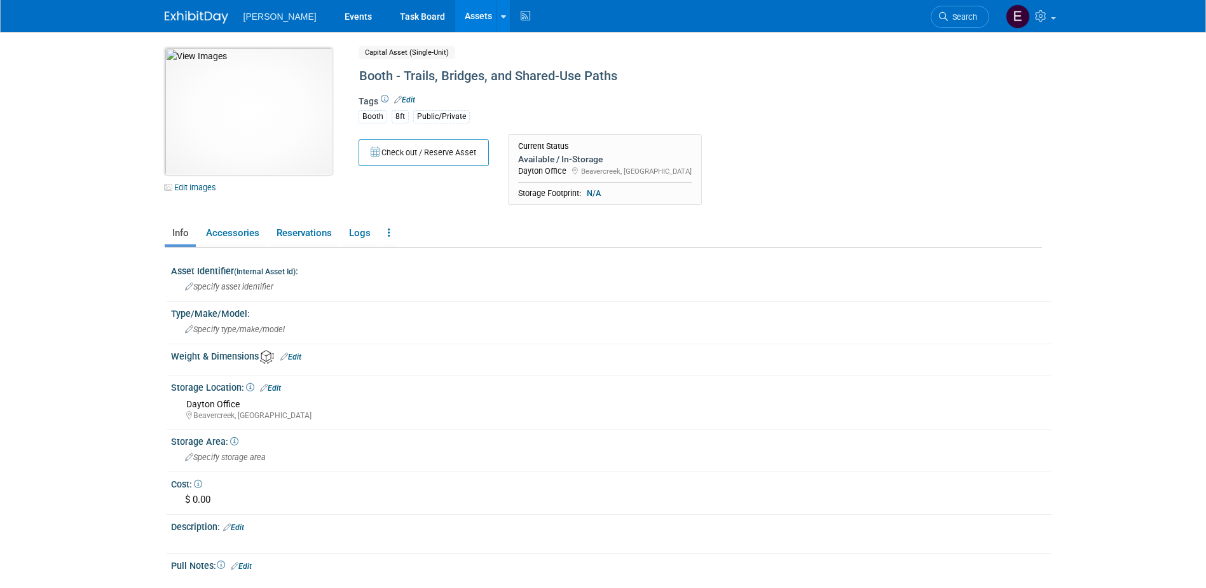
click at [279, 139] on img at bounding box center [249, 111] width 168 height 127
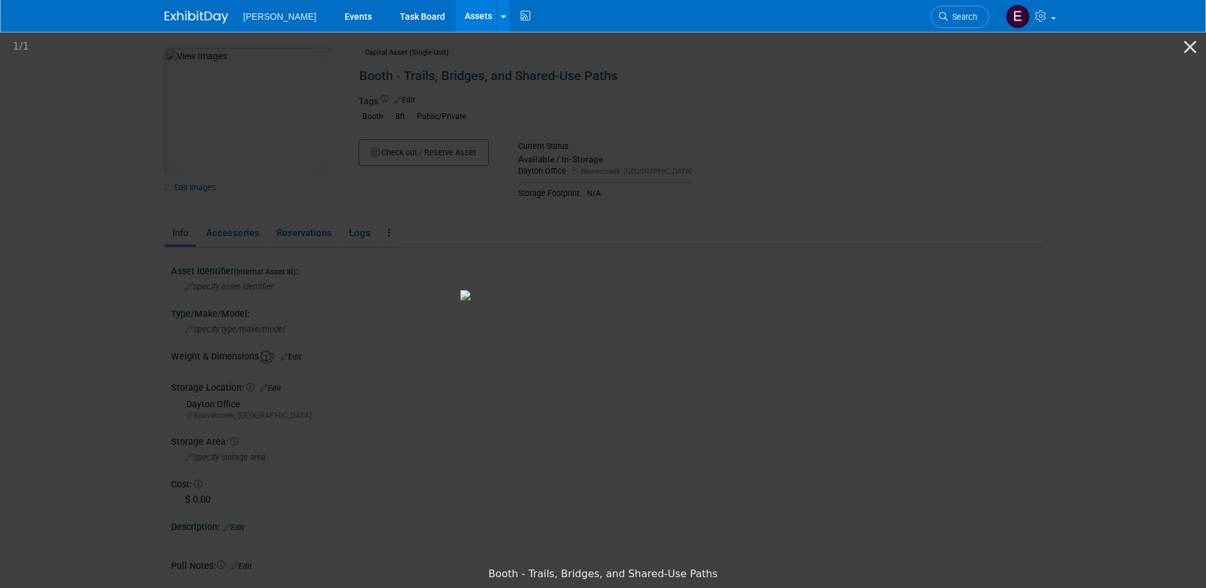
click at [56, 334] on picture at bounding box center [603, 295] width 1206 height 530
click at [877, 159] on picture at bounding box center [603, 295] width 1206 height 530
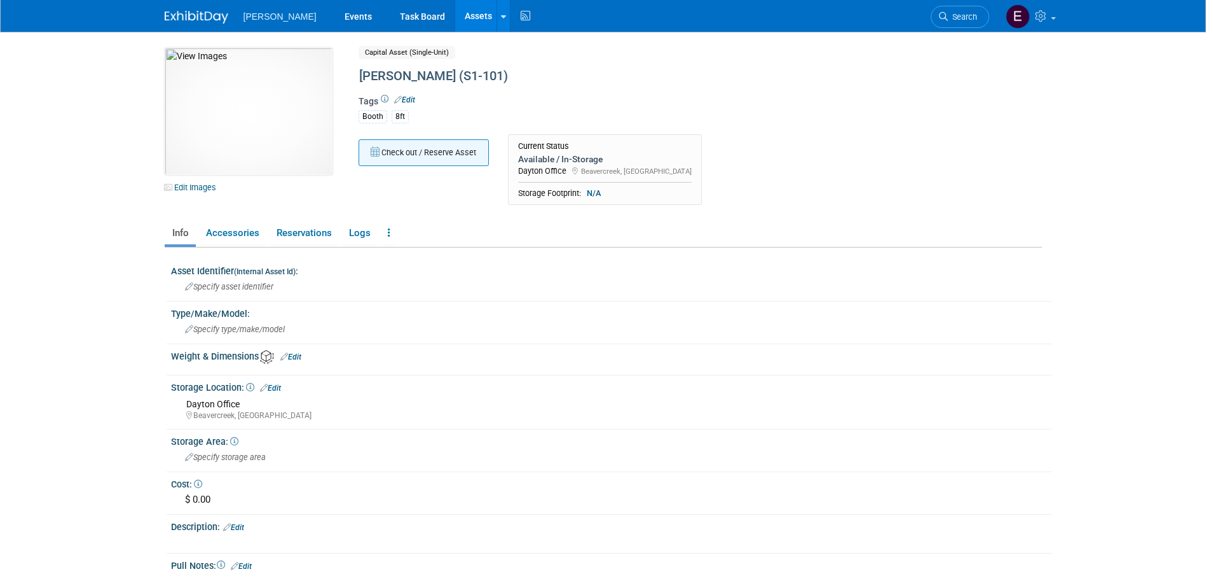
click at [403, 154] on button "Check out / Reserve Asset" at bounding box center [424, 152] width 130 height 27
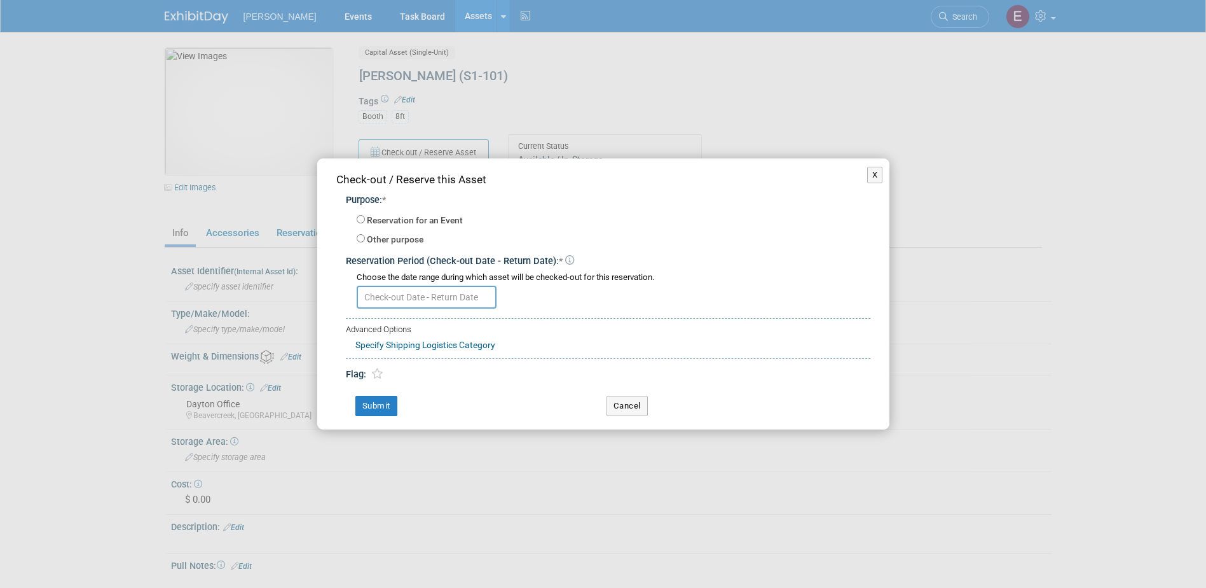
click at [402, 217] on label "Reservation for an Event" at bounding box center [415, 220] width 96 height 13
click at [365, 217] on input "Reservation for an Event" at bounding box center [361, 219] width 8 height 8
radio input "true"
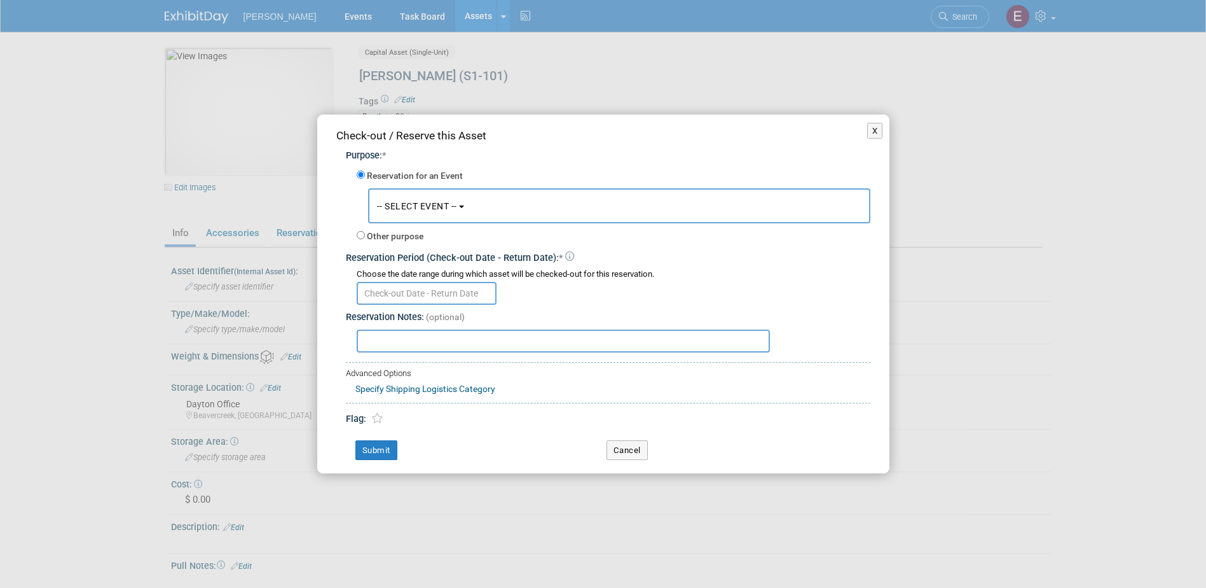
click at [408, 207] on span "-- SELECT EVENT --" at bounding box center [417, 206] width 80 height 10
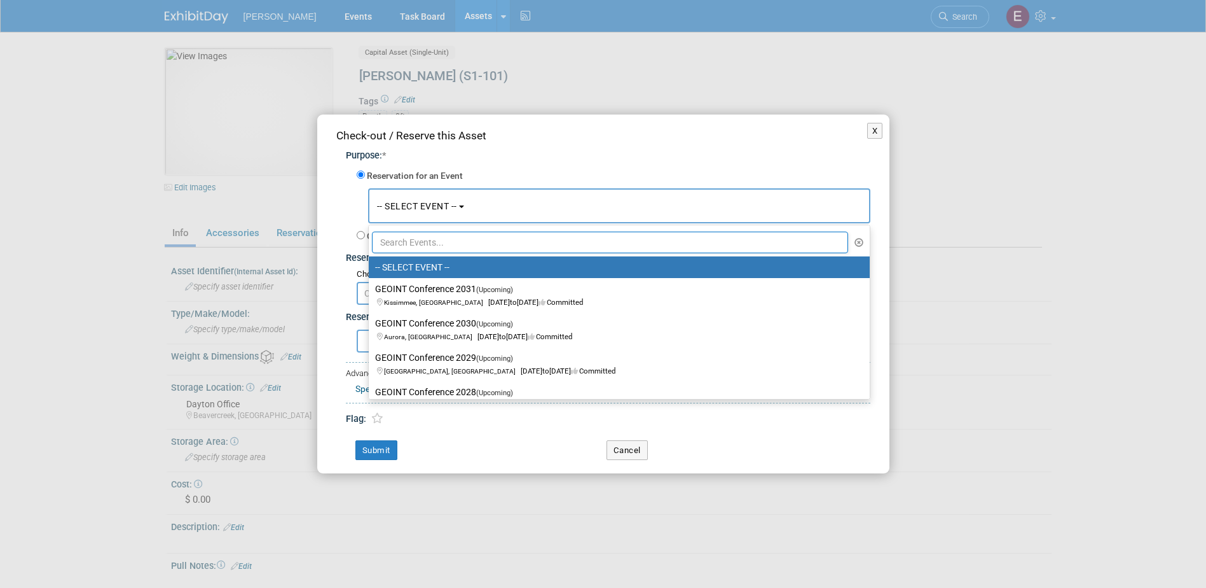
click at [421, 242] on input "text" at bounding box center [610, 243] width 477 height 22
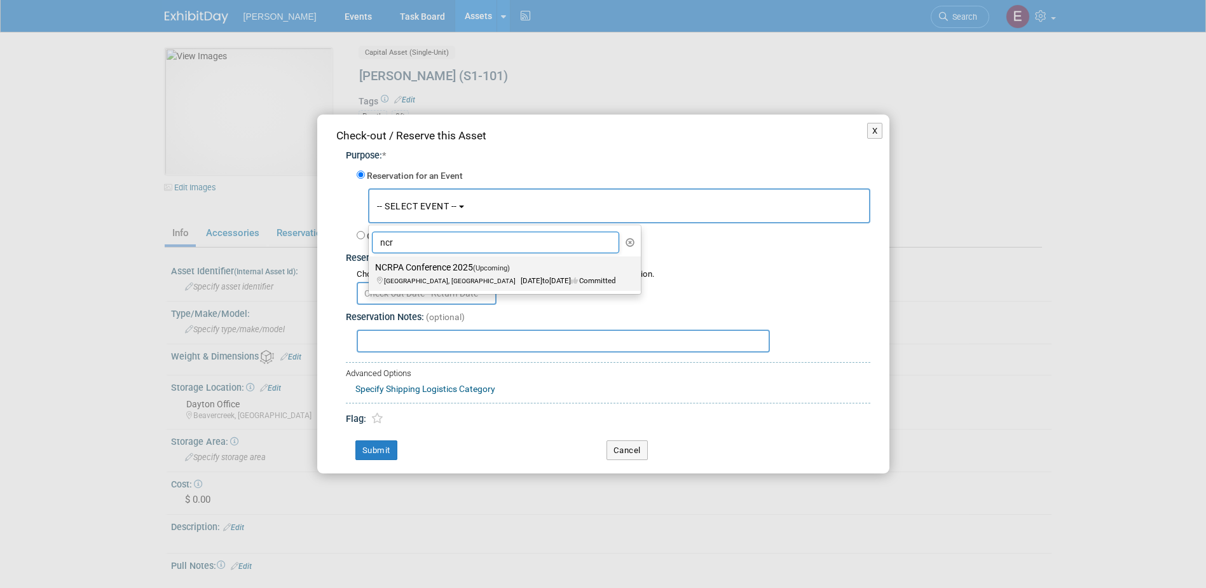
type input "ncr"
click at [424, 270] on label "NCRPA Conference 2025 (Upcoming) [GEOGRAPHIC_DATA], [GEOGRAPHIC_DATA] [DATE] to…" at bounding box center [501, 273] width 253 height 29
click at [371, 270] on input "NCRPA Conference 2025 (Upcoming) [GEOGRAPHIC_DATA], [GEOGRAPHIC_DATA] [DATE] to…" at bounding box center [367, 267] width 8 height 8
select select "11131270"
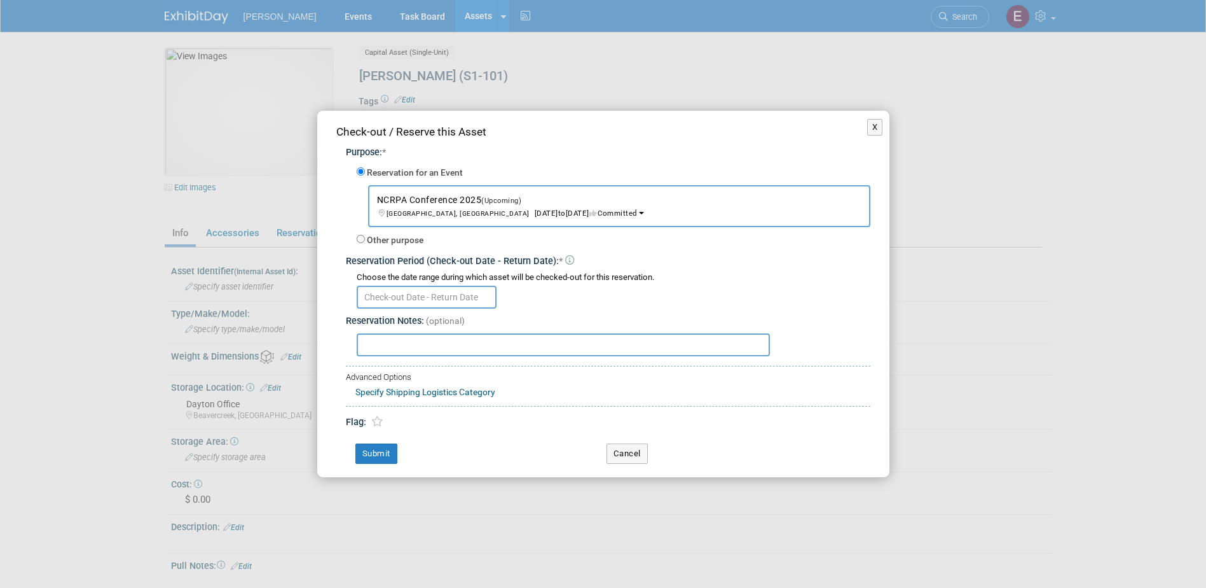
click at [429, 300] on input "text" at bounding box center [427, 297] width 140 height 23
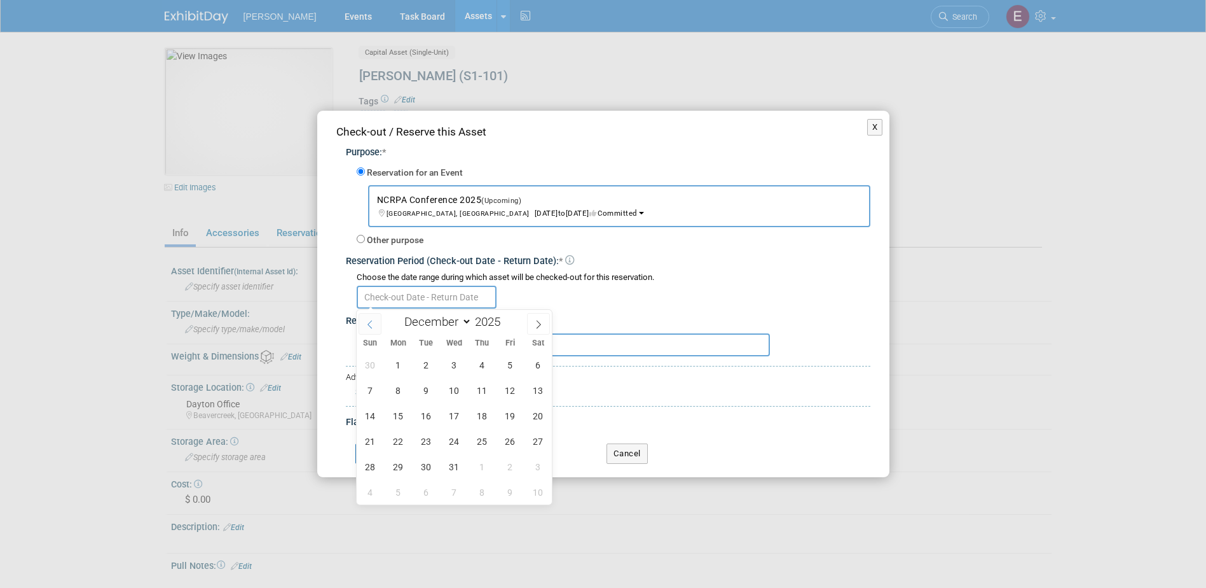
click at [371, 315] on span at bounding box center [370, 324] width 23 height 22
select select "10"
click at [781, 256] on div "Reservation Period (Check-out Date - Return Date): *" at bounding box center [608, 258] width 525 height 19
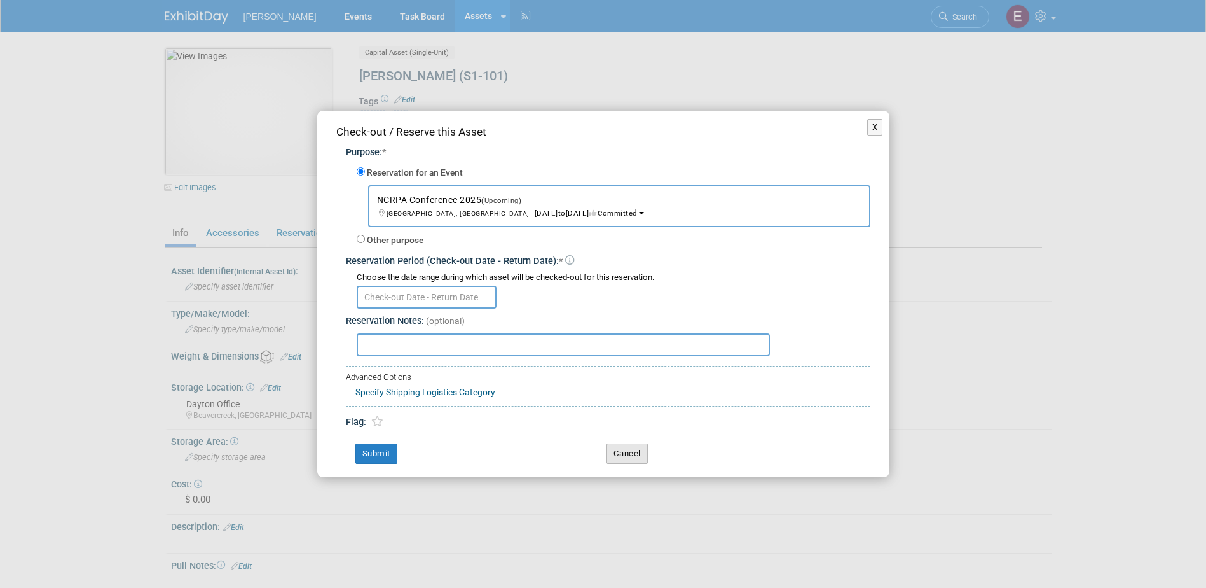
click at [626, 452] on button "Cancel" at bounding box center [627, 453] width 41 height 20
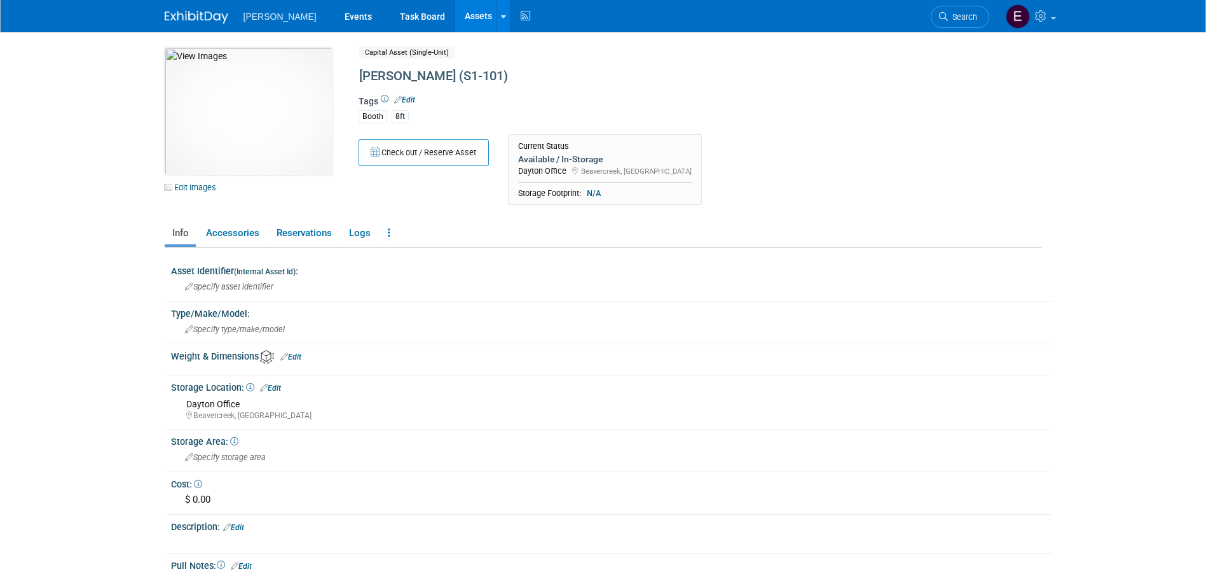
click at [455, 20] on link "Assets" at bounding box center [478, 16] width 46 height 32
